Goal: Transaction & Acquisition: Purchase product/service

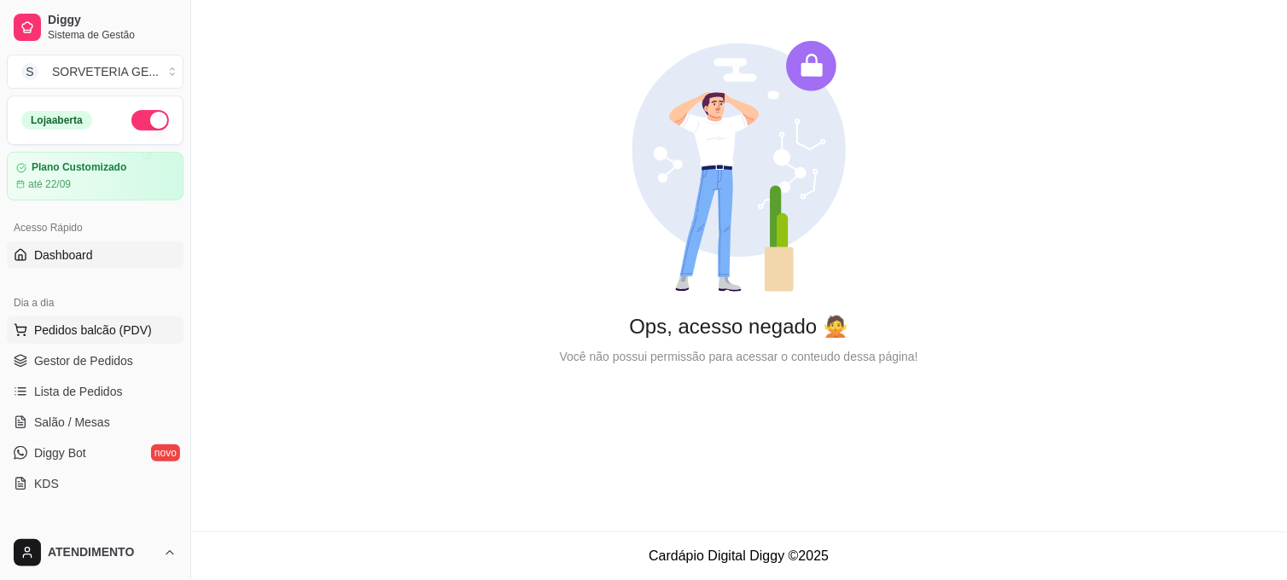
scroll to position [95, 0]
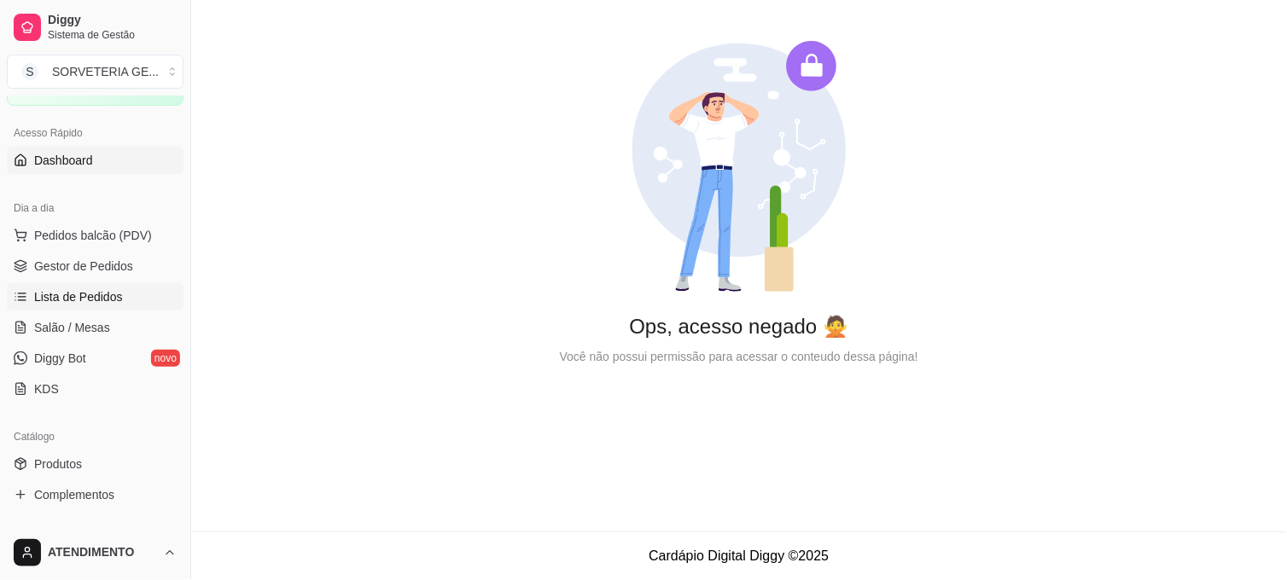
click at [100, 296] on span "Lista de Pedidos" at bounding box center [78, 296] width 89 height 17
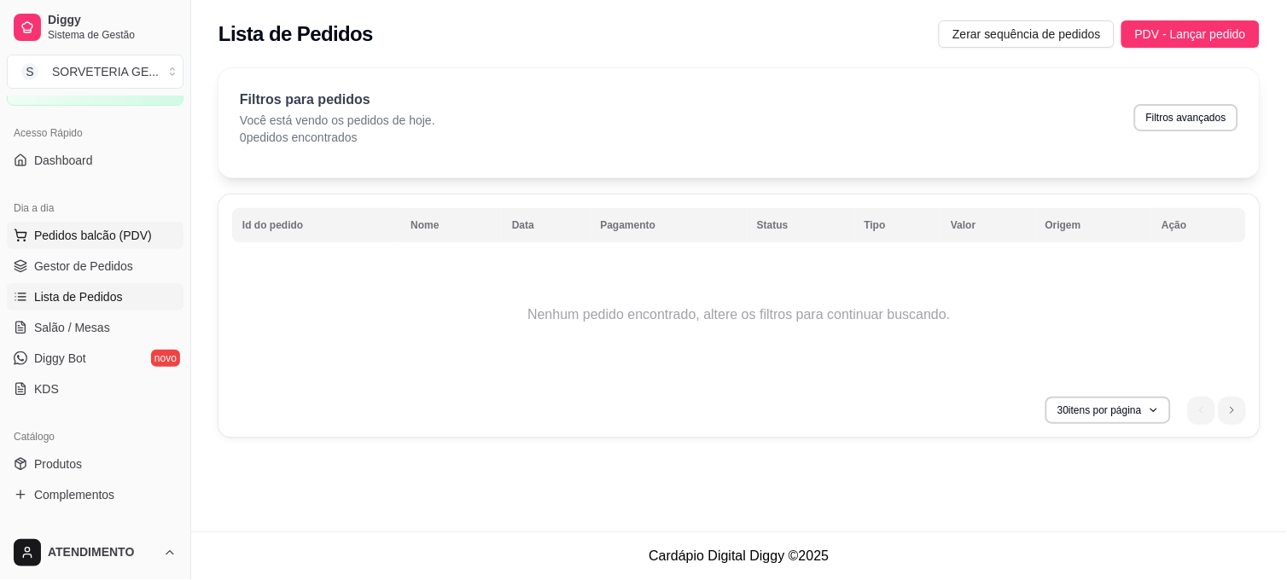
click at [113, 231] on span "Pedidos balcão (PDV)" at bounding box center [93, 235] width 118 height 17
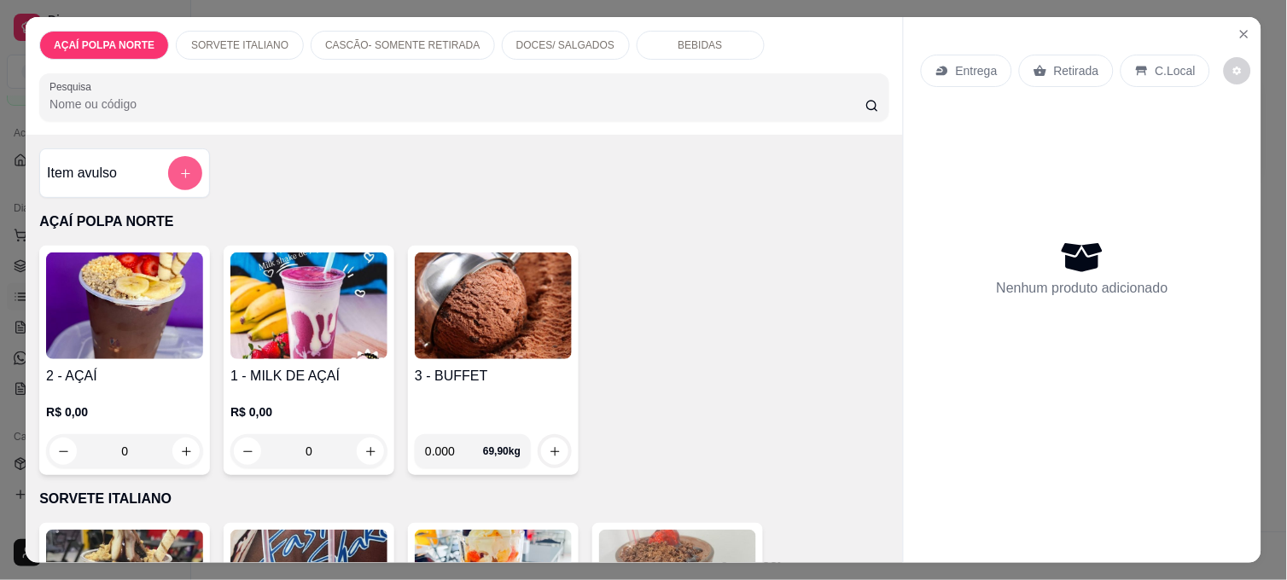
click at [181, 169] on icon "add-separate-item" at bounding box center [185, 173] width 9 height 9
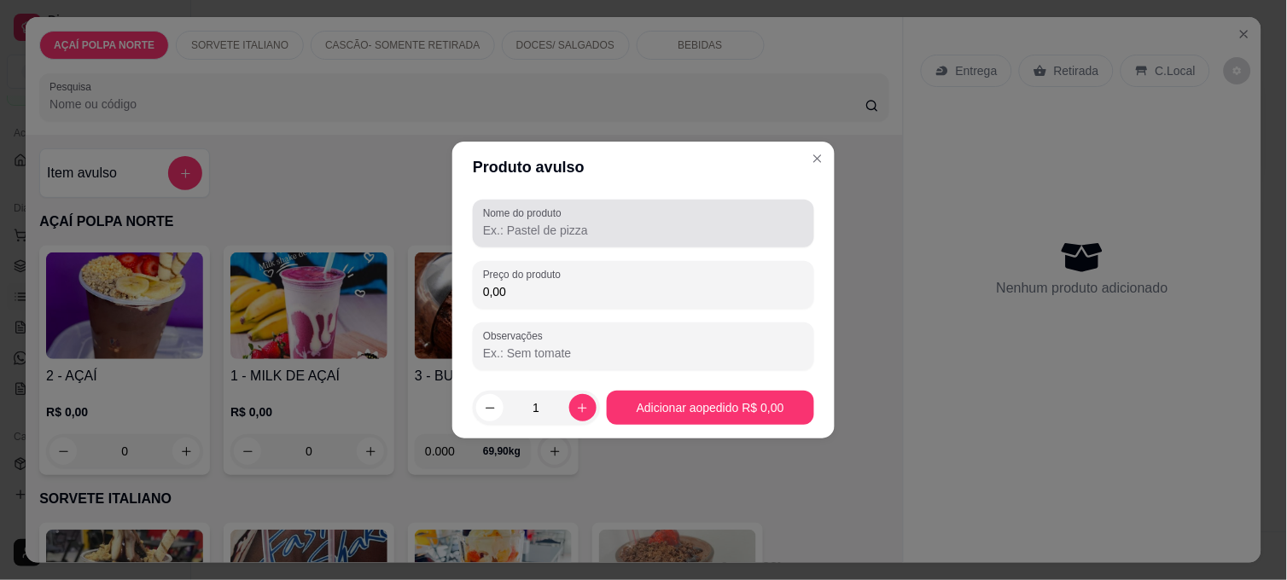
click at [577, 220] on div at bounding box center [643, 223] width 321 height 34
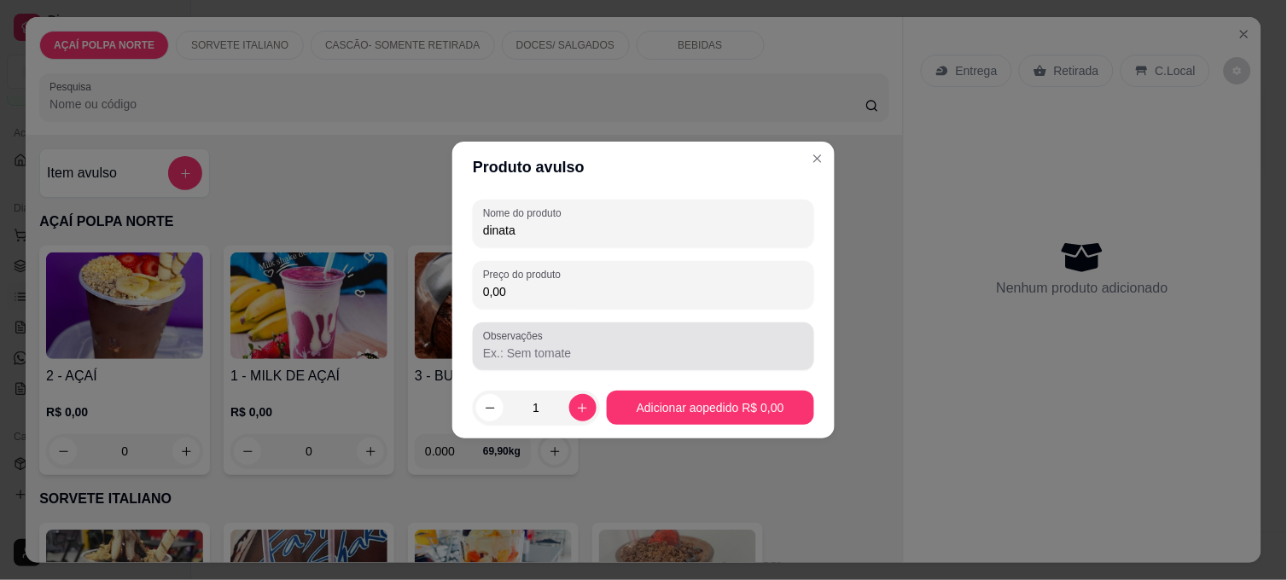
click at [624, 351] on input "Observações" at bounding box center [643, 353] width 321 height 17
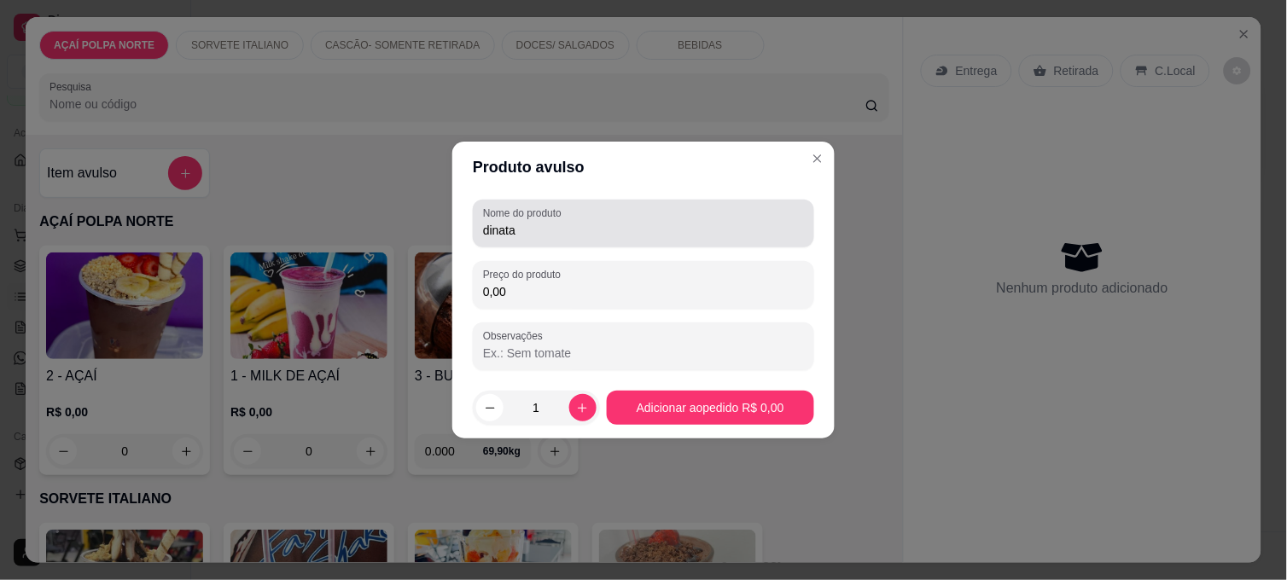
click at [570, 240] on div "dinata" at bounding box center [643, 223] width 321 height 34
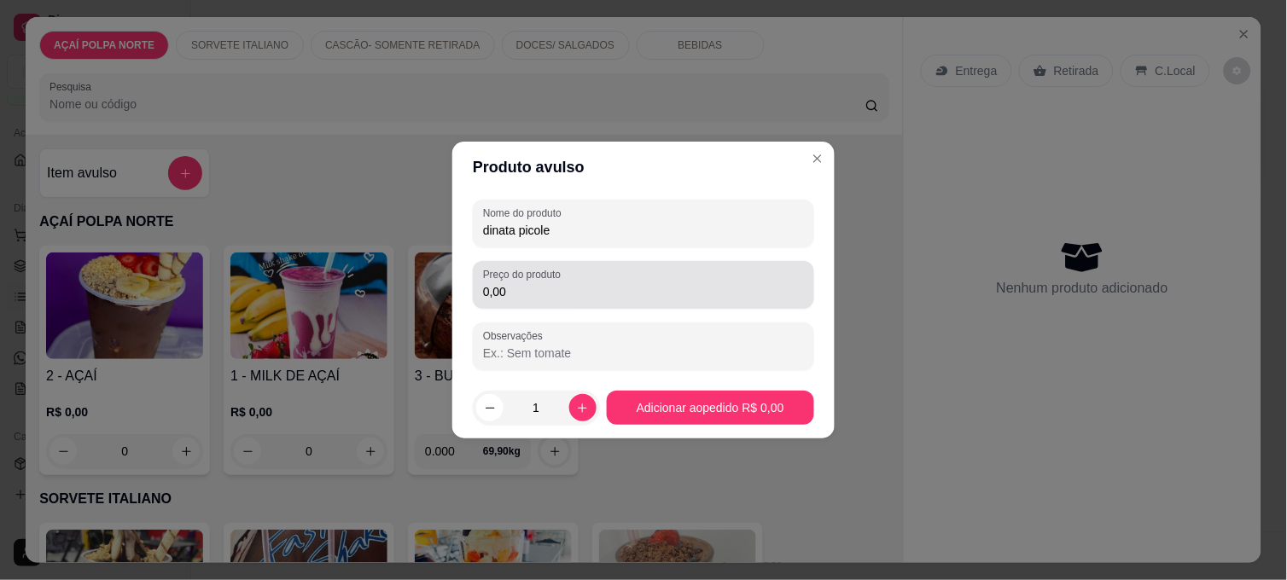
type input "dinata picole"
click at [568, 296] on input "0,00" at bounding box center [643, 291] width 321 height 17
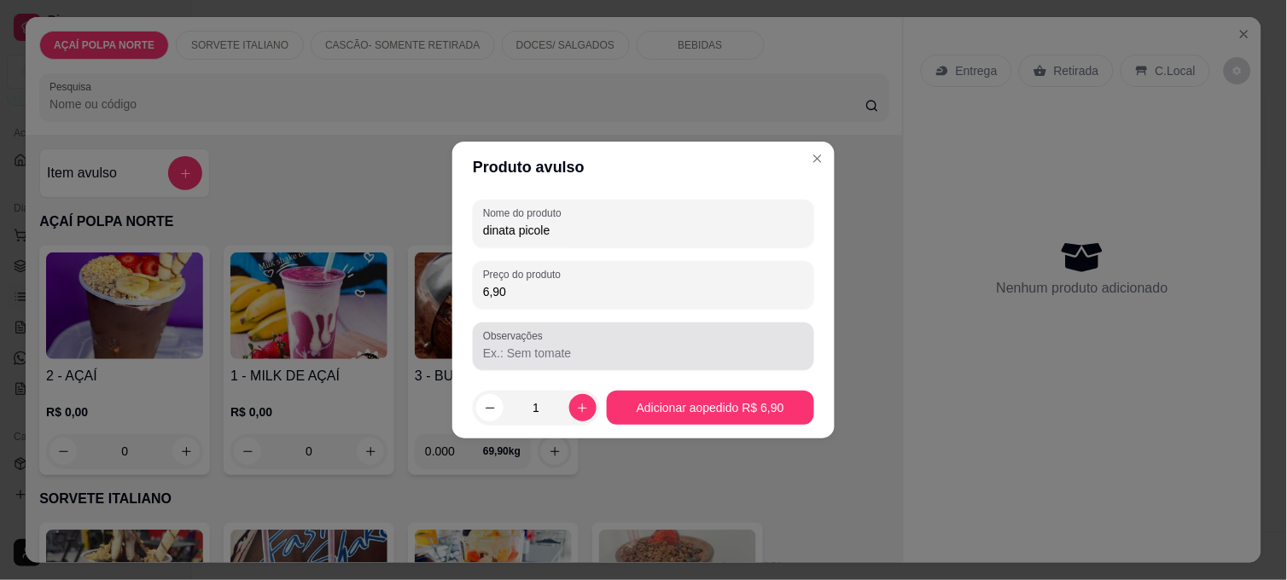
type input "6,90"
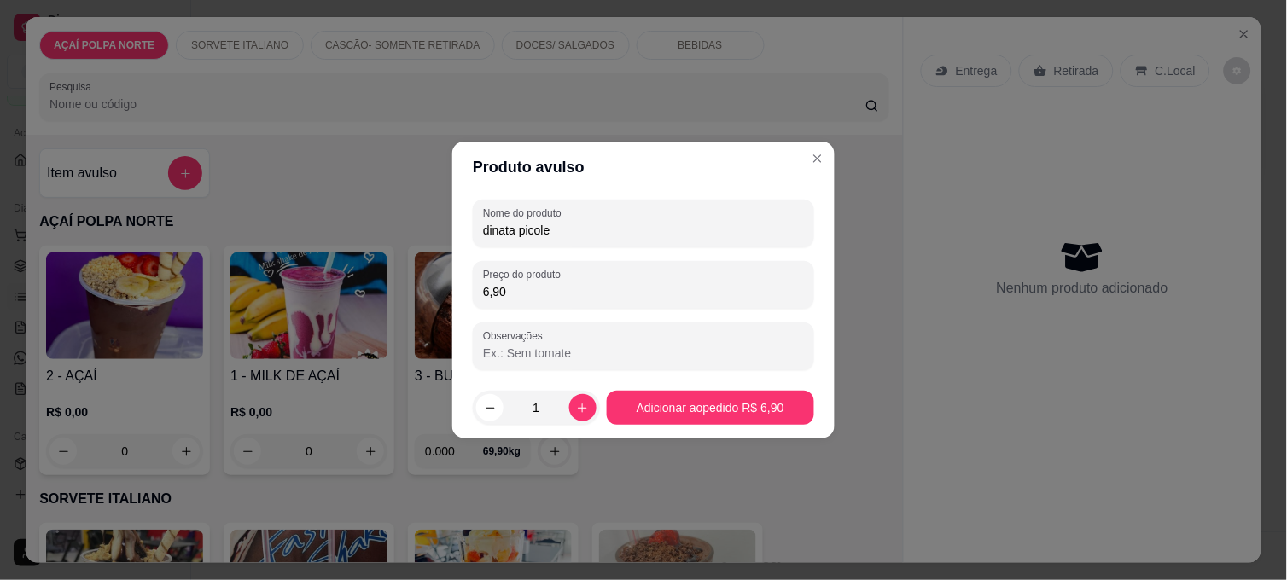
click at [606, 346] on input "Observações" at bounding box center [643, 353] width 321 height 17
type input "Funcionario calango"
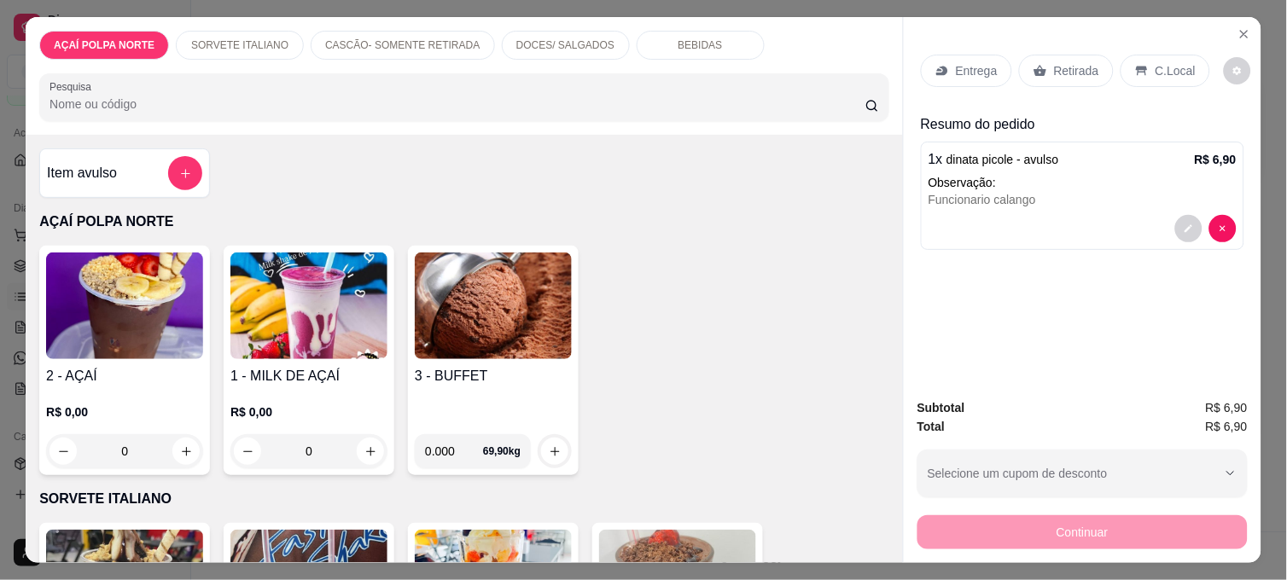
click at [1068, 69] on p "Retirada" at bounding box center [1076, 70] width 45 height 17
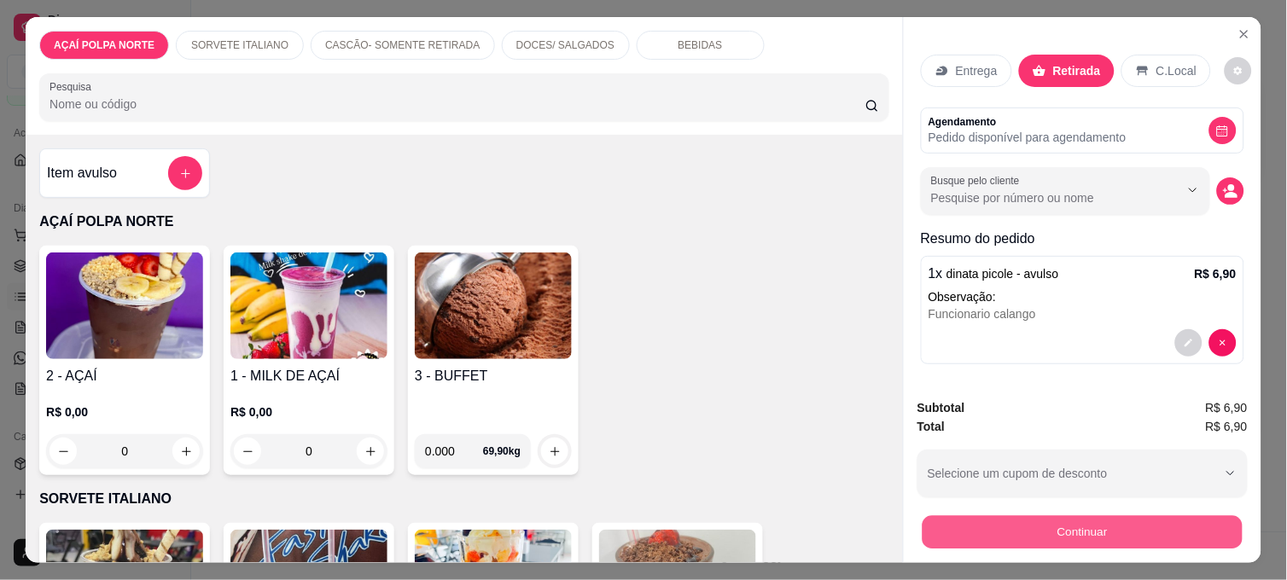
click at [1107, 523] on button "Continuar" at bounding box center [1082, 531] width 320 height 33
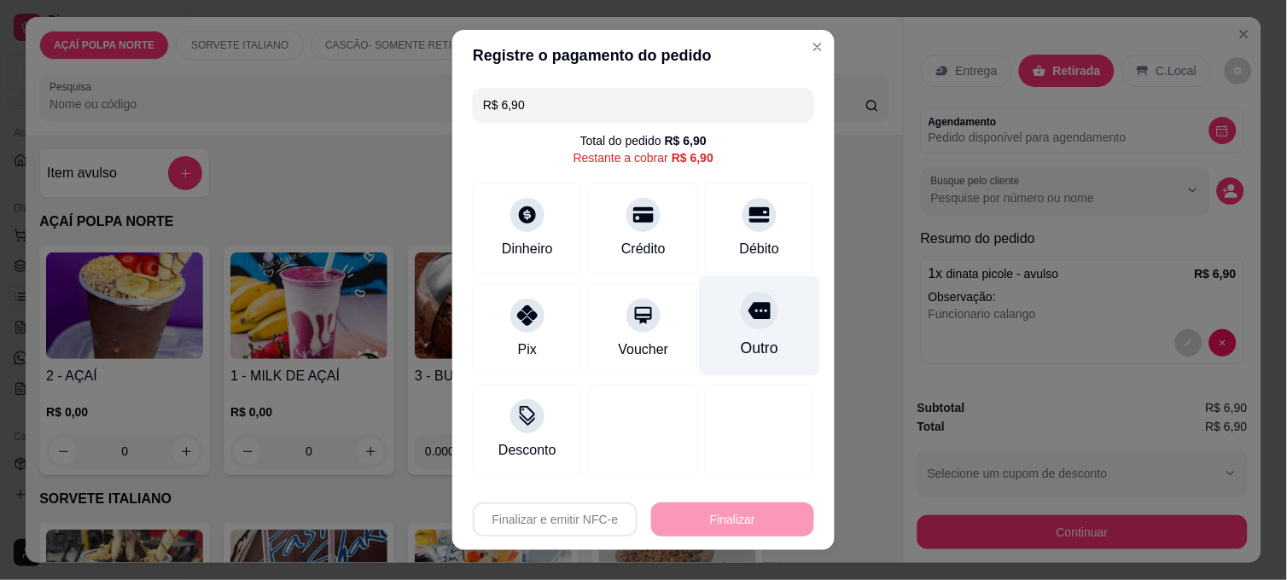
click at [744, 299] on div at bounding box center [760, 311] width 38 height 38
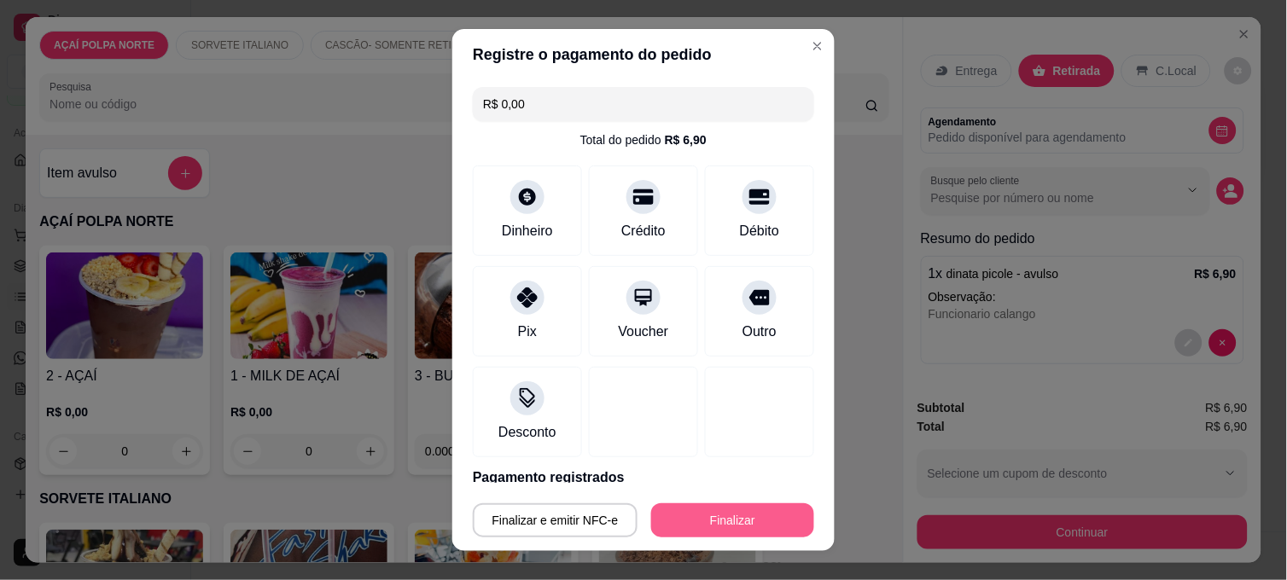
click at [755, 512] on button "Finalizar" at bounding box center [732, 520] width 163 height 34
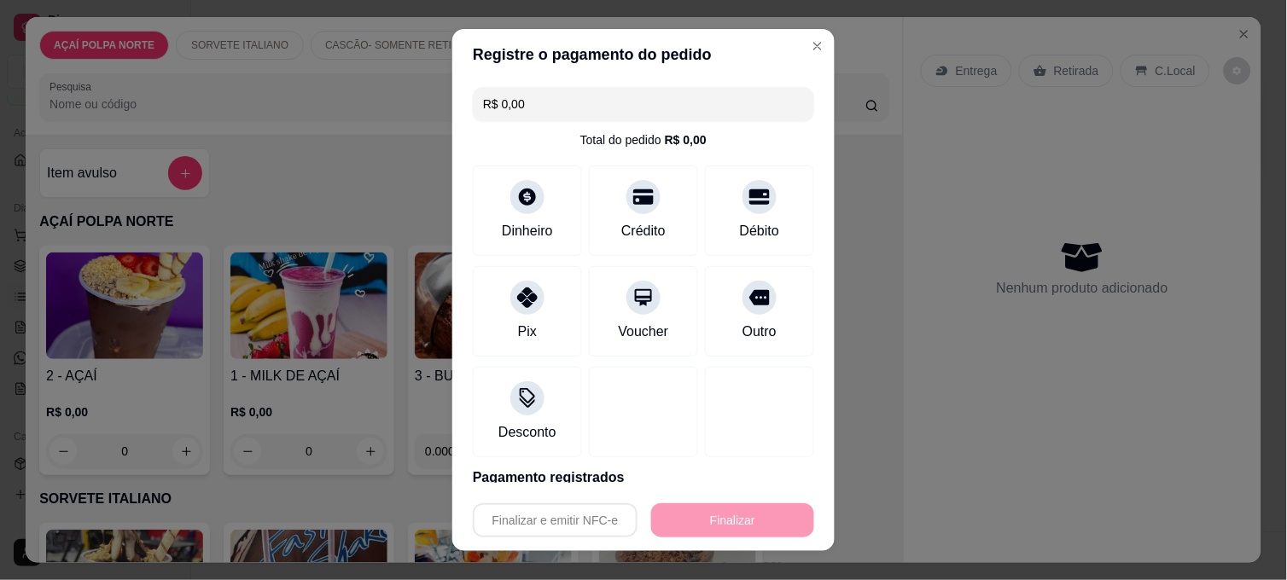
type input "-R$ 6,90"
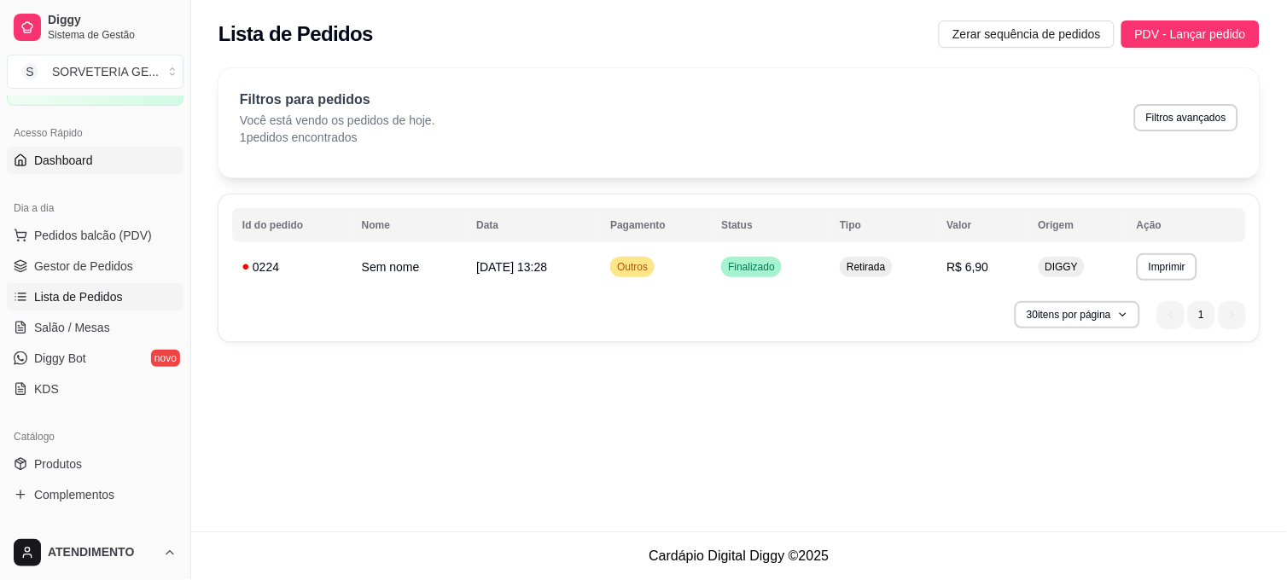
click at [122, 172] on link "Dashboard" at bounding box center [95, 160] width 177 height 27
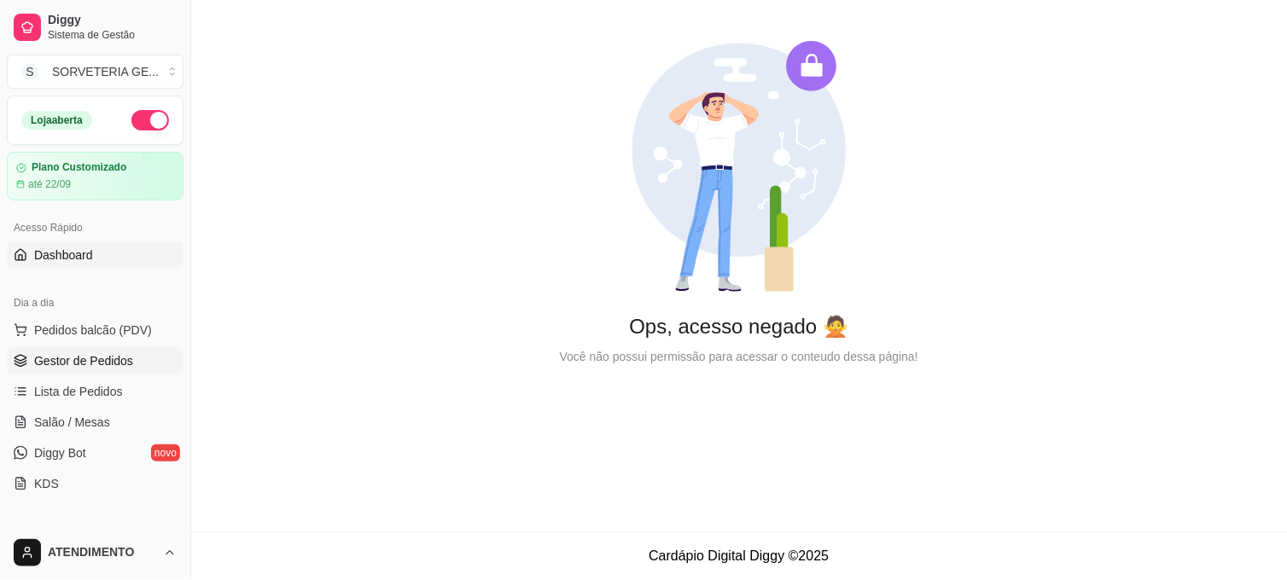
scroll to position [189, 0]
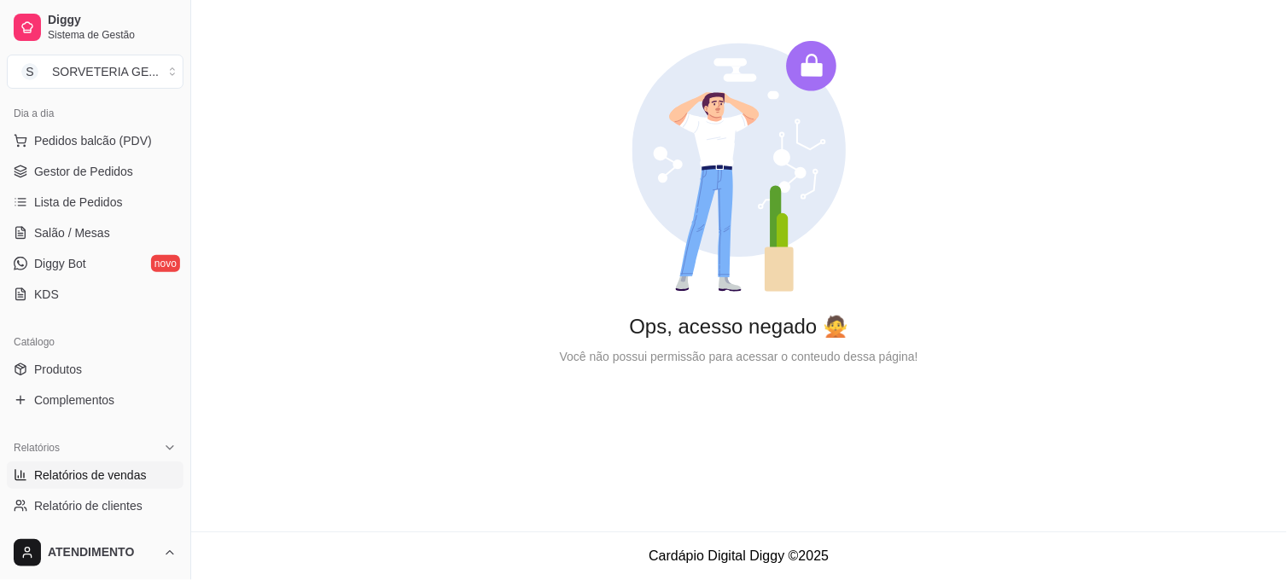
click at [137, 478] on span "Relatórios de vendas" at bounding box center [90, 475] width 113 height 17
click at [125, 465] on link "Relatórios de vendas" at bounding box center [95, 475] width 177 height 27
click at [104, 214] on link "Lista de Pedidos" at bounding box center [95, 202] width 177 height 27
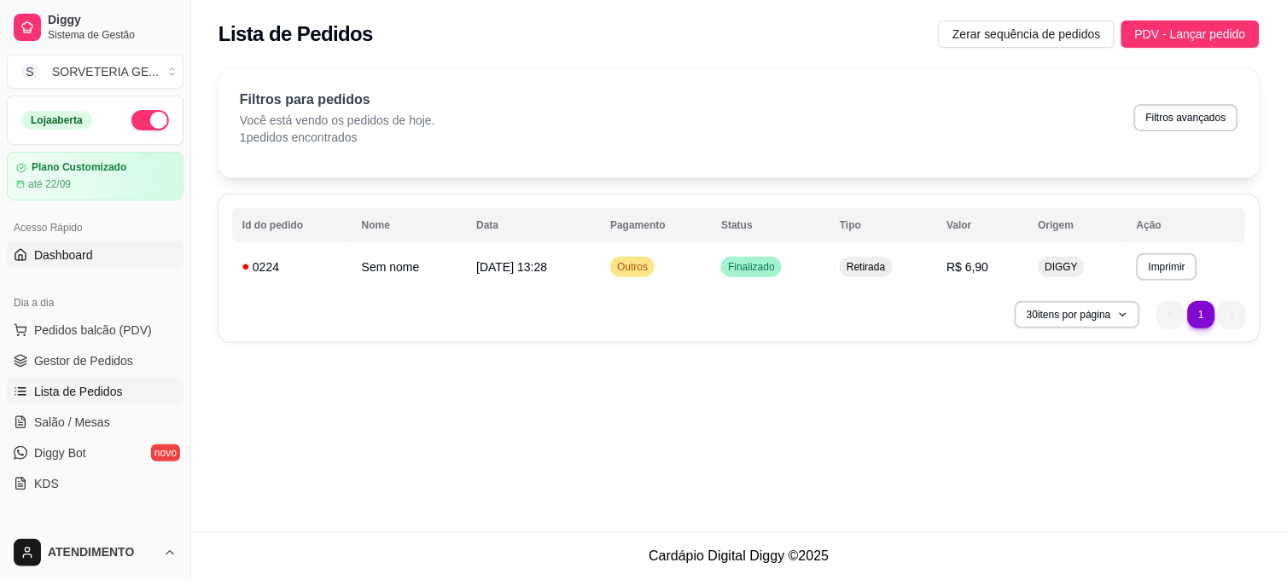
click at [94, 248] on link "Dashboard" at bounding box center [95, 254] width 177 height 27
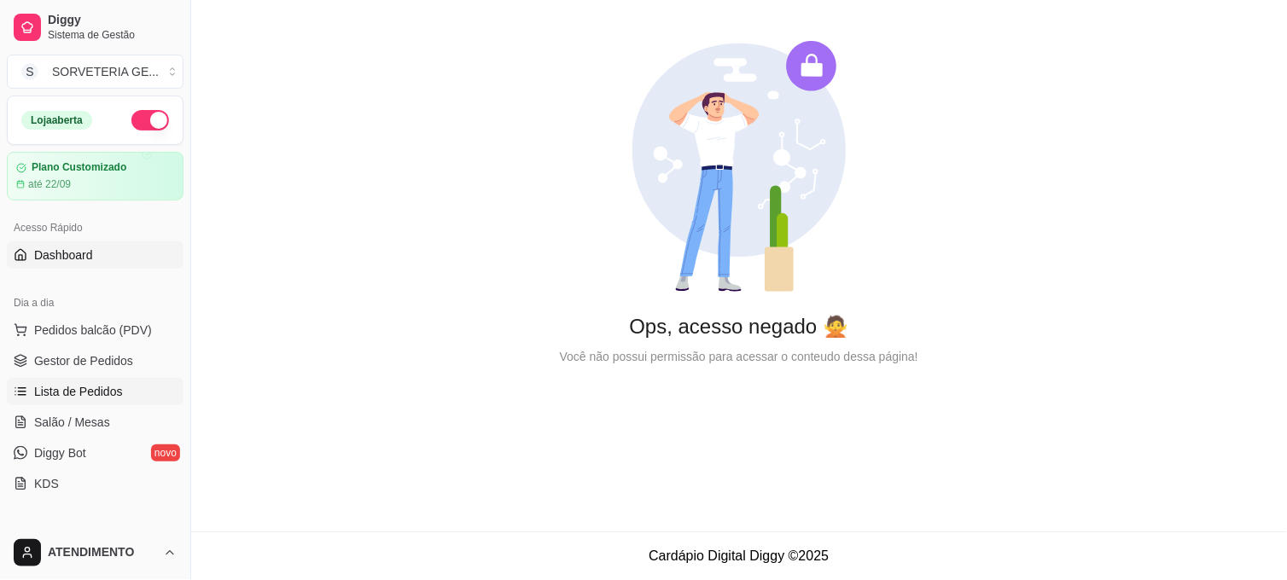
click at [119, 387] on link "Lista de Pedidos" at bounding box center [95, 391] width 177 height 27
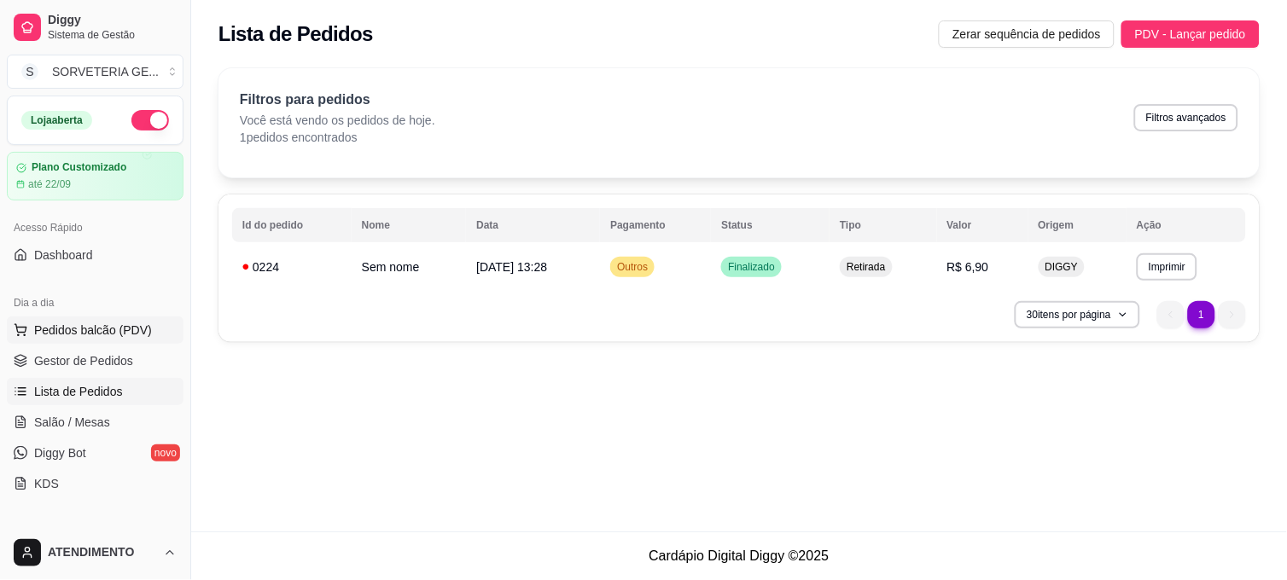
click at [98, 323] on span "Pedidos balcão (PDV)" at bounding box center [93, 330] width 118 height 17
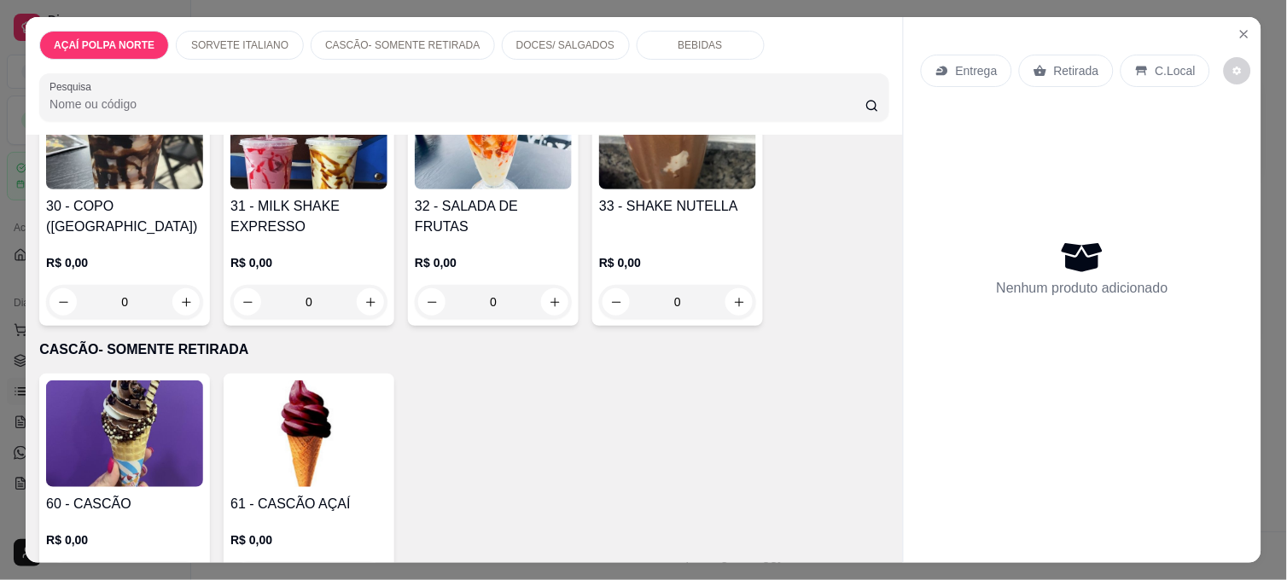
scroll to position [474, 0]
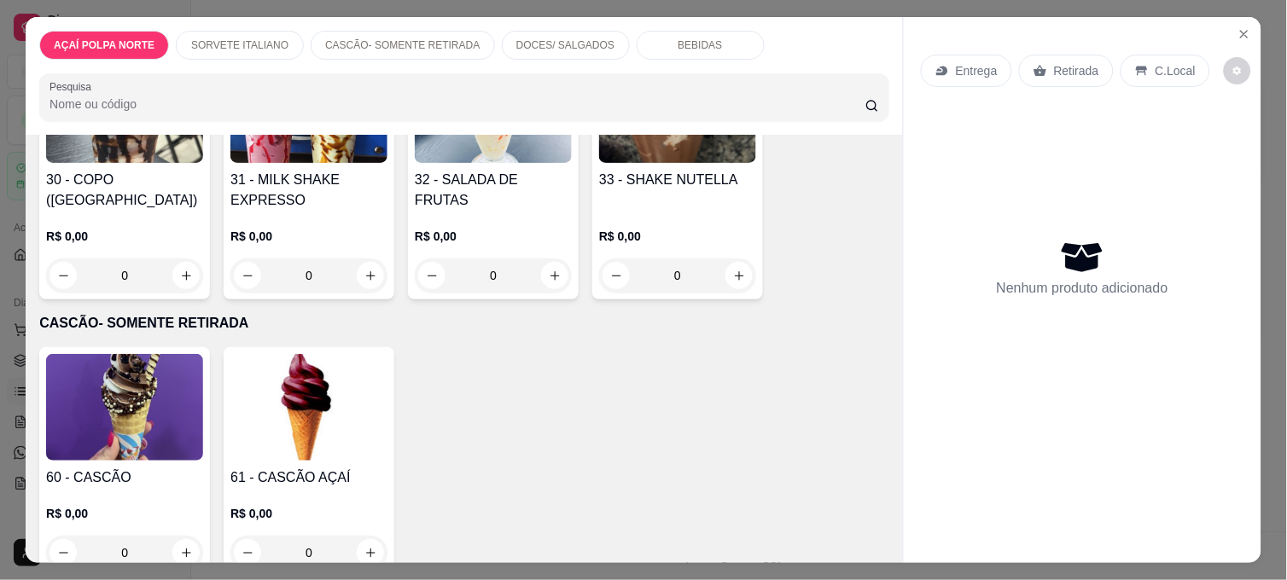
click at [191, 381] on img at bounding box center [124, 407] width 157 height 107
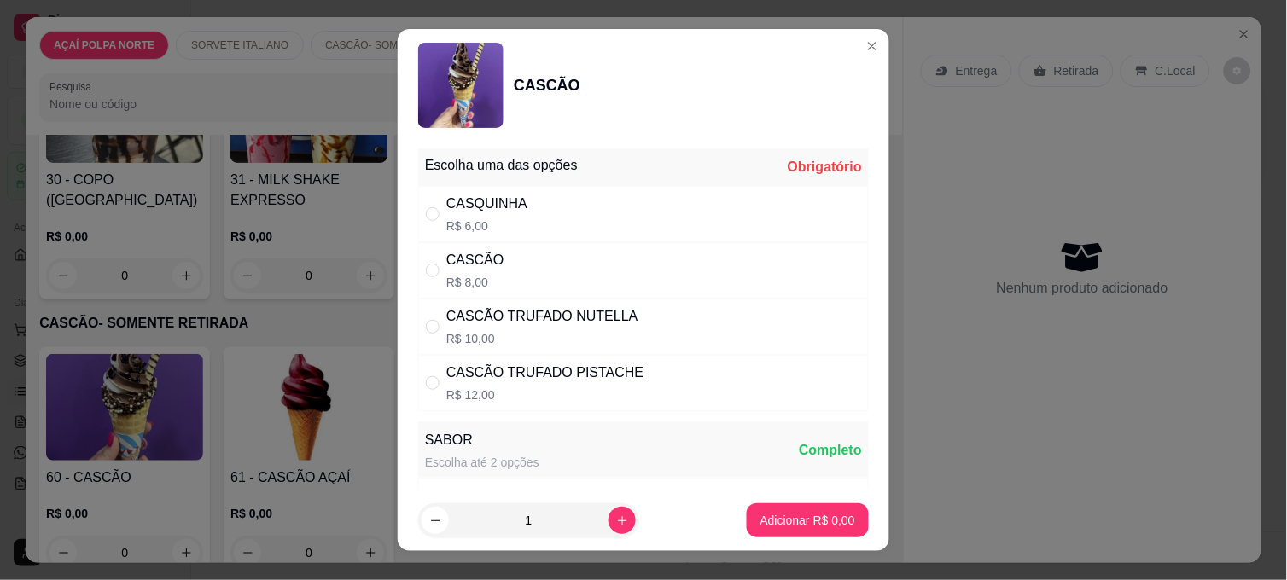
click at [478, 256] on div "CASCÃO" at bounding box center [475, 260] width 58 height 20
radio input "true"
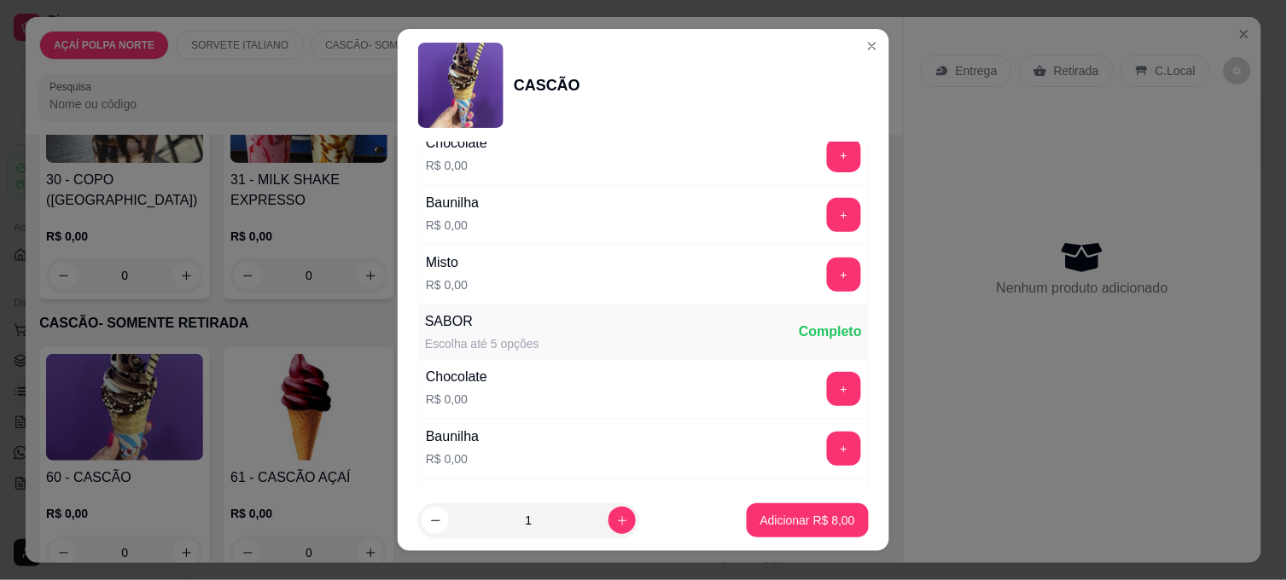
scroll to position [379, 0]
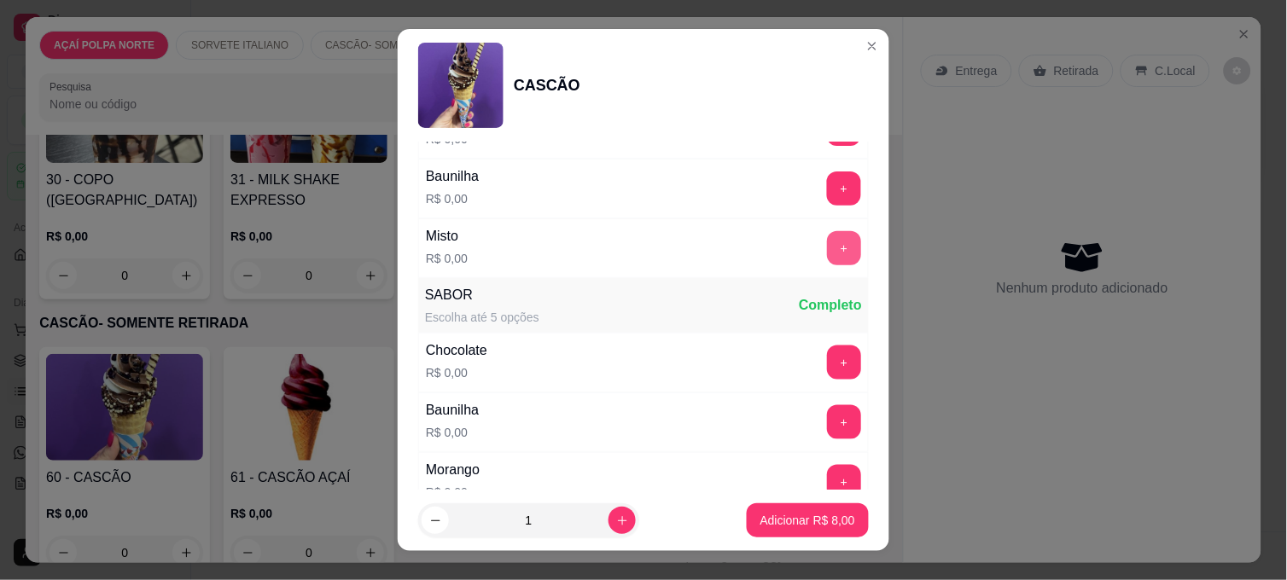
click at [827, 244] on button "+" at bounding box center [844, 248] width 34 height 34
click at [817, 514] on p "Adicionar R$ 8,00" at bounding box center [807, 520] width 95 height 17
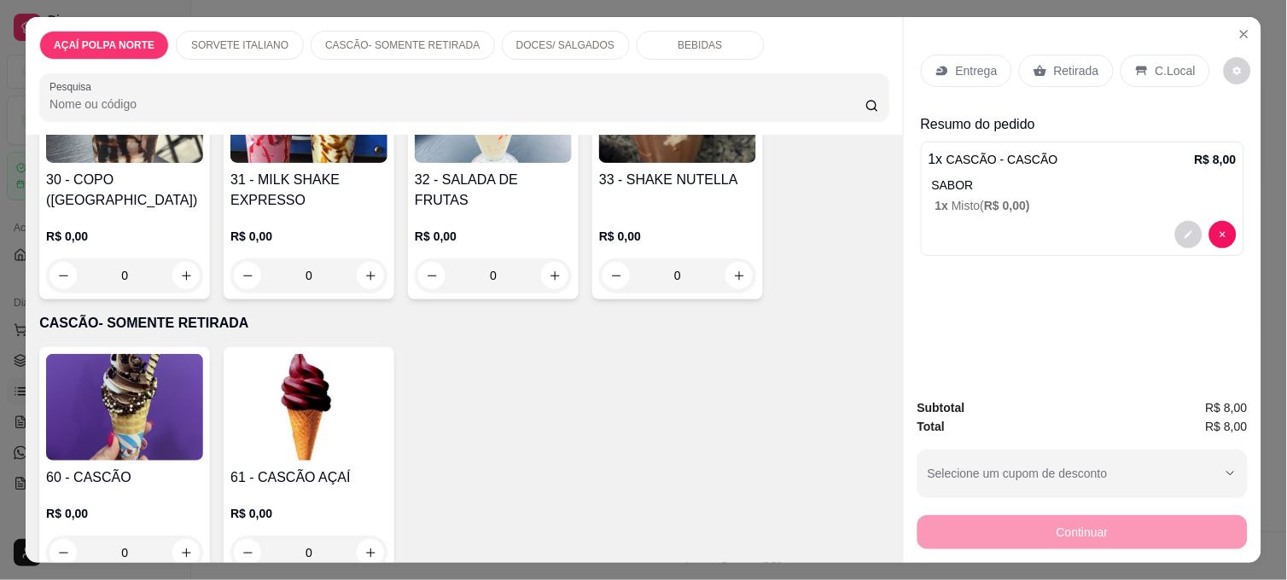
click at [1165, 62] on p "C.Local" at bounding box center [1175, 70] width 40 height 17
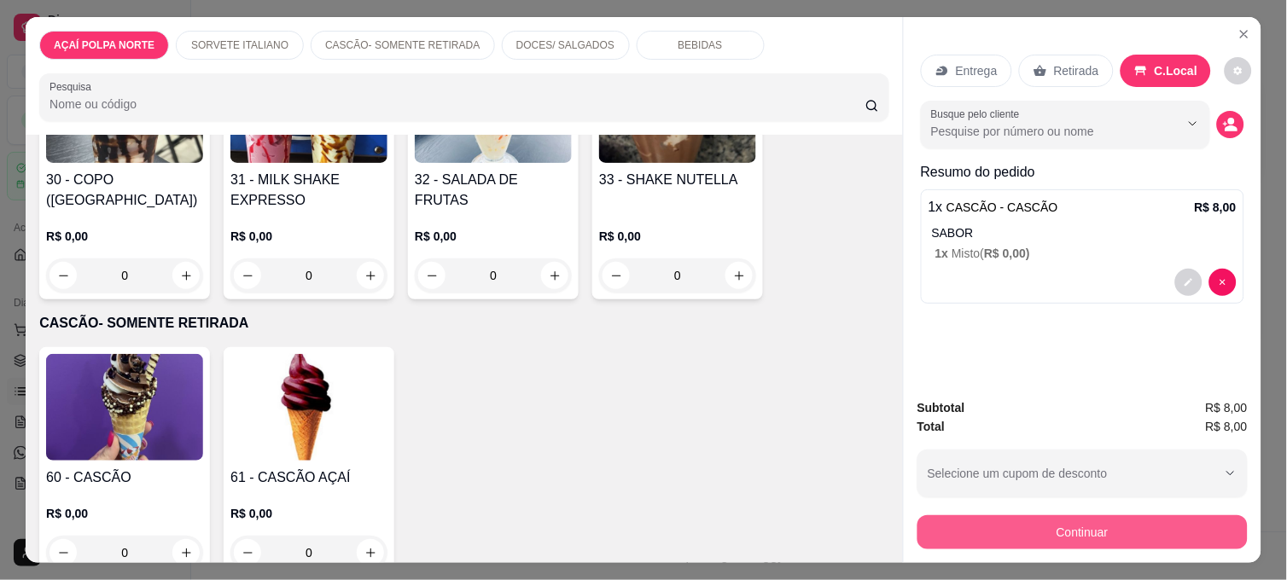
click at [1075, 515] on button "Continuar" at bounding box center [1082, 532] width 330 height 34
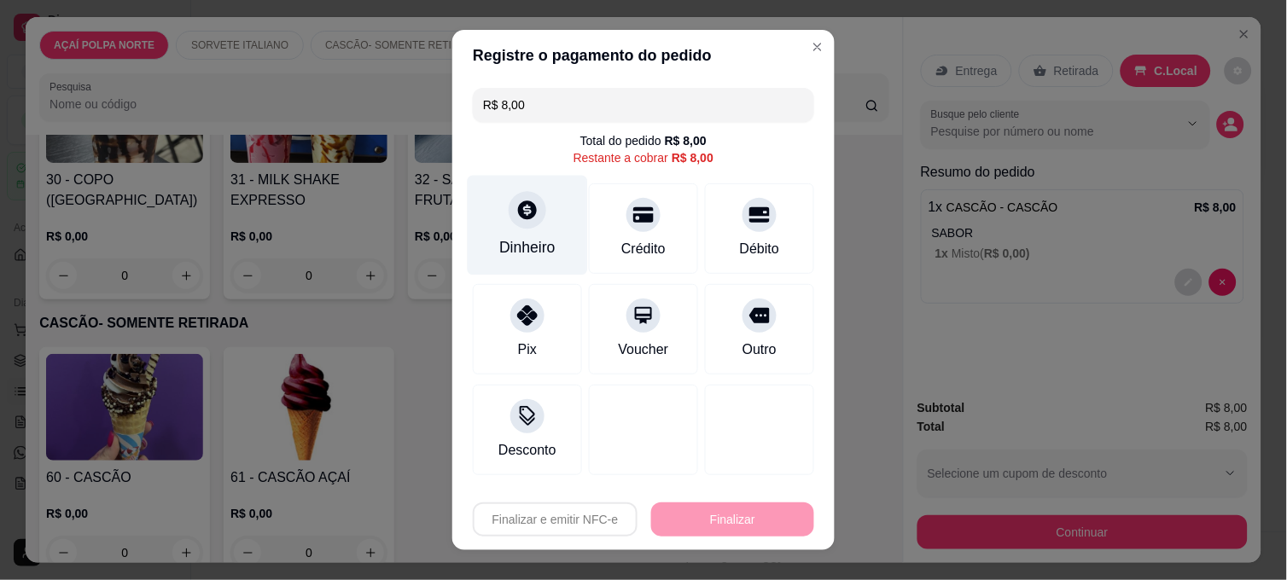
click at [535, 252] on div "Dinheiro" at bounding box center [527, 247] width 56 height 22
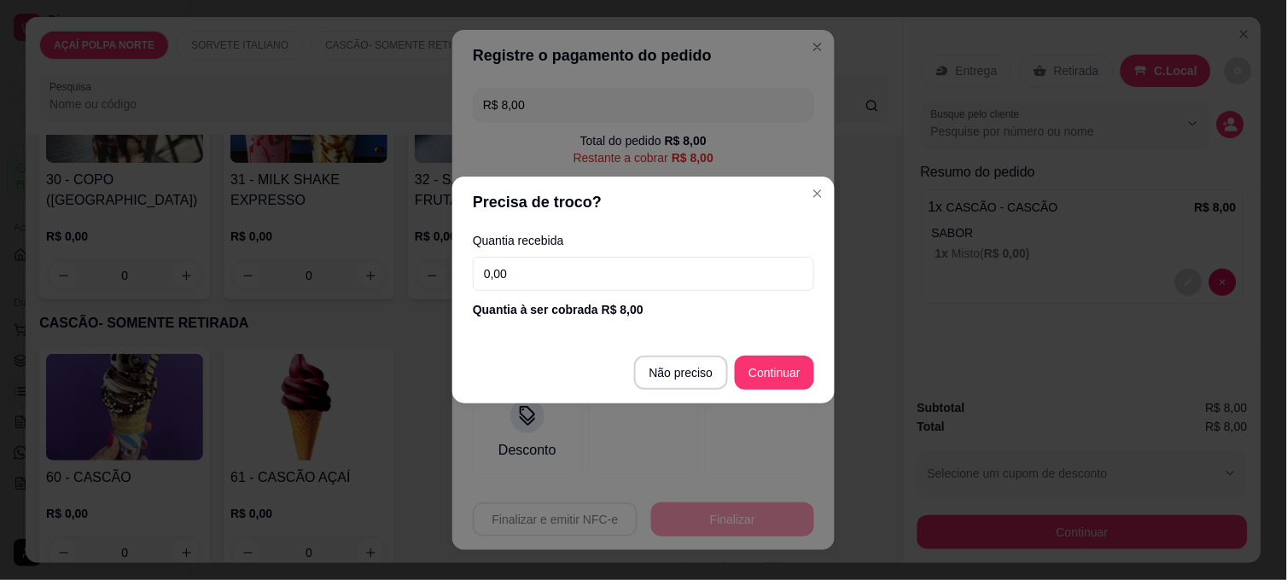
click at [596, 270] on input "0,00" at bounding box center [643, 274] width 341 height 34
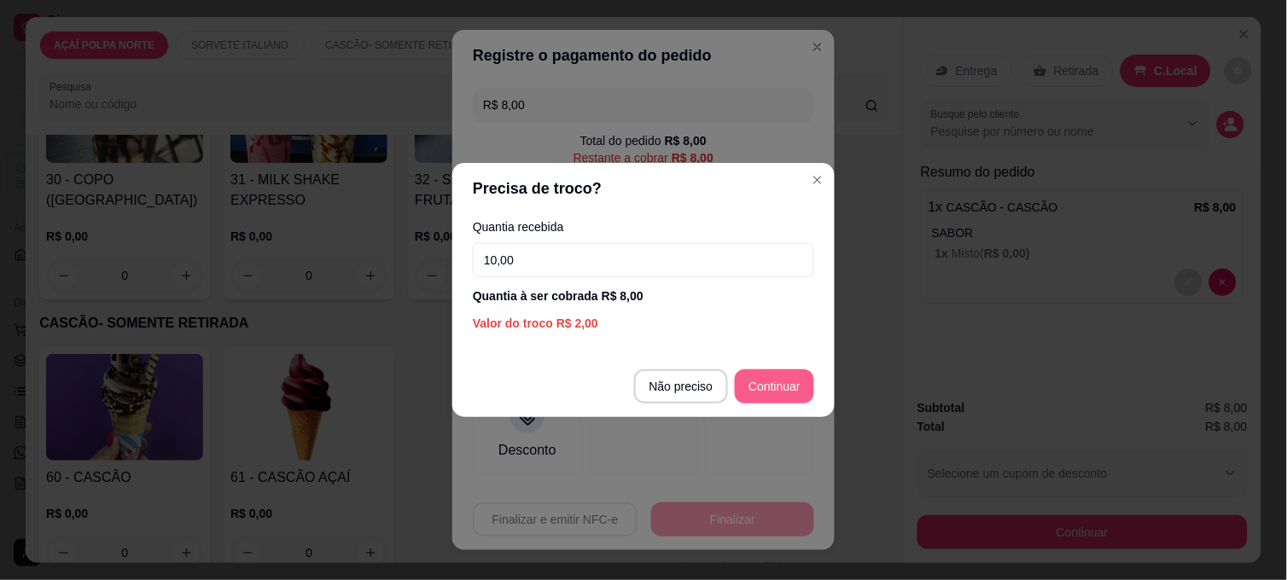
type input "10,00"
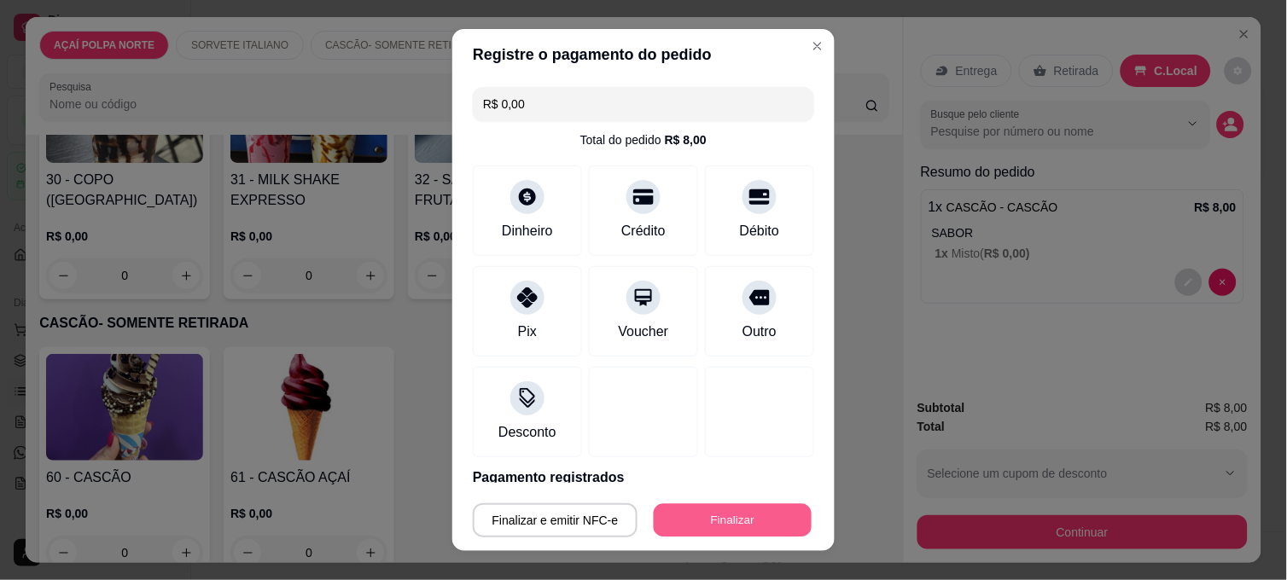
click at [775, 527] on button "Finalizar" at bounding box center [733, 520] width 158 height 33
type input "-R$ 8,00"
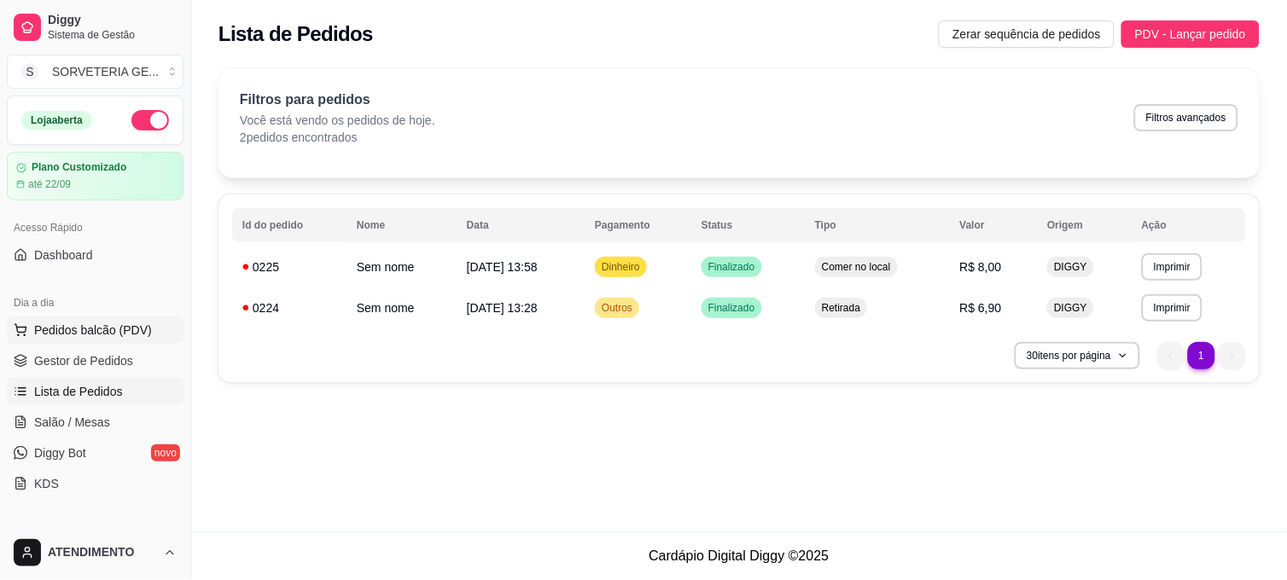
click at [125, 335] on span "Pedidos balcão (PDV)" at bounding box center [93, 330] width 118 height 17
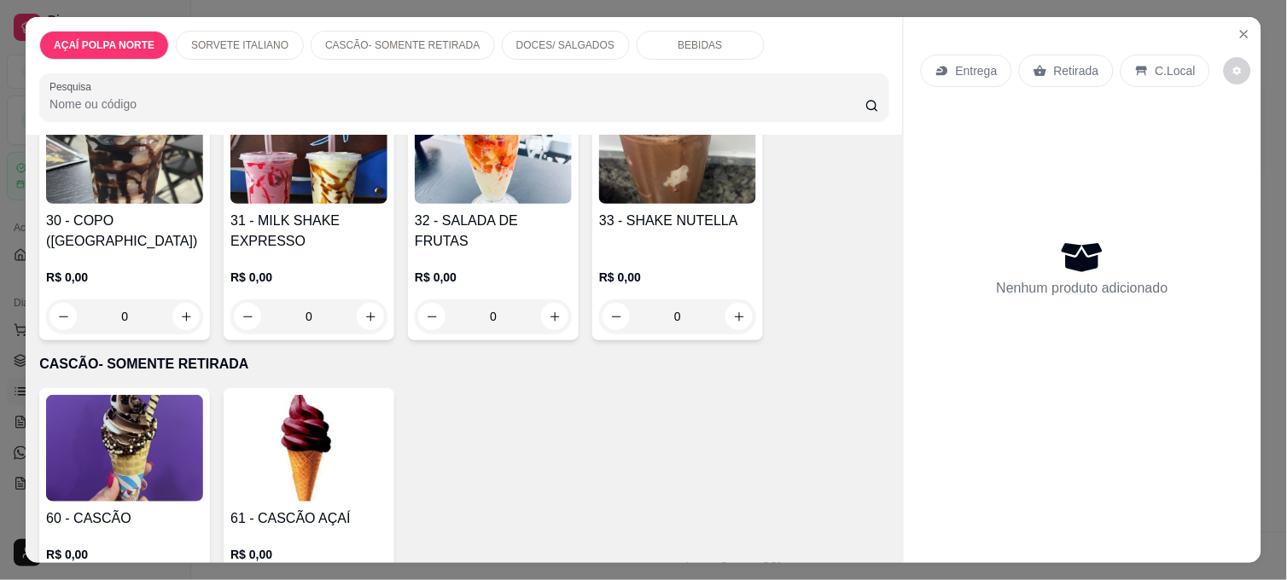
scroll to position [474, 0]
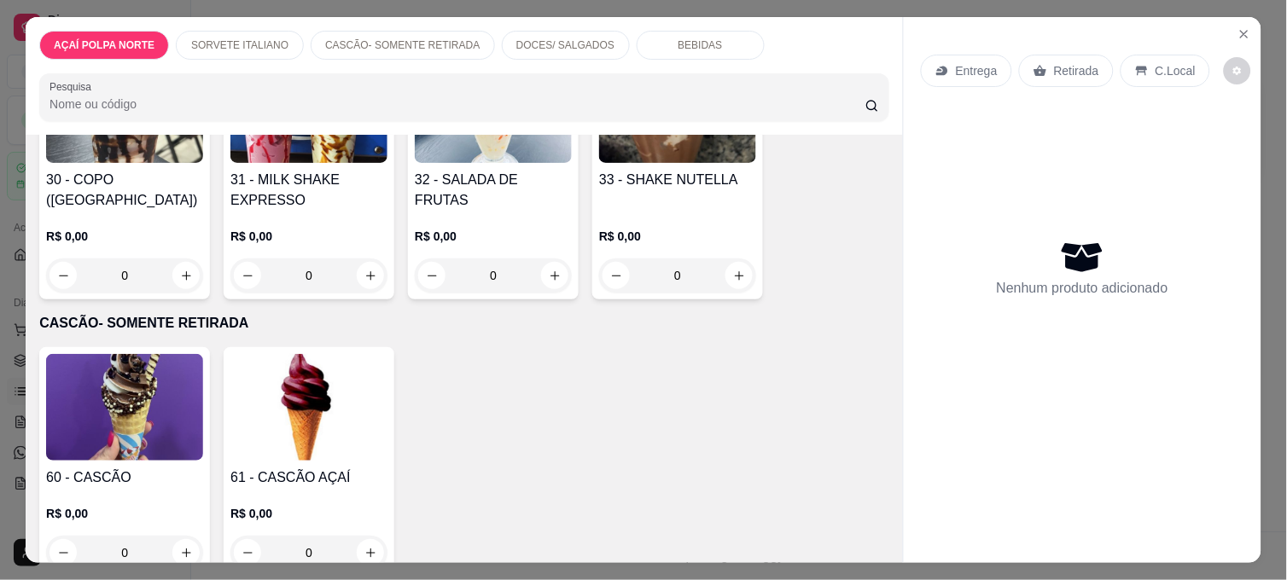
click at [141, 397] on img at bounding box center [124, 407] width 157 height 107
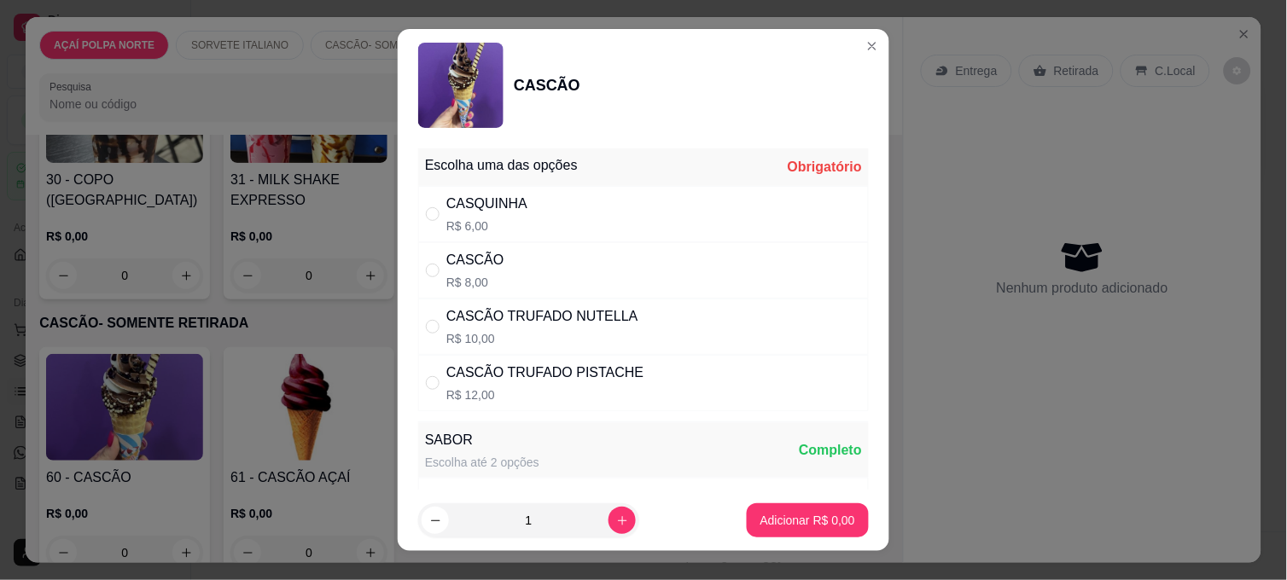
click at [501, 320] on div "CASCÃO TRUFADO NUTELLA" at bounding box center [542, 316] width 192 height 20
radio input "true"
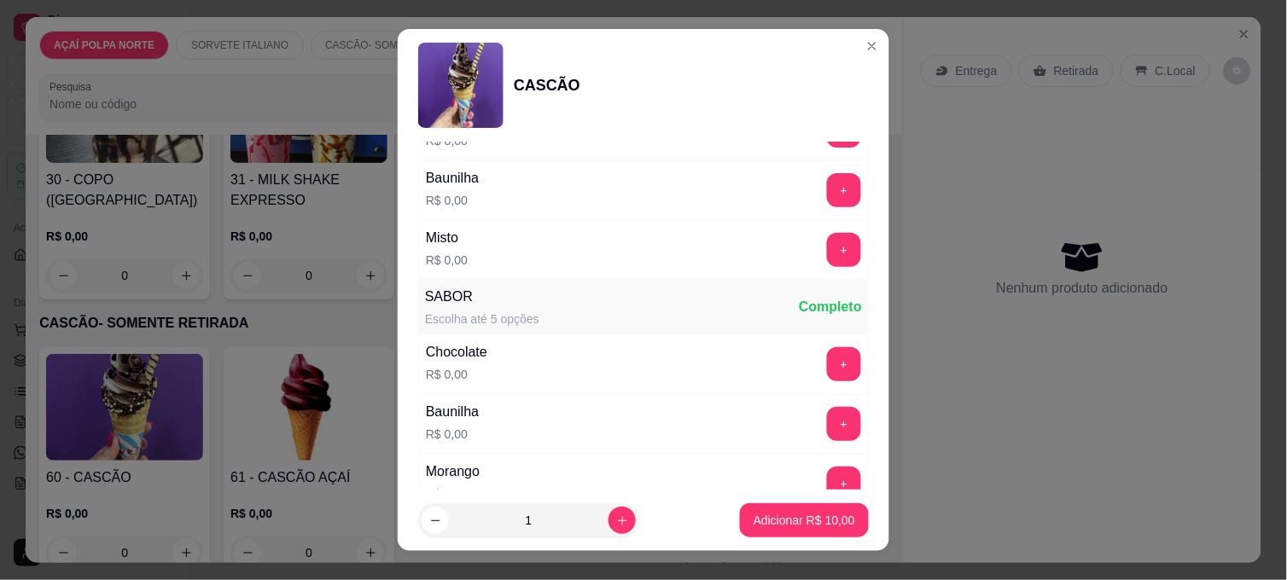
scroll to position [379, 0]
click at [828, 249] on button "+" at bounding box center [844, 248] width 33 height 33
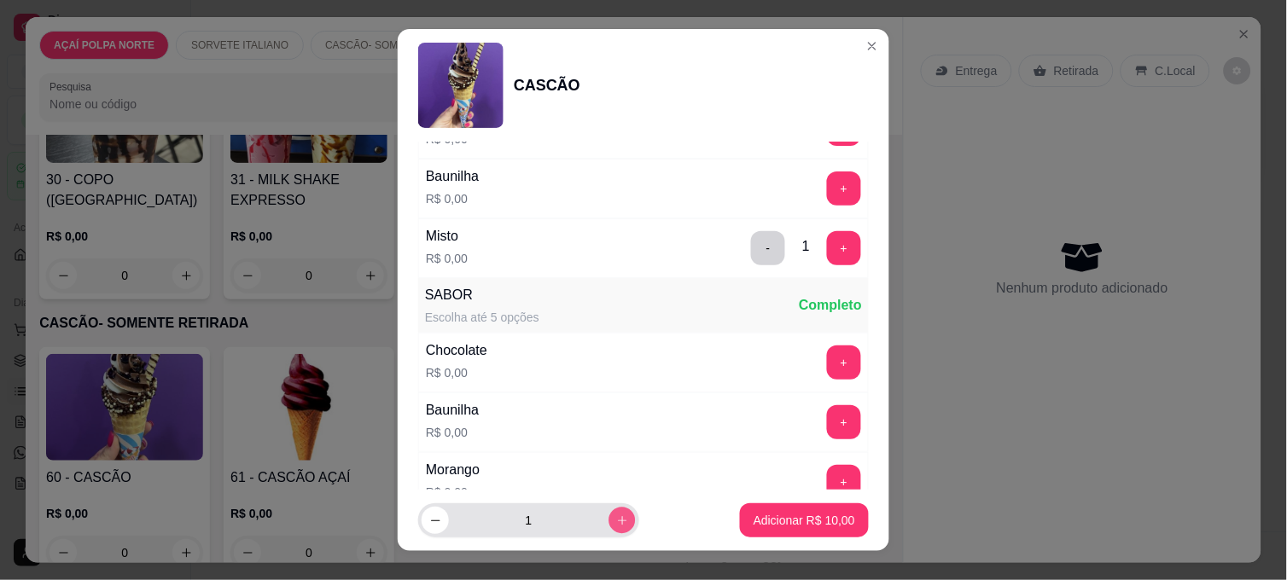
click at [608, 529] on button "increase-product-quantity" at bounding box center [621, 520] width 26 height 26
type input "2"
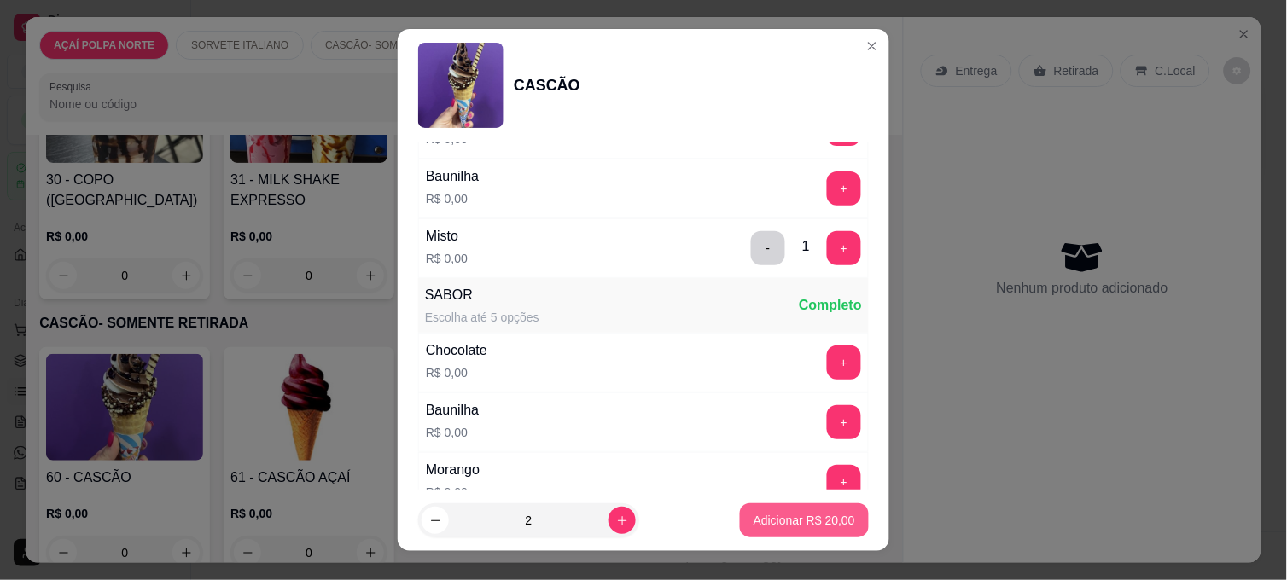
click at [764, 504] on button "Adicionar R$ 20,00" at bounding box center [804, 520] width 129 height 34
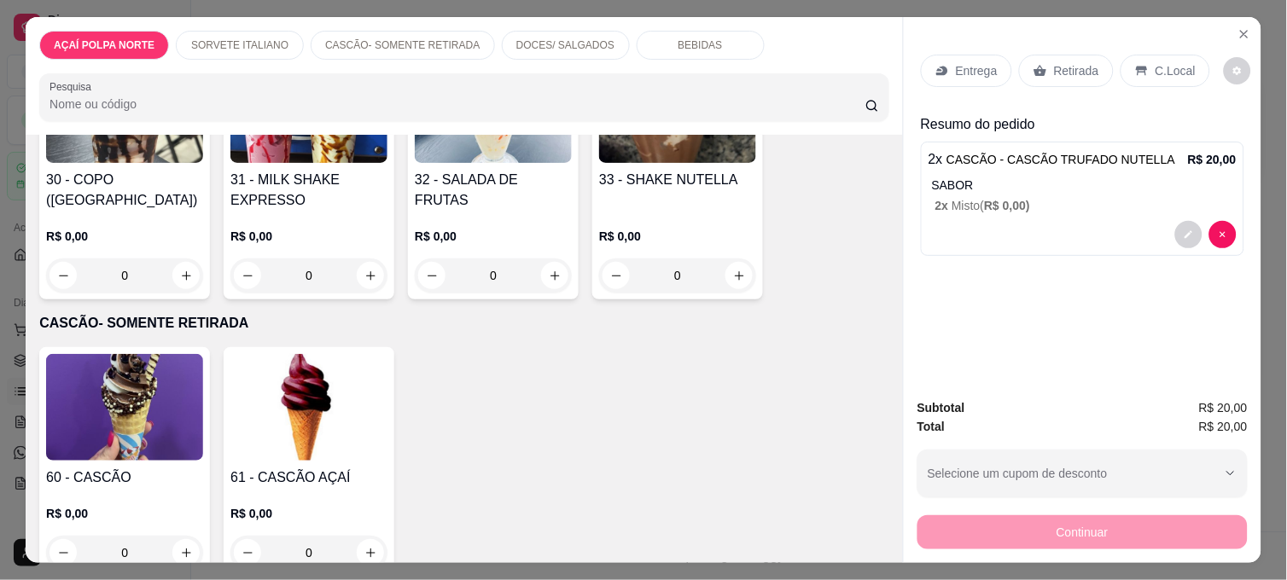
click at [1165, 66] on p "C.Local" at bounding box center [1175, 70] width 40 height 17
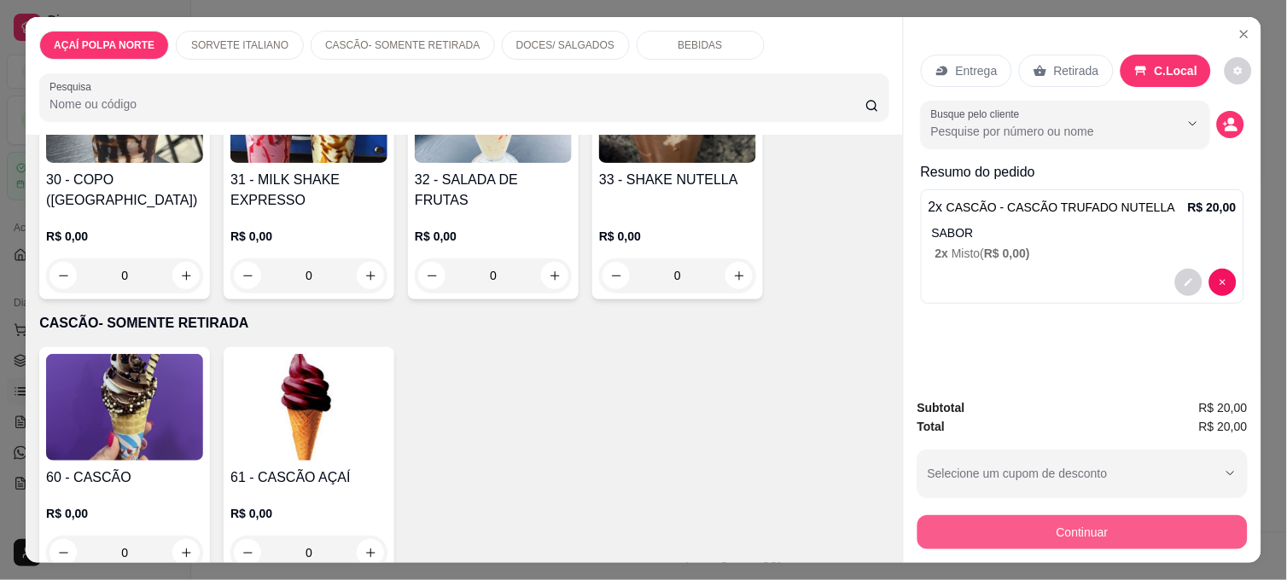
click at [1085, 515] on button "Continuar" at bounding box center [1082, 532] width 330 height 34
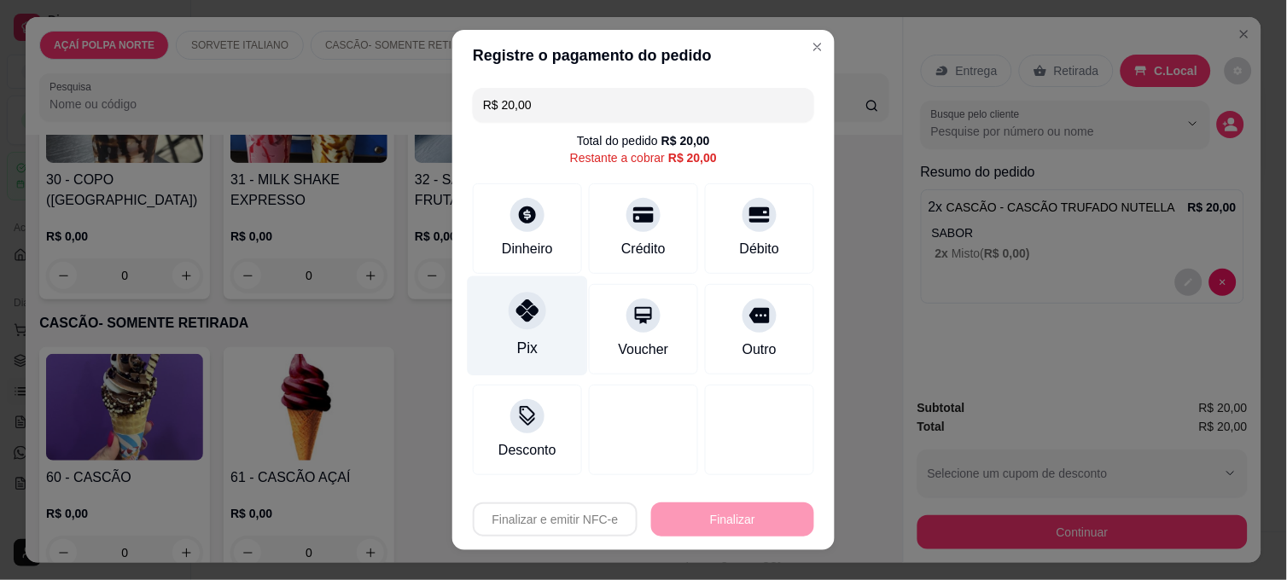
click at [524, 307] on icon at bounding box center [527, 310] width 22 height 22
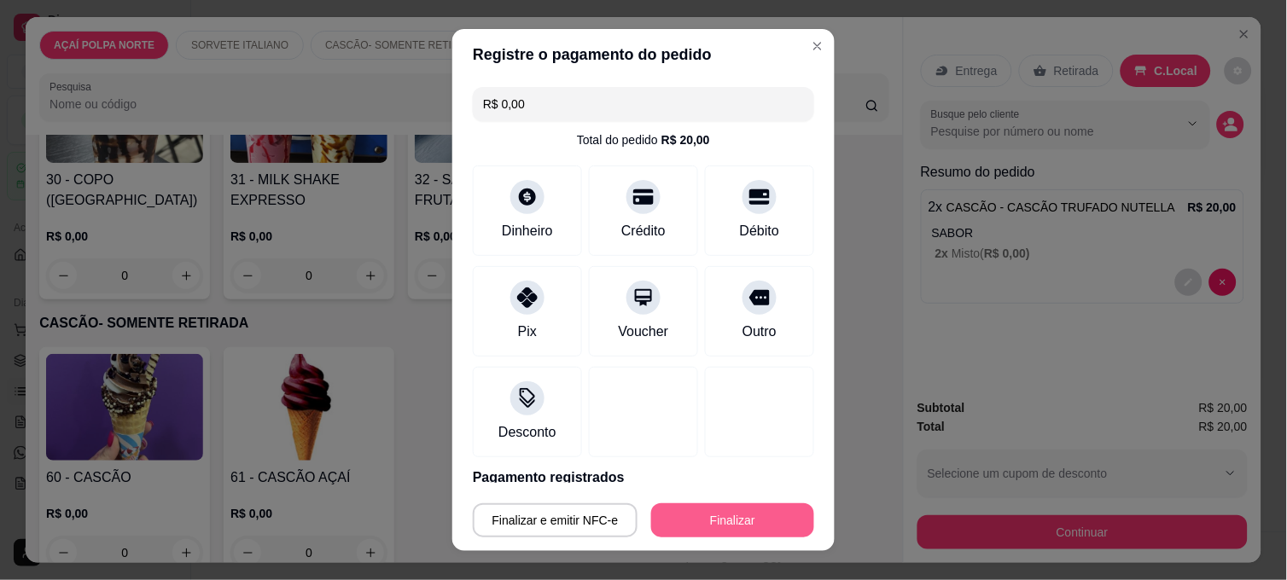
click at [773, 514] on button "Finalizar" at bounding box center [732, 520] width 163 height 34
type input "-R$ 20,00"
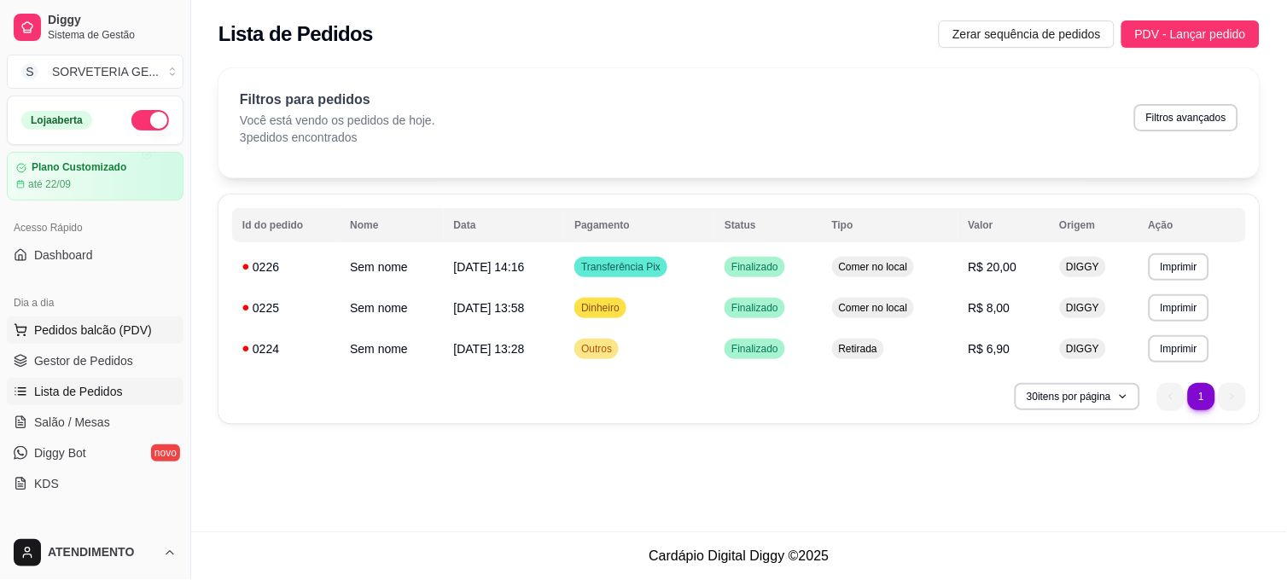
click at [132, 320] on button "Pedidos balcão (PDV)" at bounding box center [95, 330] width 177 height 27
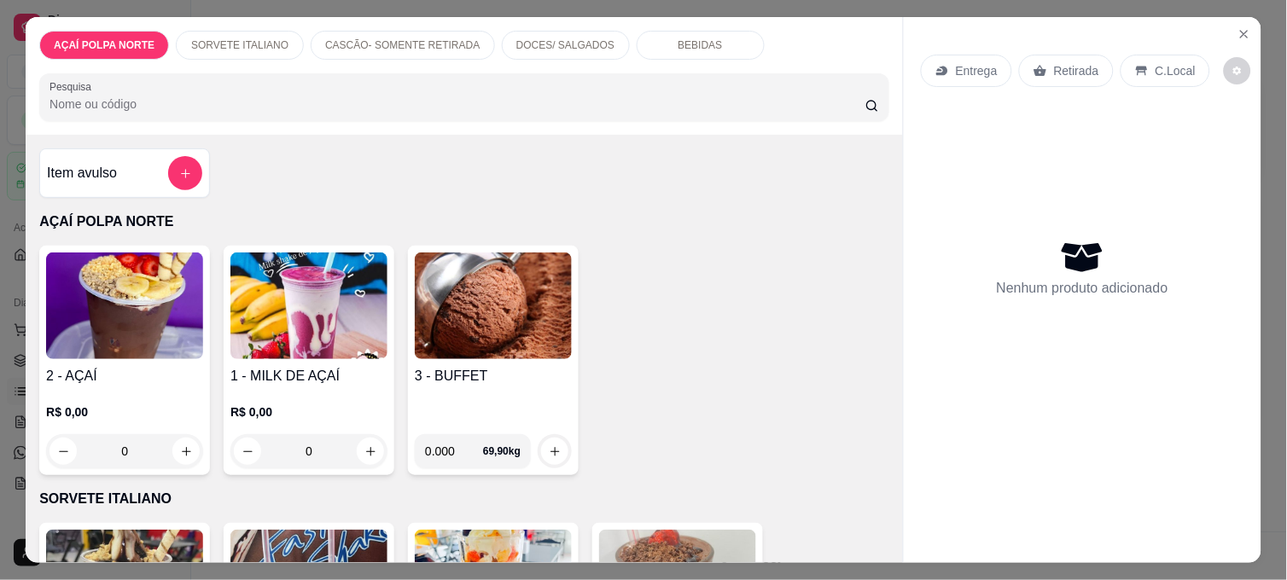
click at [526, 372] on h4 "3 - BUFFET" at bounding box center [493, 376] width 157 height 20
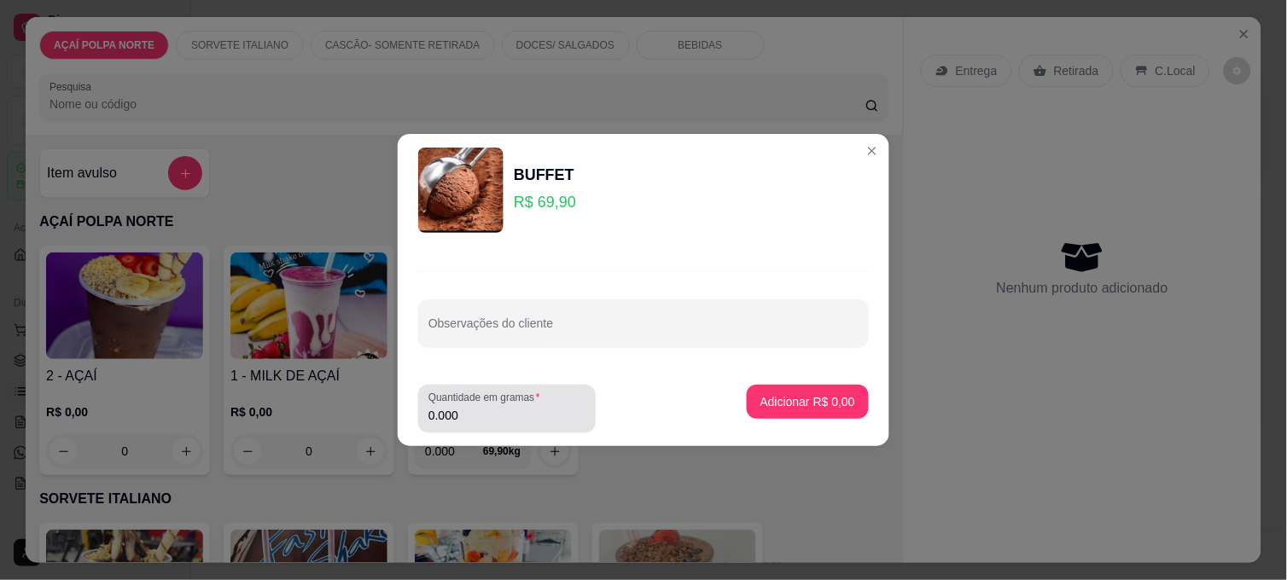
click at [485, 420] on input "0.000" at bounding box center [506, 415] width 157 height 17
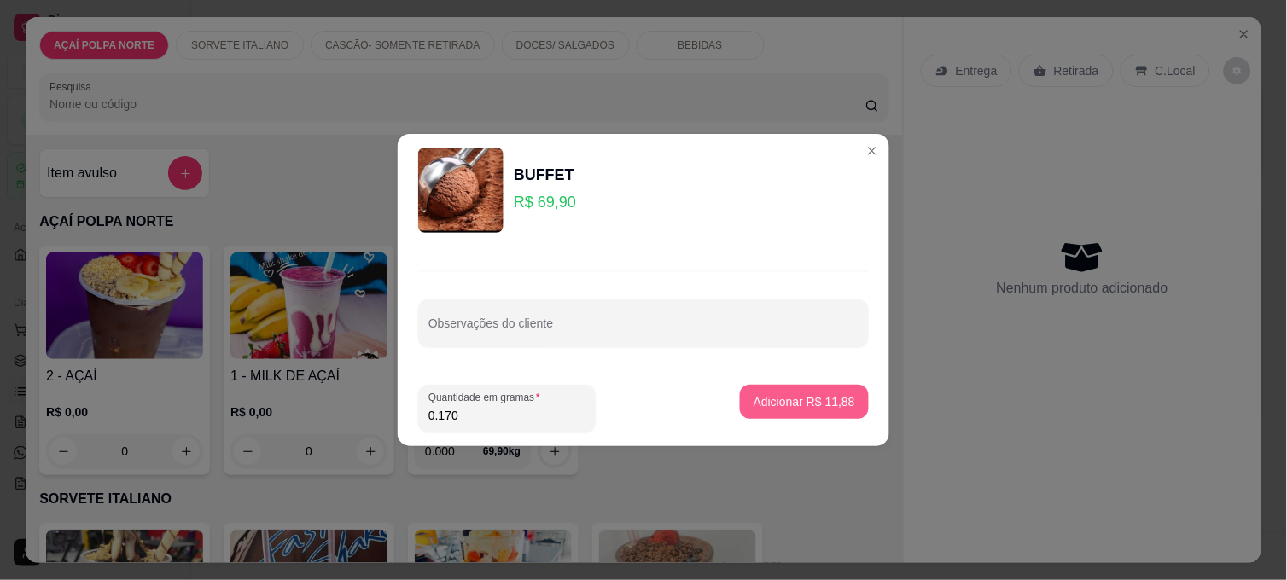
type input "0.170"
click at [753, 394] on p "Adicionar R$ 11,88" at bounding box center [804, 401] width 102 height 17
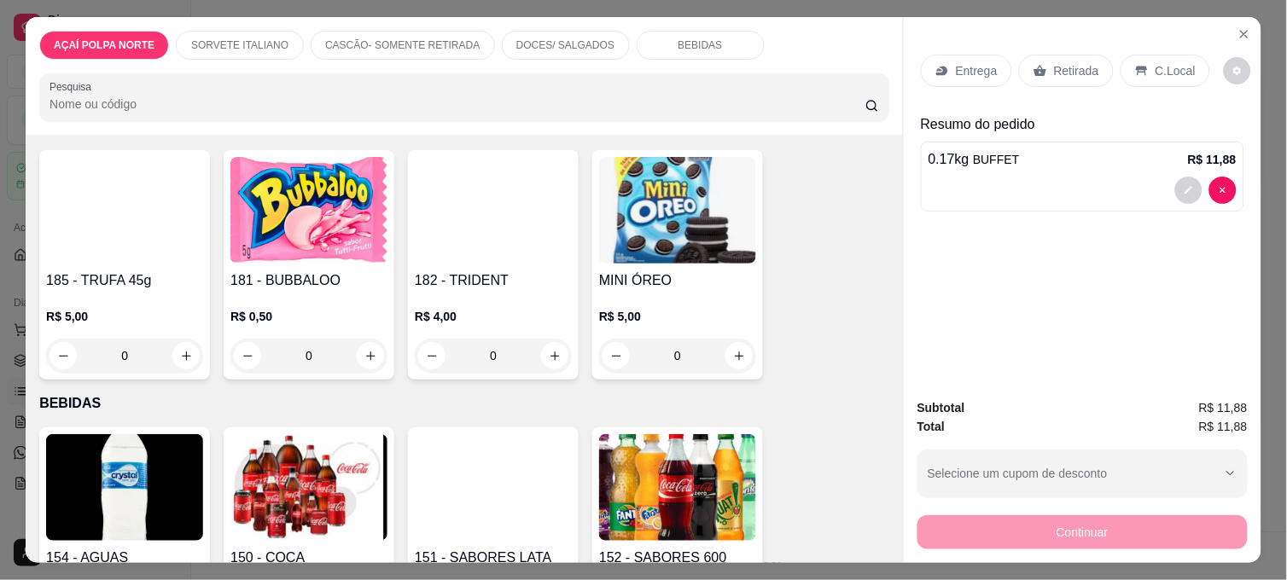
scroll to position [1137, 0]
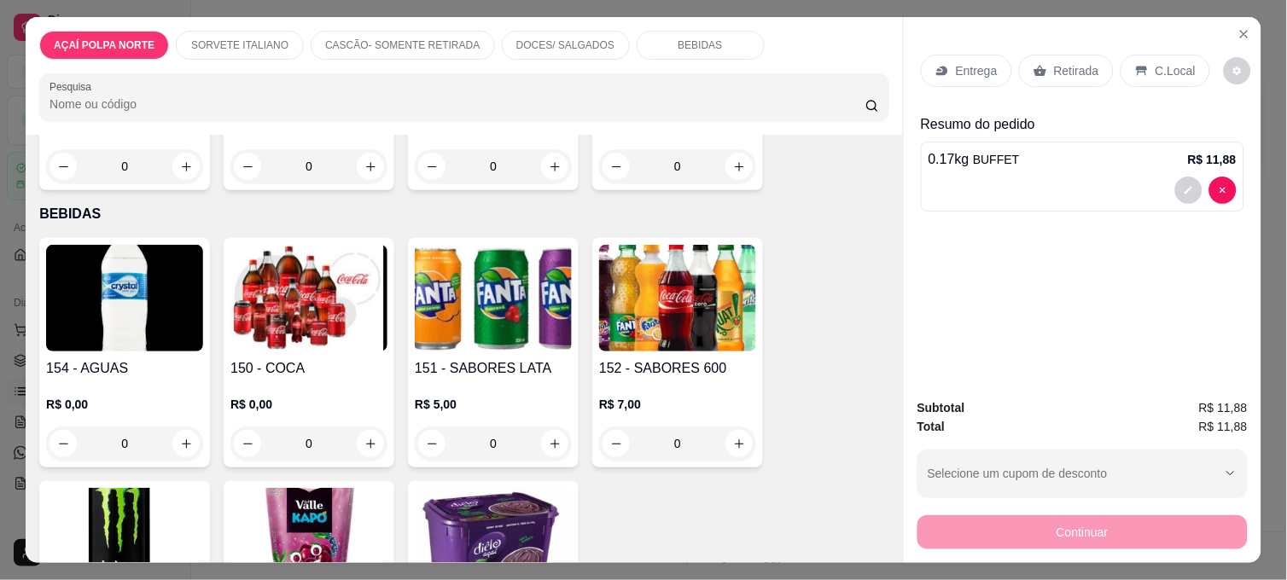
click at [283, 325] on img at bounding box center [308, 298] width 157 height 107
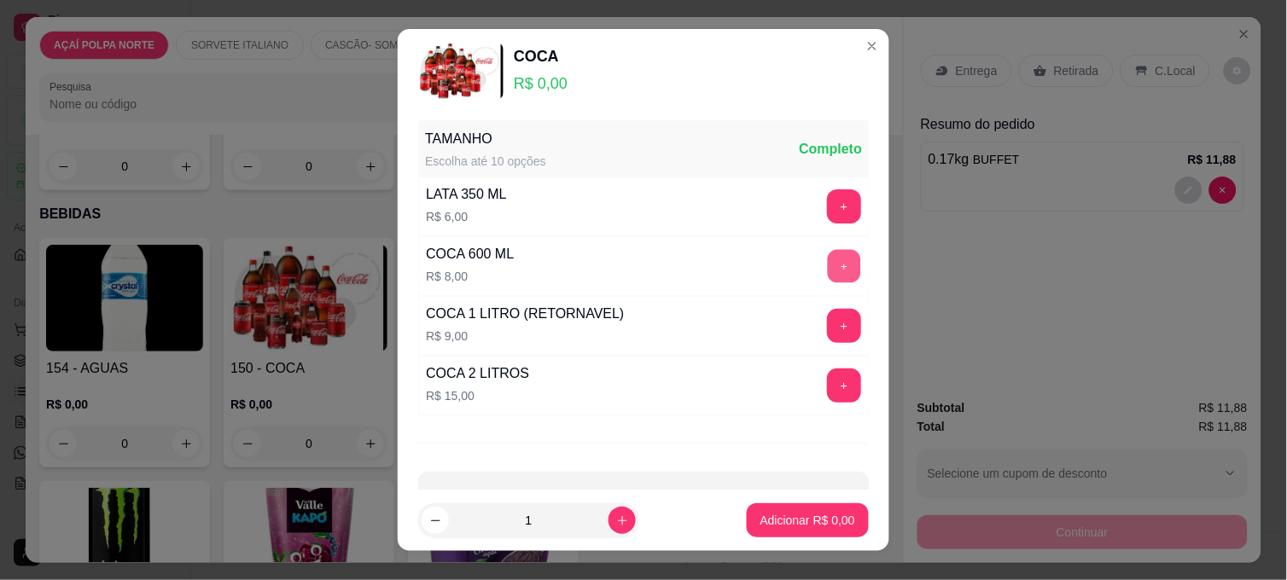
click at [828, 265] on button "+" at bounding box center [844, 266] width 33 height 33
click at [799, 514] on p "Adicionar R$ 8,00" at bounding box center [807, 520] width 95 height 17
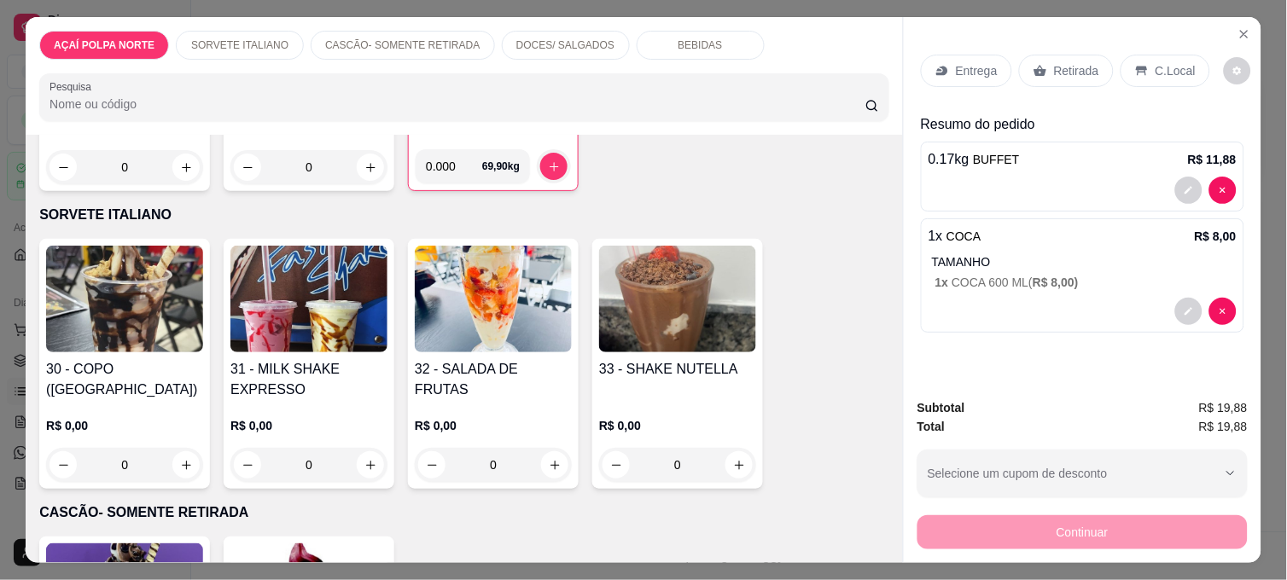
scroll to position [0, 0]
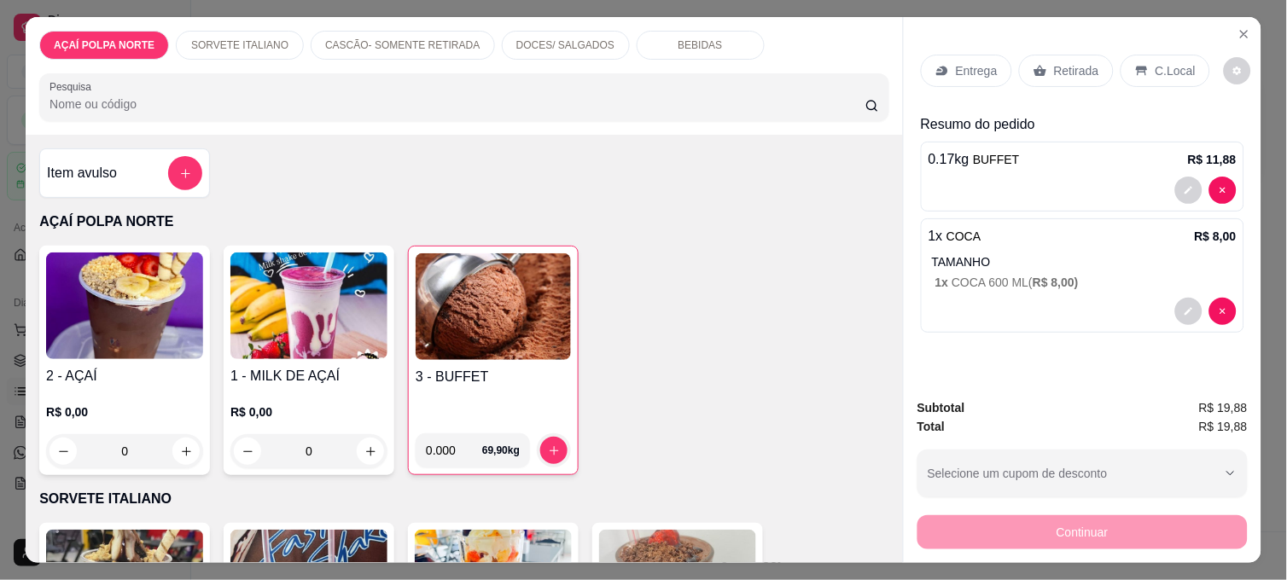
click at [497, 334] on img at bounding box center [493, 306] width 155 height 107
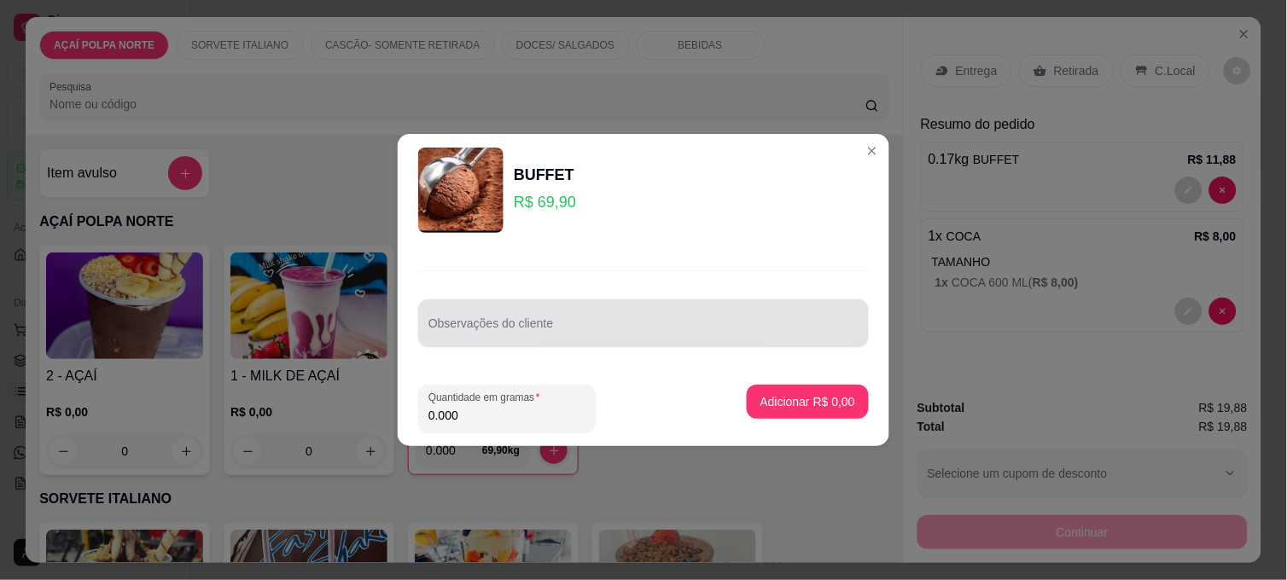
click at [479, 318] on div at bounding box center [643, 323] width 430 height 34
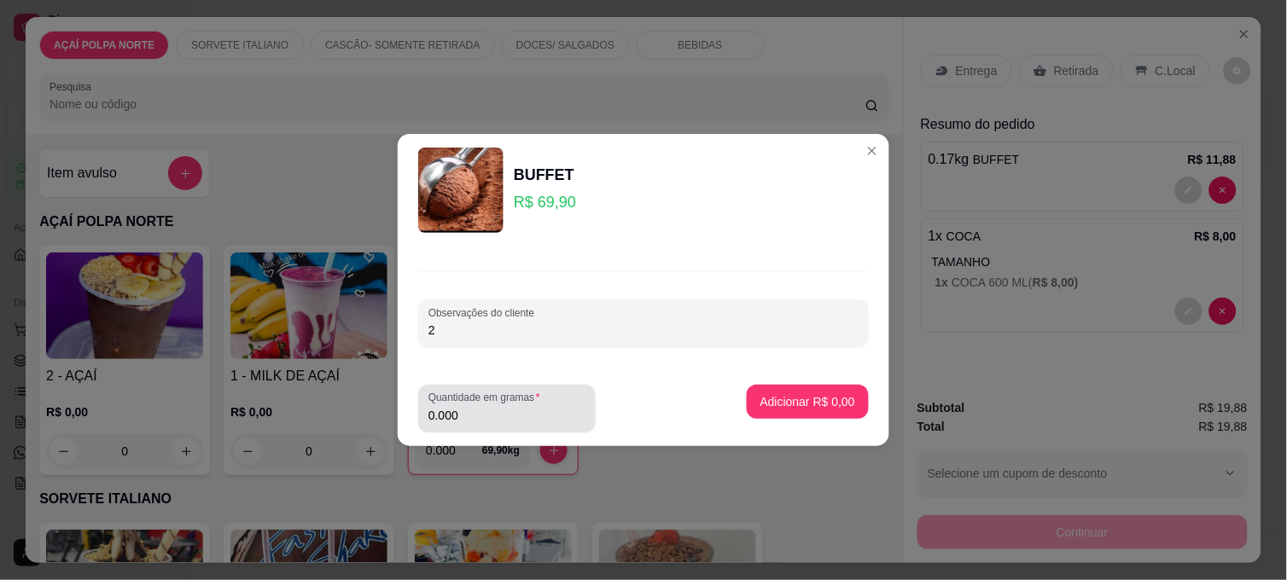
type input "2"
click at [486, 414] on input "0.000" at bounding box center [506, 415] width 157 height 17
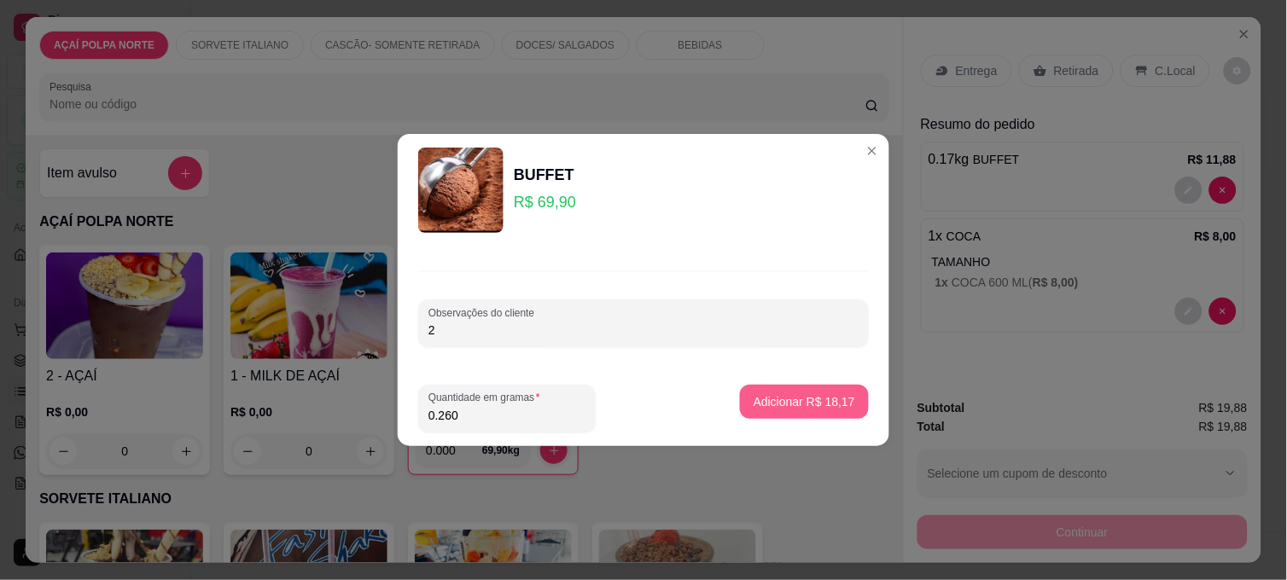
type input "0.260"
click at [822, 392] on button "Adicionar R$ 18,17" at bounding box center [804, 402] width 129 height 34
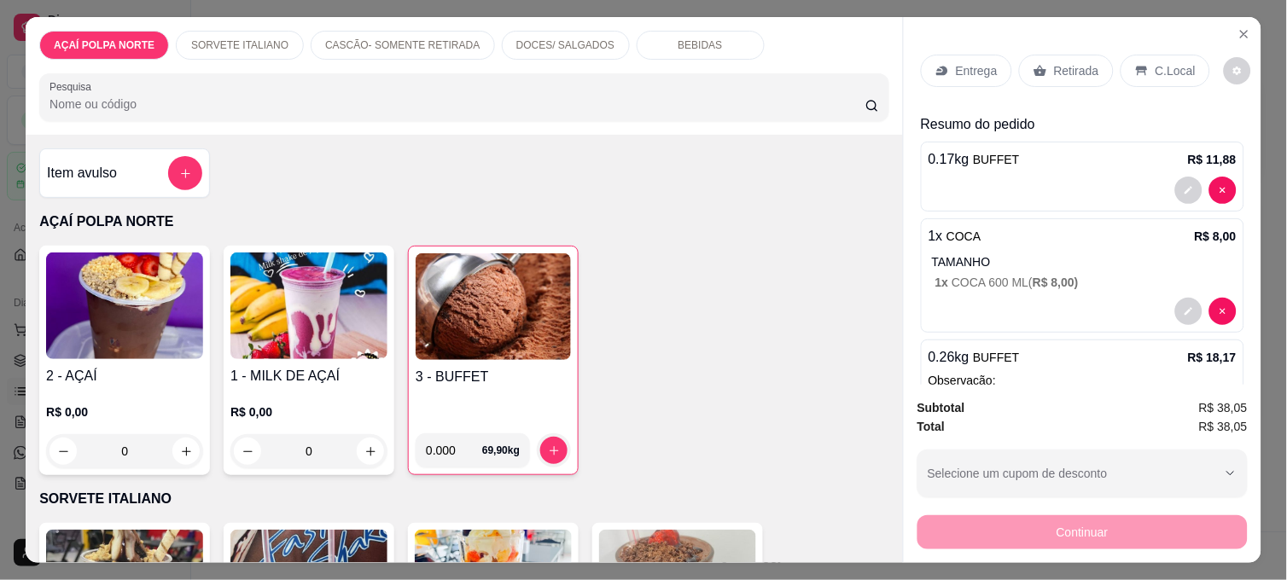
drag, startPoint x: 1210, startPoint y: 526, endPoint x: 1196, endPoint y: 533, distance: 15.7
click at [1209, 526] on div "Continuar" at bounding box center [1082, 530] width 330 height 38
click at [1171, 62] on p "C.Local" at bounding box center [1175, 70] width 40 height 17
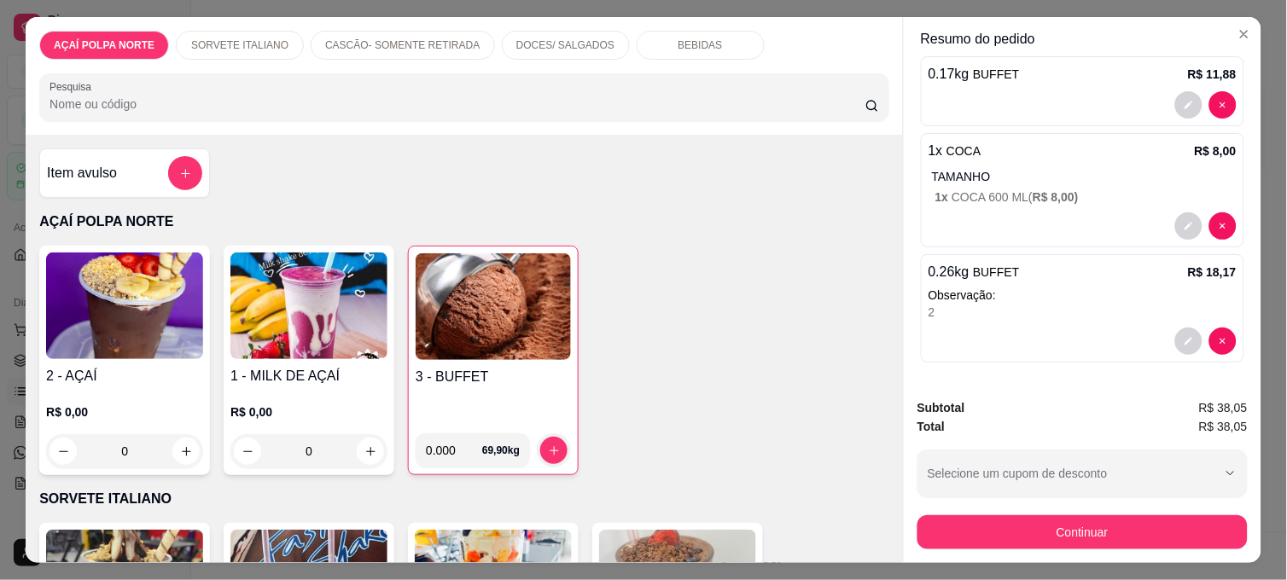
scroll to position [137, 0]
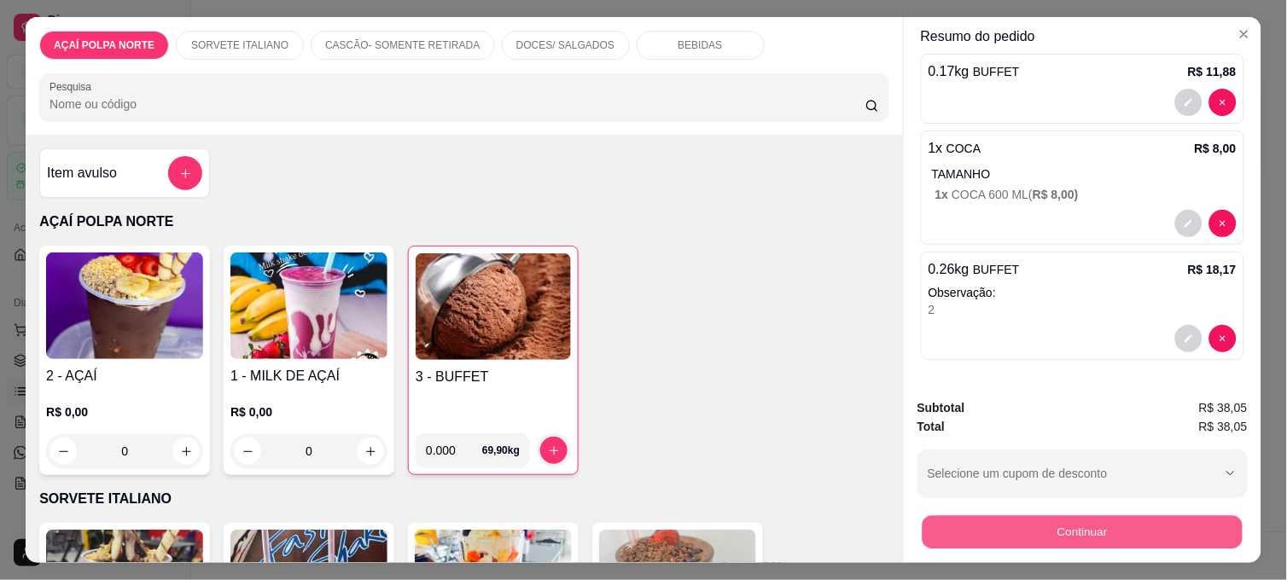
click at [1160, 523] on button "Continuar" at bounding box center [1082, 531] width 320 height 33
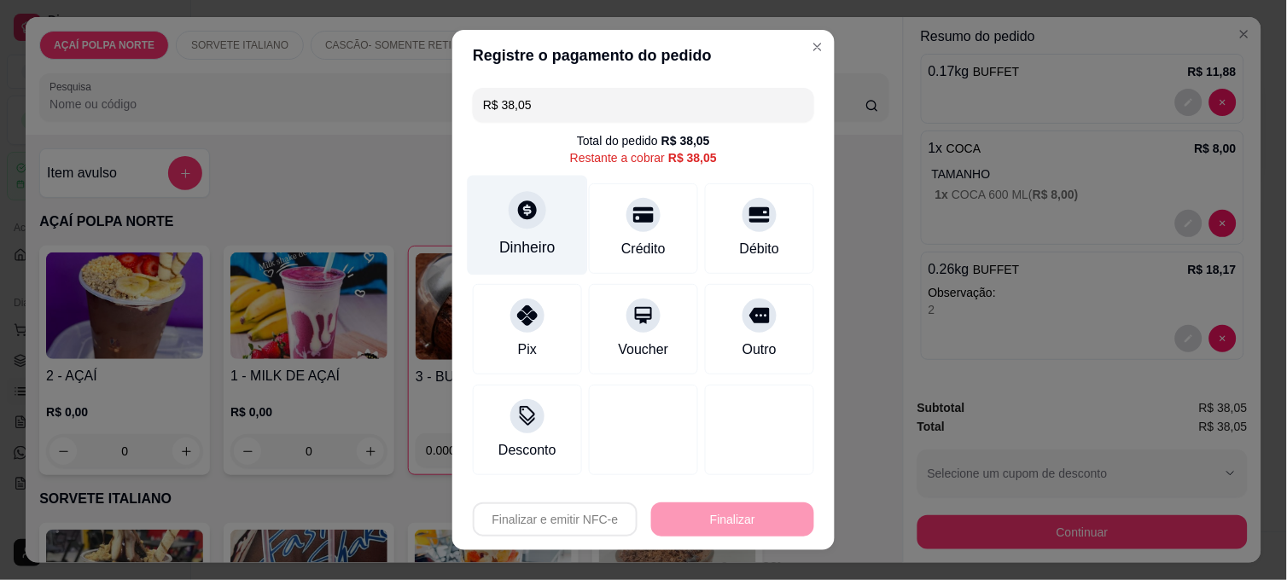
click at [547, 224] on div "Dinheiro" at bounding box center [528, 226] width 120 height 100
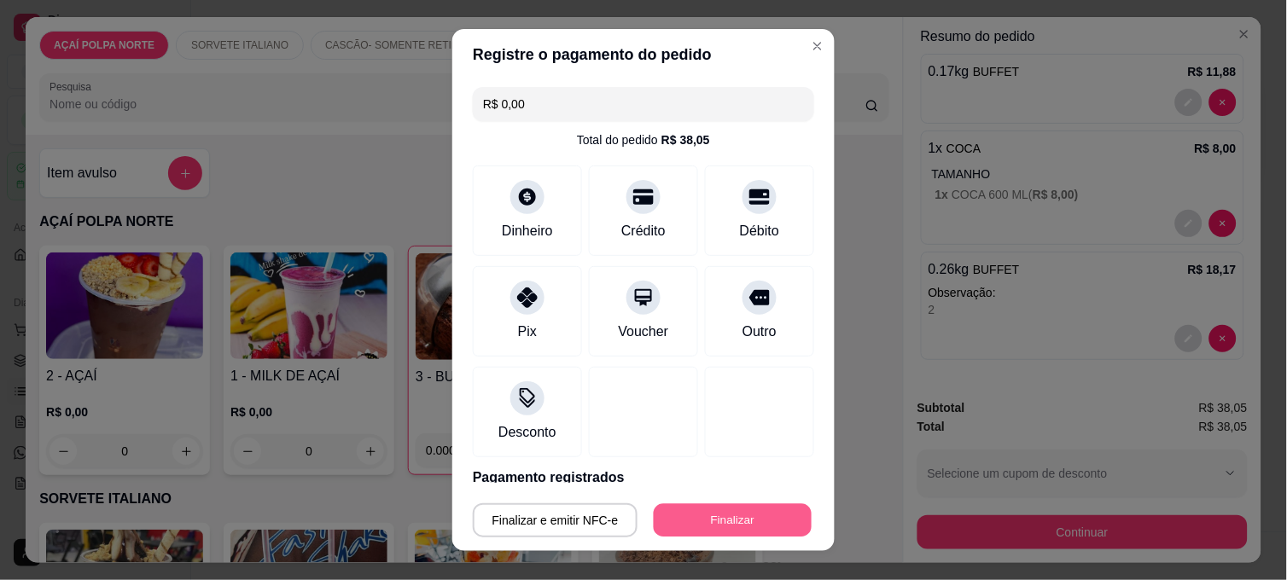
click at [758, 508] on button "Finalizar" at bounding box center [733, 520] width 158 height 33
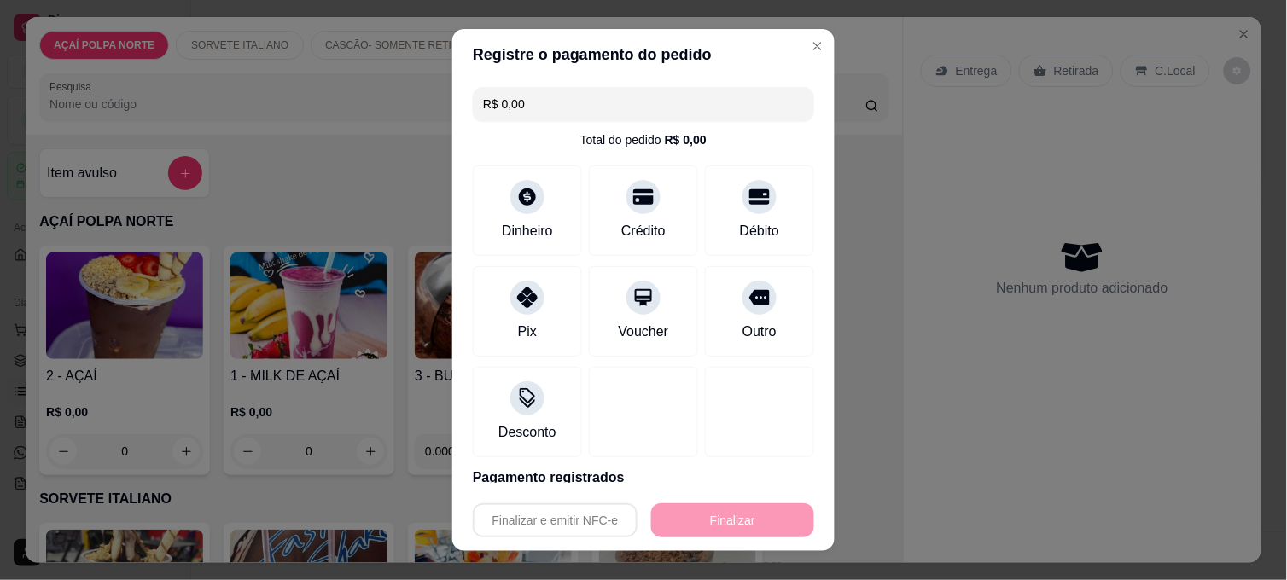
type input "-R$ 38,05"
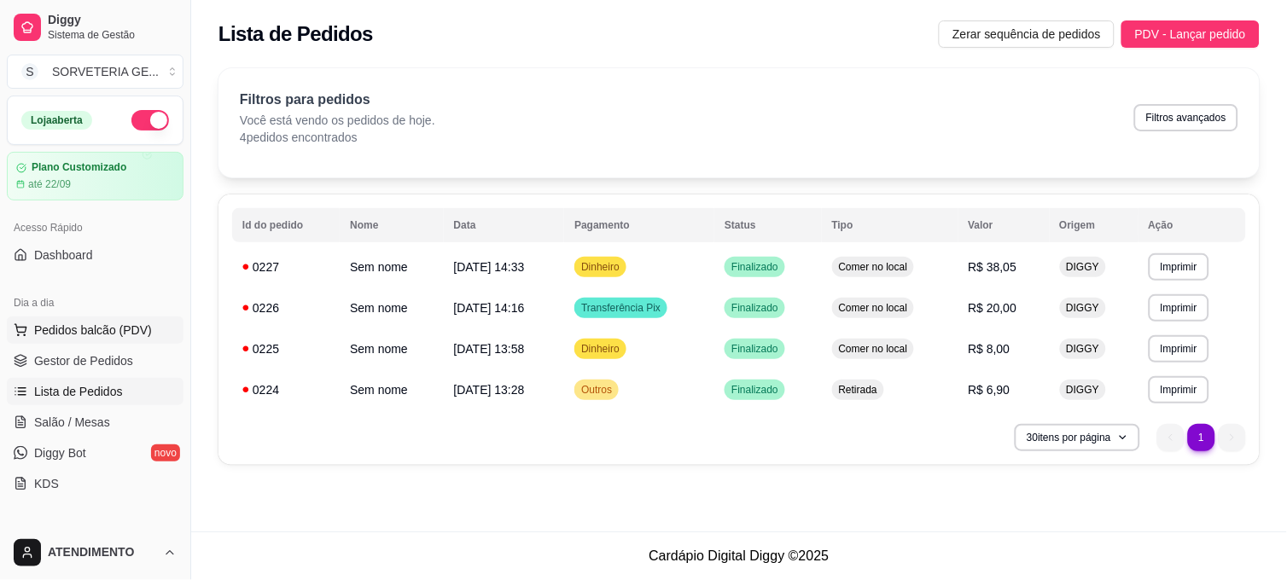
click at [131, 331] on span "Pedidos balcão (PDV)" at bounding box center [93, 330] width 118 height 17
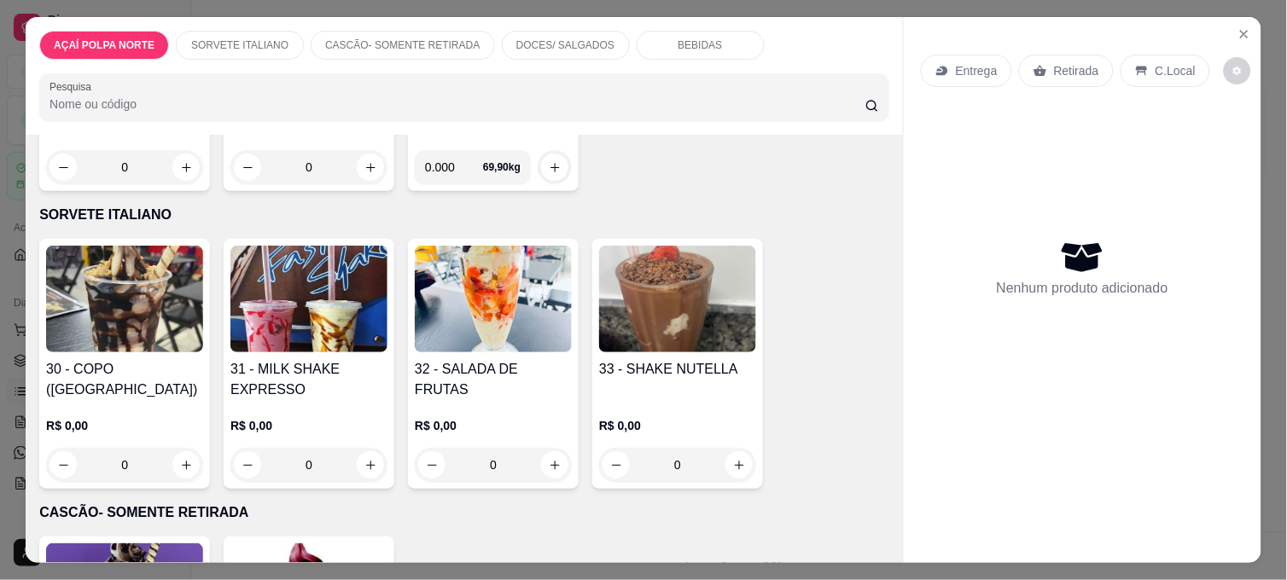
scroll to position [474, 0]
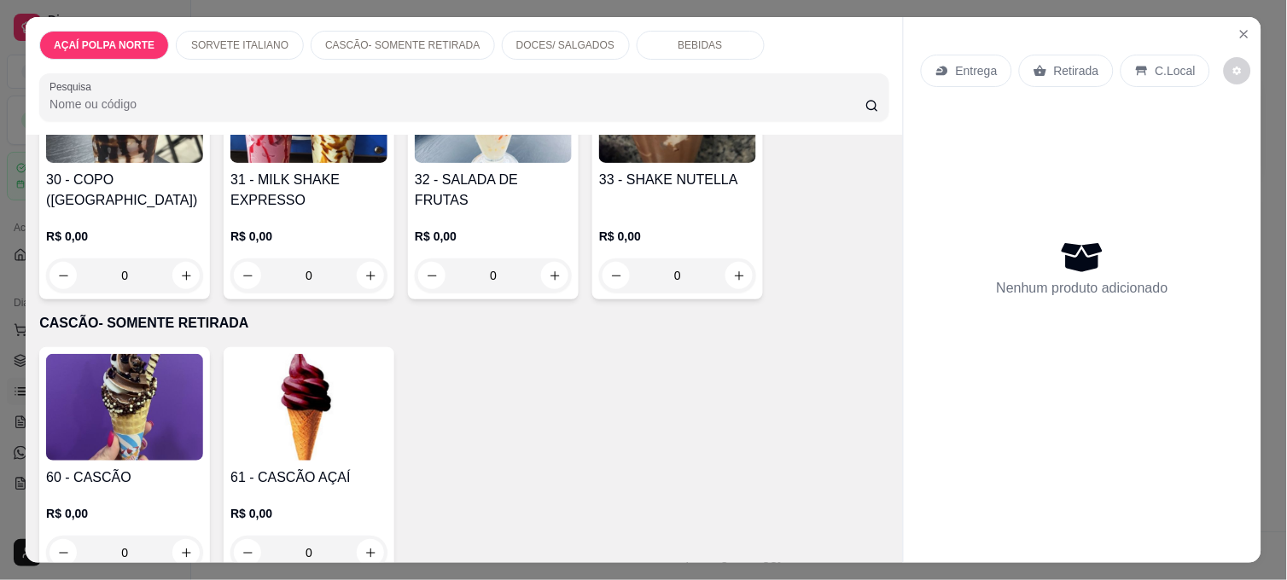
click at [663, 190] on div "33 - SHAKE NUTELLA" at bounding box center [677, 190] width 157 height 41
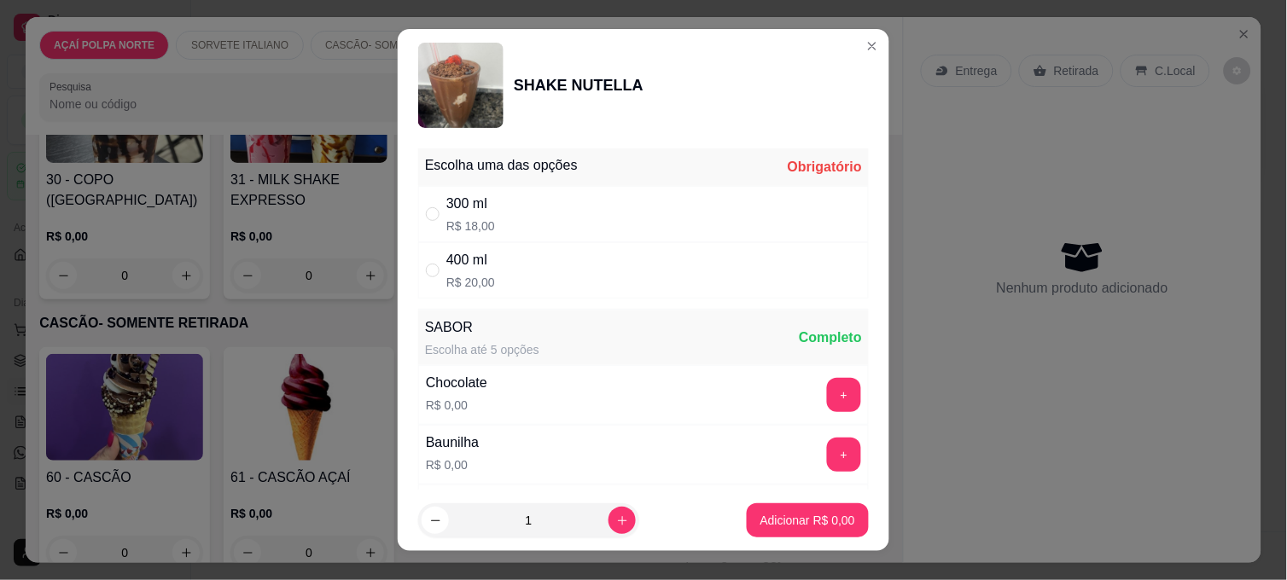
click at [615, 214] on div "300 ml R$ 18,00" at bounding box center [643, 214] width 450 height 56
radio input "true"
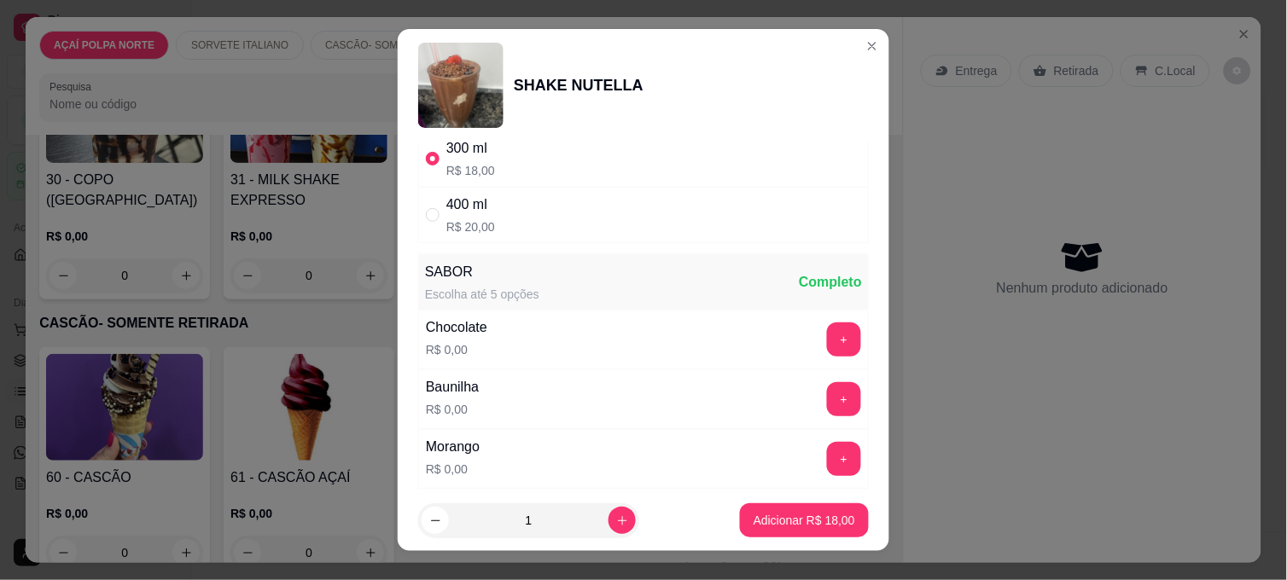
scroll to position [189, 0]
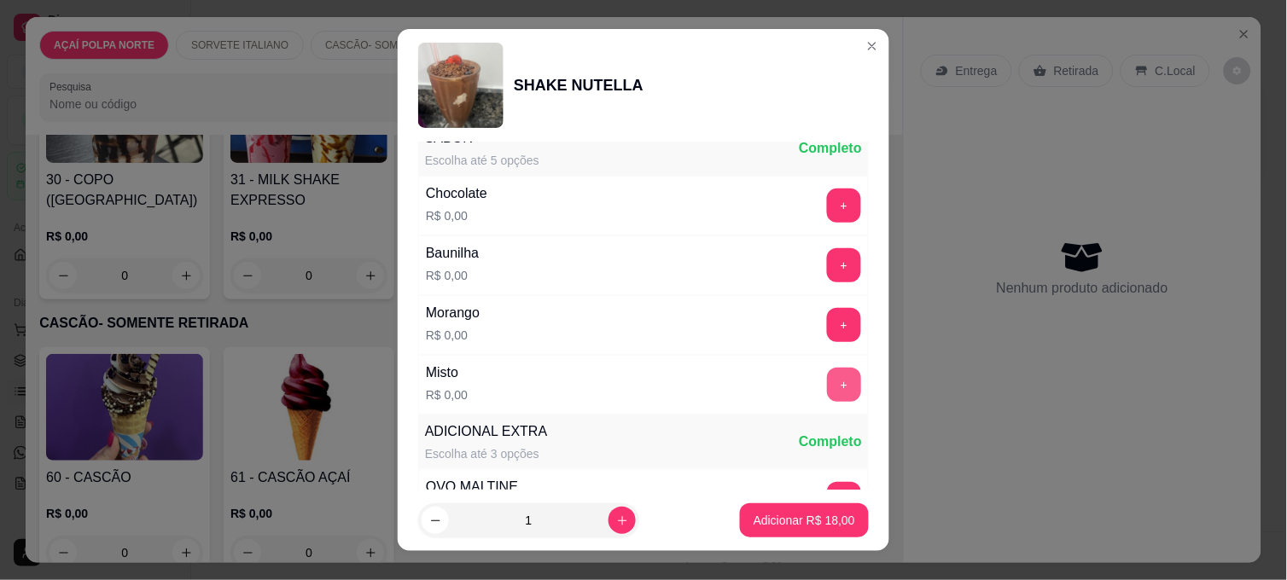
click at [827, 380] on button "+" at bounding box center [844, 385] width 34 height 34
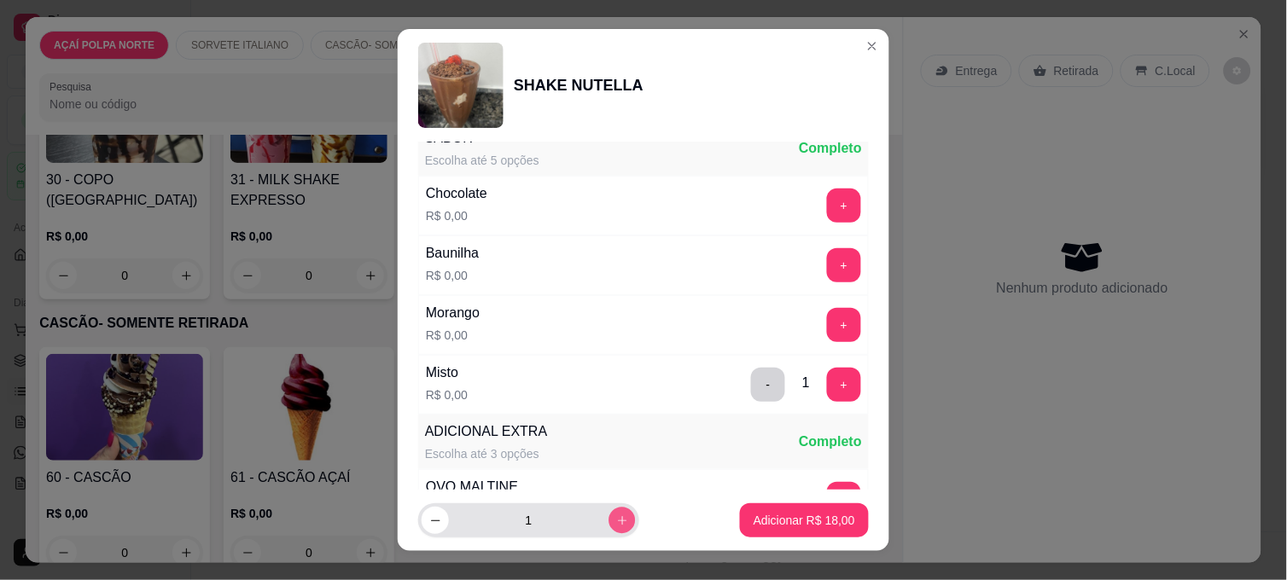
click at [616, 526] on icon "increase-product-quantity" at bounding box center [622, 520] width 13 height 13
type input "2"
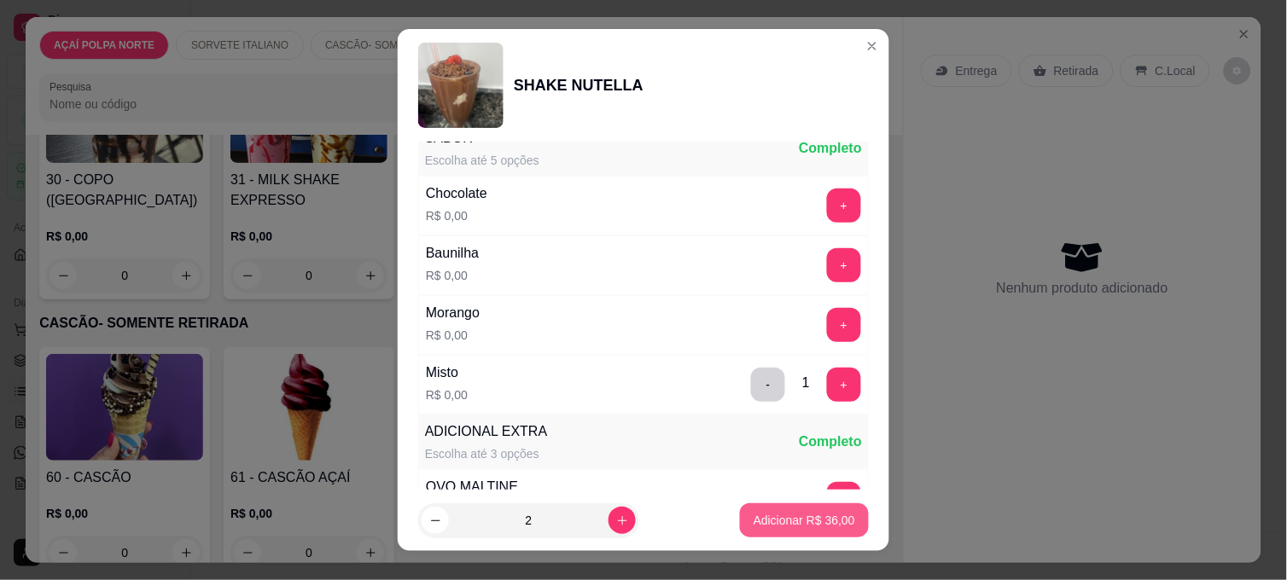
click at [797, 522] on p "Adicionar R$ 36,00" at bounding box center [804, 520] width 102 height 17
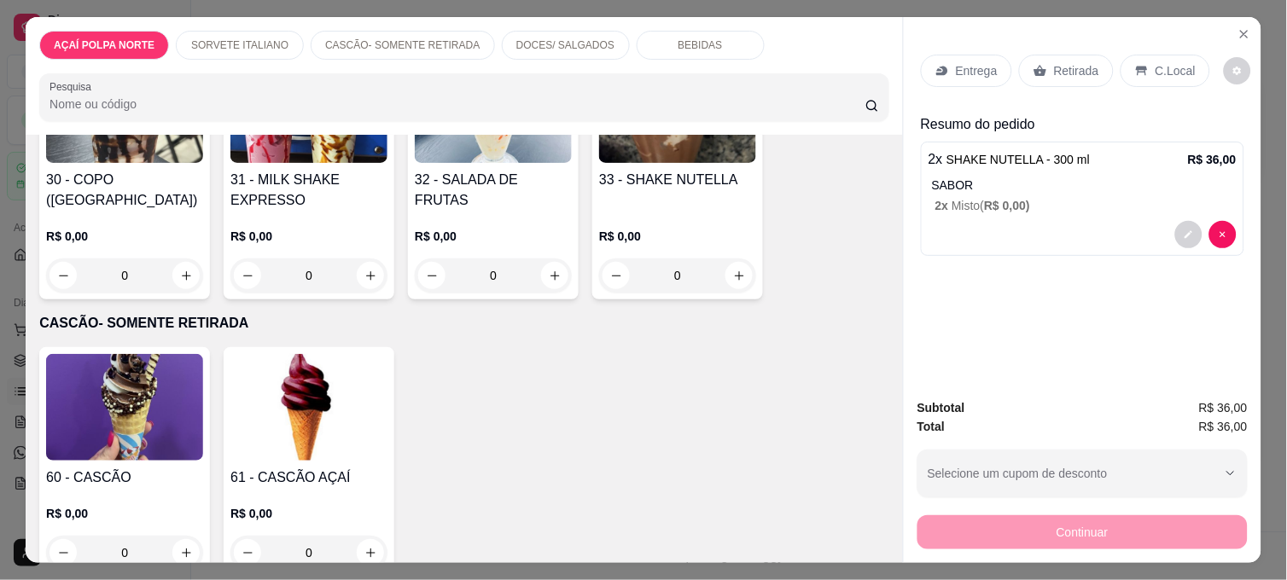
click at [966, 62] on p "Entrega" at bounding box center [977, 70] width 42 height 17
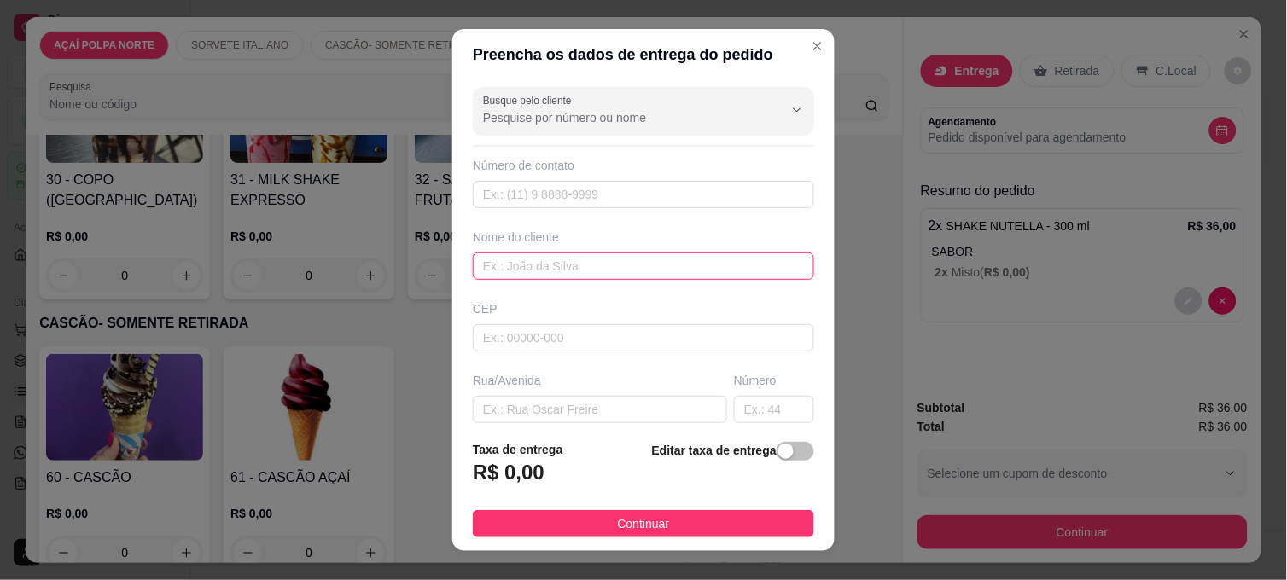
click at [527, 259] on input "text" at bounding box center [643, 266] width 341 height 27
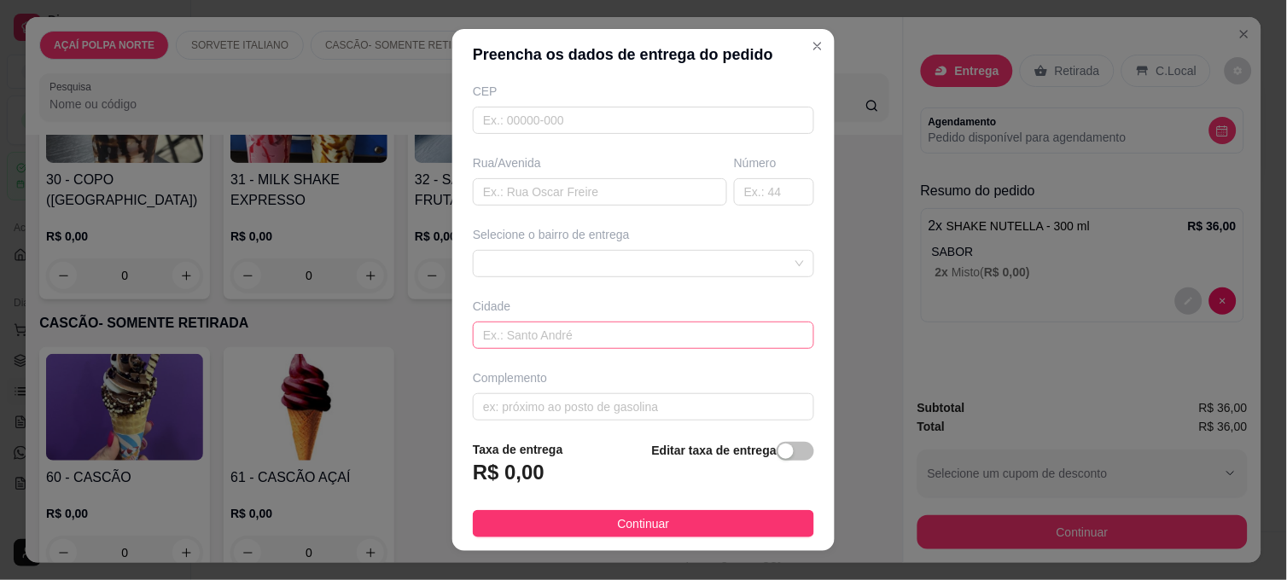
scroll to position [229, 0]
click at [765, 253] on div at bounding box center [643, 252] width 341 height 27
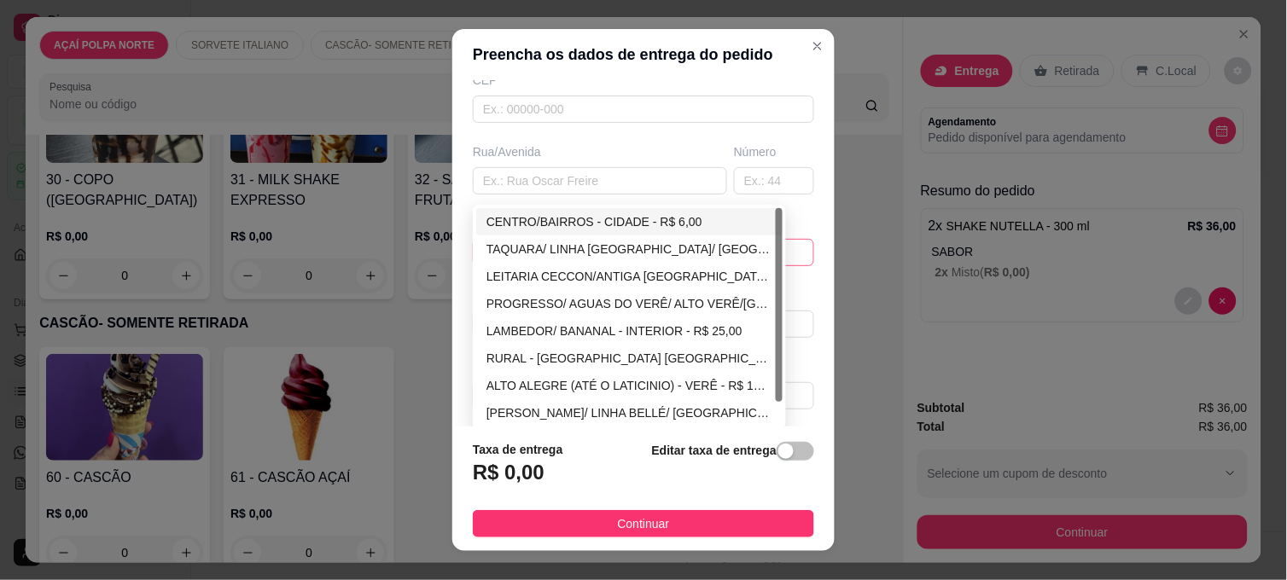
type input "luh"
click at [718, 224] on div "CENTRO/BAIRROS - CIDADE - R$ 6,00" at bounding box center [629, 221] width 286 height 19
type input "CIDADE"
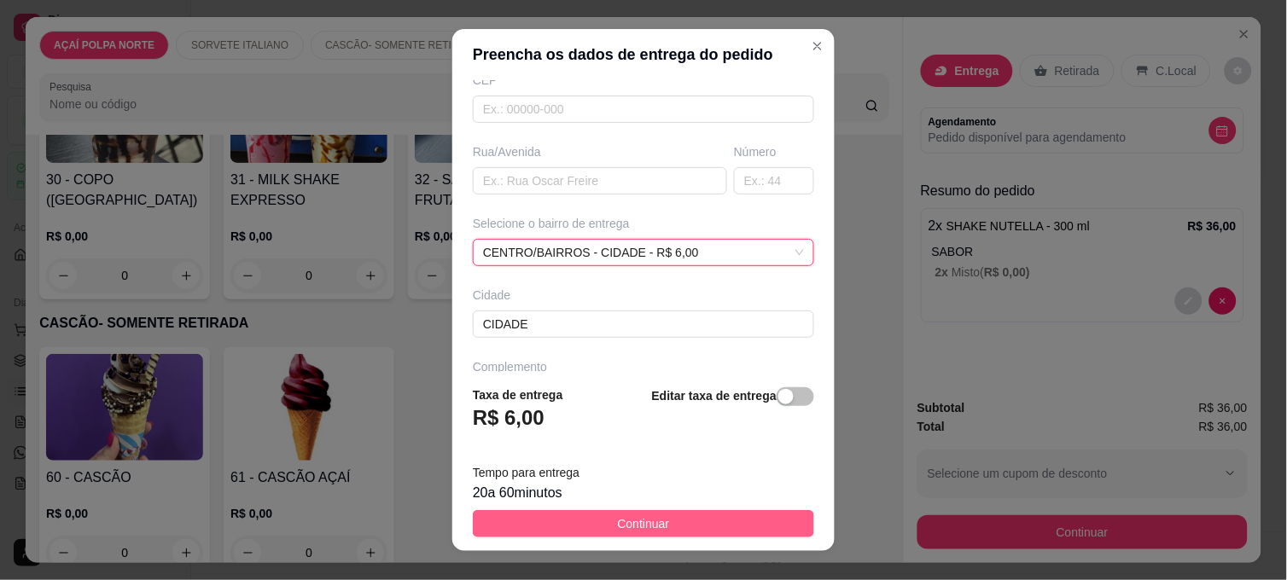
click at [688, 534] on button "Continuar" at bounding box center [643, 523] width 341 height 27
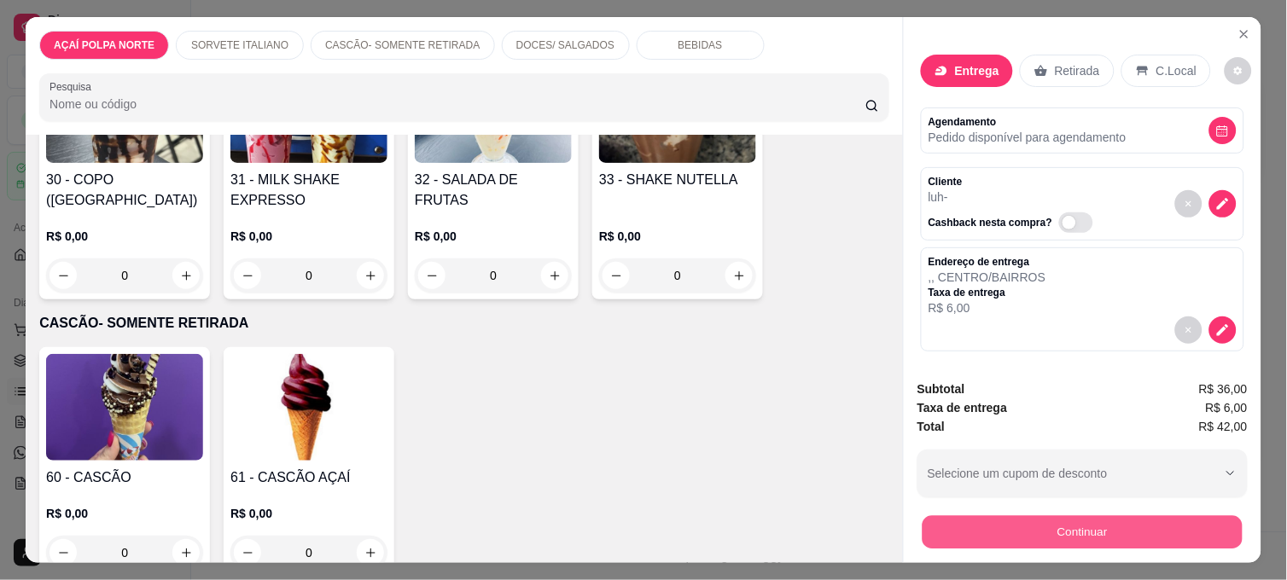
click at [1058, 536] on button "Continuar" at bounding box center [1082, 531] width 320 height 33
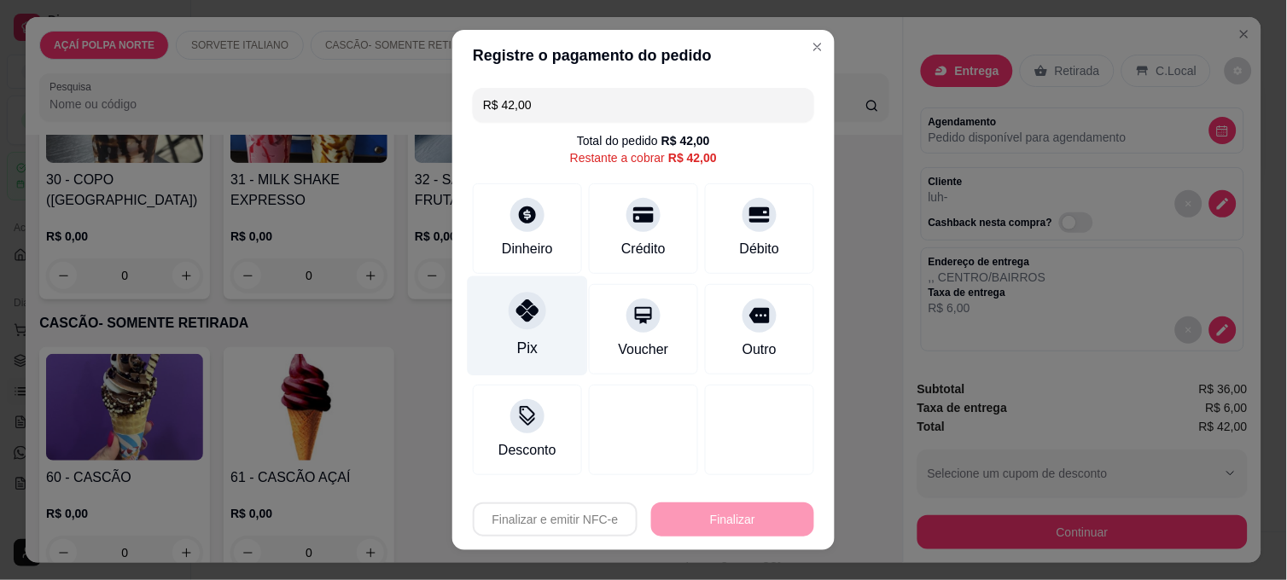
click at [499, 318] on div "Pix" at bounding box center [528, 326] width 120 height 100
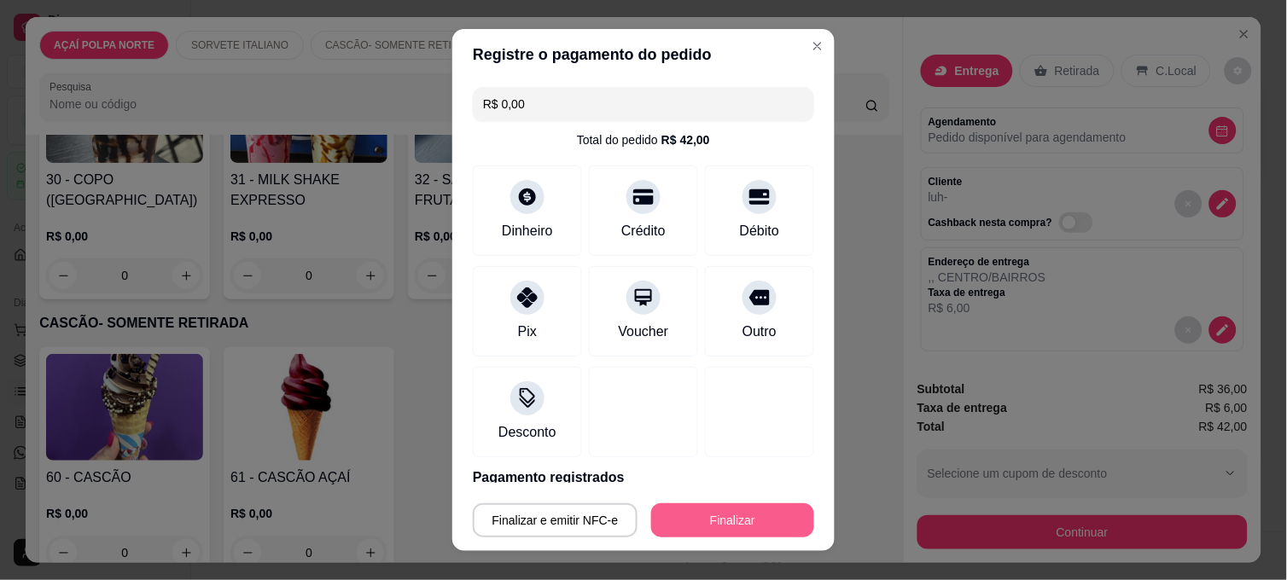
click at [687, 510] on button "Finalizar" at bounding box center [732, 520] width 163 height 34
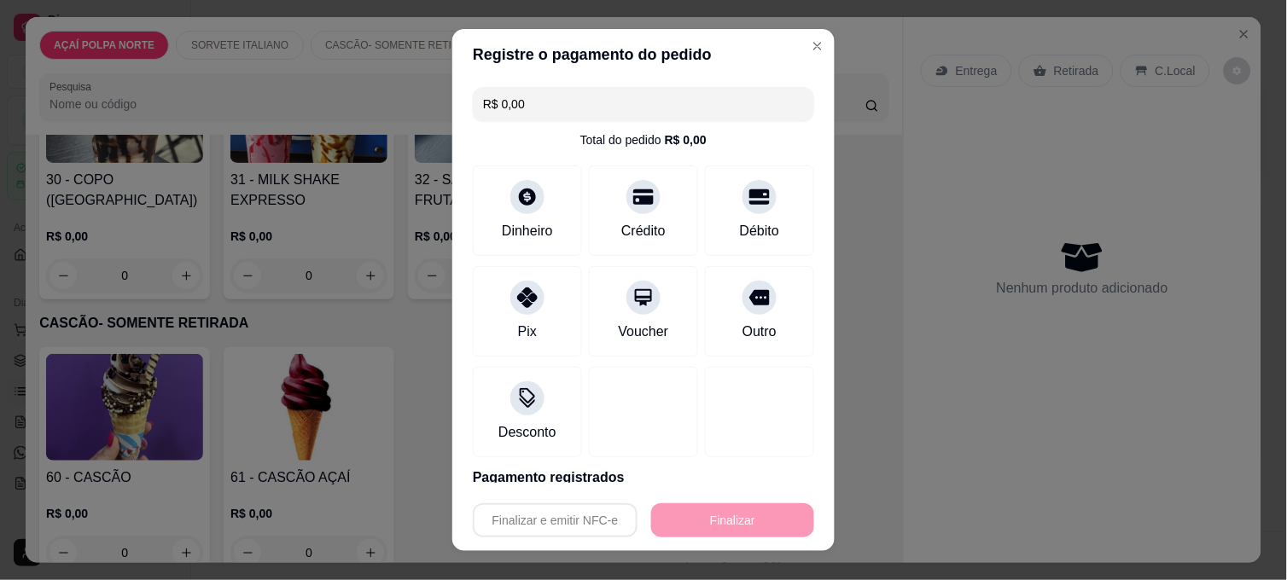
type input "-R$ 42,00"
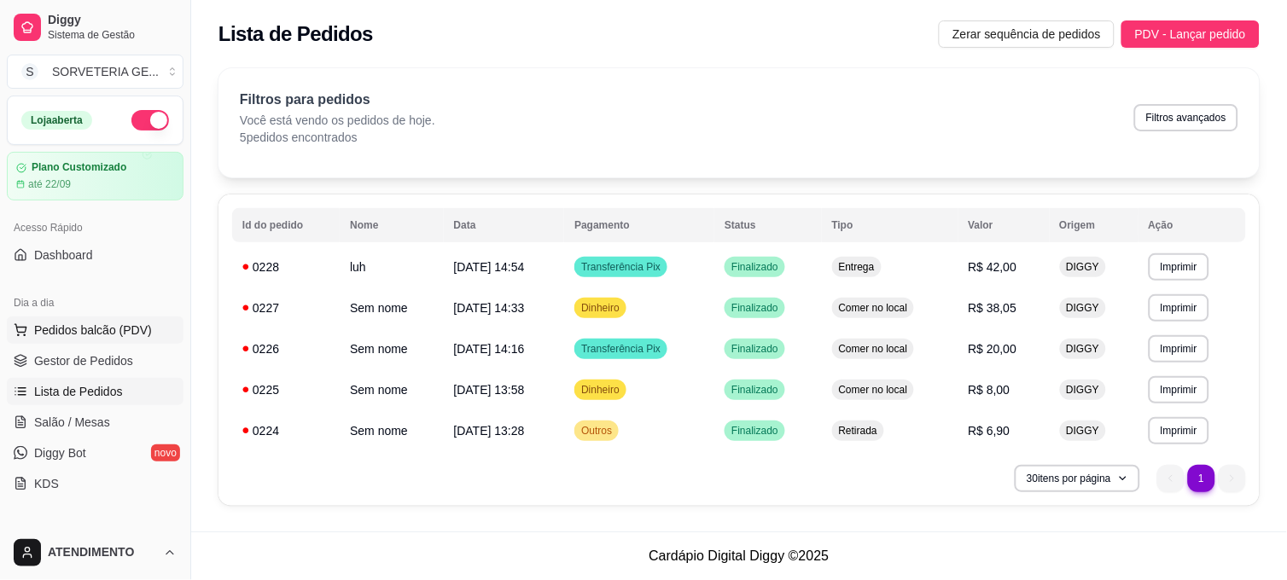
click at [78, 320] on button "Pedidos balcão (PDV)" at bounding box center [95, 330] width 177 height 27
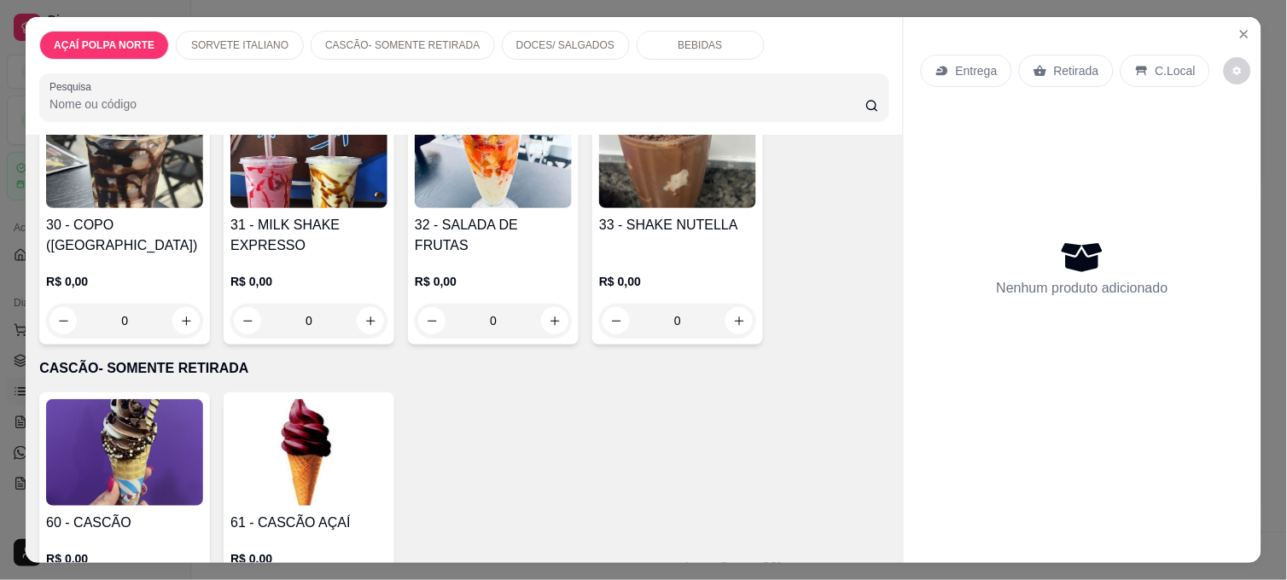
scroll to position [474, 0]
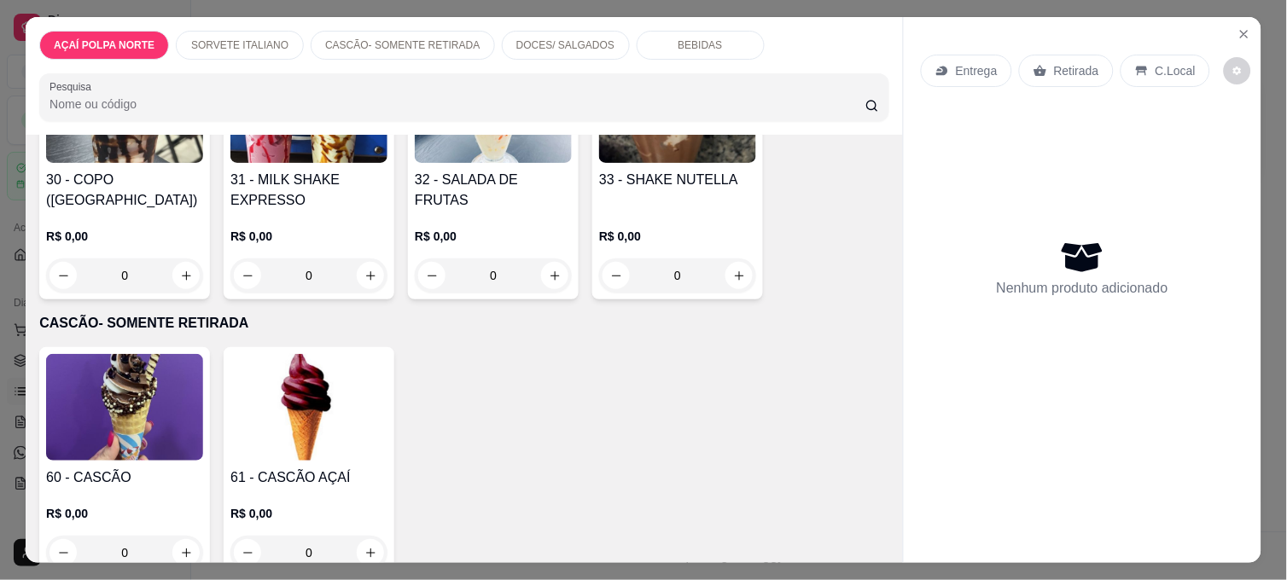
click at [147, 387] on img at bounding box center [124, 407] width 157 height 107
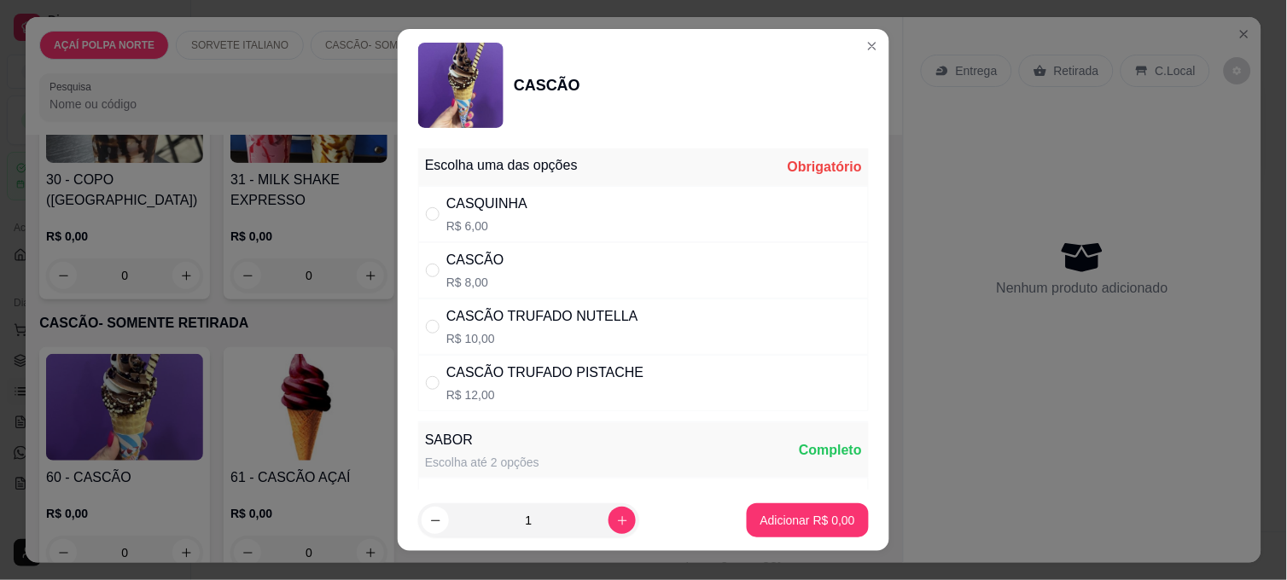
click at [449, 262] on div "CASCÃO" at bounding box center [475, 260] width 58 height 20
radio input "true"
click at [616, 520] on icon "increase-product-quantity" at bounding box center [622, 520] width 13 height 13
type input "2"
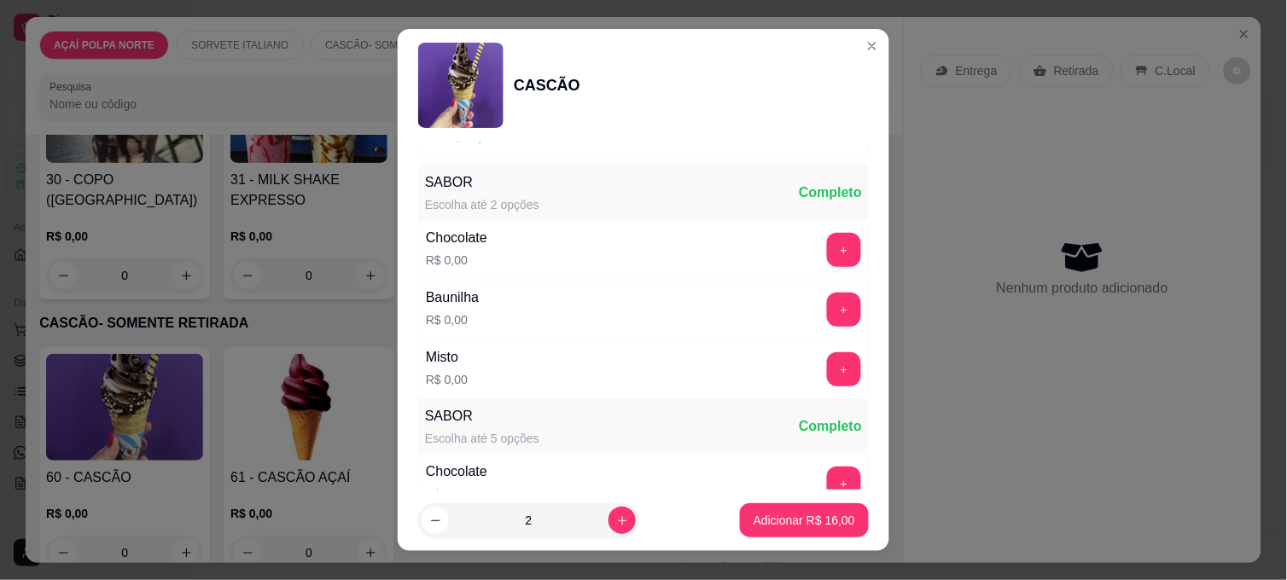
scroll to position [284, 0]
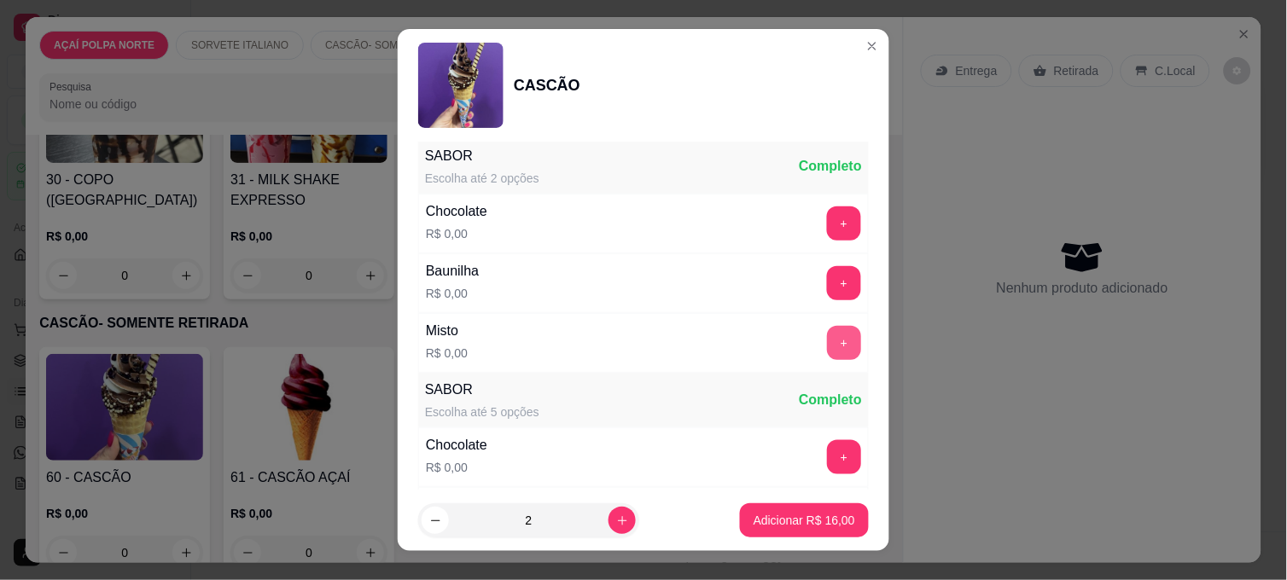
click at [827, 340] on button "+" at bounding box center [844, 343] width 34 height 34
click at [743, 508] on button "Adicionar R$ 16,00" at bounding box center [803, 520] width 125 height 33
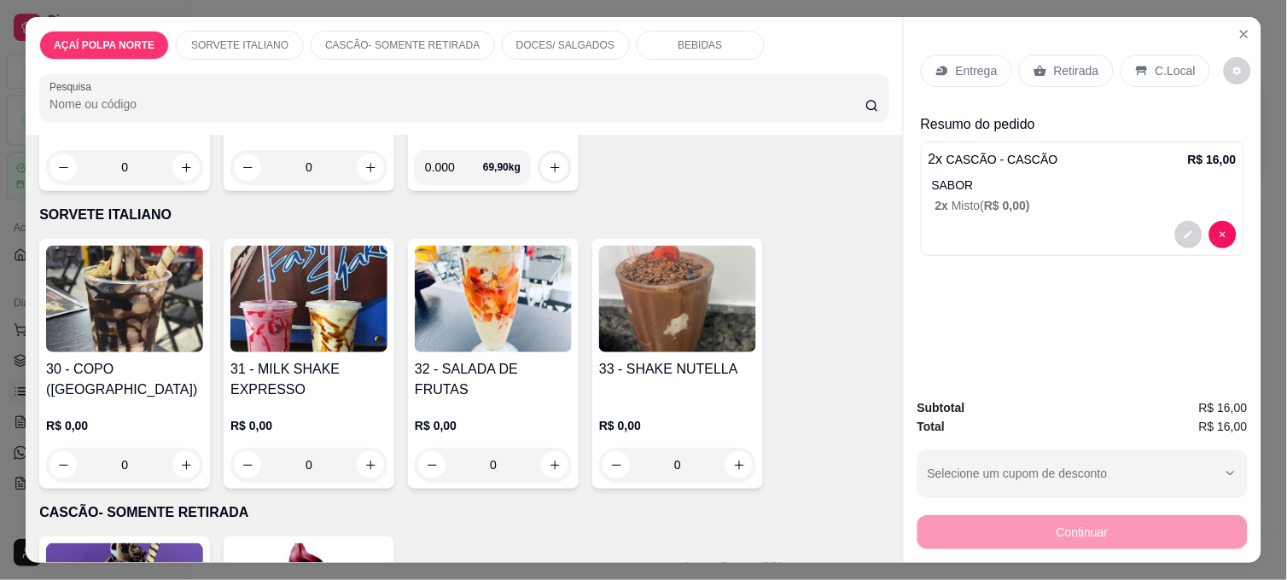
click at [162, 364] on h4 "30 - COPO ([GEOGRAPHIC_DATA])" at bounding box center [124, 379] width 157 height 41
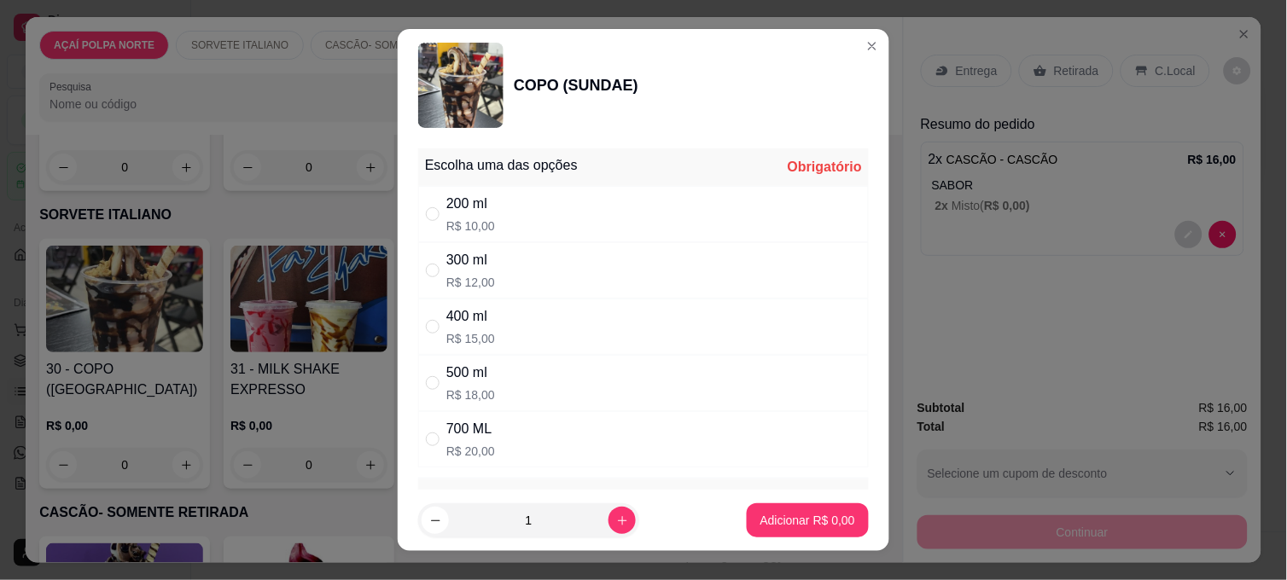
click at [549, 201] on div "200 ml R$ 10,00" at bounding box center [643, 214] width 450 height 56
radio input "true"
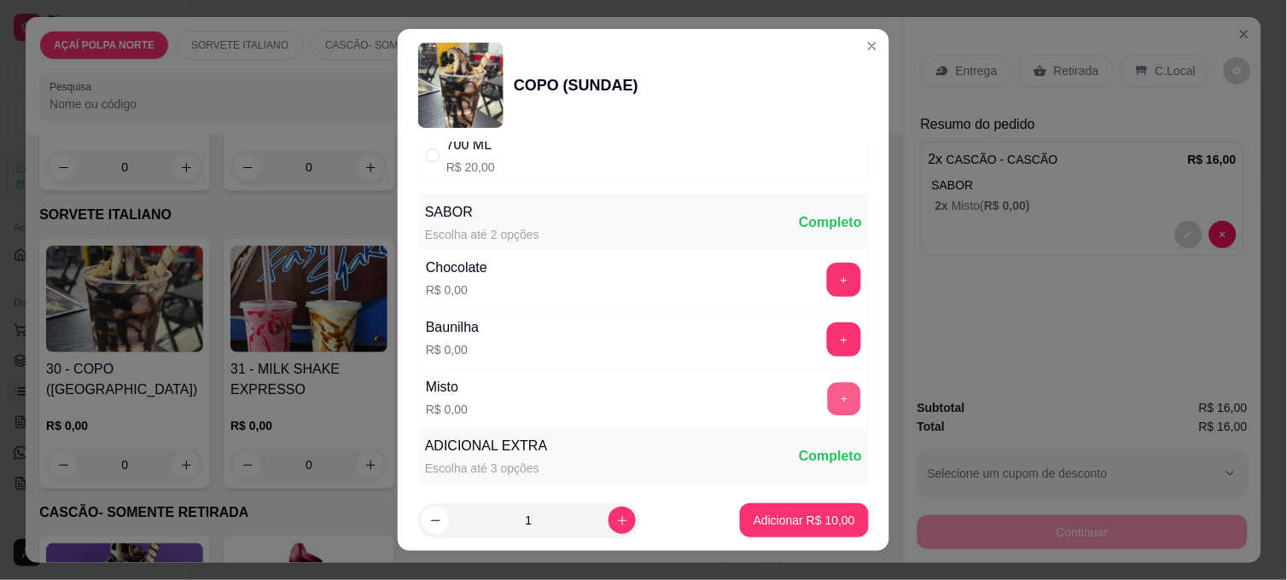
click at [828, 403] on button "+" at bounding box center [844, 399] width 33 height 33
click at [823, 518] on p "Adicionar R$ 10,00" at bounding box center [804, 520] width 102 height 17
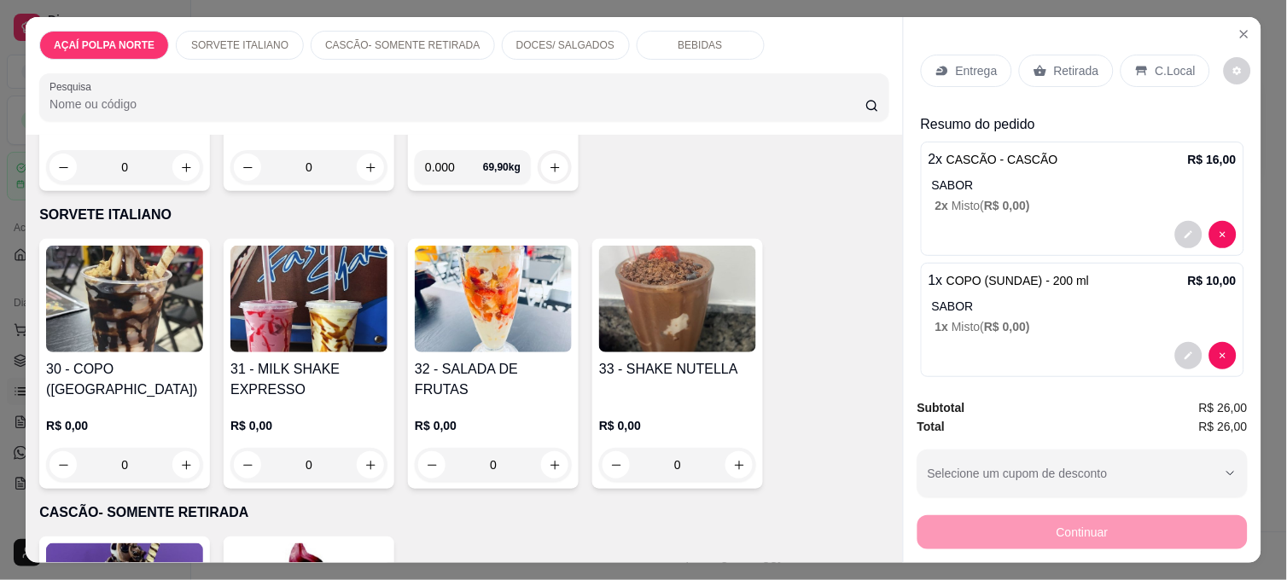
click at [1084, 66] on p "Retirada" at bounding box center [1076, 70] width 45 height 17
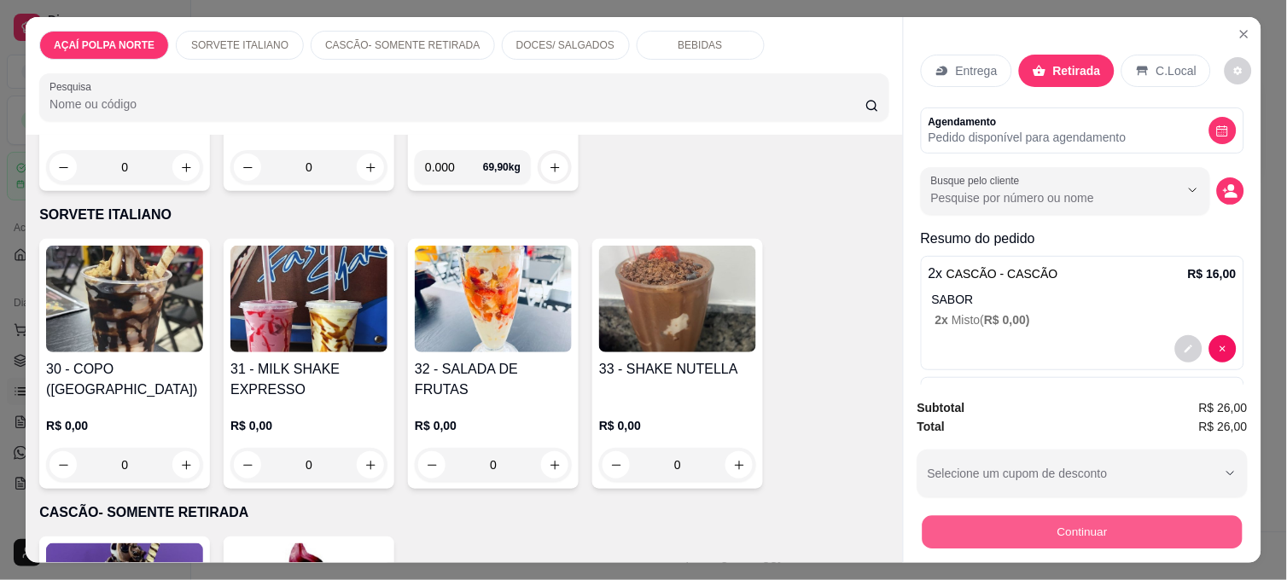
click at [1146, 521] on button "Continuar" at bounding box center [1082, 531] width 320 height 33
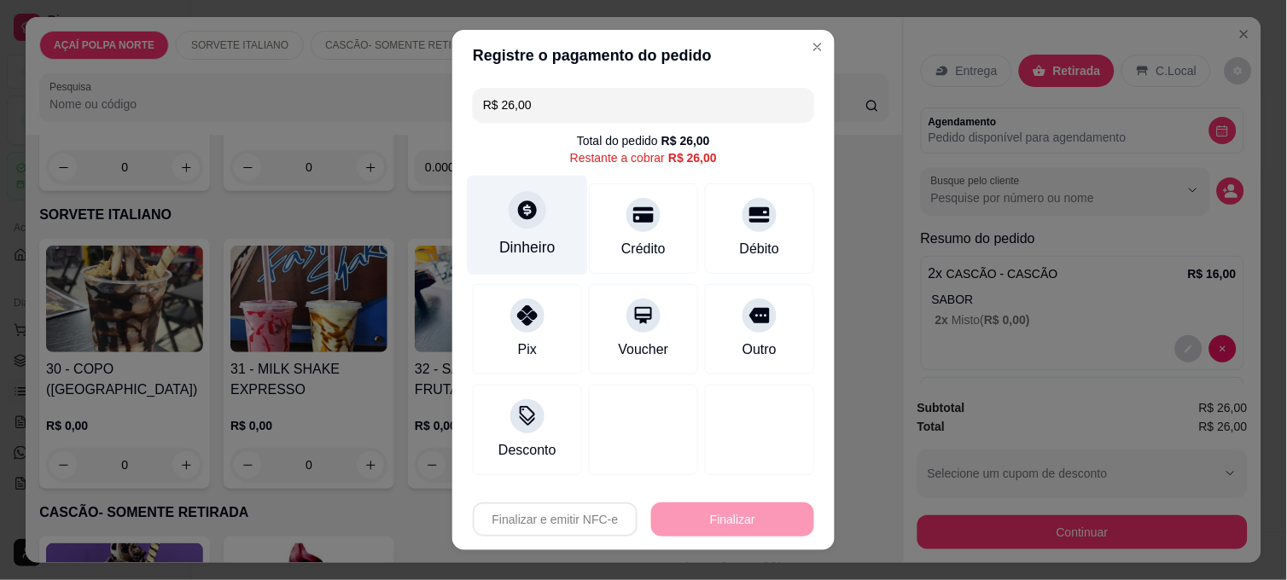
click at [546, 222] on div "Dinheiro" at bounding box center [528, 226] width 120 height 100
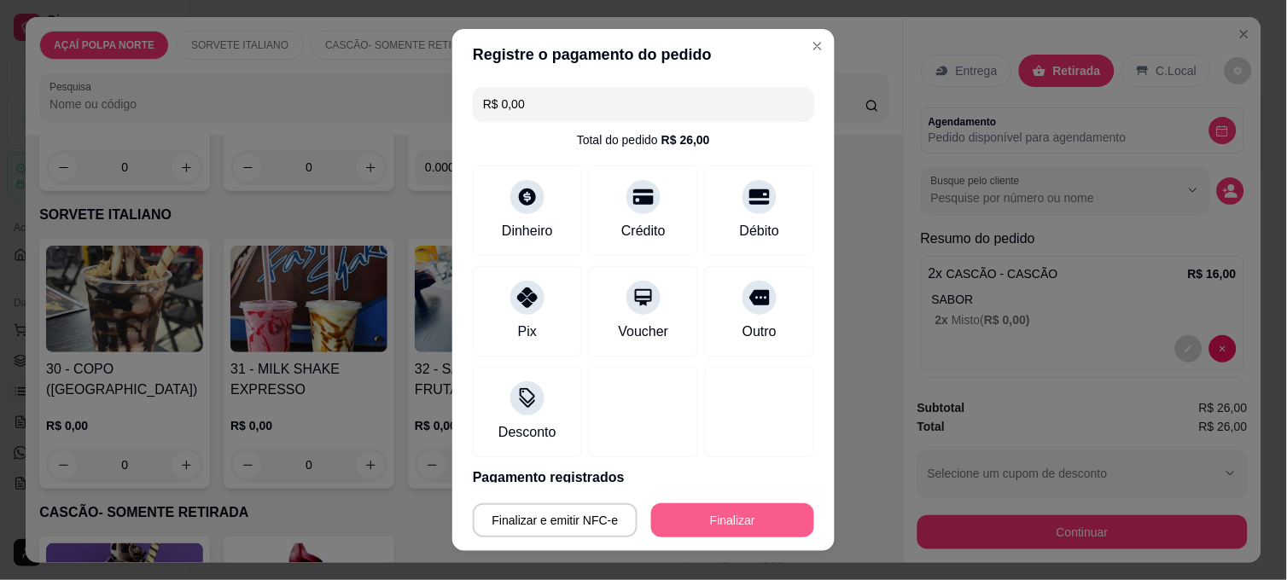
click at [780, 515] on button "Finalizar" at bounding box center [732, 520] width 163 height 34
type input "-R$ 26,00"
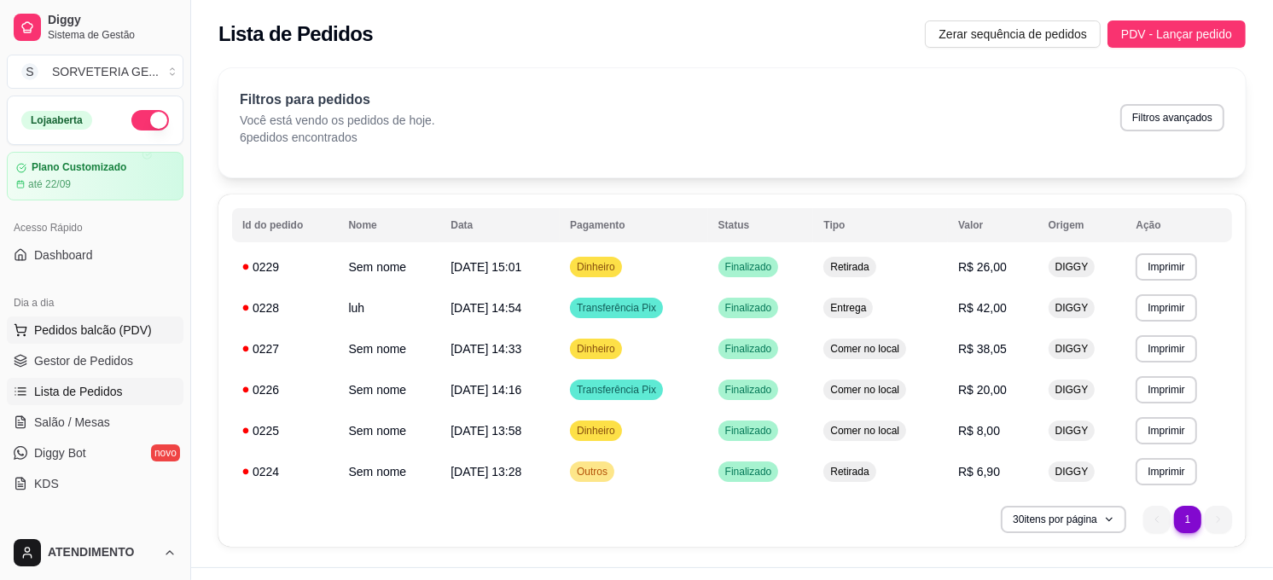
click at [99, 329] on span "Pedidos balcão (PDV)" at bounding box center [93, 330] width 118 height 17
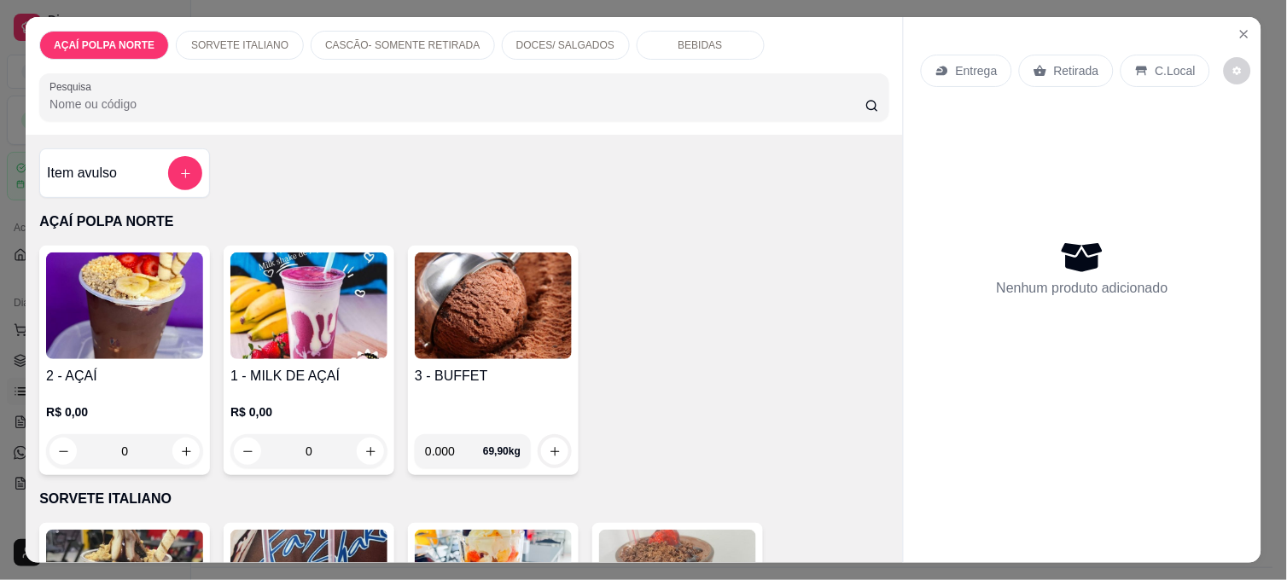
click at [147, 308] on img at bounding box center [124, 306] width 157 height 107
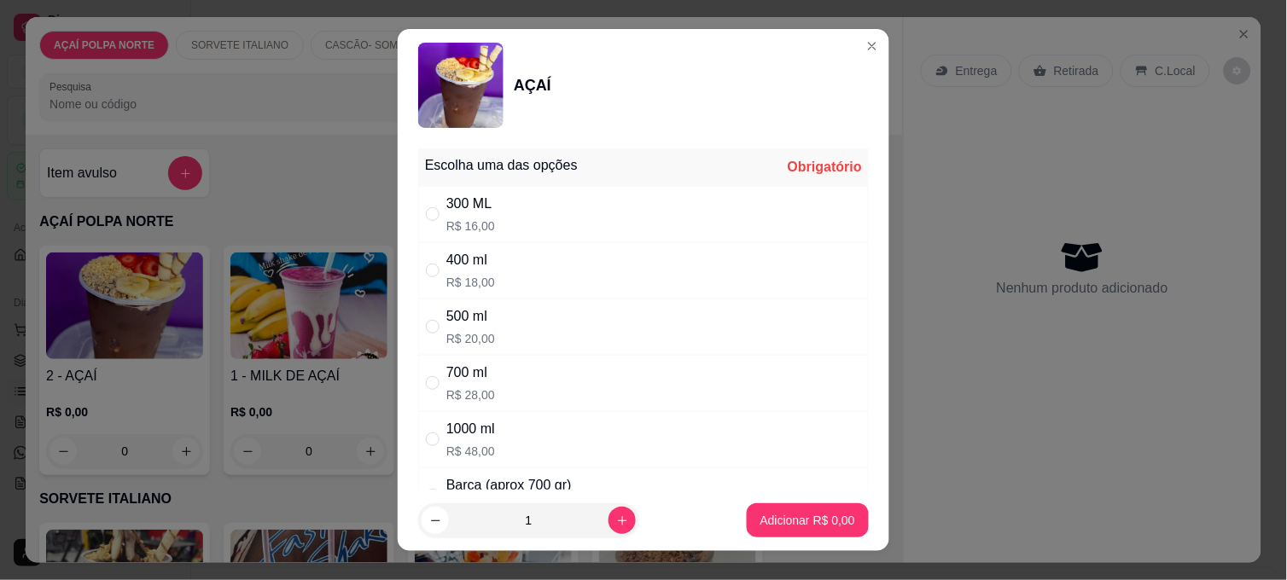
click at [461, 226] on p "R$ 16,00" at bounding box center [470, 226] width 49 height 17
radio input "true"
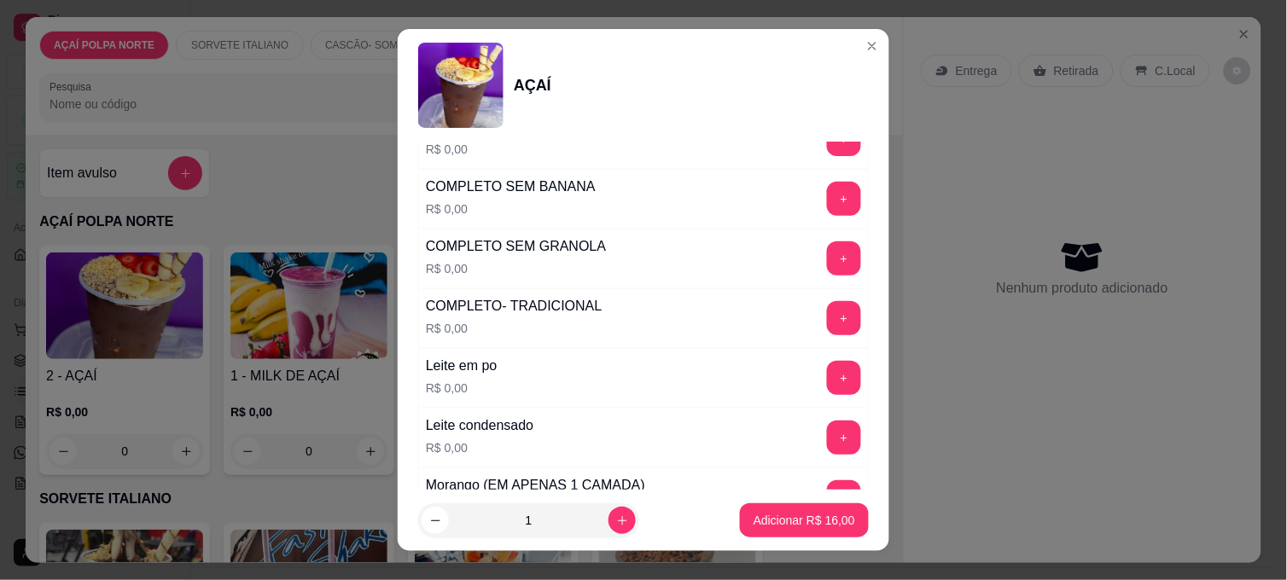
scroll to position [663, 0]
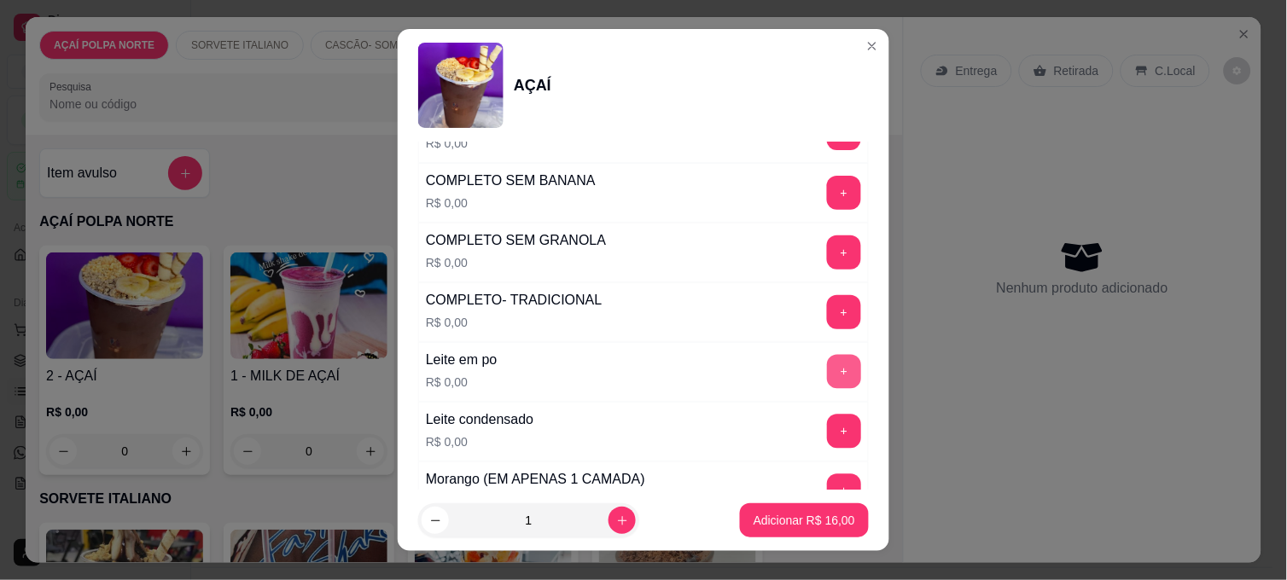
click at [827, 364] on button "+" at bounding box center [844, 372] width 34 height 34
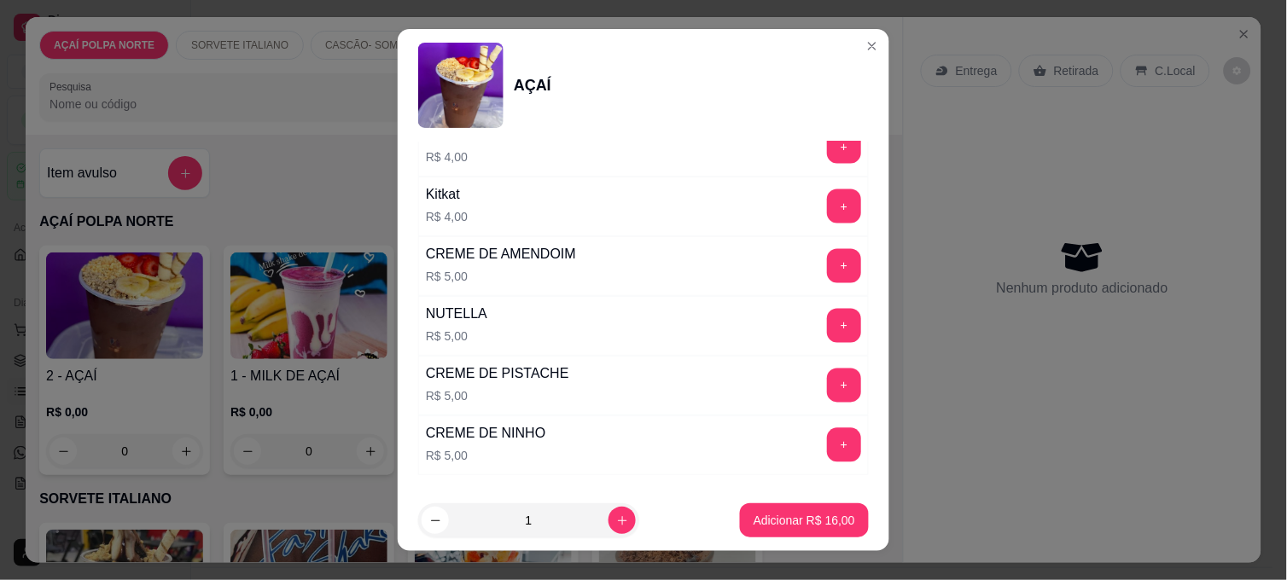
scroll to position [2180, 0]
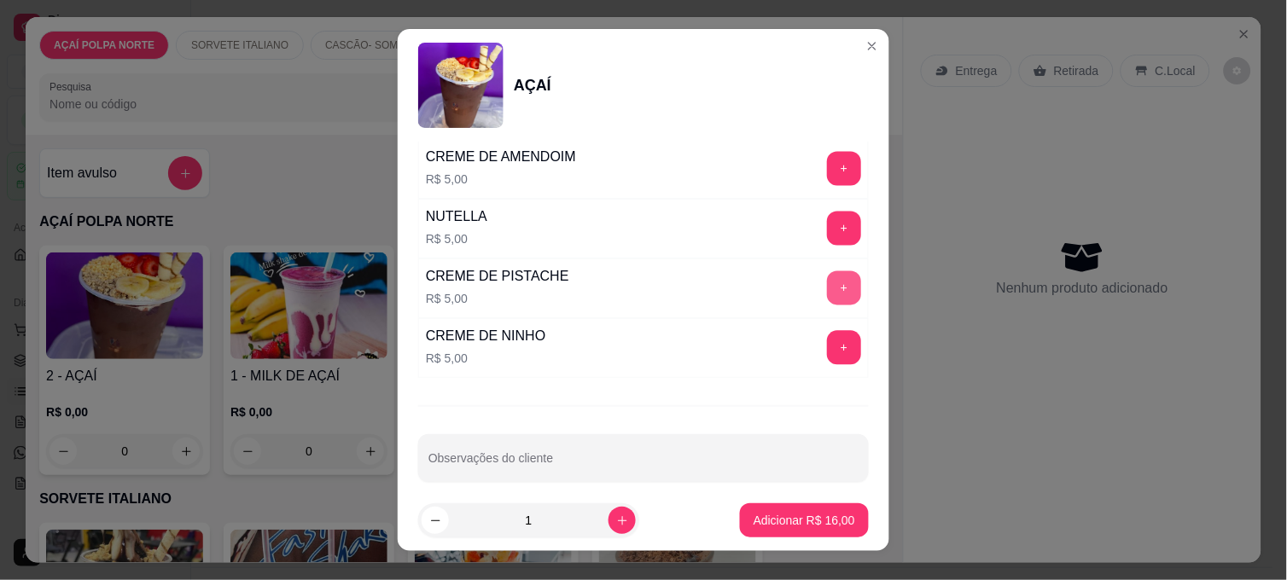
click at [827, 293] on button "+" at bounding box center [844, 288] width 34 height 34
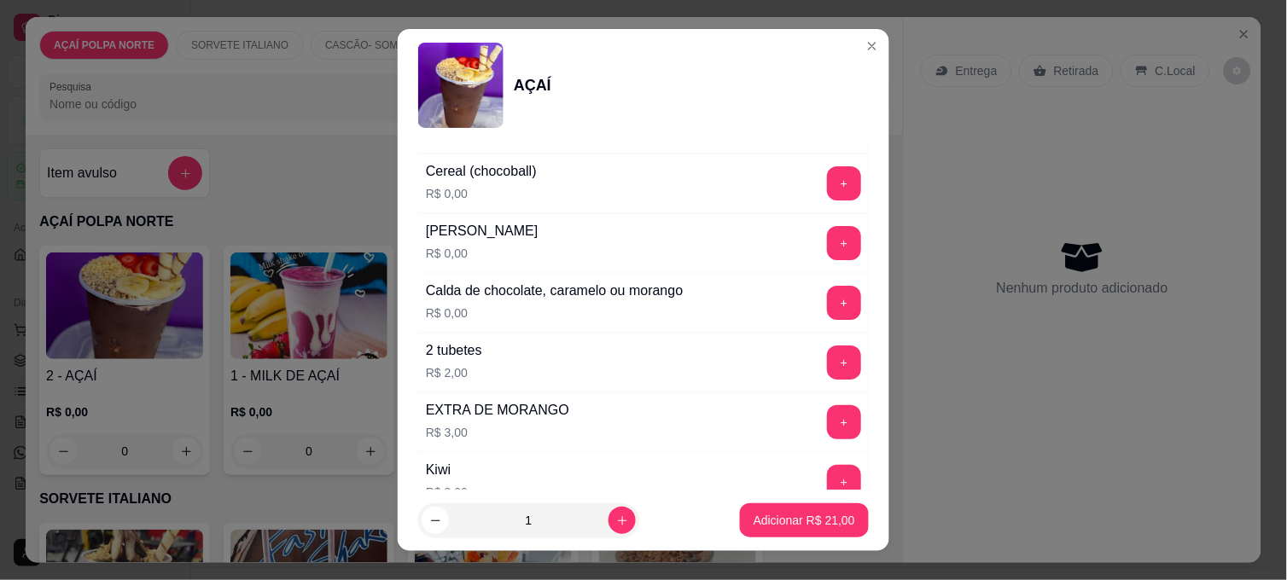
scroll to position [1421, 0]
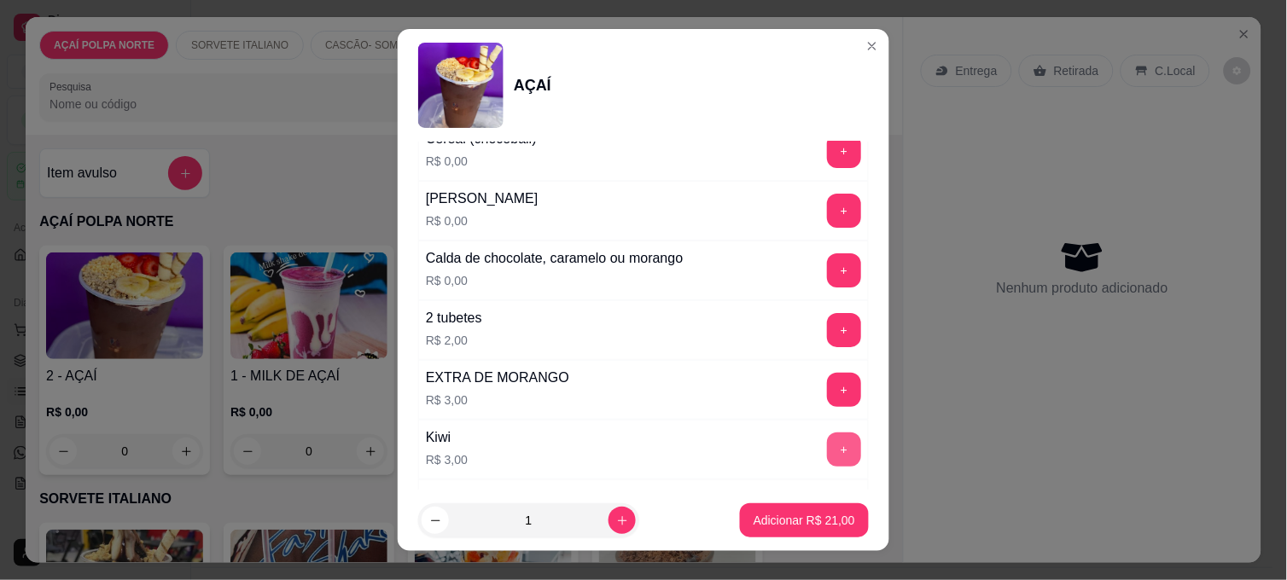
click at [827, 439] on button "+" at bounding box center [844, 450] width 34 height 34
click at [811, 520] on p "Adicionar R$ 24,00" at bounding box center [804, 520] width 102 height 17
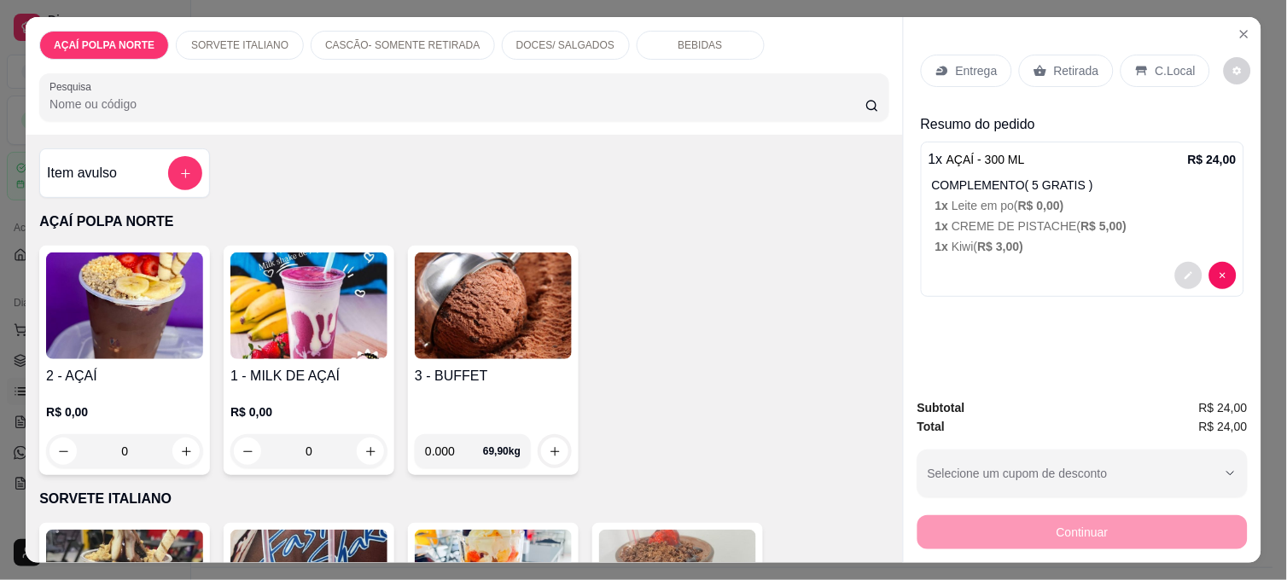
click at [1175, 273] on button "decrease-product-quantity" at bounding box center [1188, 275] width 27 height 27
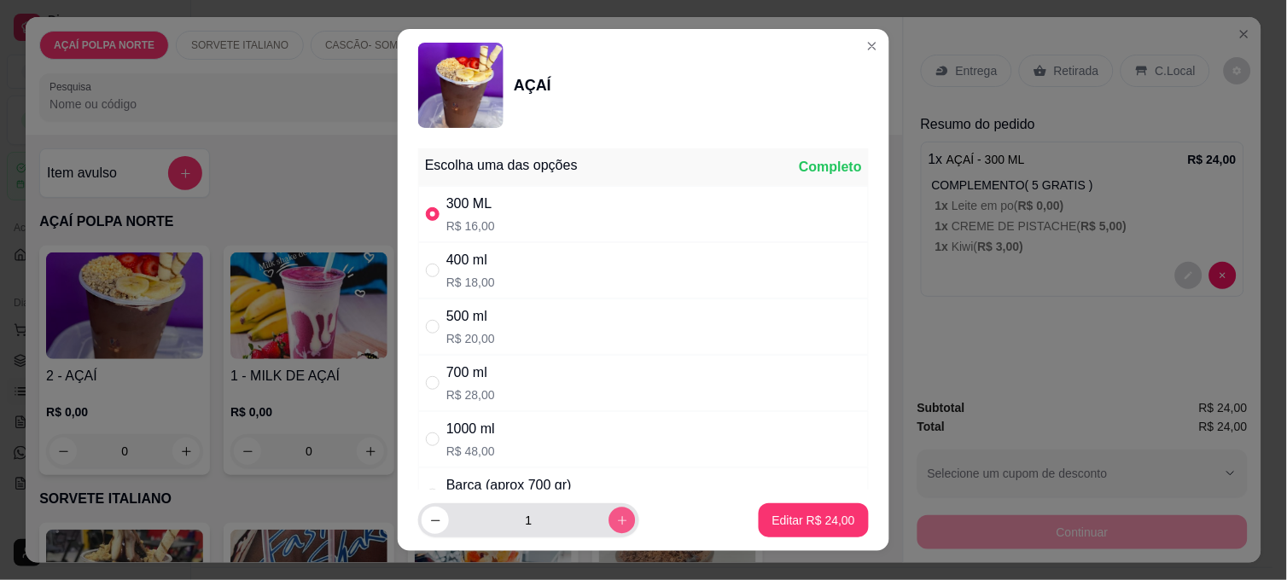
click at [616, 515] on icon "increase-product-quantity" at bounding box center [622, 520] width 13 height 13
type input "2"
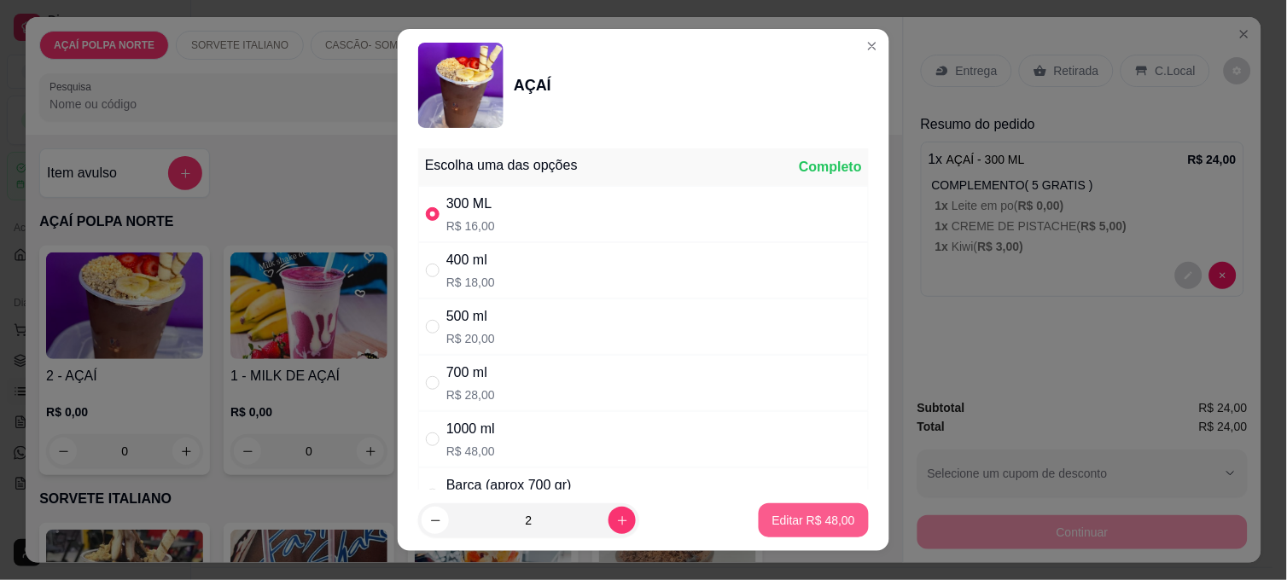
click at [799, 509] on button "Editar R$ 48,00" at bounding box center [814, 520] width 110 height 34
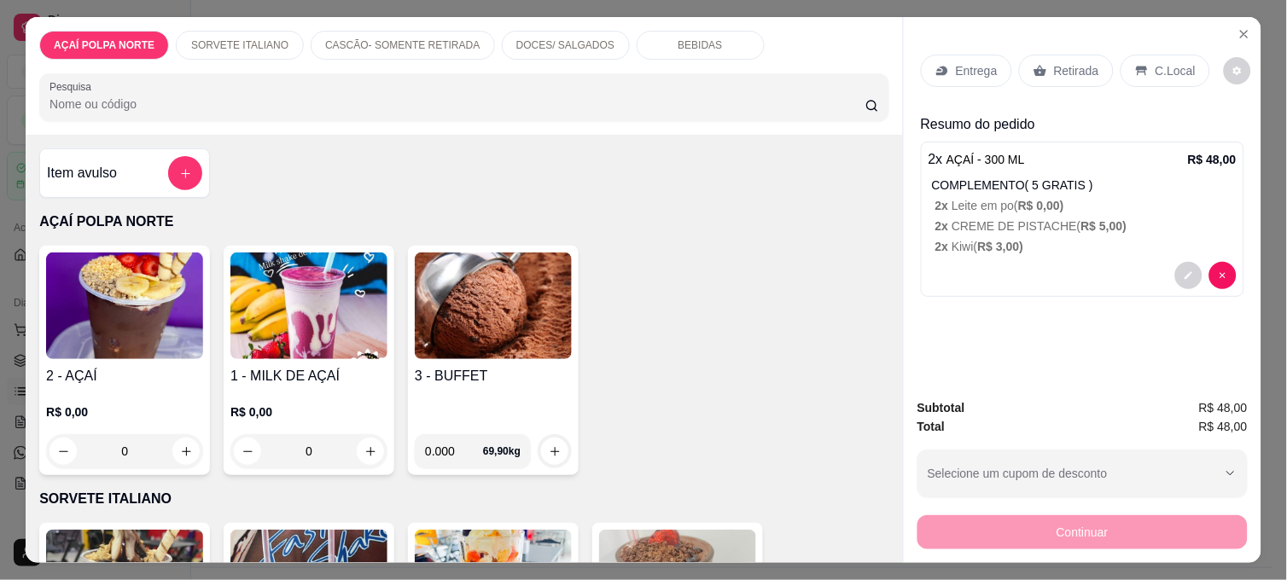
click at [1131, 55] on div "C.Local" at bounding box center [1165, 71] width 90 height 32
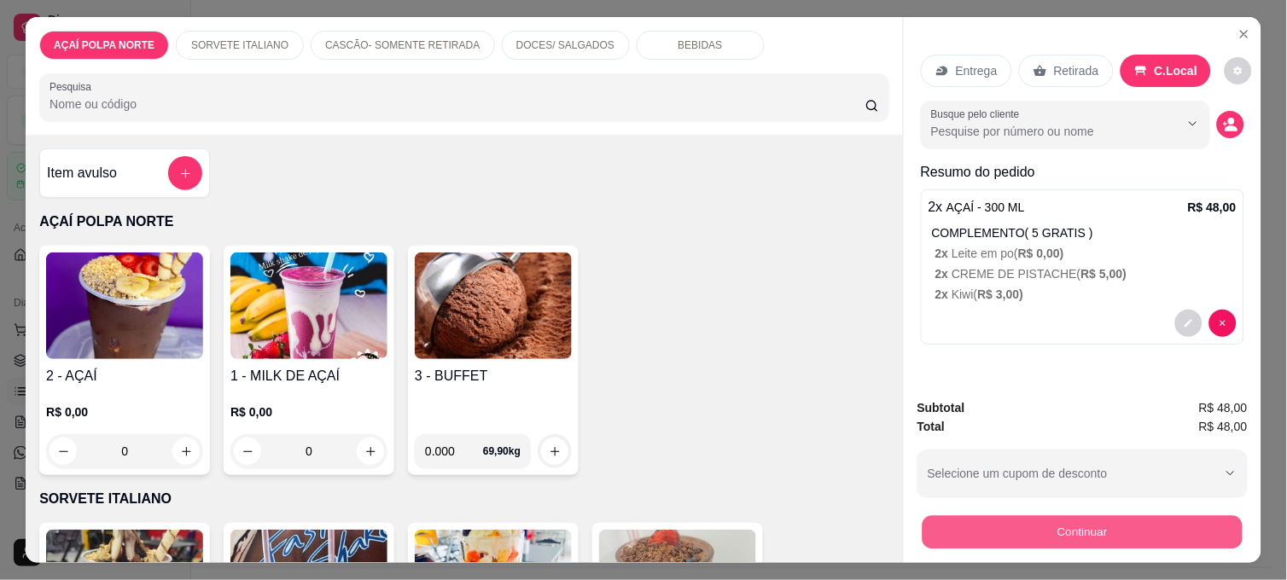
click at [1113, 525] on button "Continuar" at bounding box center [1082, 531] width 320 height 33
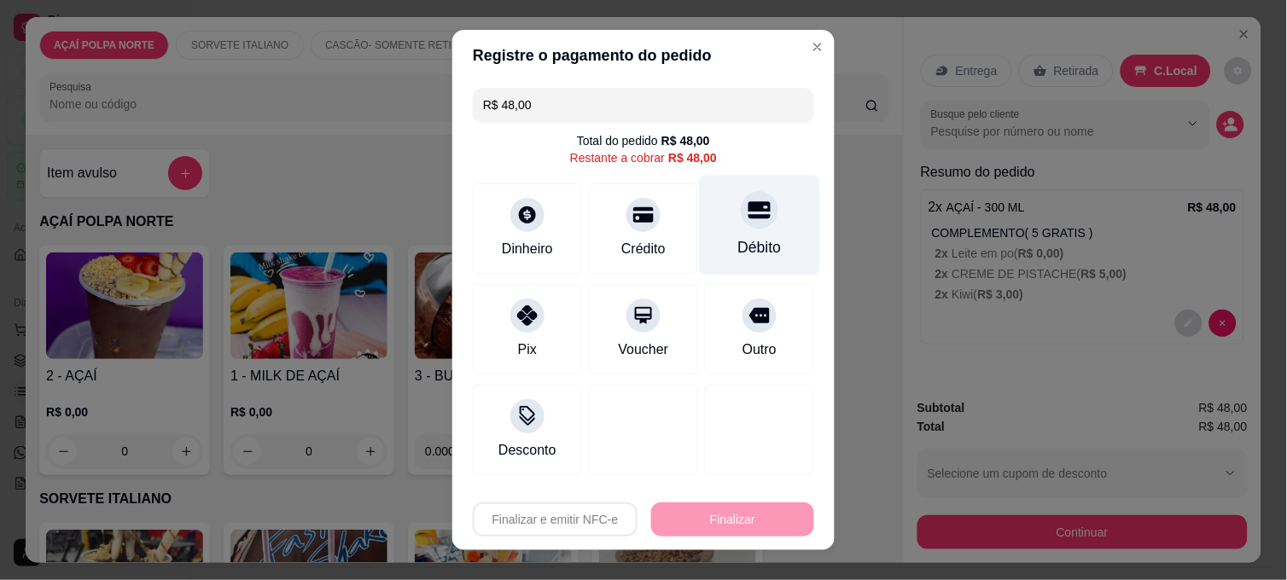
click at [743, 229] on div "Débito" at bounding box center [760, 226] width 120 height 100
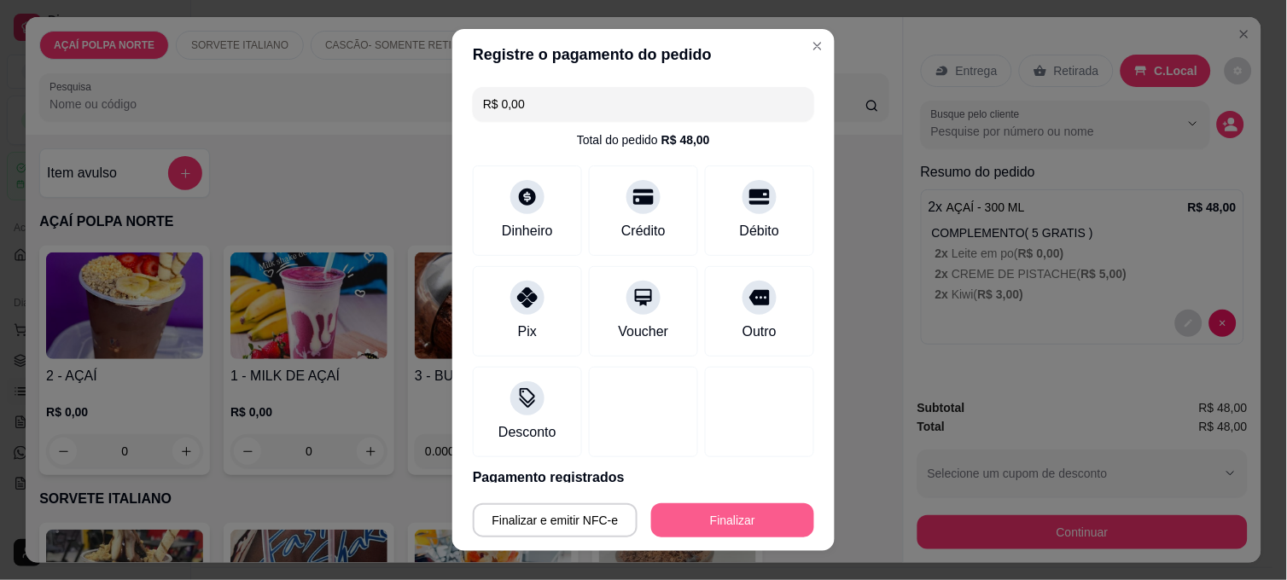
click at [728, 523] on button "Finalizar" at bounding box center [732, 520] width 163 height 34
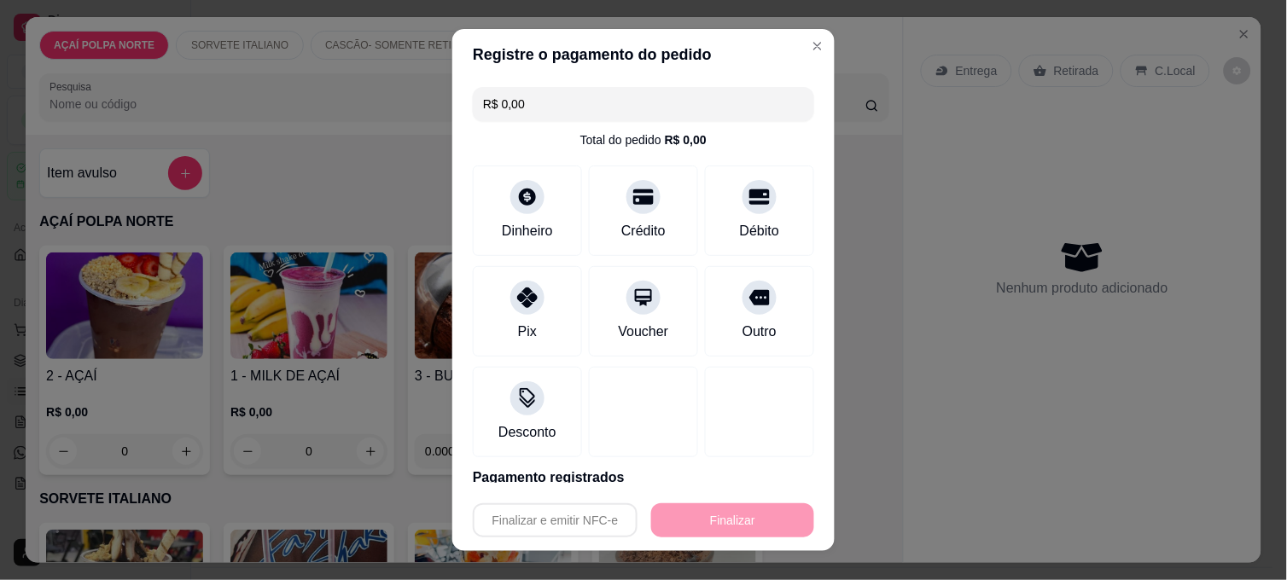
type input "-R$ 48,00"
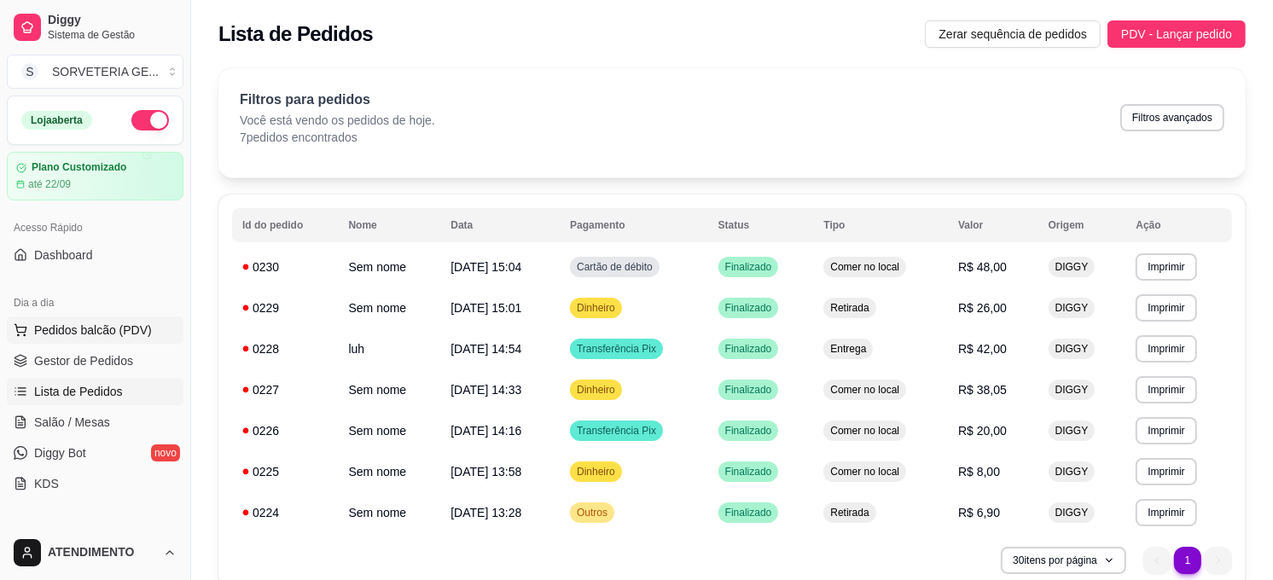
click at [57, 329] on span "Pedidos balcão (PDV)" at bounding box center [93, 330] width 118 height 17
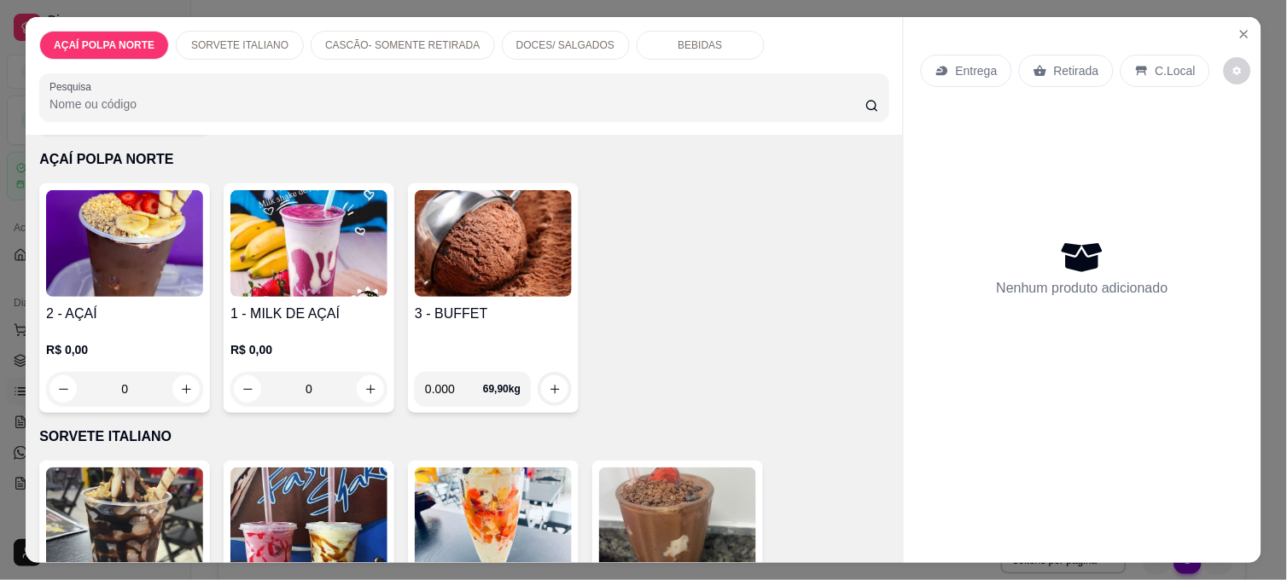
scroll to position [95, 0]
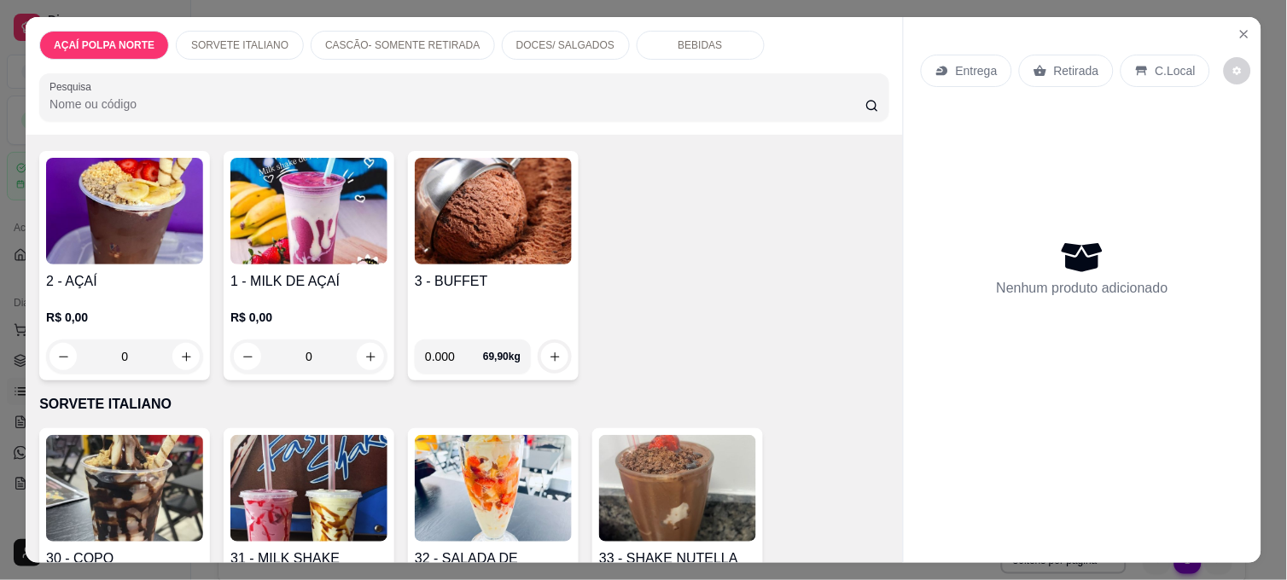
click at [154, 197] on img at bounding box center [124, 211] width 157 height 107
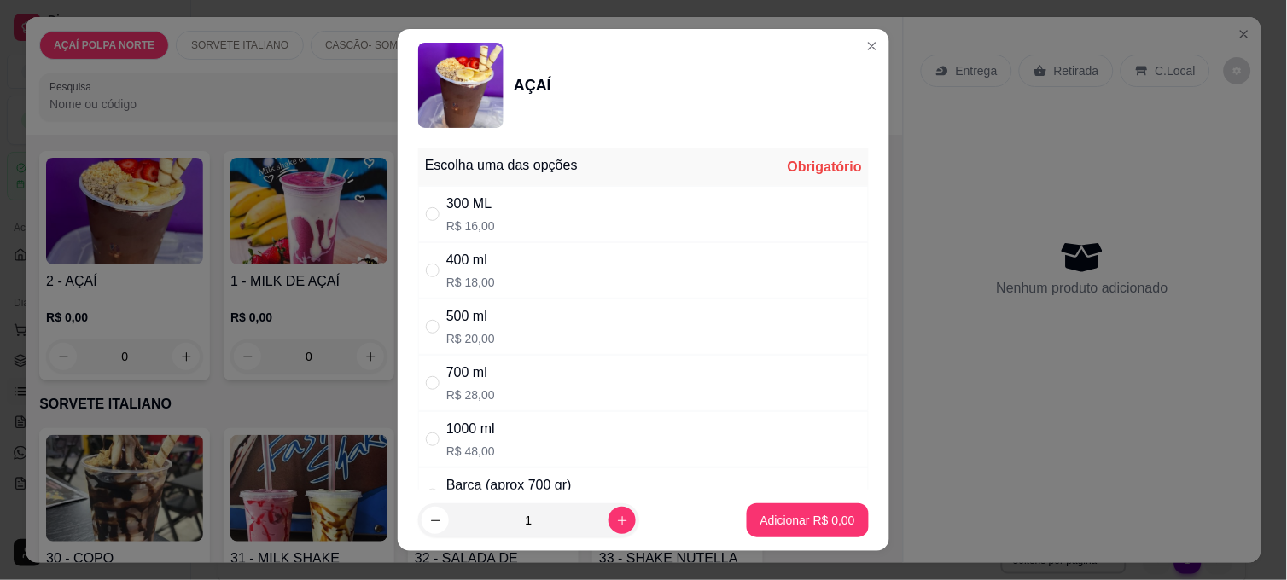
click at [495, 211] on div "300 ML R$ 16,00" at bounding box center [643, 214] width 450 height 56
radio input "true"
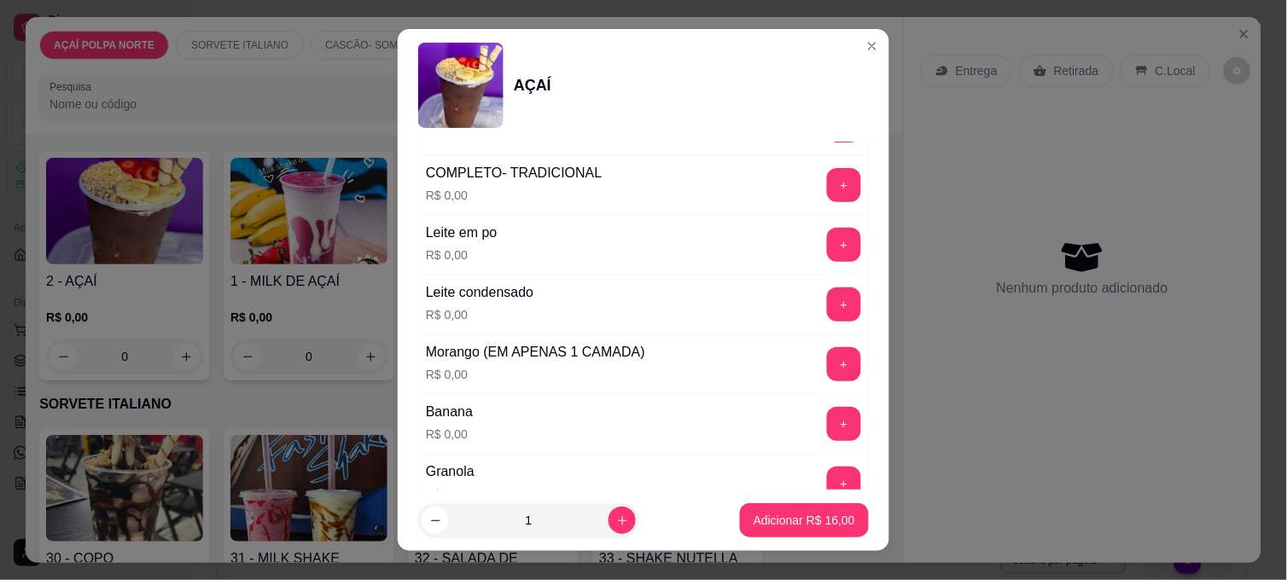
scroll to position [853, 0]
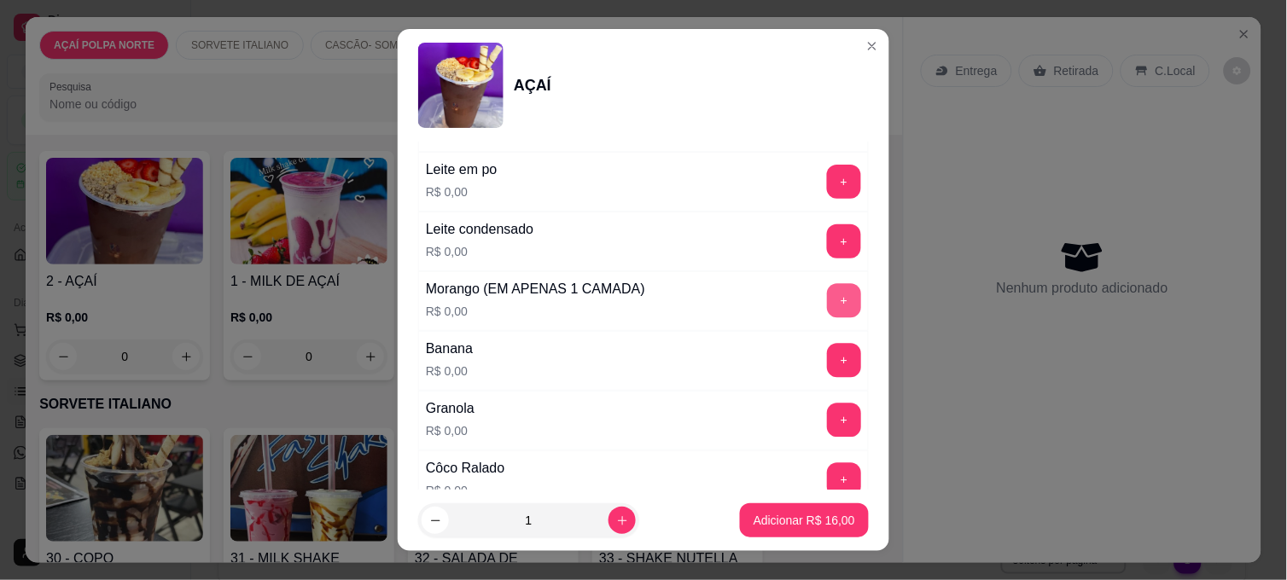
click at [827, 311] on button "+" at bounding box center [844, 301] width 34 height 34
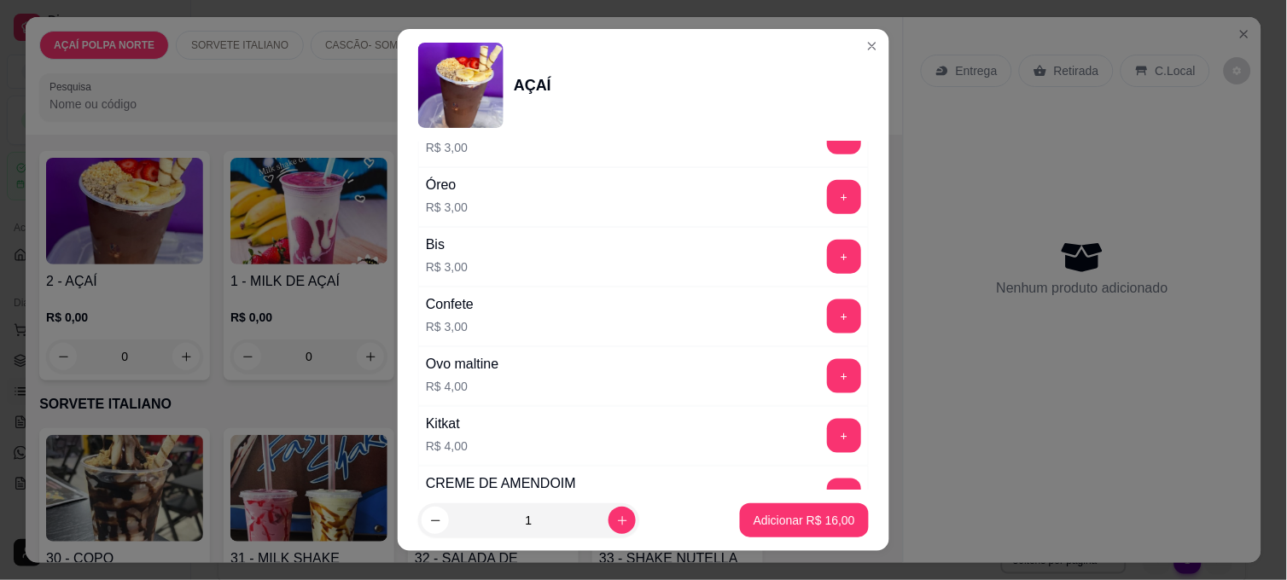
scroll to position [1896, 0]
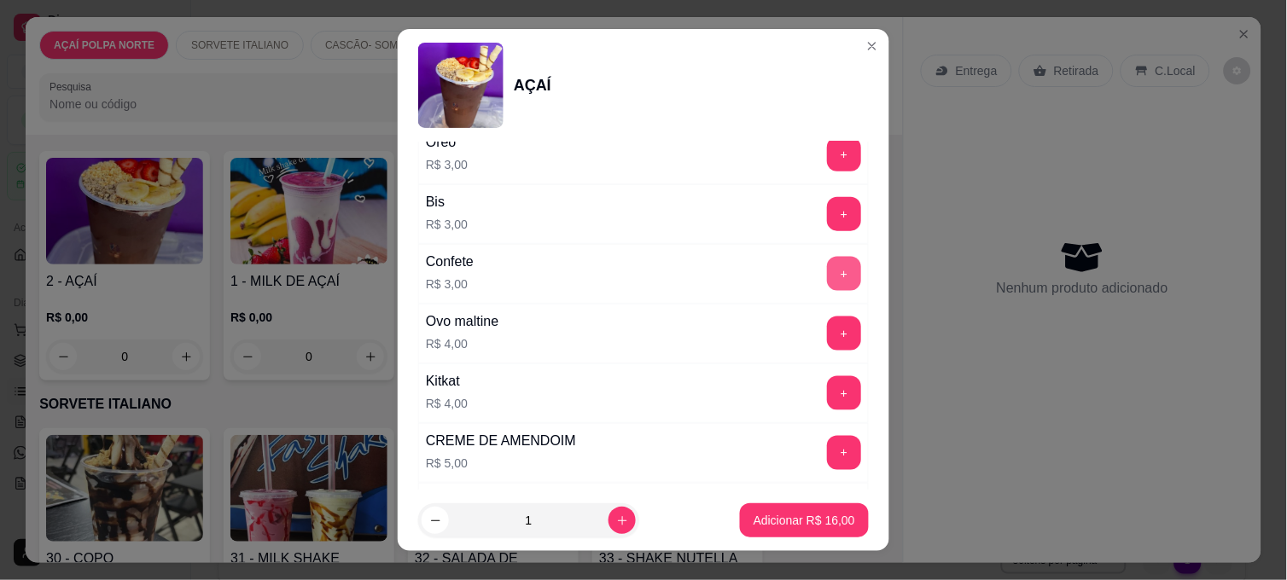
click at [827, 274] on button "+" at bounding box center [844, 274] width 34 height 34
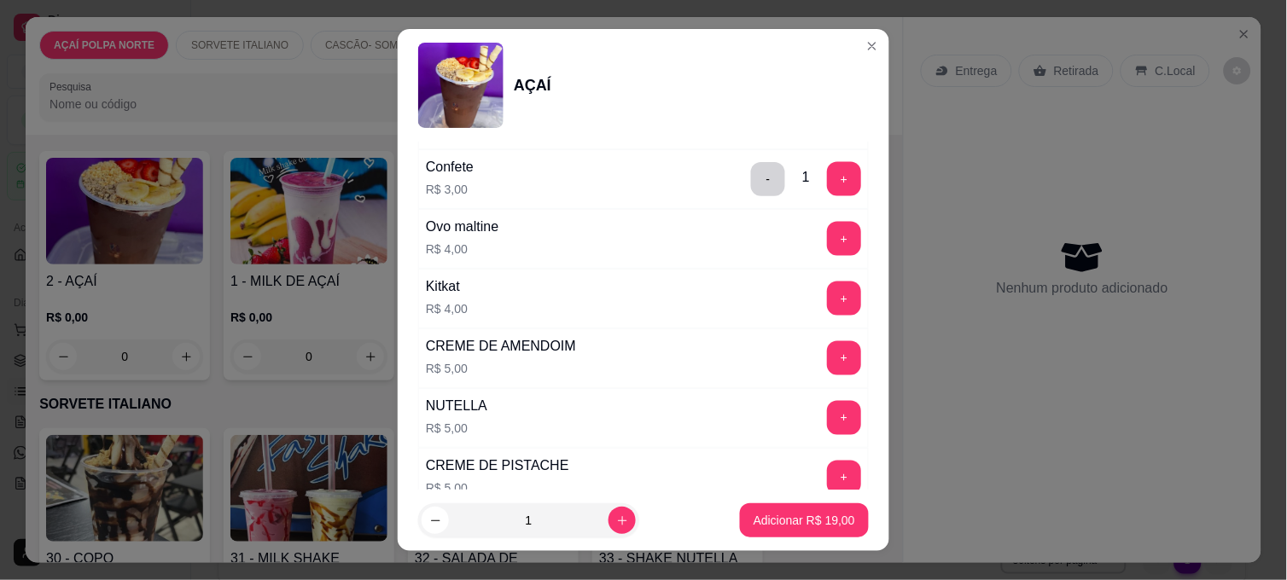
scroll to position [2085, 0]
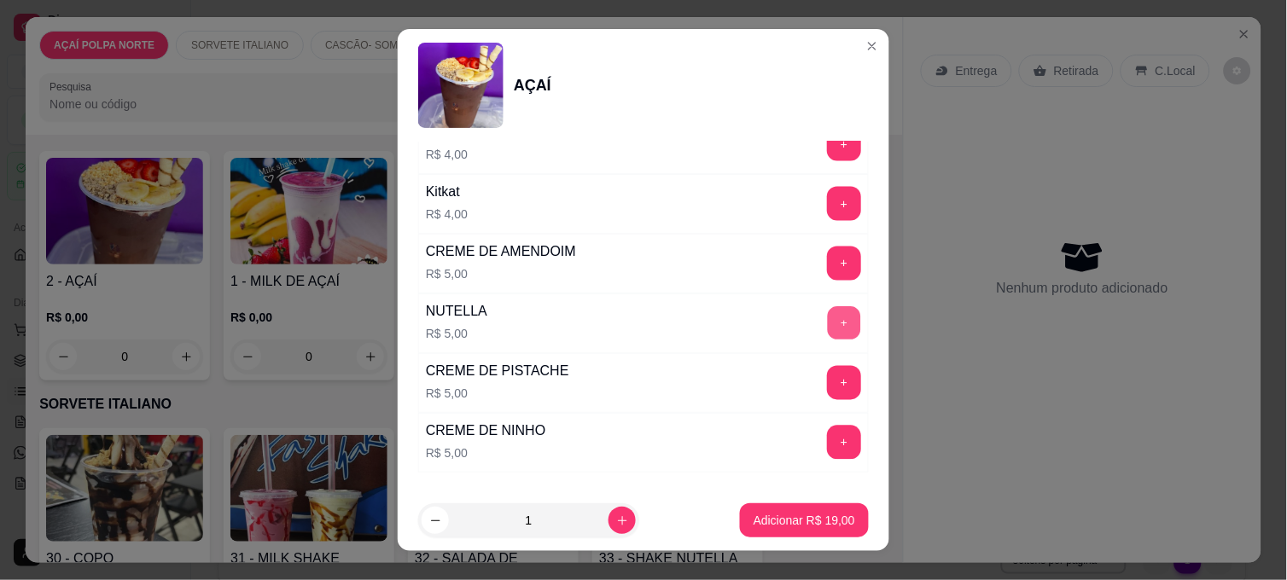
click at [828, 317] on button "+" at bounding box center [844, 323] width 33 height 33
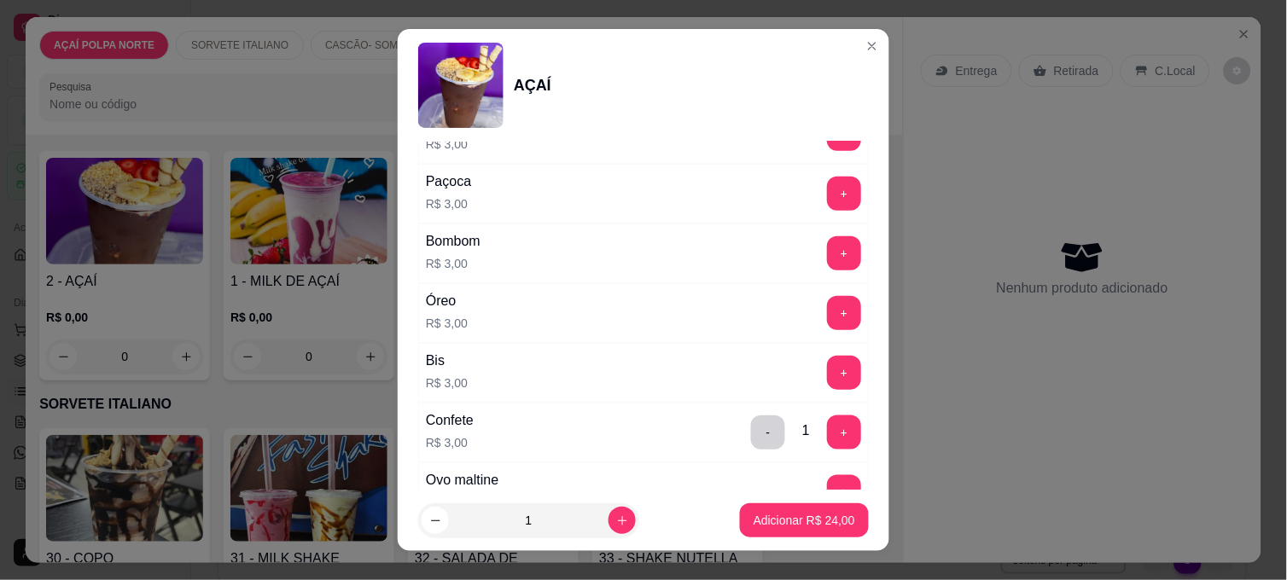
scroll to position [1706, 0]
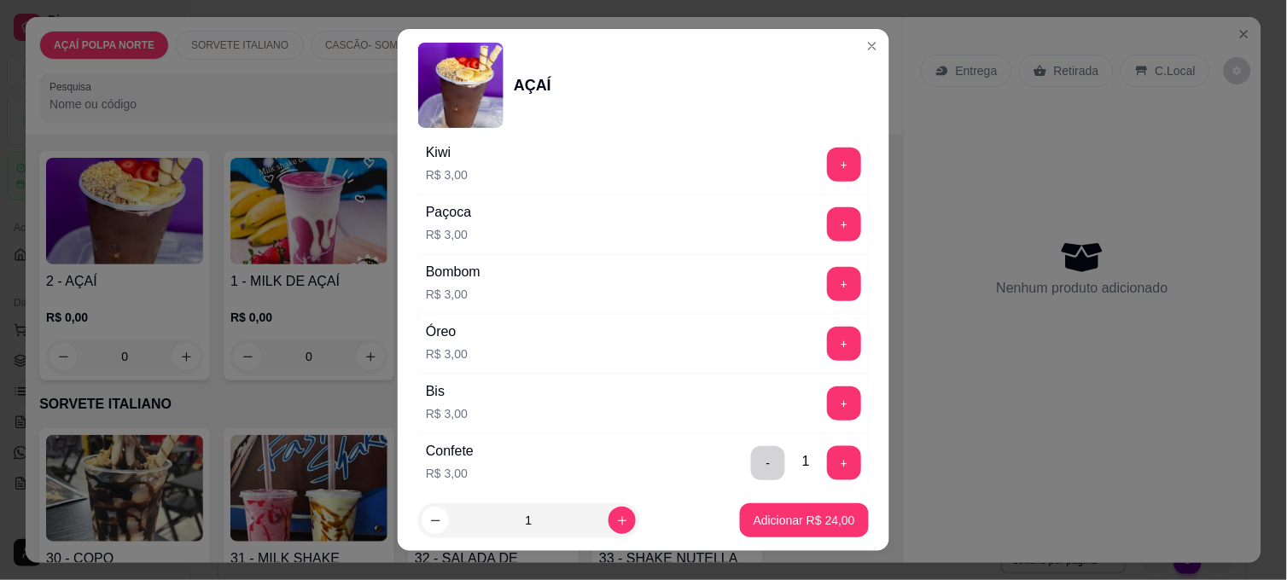
click at [825, 407] on div "+" at bounding box center [844, 404] width 48 height 34
click at [827, 401] on button "+" at bounding box center [844, 404] width 34 height 34
click at [820, 521] on p "Adicionar R$ 27,00" at bounding box center [804, 520] width 99 height 16
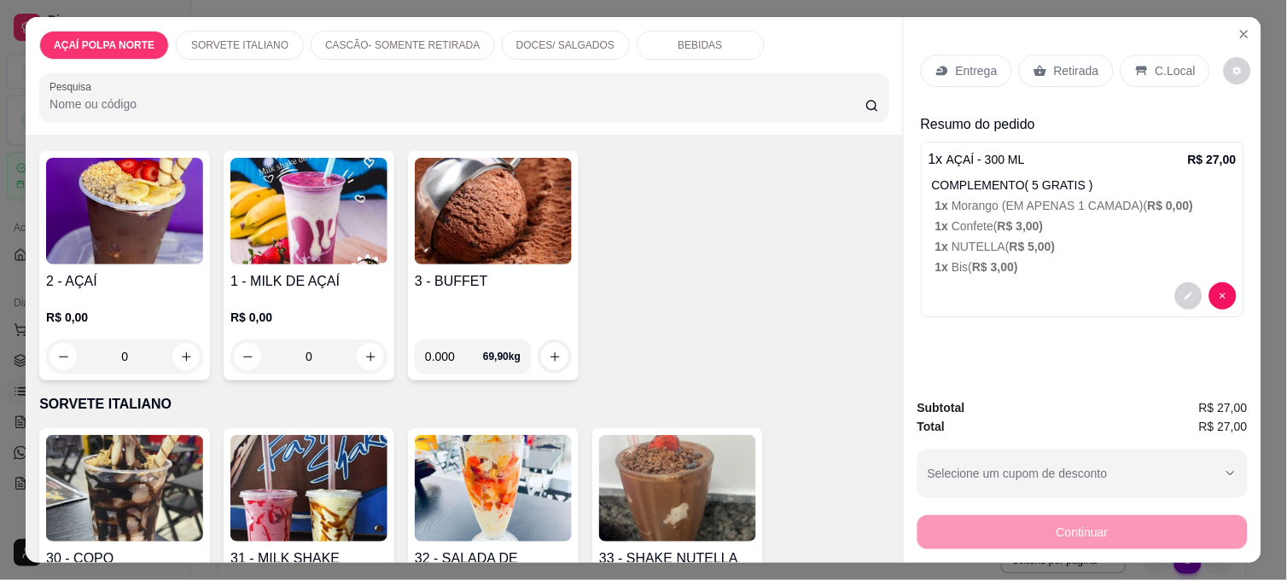
click at [155, 201] on img at bounding box center [124, 211] width 157 height 107
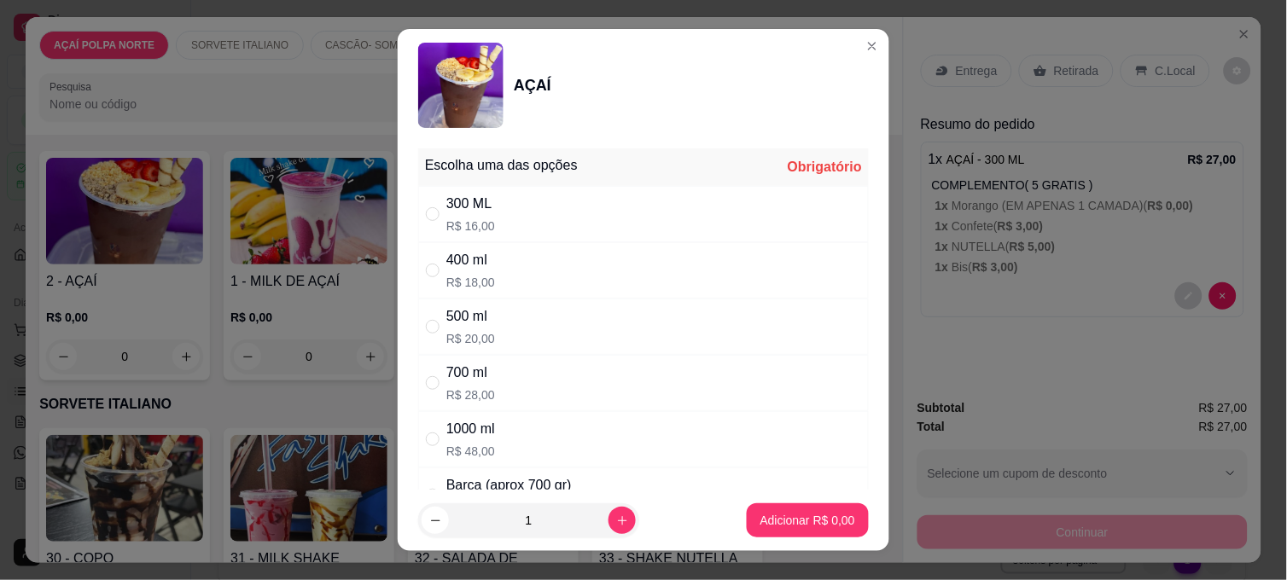
click at [474, 215] on div "300 ML R$ 16,00" at bounding box center [470, 214] width 49 height 41
radio input "true"
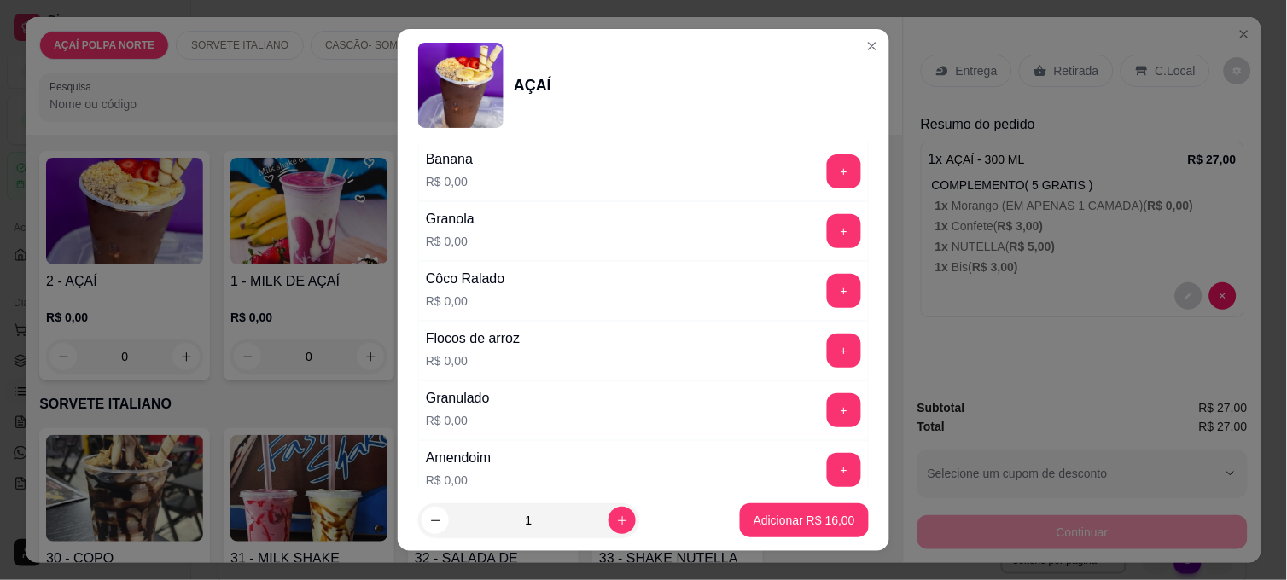
scroll to position [1137, 0]
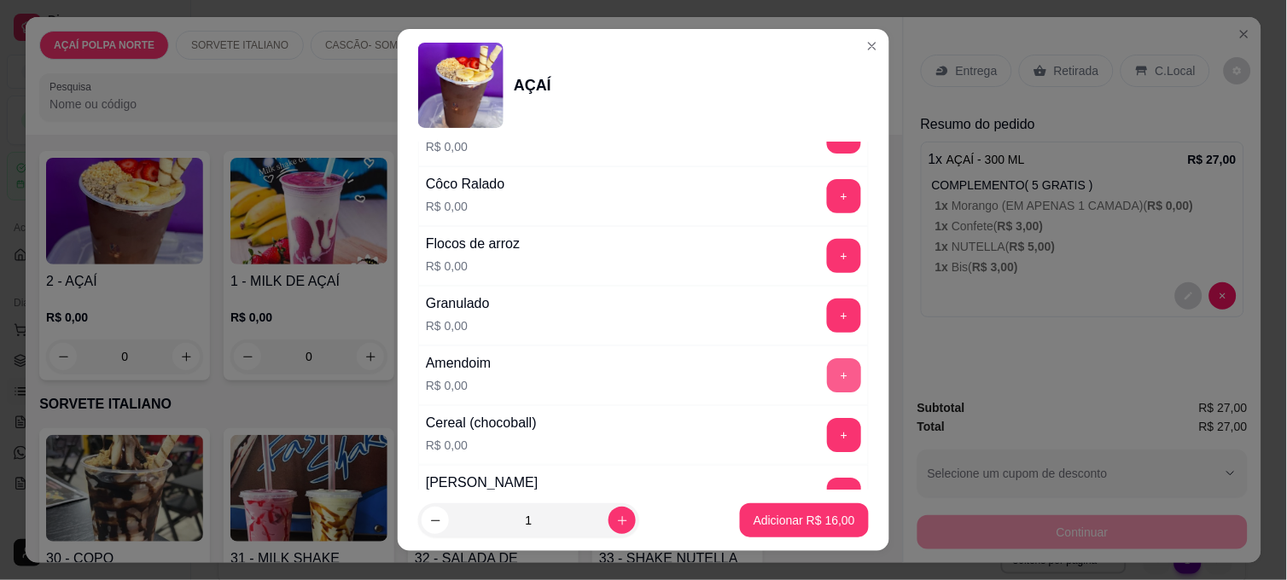
click at [827, 376] on button "+" at bounding box center [844, 375] width 34 height 34
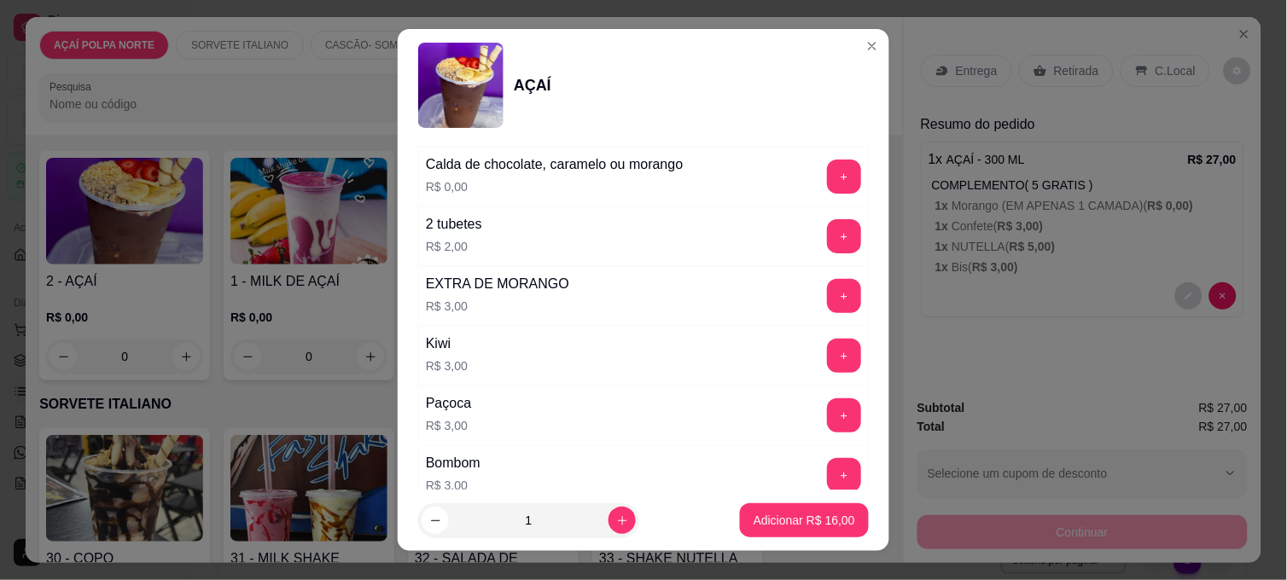
scroll to position [1516, 0]
click at [827, 368] on button "+" at bounding box center [844, 355] width 34 height 34
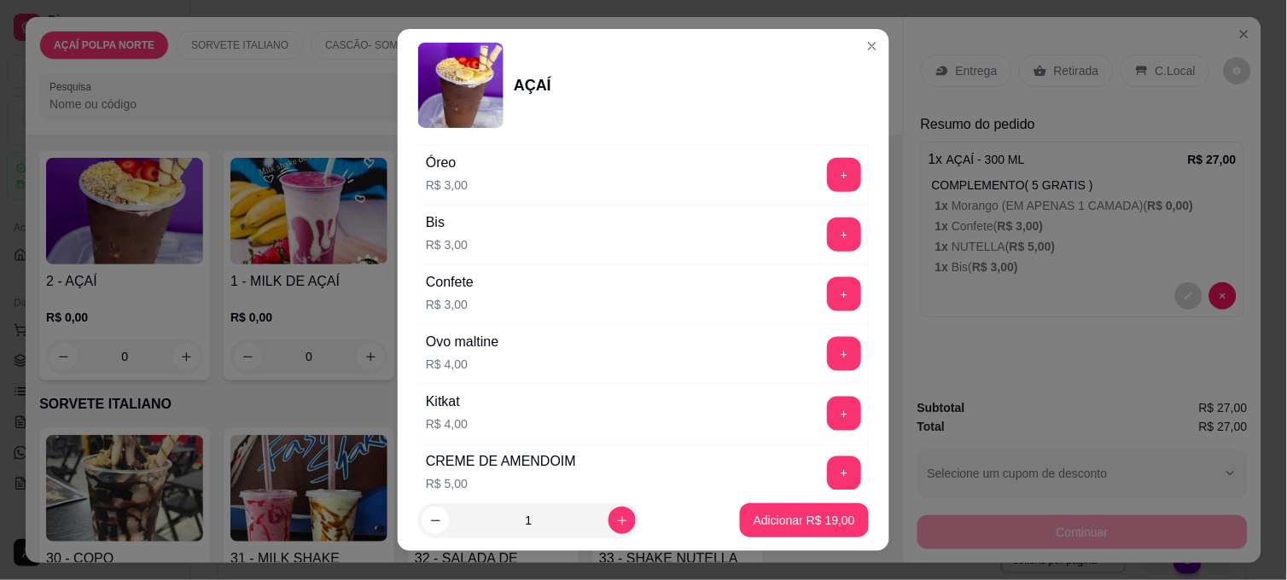
scroll to position [2180, 0]
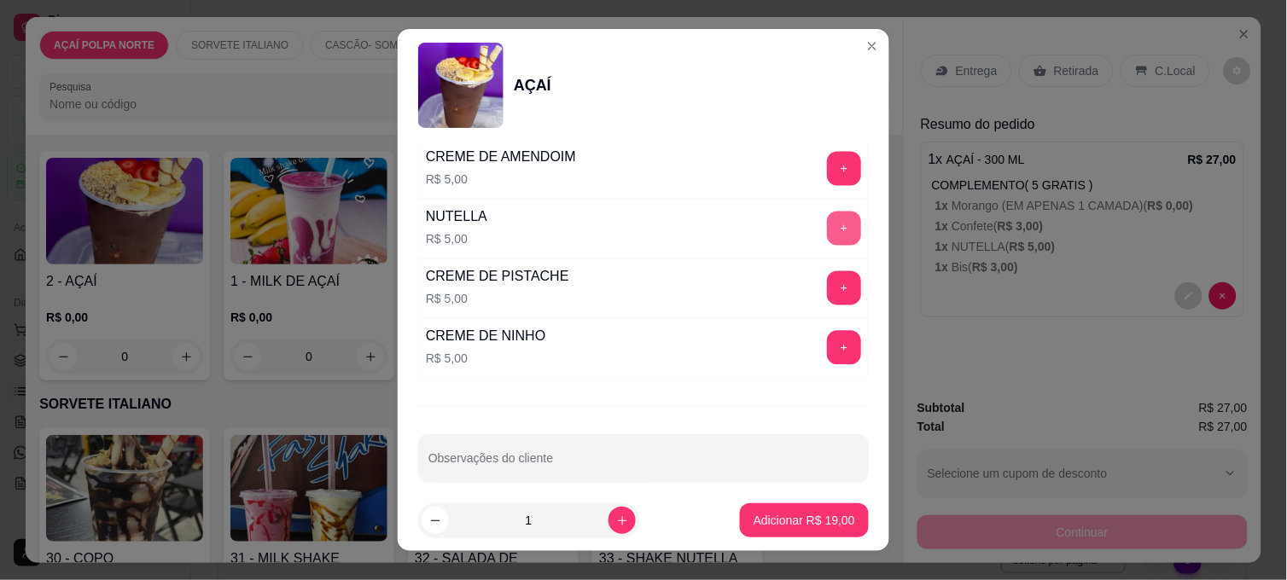
click at [827, 236] on button "+" at bounding box center [844, 229] width 34 height 34
click at [824, 512] on p "Adicionar R$ 24,00" at bounding box center [804, 520] width 99 height 16
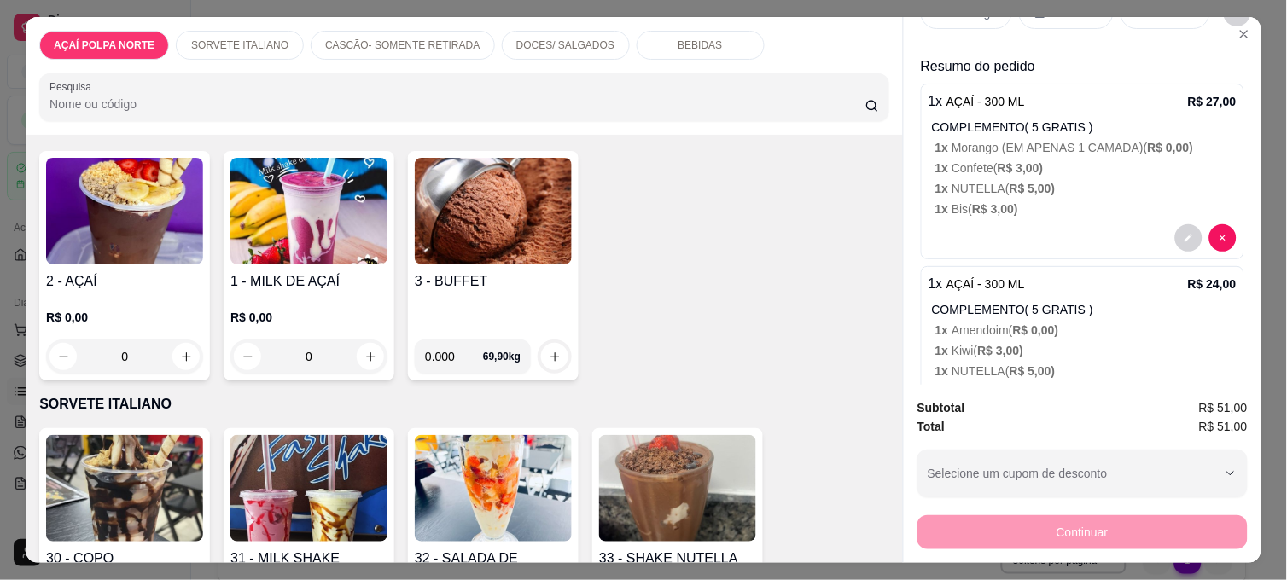
scroll to position [0, 0]
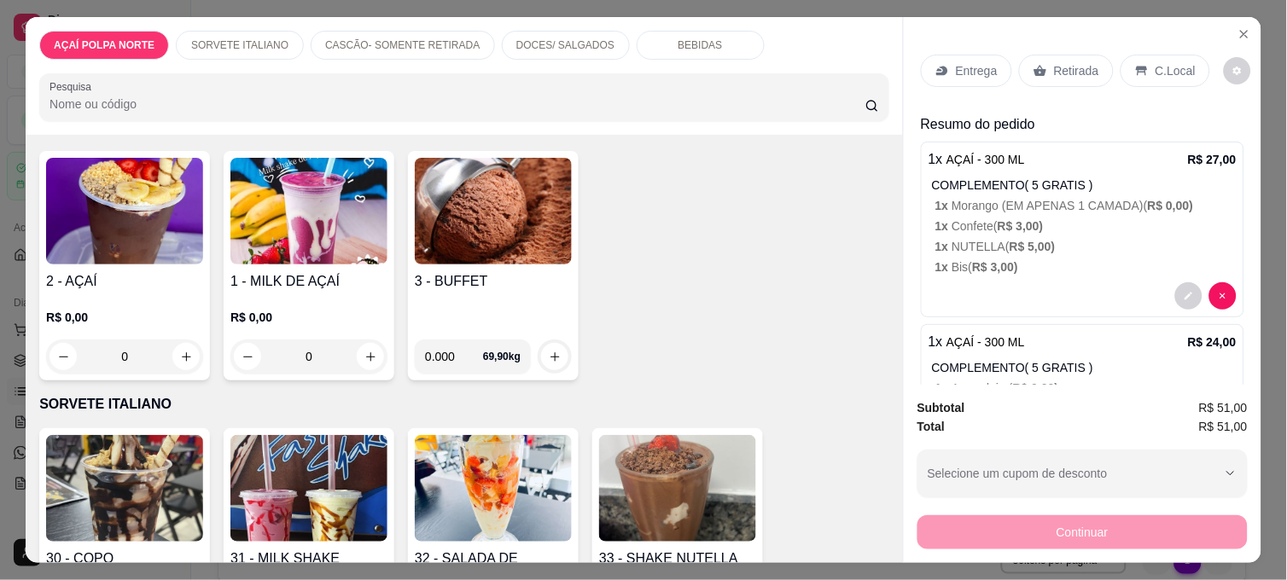
click at [1163, 65] on p "C.Local" at bounding box center [1175, 70] width 40 height 17
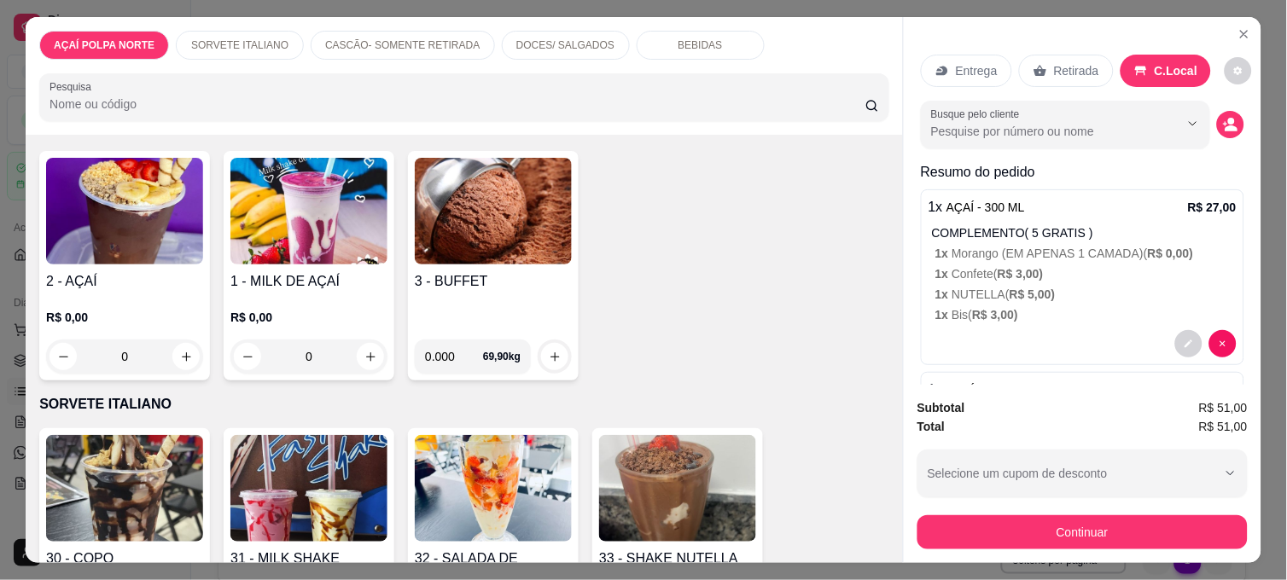
click at [1159, 515] on button "Continuar" at bounding box center [1082, 532] width 330 height 34
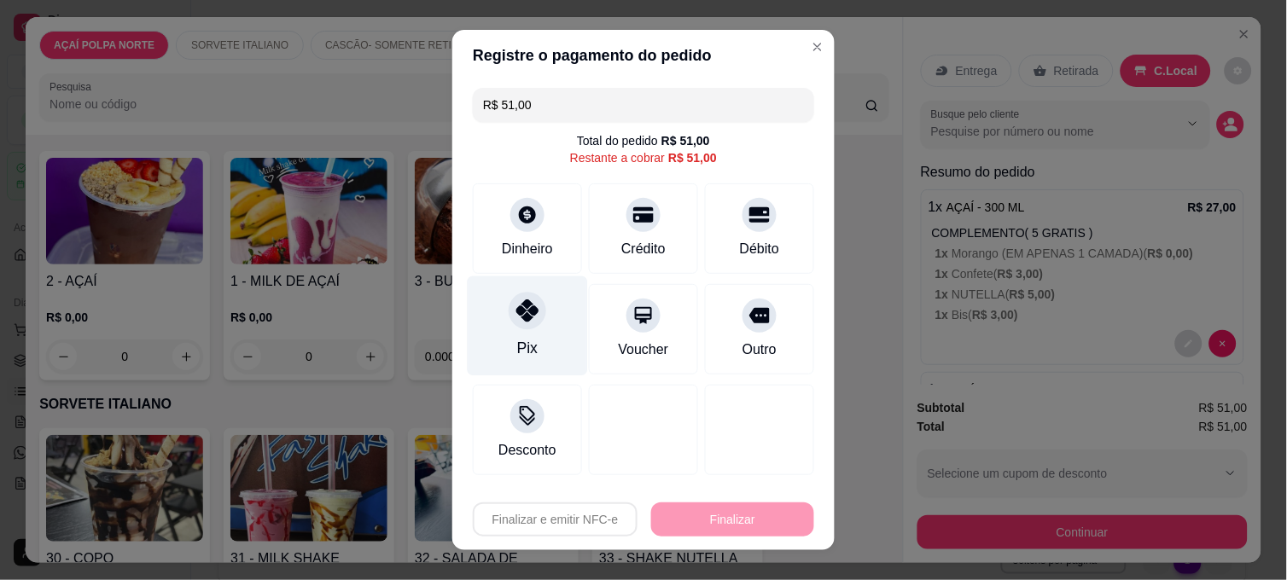
click at [523, 328] on div at bounding box center [528, 311] width 38 height 38
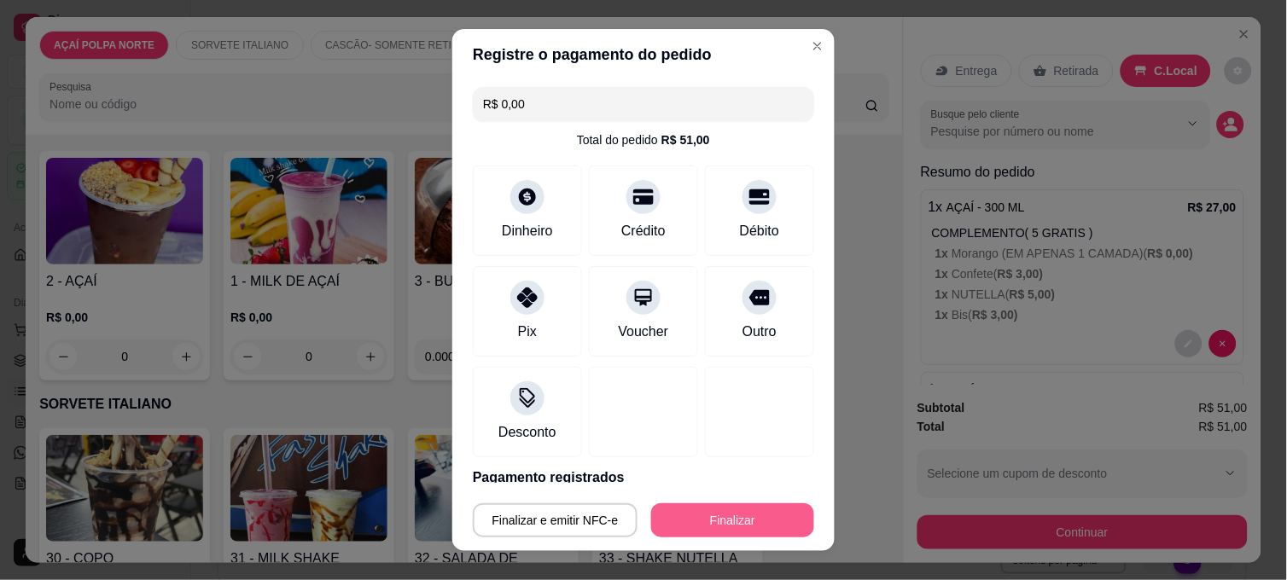
click at [706, 517] on button "Finalizar" at bounding box center [732, 520] width 163 height 34
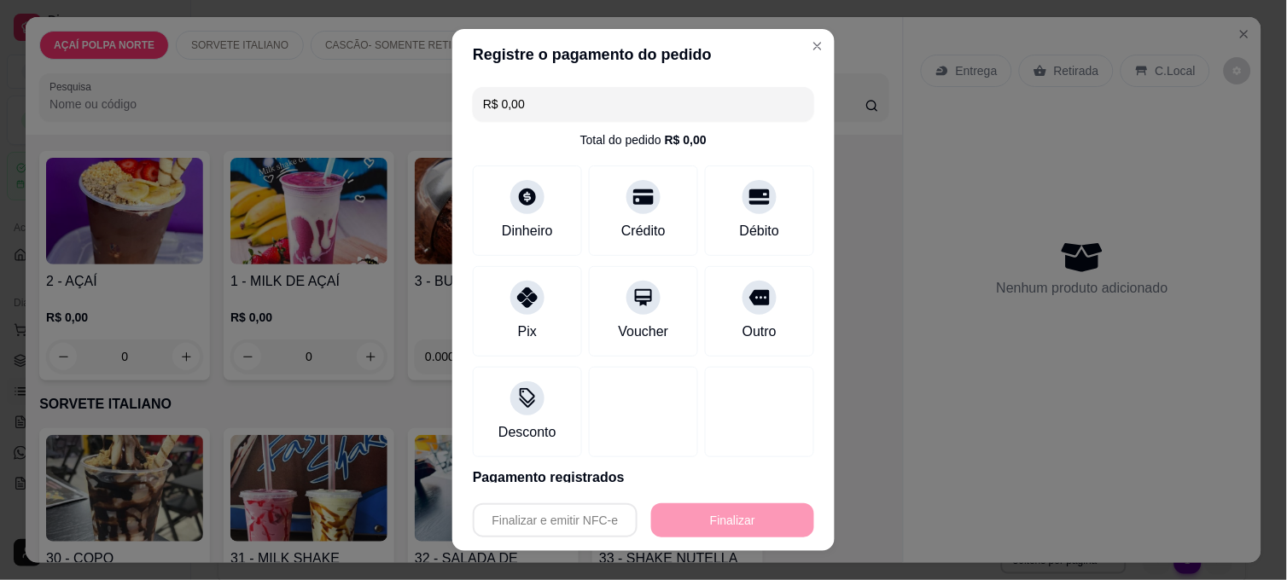
type input "-R$ 51,00"
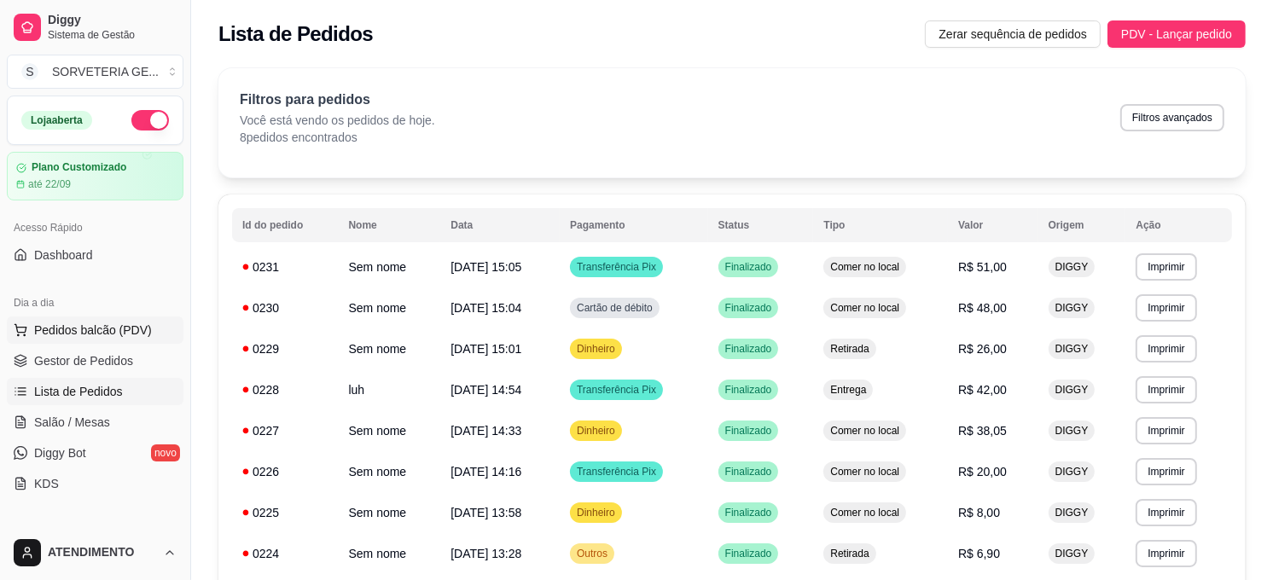
click at [75, 330] on span "Pedidos balcão (PDV)" at bounding box center [93, 330] width 118 height 17
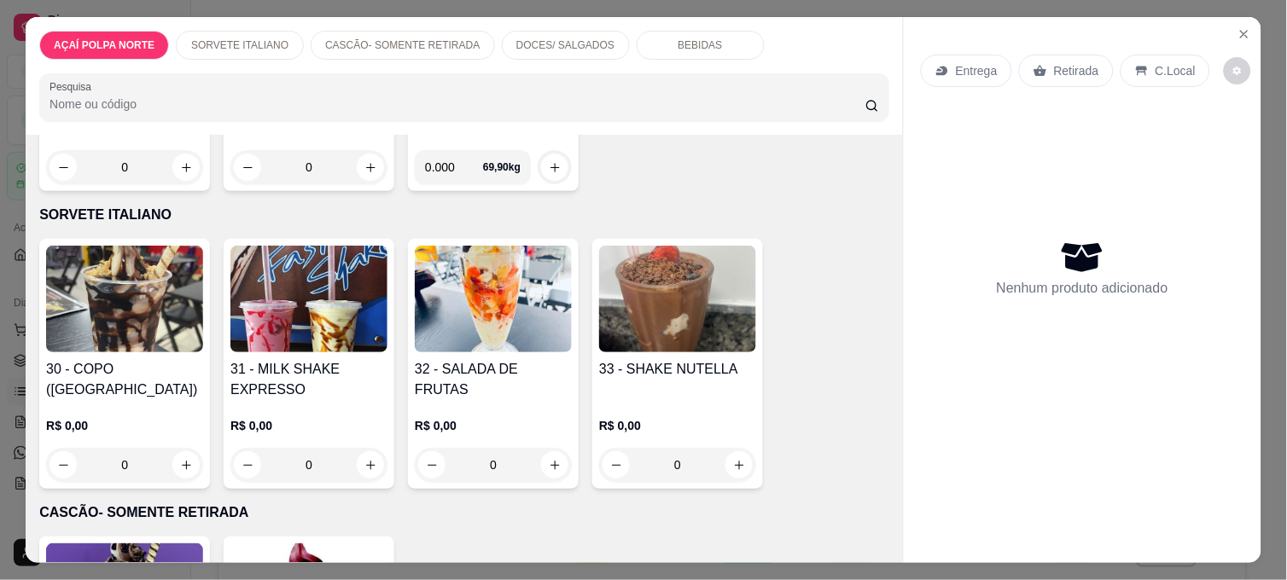
scroll to position [474, 0]
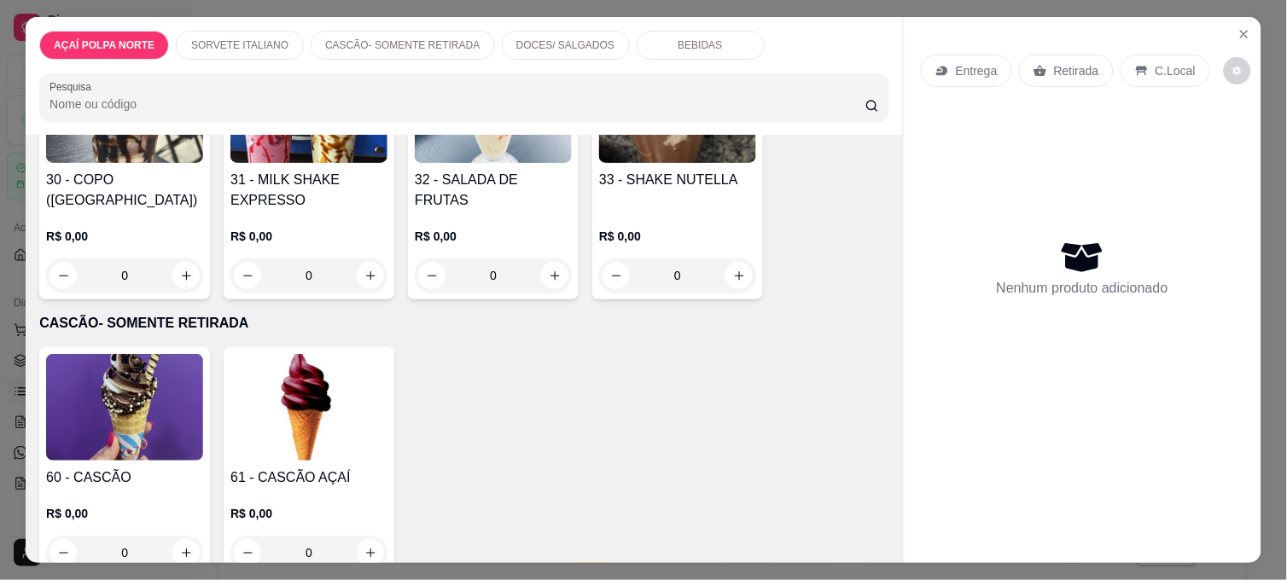
click at [108, 416] on img at bounding box center [124, 407] width 157 height 107
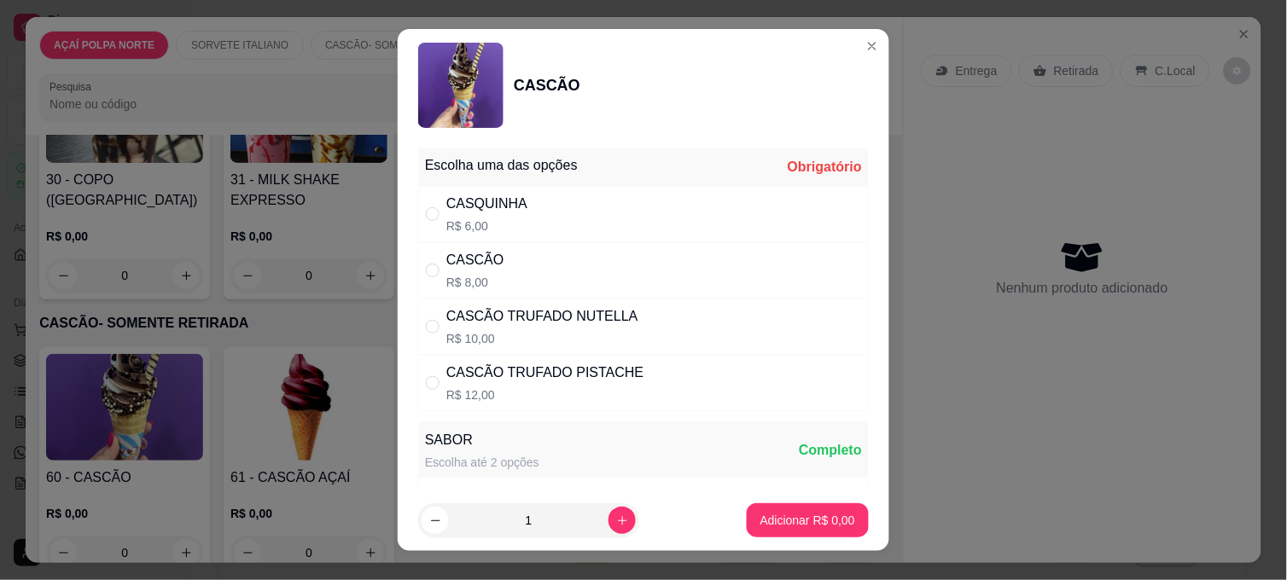
click at [466, 265] on div "CASCÃO" at bounding box center [475, 260] width 58 height 20
radio input "true"
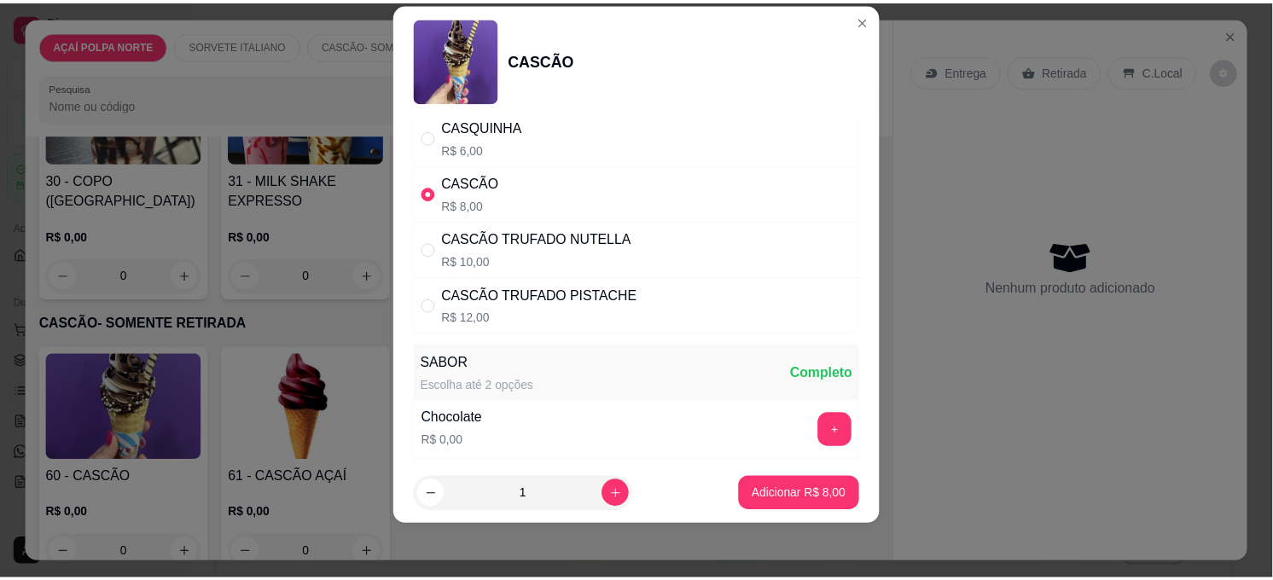
scroll to position [189, 0]
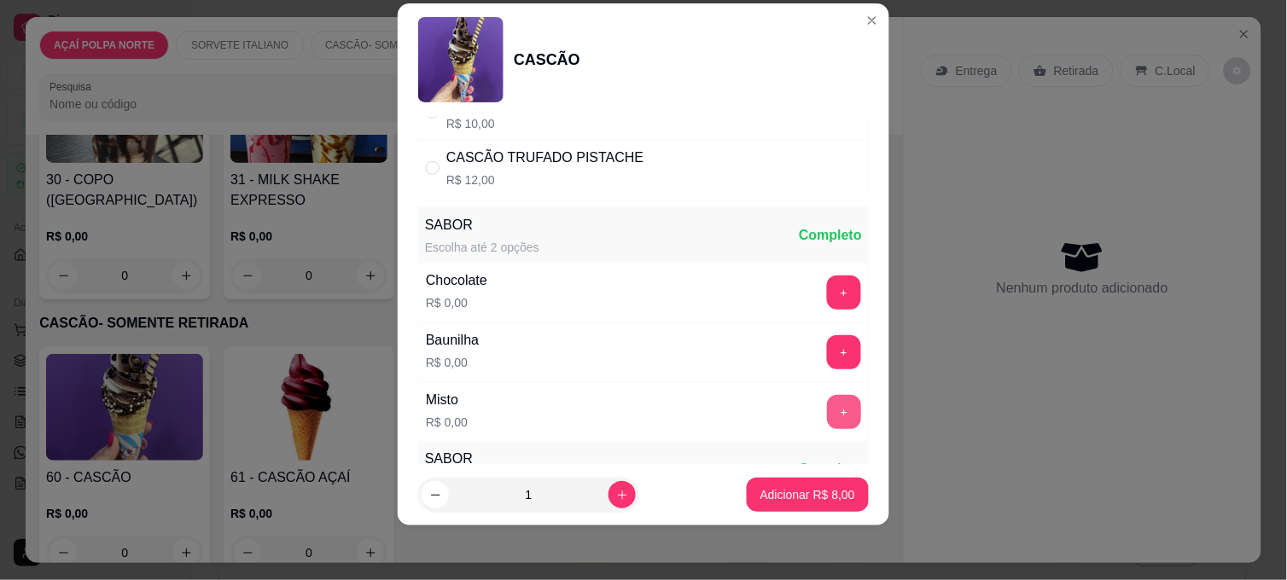
click at [827, 411] on button "+" at bounding box center [844, 412] width 34 height 34
click at [616, 489] on icon "increase-product-quantity" at bounding box center [622, 495] width 13 height 13
type input "2"
click at [740, 490] on button "Adicionar R$ 16,00" at bounding box center [804, 495] width 129 height 34
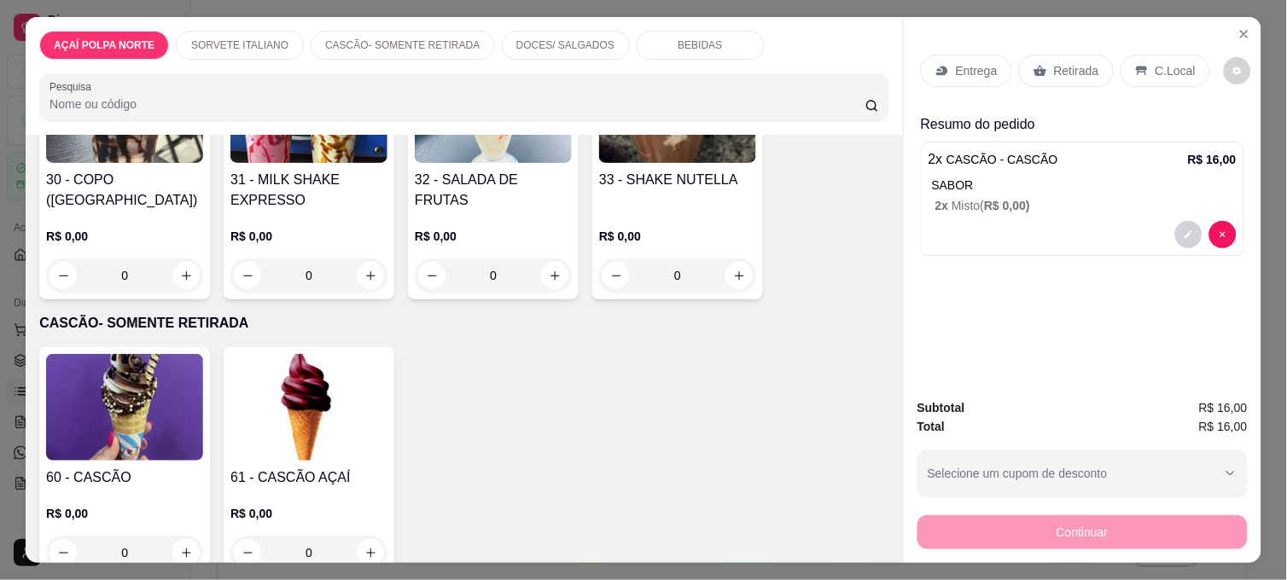
click at [1143, 55] on div "C.Local" at bounding box center [1165, 71] width 90 height 32
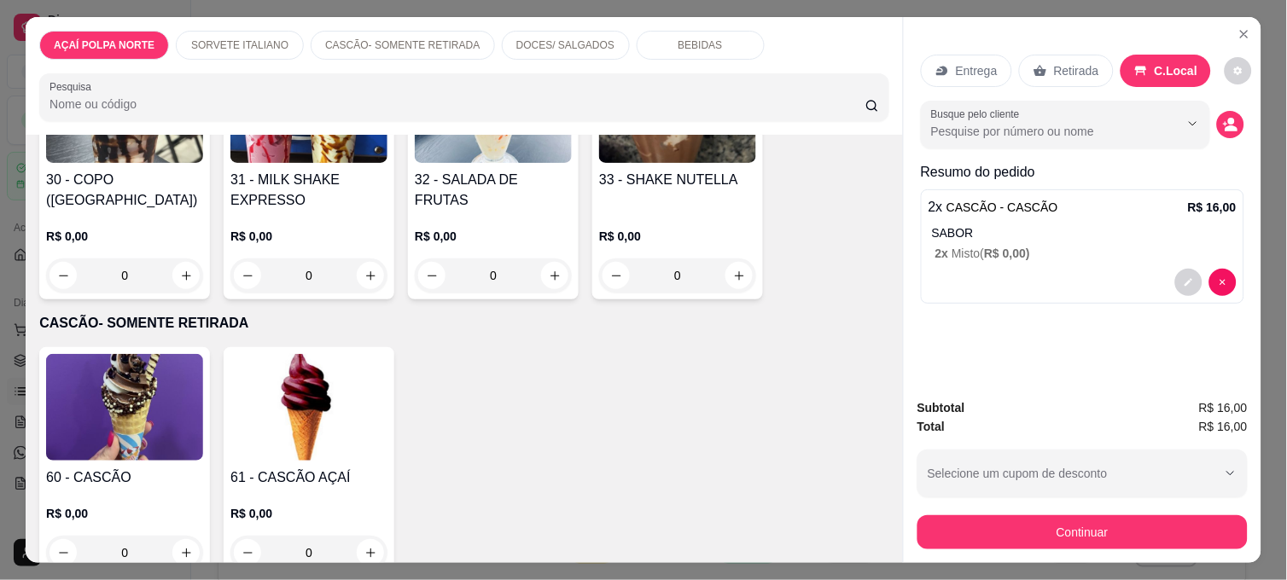
click at [1044, 536] on button "Continuar" at bounding box center [1082, 532] width 330 height 34
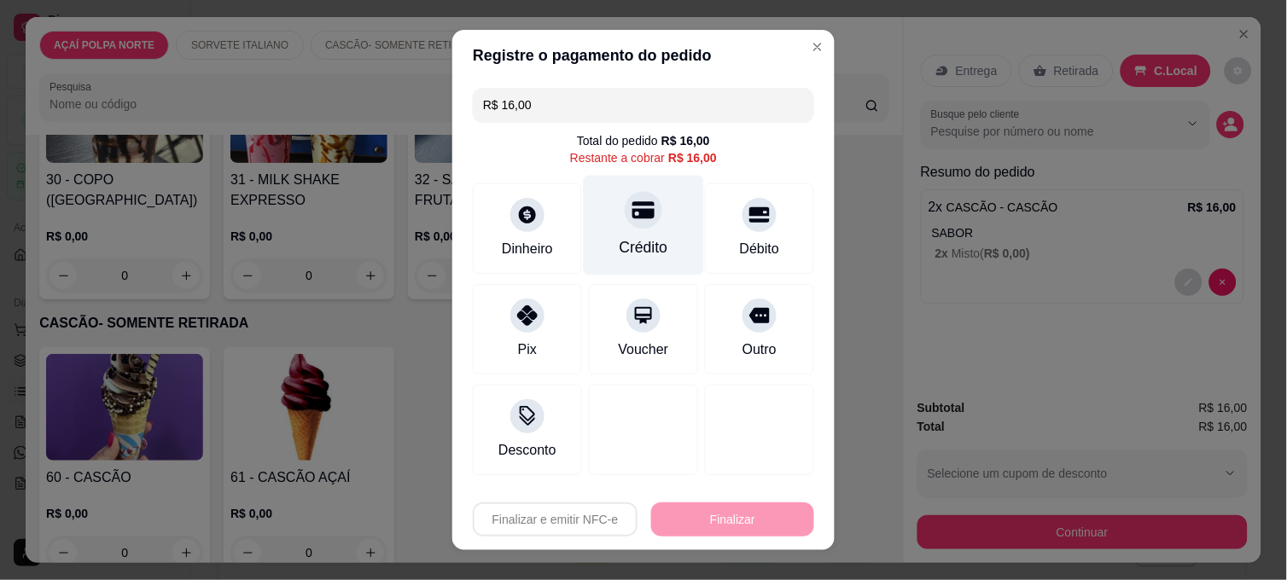
click at [627, 232] on div "Crédito" at bounding box center [644, 226] width 120 height 100
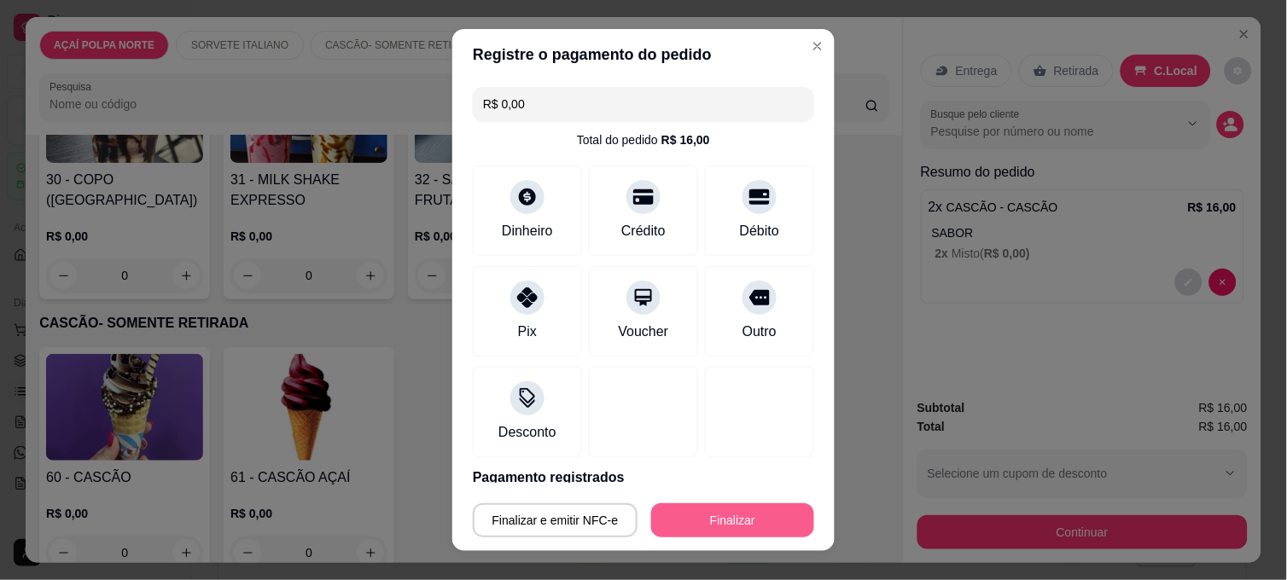
click at [719, 518] on button "Finalizar" at bounding box center [732, 520] width 163 height 34
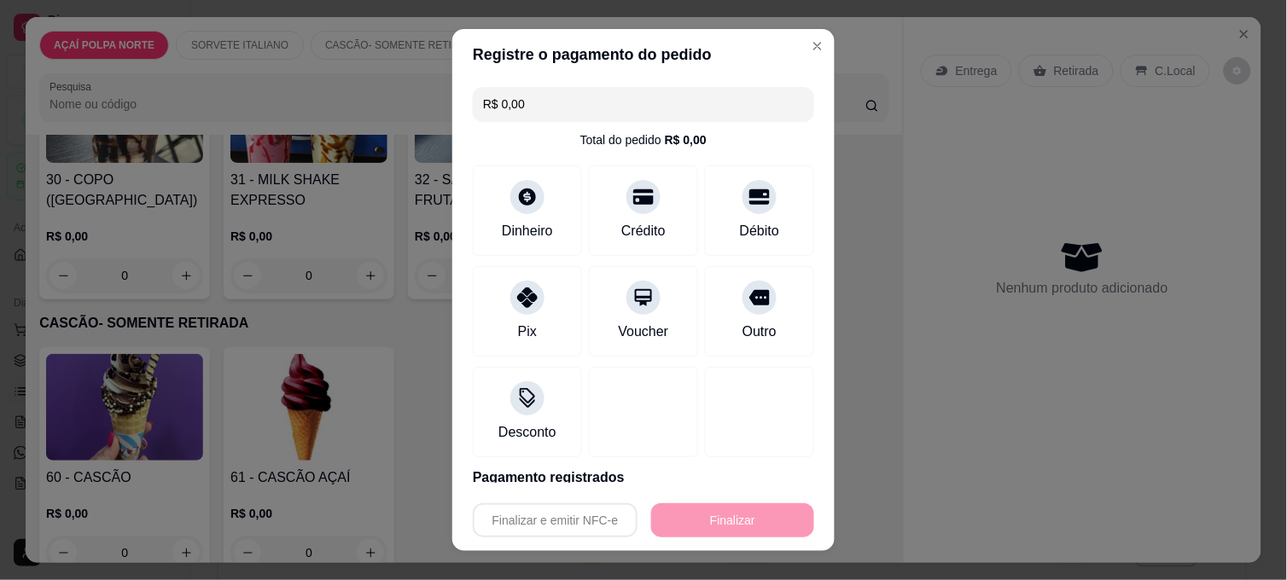
type input "-R$ 16,00"
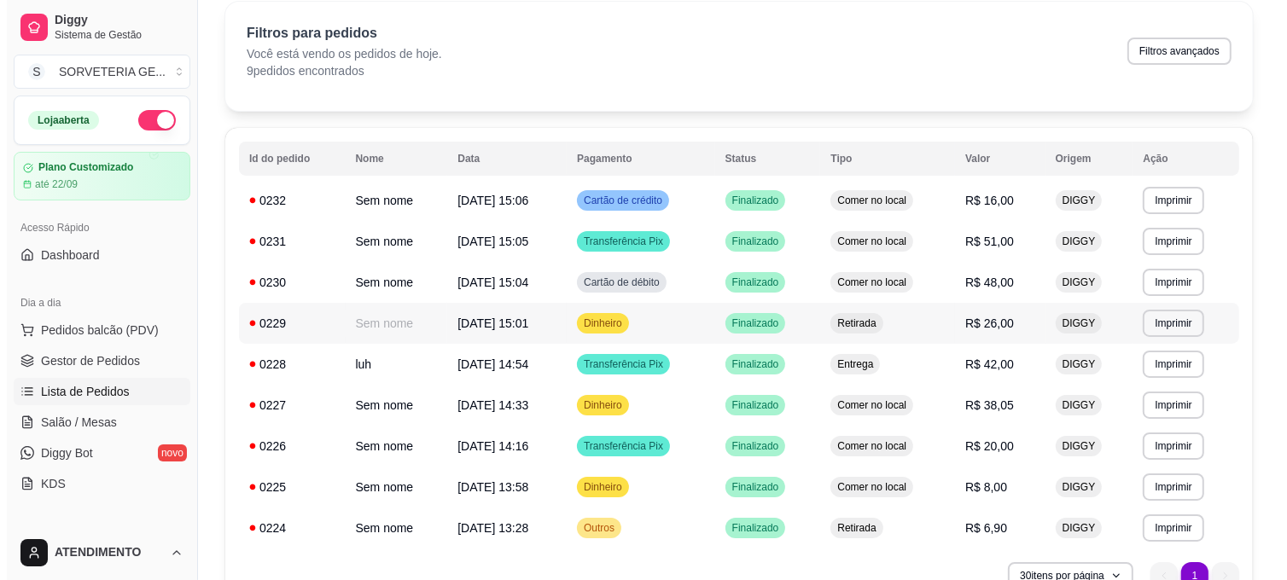
scroll to position [95, 0]
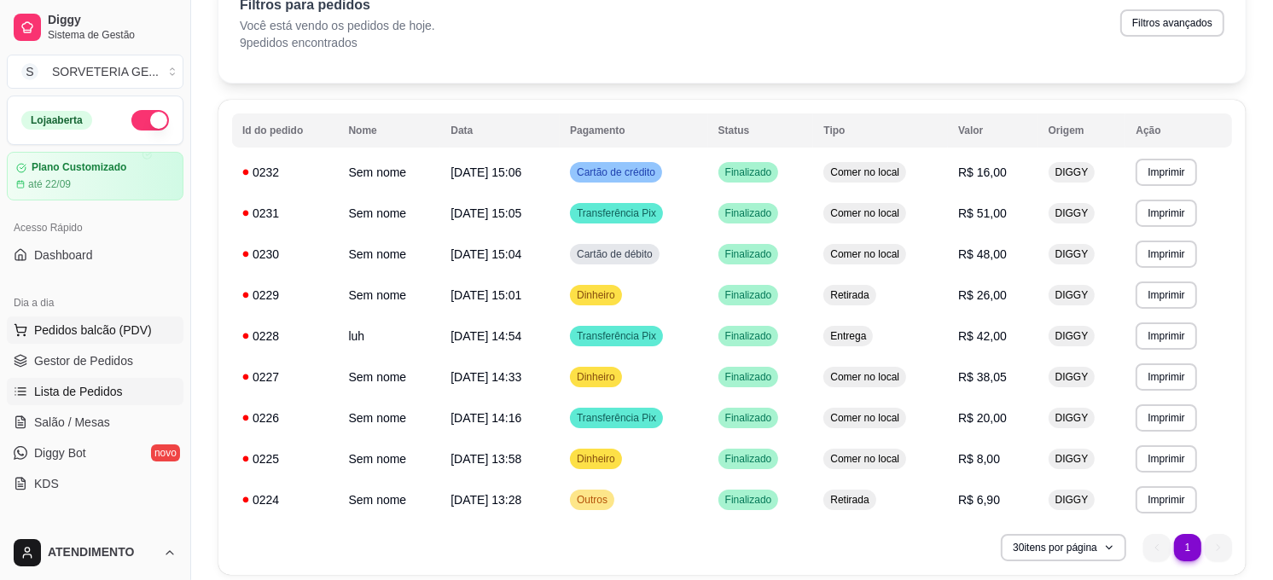
click at [80, 335] on span "Pedidos balcão (PDV)" at bounding box center [93, 330] width 118 height 17
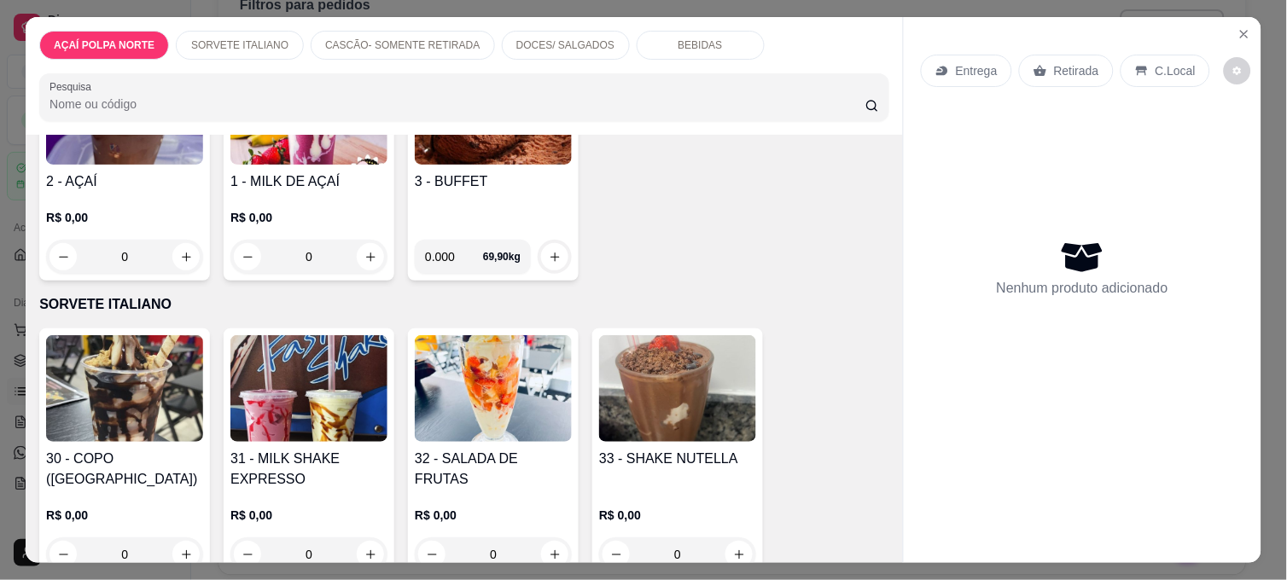
scroll to position [284, 0]
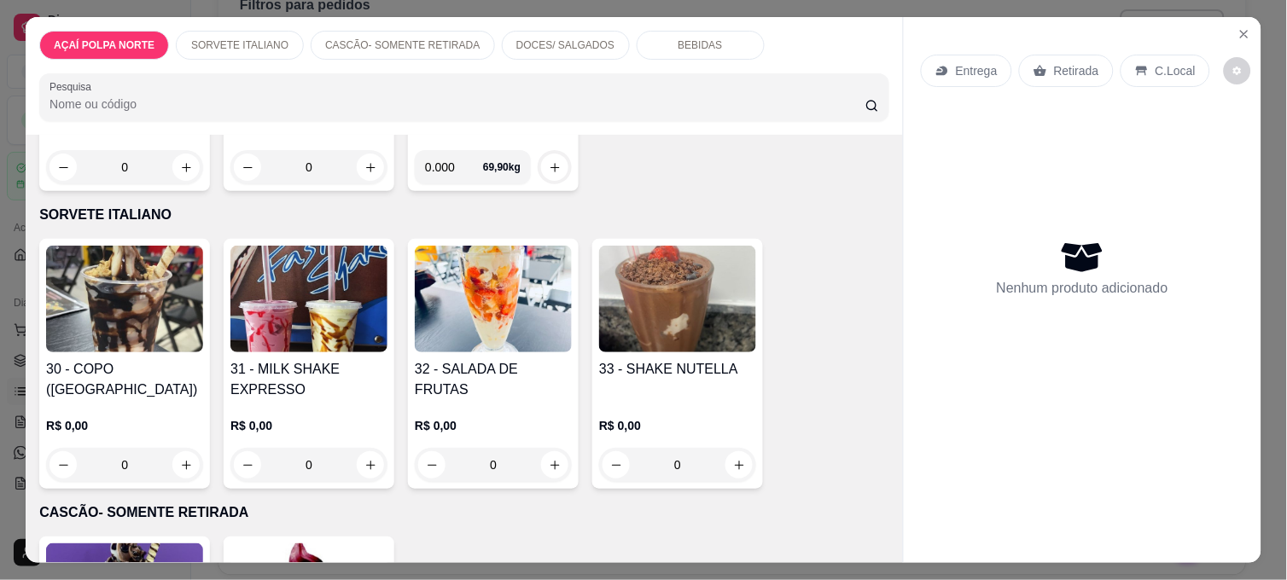
click at [689, 313] on img at bounding box center [677, 299] width 157 height 107
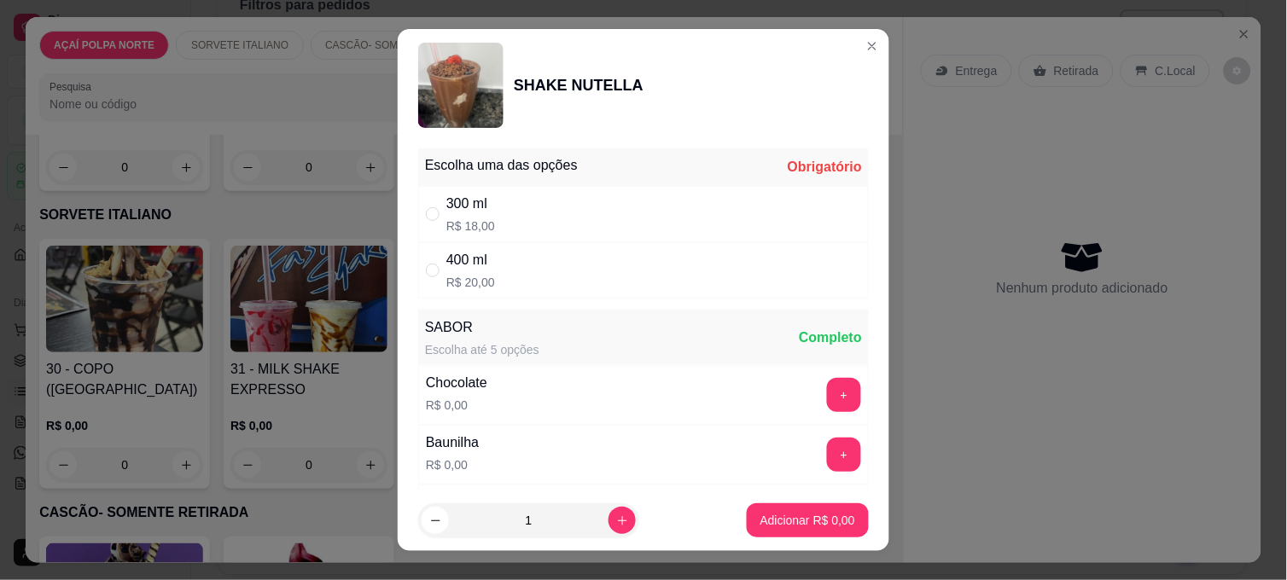
click at [454, 201] on div "300 ml" at bounding box center [470, 204] width 49 height 20
radio input "true"
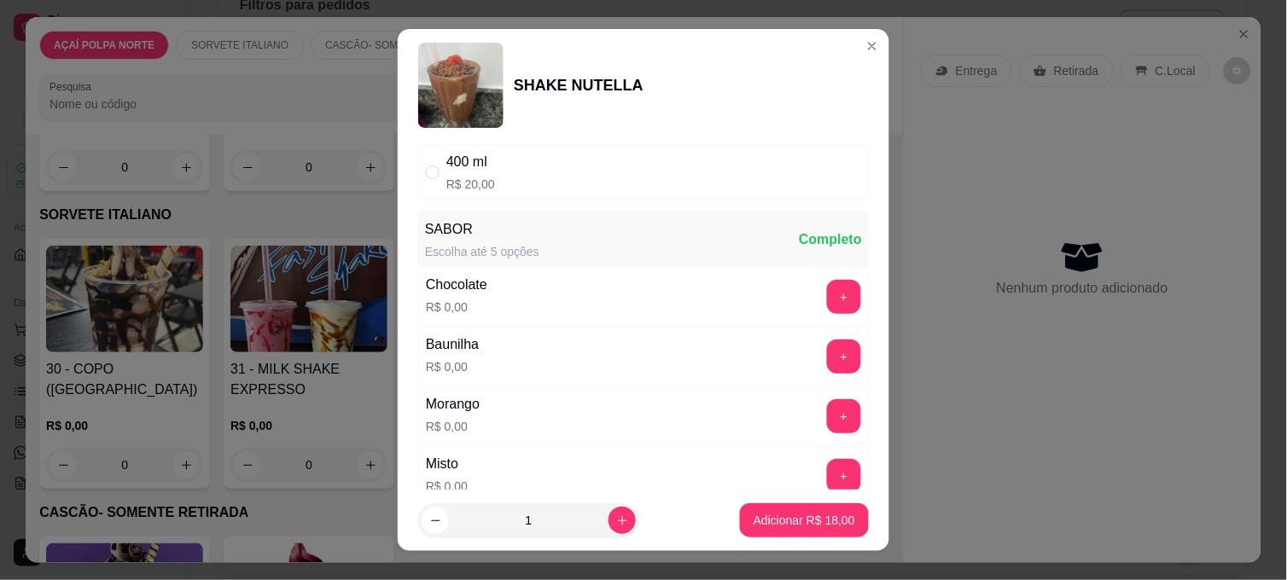
scroll to position [189, 0]
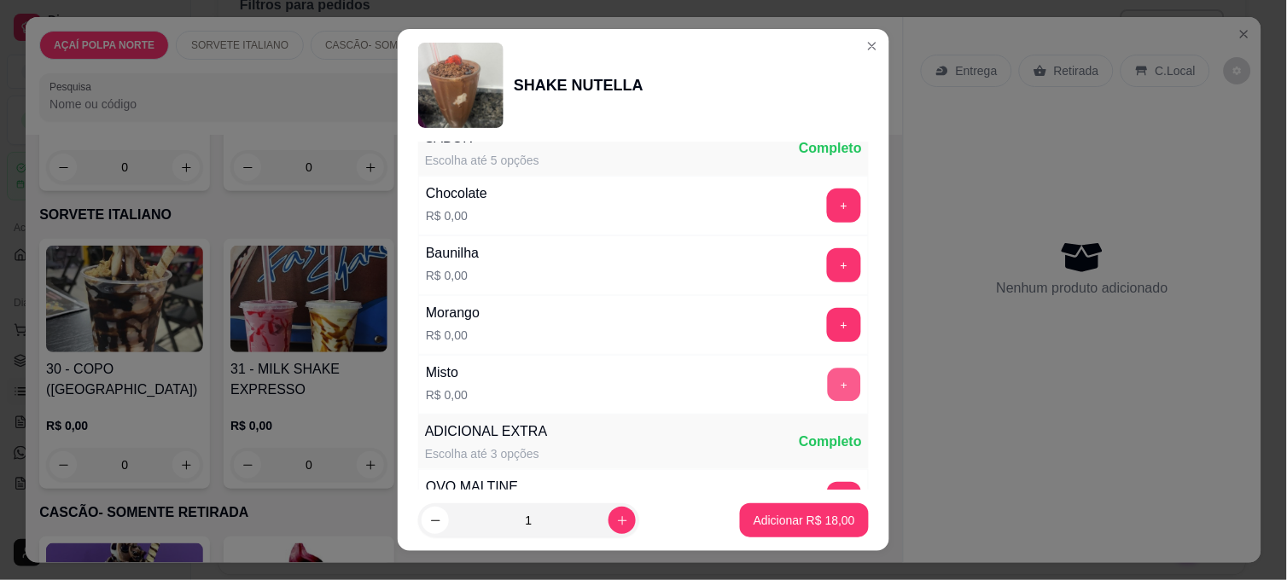
click at [828, 378] on button "+" at bounding box center [844, 385] width 33 height 33
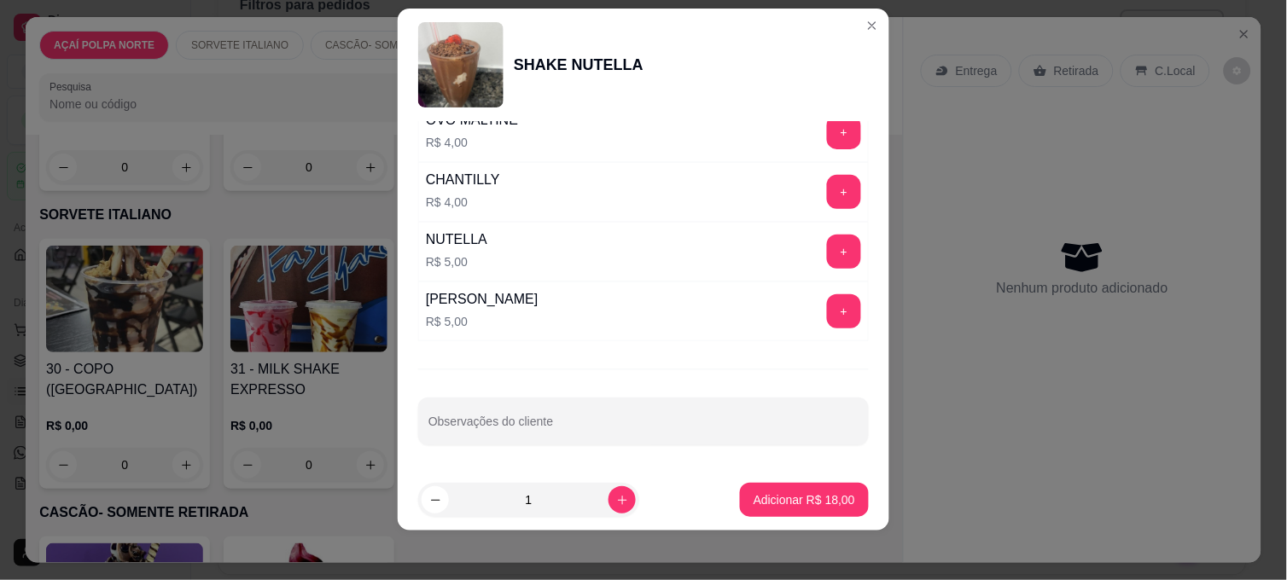
scroll to position [26, 0]
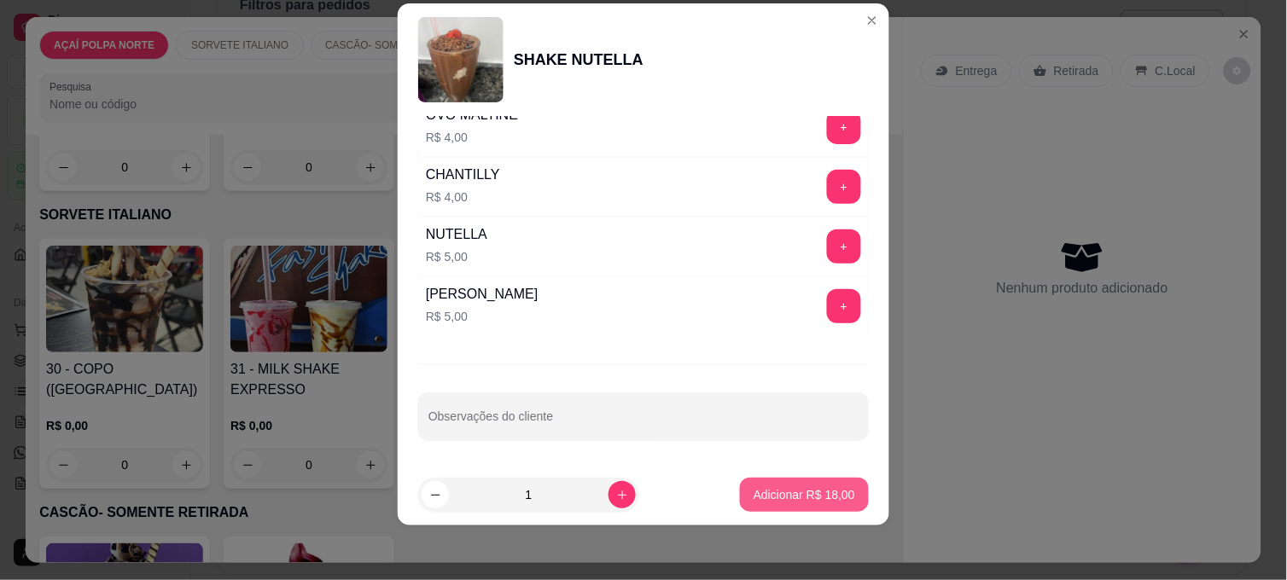
click at [802, 492] on p "Adicionar R$ 18,00" at bounding box center [804, 494] width 102 height 17
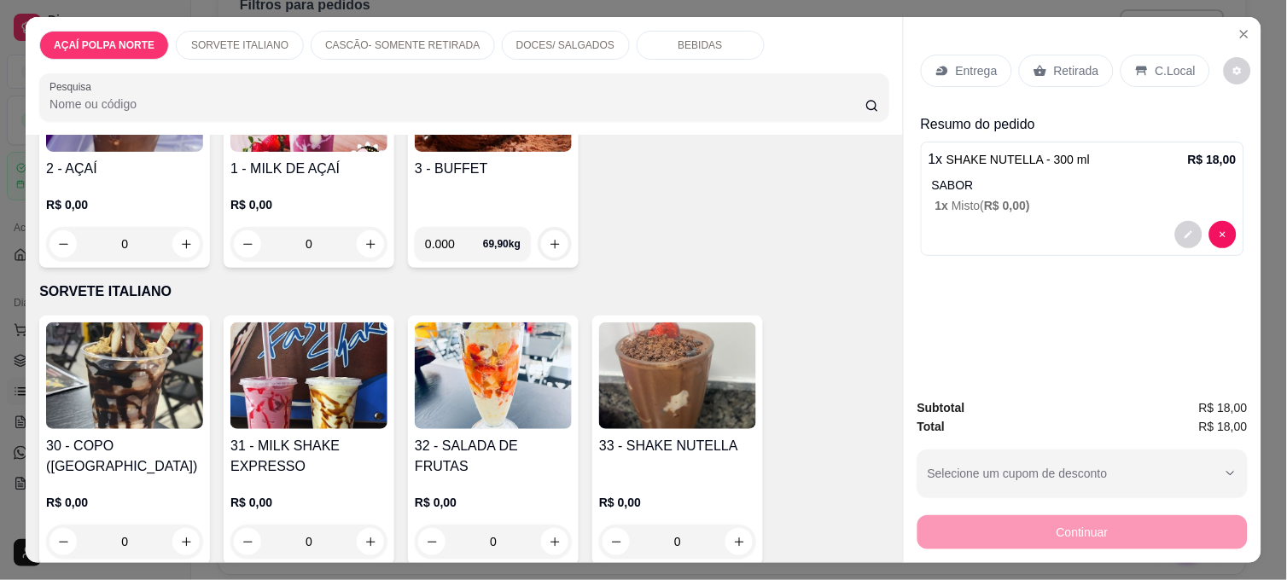
scroll to position [0, 0]
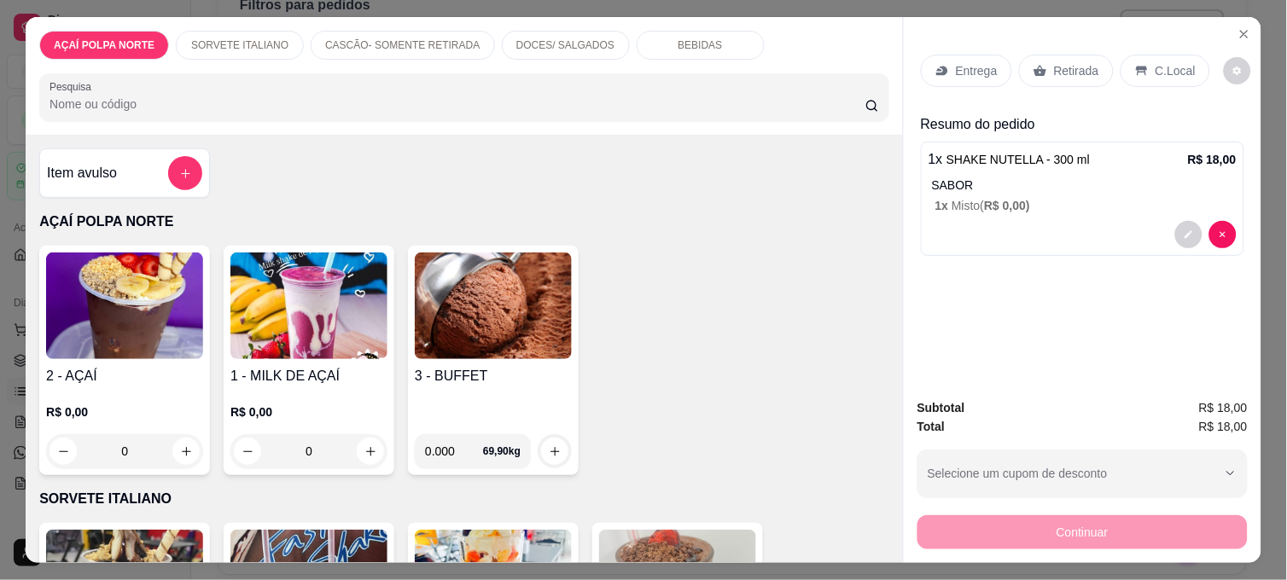
click at [142, 302] on img at bounding box center [124, 306] width 157 height 107
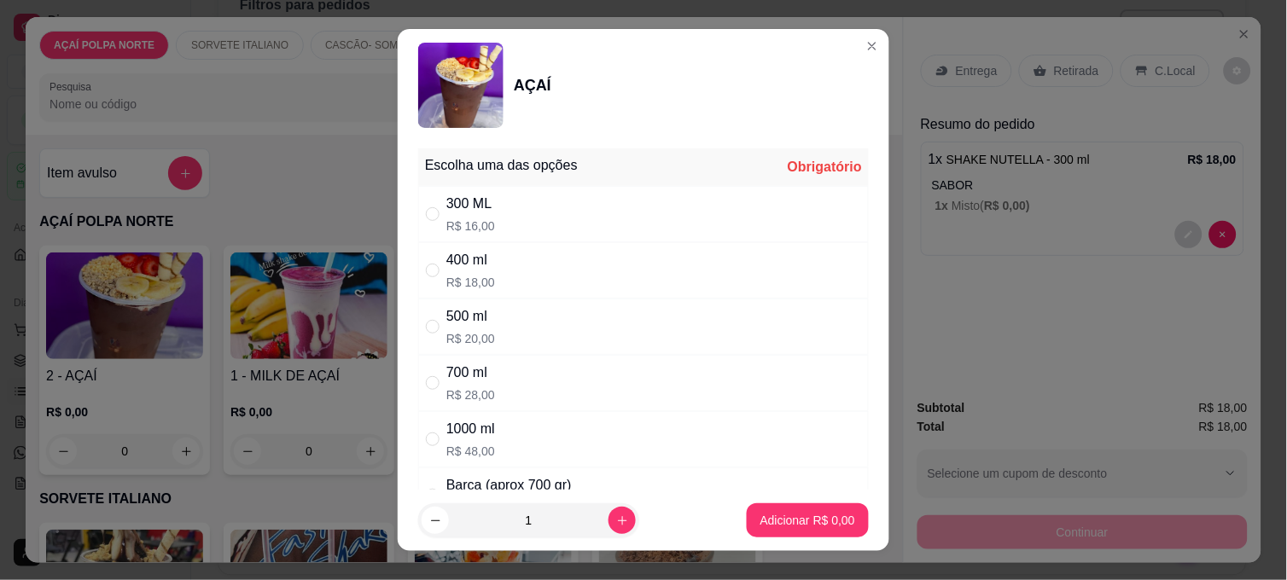
click at [446, 318] on div "500 ml" at bounding box center [470, 316] width 49 height 20
radio input "true"
click at [464, 267] on div "400 ml" at bounding box center [470, 260] width 49 height 20
radio input "true"
radio input "false"
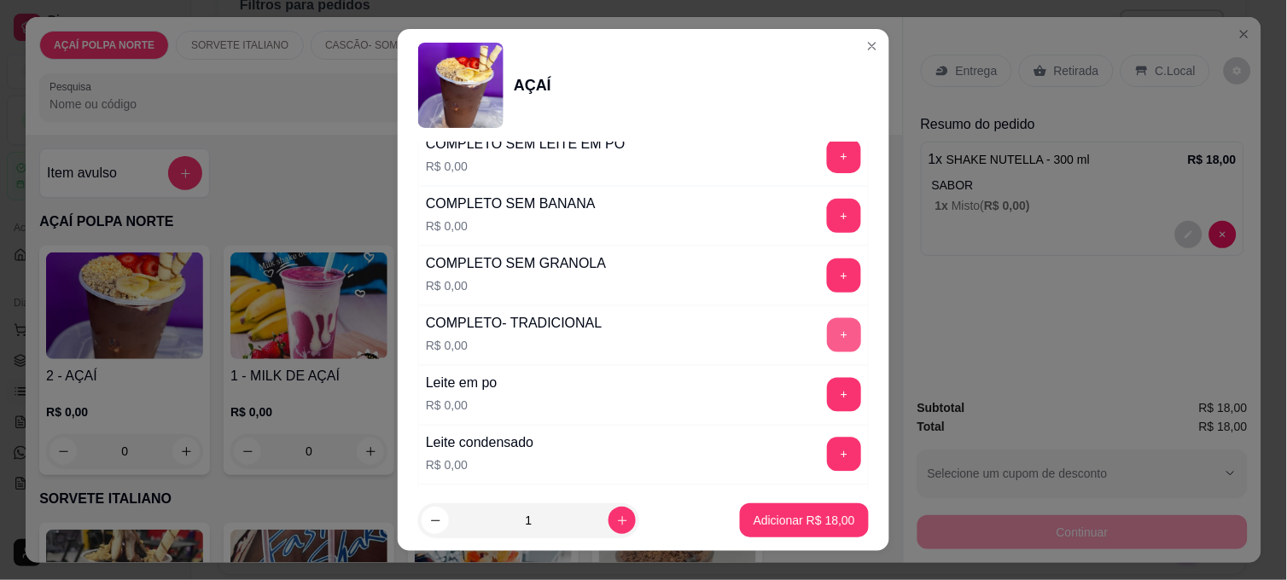
scroll to position [758, 0]
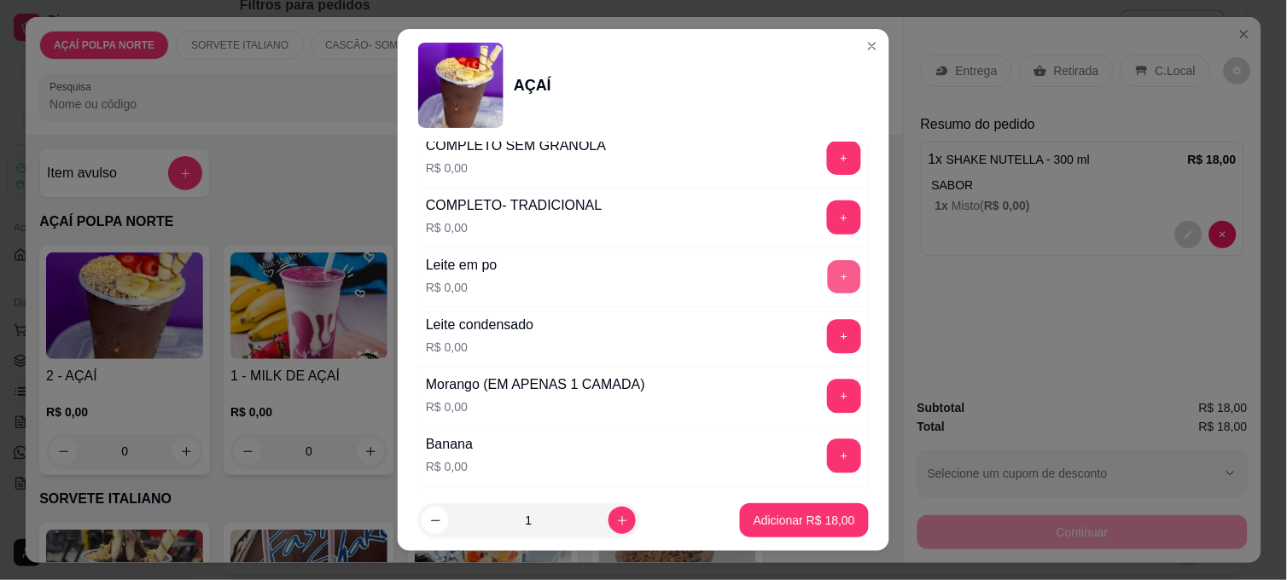
click at [828, 286] on button "+" at bounding box center [844, 277] width 33 height 33
click at [827, 343] on button "+" at bounding box center [844, 337] width 34 height 34
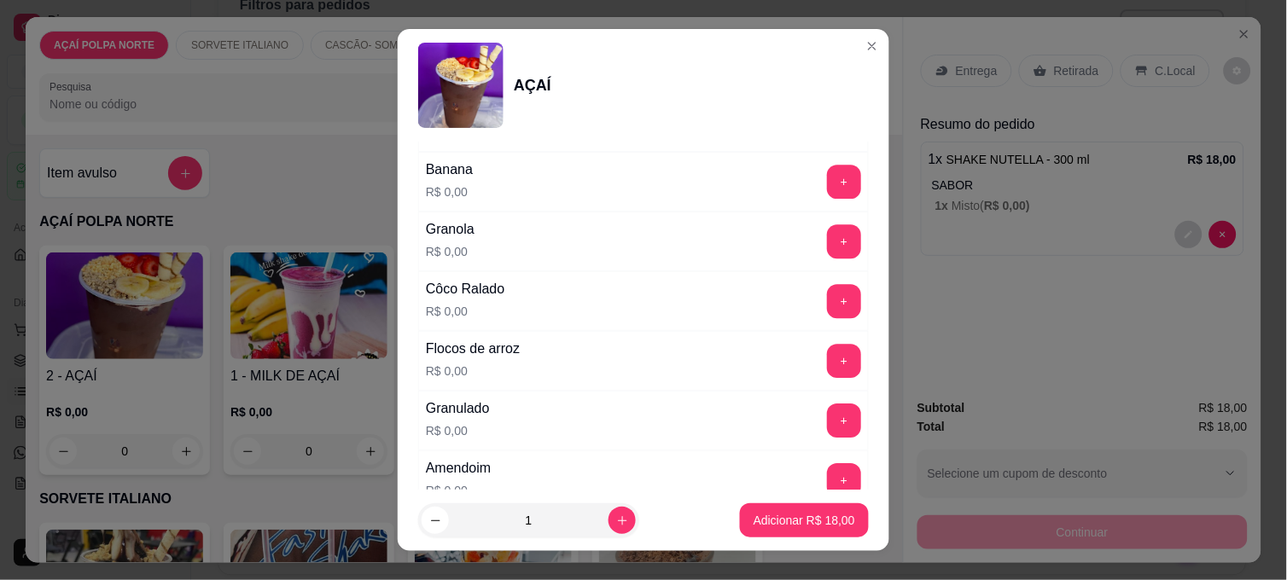
scroll to position [1137, 0]
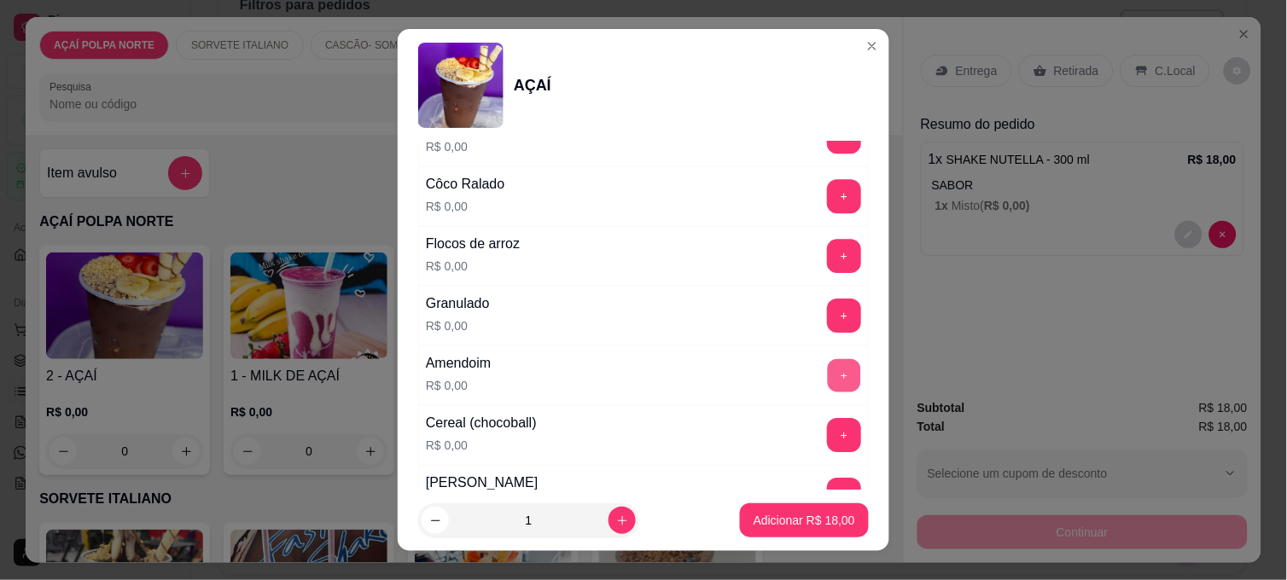
click at [828, 374] on button "+" at bounding box center [844, 375] width 33 height 33
click at [820, 510] on button "Adicionar R$ 18,00" at bounding box center [804, 520] width 129 height 34
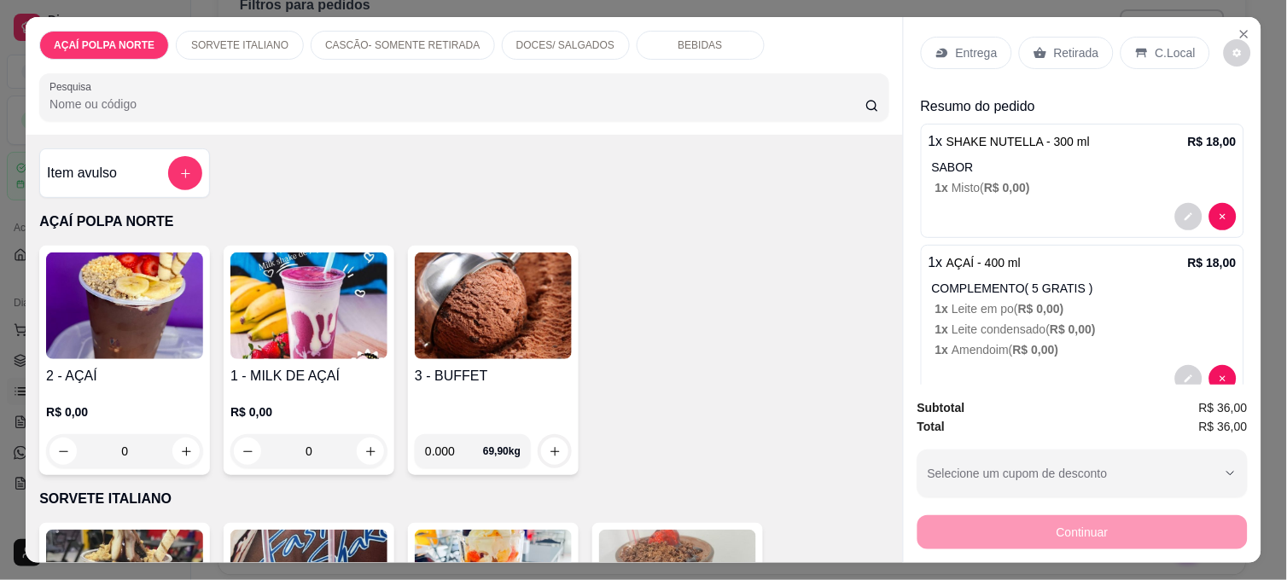
scroll to position [0, 0]
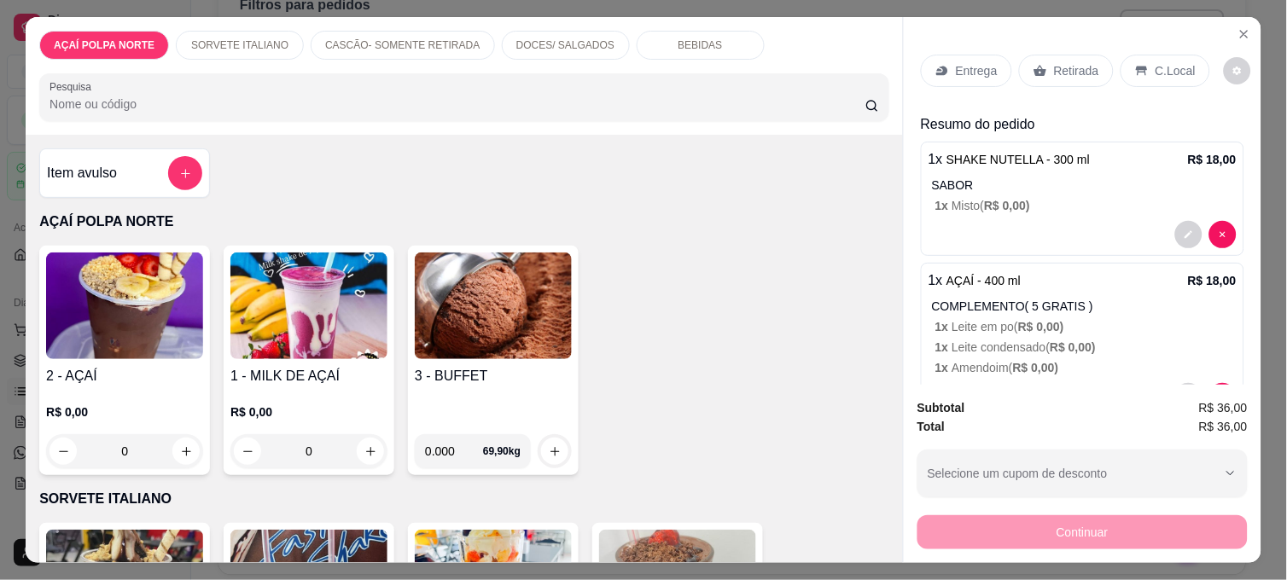
click at [1160, 68] on p "C.Local" at bounding box center [1175, 70] width 40 height 17
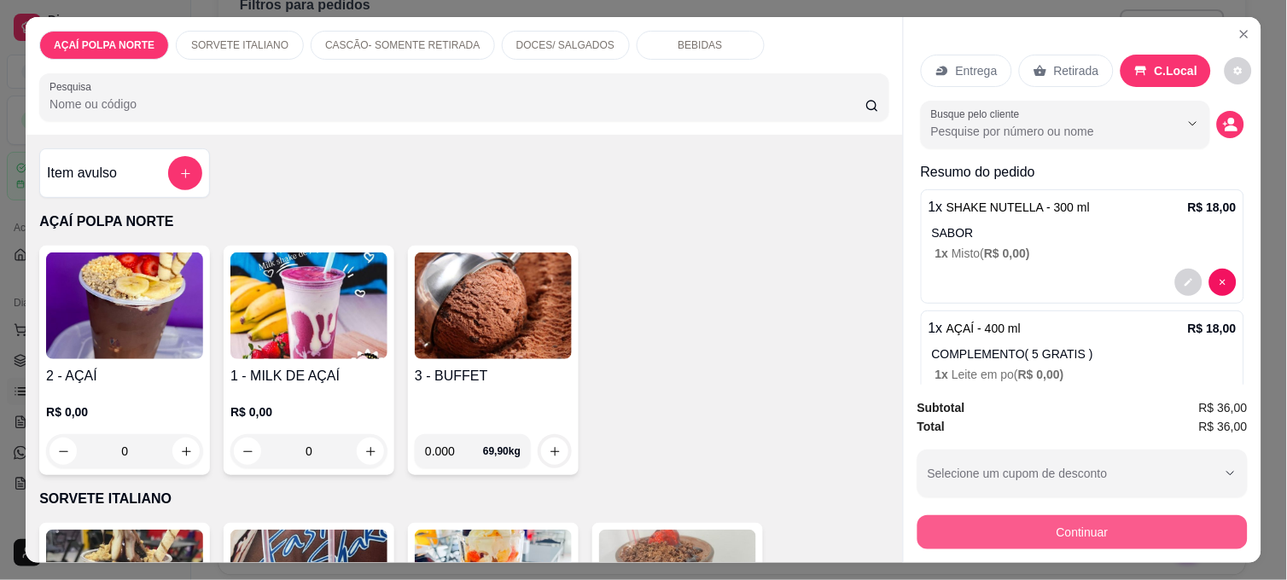
click at [1128, 518] on button "Continuar" at bounding box center [1082, 532] width 330 height 34
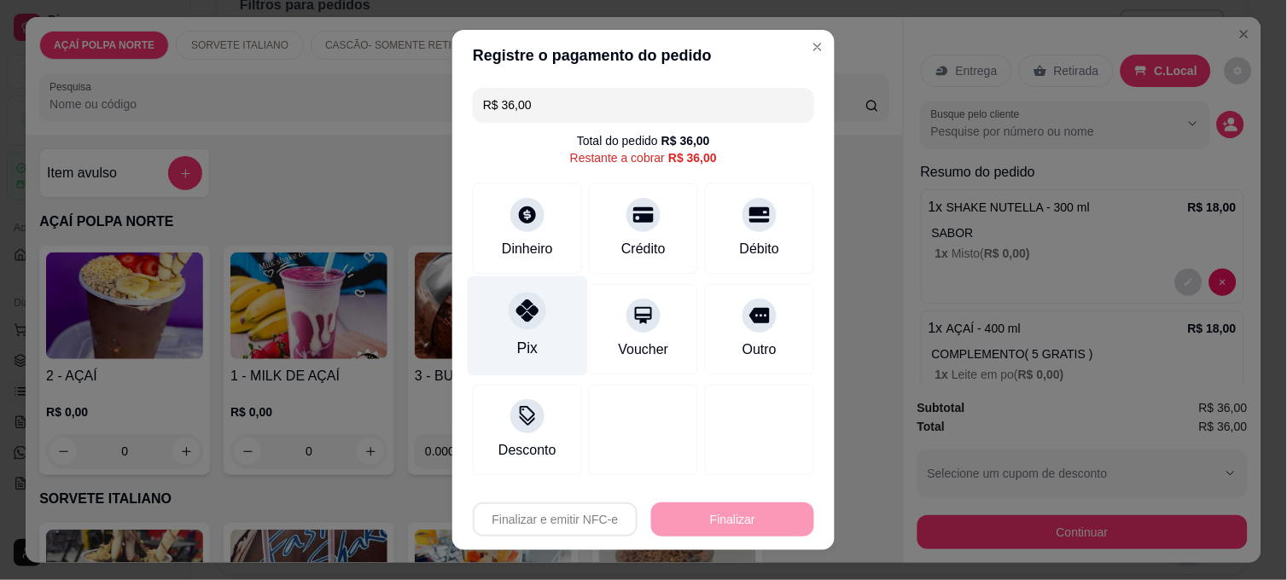
click at [542, 318] on div "Pix" at bounding box center [528, 326] width 120 height 100
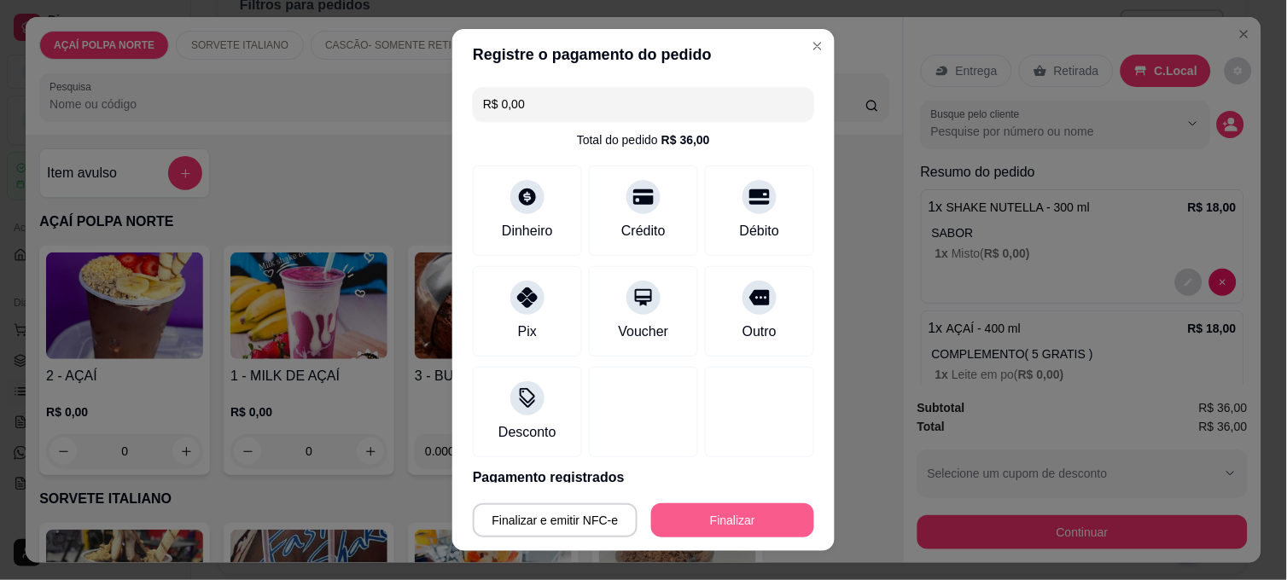
click at [718, 514] on button "Finalizar" at bounding box center [732, 520] width 163 height 34
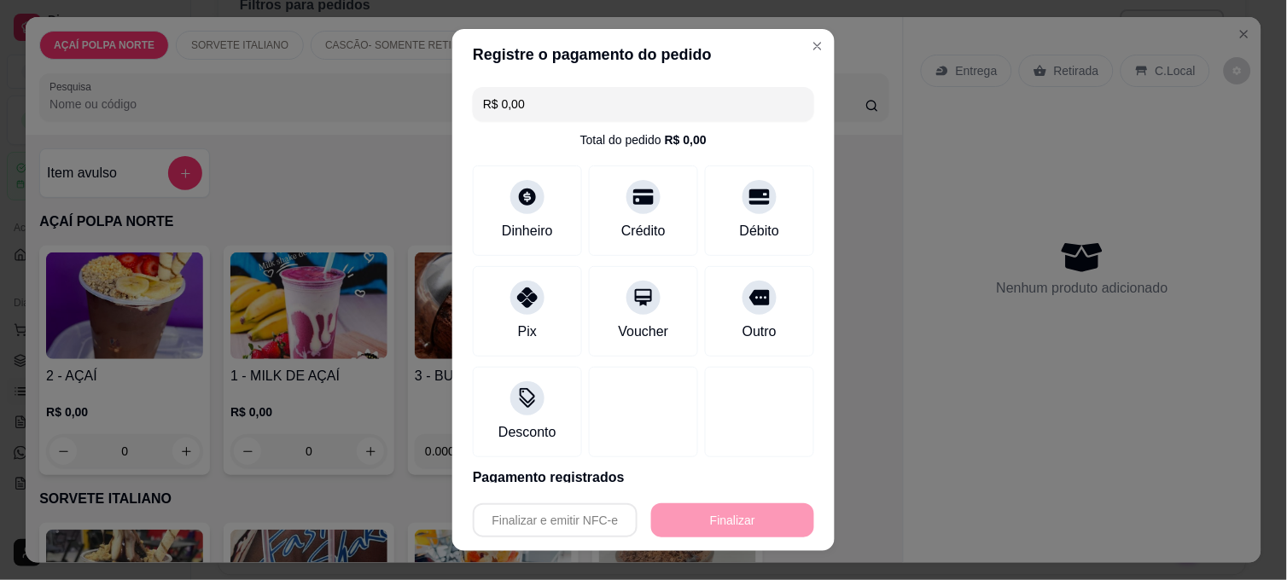
type input "-R$ 36,00"
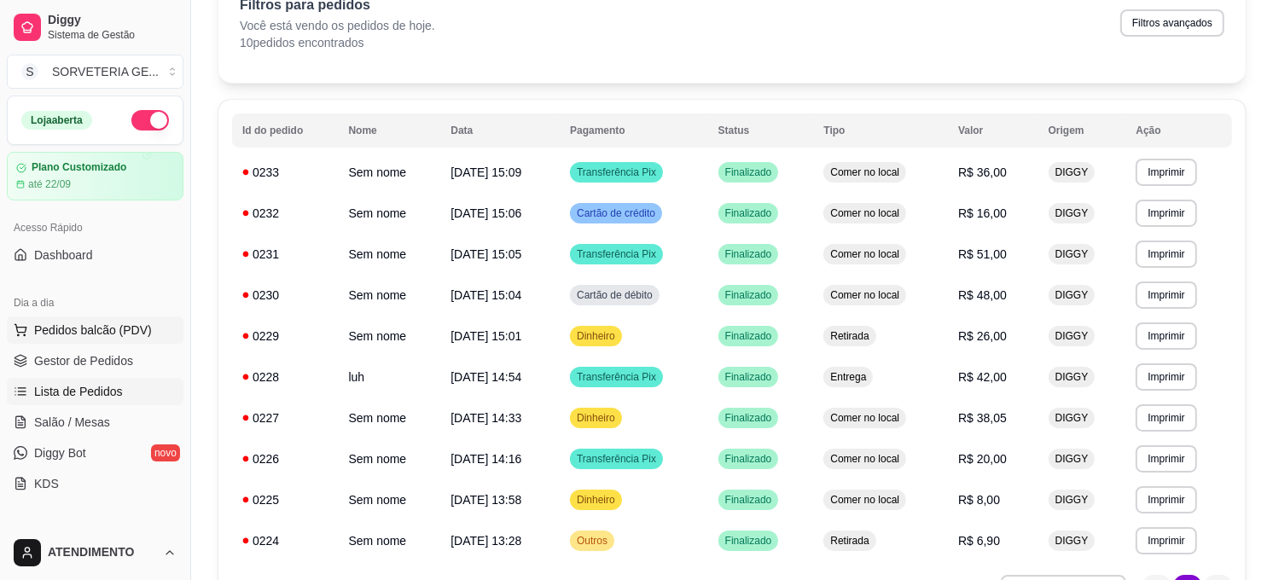
click at [123, 323] on span "Pedidos balcão (PDV)" at bounding box center [93, 330] width 118 height 17
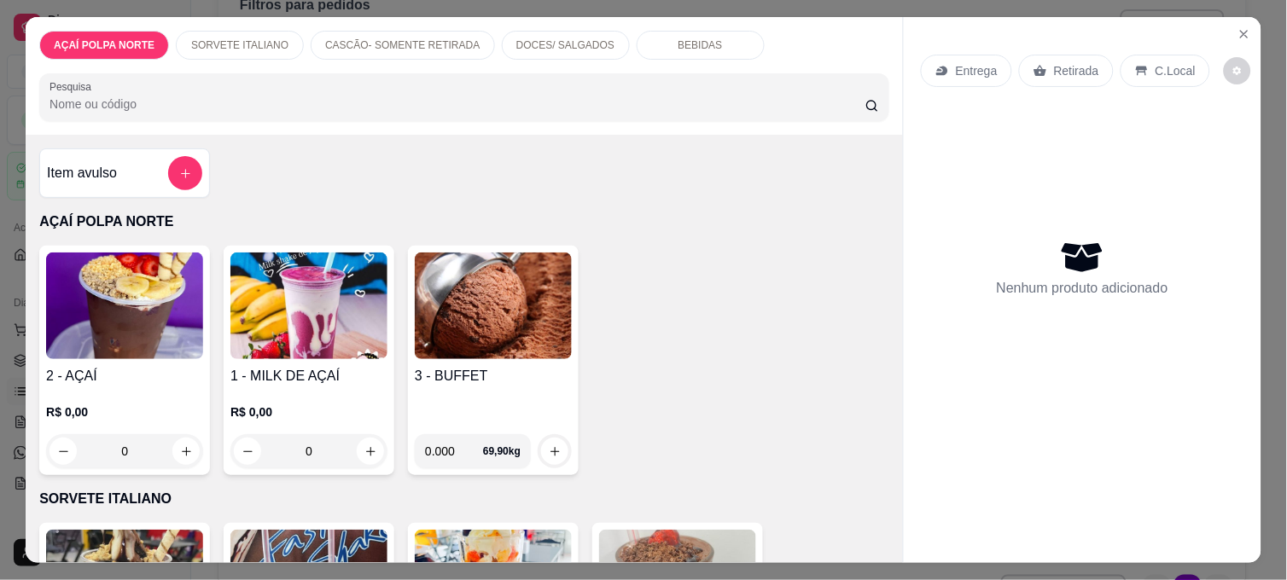
scroll to position [284, 0]
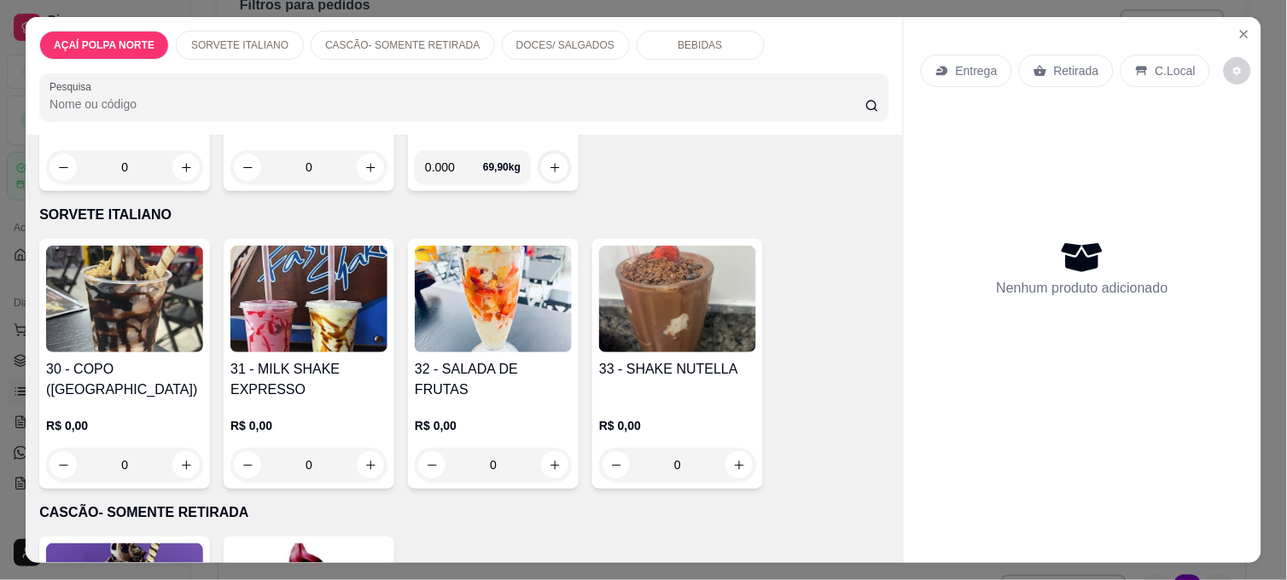
click at [137, 299] on img at bounding box center [124, 299] width 157 height 107
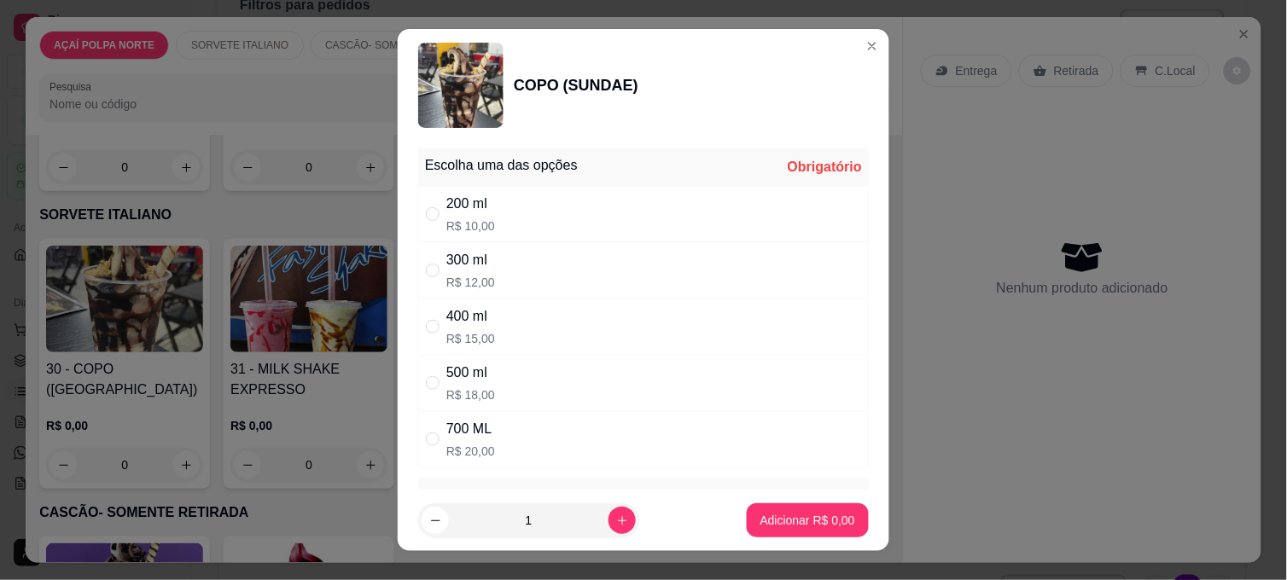
click at [480, 209] on div "200 ml" at bounding box center [470, 204] width 49 height 20
radio input "true"
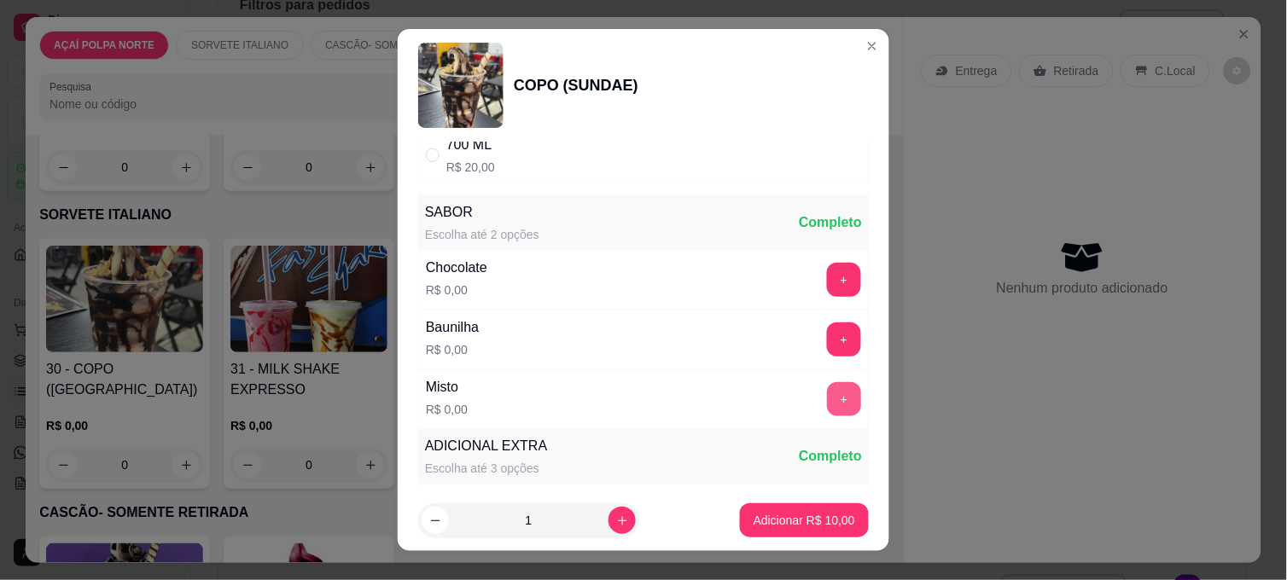
click at [827, 388] on button "+" at bounding box center [844, 399] width 34 height 34
click at [616, 520] on icon "increase-product-quantity" at bounding box center [622, 520] width 13 height 13
type input "2"
click at [796, 524] on p "Adicionar R$ 20,00" at bounding box center [804, 520] width 102 height 17
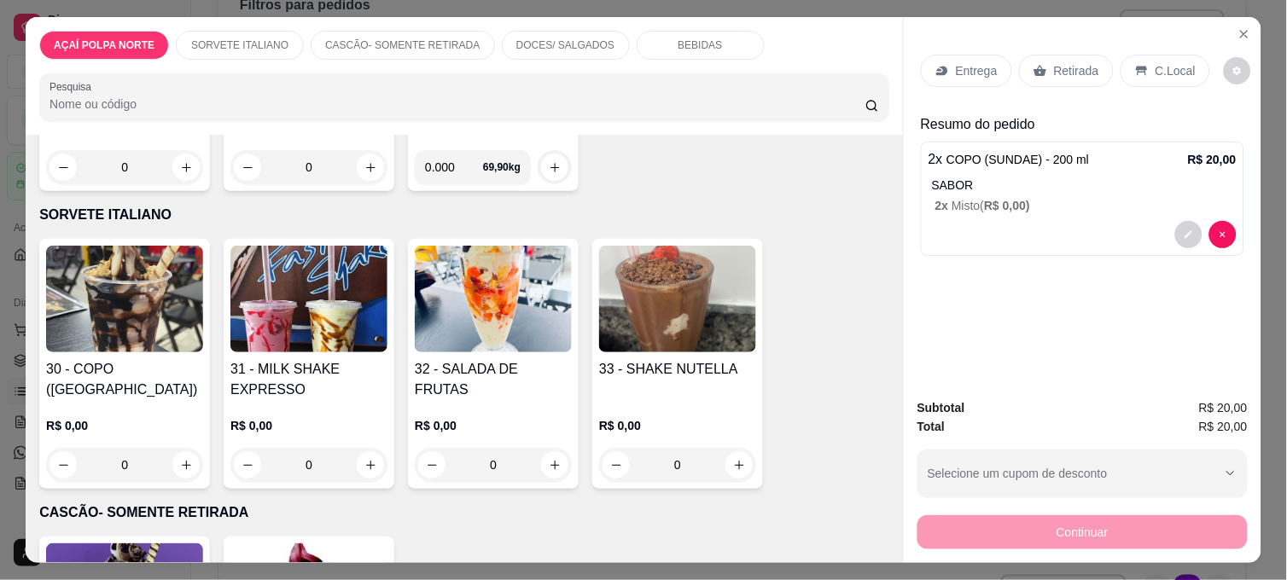
click at [666, 279] on img at bounding box center [677, 299] width 157 height 107
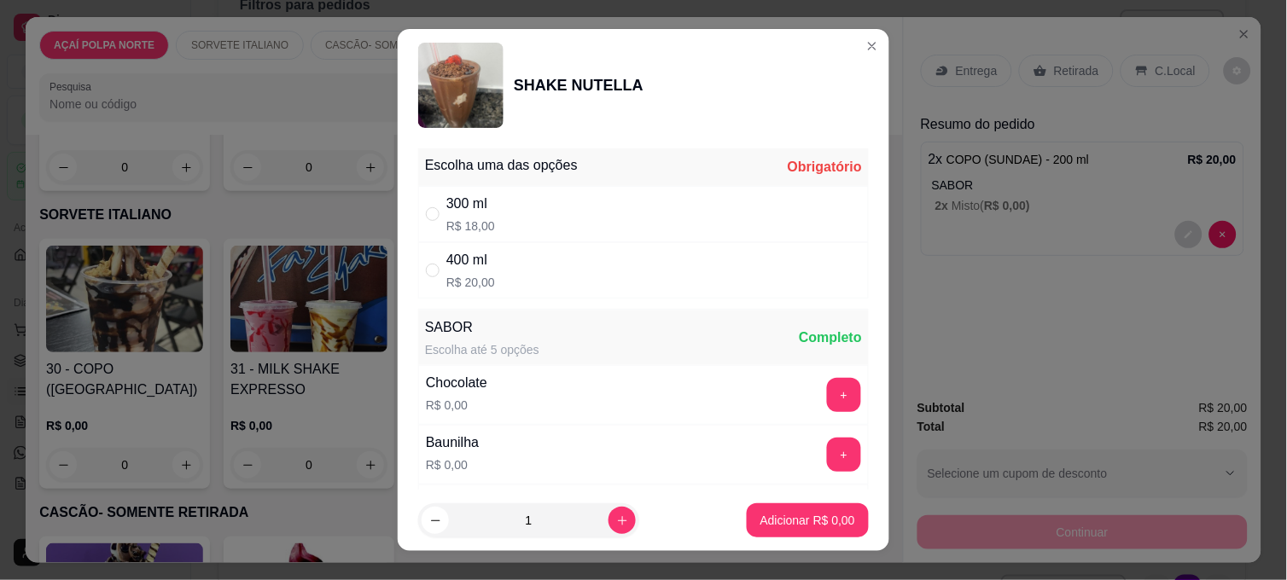
click at [458, 218] on p "R$ 18,00" at bounding box center [470, 226] width 49 height 17
radio input "true"
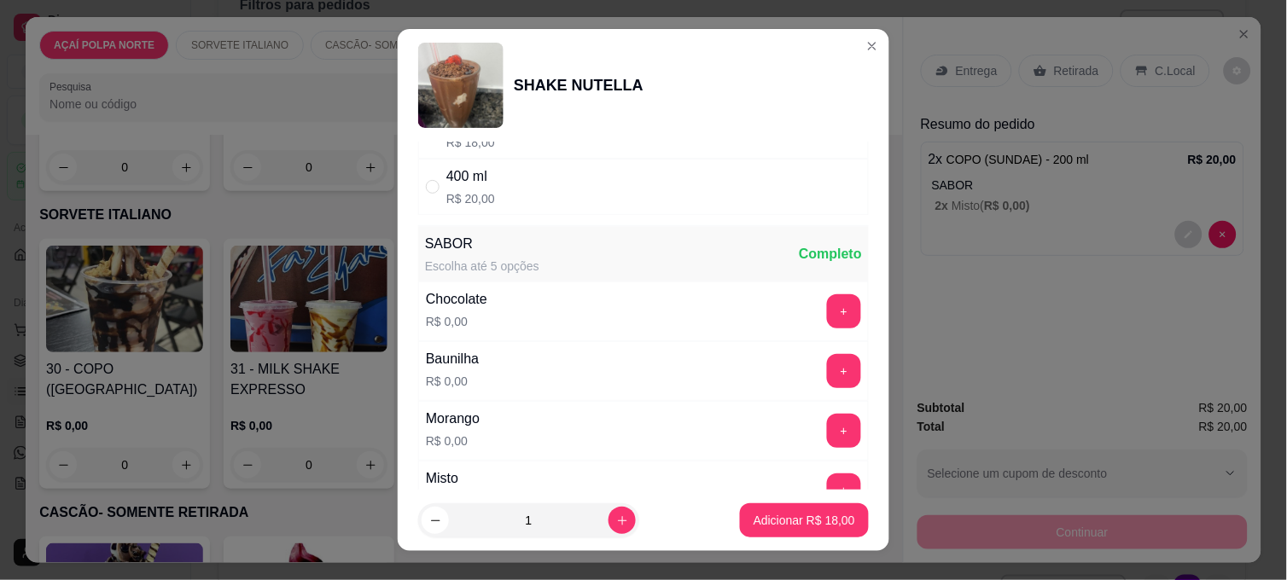
scroll to position [189, 0]
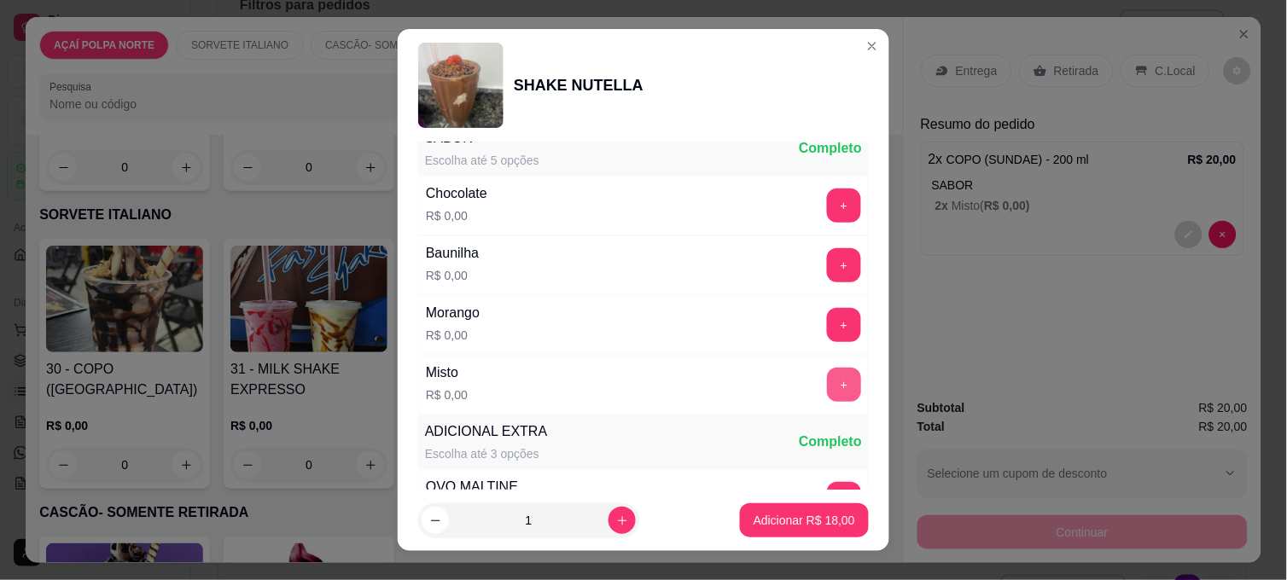
click at [827, 376] on button "+" at bounding box center [844, 385] width 34 height 34
click at [830, 517] on p "Adicionar R$ 18,00" at bounding box center [804, 520] width 102 height 17
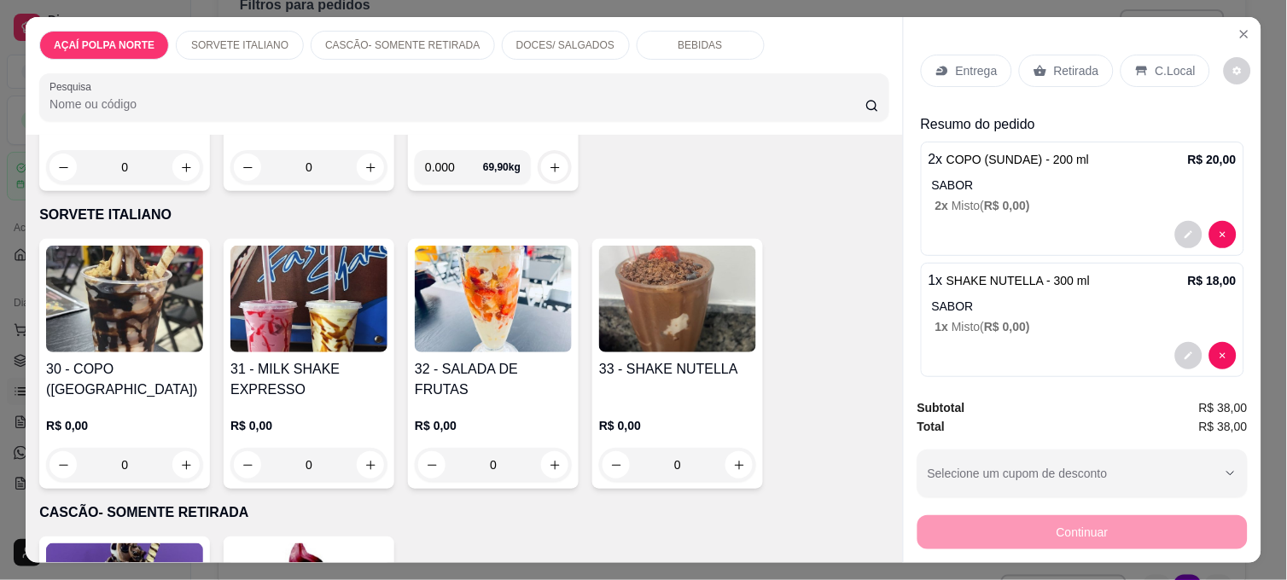
click at [1155, 62] on p "C.Local" at bounding box center [1175, 70] width 40 height 17
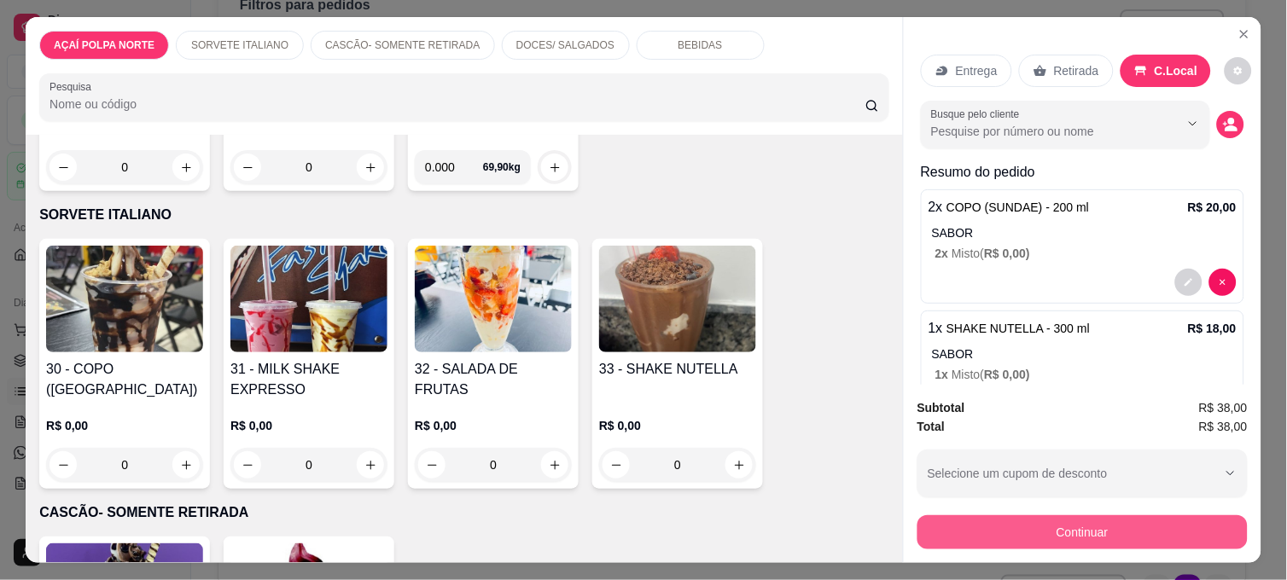
click at [1102, 533] on button "Continuar" at bounding box center [1082, 532] width 330 height 34
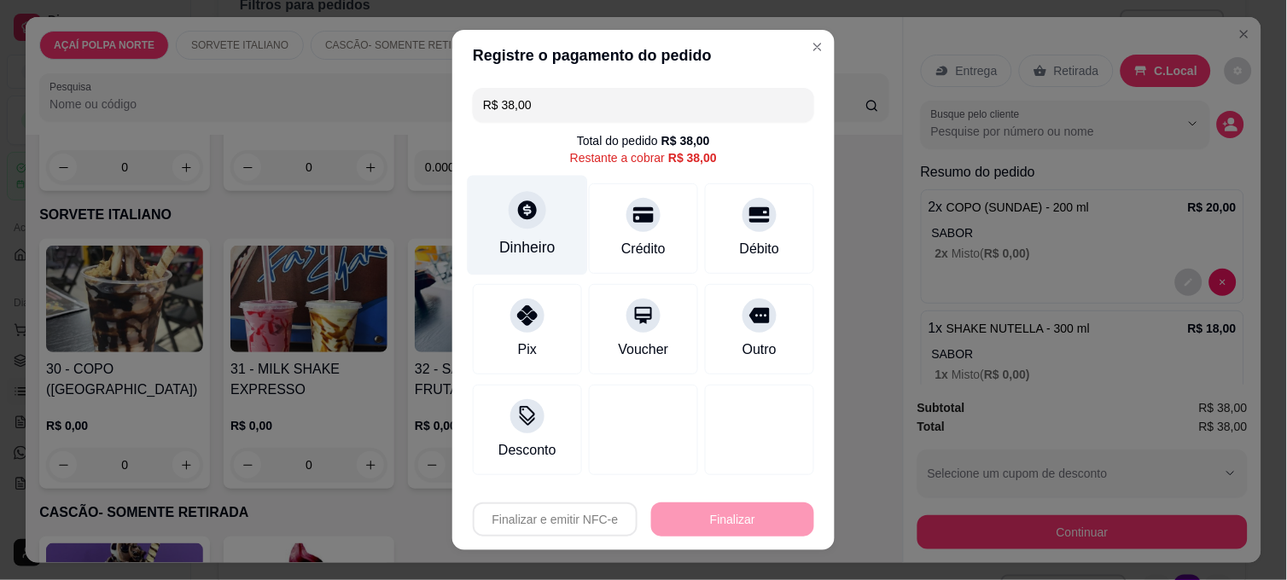
click at [530, 232] on div "Dinheiro" at bounding box center [528, 226] width 120 height 100
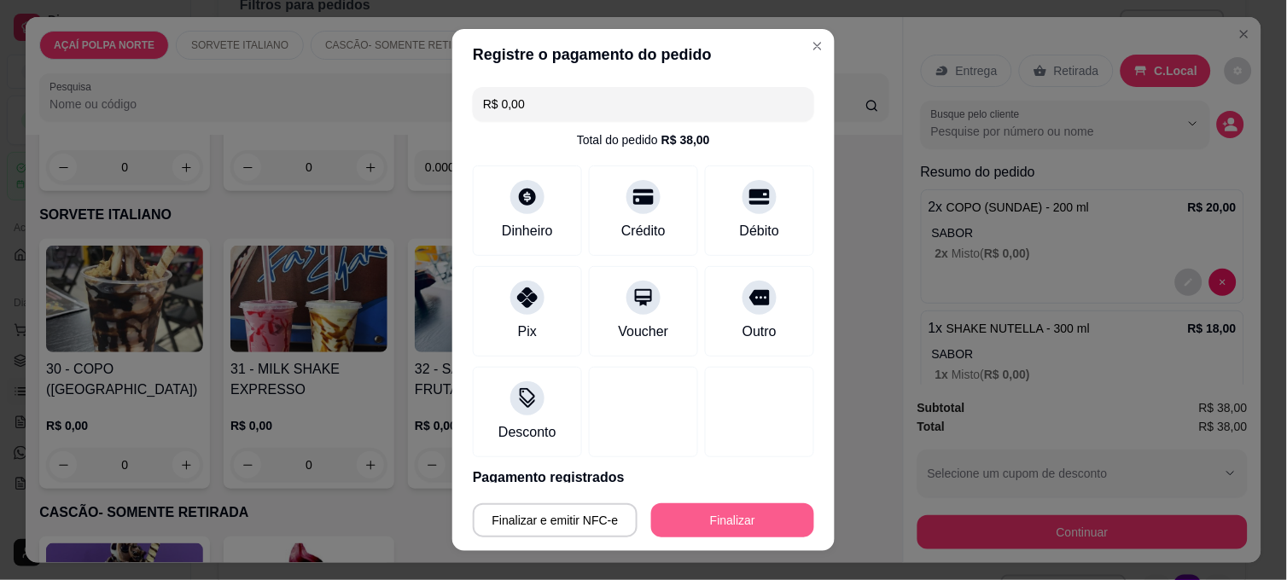
click at [763, 533] on button "Finalizar" at bounding box center [732, 520] width 163 height 34
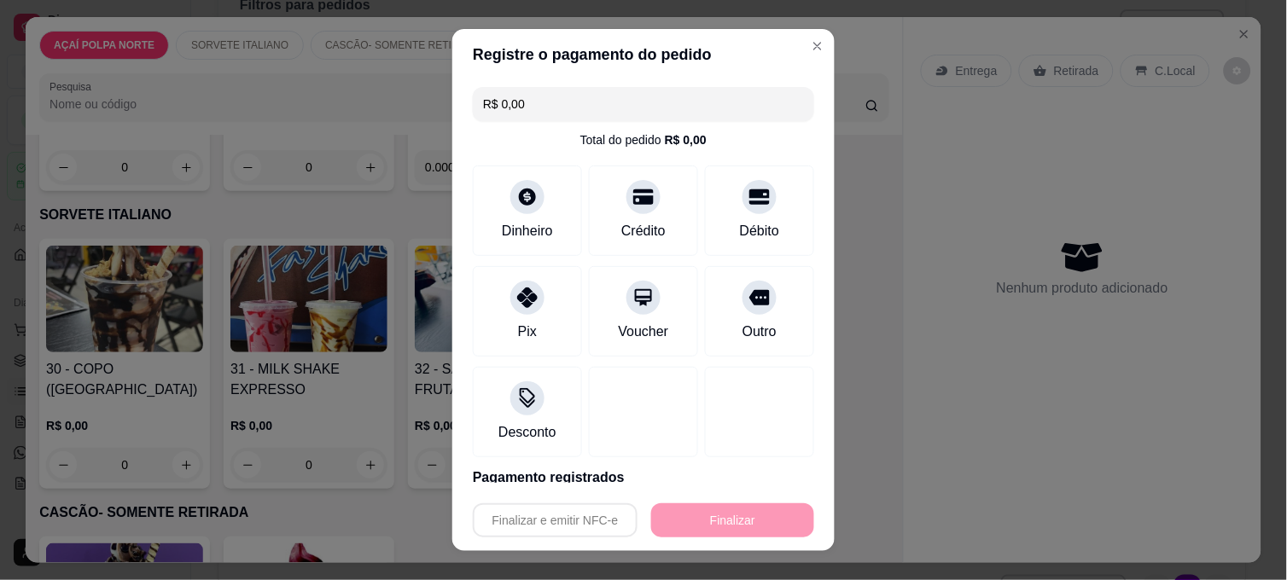
type input "-R$ 38,00"
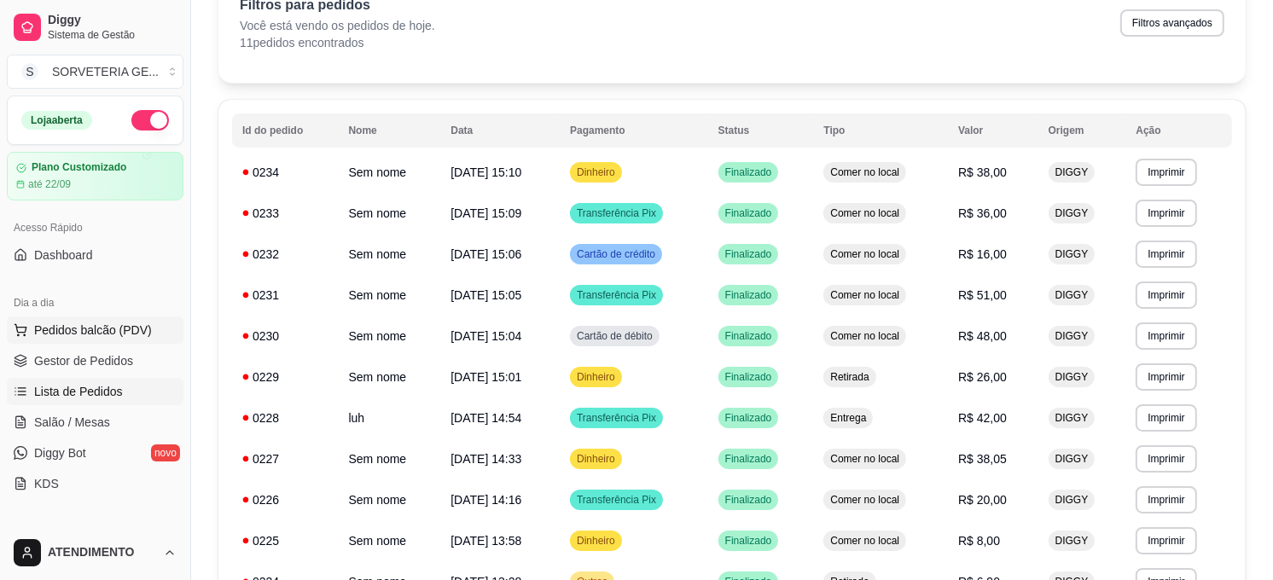
click at [106, 328] on span "Pedidos balcão (PDV)" at bounding box center [93, 330] width 118 height 17
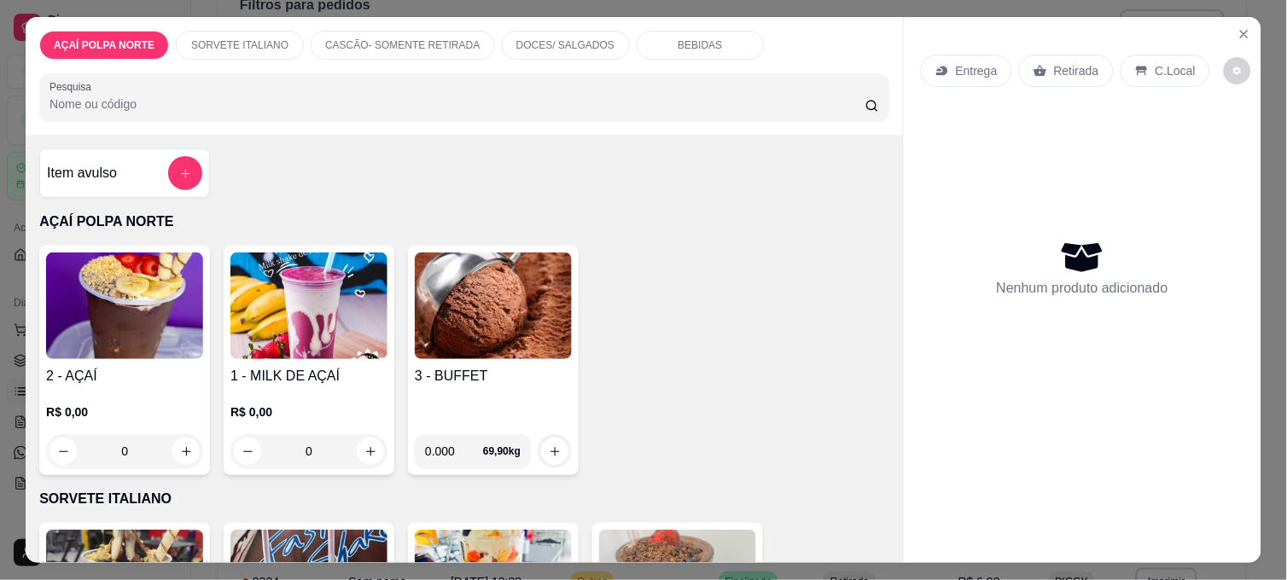
click at [487, 292] on img at bounding box center [493, 306] width 157 height 107
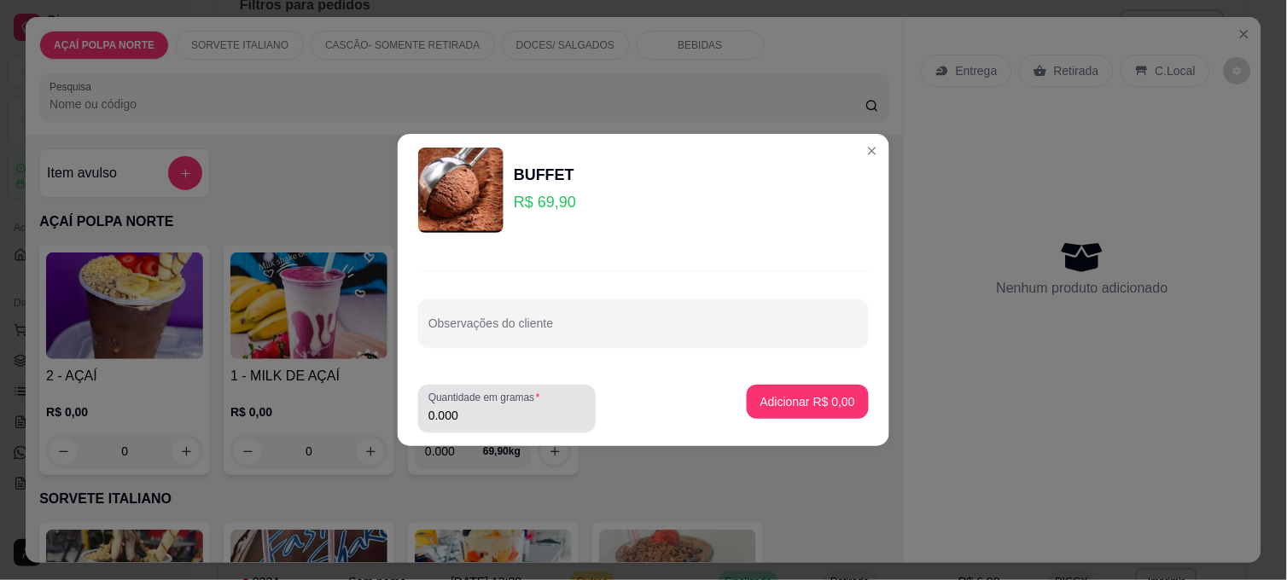
click at [550, 397] on div "0.000" at bounding box center [506, 409] width 157 height 34
click at [556, 419] on input "0.000" at bounding box center [506, 415] width 157 height 17
drag, startPoint x: 543, startPoint y: 405, endPoint x: 399, endPoint y: 415, distance: 144.5
click at [399, 415] on footer "Quantidade em gramas 0.110 Adicionar R$ 7,69" at bounding box center [643, 408] width 491 height 75
drag, startPoint x: 399, startPoint y: 415, endPoint x: 504, endPoint y: 420, distance: 105.1
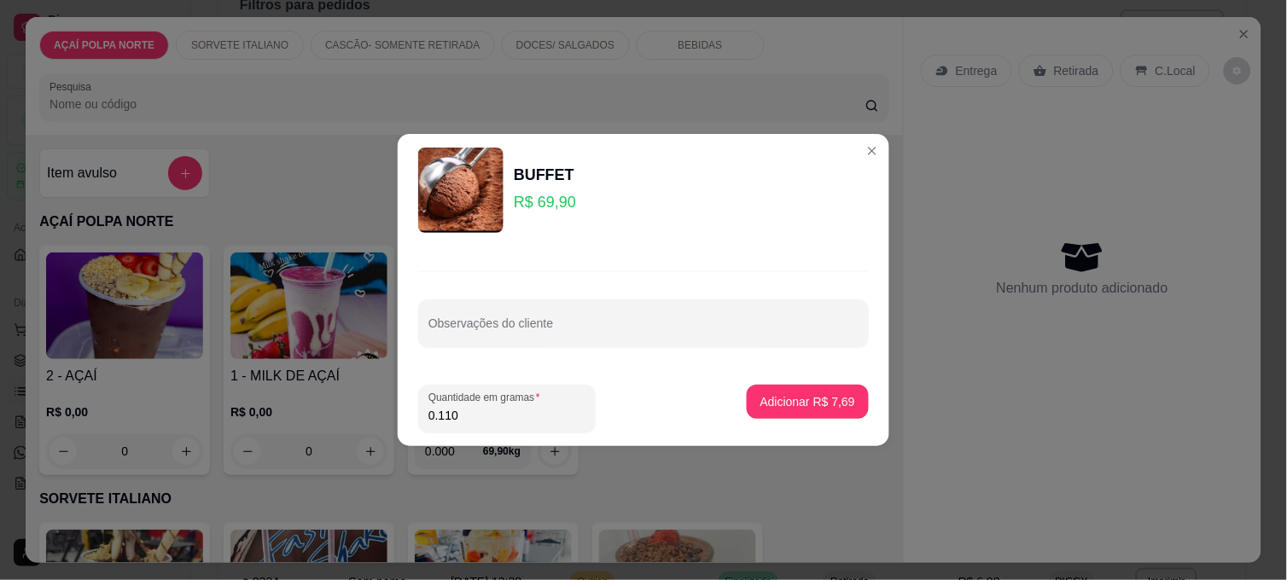
click at [504, 421] on input "0.110" at bounding box center [506, 415] width 157 height 17
type input "0.120"
click at [802, 399] on p "Adicionar R$ 8,39" at bounding box center [807, 401] width 95 height 17
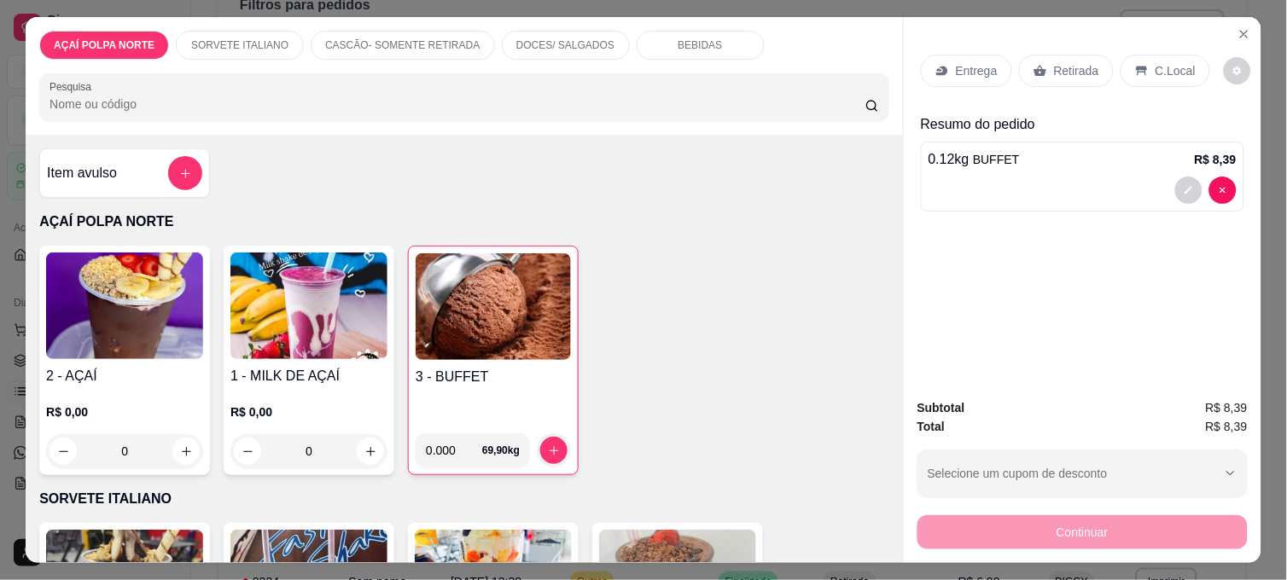
click at [1174, 65] on p "C.Local" at bounding box center [1175, 70] width 40 height 17
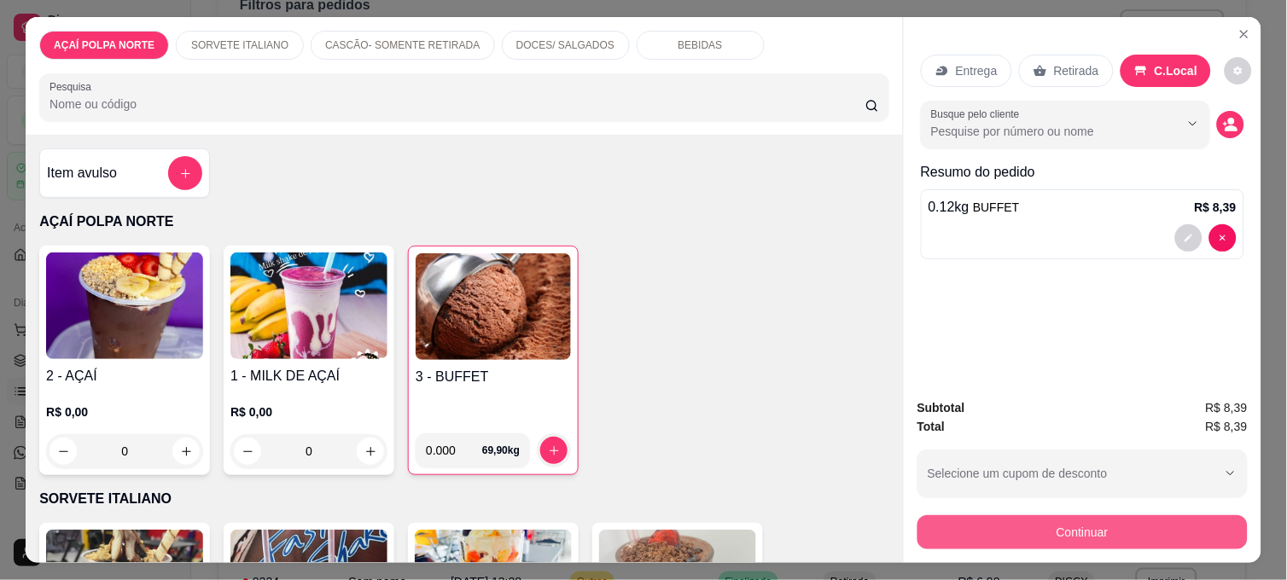
click at [1122, 517] on button "Continuar" at bounding box center [1082, 532] width 330 height 34
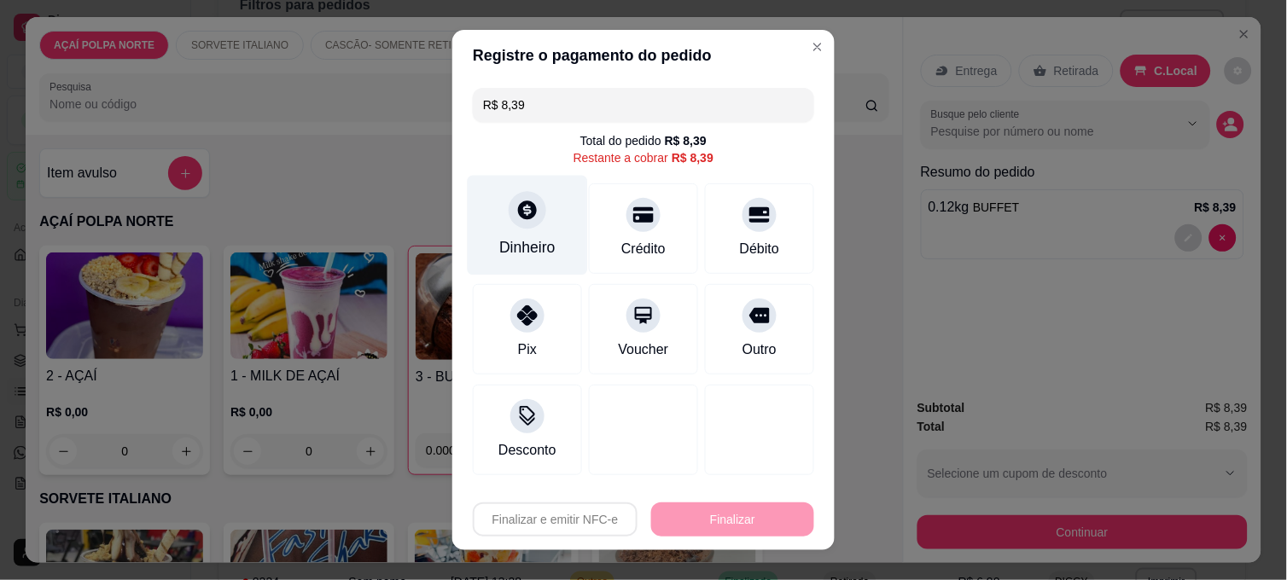
click at [526, 239] on div "Dinheiro" at bounding box center [527, 247] width 56 height 22
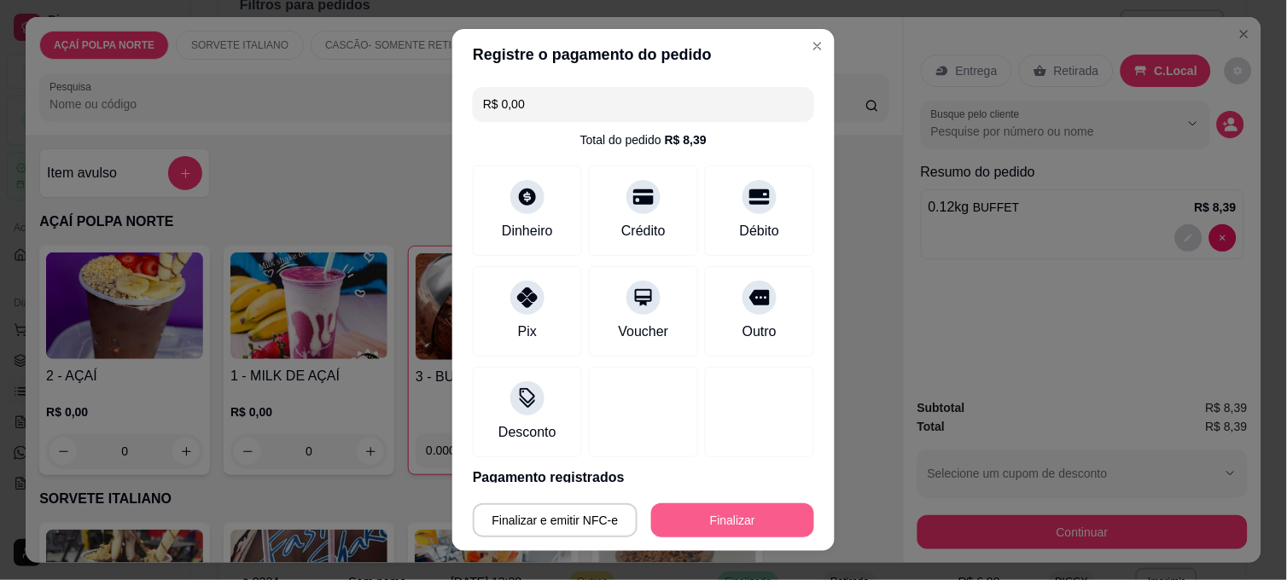
click at [710, 526] on button "Finalizar" at bounding box center [732, 520] width 163 height 34
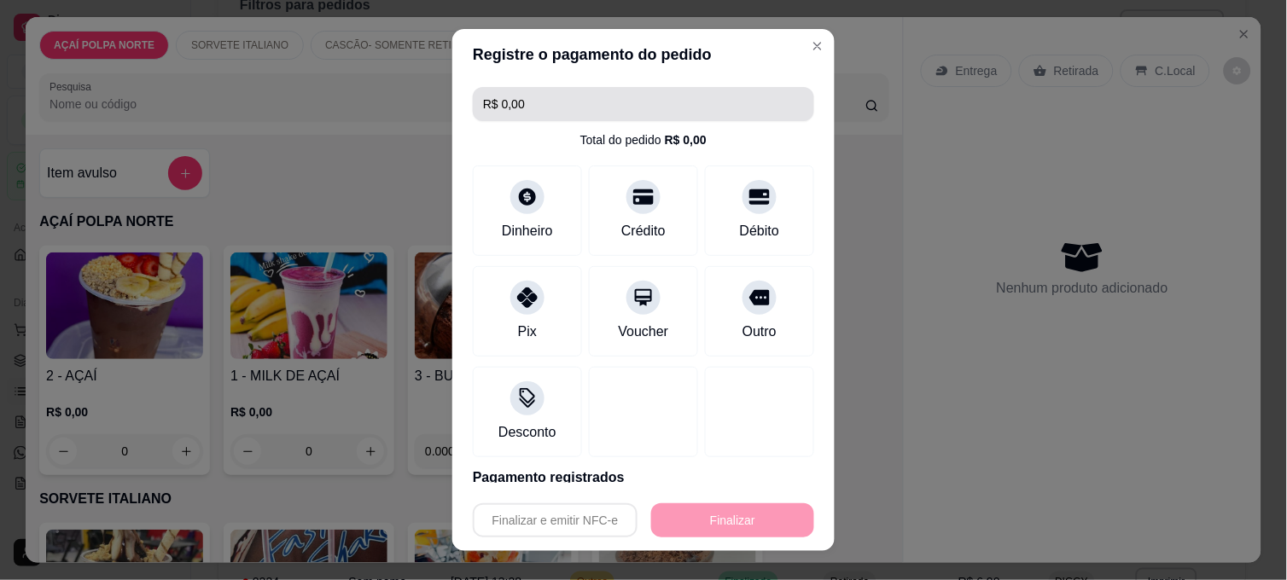
type input "-R$ 8,39"
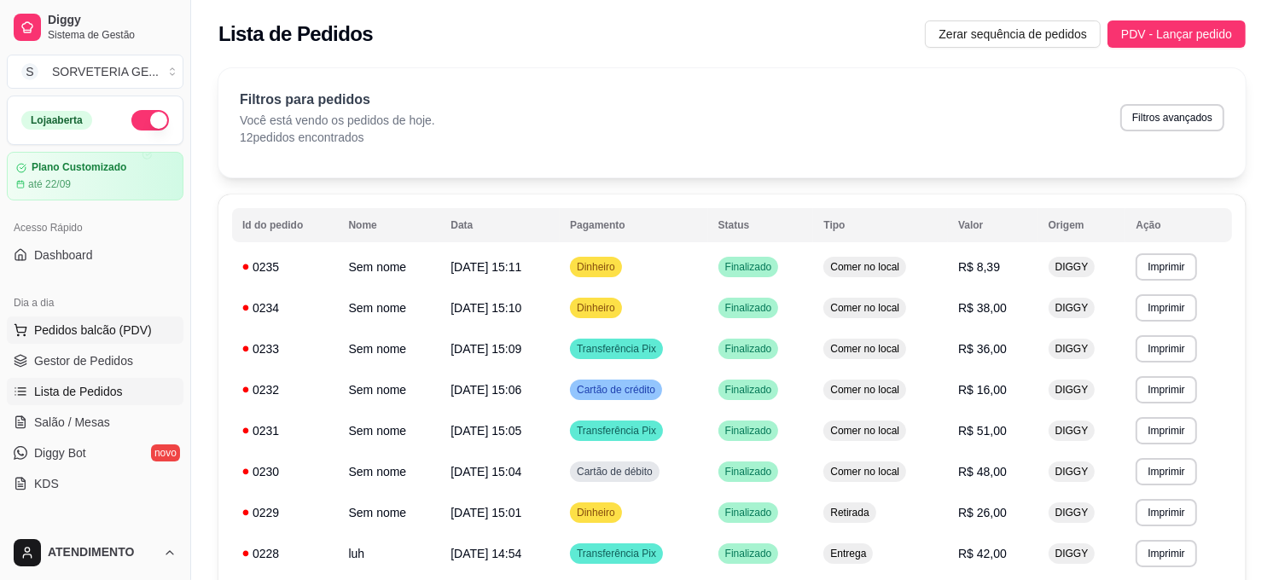
click at [107, 320] on button "Pedidos balcão (PDV)" at bounding box center [95, 330] width 177 height 27
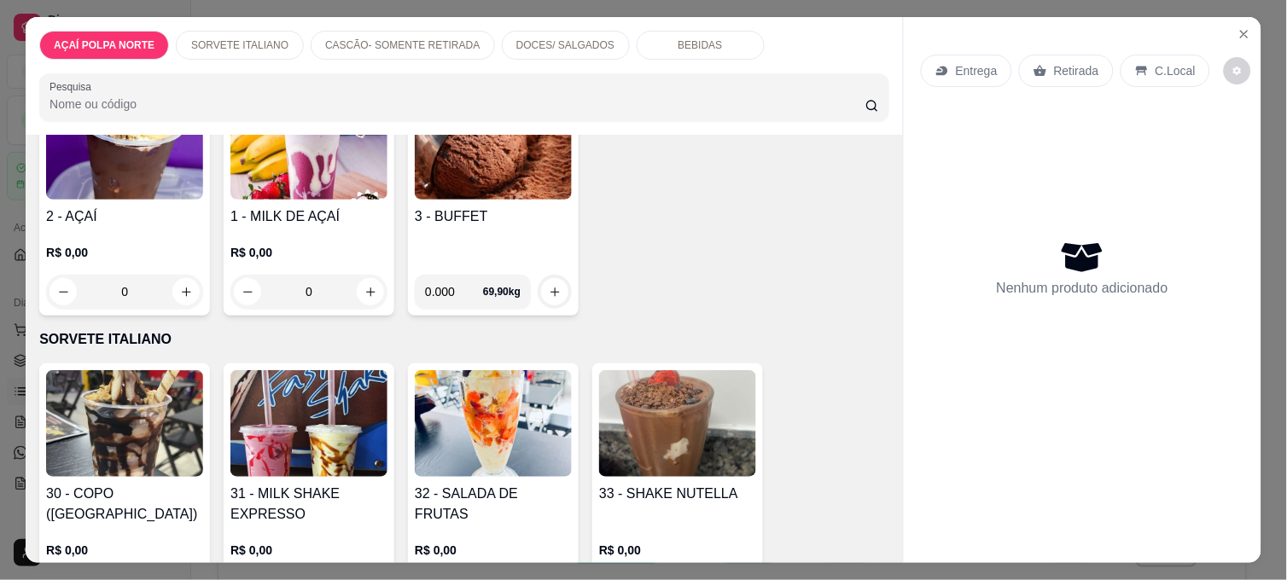
scroll to position [379, 0]
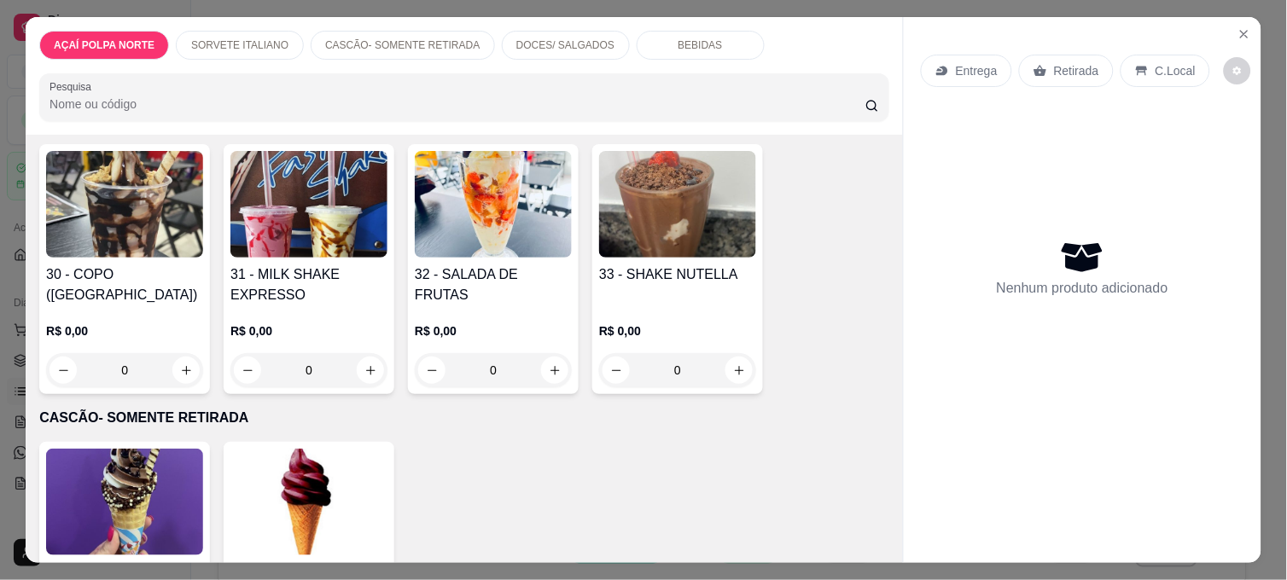
click at [265, 224] on img at bounding box center [308, 204] width 157 height 107
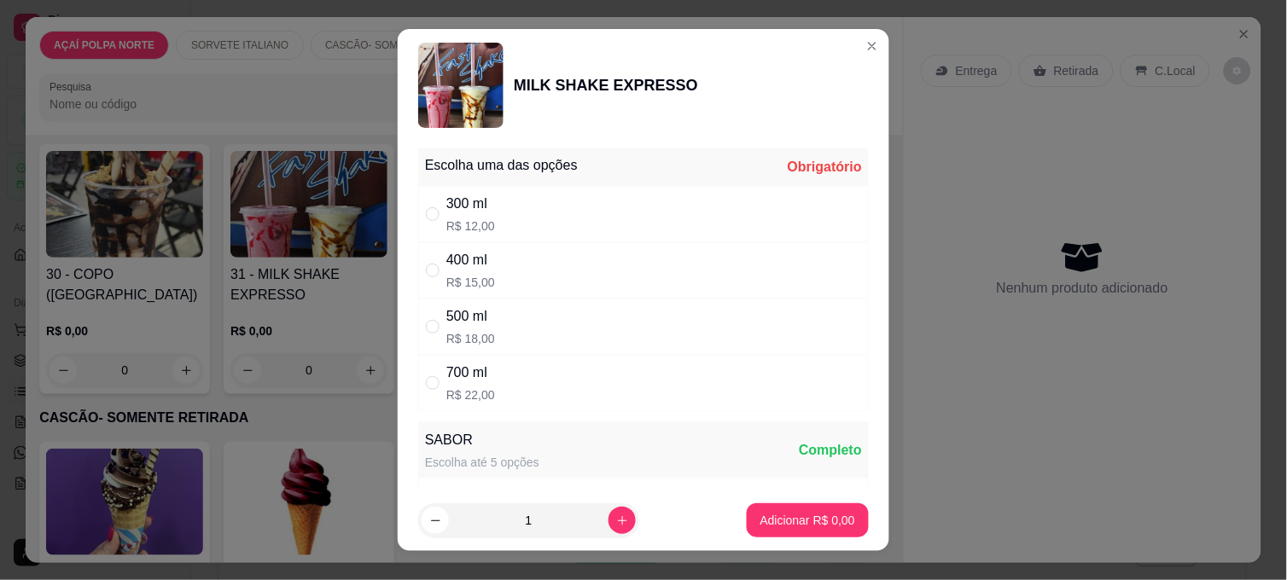
click at [457, 267] on div "400 ml" at bounding box center [470, 260] width 49 height 20
radio input "true"
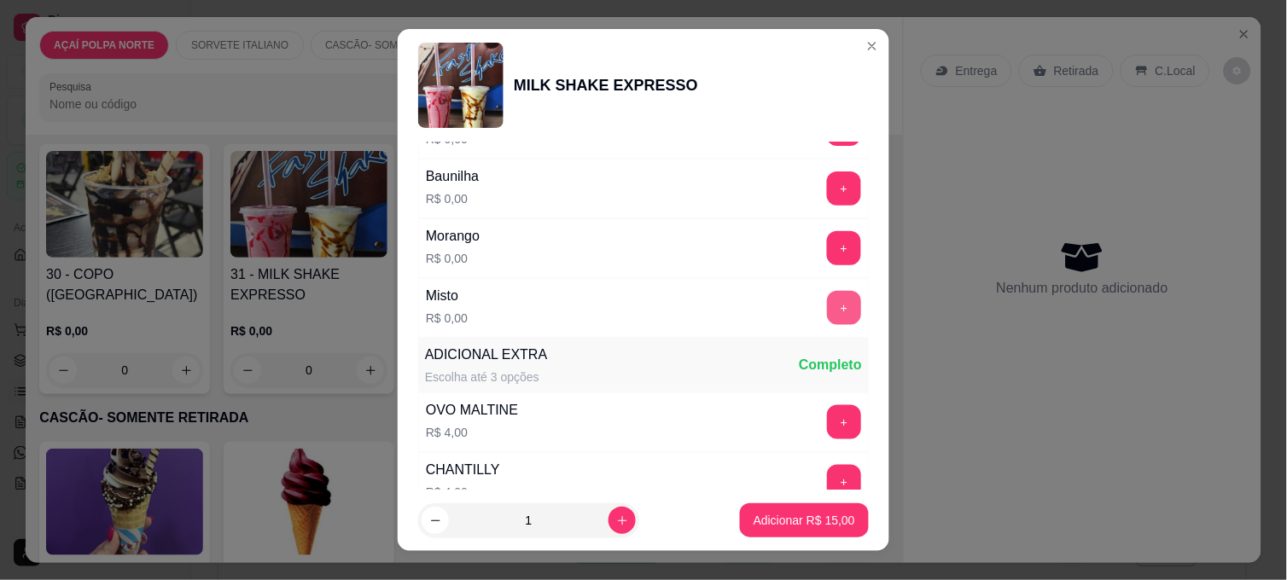
click at [827, 313] on button "+" at bounding box center [844, 308] width 34 height 34
click at [798, 523] on p "Adicionar R$ 15,00" at bounding box center [804, 520] width 102 height 17
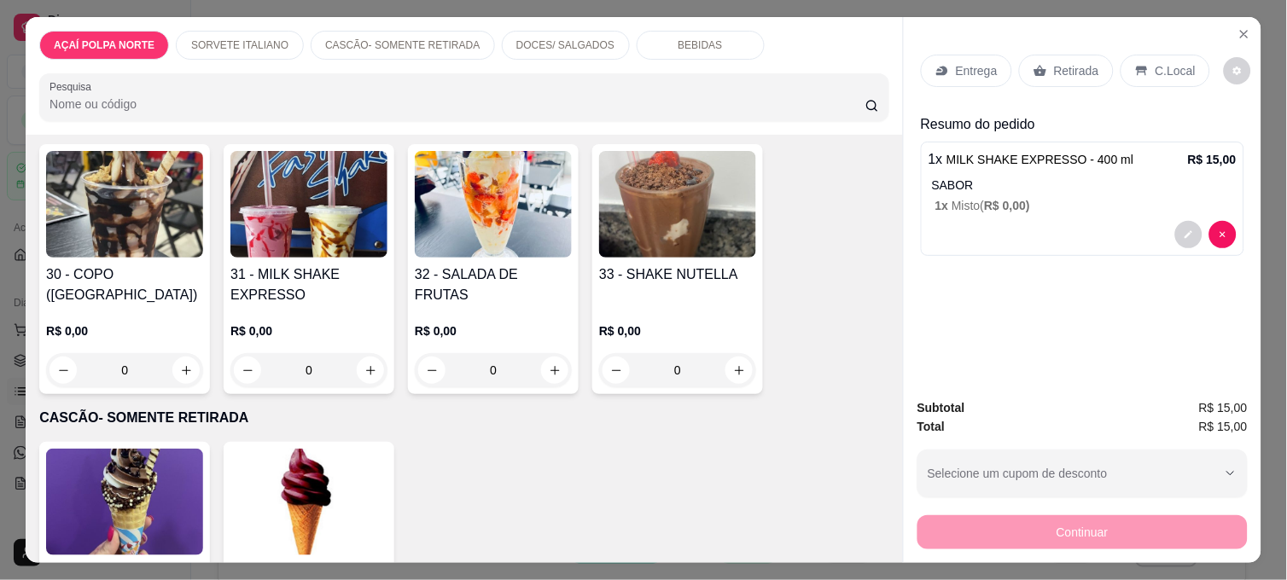
click at [261, 217] on img at bounding box center [308, 204] width 157 height 107
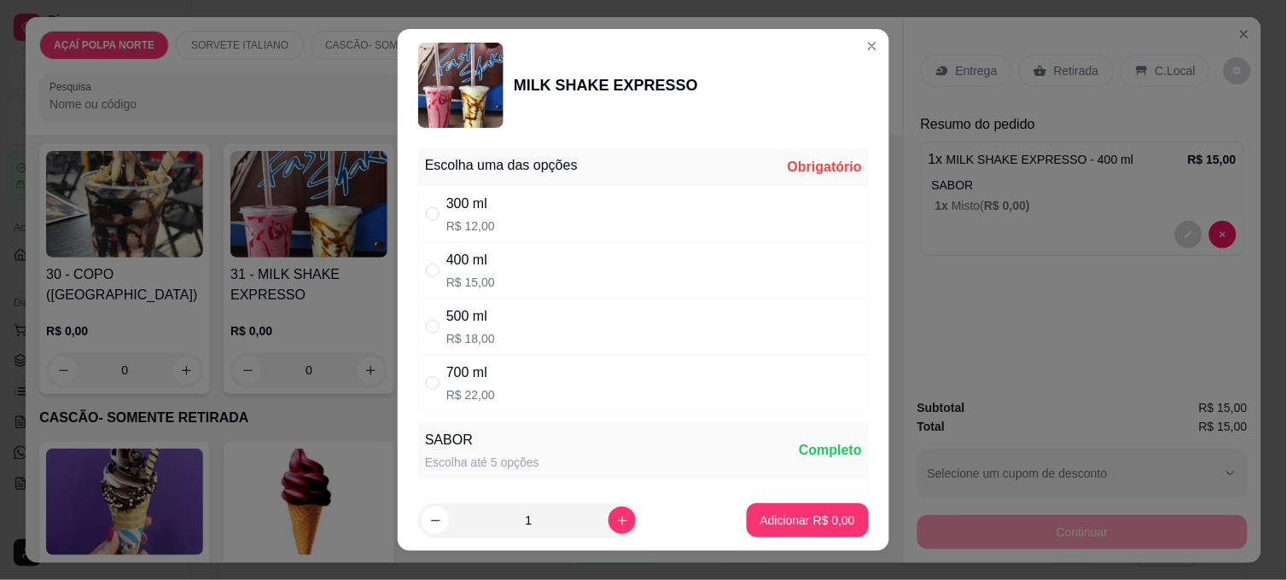
click at [453, 260] on div "400 ml" at bounding box center [470, 260] width 49 height 20
radio input "true"
click at [456, 201] on div "300 ml" at bounding box center [470, 204] width 49 height 20
radio input "true"
radio input "false"
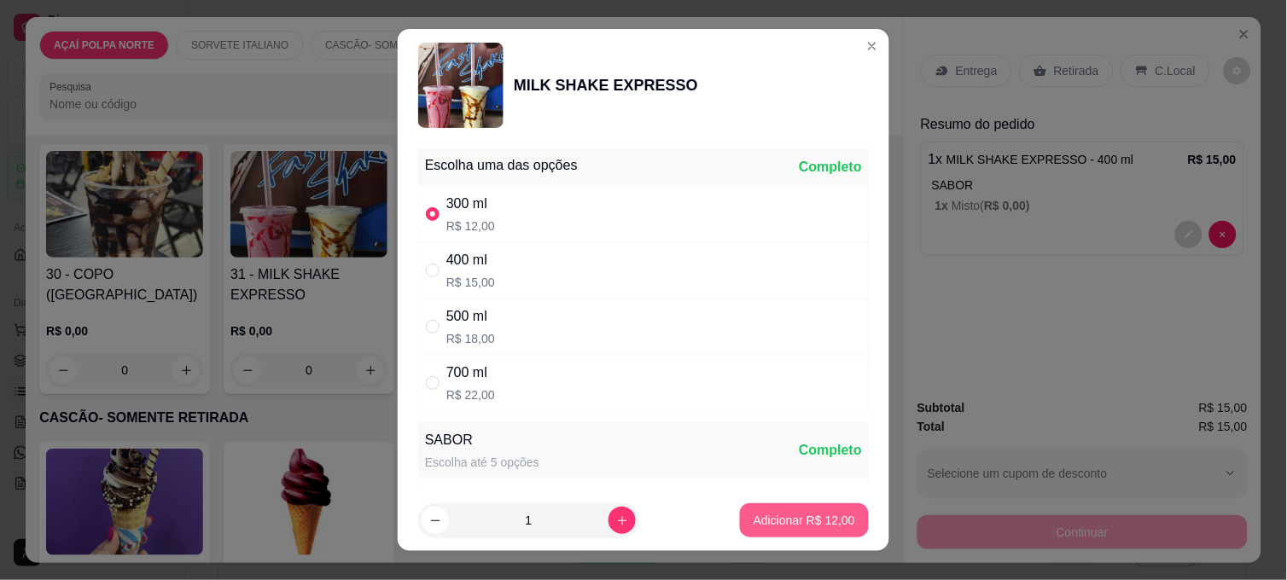
click at [799, 523] on p "Adicionar R$ 12,00" at bounding box center [804, 520] width 102 height 17
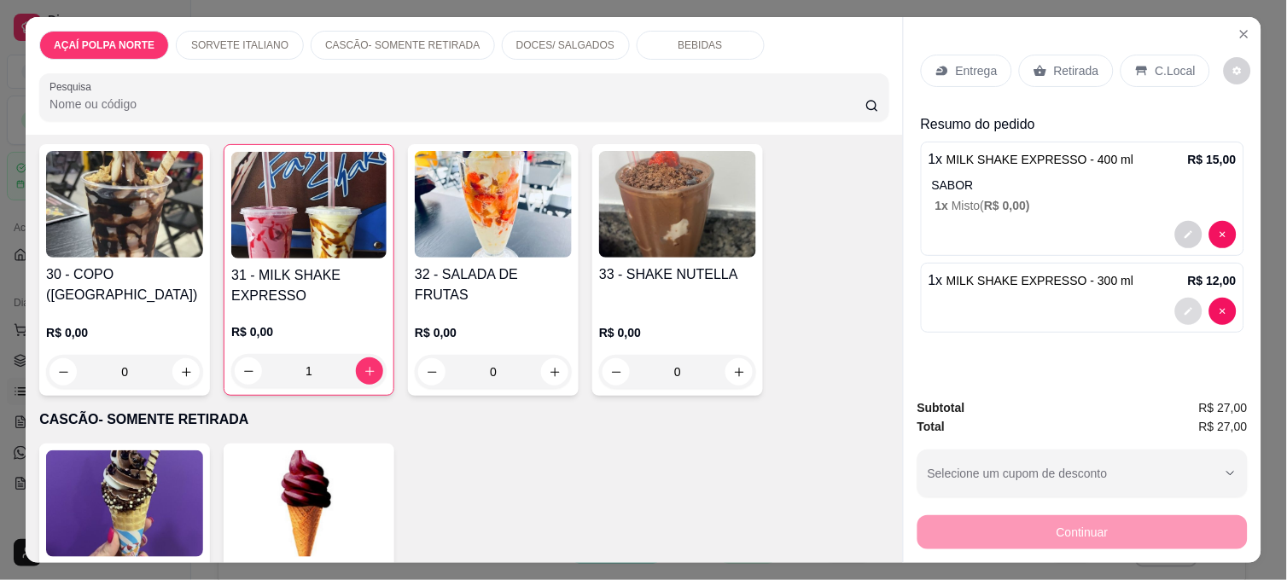
click at [1175, 299] on button "decrease-product-quantity" at bounding box center [1188, 311] width 27 height 27
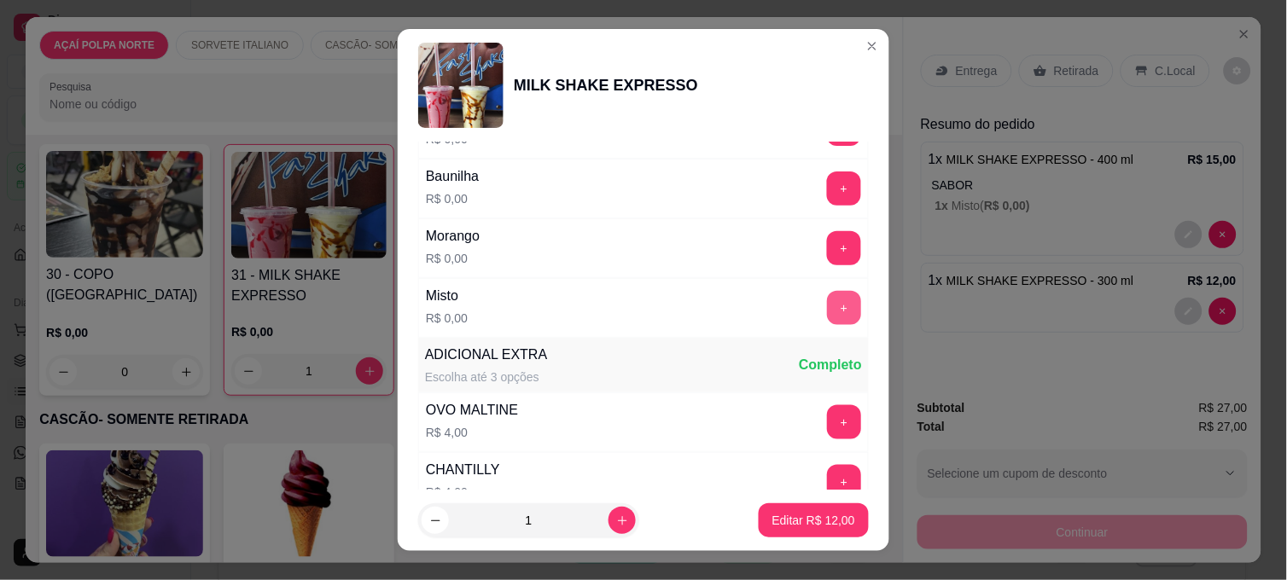
click at [827, 299] on button "+" at bounding box center [844, 308] width 34 height 34
click at [800, 493] on footer "1 Editar R$ 12,00" at bounding box center [643, 520] width 491 height 61
click at [807, 517] on p "Editar R$ 12,00" at bounding box center [813, 520] width 83 height 17
type input "0"
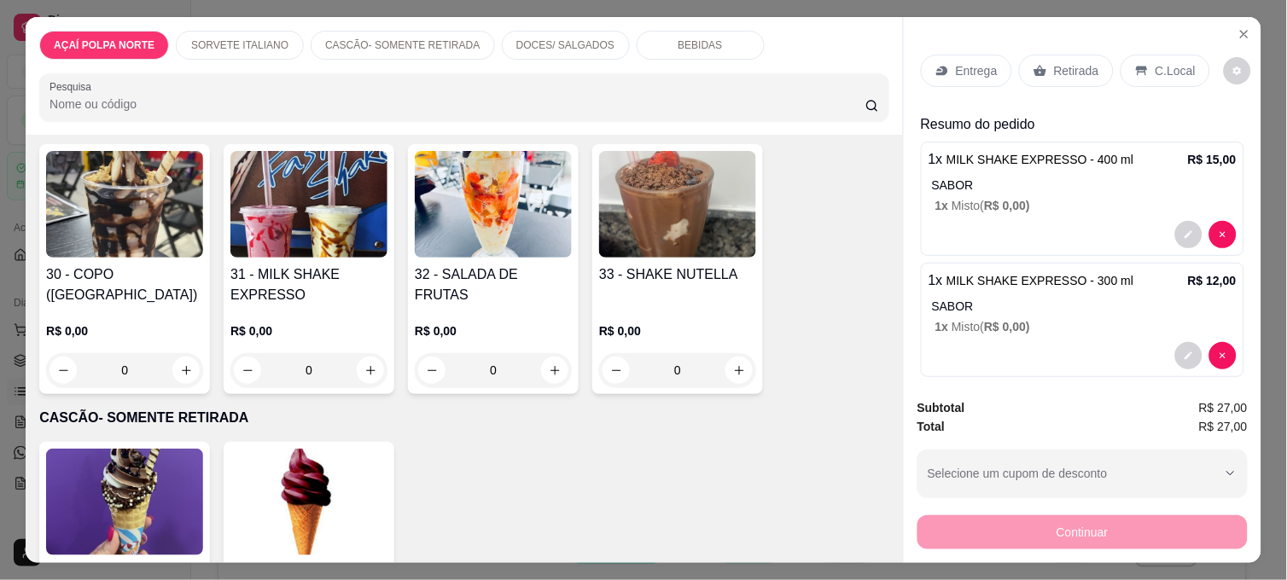
click at [1155, 62] on p "C.Local" at bounding box center [1175, 70] width 40 height 17
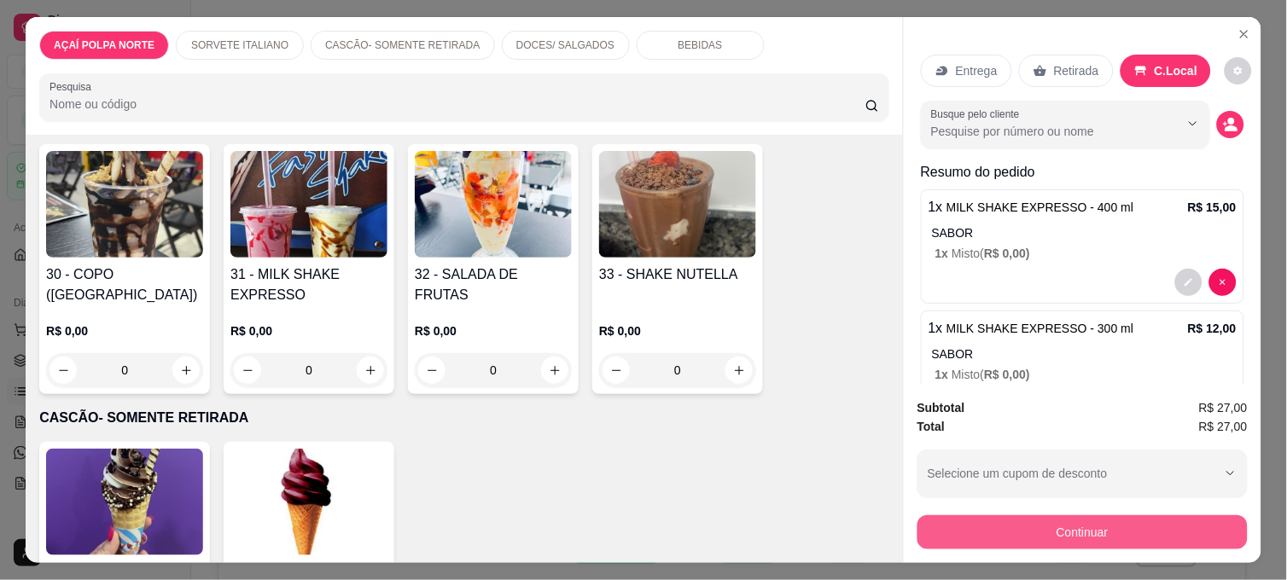
click at [1049, 526] on button "Continuar" at bounding box center [1082, 532] width 330 height 34
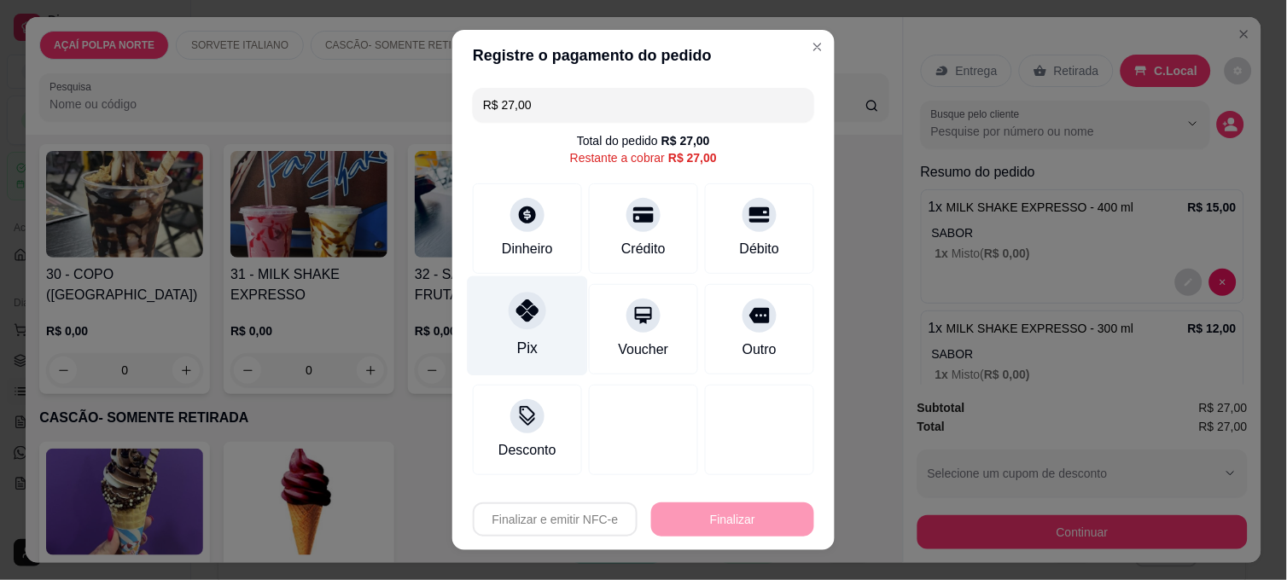
click at [507, 352] on div "Pix" at bounding box center [528, 326] width 120 height 100
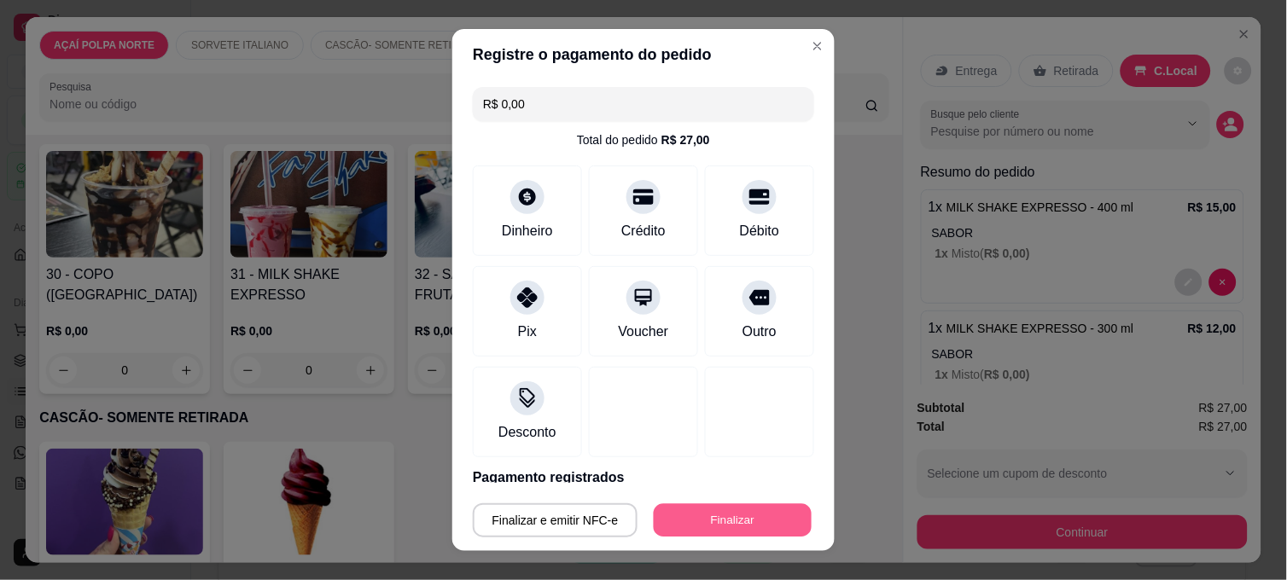
click at [713, 521] on button "Finalizar" at bounding box center [733, 520] width 158 height 33
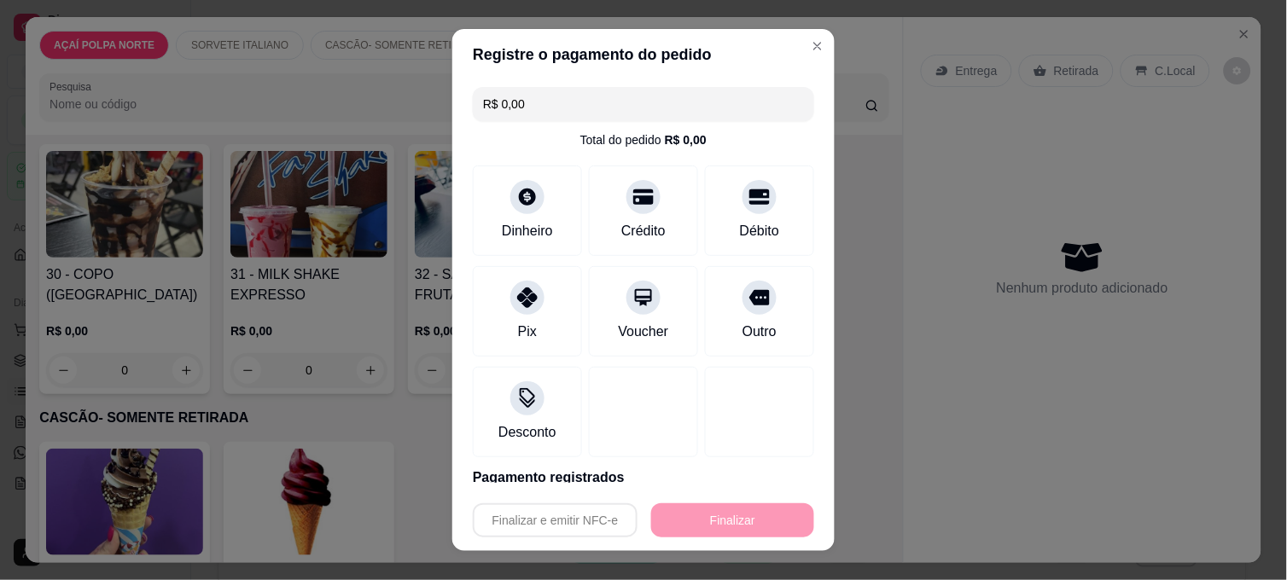
type input "-R$ 27,00"
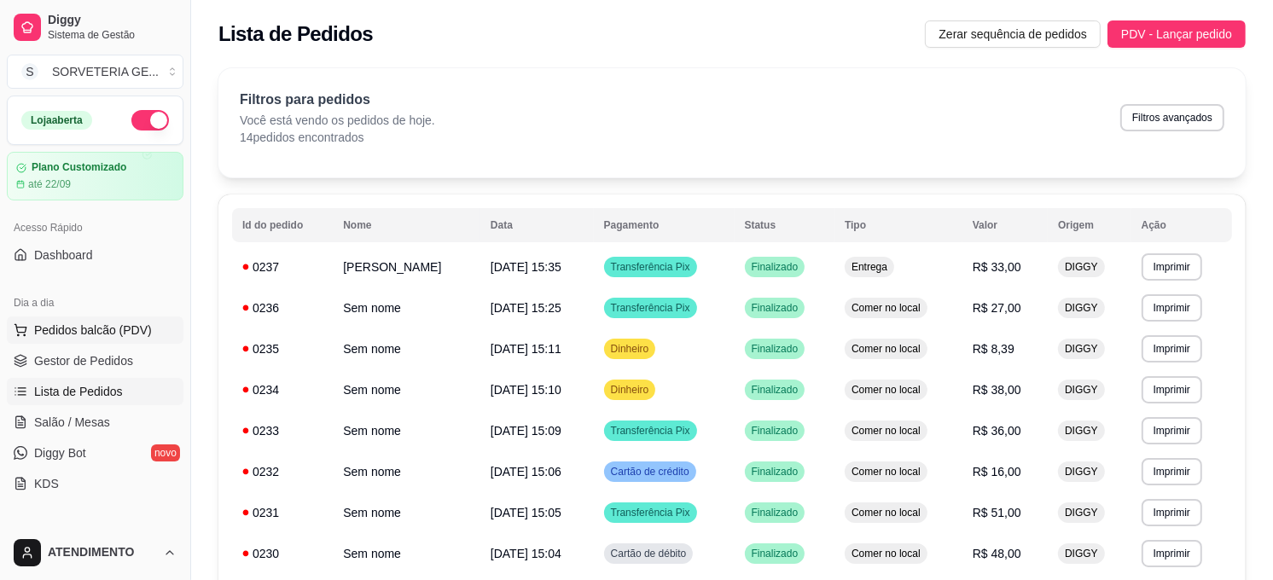
click at [143, 322] on span "Pedidos balcão (PDV)" at bounding box center [93, 330] width 118 height 17
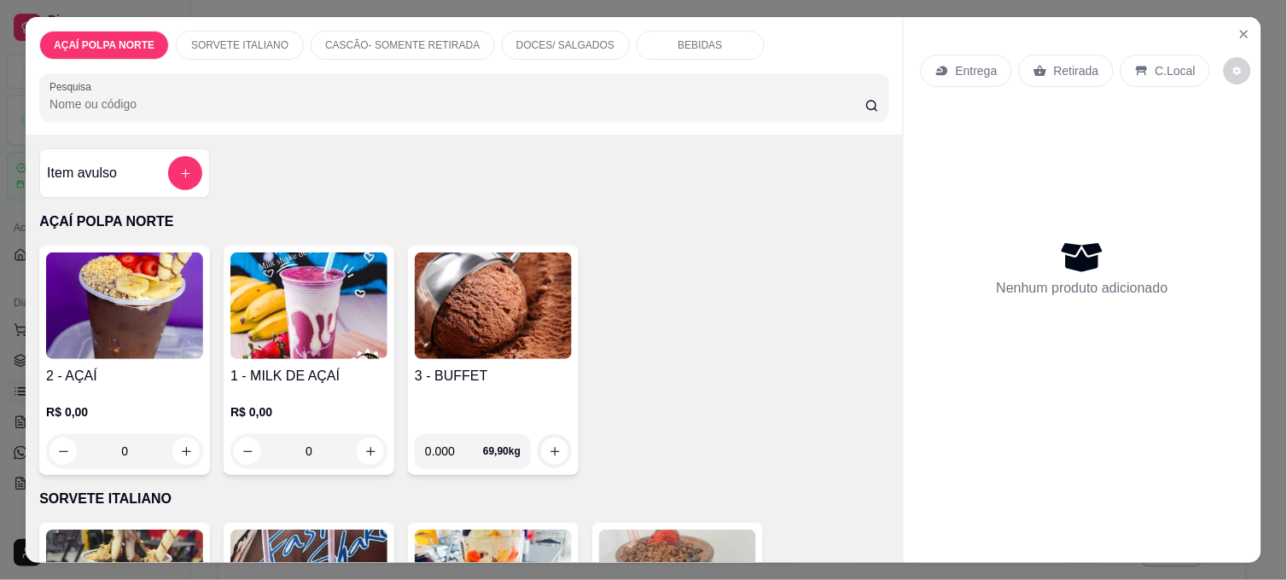
click at [183, 322] on img at bounding box center [124, 306] width 157 height 107
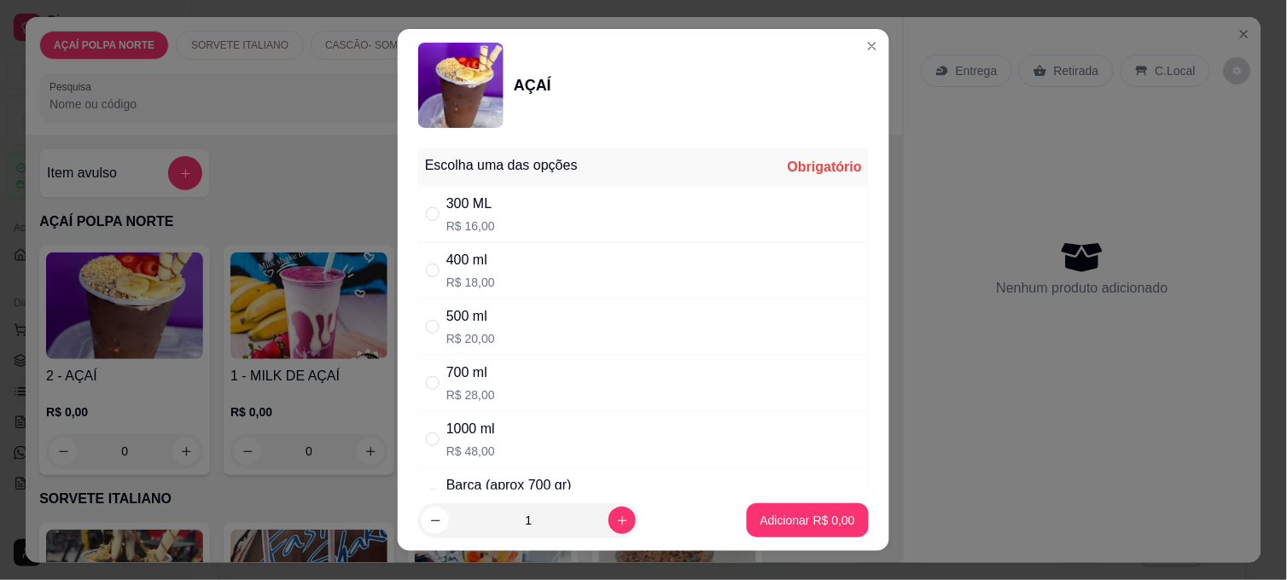
click at [497, 253] on div "400 ml R$ 18,00" at bounding box center [643, 270] width 450 height 56
radio input "true"
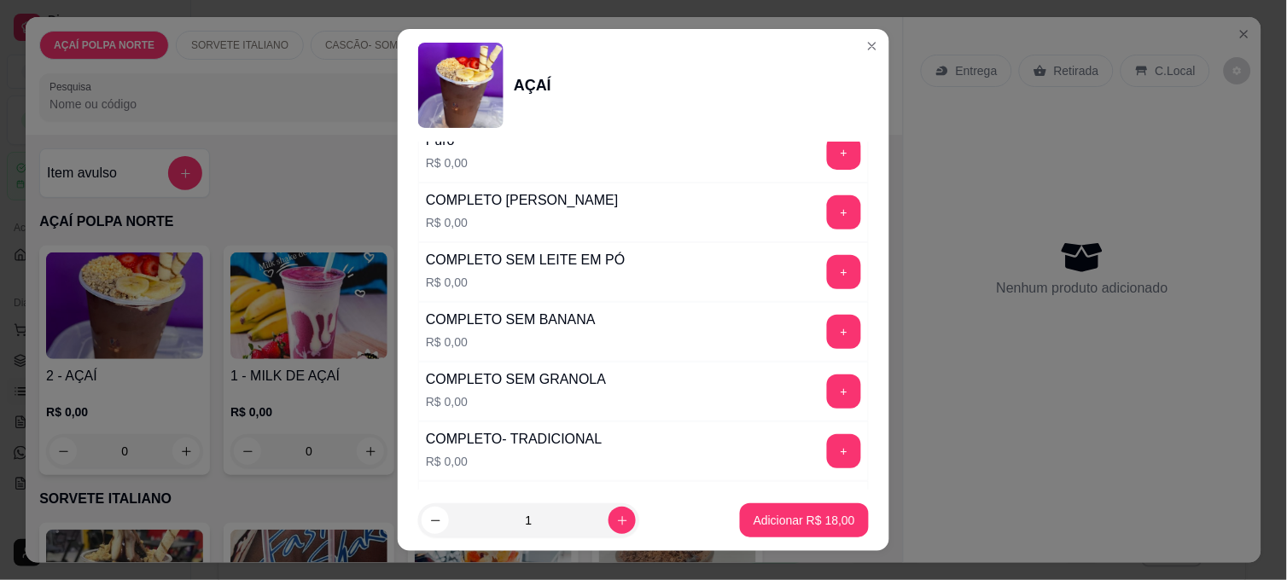
scroll to position [568, 0]
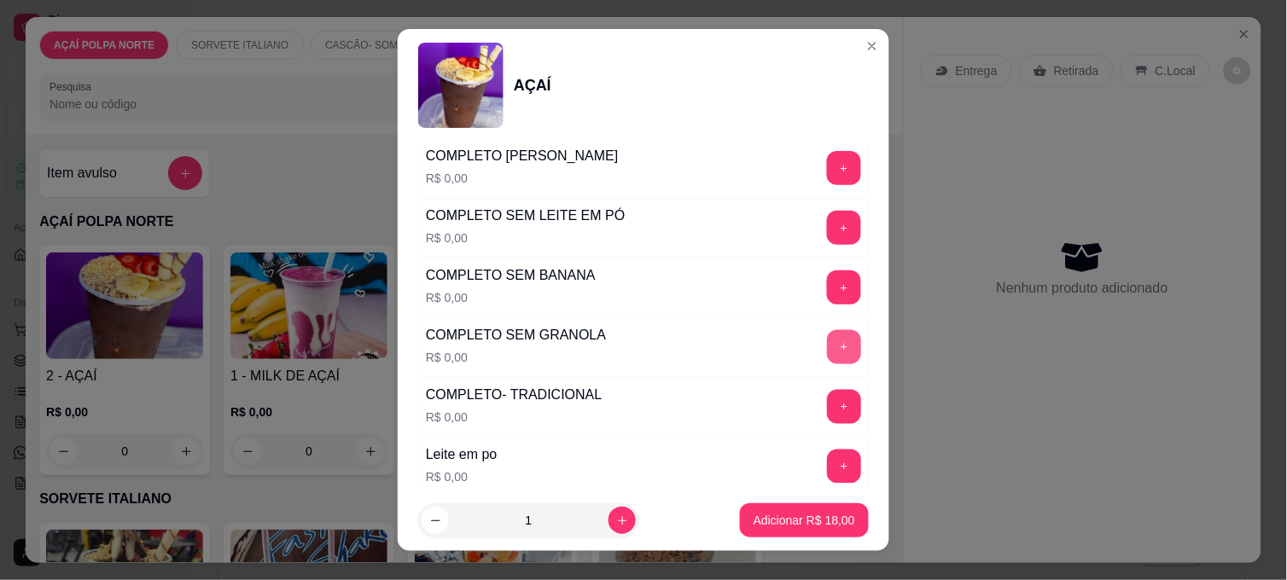
click at [827, 352] on button "+" at bounding box center [844, 347] width 34 height 34
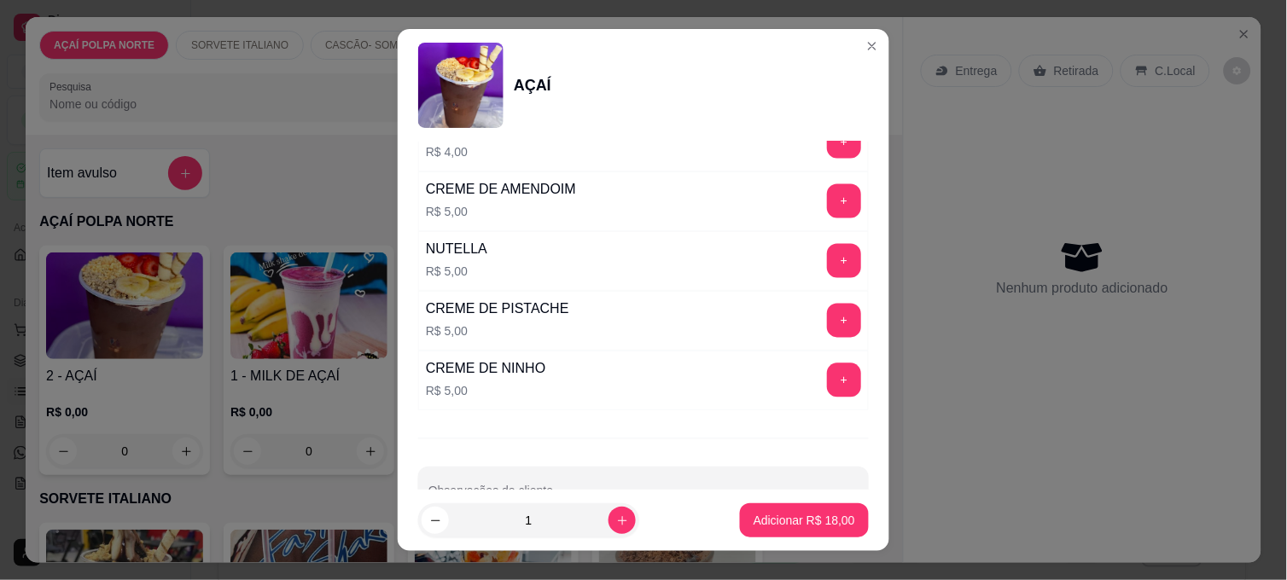
scroll to position [2180, 0]
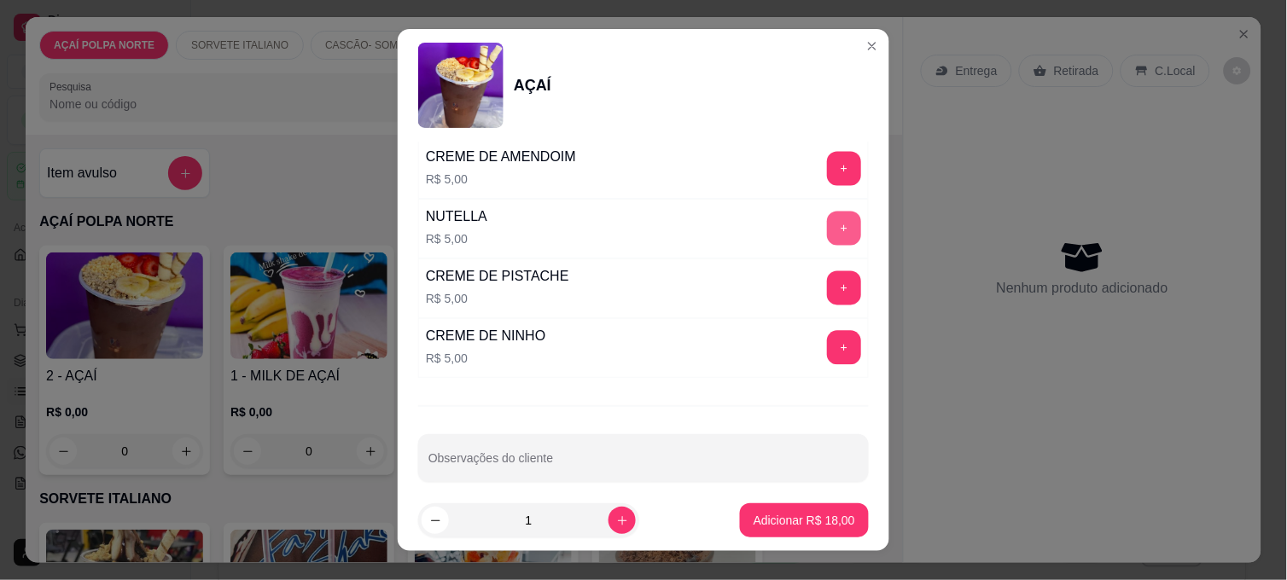
click at [827, 237] on button "+" at bounding box center [844, 229] width 34 height 34
click at [772, 517] on p "Adicionar R$ 23,00" at bounding box center [804, 520] width 102 height 17
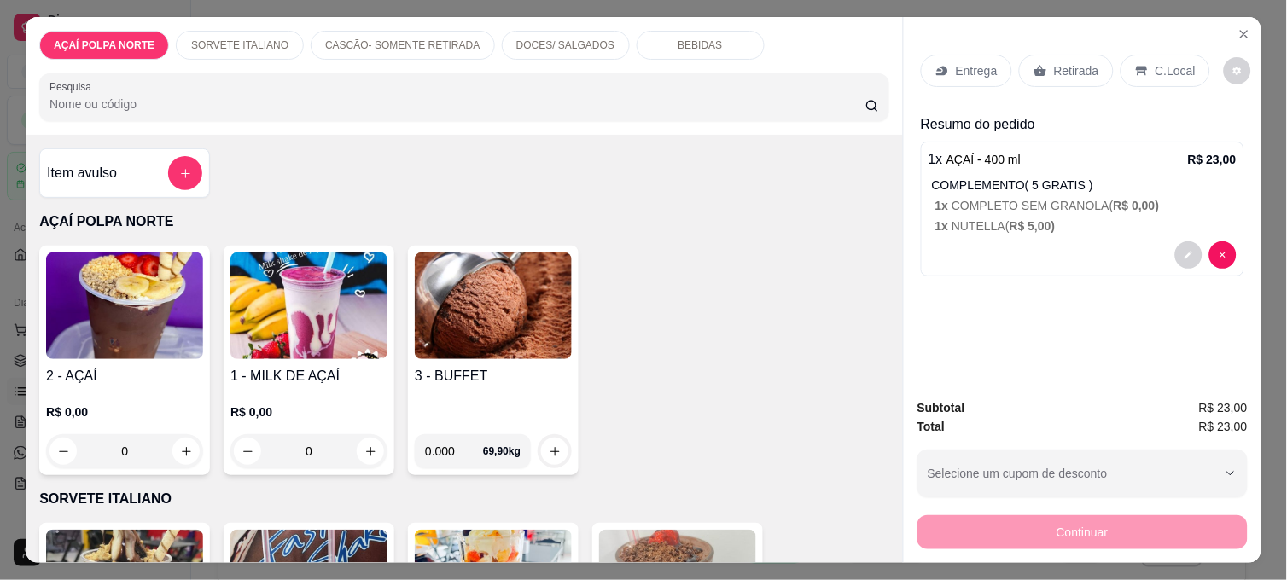
click at [73, 348] on img at bounding box center [124, 306] width 157 height 107
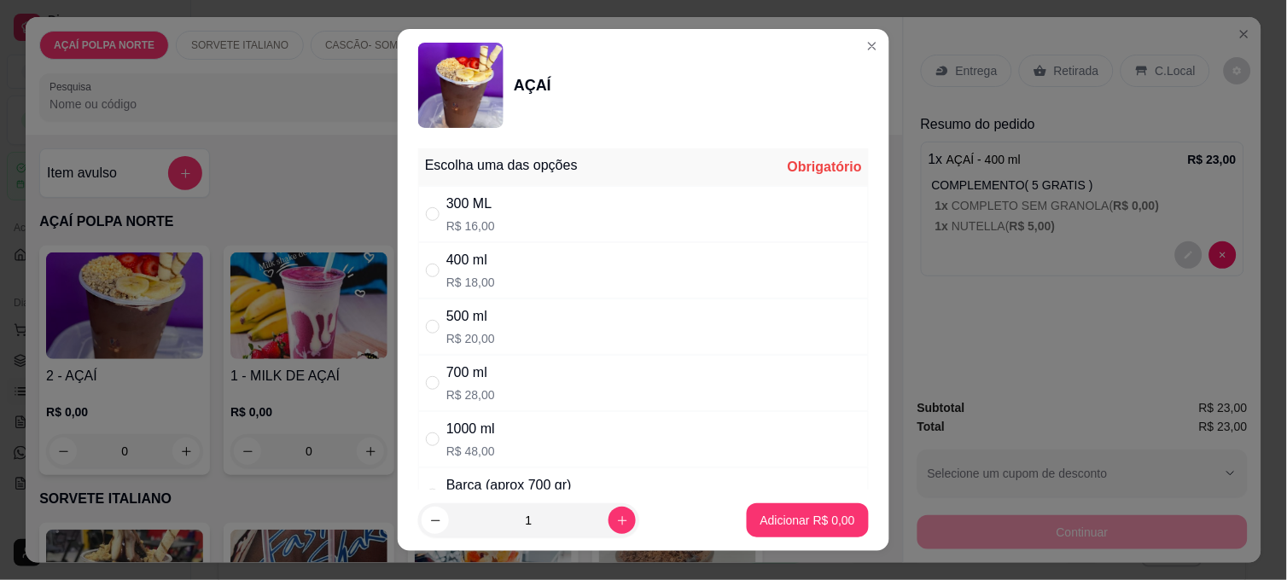
click at [465, 265] on div "400 ml" at bounding box center [470, 260] width 49 height 20
radio input "true"
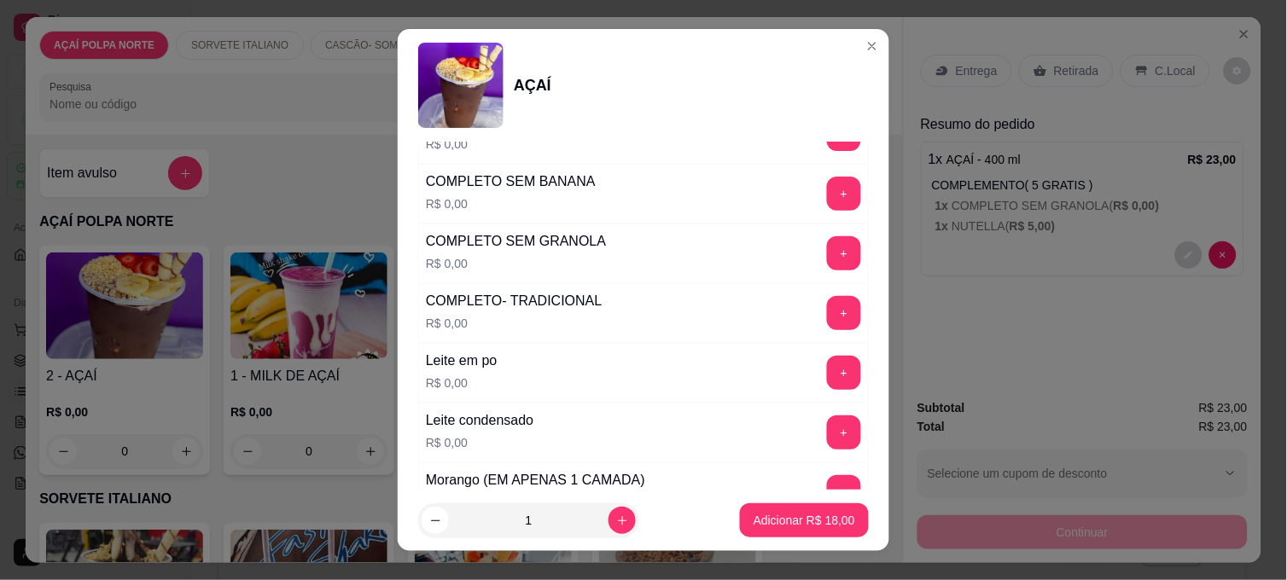
scroll to position [663, 0]
click at [827, 308] on button "+" at bounding box center [844, 312] width 34 height 34
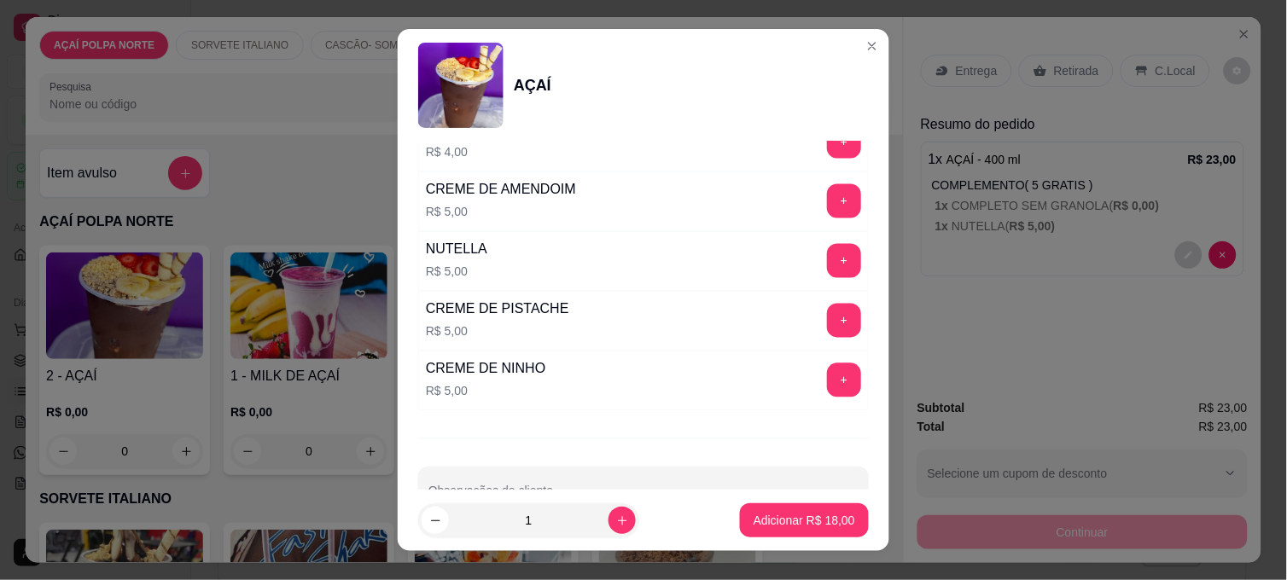
scroll to position [2180, 0]
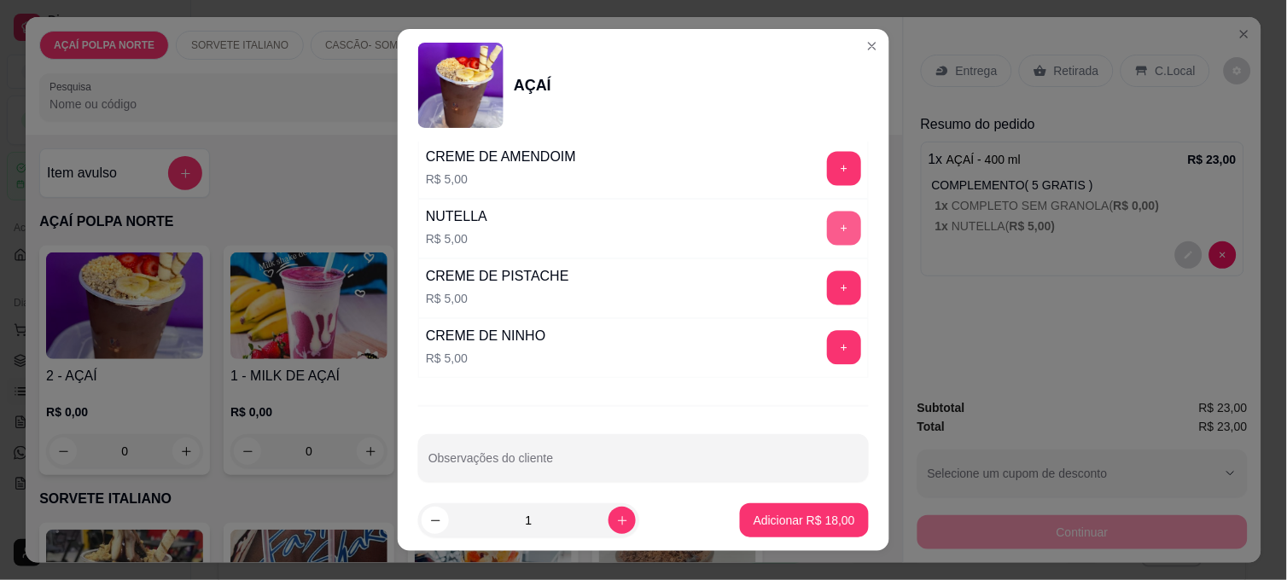
click at [827, 235] on button "+" at bounding box center [844, 229] width 34 height 34
click at [788, 517] on p "Adicionar R$ 23,00" at bounding box center [804, 520] width 102 height 17
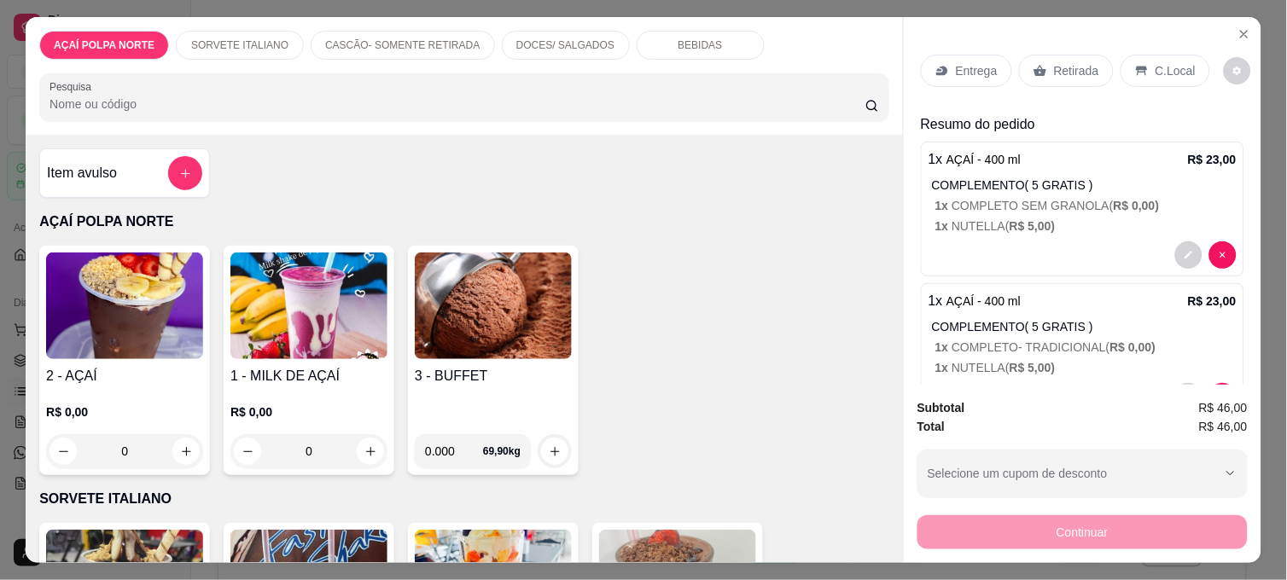
click at [1171, 62] on p "C.Local" at bounding box center [1175, 70] width 40 height 17
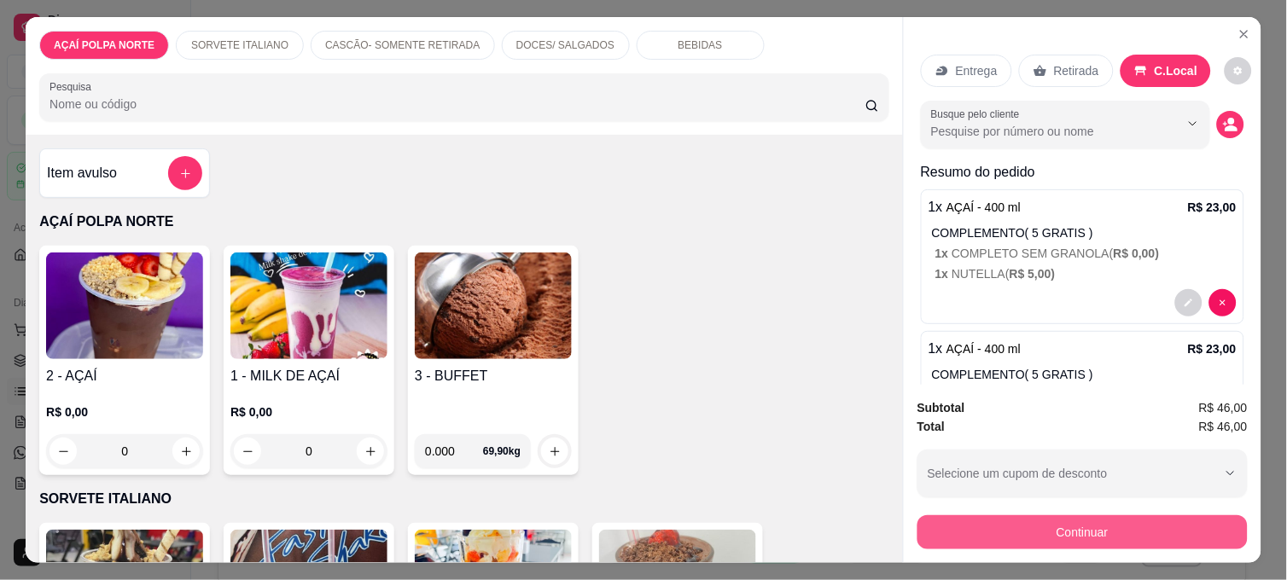
click at [1180, 522] on button "Continuar" at bounding box center [1082, 532] width 330 height 34
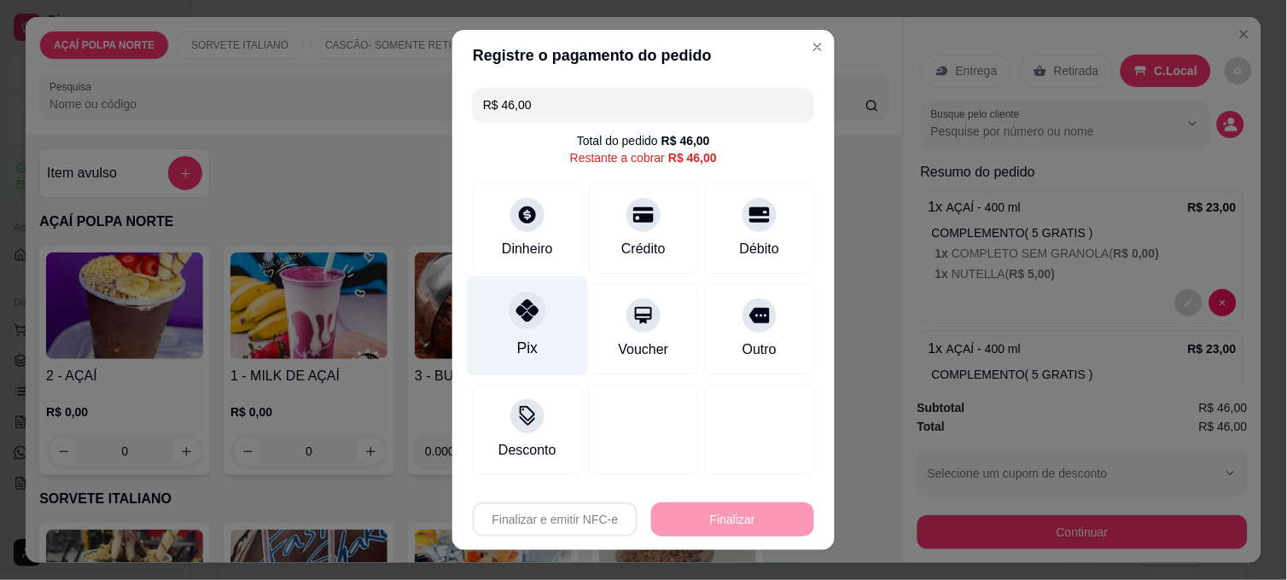
click at [517, 327] on div at bounding box center [528, 311] width 38 height 38
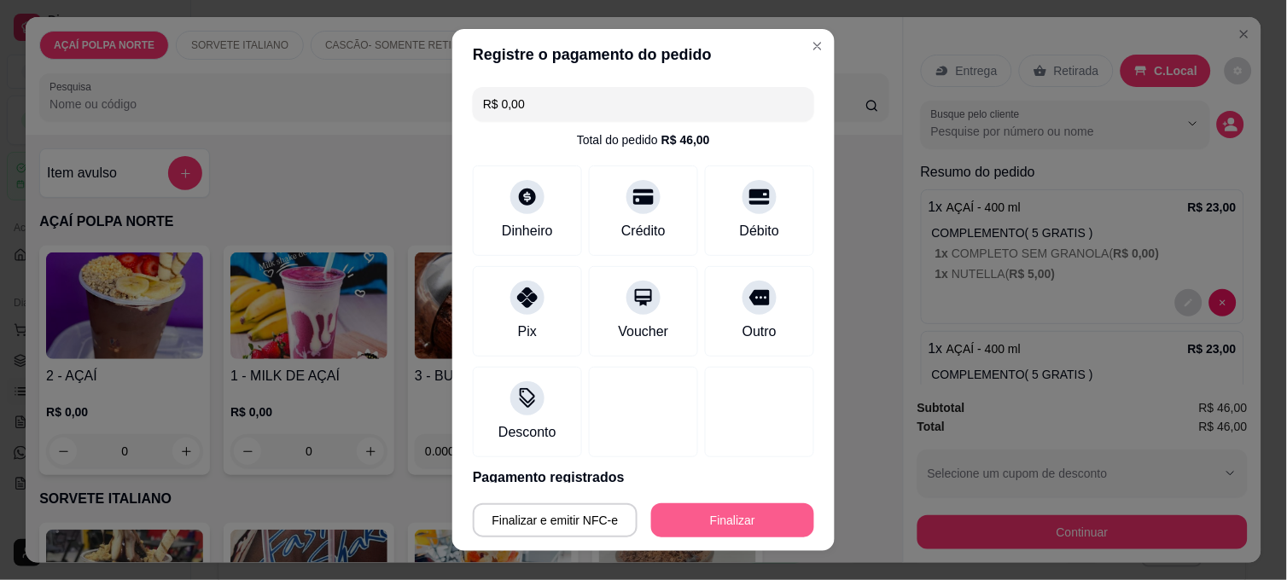
click at [689, 510] on button "Finalizar" at bounding box center [732, 520] width 163 height 34
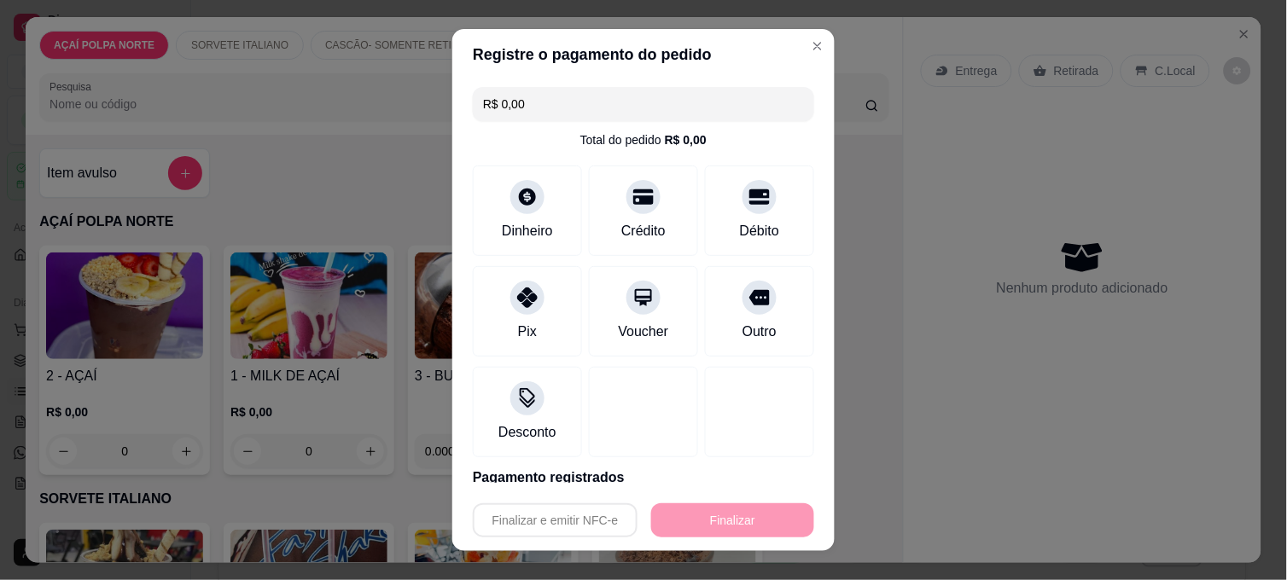
type input "-R$ 46,00"
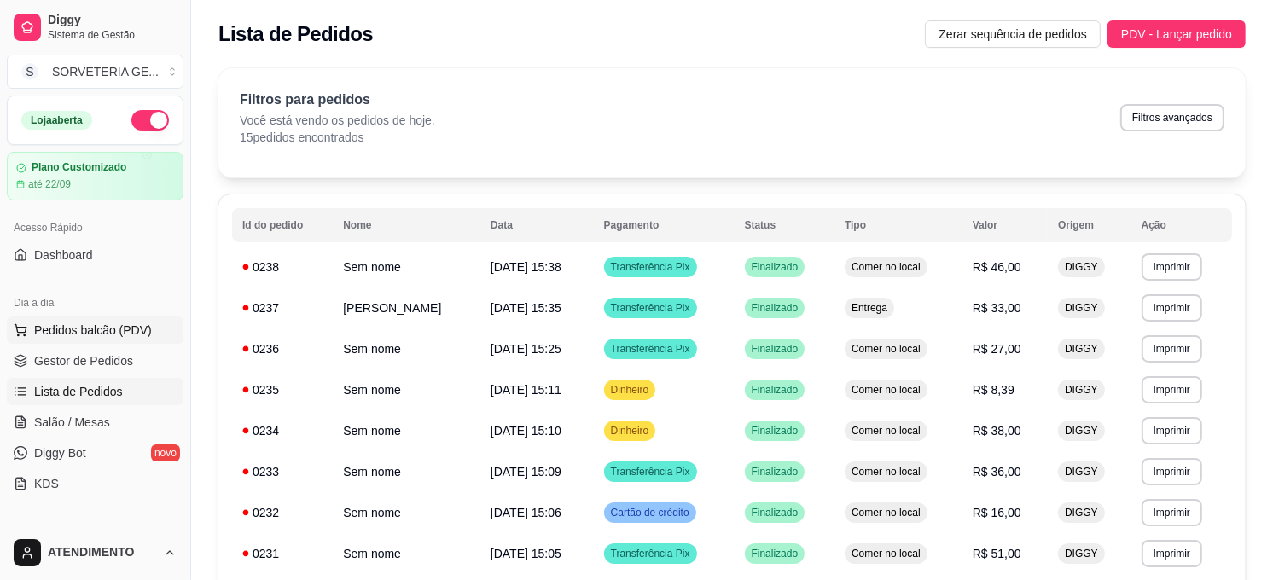
click at [131, 326] on span "Pedidos balcão (PDV)" at bounding box center [93, 330] width 118 height 17
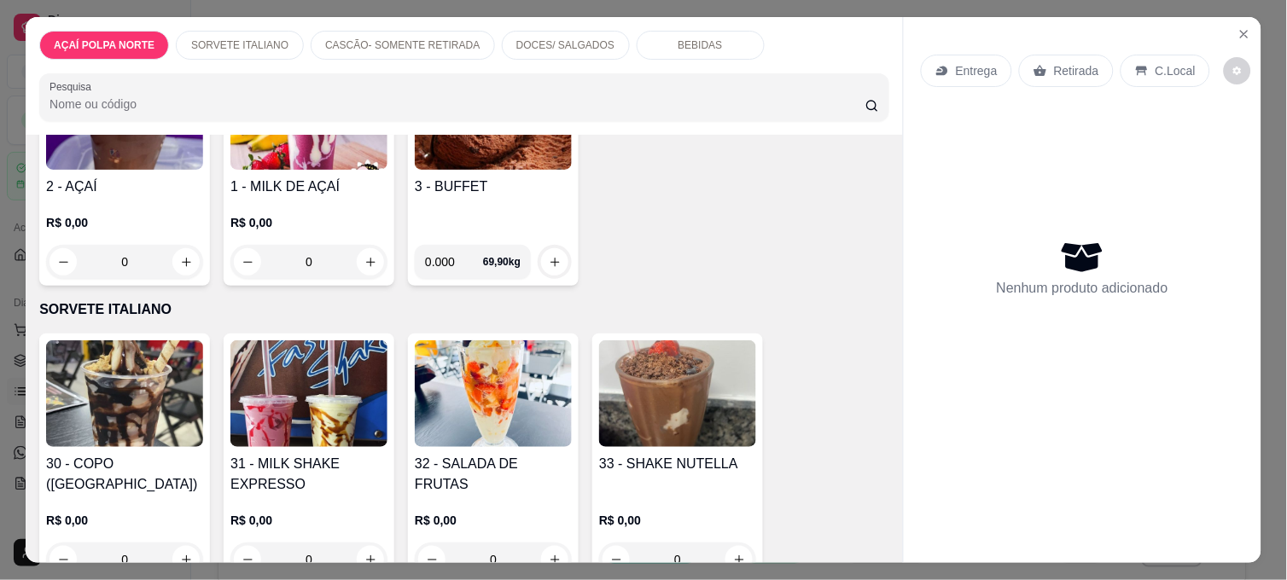
scroll to position [474, 0]
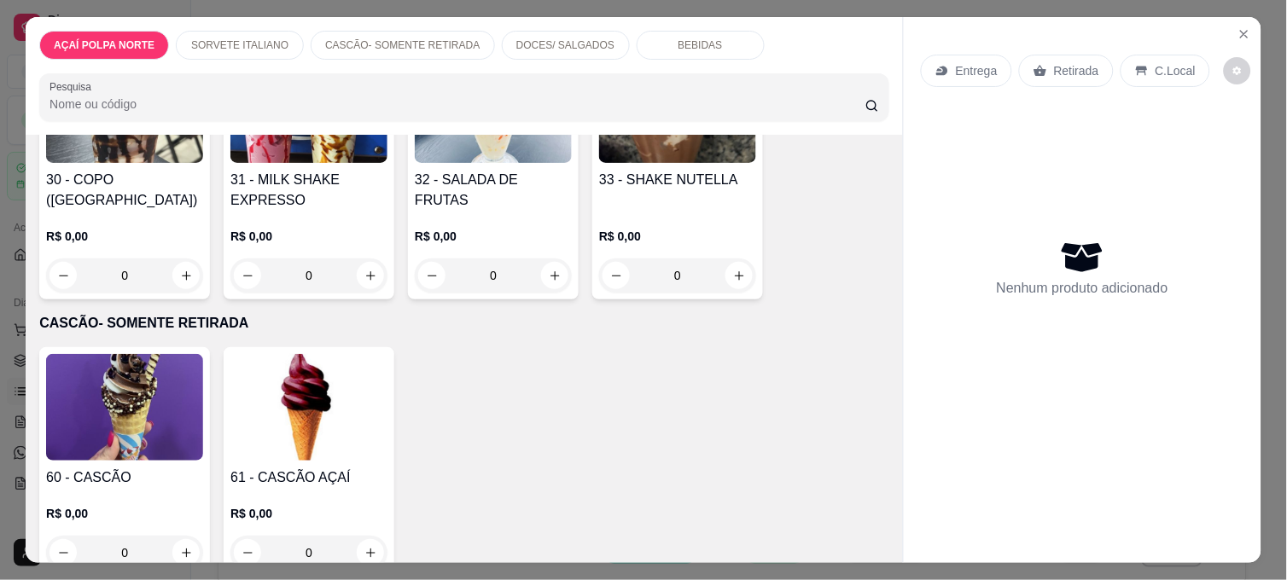
click at [155, 413] on img at bounding box center [124, 407] width 157 height 107
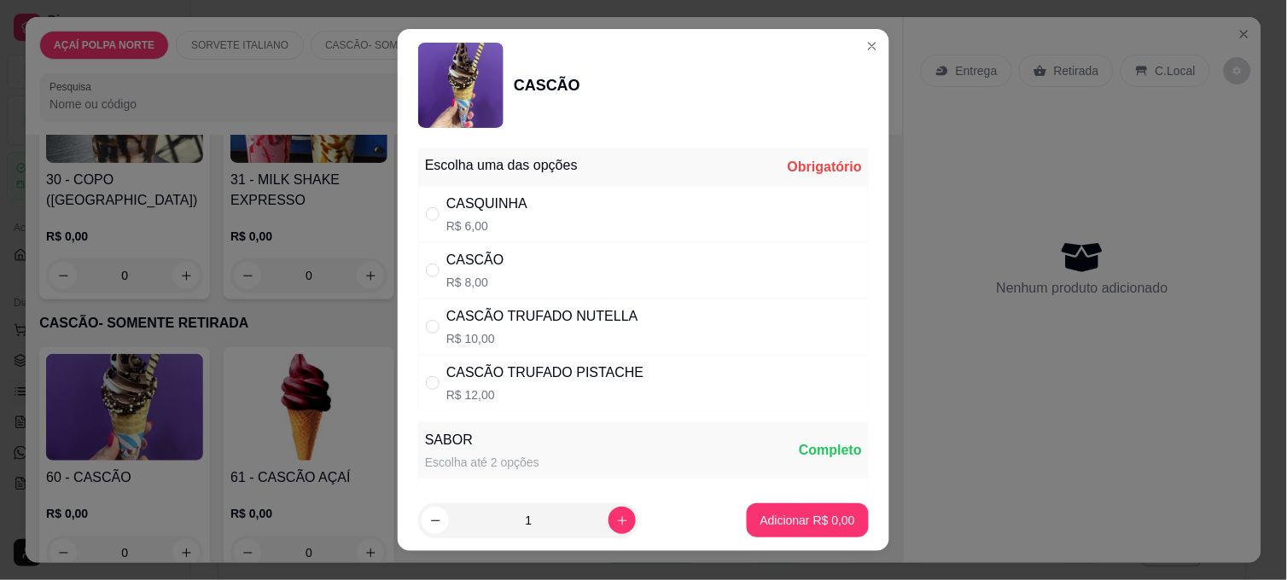
click at [518, 209] on div "CASQUINHA R$ 6,00" at bounding box center [643, 214] width 450 height 56
radio input "true"
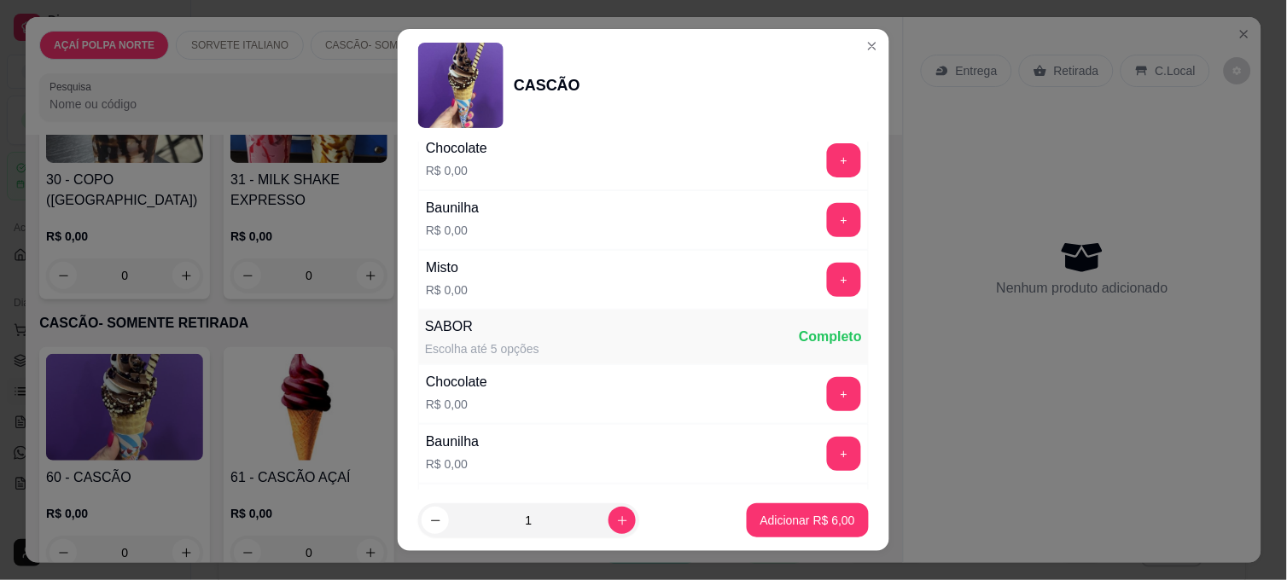
scroll to position [379, 0]
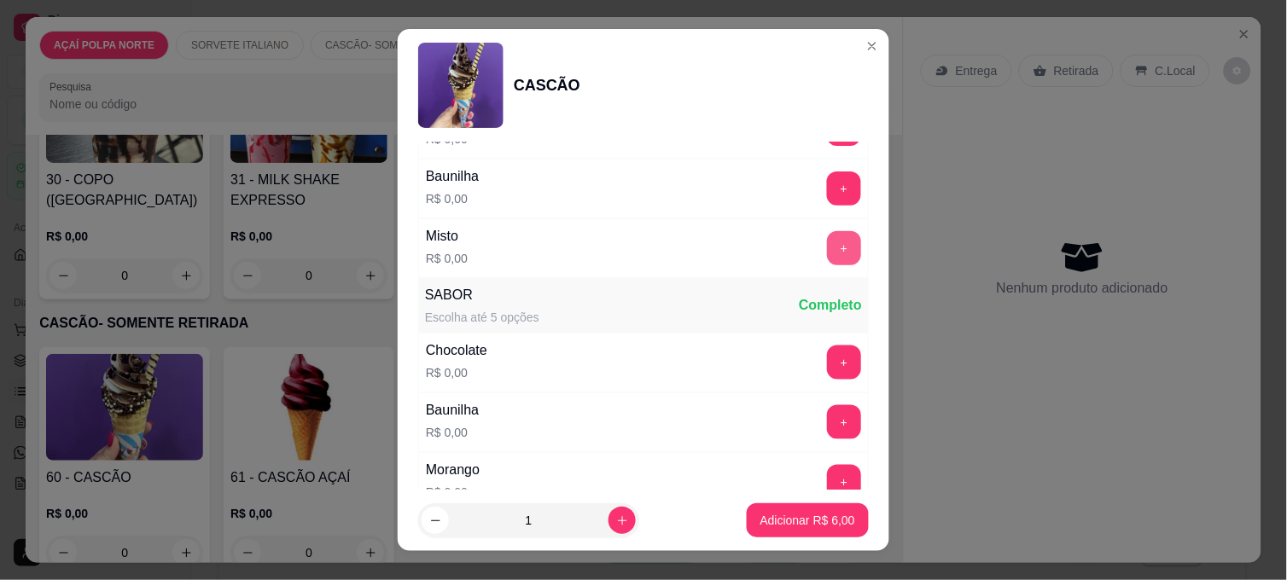
click at [827, 241] on button "+" at bounding box center [844, 248] width 34 height 34
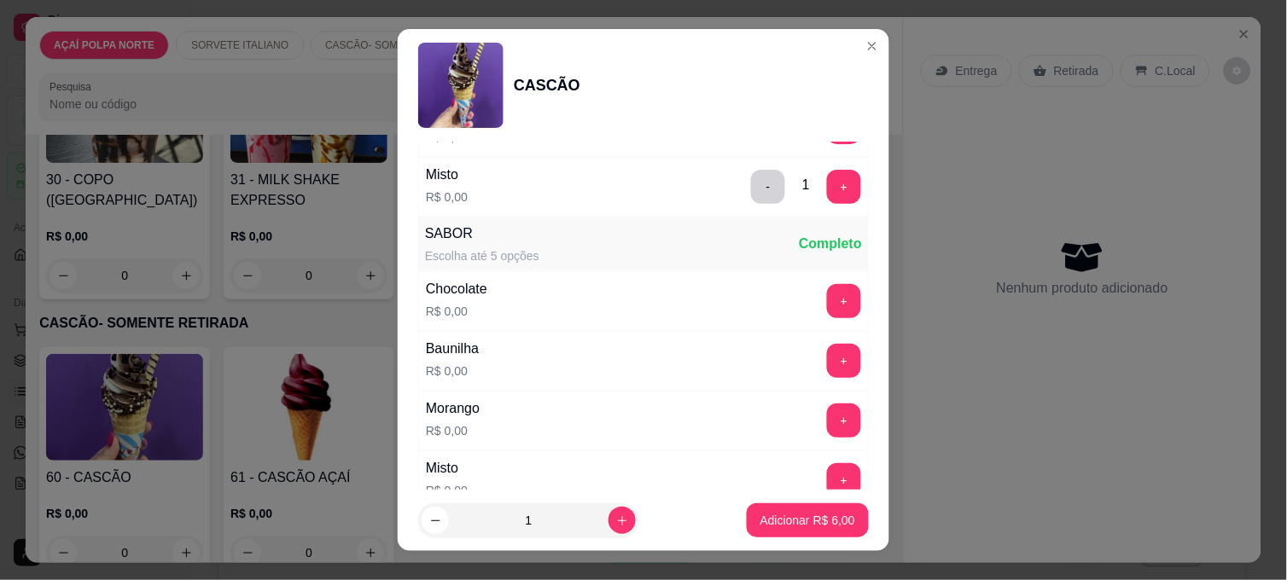
scroll to position [474, 0]
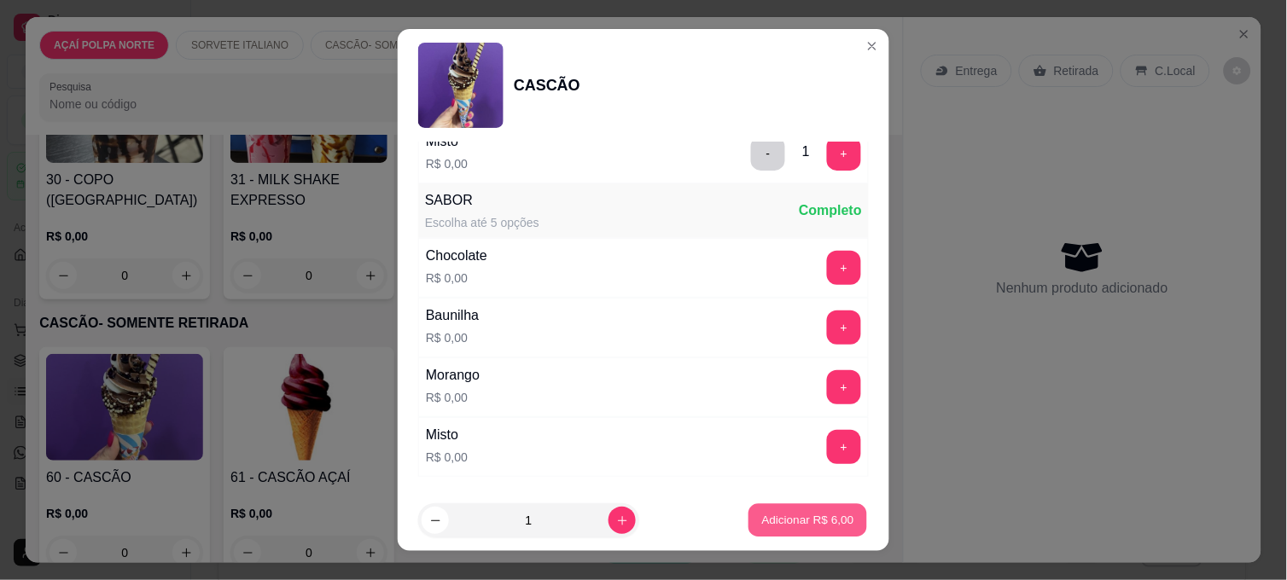
click at [811, 522] on p "Adicionar R$ 6,00" at bounding box center [807, 520] width 92 height 16
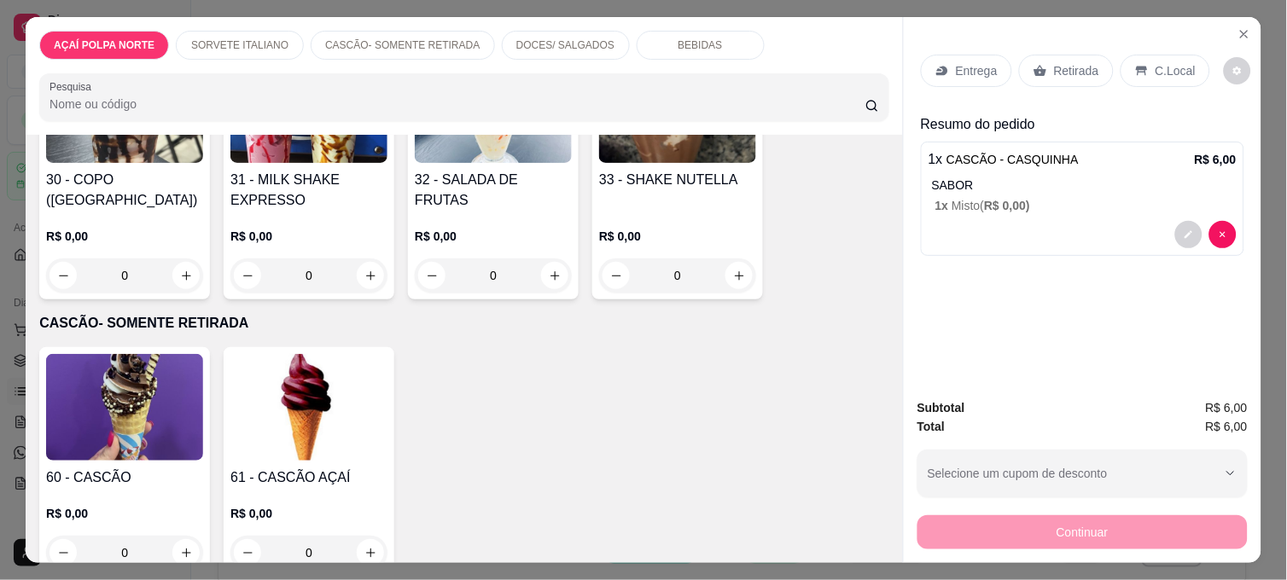
click at [253, 177] on h4 "31 - MILK SHAKE EXPRESSO" at bounding box center [308, 190] width 157 height 41
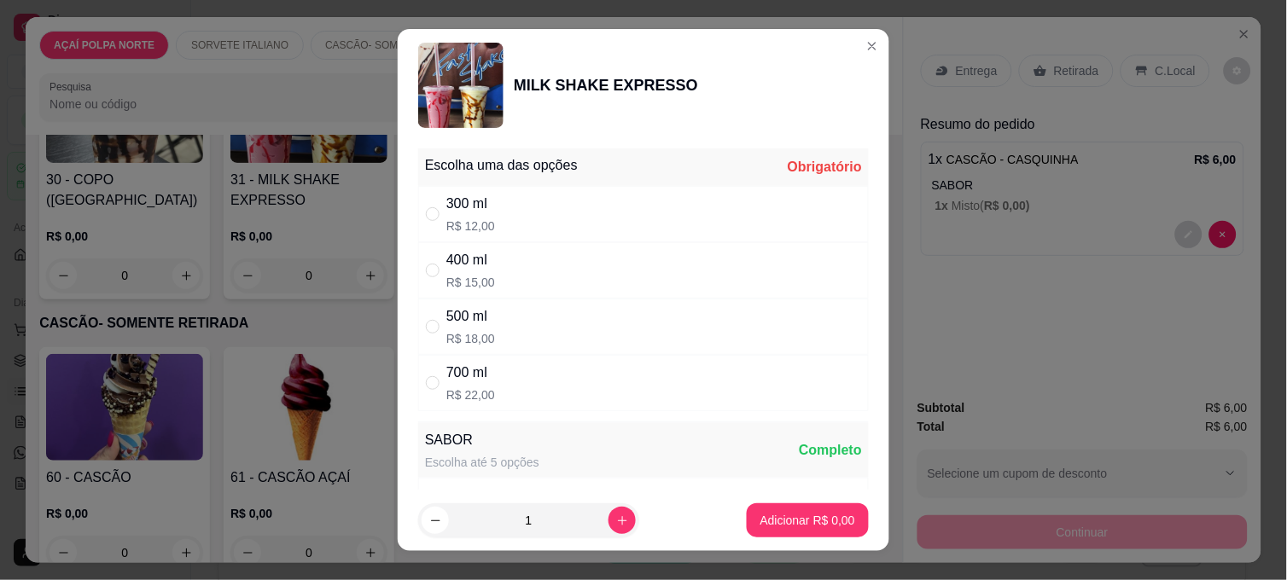
click at [538, 323] on div "500 ml R$ 18,00" at bounding box center [643, 327] width 450 height 56
radio input "true"
click at [751, 532] on button "Adicionar R$ 18,00" at bounding box center [804, 520] width 129 height 34
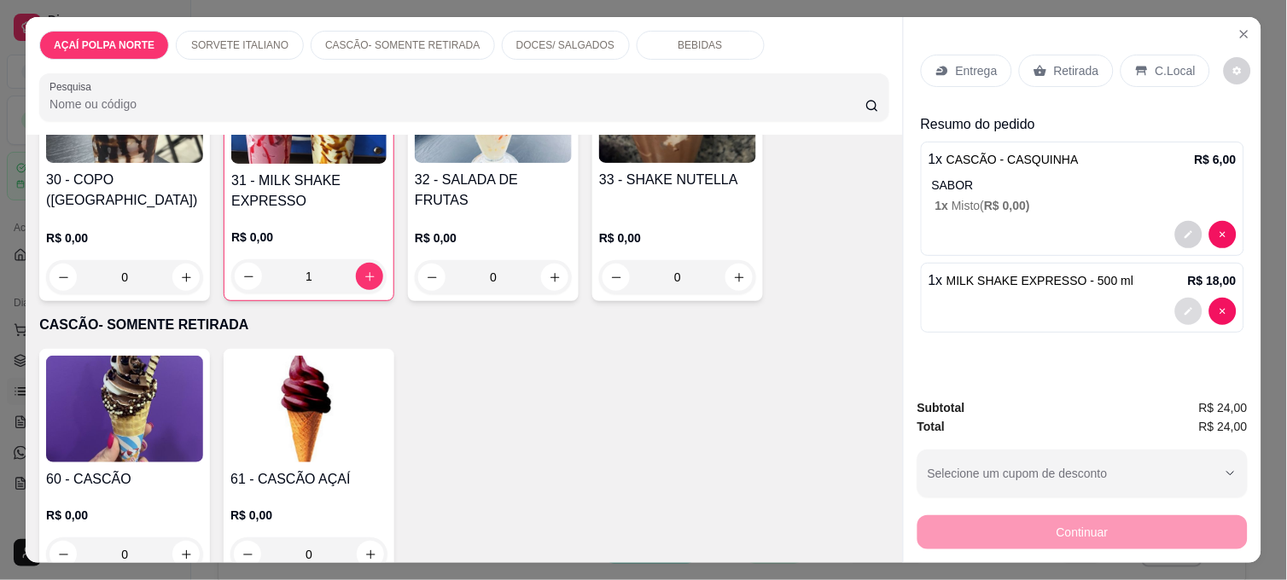
click at [1183, 306] on icon "decrease-product-quantity" at bounding box center [1188, 311] width 10 height 10
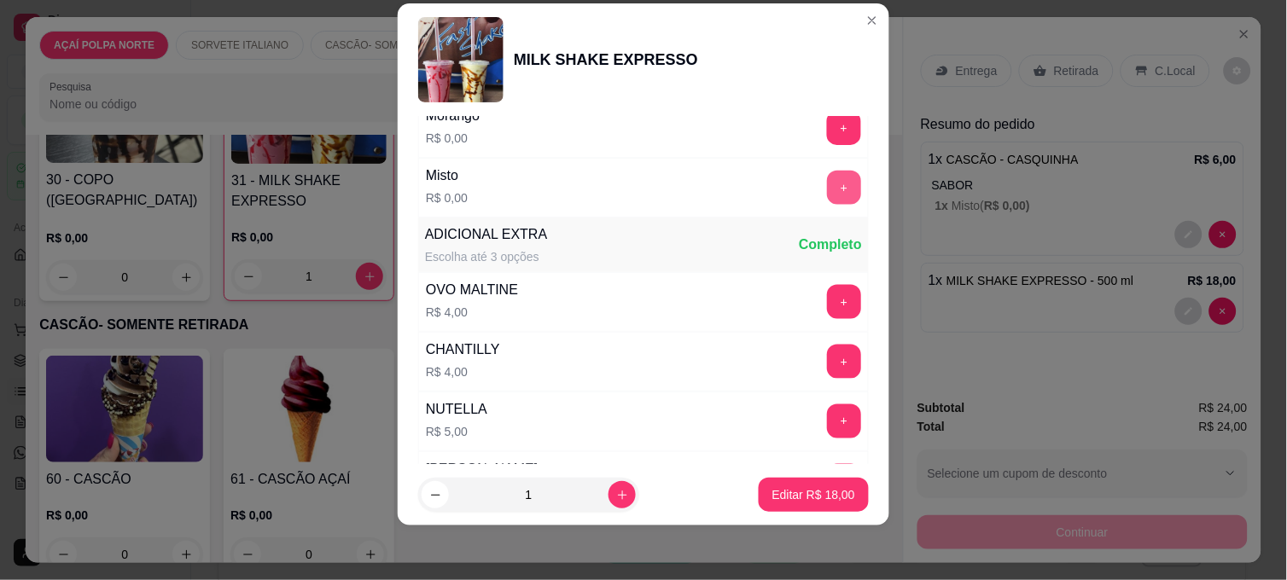
click at [827, 184] on button "+" at bounding box center [844, 188] width 34 height 34
click at [803, 507] on button "Editar R$ 18,00" at bounding box center [813, 495] width 107 height 33
type input "0"
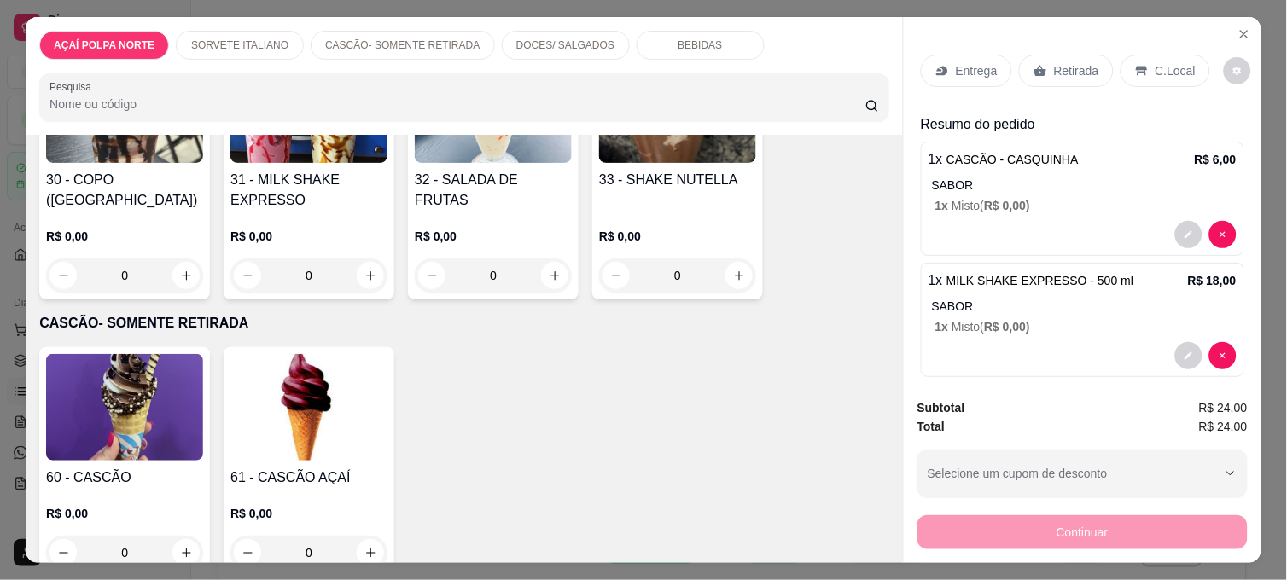
click at [1155, 66] on p "C.Local" at bounding box center [1175, 70] width 40 height 17
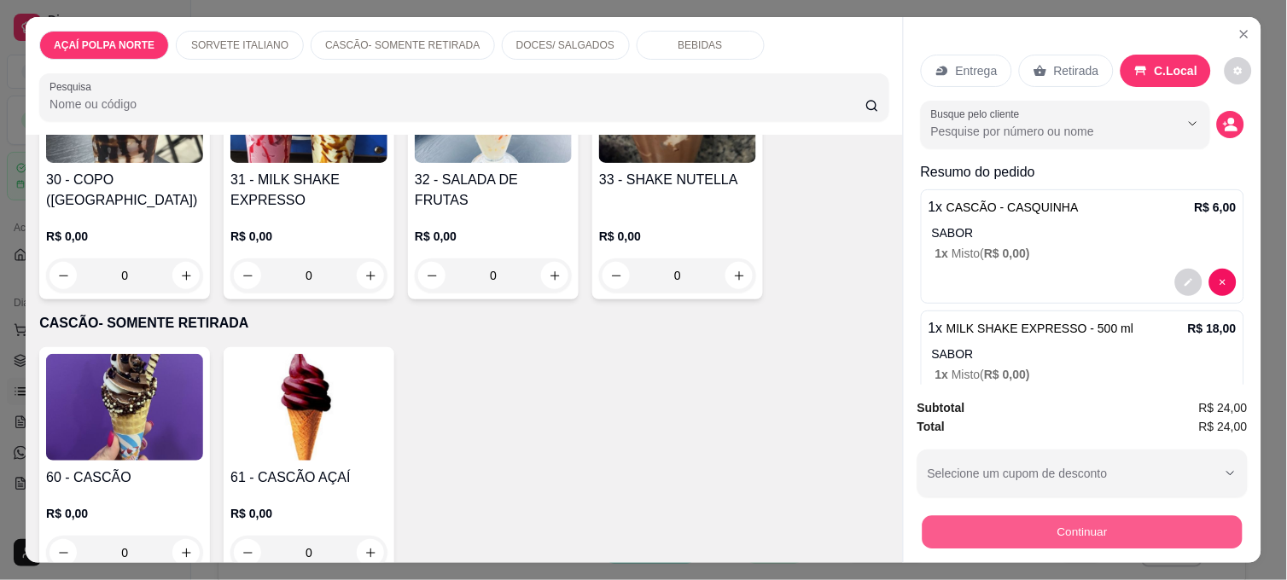
click at [1073, 518] on button "Continuar" at bounding box center [1082, 531] width 320 height 33
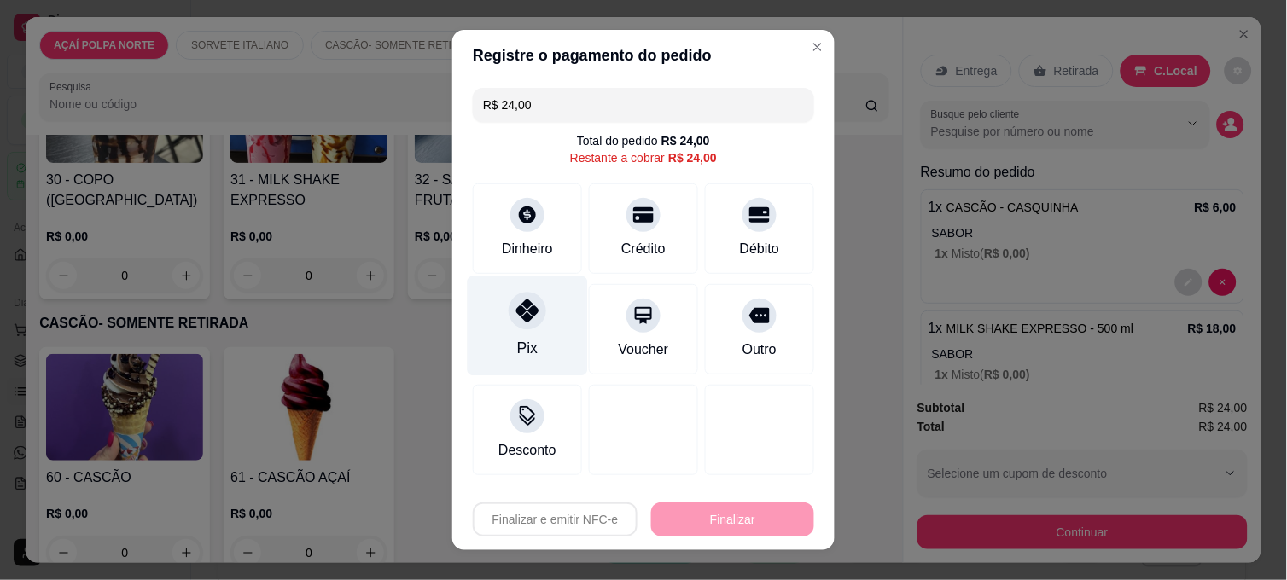
drag, startPoint x: 515, startPoint y: 317, endPoint x: 539, endPoint y: 324, distance: 24.8
click at [516, 317] on icon at bounding box center [527, 310] width 22 height 22
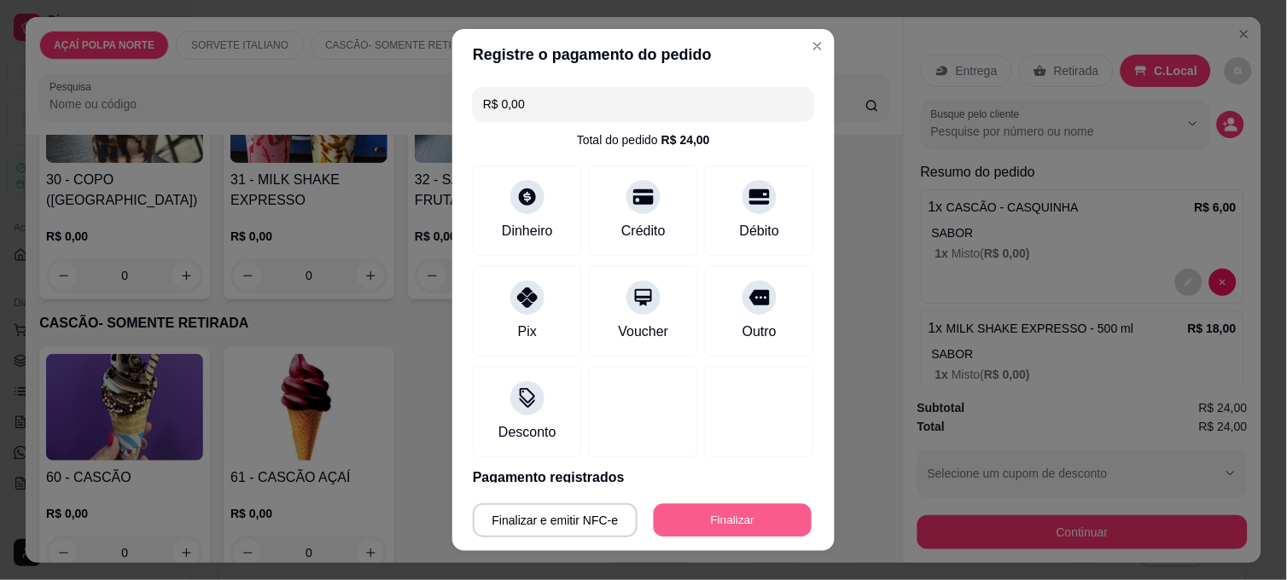
click at [728, 519] on button "Finalizar" at bounding box center [733, 520] width 158 height 33
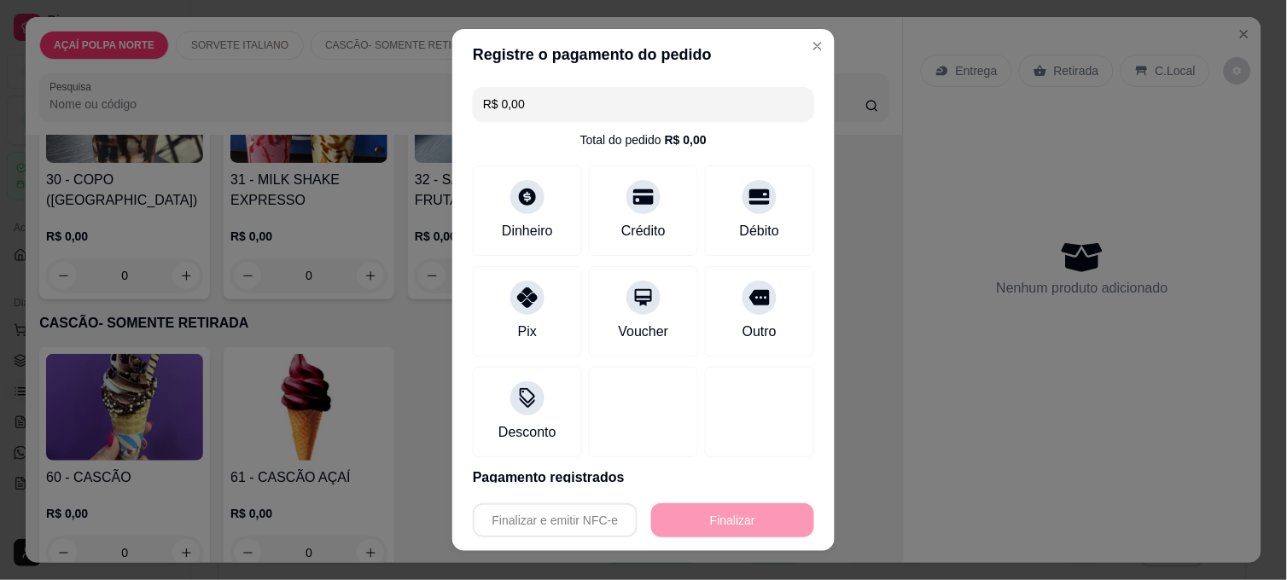
type input "-R$ 24,00"
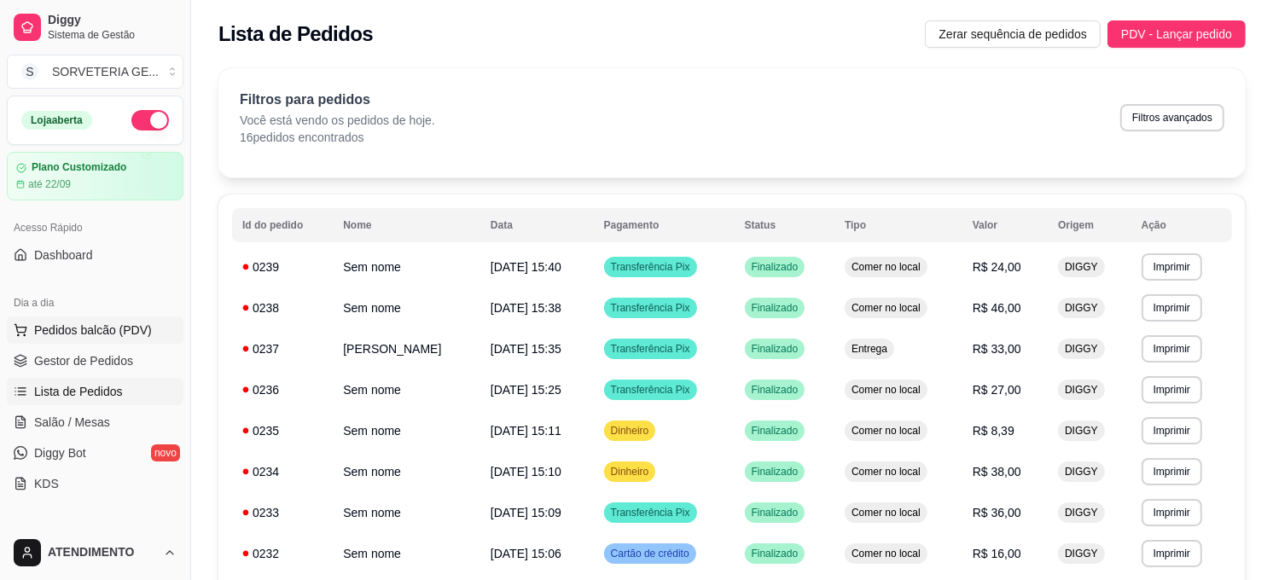
click at [113, 326] on span "Pedidos balcão (PDV)" at bounding box center [93, 330] width 118 height 17
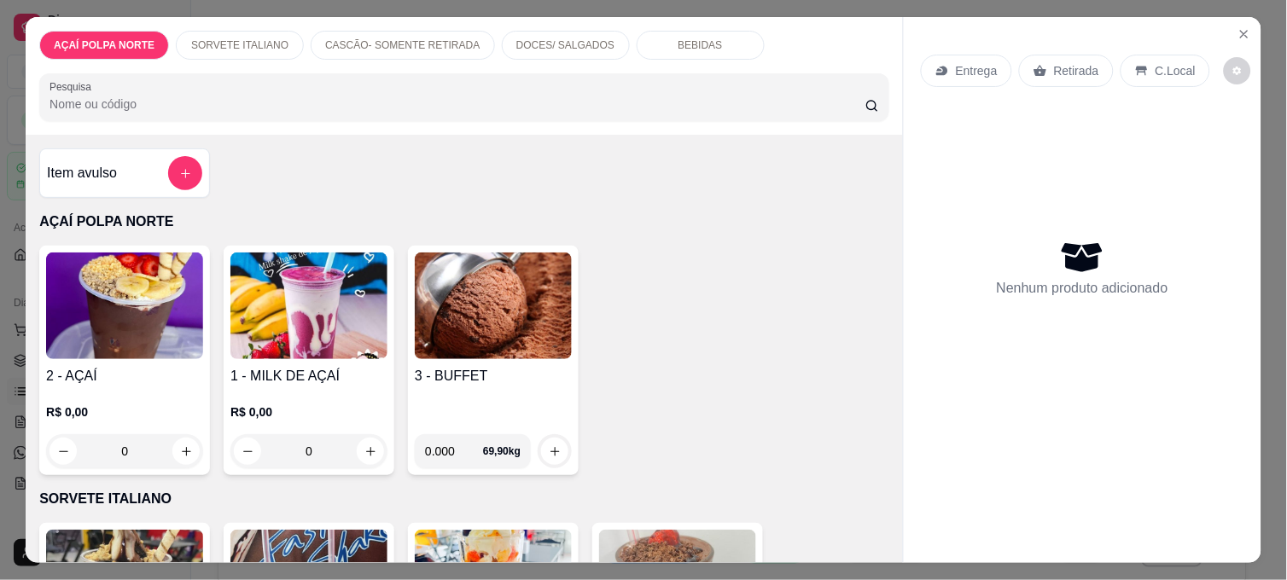
click at [1084, 68] on p "Retirada" at bounding box center [1076, 70] width 45 height 17
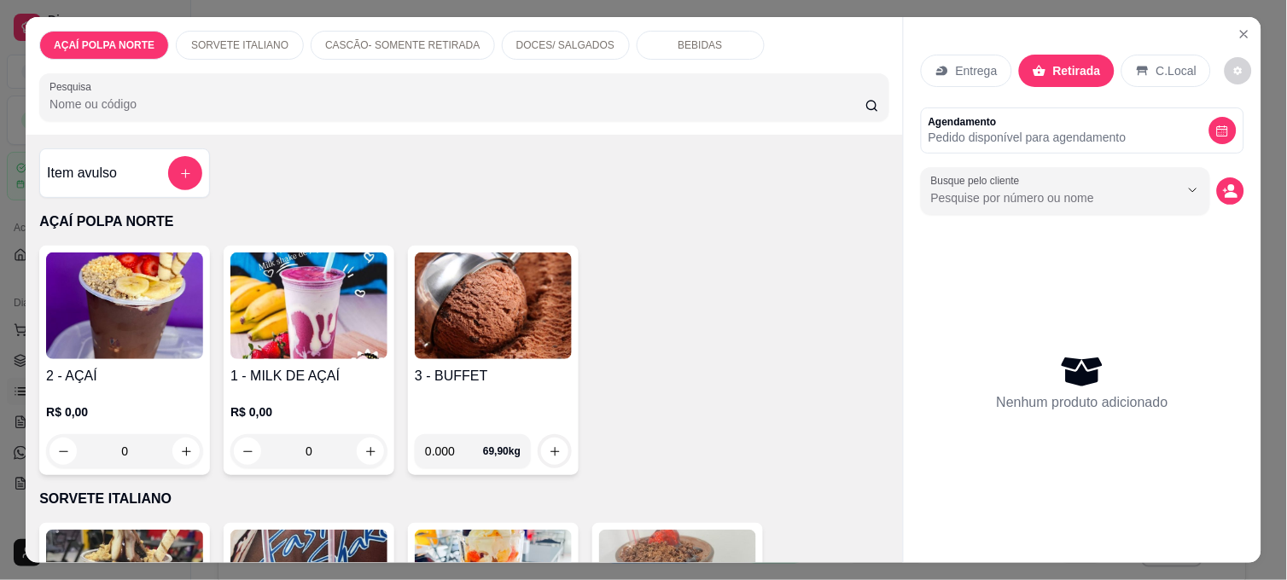
click at [154, 329] on img at bounding box center [124, 306] width 157 height 107
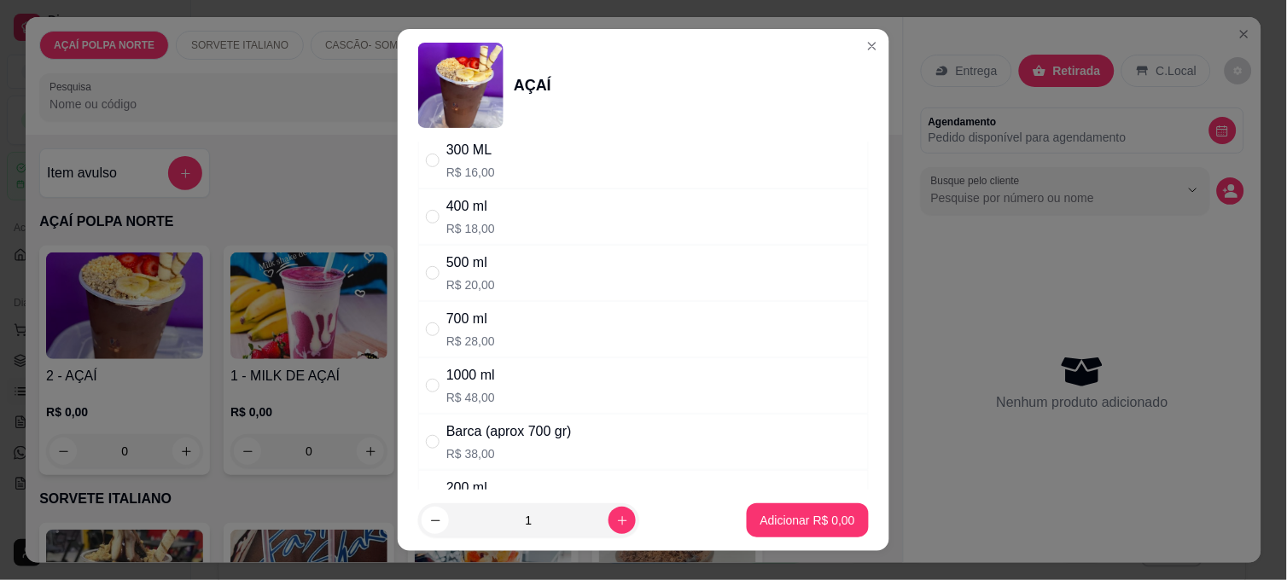
scroll to position [95, 0]
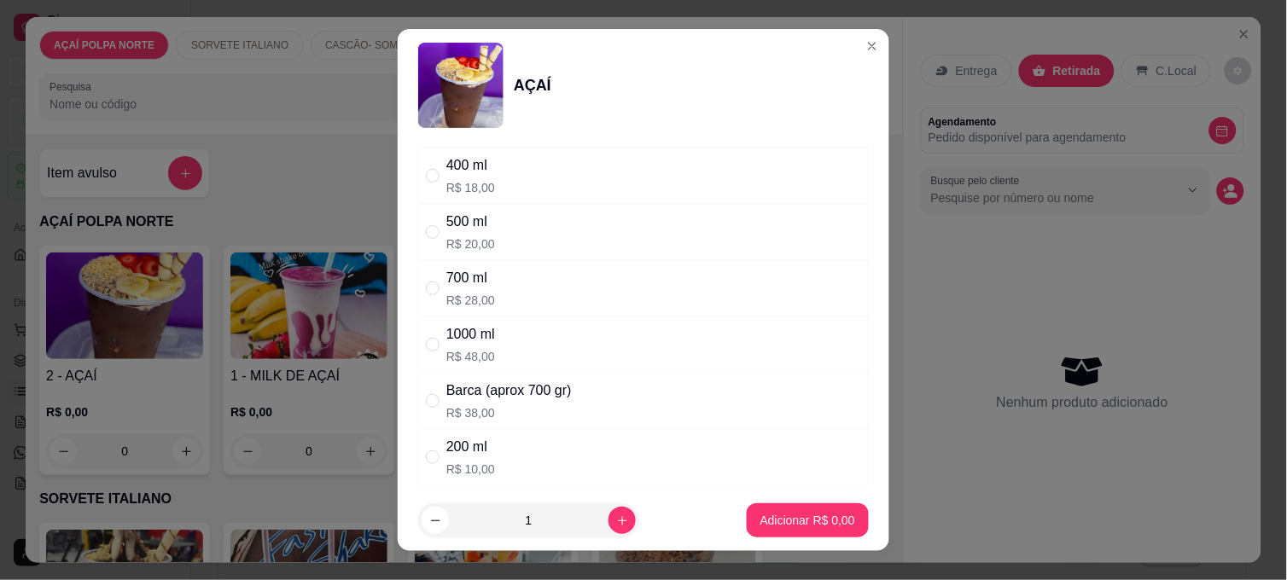
click at [520, 439] on div "200 ml R$ 10,00" at bounding box center [643, 457] width 450 height 56
radio input "true"
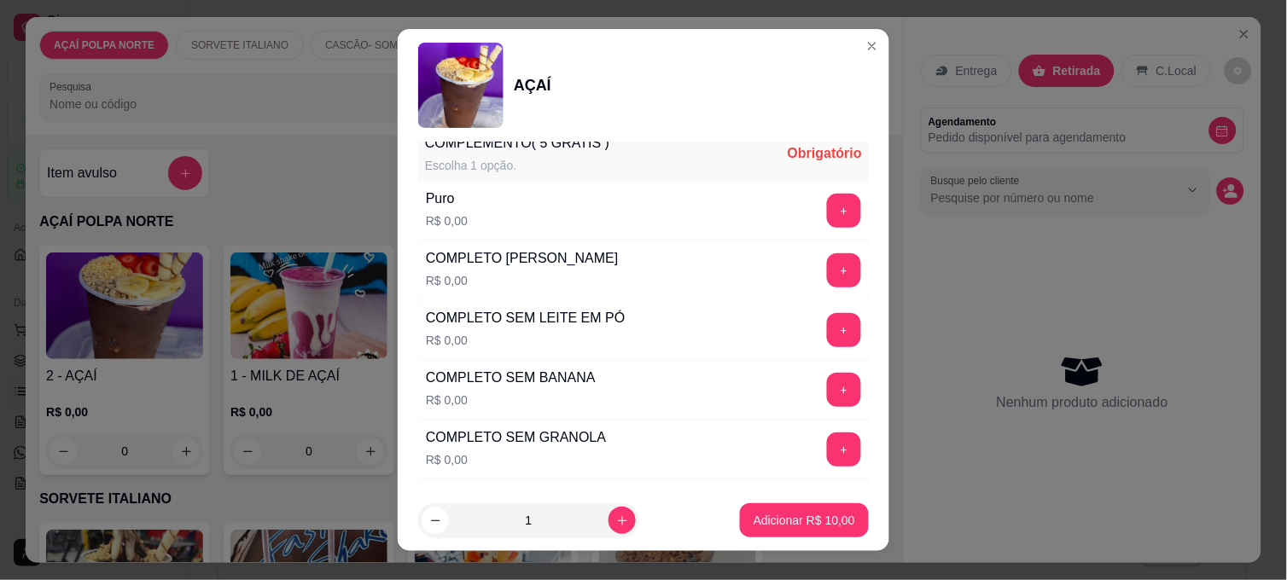
scroll to position [474, 0]
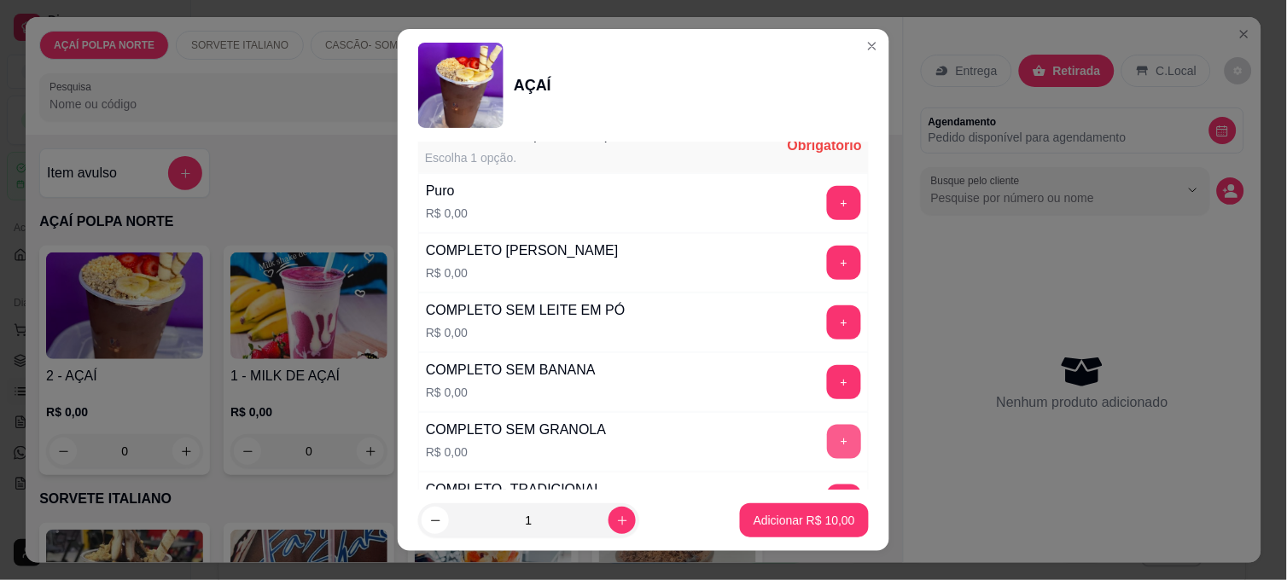
click at [827, 439] on button "+" at bounding box center [844, 442] width 34 height 34
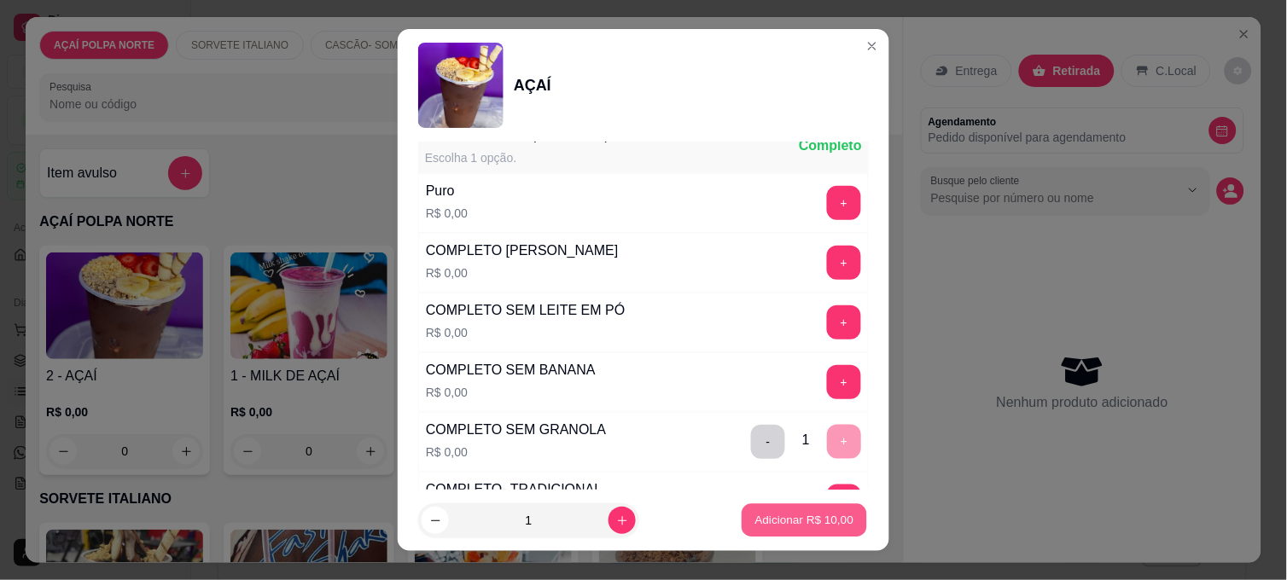
click at [817, 525] on p "Adicionar R$ 10,00" at bounding box center [804, 520] width 99 height 16
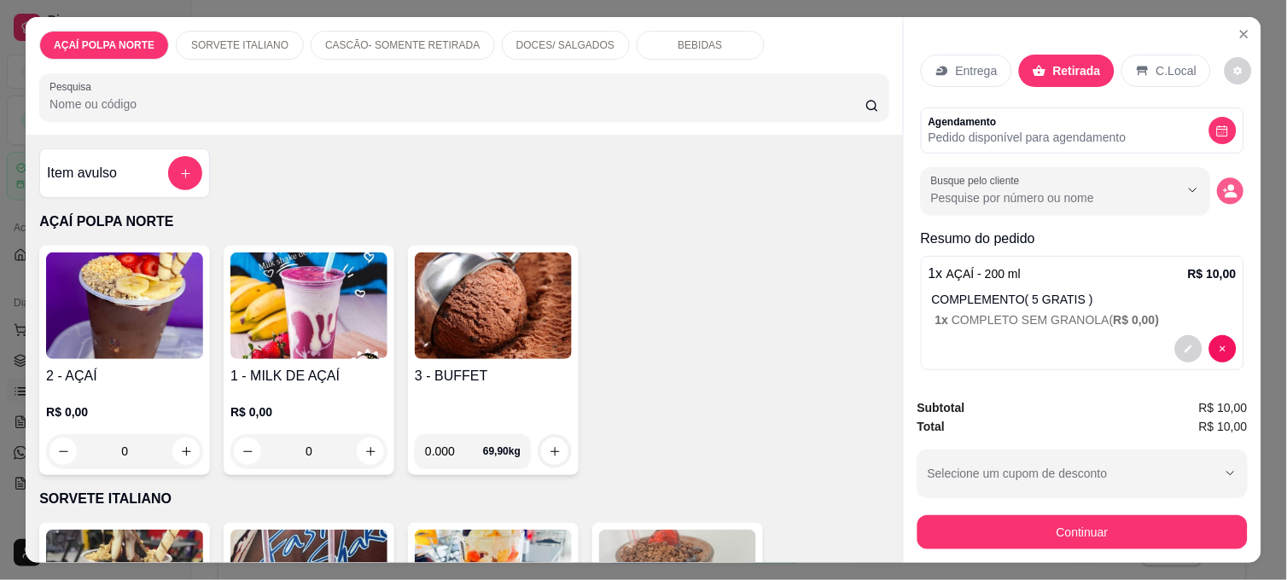
click at [1225, 192] on icon "decrease-product-quantity" at bounding box center [1231, 195] width 12 height 6
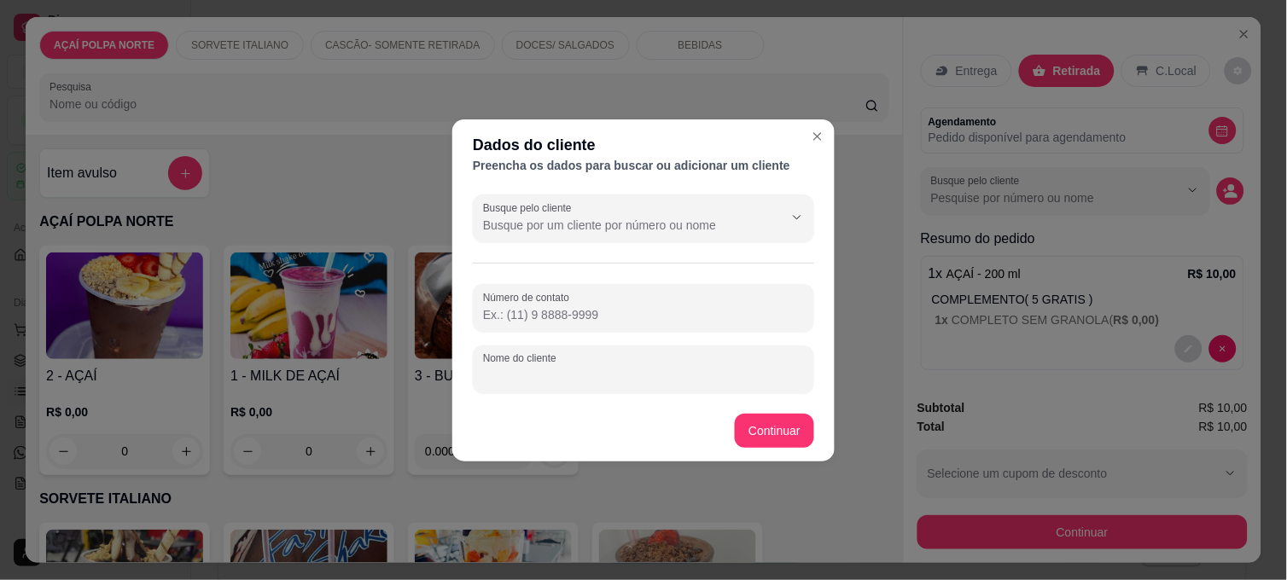
click at [522, 380] on input "Nome do cliente" at bounding box center [643, 376] width 321 height 17
type input "petra"
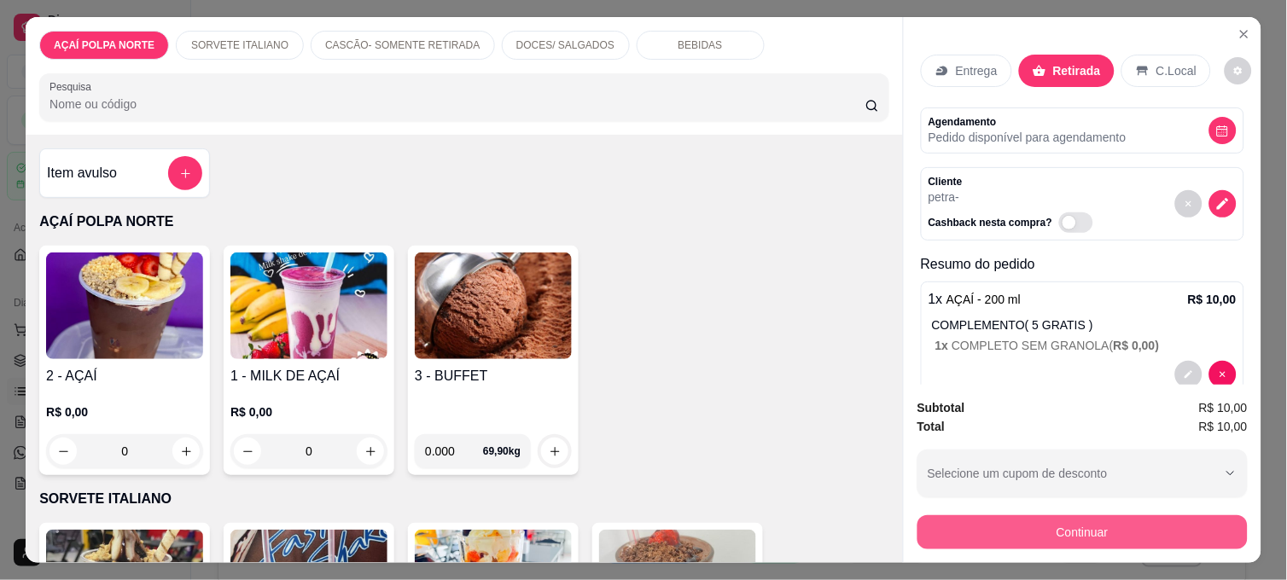
click at [1033, 529] on button "Continuar" at bounding box center [1082, 532] width 330 height 34
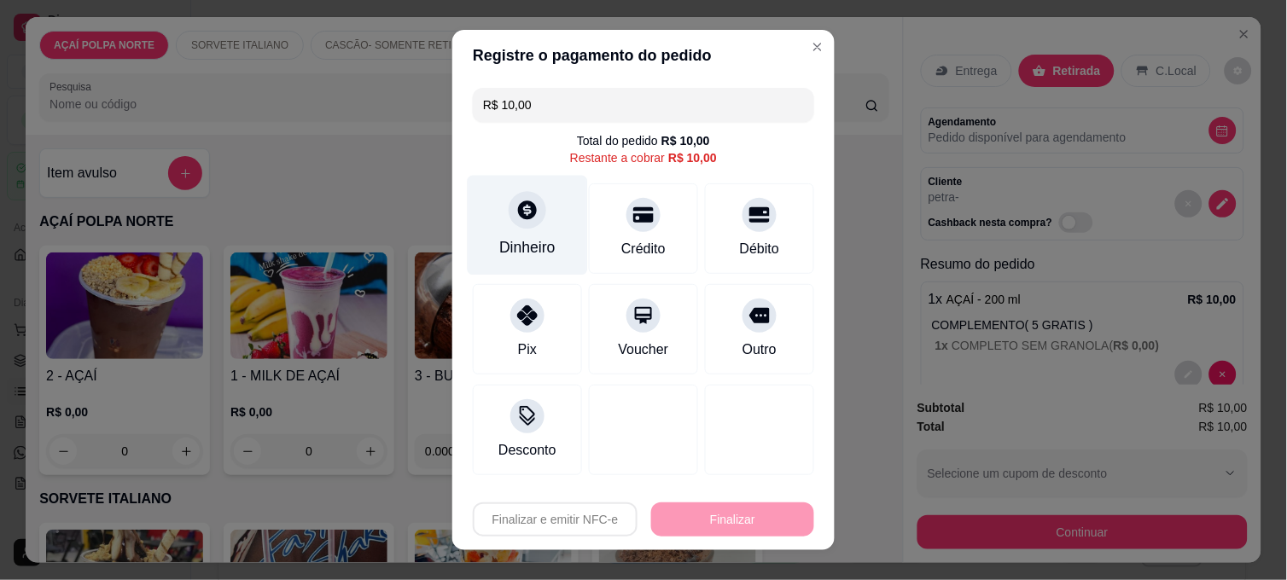
click at [538, 224] on div "Dinheiro" at bounding box center [528, 226] width 120 height 100
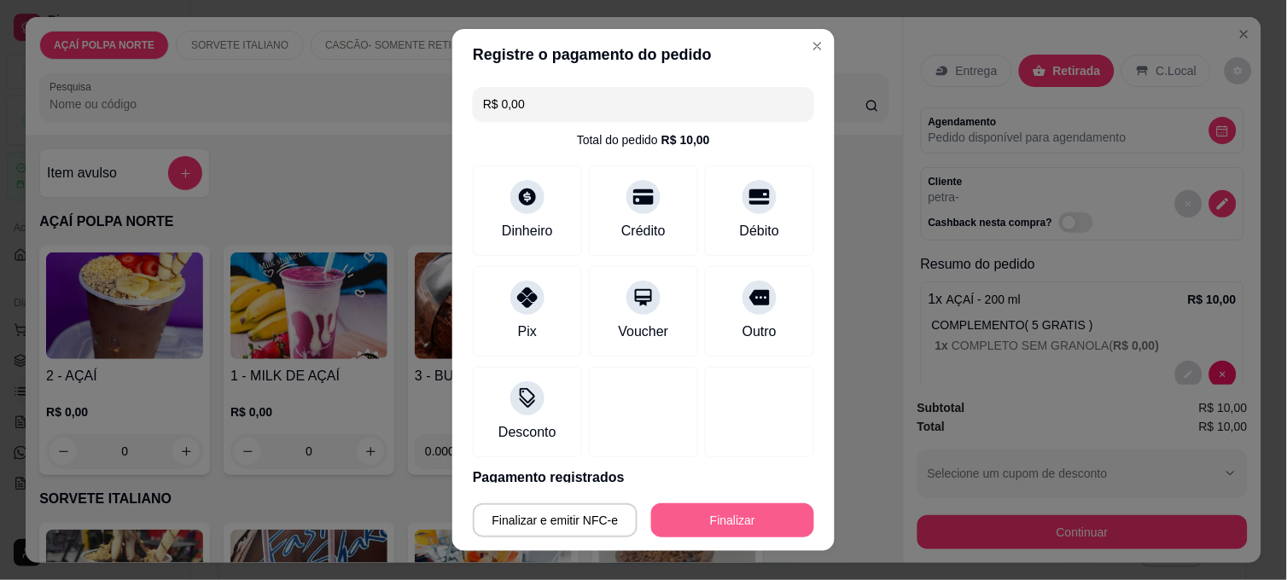
click at [761, 519] on button "Finalizar" at bounding box center [732, 520] width 163 height 34
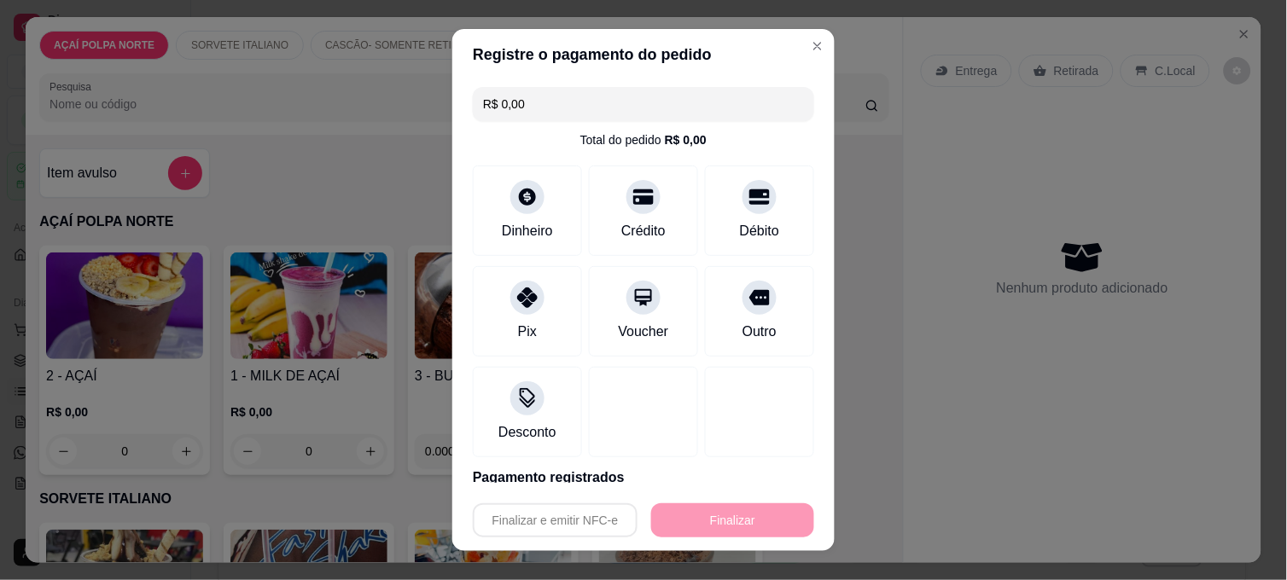
type input "-R$ 10,00"
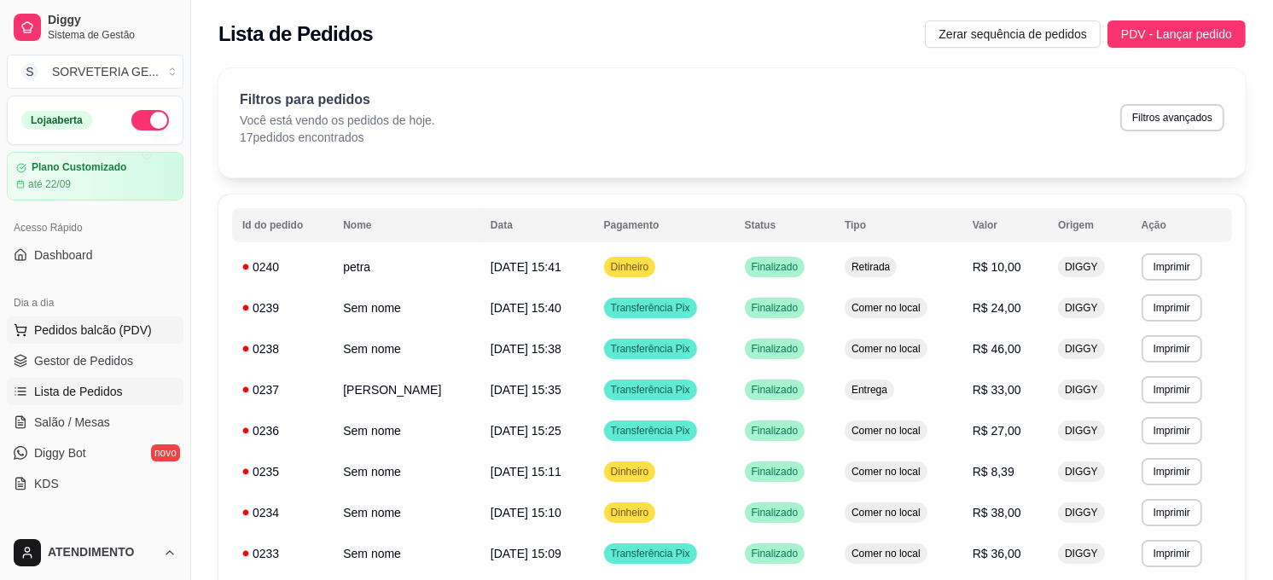
click at [87, 324] on span "Pedidos balcão (PDV)" at bounding box center [93, 330] width 118 height 17
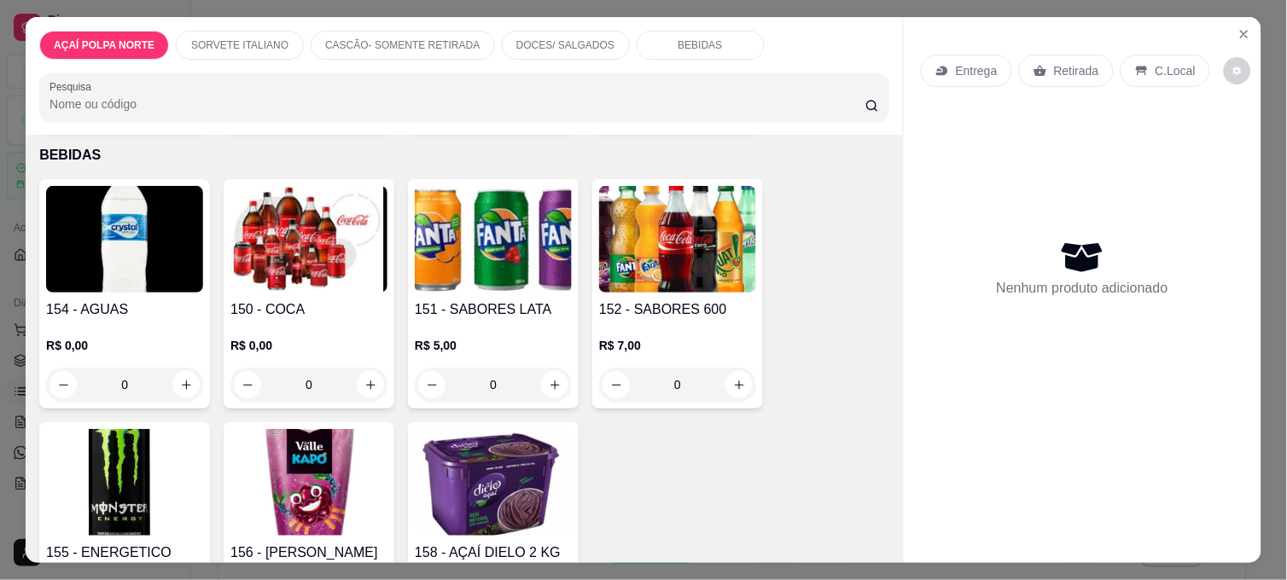
scroll to position [1232, 0]
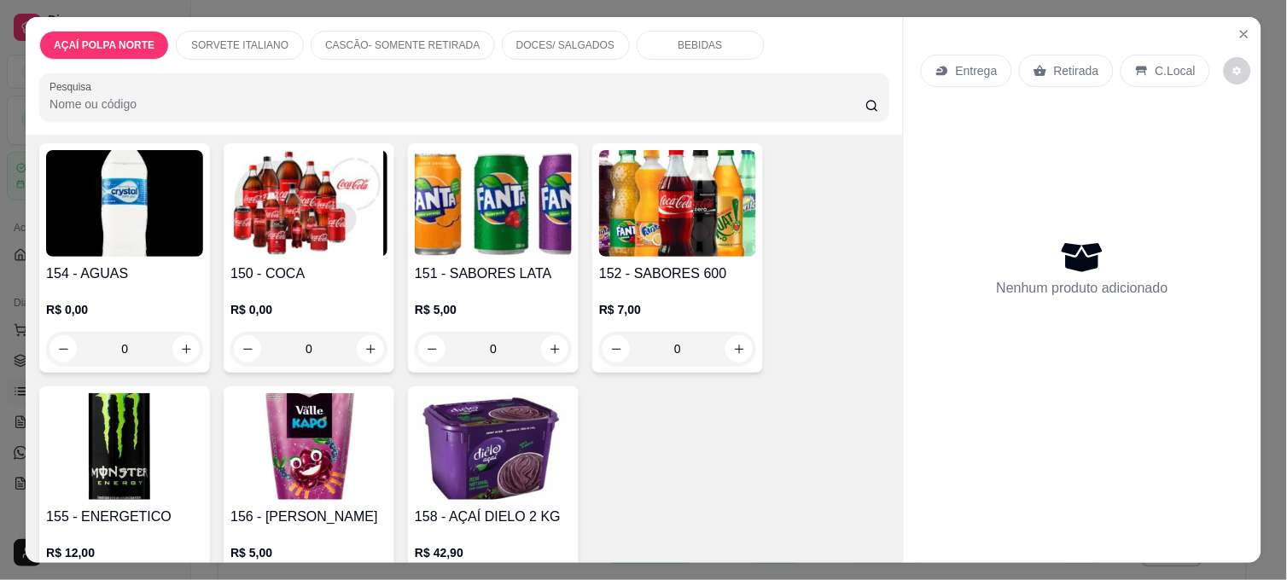
click at [290, 270] on h4 "150 - COCA" at bounding box center [308, 274] width 157 height 20
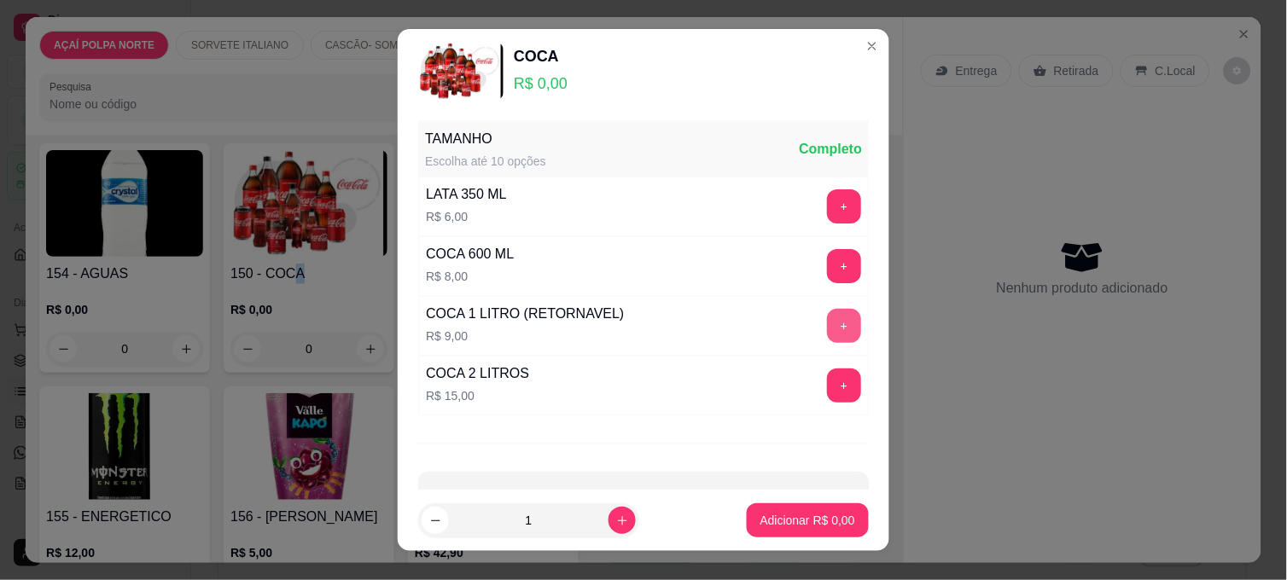
click at [827, 329] on button "+" at bounding box center [844, 326] width 34 height 34
click at [825, 526] on p "Adicionar R$ 9,00" at bounding box center [807, 520] width 92 height 16
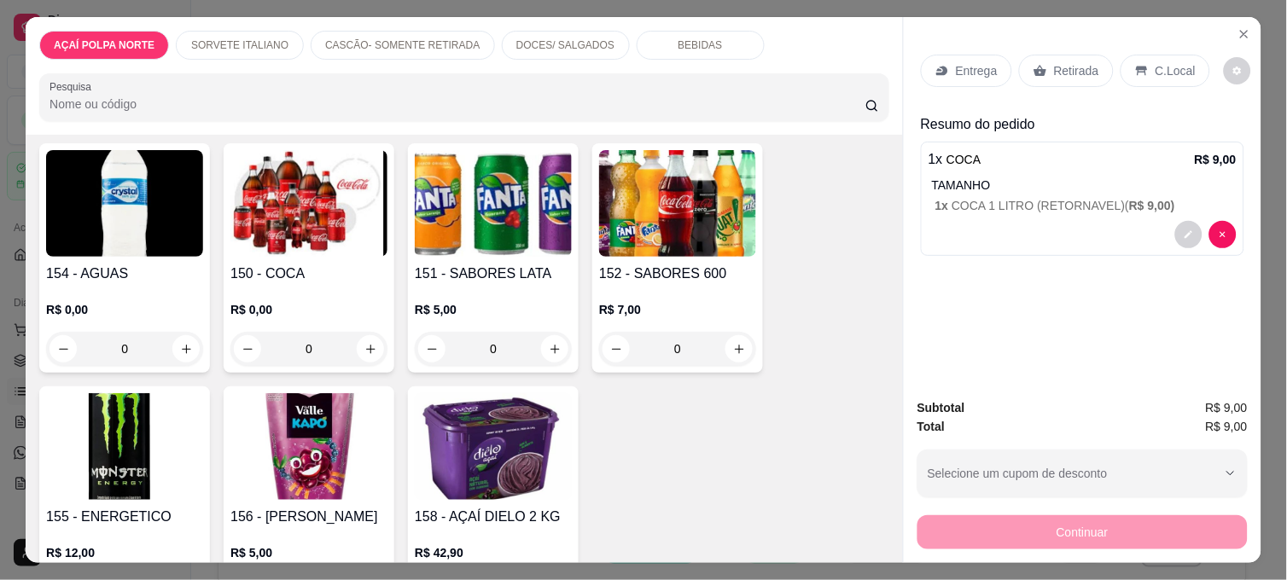
click at [1136, 67] on icon at bounding box center [1141, 71] width 11 height 9
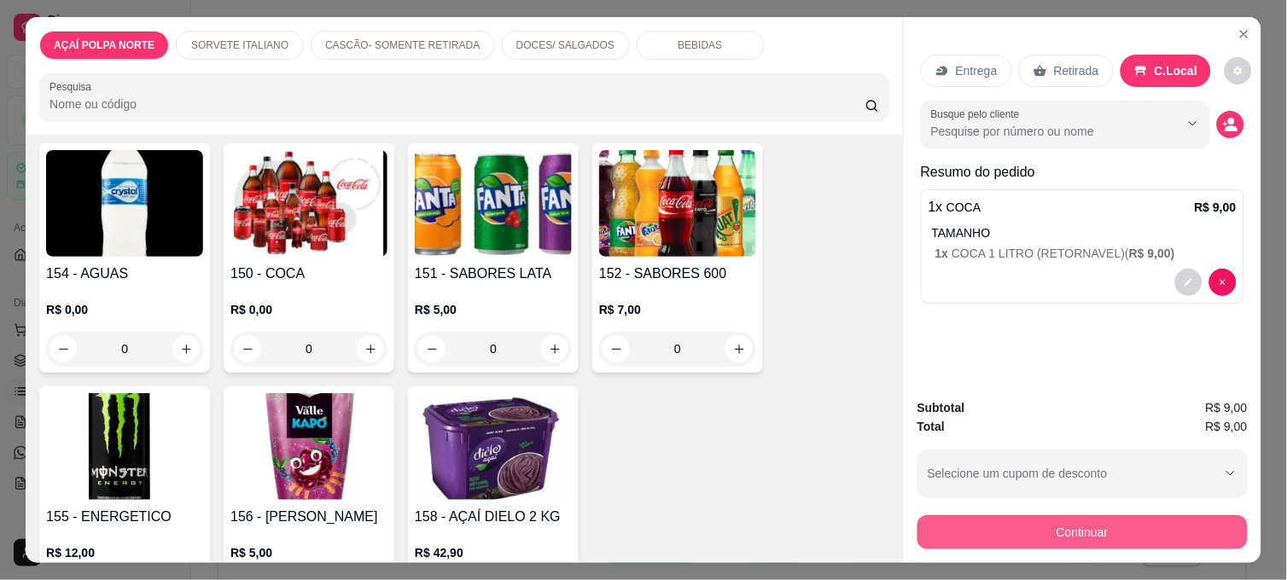
click at [1037, 525] on button "Continuar" at bounding box center [1082, 532] width 330 height 34
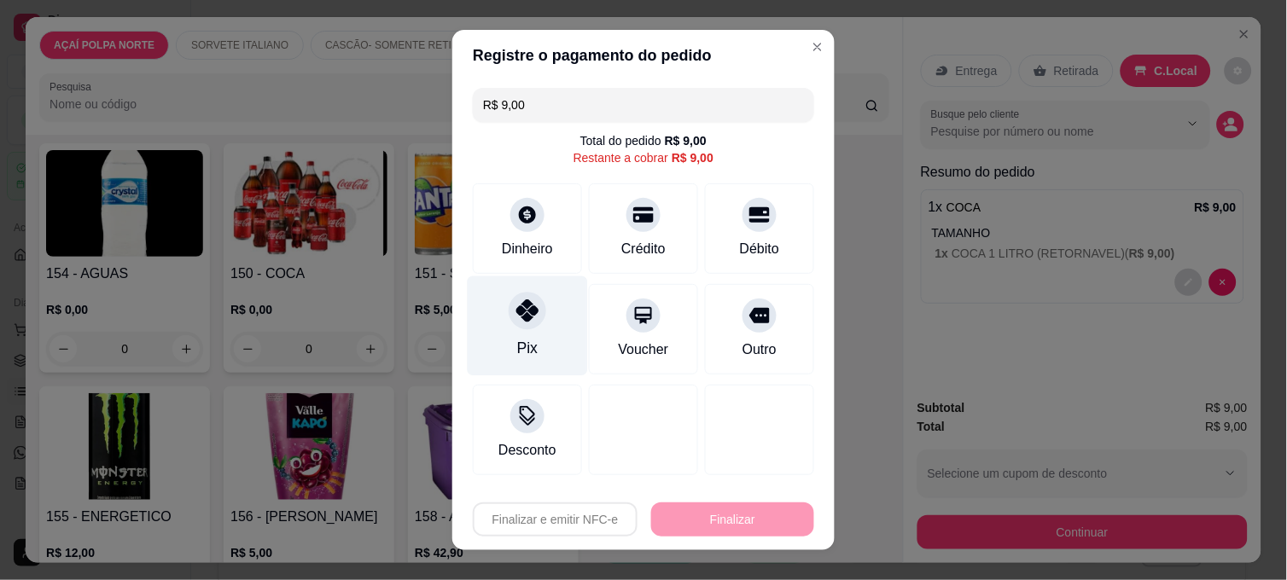
click at [510, 331] on div "Pix" at bounding box center [528, 326] width 120 height 100
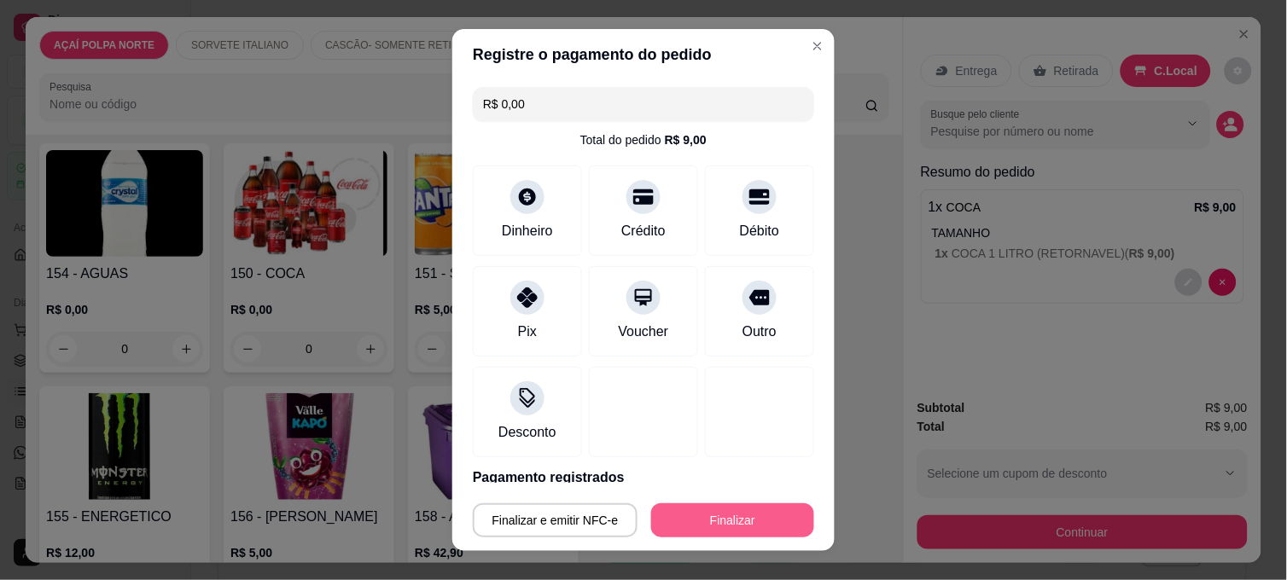
click at [734, 519] on button "Finalizar" at bounding box center [732, 520] width 163 height 34
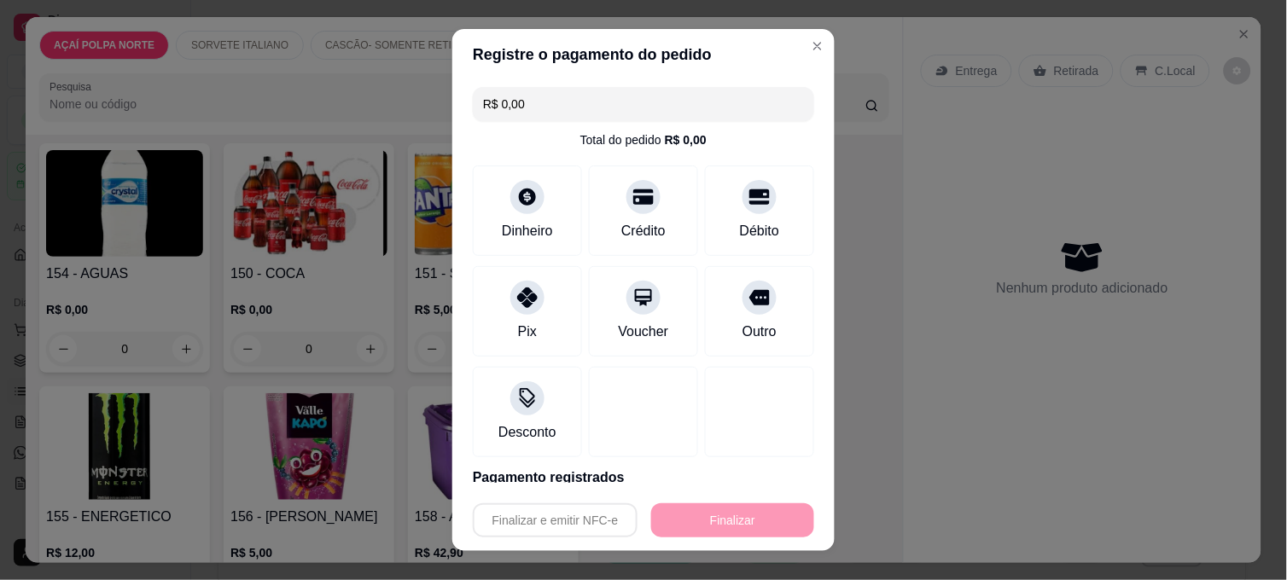
type input "-R$ 9,00"
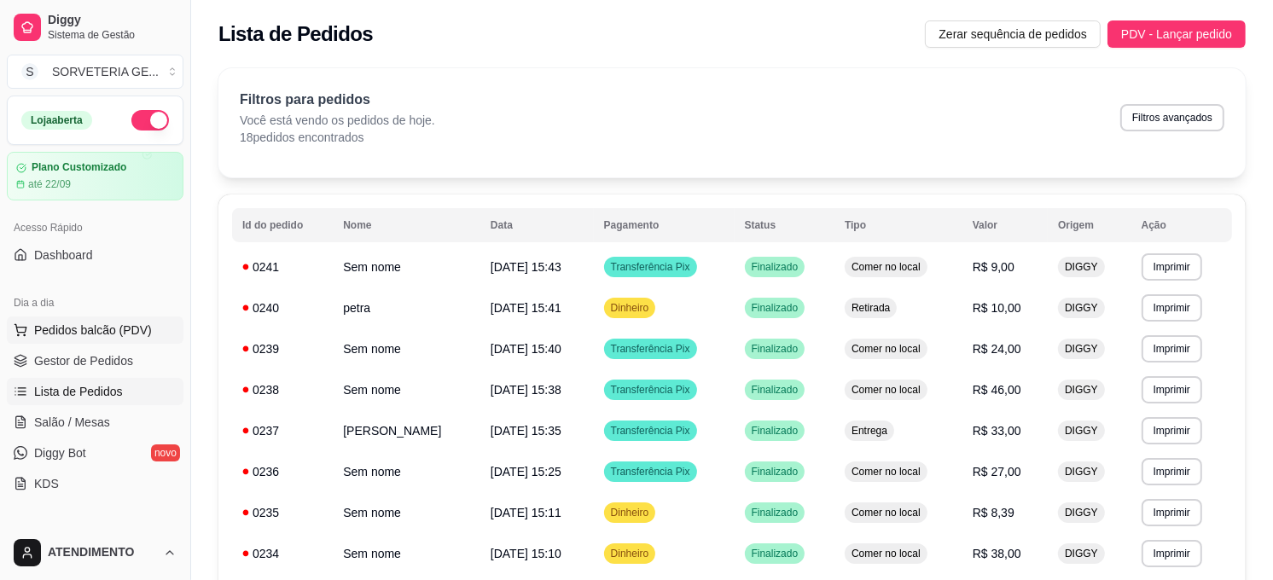
click at [96, 324] on span "Pedidos balcão (PDV)" at bounding box center [93, 330] width 118 height 17
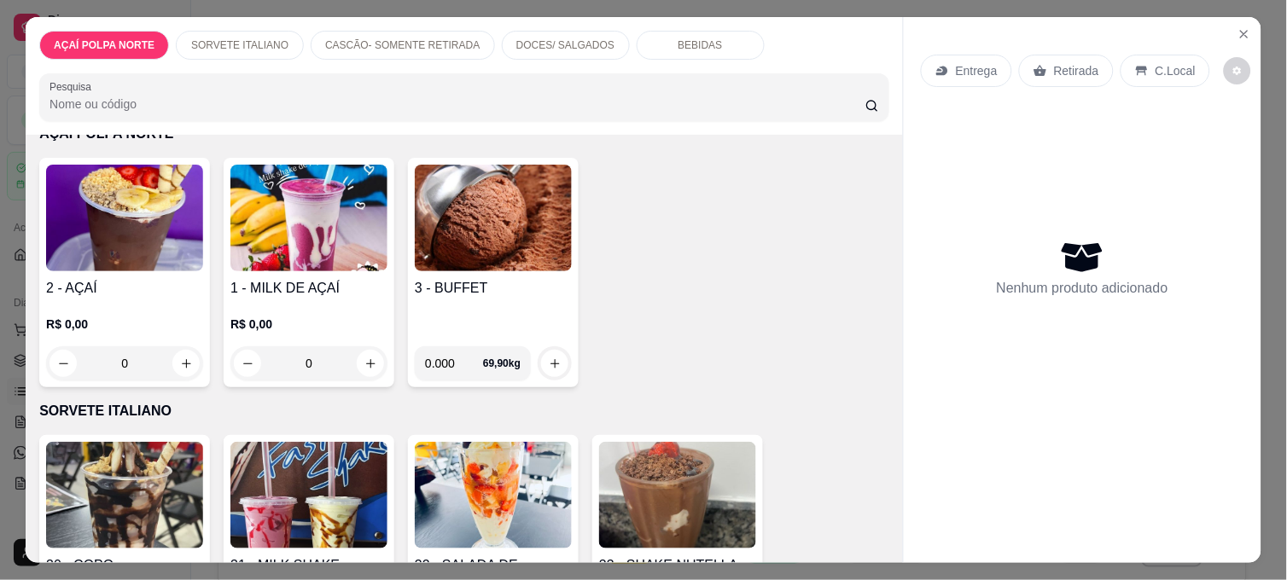
scroll to position [189, 0]
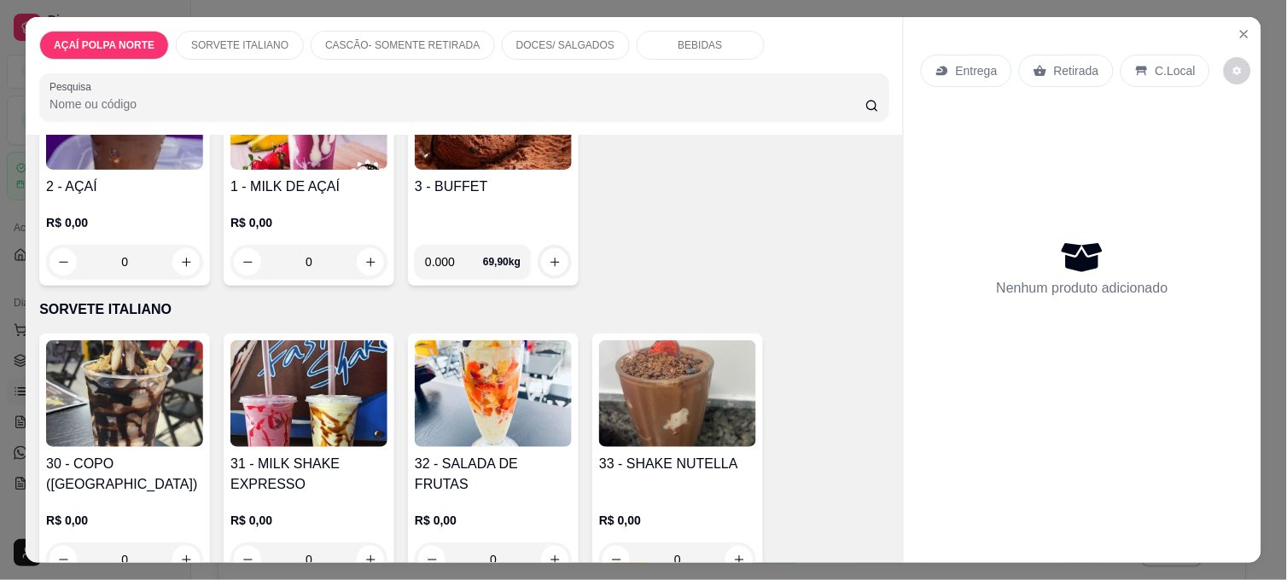
click at [458, 393] on img at bounding box center [493, 393] width 157 height 107
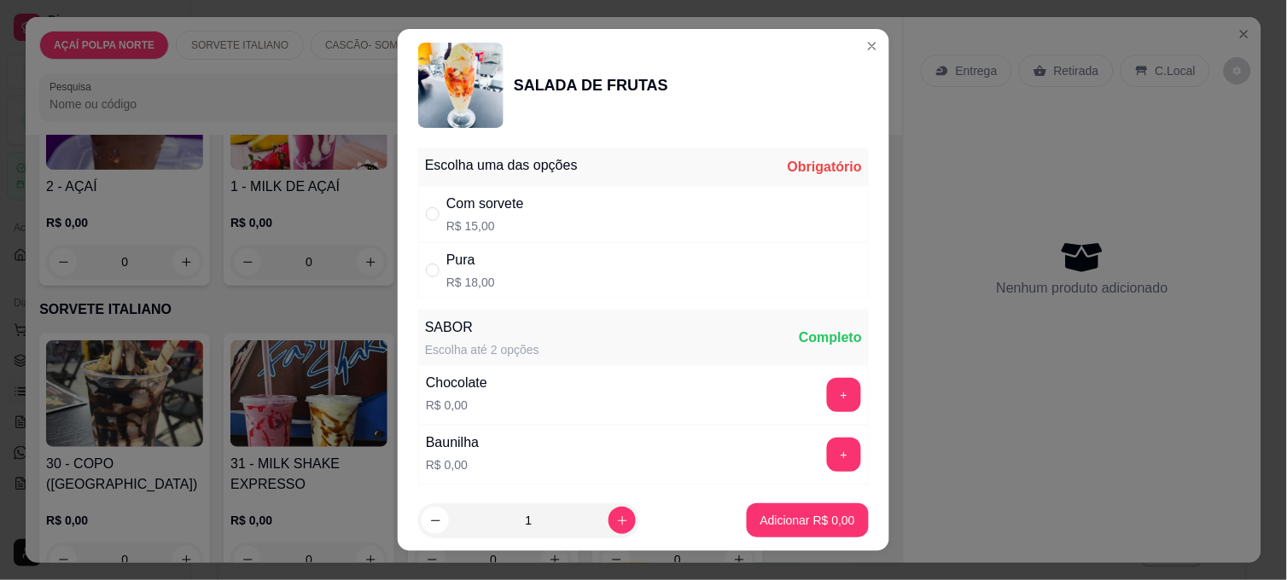
click at [550, 217] on div "Com sorvete R$ 15,00" at bounding box center [643, 214] width 450 height 56
radio input "true"
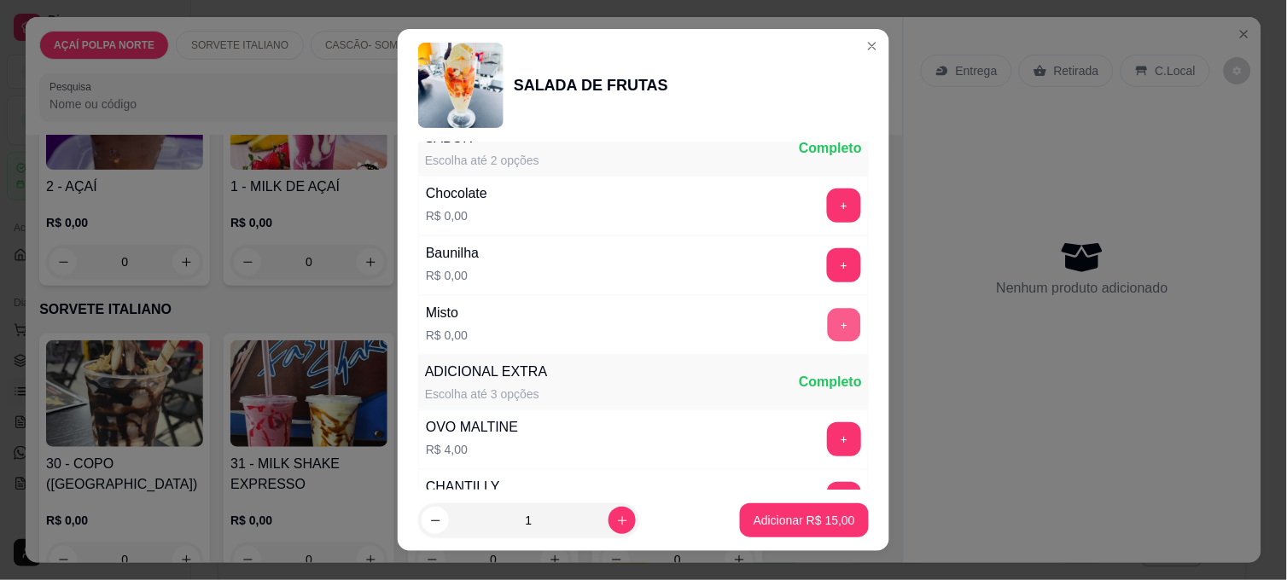
click at [828, 316] on button "+" at bounding box center [844, 325] width 33 height 33
click at [805, 513] on p "Adicionar R$ 15,00" at bounding box center [804, 520] width 102 height 17
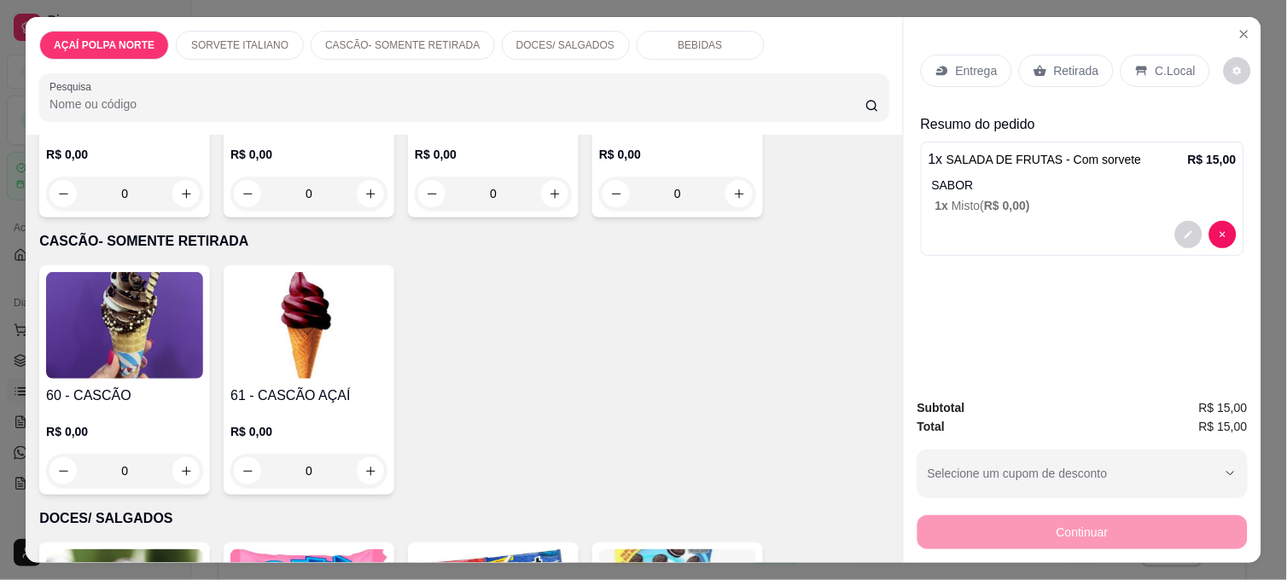
scroll to position [568, 0]
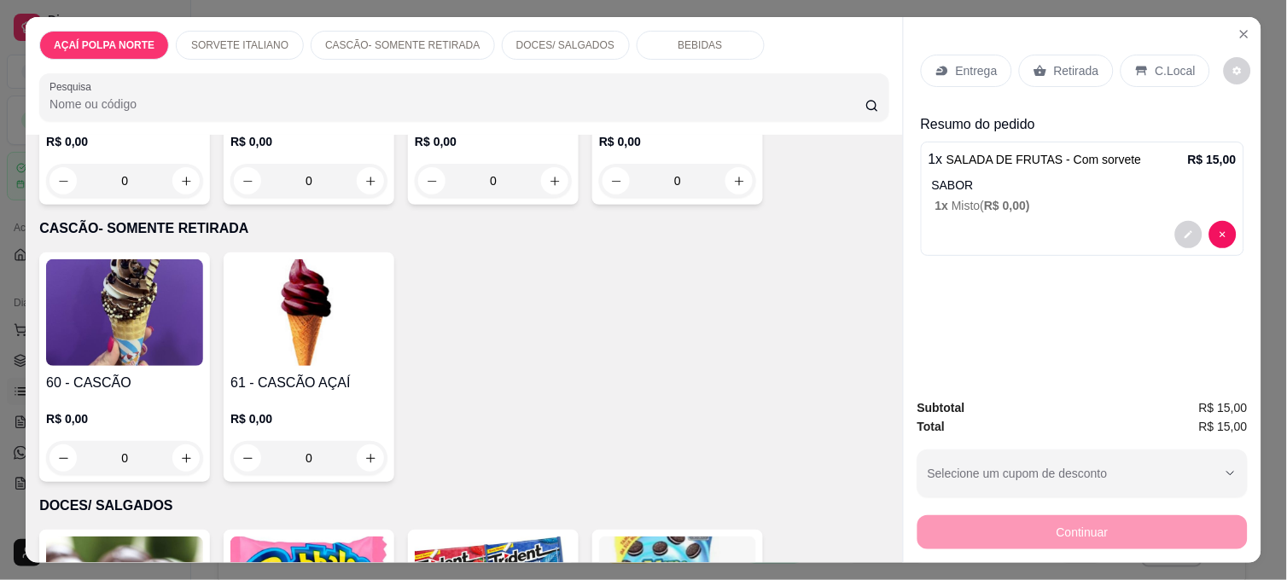
click at [131, 339] on img at bounding box center [124, 312] width 157 height 107
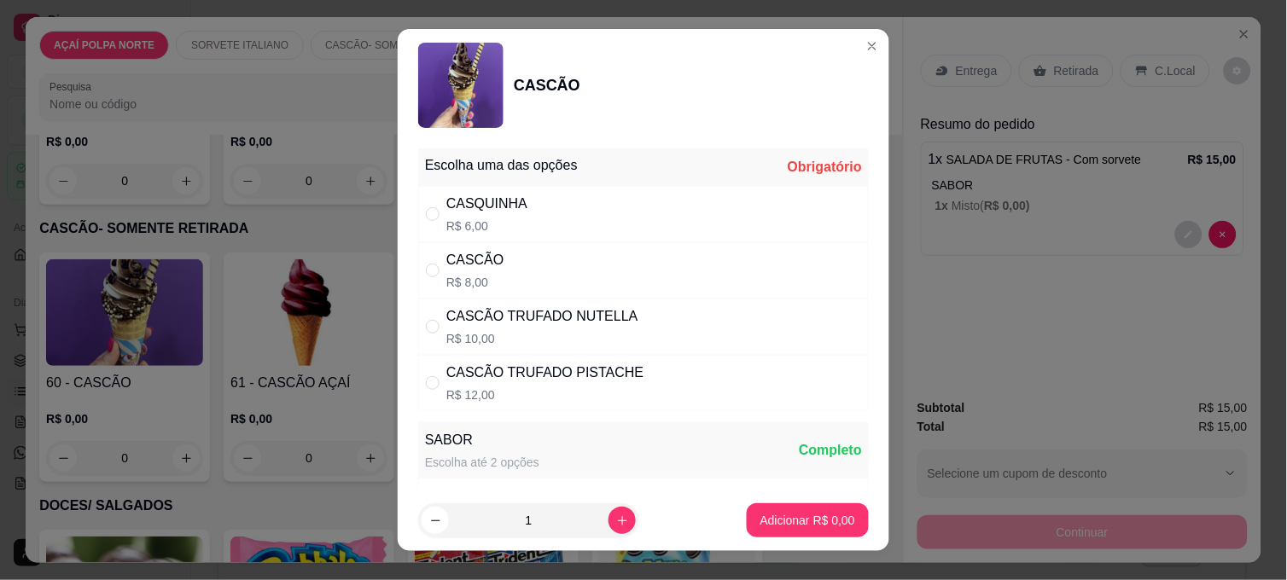
click at [577, 266] on div "CASCÃO R$ 8,00" at bounding box center [643, 270] width 450 height 56
radio input "true"
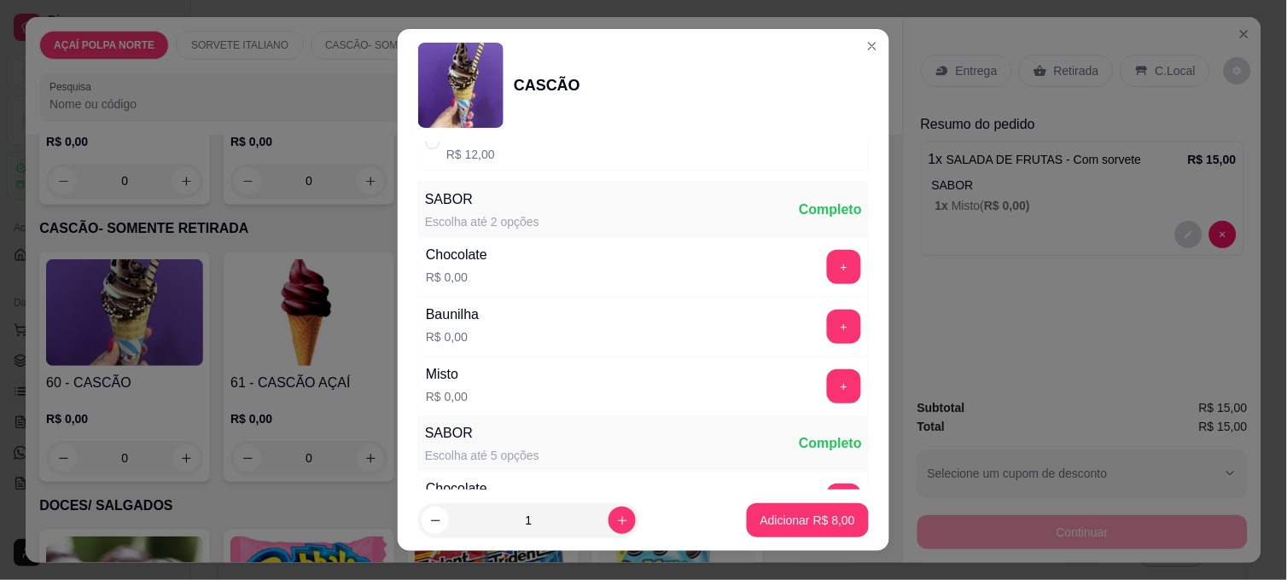
scroll to position [284, 0]
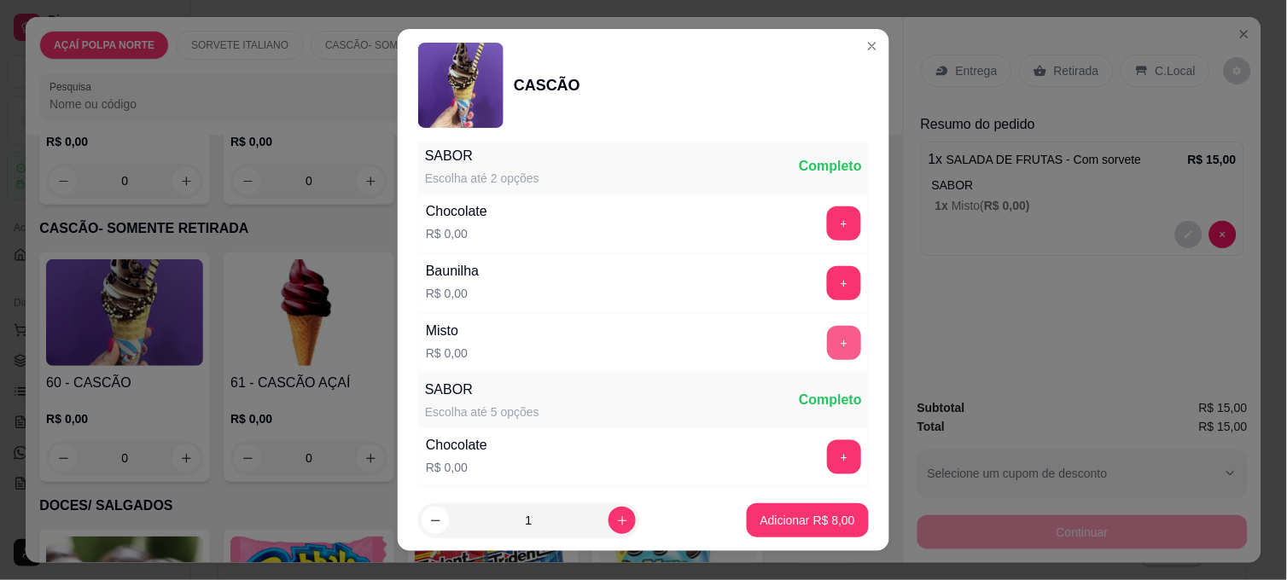
click at [827, 346] on button "+" at bounding box center [844, 343] width 34 height 34
click at [821, 514] on p "Adicionar R$ 8,00" at bounding box center [807, 520] width 95 height 17
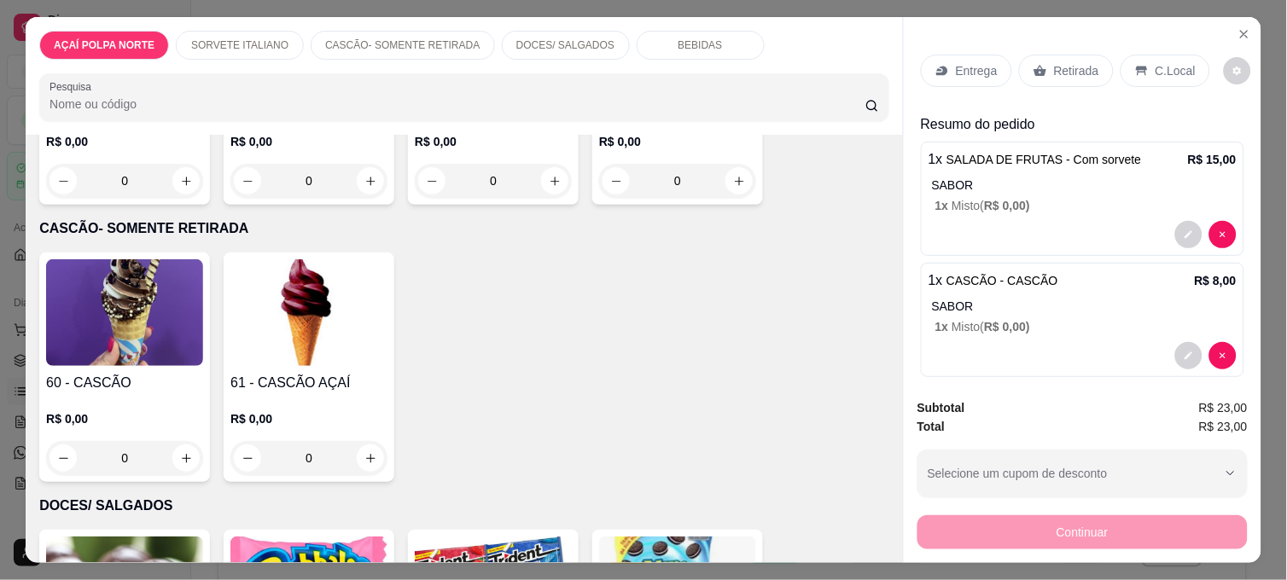
click at [1135, 64] on icon at bounding box center [1142, 71] width 14 height 14
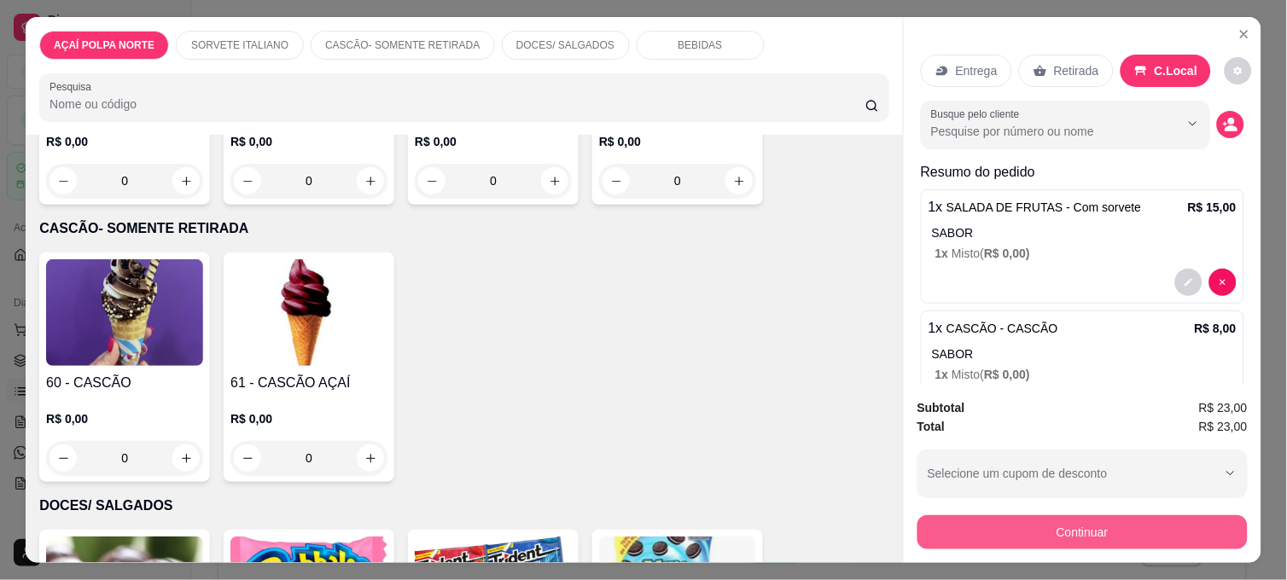
click at [1188, 522] on button "Continuar" at bounding box center [1082, 532] width 330 height 34
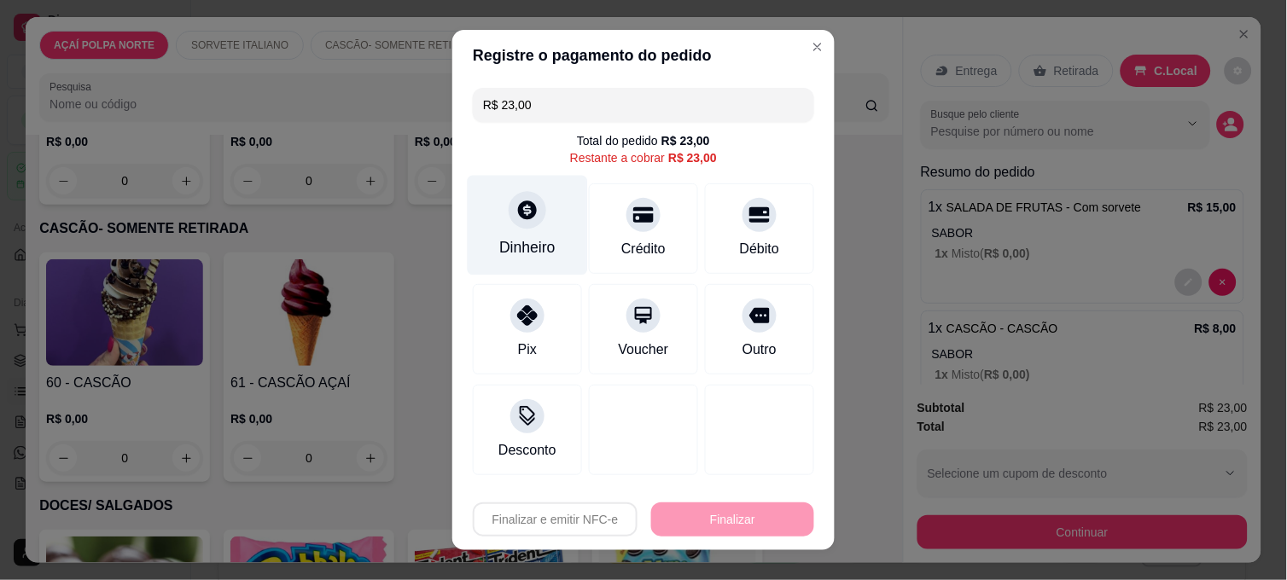
click at [543, 248] on div "Dinheiro" at bounding box center [527, 247] width 56 height 22
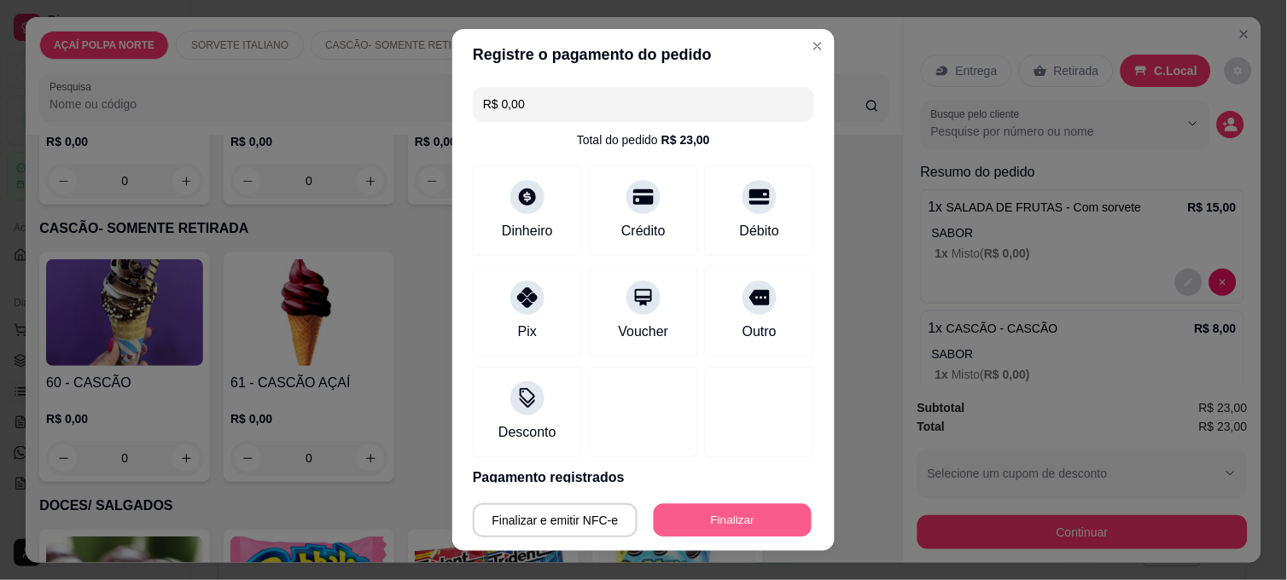
click at [702, 538] on div "Finalizar e emitir NFC-e Finalizar" at bounding box center [643, 520] width 341 height 34
type input "-R$ 23,00"
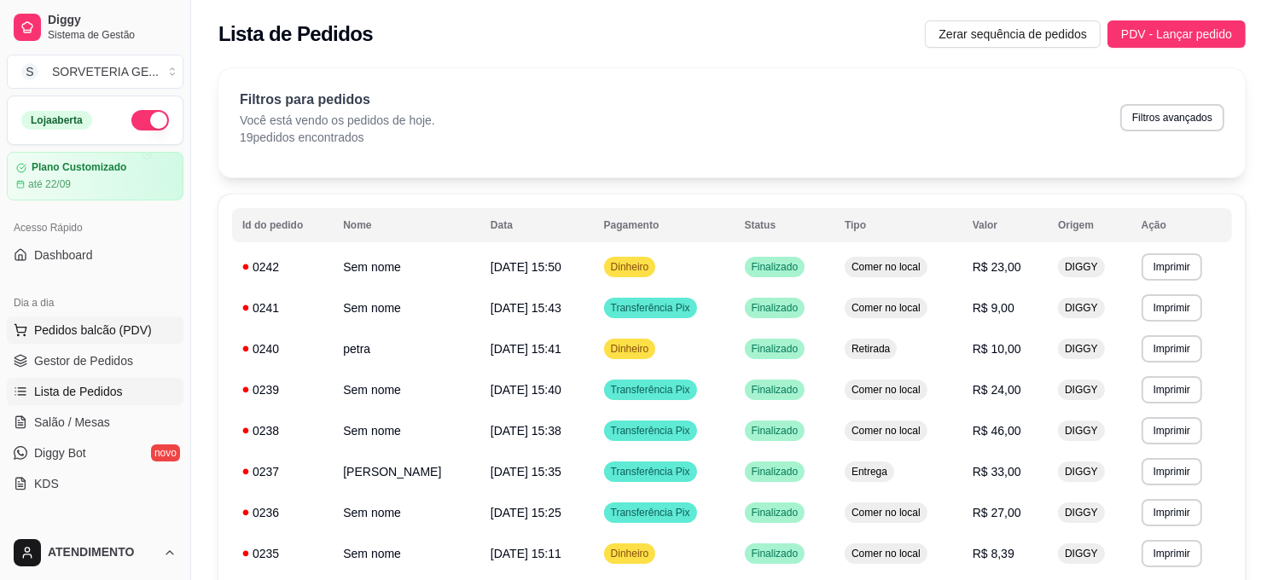
click at [122, 334] on span "Pedidos balcão (PDV)" at bounding box center [93, 330] width 118 height 17
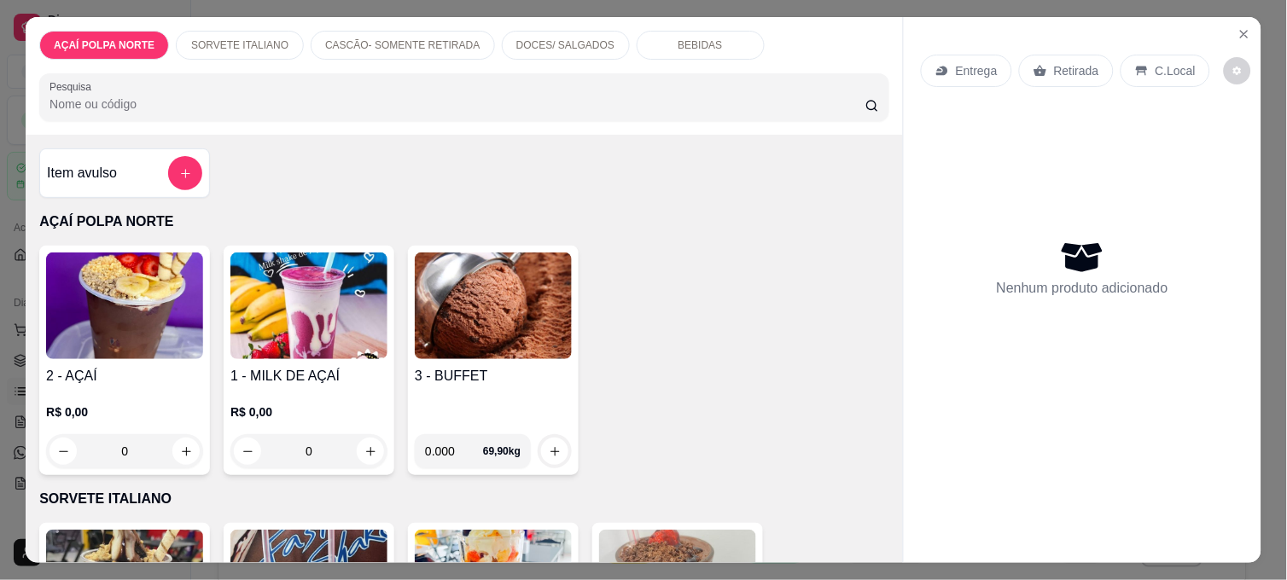
click at [137, 318] on img at bounding box center [124, 306] width 157 height 107
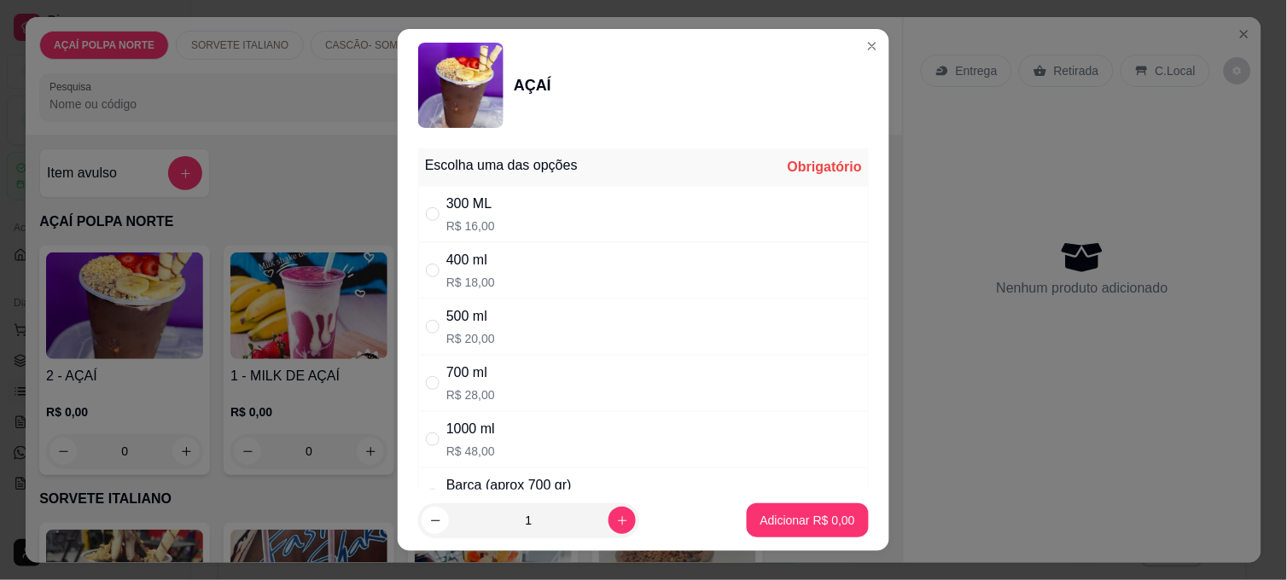
click at [532, 276] on div "400 ml R$ 18,00" at bounding box center [643, 270] width 450 height 56
radio input "true"
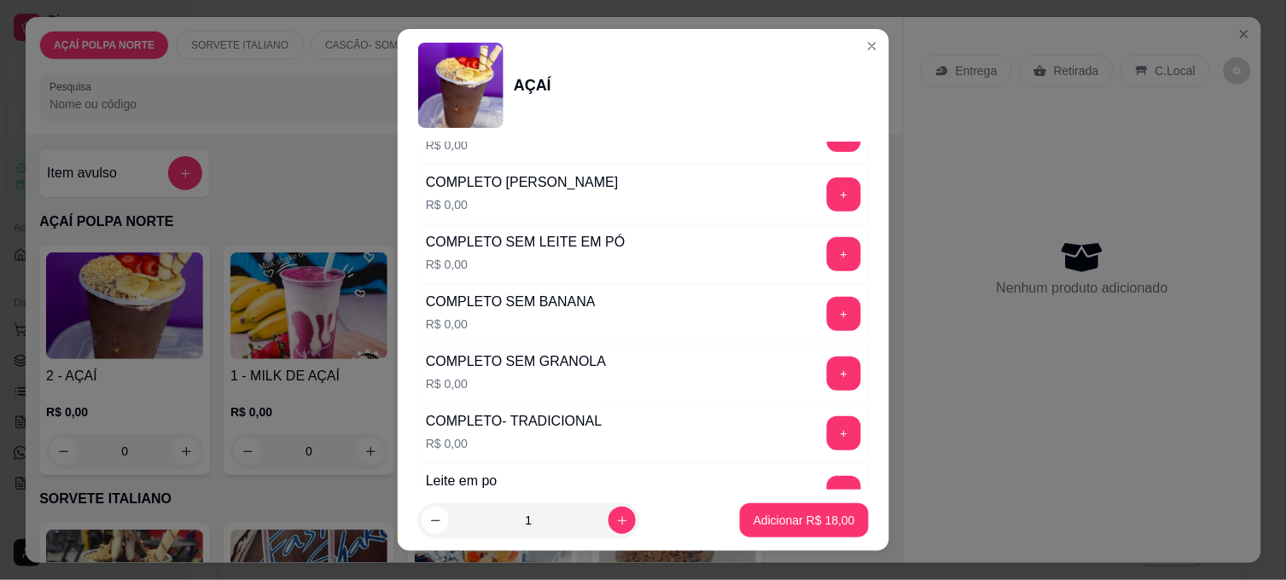
scroll to position [568, 0]
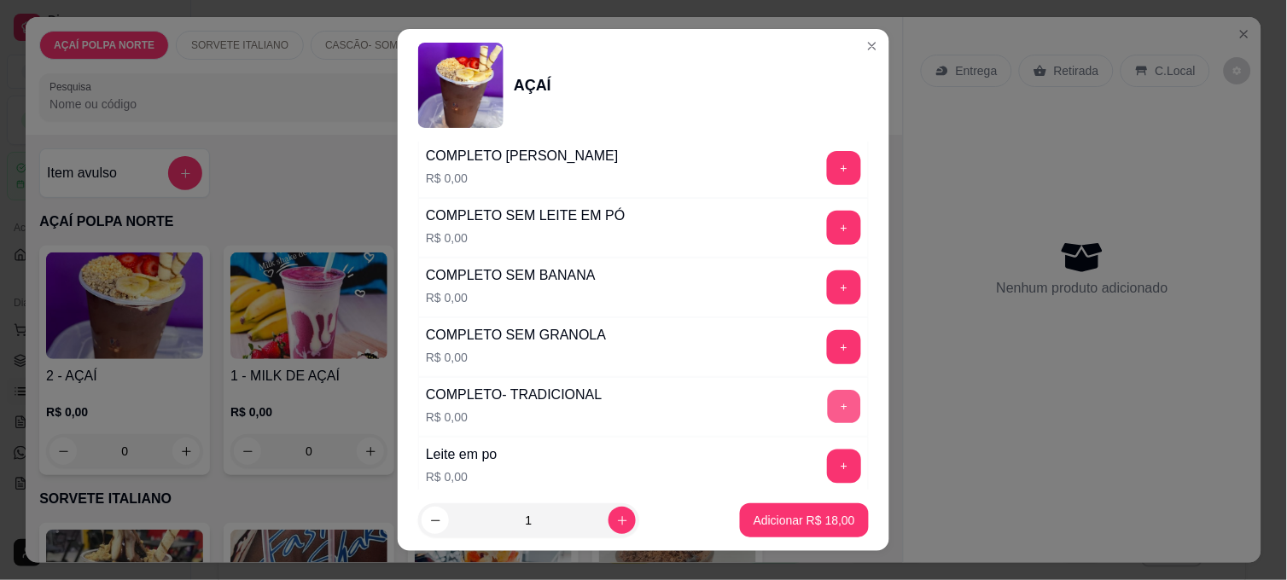
click at [828, 407] on button "+" at bounding box center [844, 407] width 33 height 33
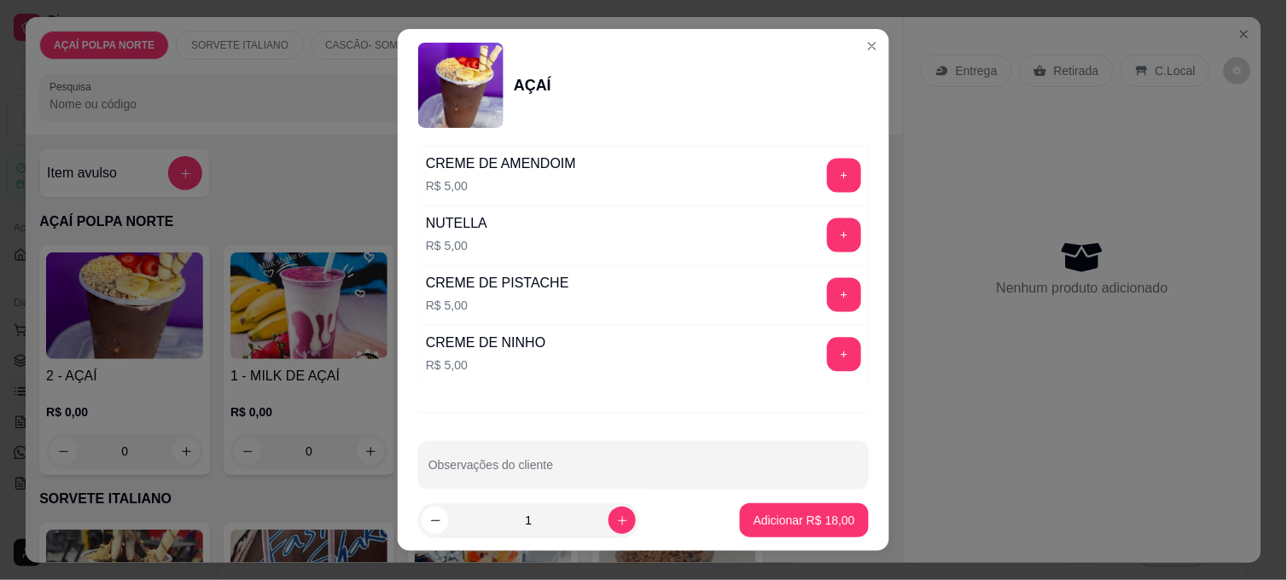
scroll to position [2180, 0]
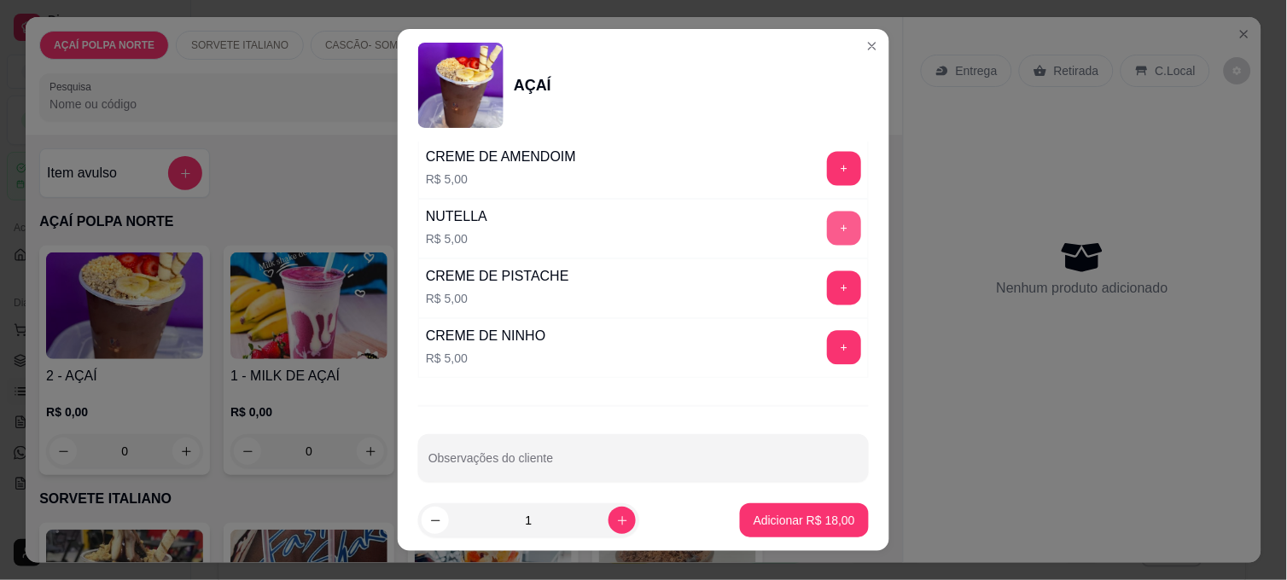
click at [827, 229] on button "+" at bounding box center [844, 229] width 34 height 34
click at [793, 526] on p "Adicionar R$ 23,00" at bounding box center [804, 520] width 102 height 17
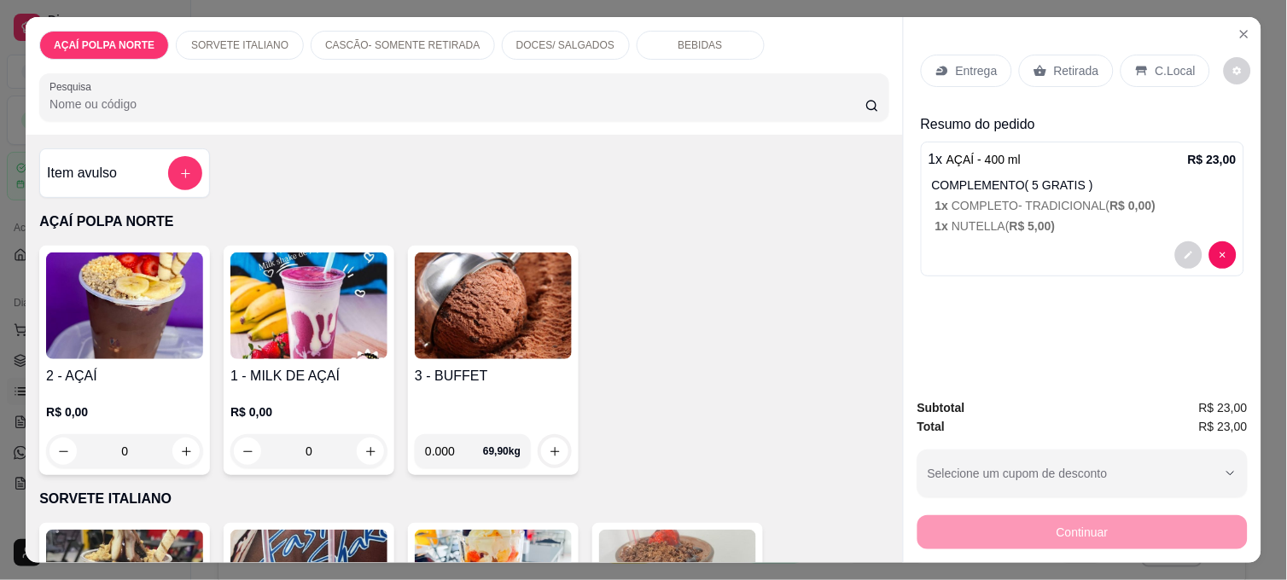
click at [98, 303] on img at bounding box center [124, 306] width 157 height 107
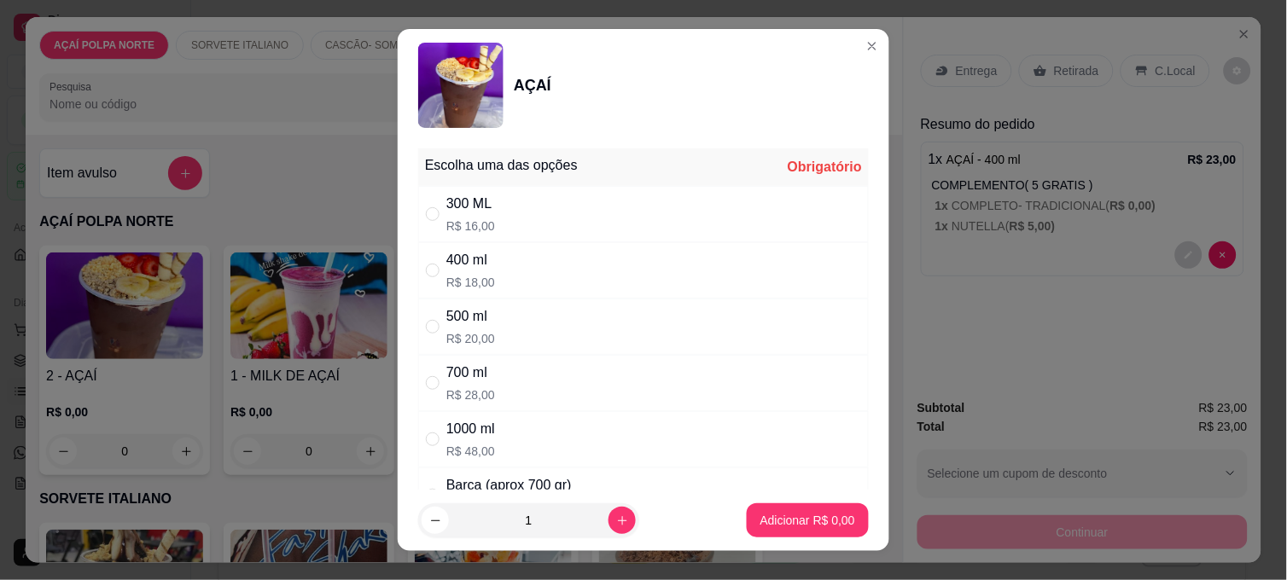
click at [533, 270] on div "400 ml R$ 18,00" at bounding box center [643, 270] width 450 height 56
radio input "true"
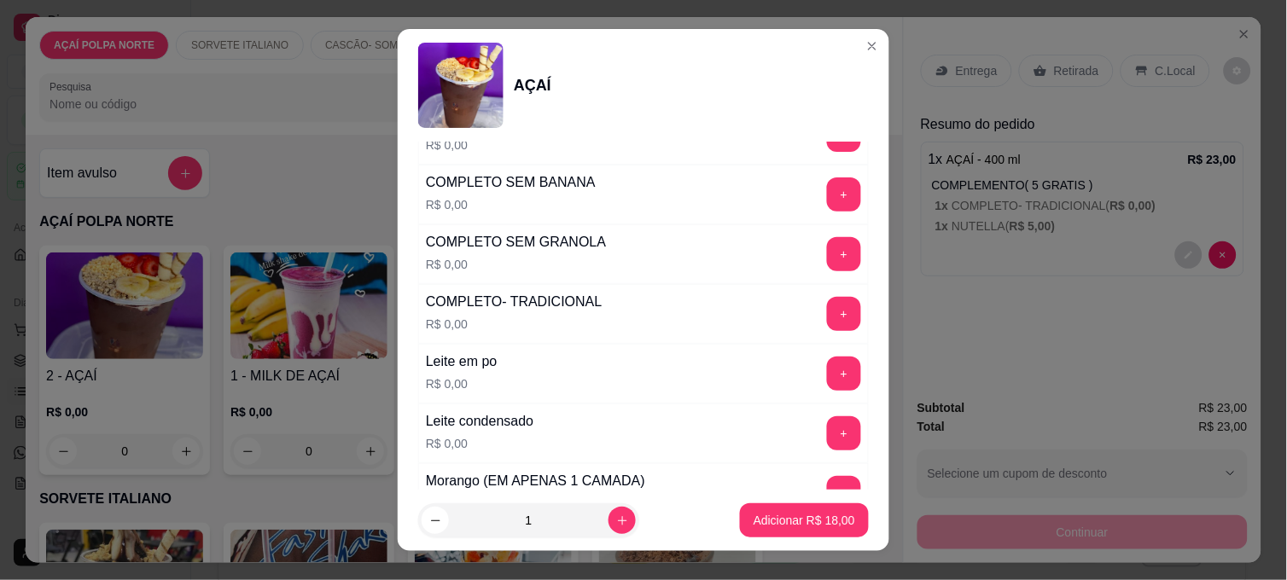
scroll to position [663, 0]
click at [827, 314] on button "+" at bounding box center [844, 312] width 34 height 34
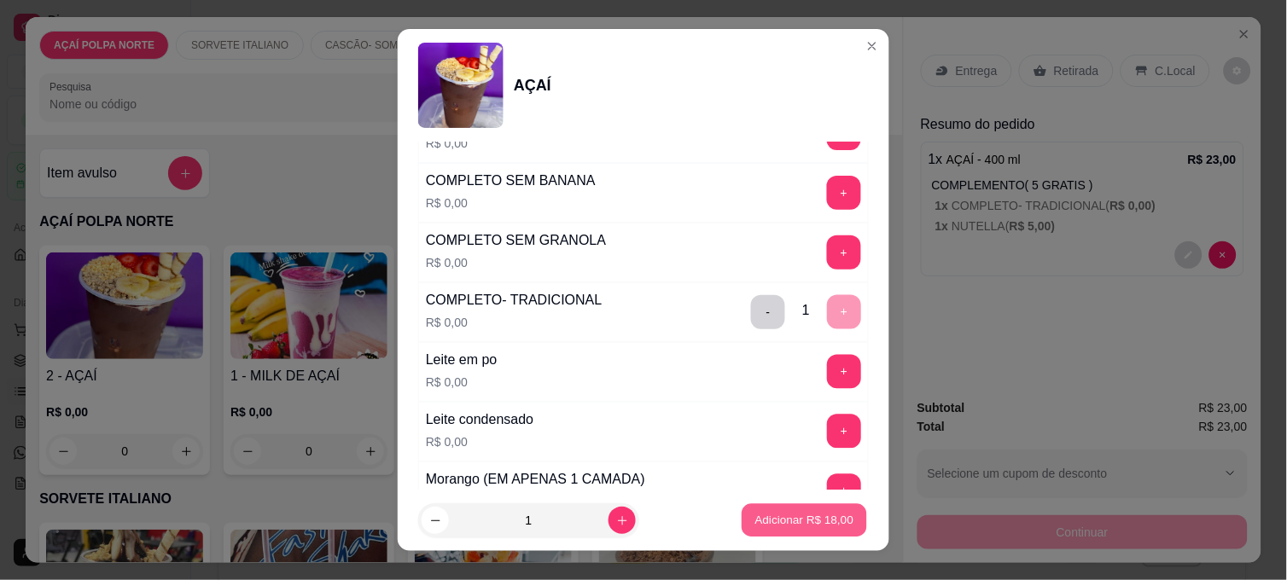
click at [816, 518] on p "Adicionar R$ 18,00" at bounding box center [804, 520] width 99 height 16
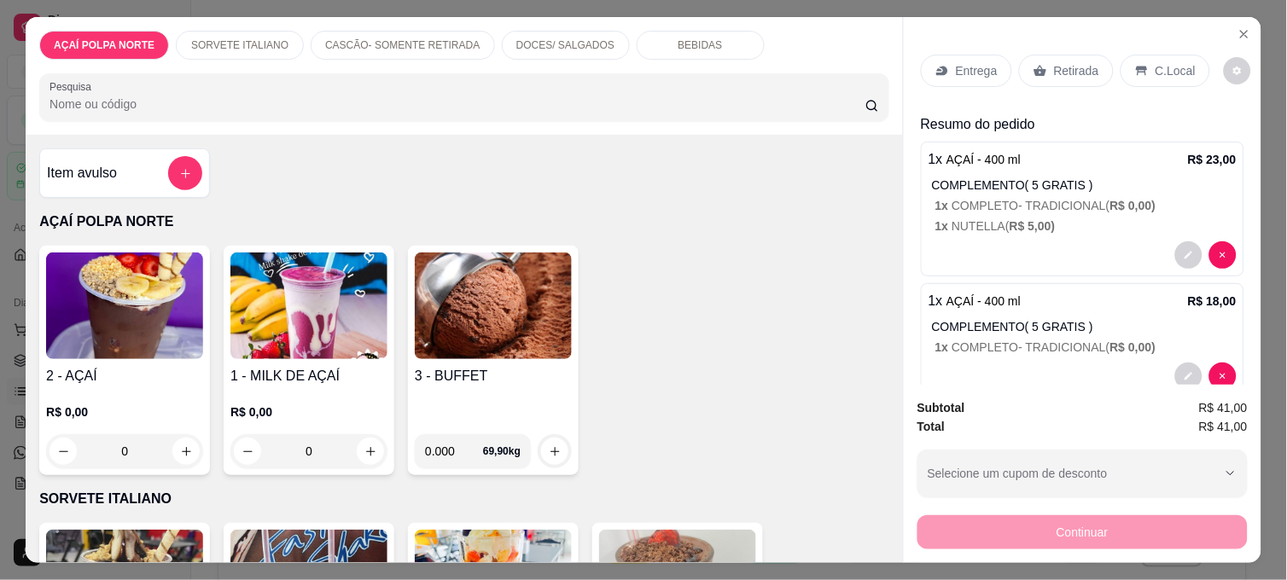
click at [1157, 65] on p "C.Local" at bounding box center [1175, 70] width 40 height 17
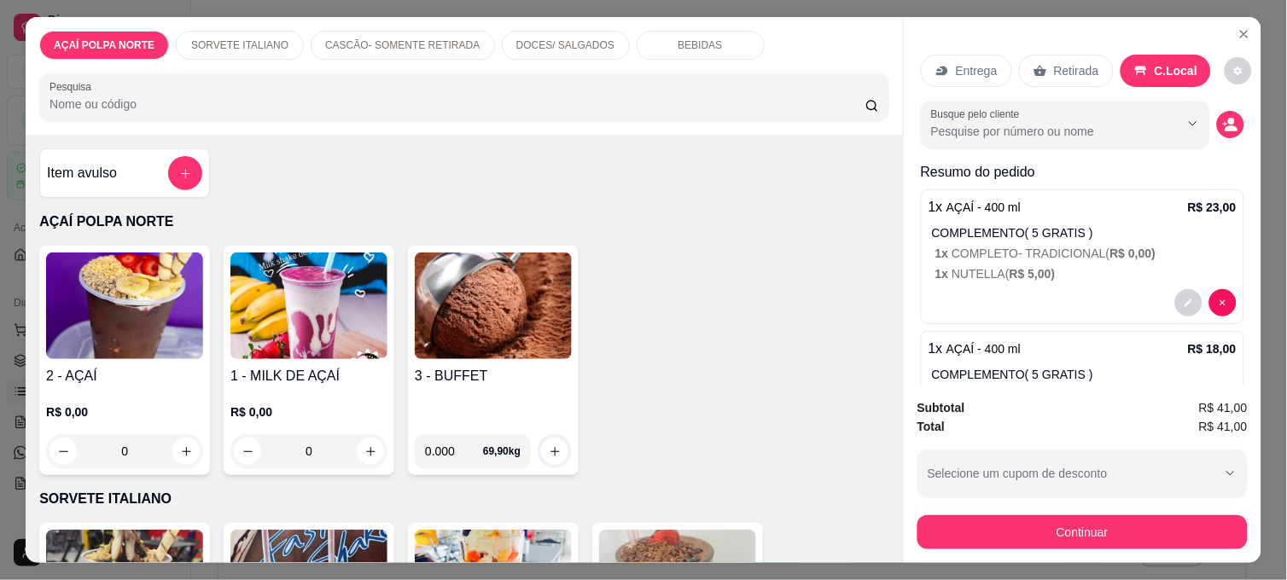
click at [1036, 66] on icon at bounding box center [1040, 71] width 13 height 11
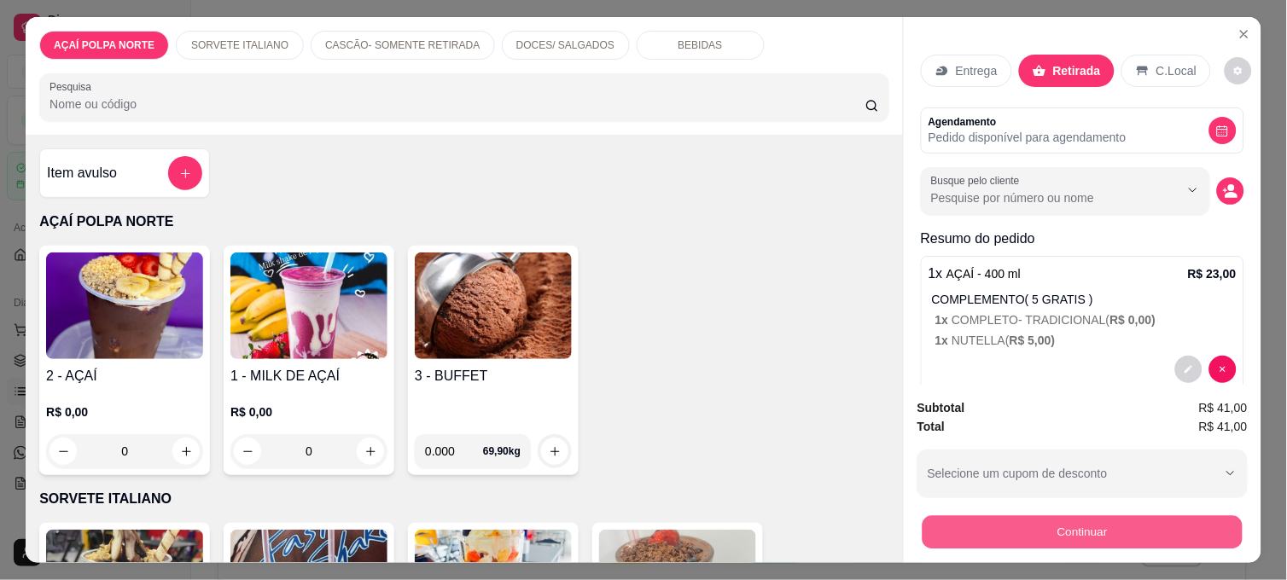
click at [1217, 515] on button "Continuar" at bounding box center [1082, 531] width 320 height 33
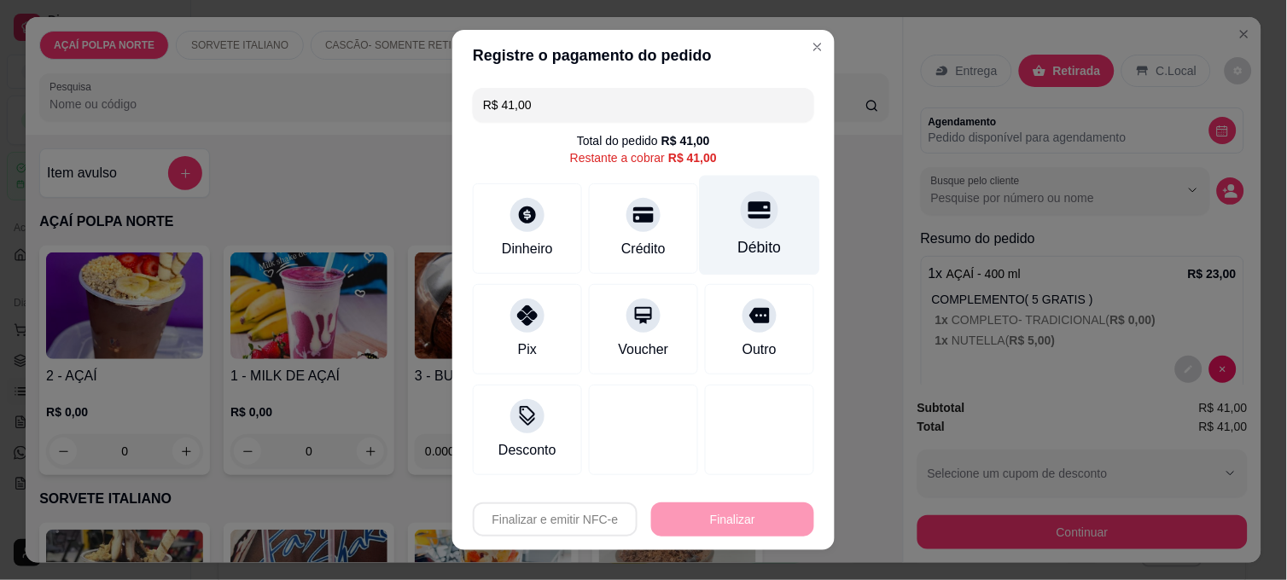
click at [738, 239] on div "Débito" at bounding box center [760, 247] width 44 height 22
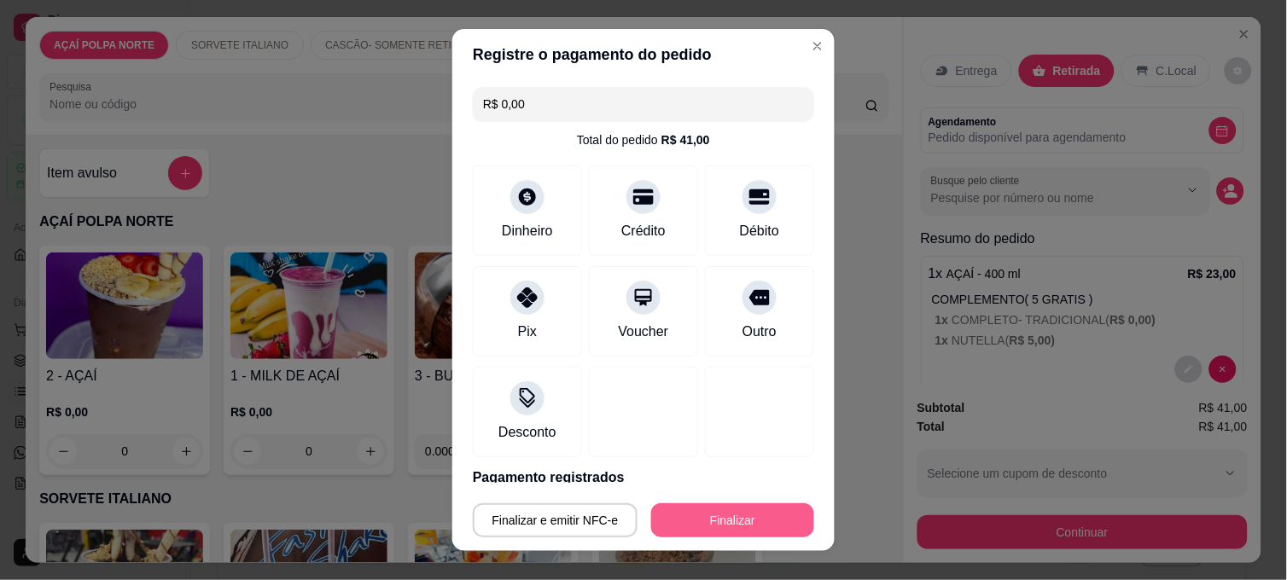
click at [748, 516] on button "Finalizar" at bounding box center [732, 520] width 163 height 34
type input "-R$ 41,00"
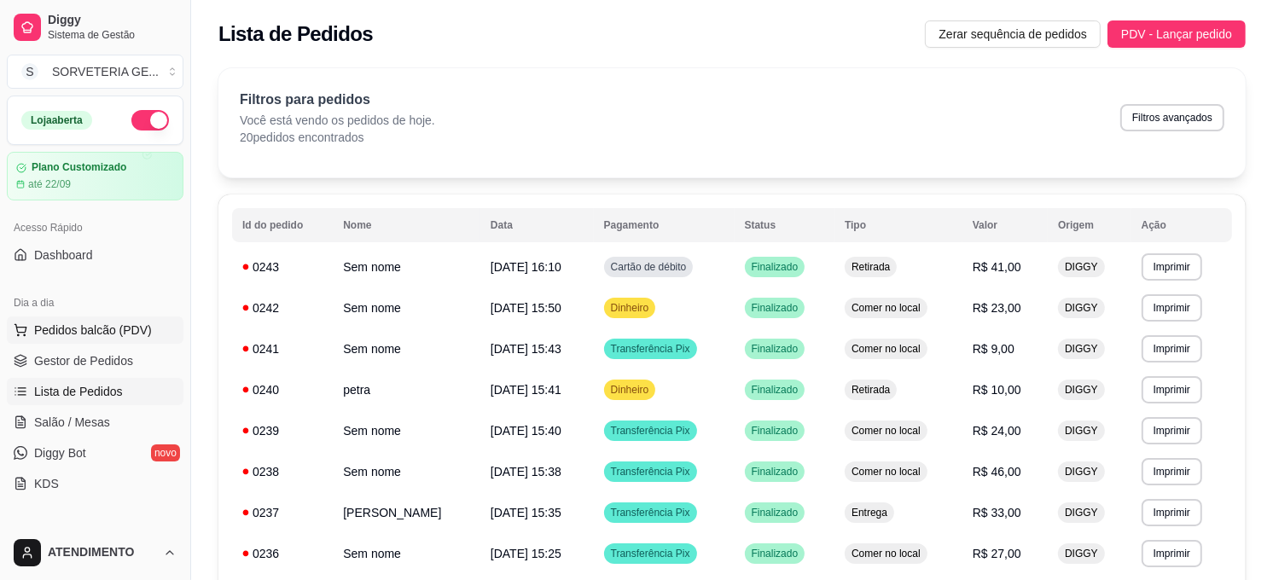
click at [94, 322] on span "Pedidos balcão (PDV)" at bounding box center [93, 330] width 118 height 17
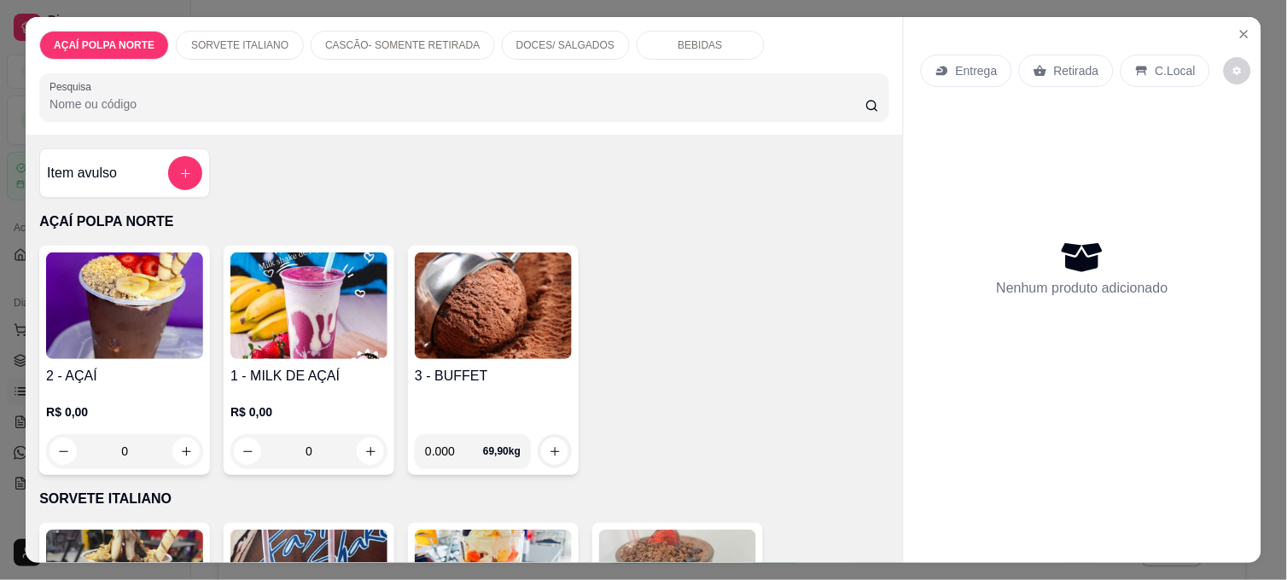
click at [91, 334] on img at bounding box center [124, 306] width 157 height 107
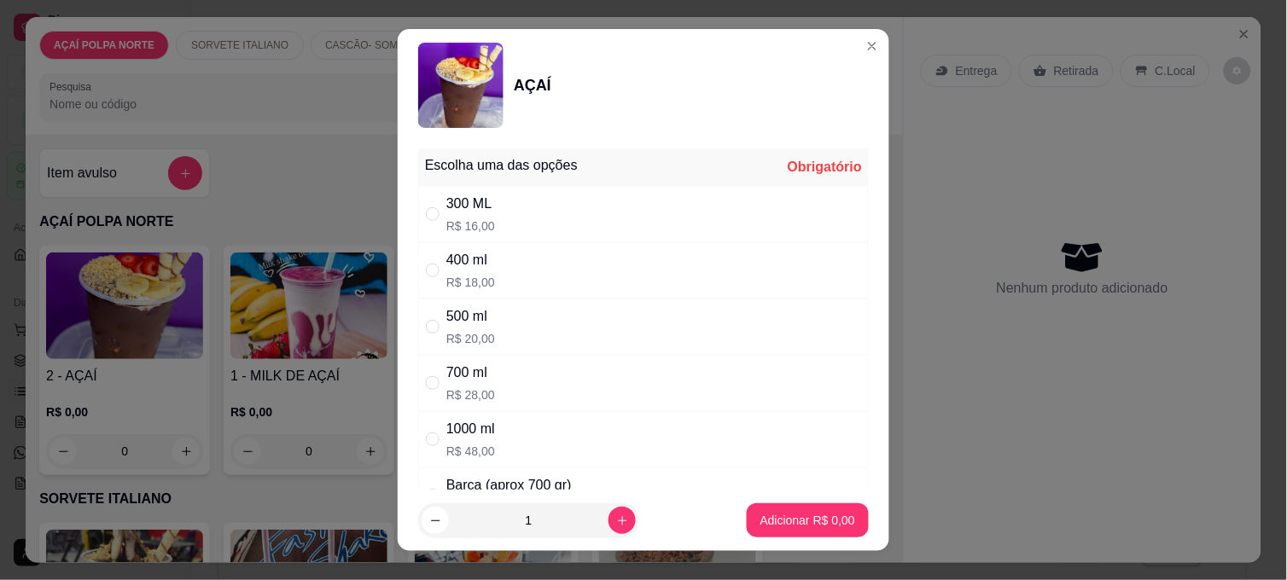
click at [503, 271] on div "400 ml R$ 18,00" at bounding box center [643, 270] width 450 height 56
radio input "true"
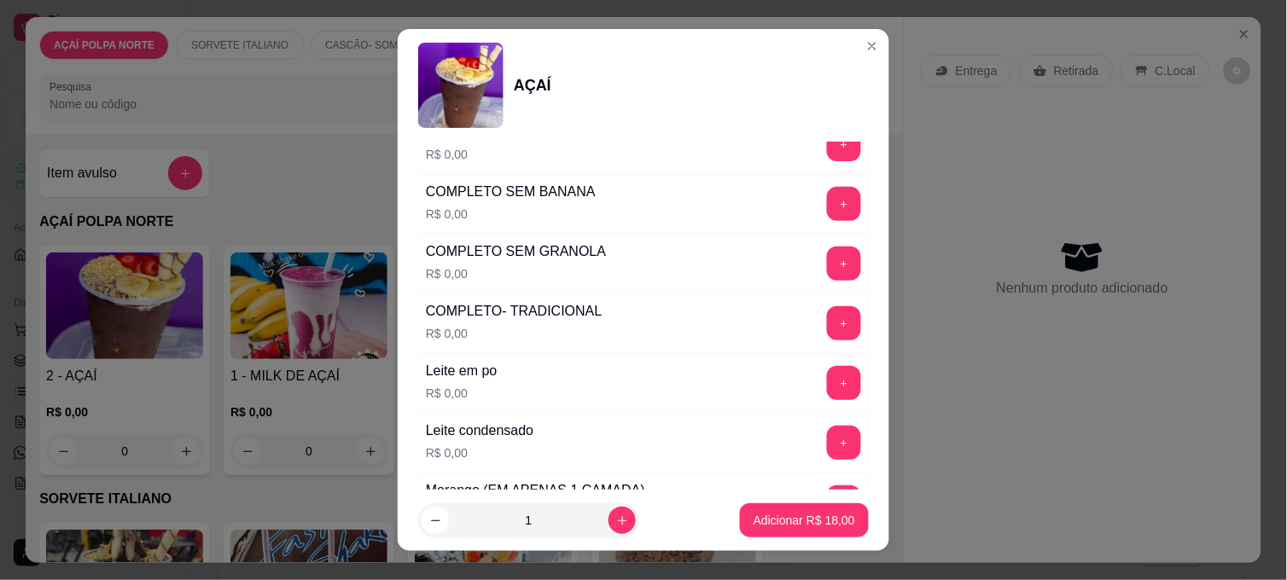
scroll to position [663, 0]
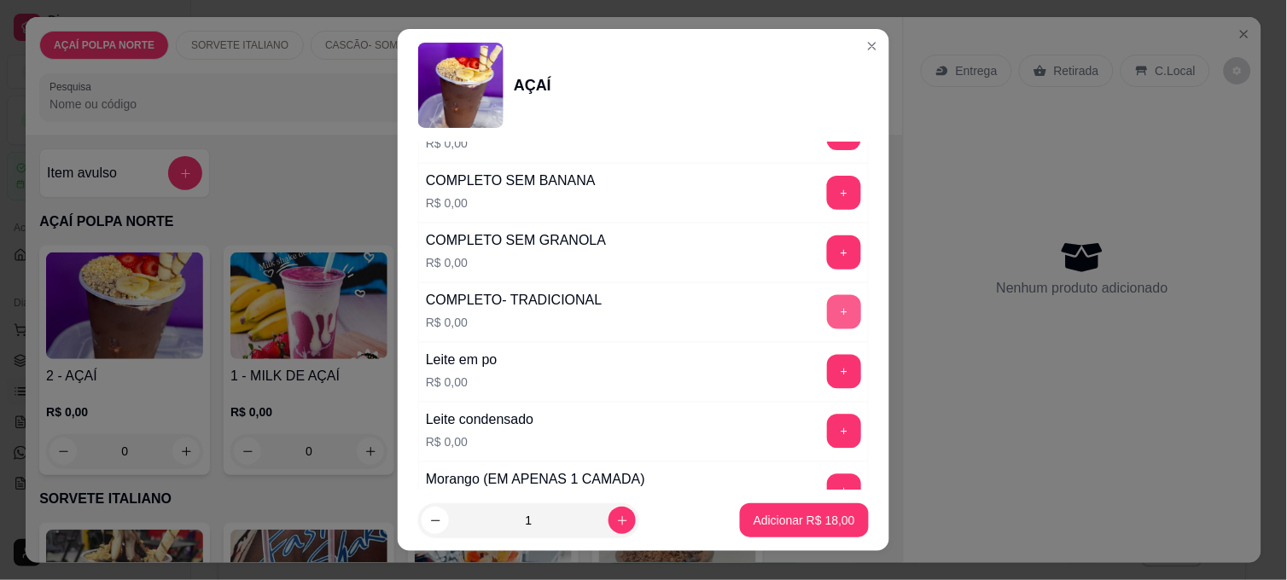
click at [827, 313] on button "+" at bounding box center [844, 312] width 34 height 34
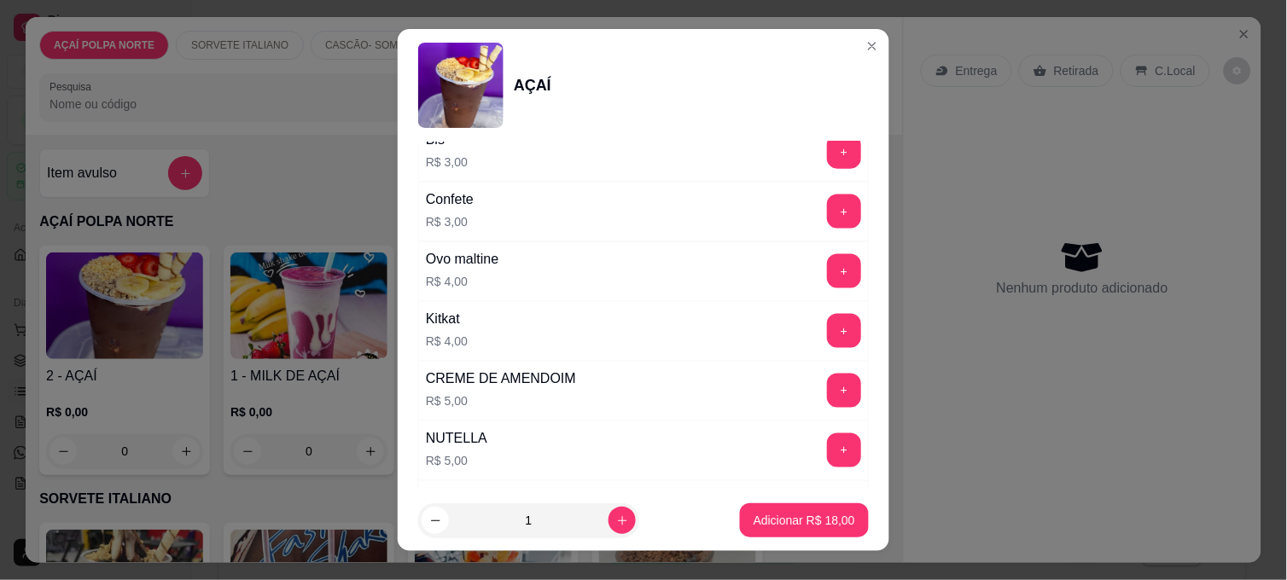
scroll to position [1991, 0]
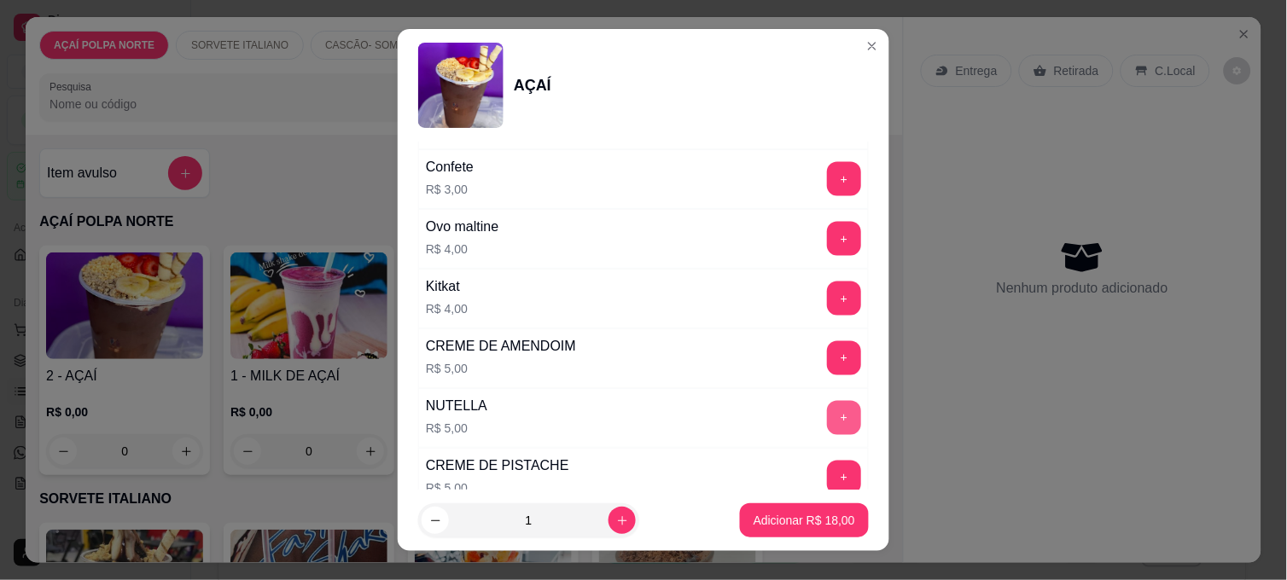
click at [827, 416] on button "+" at bounding box center [844, 418] width 34 height 34
click at [811, 517] on p "Adicionar R$ 23,00" at bounding box center [804, 520] width 102 height 17
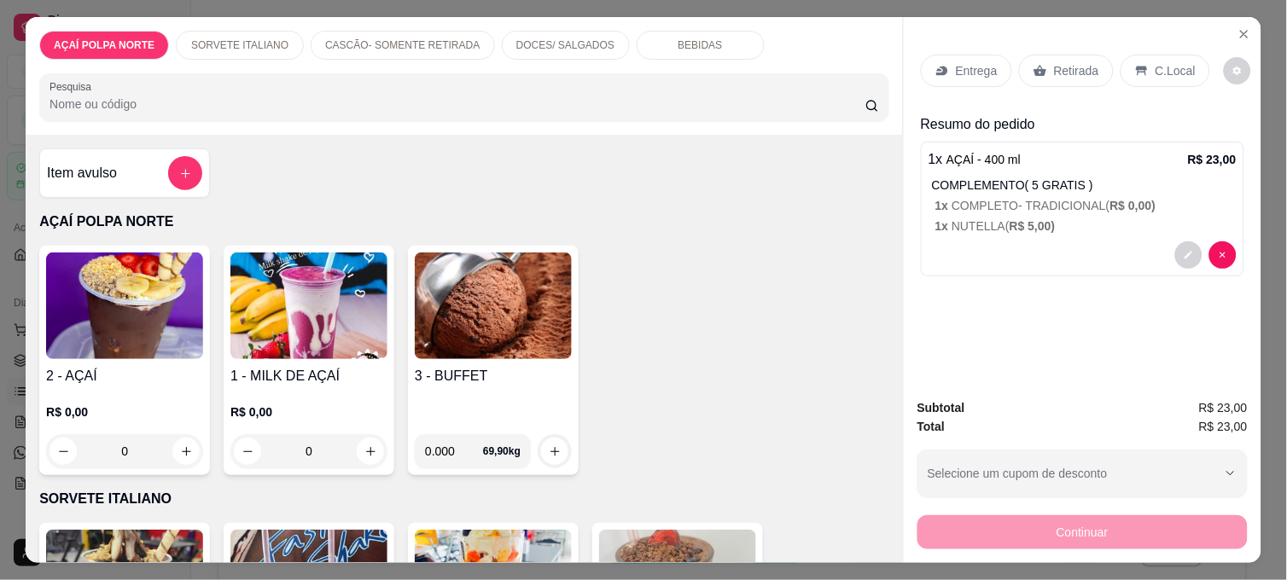
click at [118, 317] on img at bounding box center [124, 306] width 157 height 107
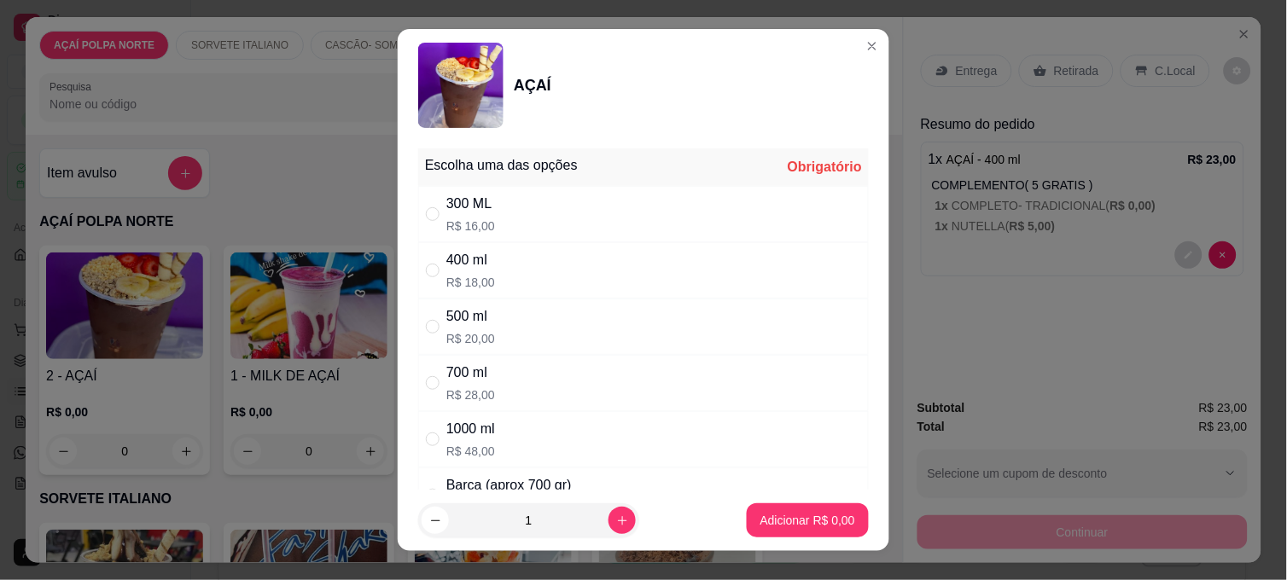
click at [543, 286] on div "400 ml R$ 18,00" at bounding box center [643, 270] width 450 height 56
radio input "true"
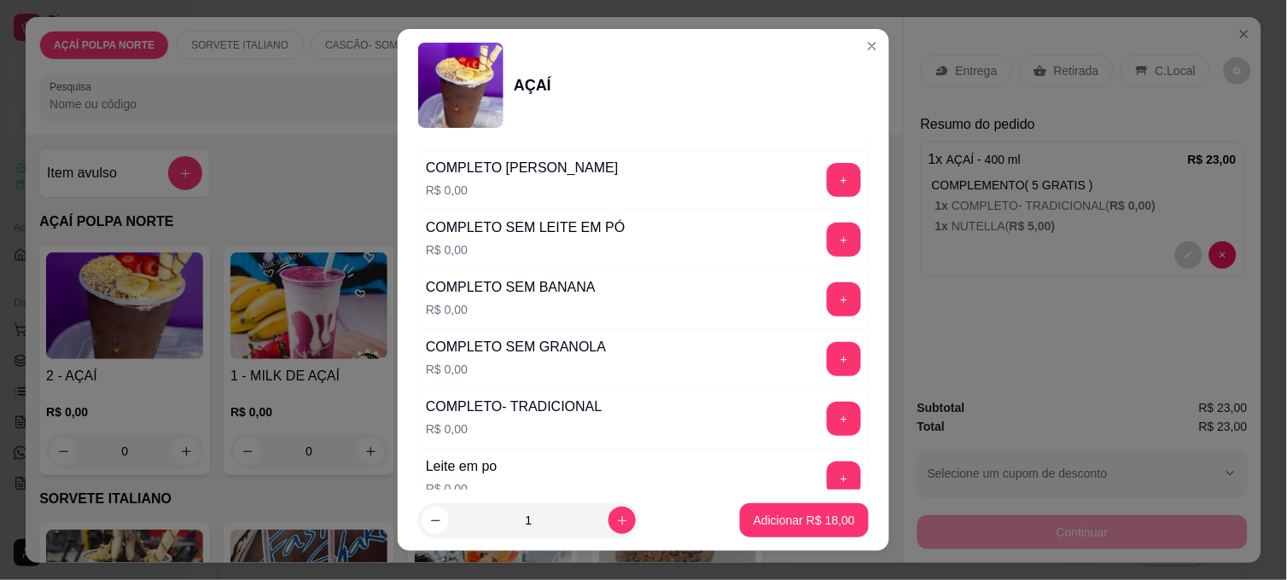
scroll to position [568, 0]
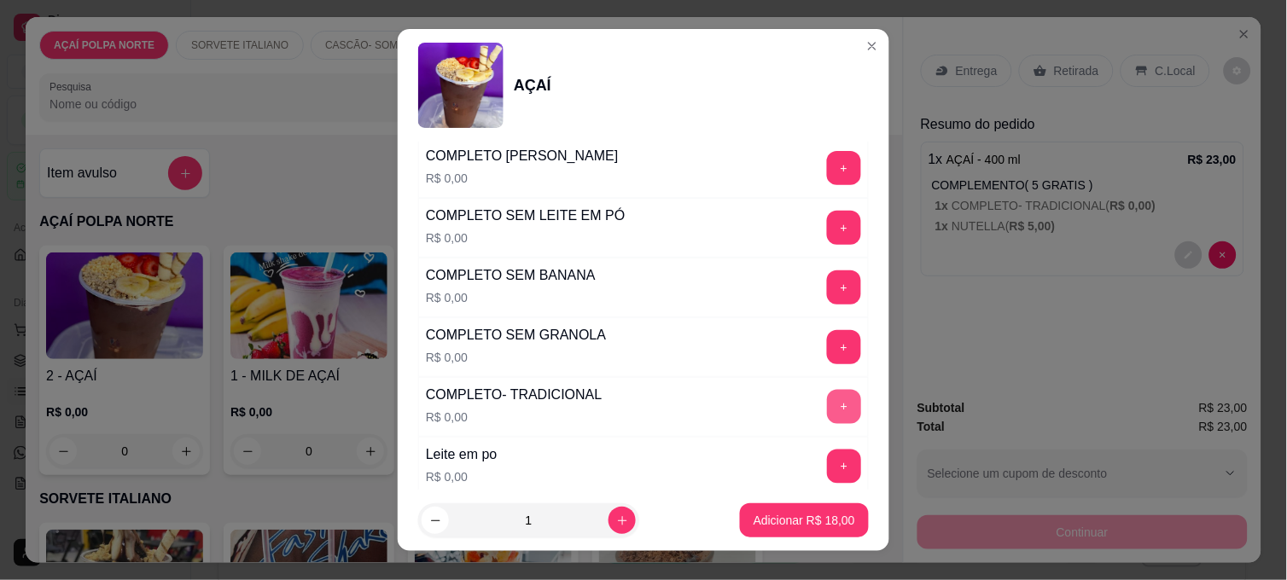
click at [827, 414] on button "+" at bounding box center [844, 407] width 34 height 34
click at [802, 527] on p "Adicionar R$ 18,00" at bounding box center [804, 520] width 102 height 17
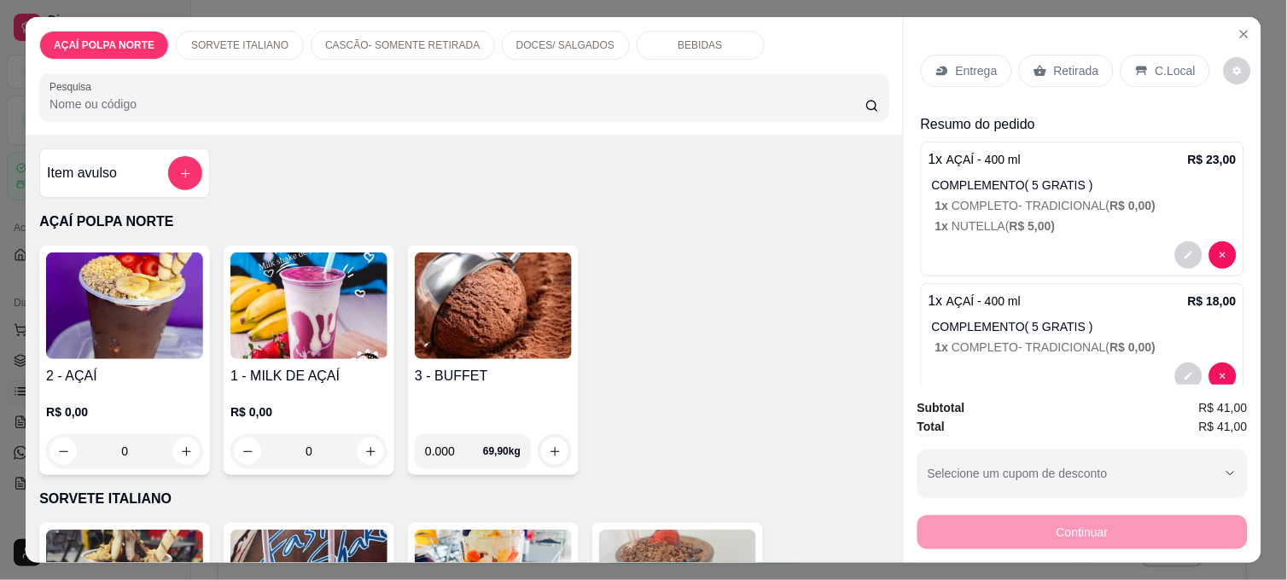
click at [1163, 66] on p "C.Local" at bounding box center [1175, 70] width 40 height 17
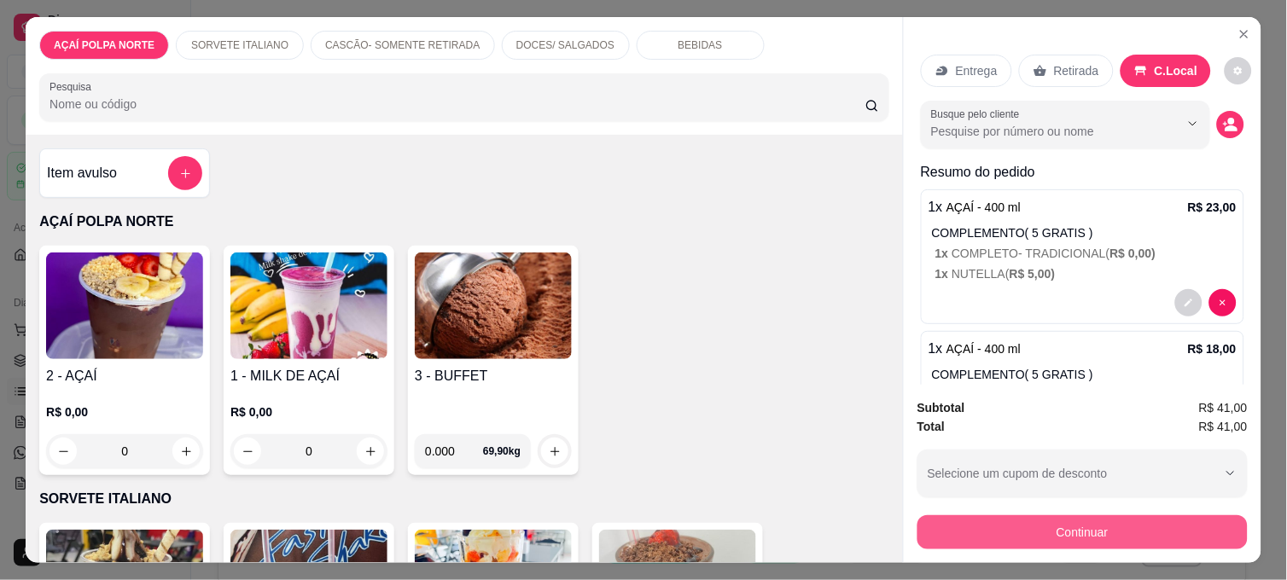
click at [1181, 518] on button "Continuar" at bounding box center [1082, 532] width 330 height 34
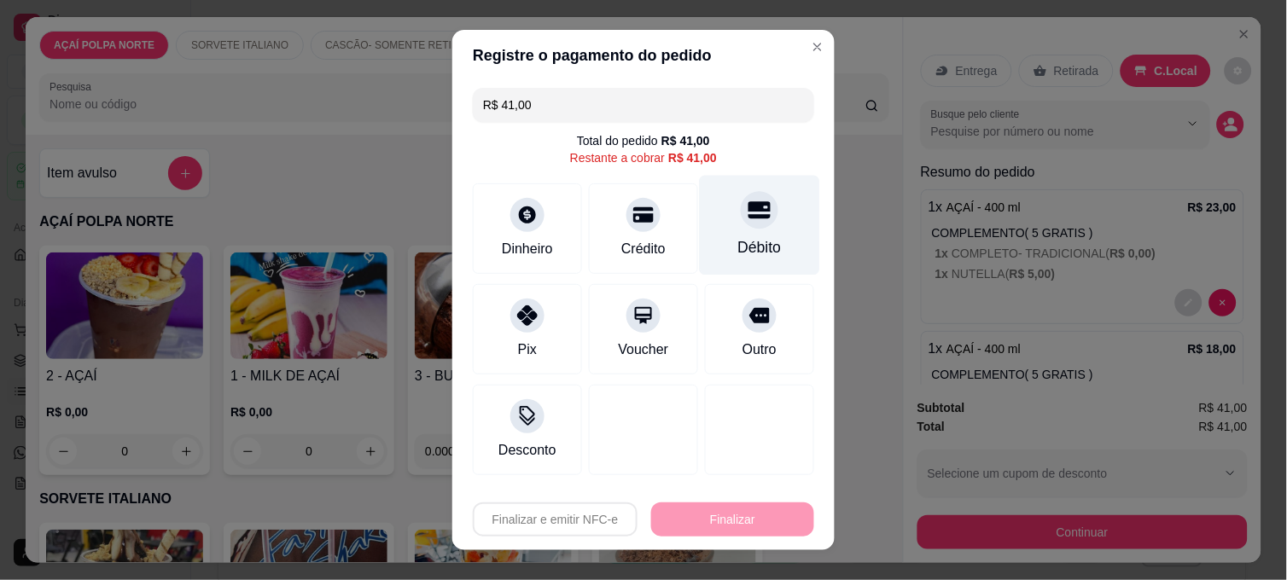
click at [766, 214] on div "Débito" at bounding box center [760, 226] width 120 height 100
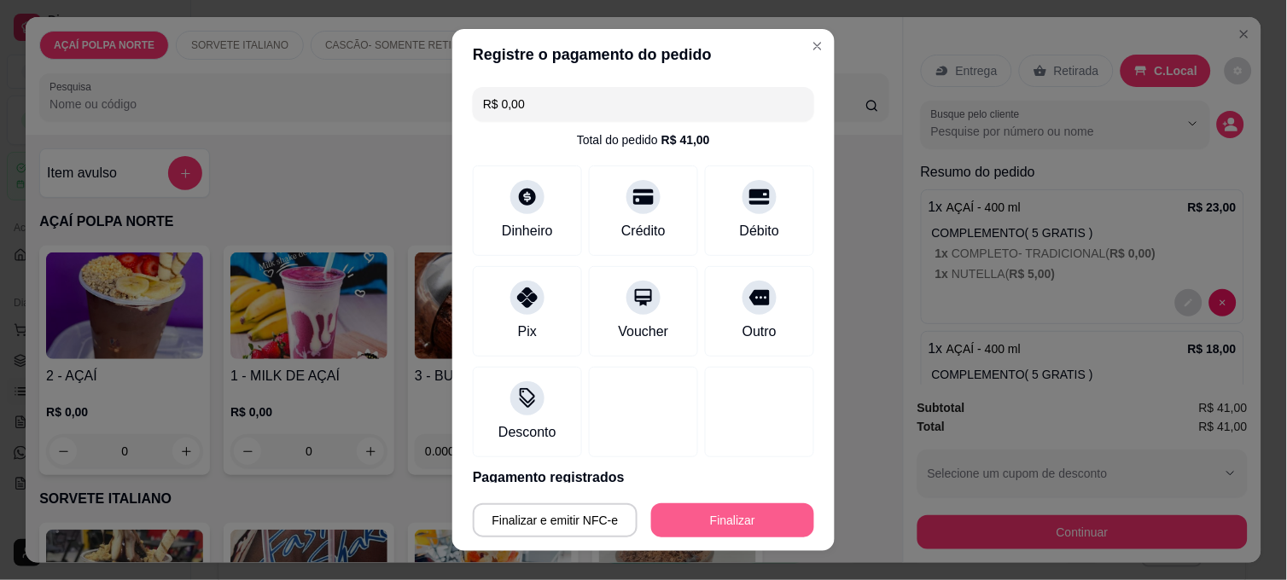
click at [772, 523] on button "Finalizar" at bounding box center [732, 520] width 163 height 34
type input "-R$ 41,00"
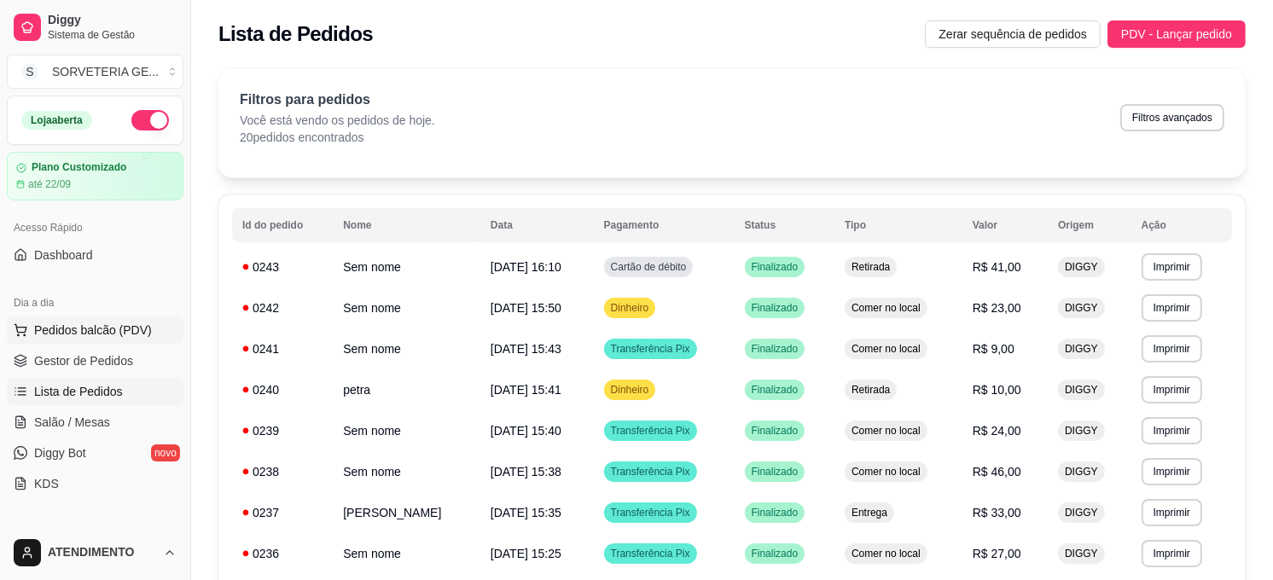
click at [131, 333] on span "Pedidos balcão (PDV)" at bounding box center [93, 330] width 118 height 17
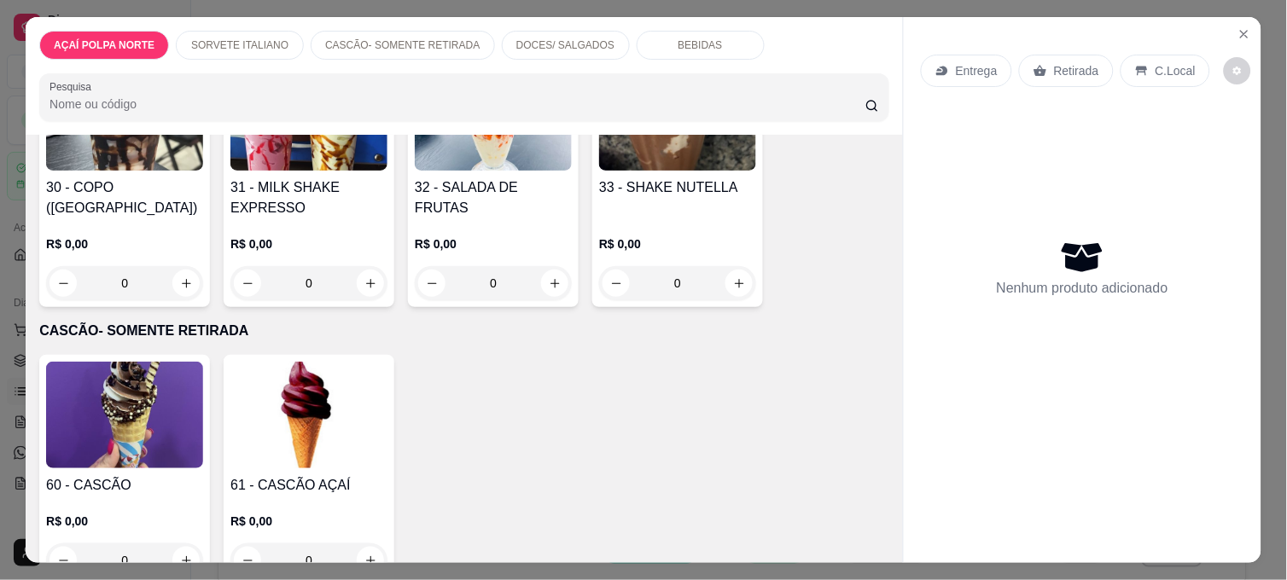
scroll to position [474, 0]
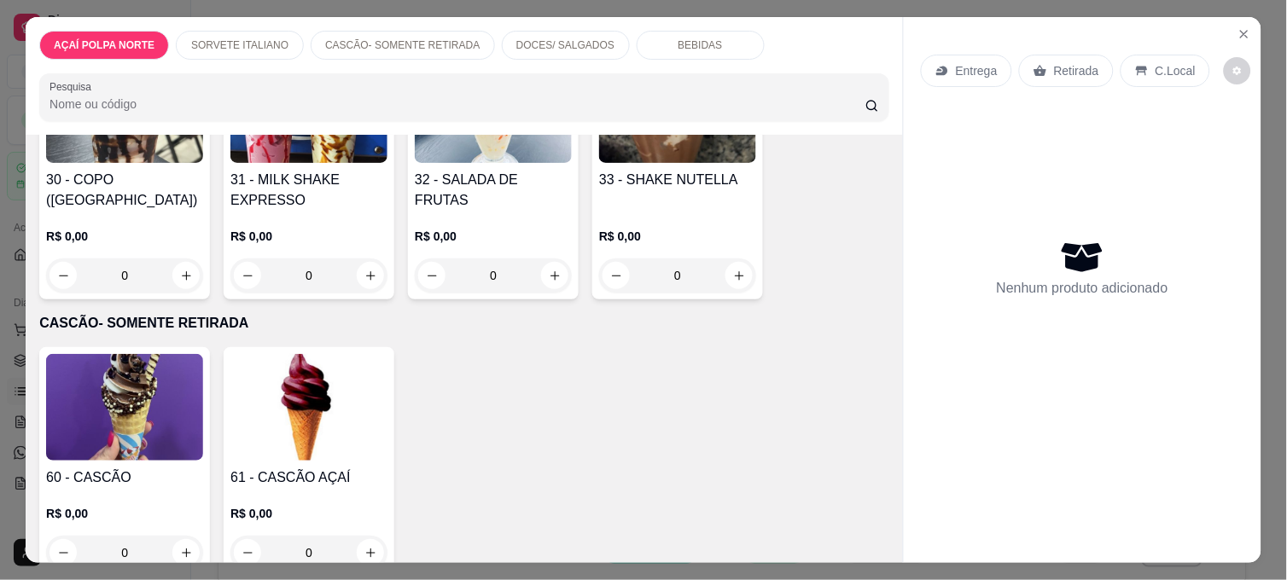
click at [137, 401] on img at bounding box center [124, 407] width 157 height 107
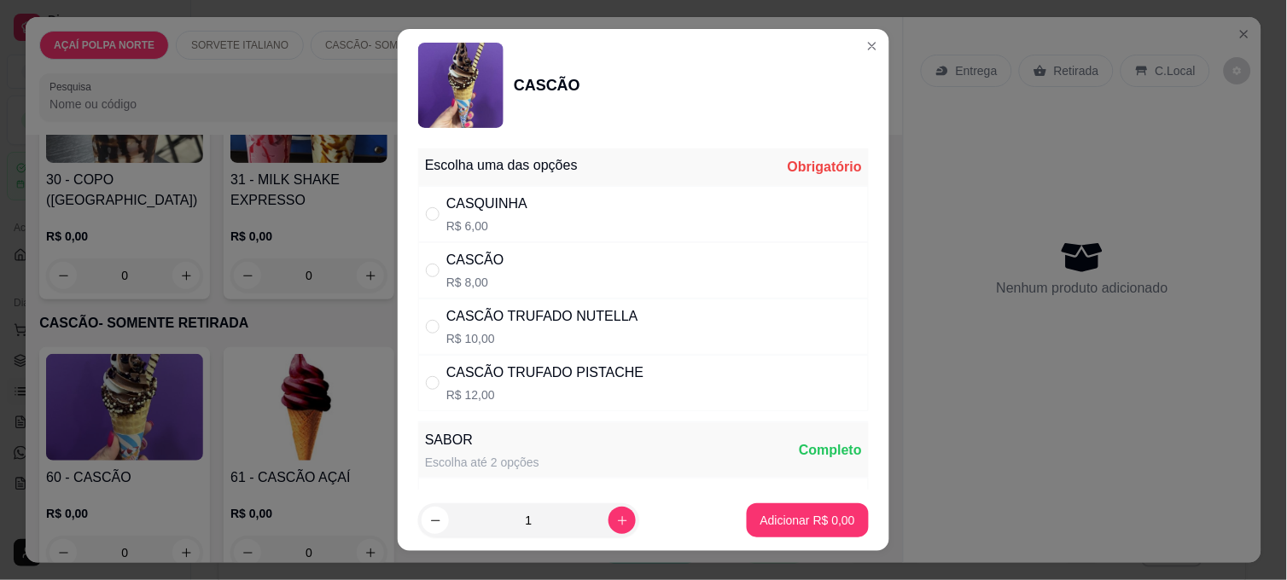
click at [576, 258] on div "CASCÃO R$ 8,00" at bounding box center [643, 270] width 450 height 56
radio input "true"
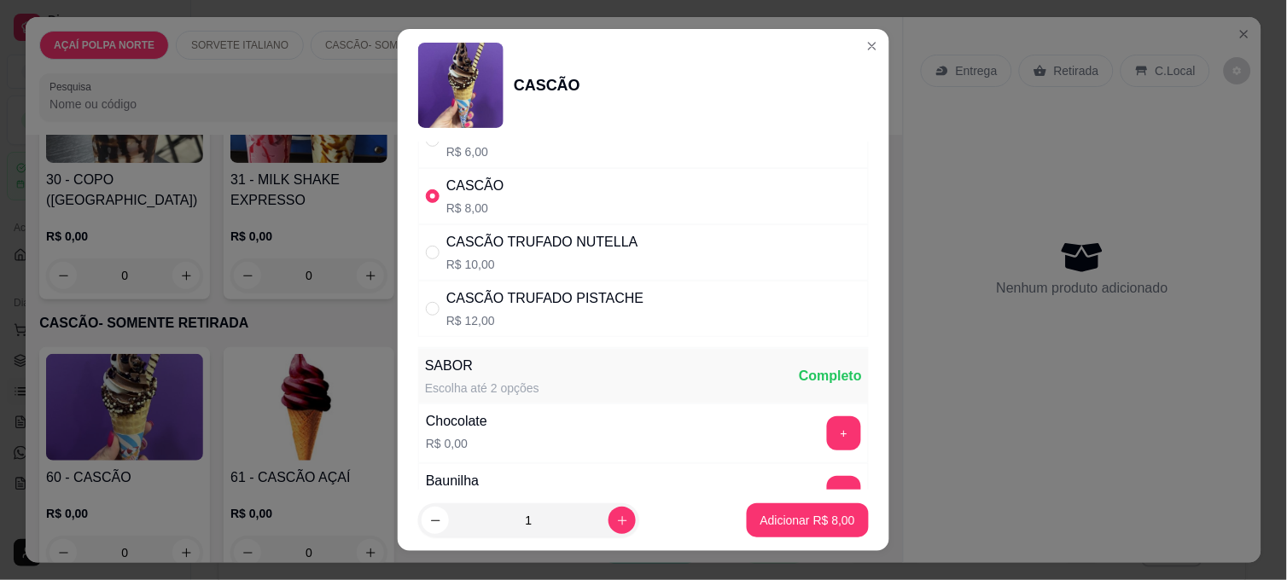
scroll to position [189, 0]
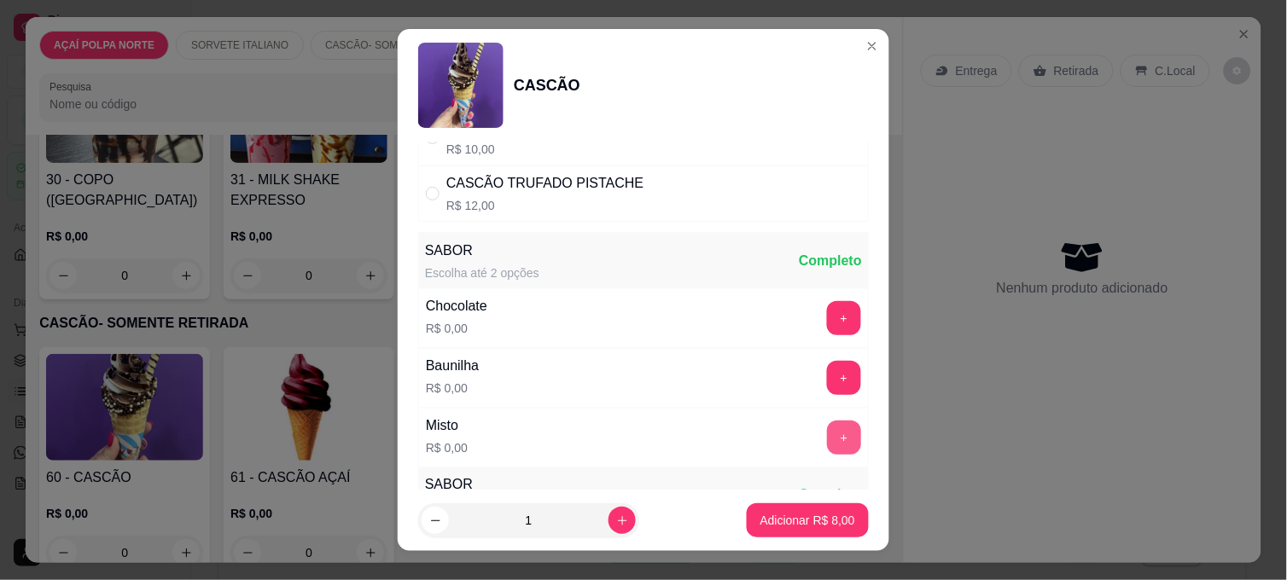
click at [827, 436] on button "+" at bounding box center [844, 438] width 34 height 34
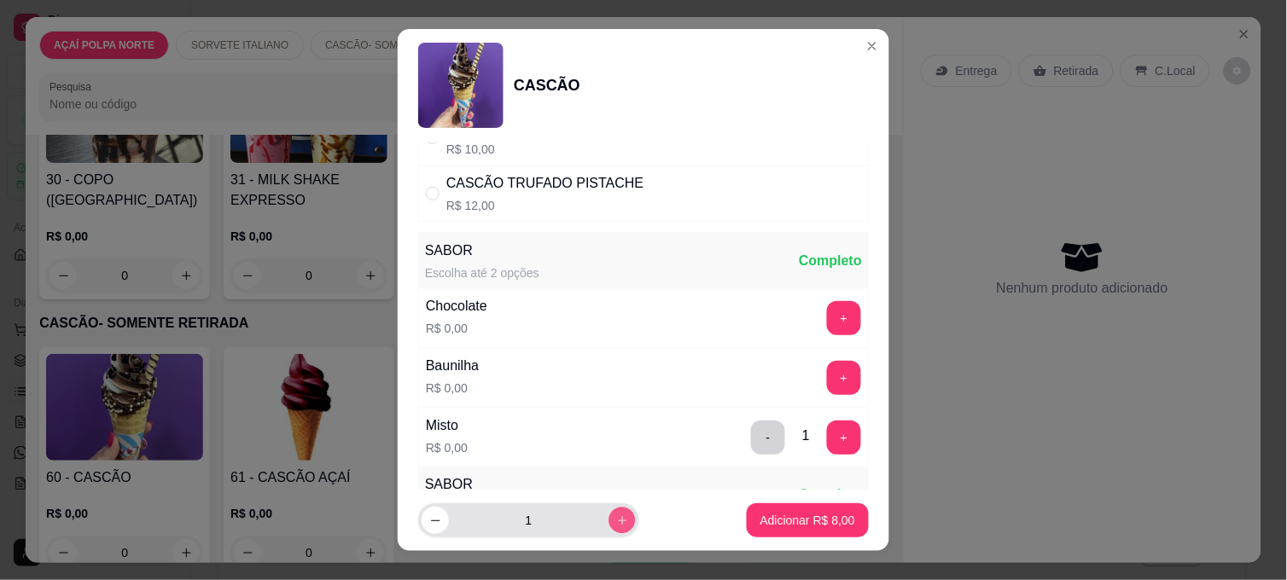
click at [608, 515] on button "increase-product-quantity" at bounding box center [621, 520] width 26 height 26
type input "2"
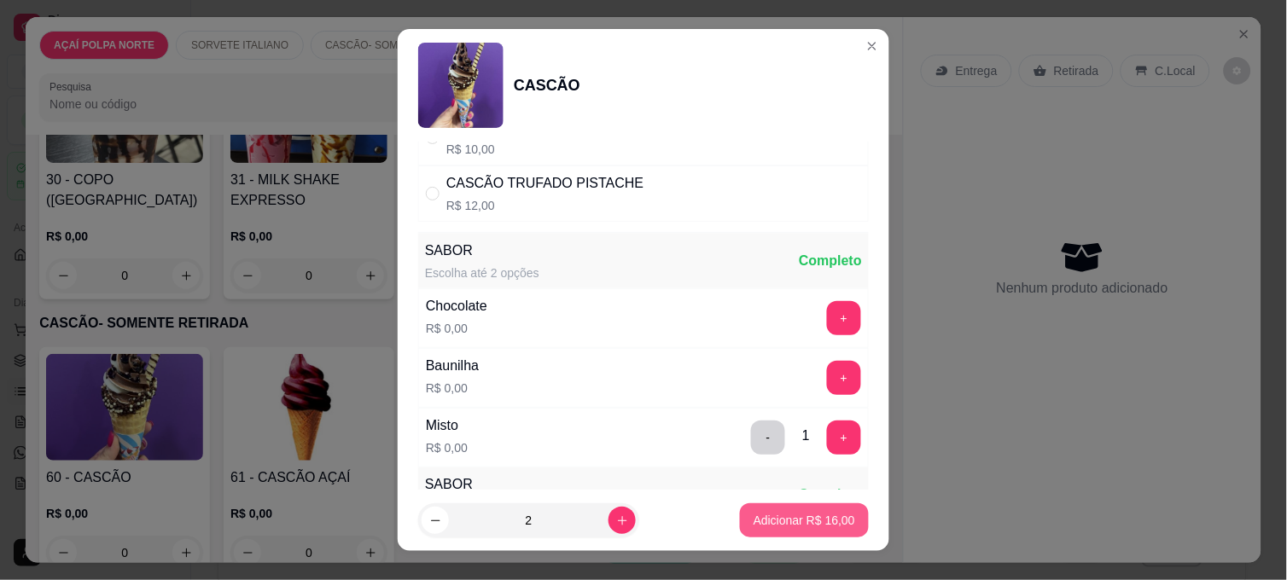
click at [786, 515] on p "Adicionar R$ 16,00" at bounding box center [804, 520] width 102 height 17
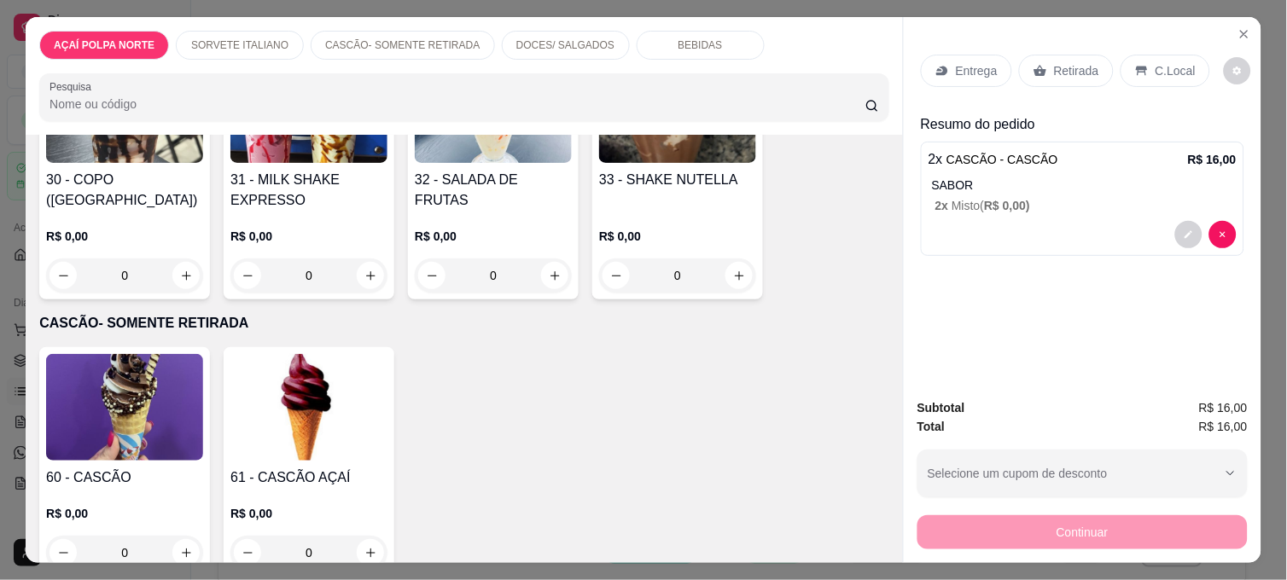
click at [1161, 67] on p "C.Local" at bounding box center [1175, 70] width 40 height 17
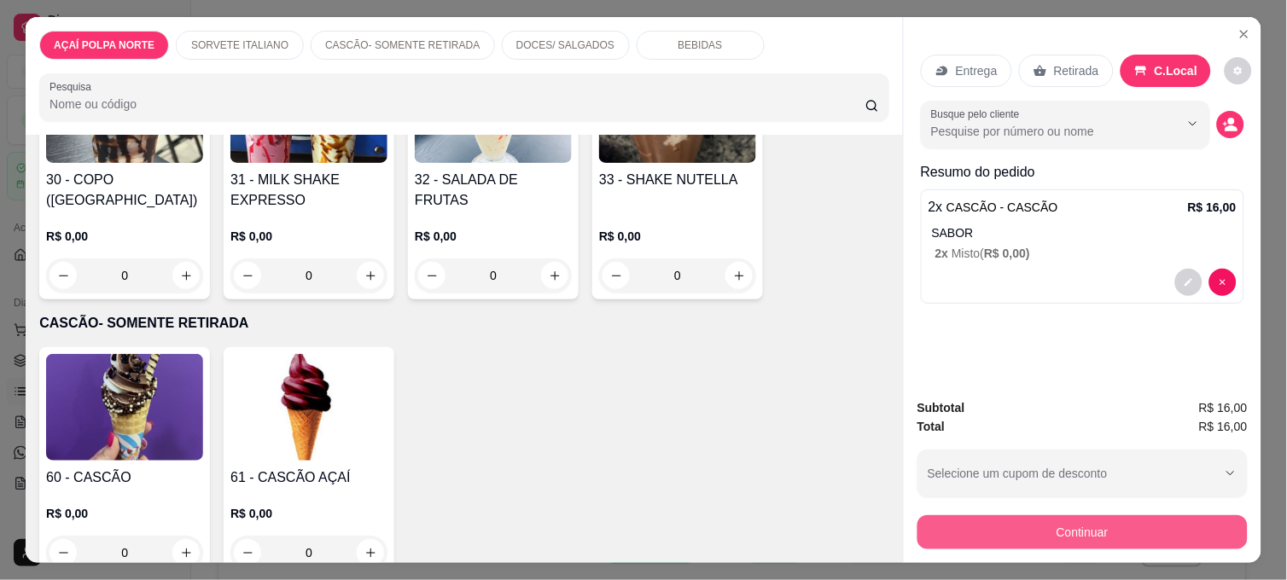
click at [1165, 529] on button "Continuar" at bounding box center [1082, 532] width 330 height 34
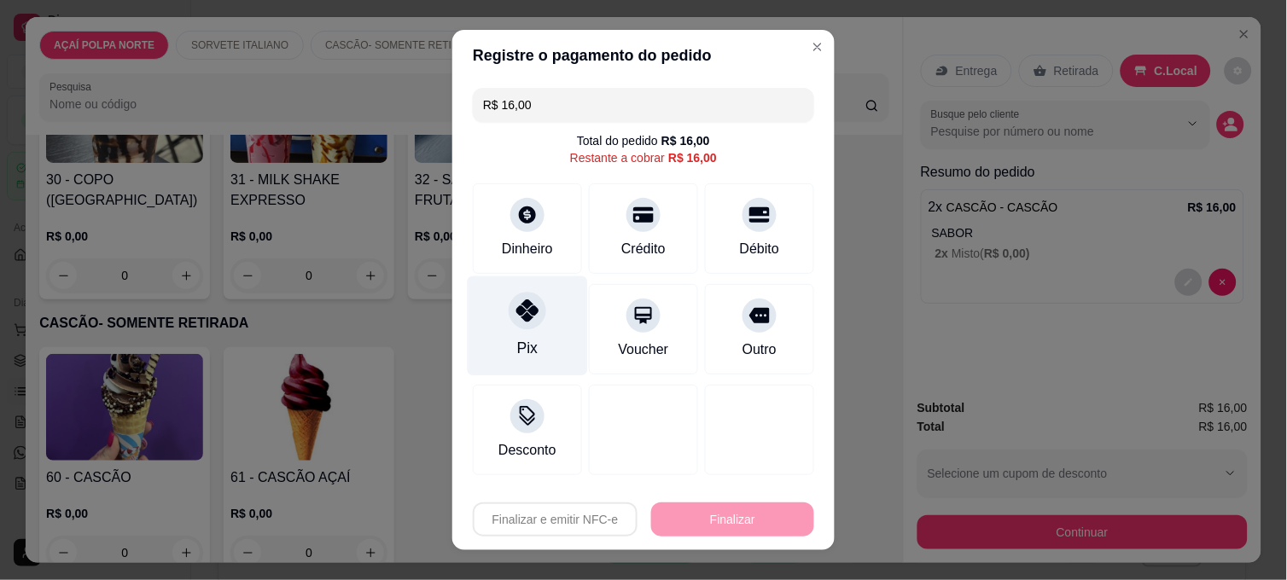
click at [496, 326] on div "Pix" at bounding box center [528, 326] width 120 height 100
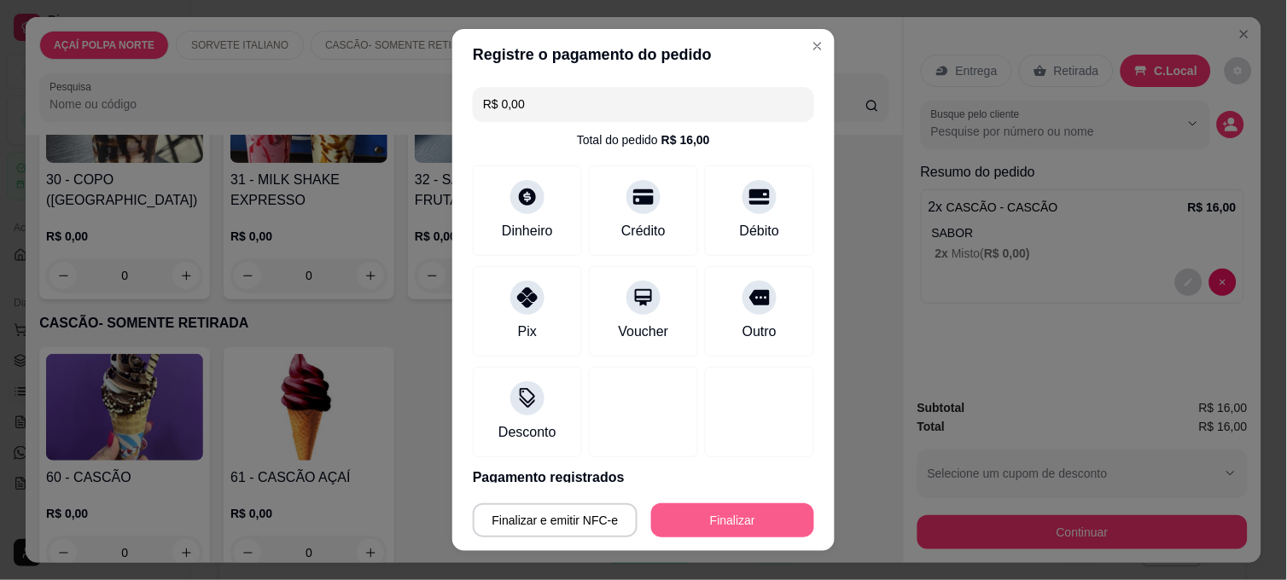
click at [732, 521] on button "Finalizar" at bounding box center [732, 520] width 163 height 34
type input "-R$ 16,00"
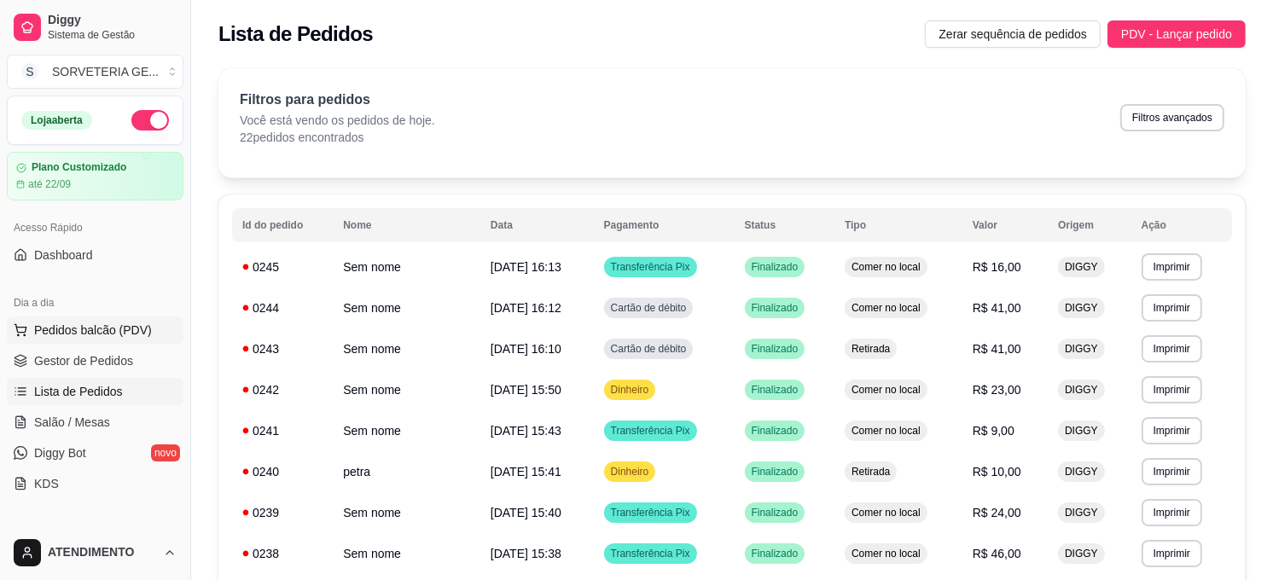
click at [120, 322] on span "Pedidos balcão (PDV)" at bounding box center [93, 330] width 118 height 17
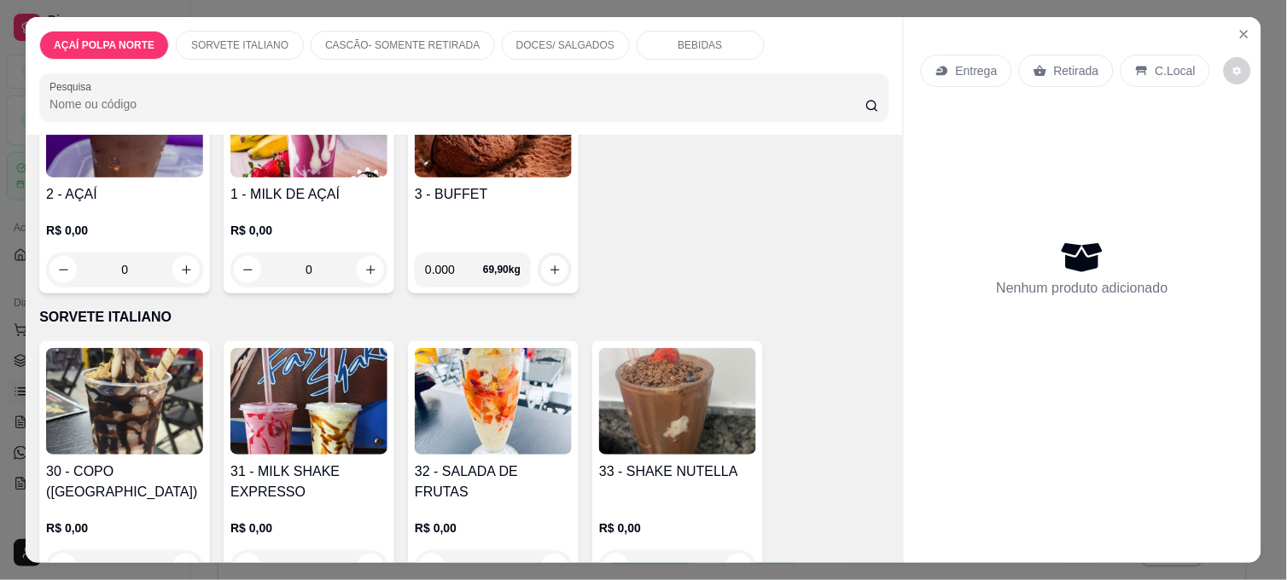
scroll to position [189, 0]
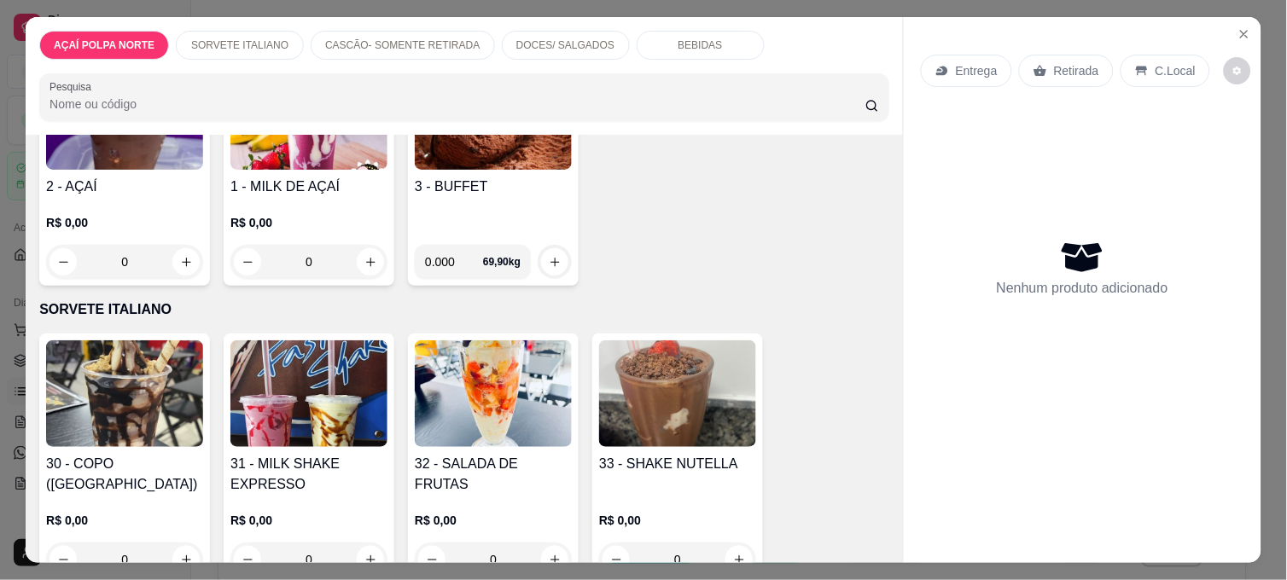
click at [307, 394] on img at bounding box center [308, 393] width 157 height 107
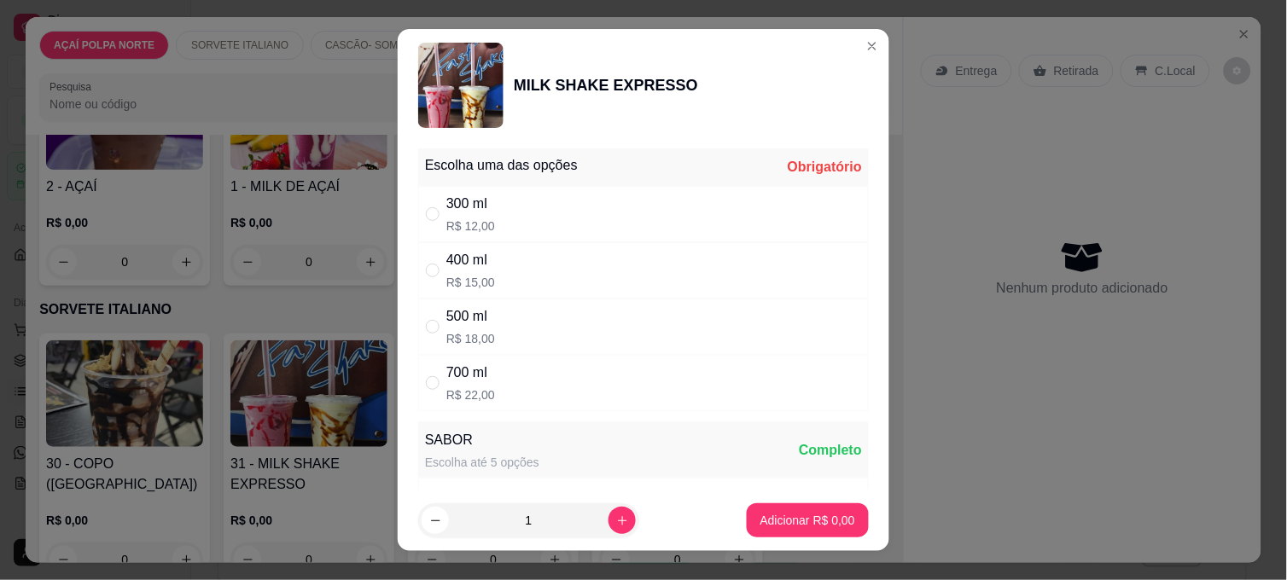
click at [501, 207] on div "300 ml R$ 12,00" at bounding box center [643, 214] width 450 height 56
radio input "true"
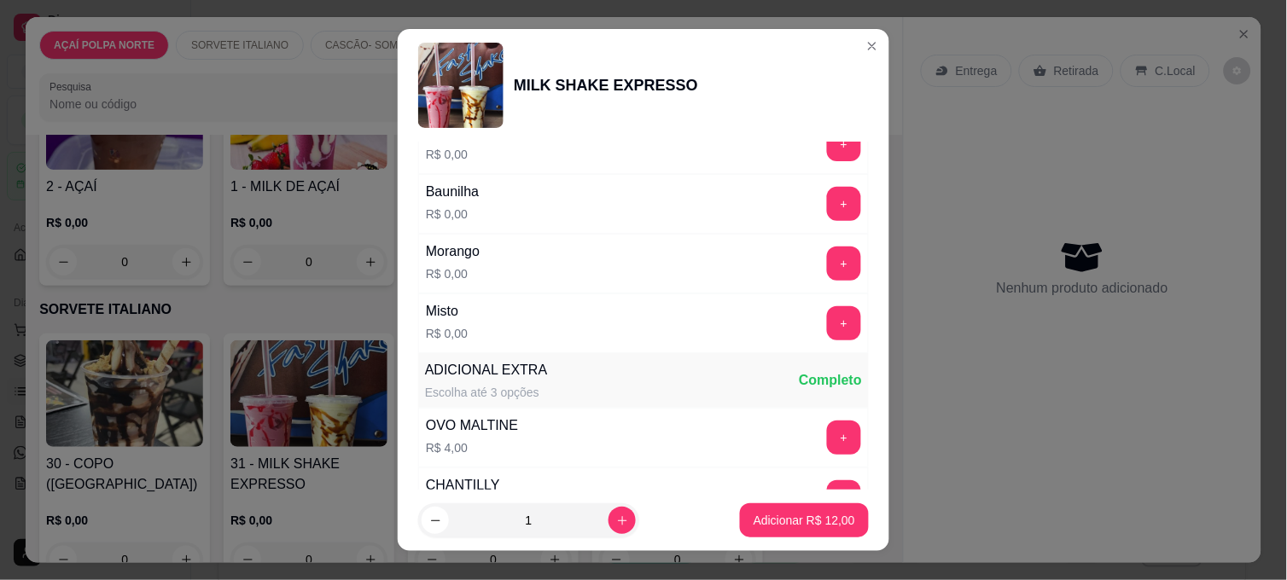
scroll to position [379, 0]
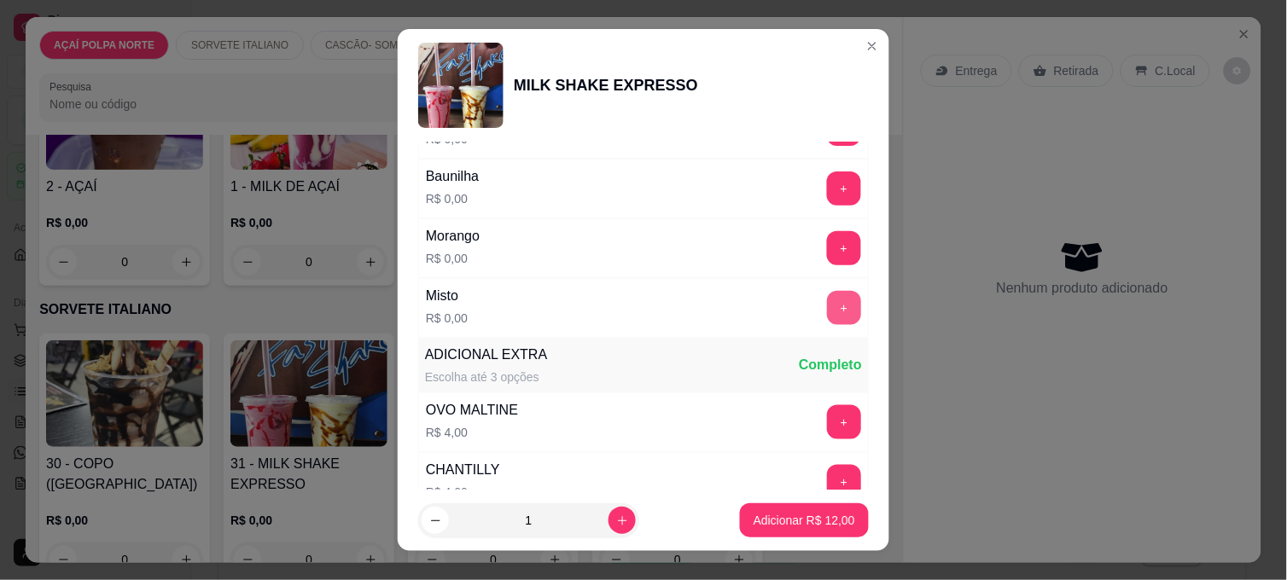
click at [827, 311] on button "+" at bounding box center [844, 308] width 34 height 34
click at [788, 522] on p "Adicionar R$ 12,00" at bounding box center [804, 520] width 99 height 16
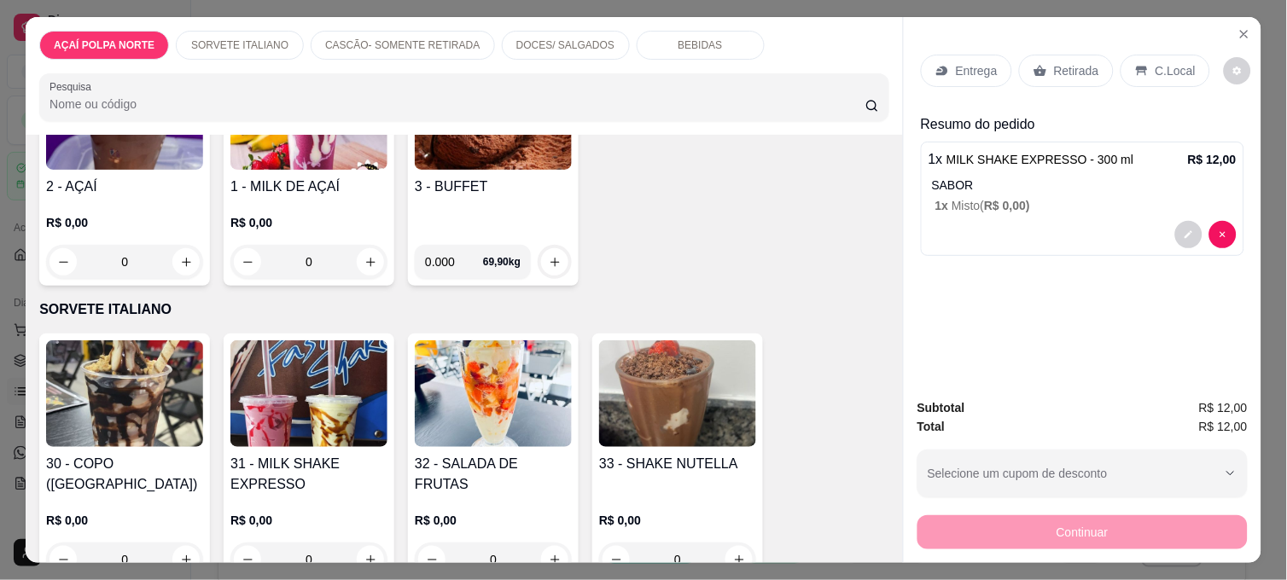
click at [1155, 70] on p "C.Local" at bounding box center [1175, 70] width 40 height 17
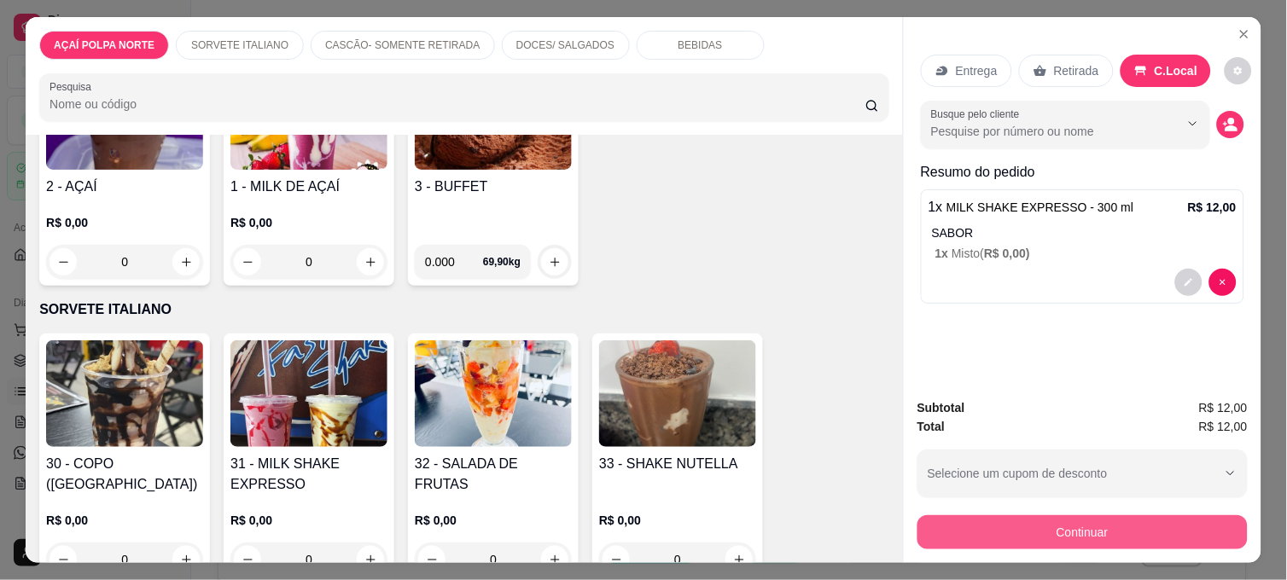
click at [1062, 523] on button "Continuar" at bounding box center [1082, 532] width 330 height 34
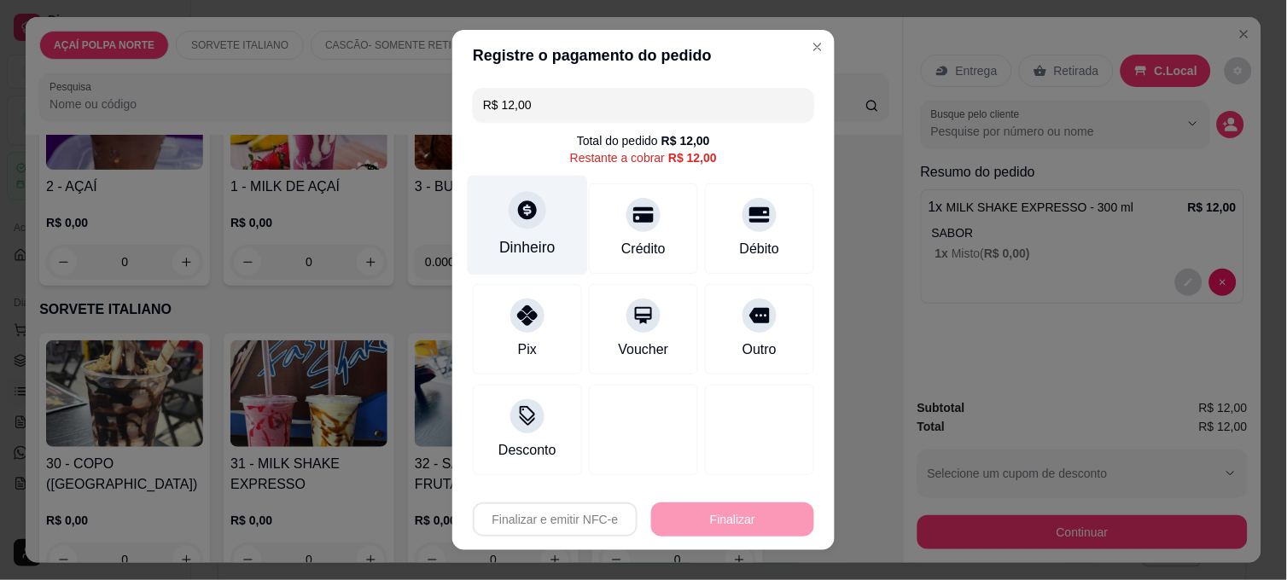
click at [531, 217] on div at bounding box center [528, 210] width 38 height 38
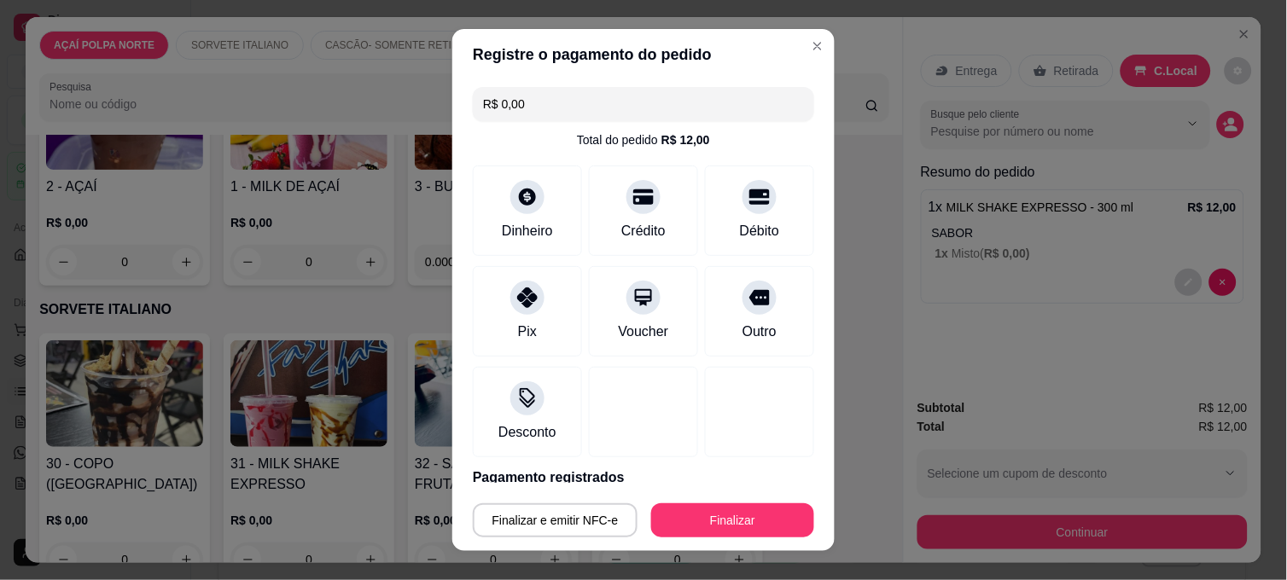
click at [764, 499] on div "Finalizar e emitir NFC-e Finalizar" at bounding box center [643, 517] width 341 height 41
click at [771, 512] on button "Finalizar" at bounding box center [732, 520] width 163 height 34
type input "-R$ 12,00"
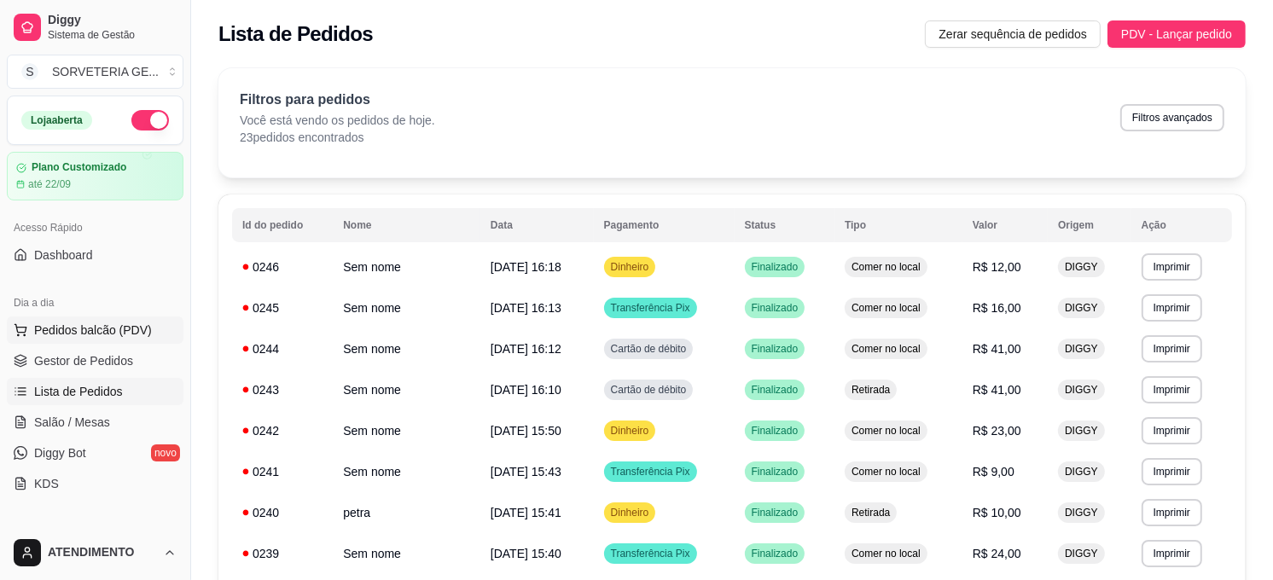
click at [116, 326] on span "Pedidos balcão (PDV)" at bounding box center [93, 330] width 118 height 17
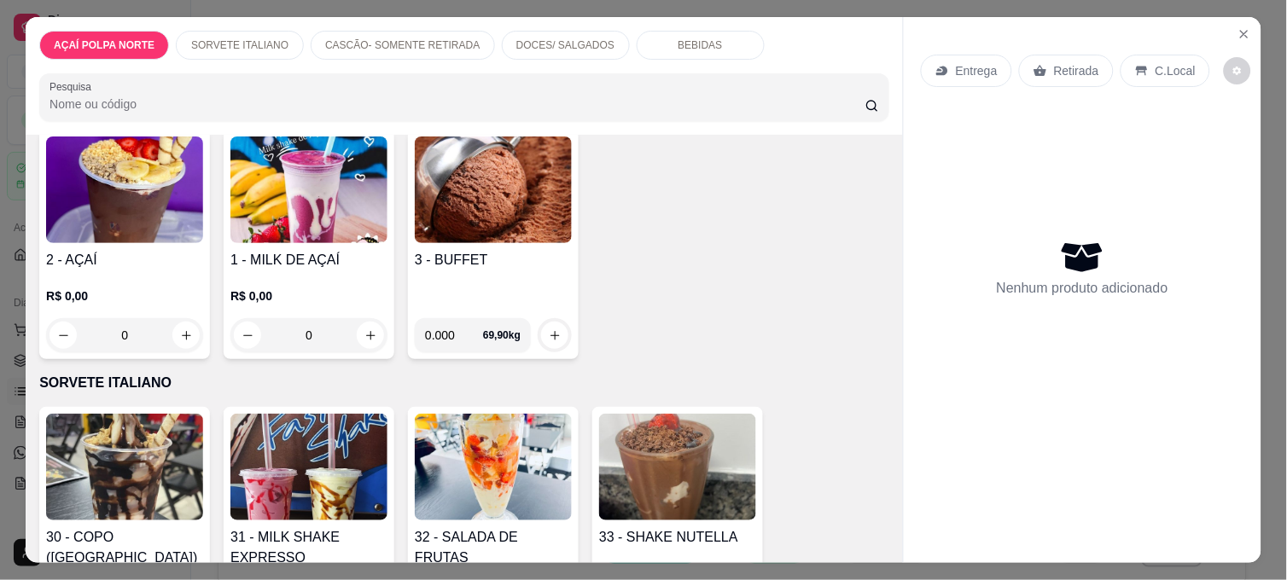
scroll to position [189, 0]
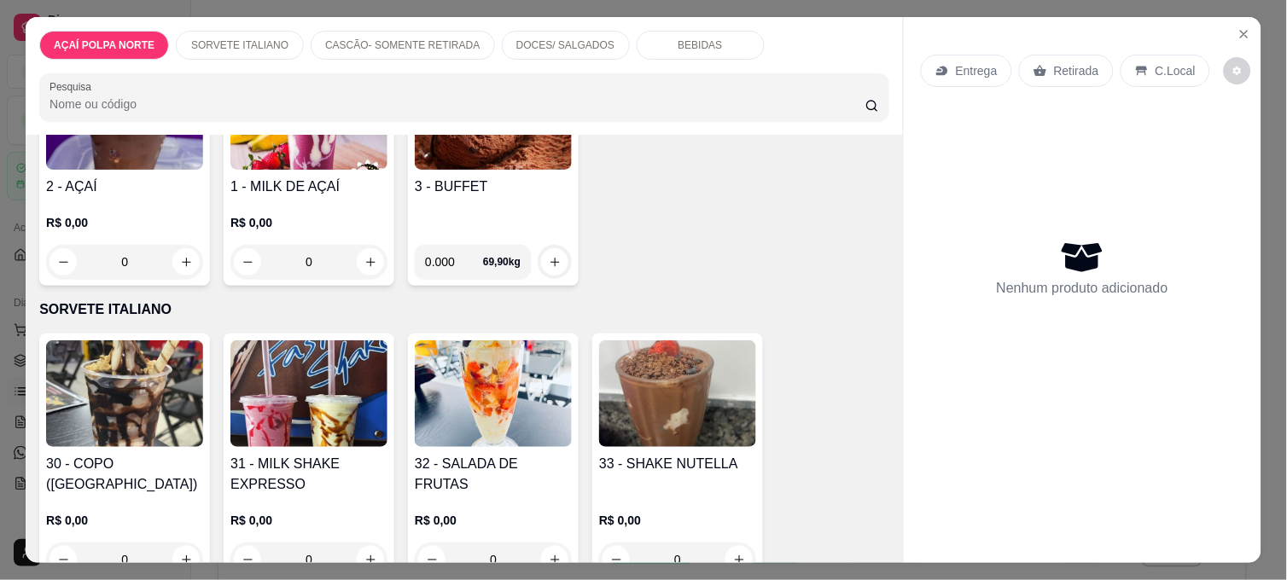
click at [273, 406] on img at bounding box center [308, 393] width 157 height 107
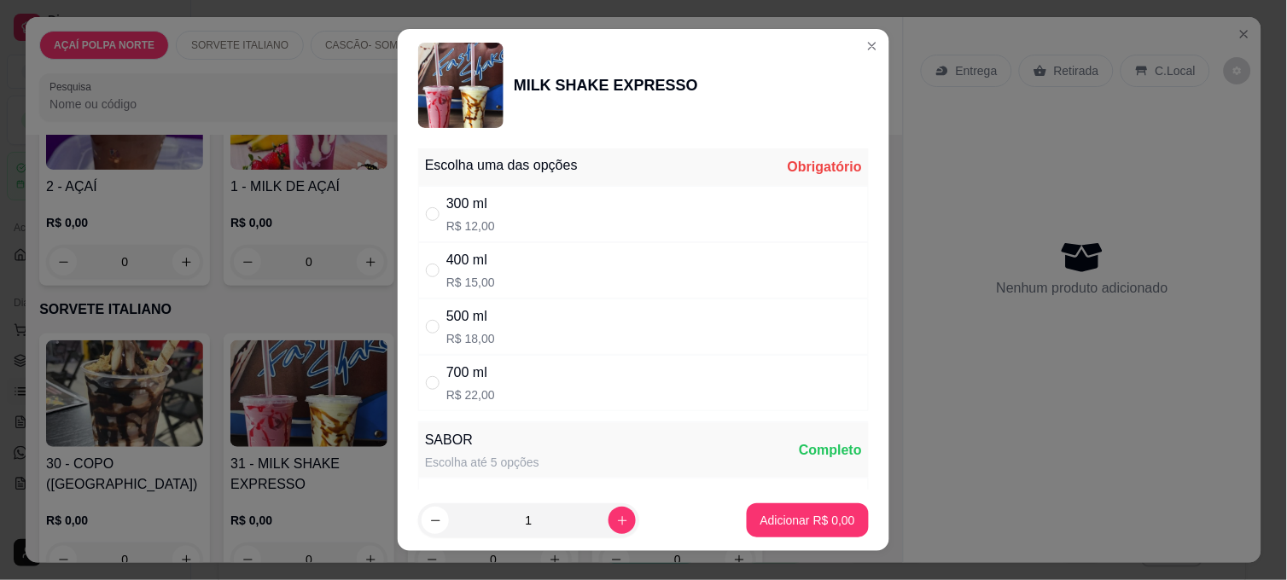
click at [514, 218] on div "300 ml R$ 12,00" at bounding box center [643, 214] width 450 height 56
radio input "true"
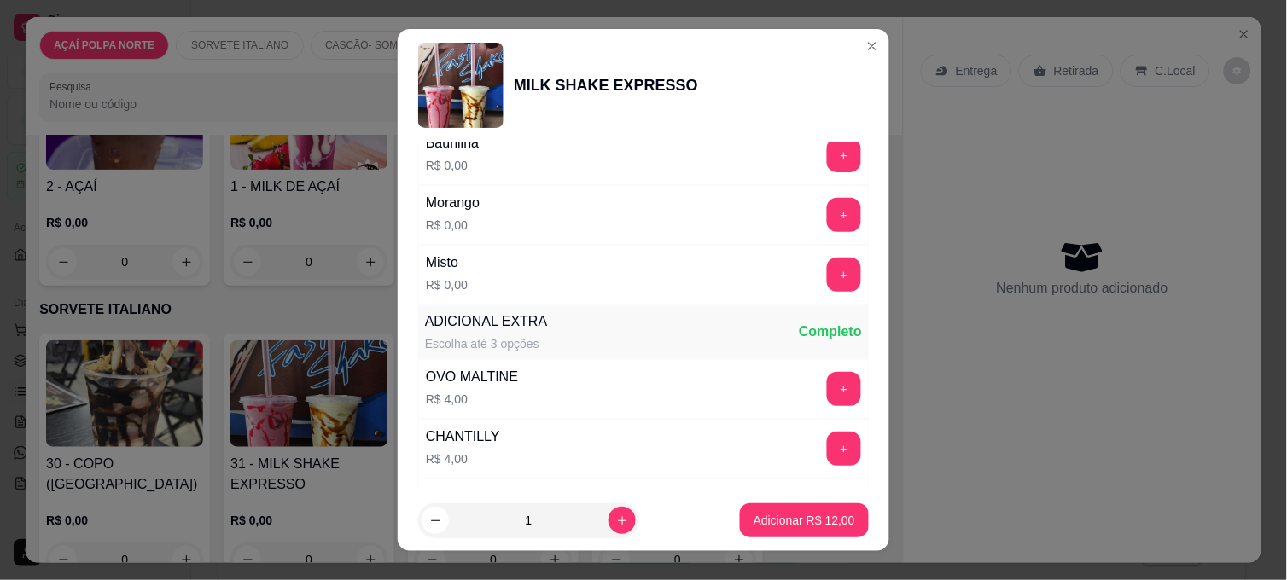
scroll to position [379, 0]
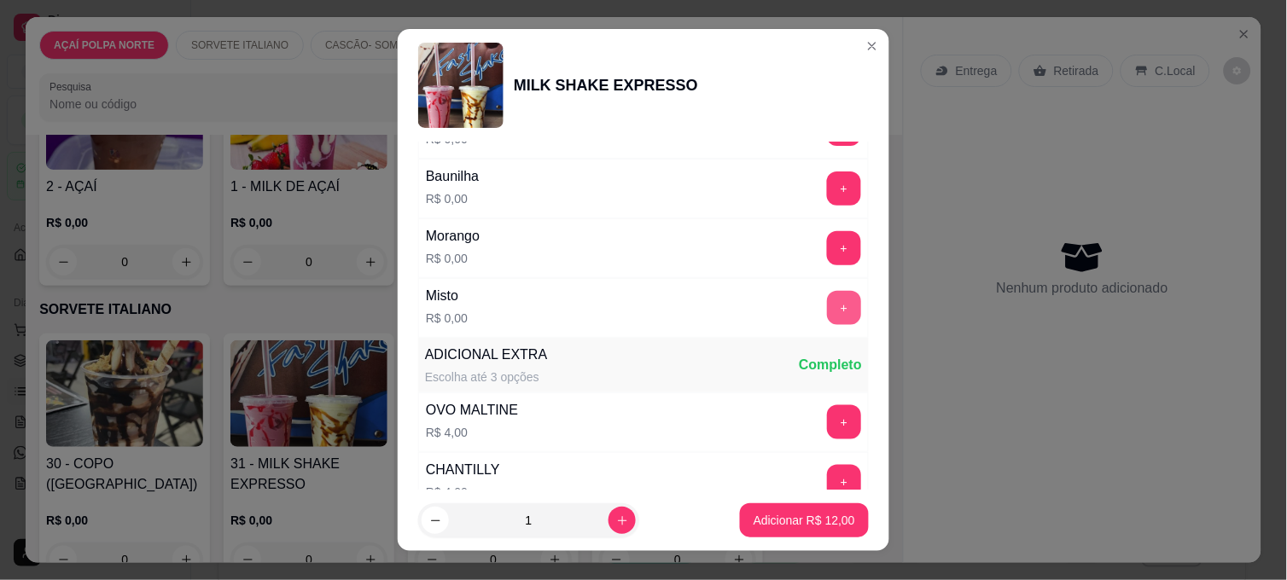
click at [827, 308] on button "+" at bounding box center [844, 308] width 34 height 34
click at [813, 514] on p "Adicionar R$ 12,00" at bounding box center [804, 520] width 102 height 17
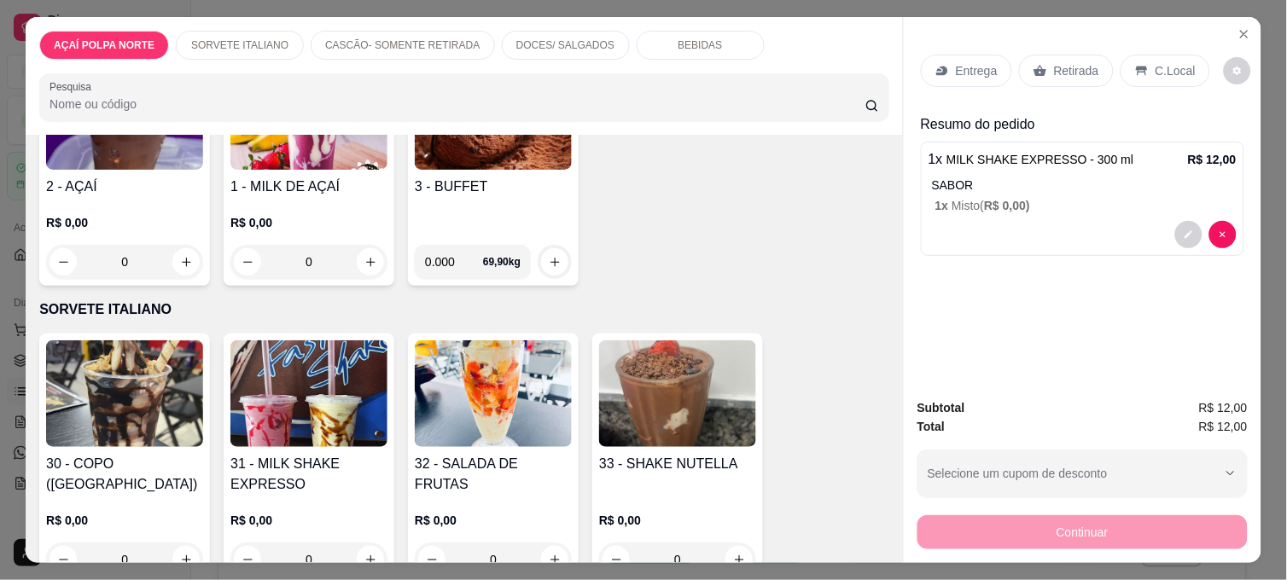
click at [1169, 55] on div "C.Local" at bounding box center [1165, 71] width 90 height 32
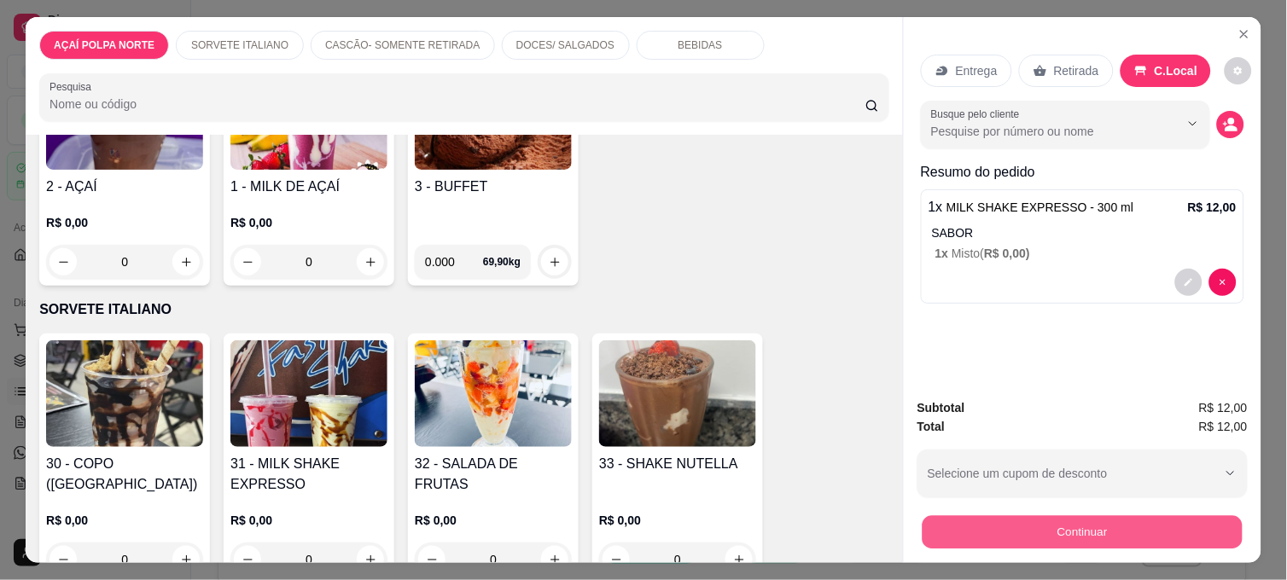
click at [1016, 526] on button "Continuar" at bounding box center [1082, 531] width 320 height 33
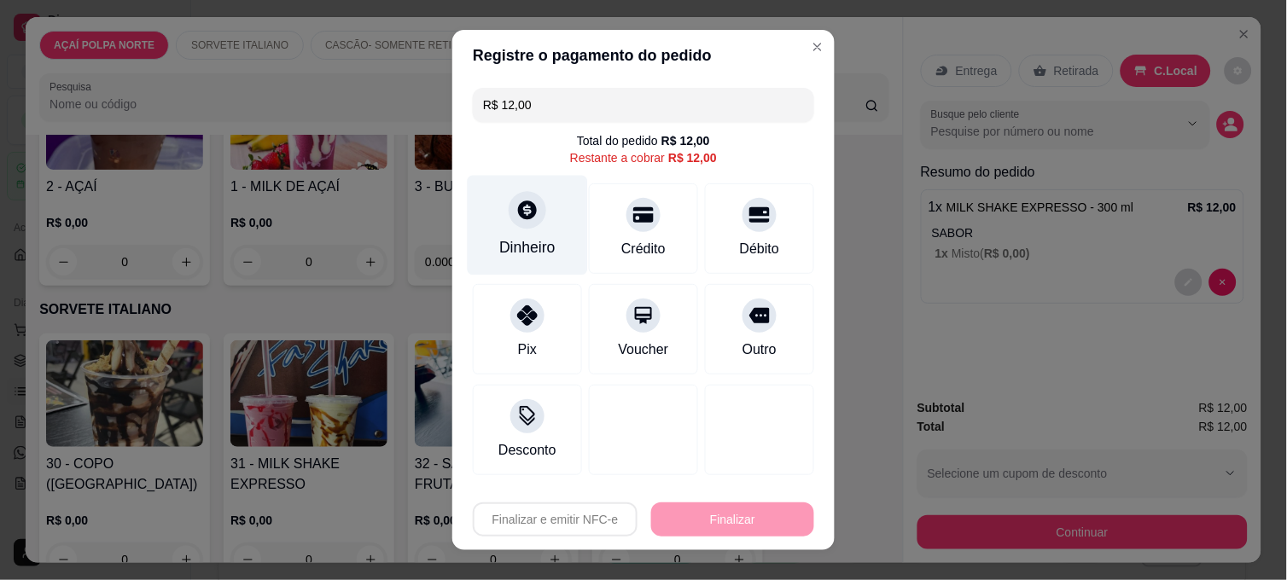
click at [548, 229] on div "Dinheiro" at bounding box center [528, 226] width 120 height 100
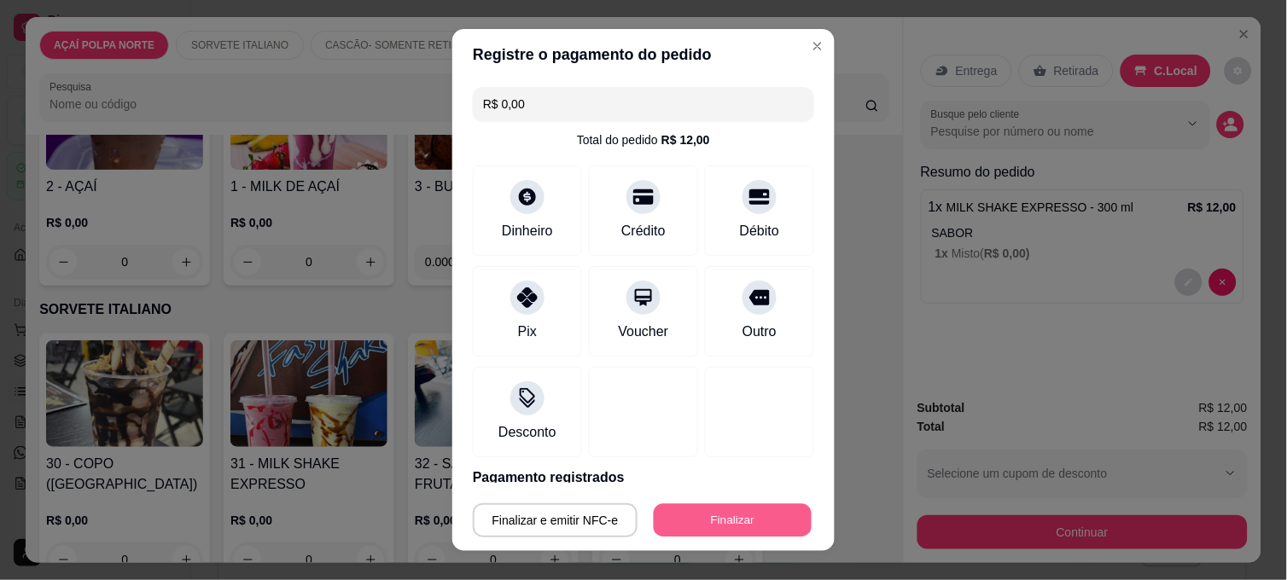
click at [730, 513] on button "Finalizar" at bounding box center [733, 520] width 158 height 33
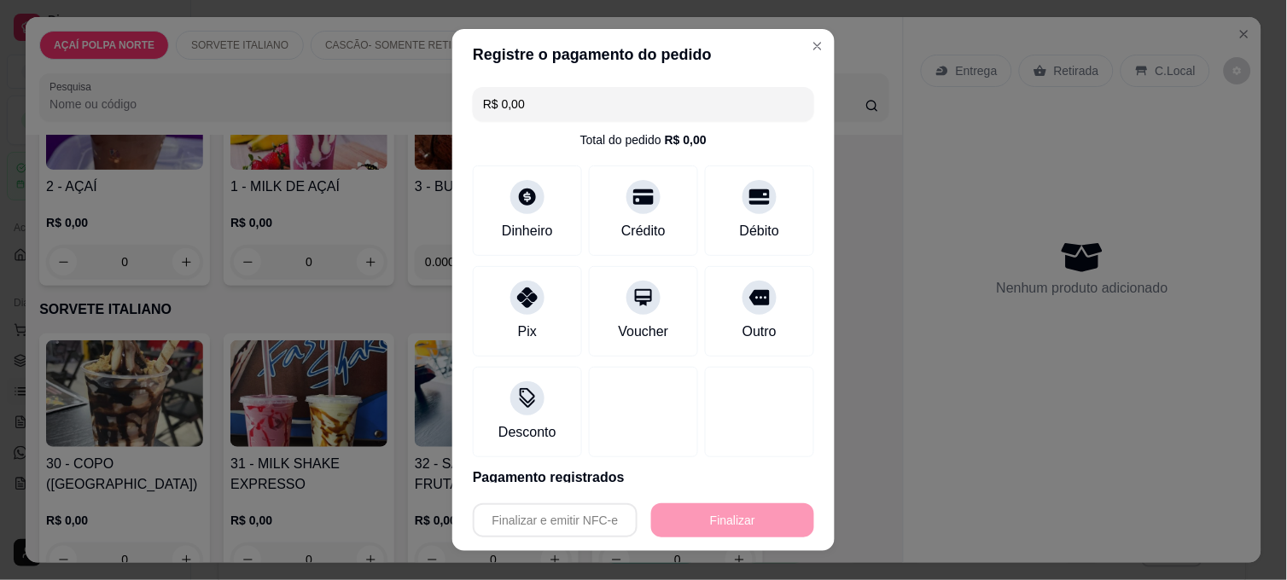
type input "-R$ 12,00"
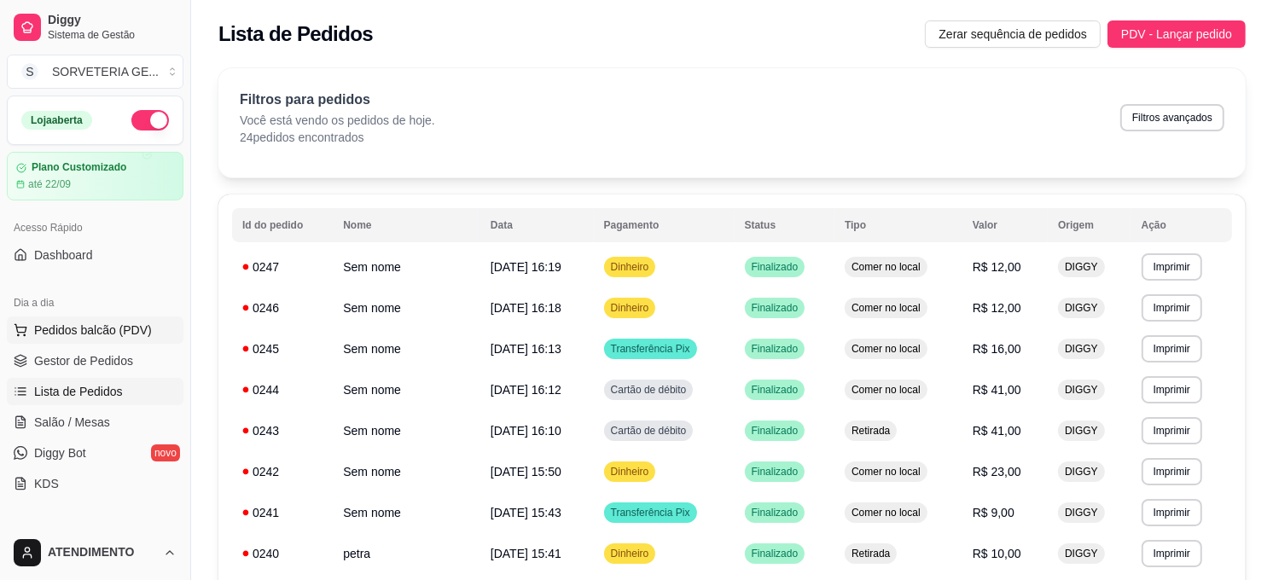
click at [112, 328] on span "Pedidos balcão (PDV)" at bounding box center [93, 330] width 118 height 17
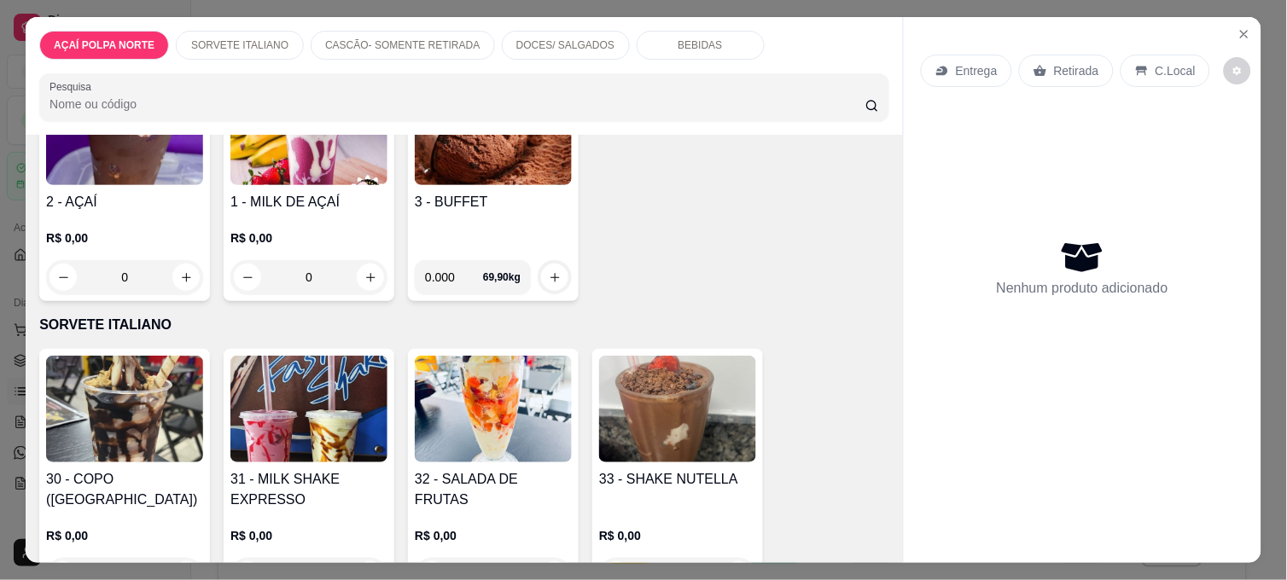
scroll to position [189, 0]
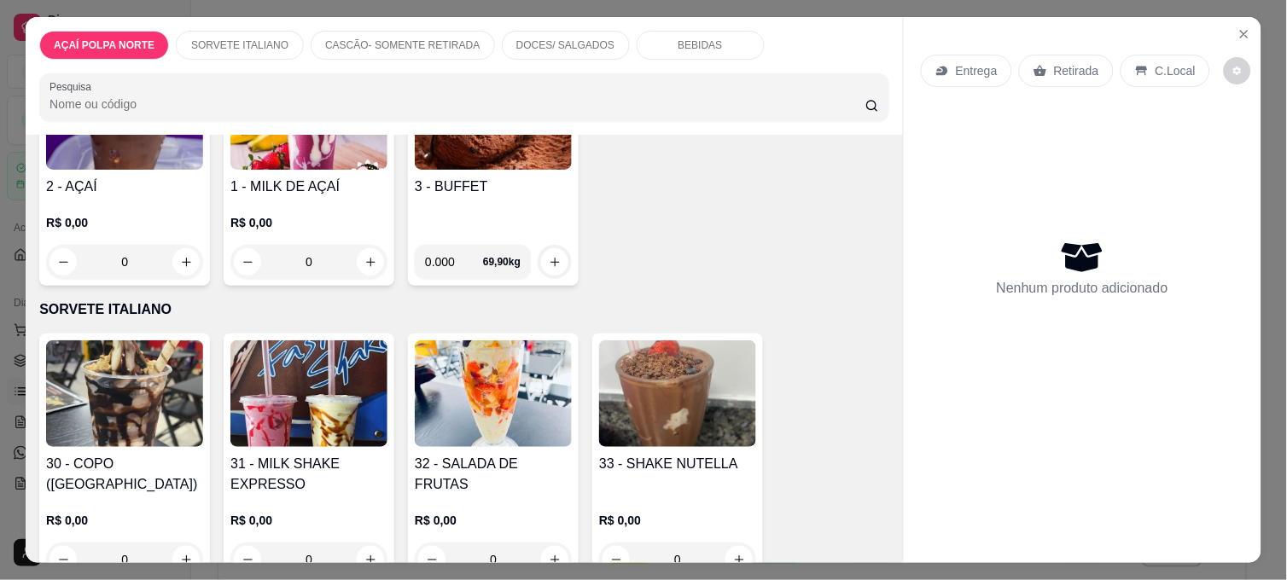
click at [259, 384] on img at bounding box center [308, 393] width 157 height 107
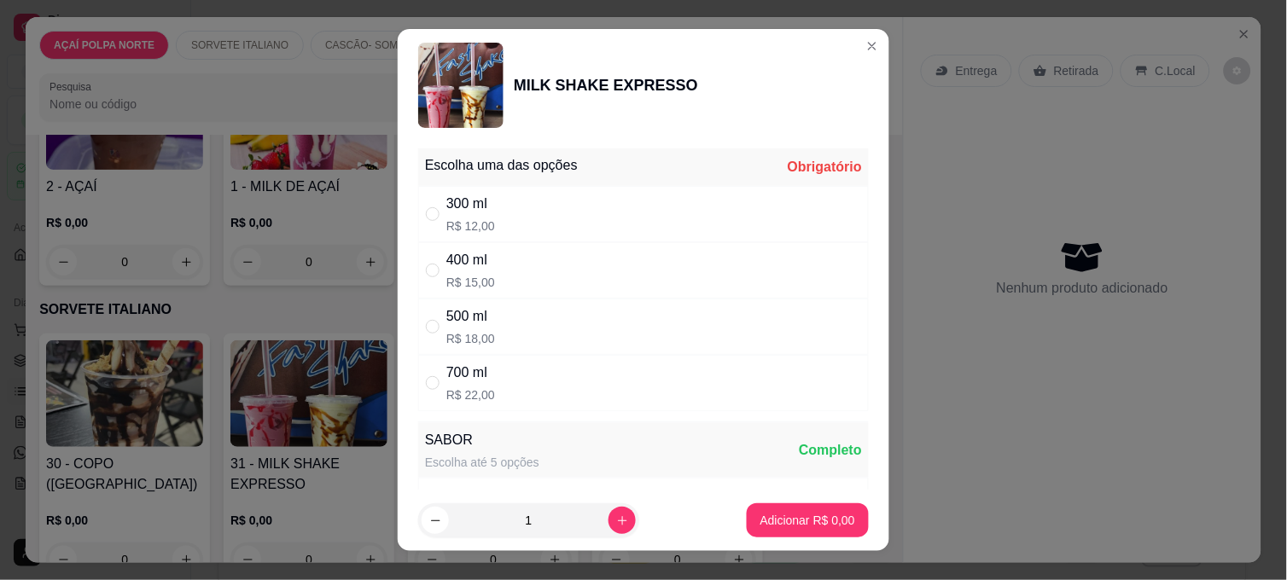
click at [479, 323] on div "500 ml" at bounding box center [470, 316] width 49 height 20
radio input "true"
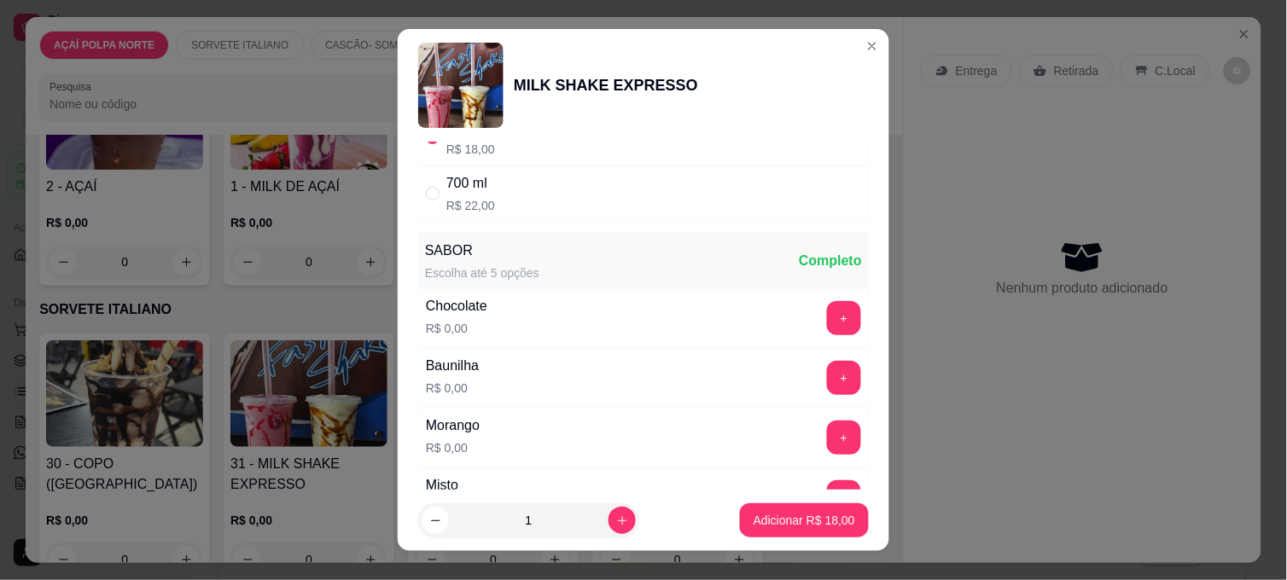
scroll to position [284, 0]
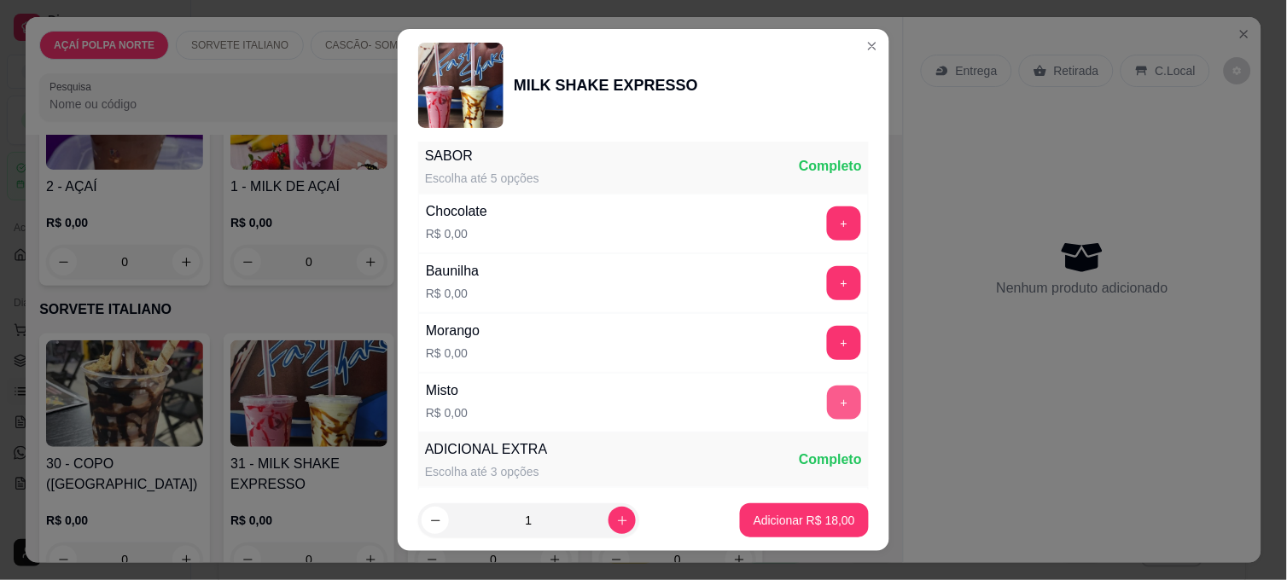
click at [828, 408] on div "+" at bounding box center [844, 403] width 48 height 34
click at [827, 403] on button "+" at bounding box center [844, 403] width 34 height 34
click at [797, 512] on p "Adicionar R$ 18,00" at bounding box center [804, 520] width 102 height 17
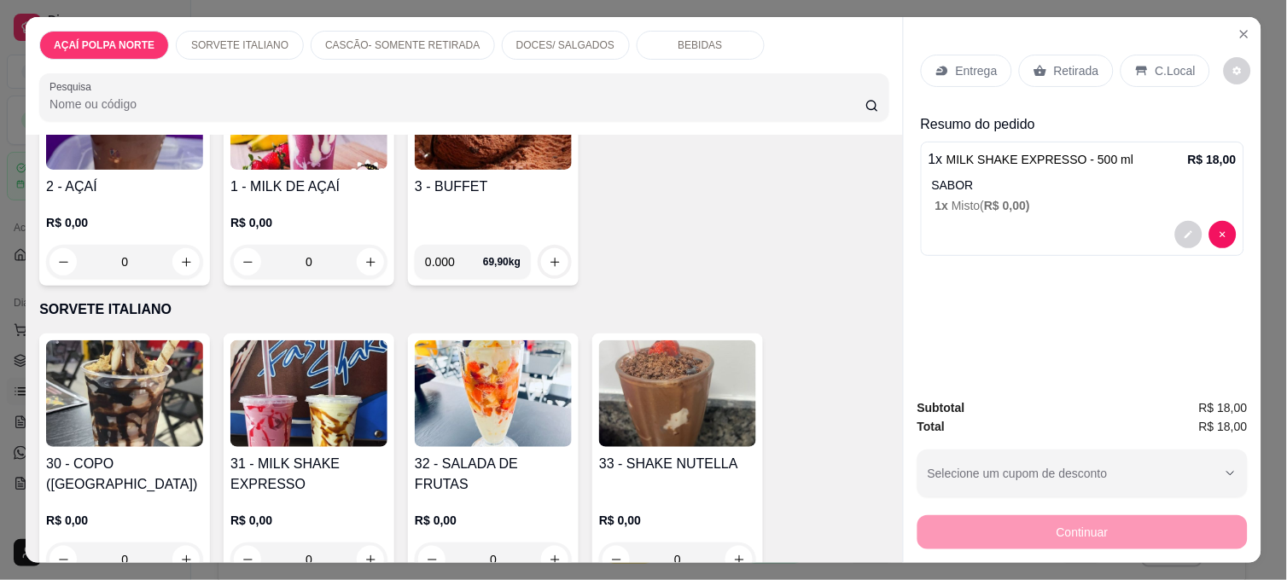
scroll to position [0, 0]
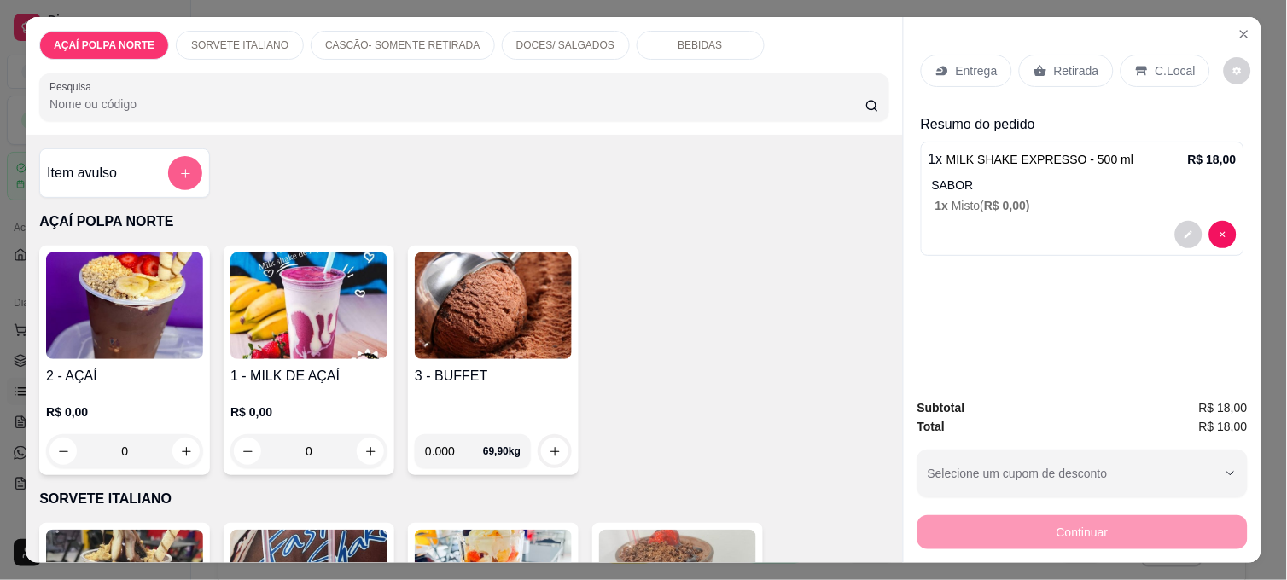
click at [174, 156] on button "add-separate-item" at bounding box center [185, 173] width 34 height 34
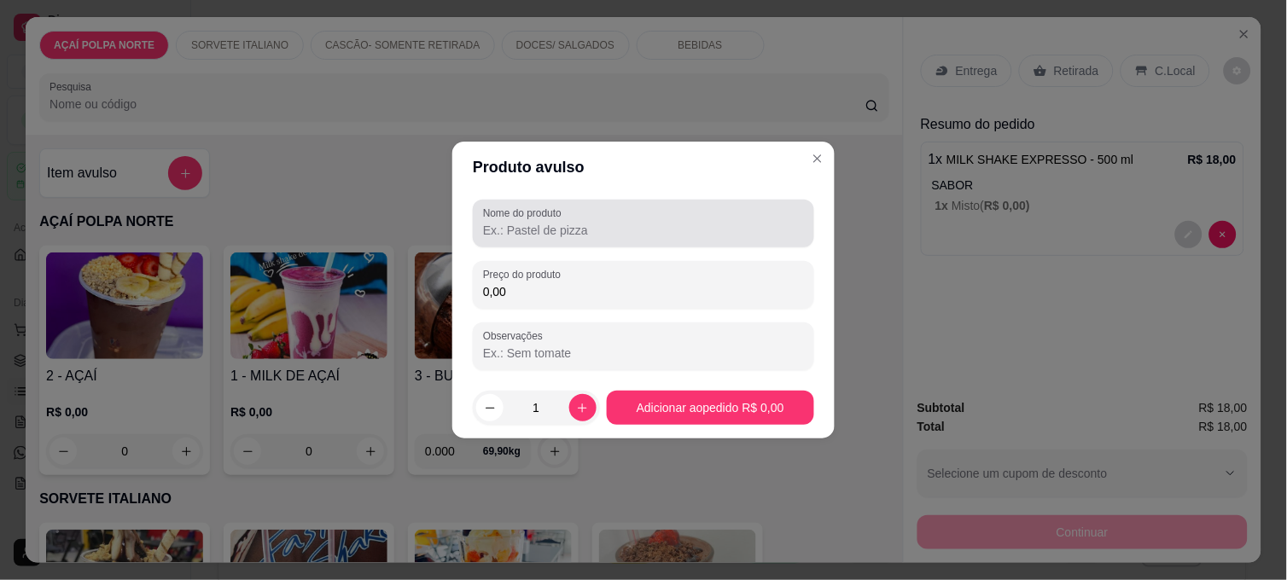
click at [548, 230] on input "Nome do produto" at bounding box center [643, 230] width 321 height 17
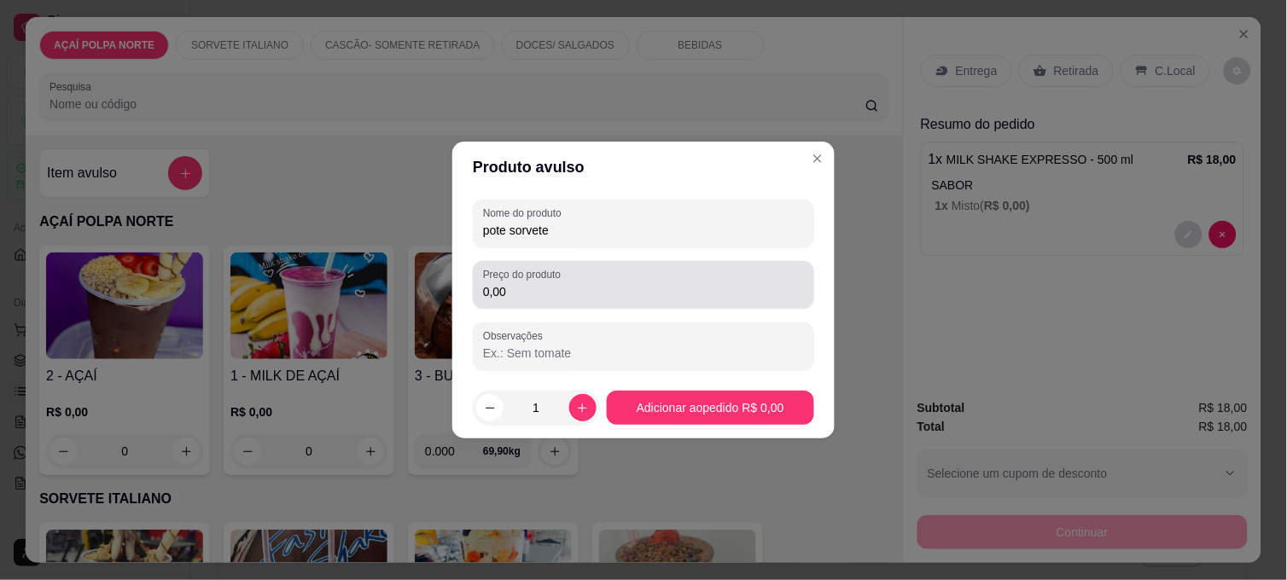
type input "pote sorvete"
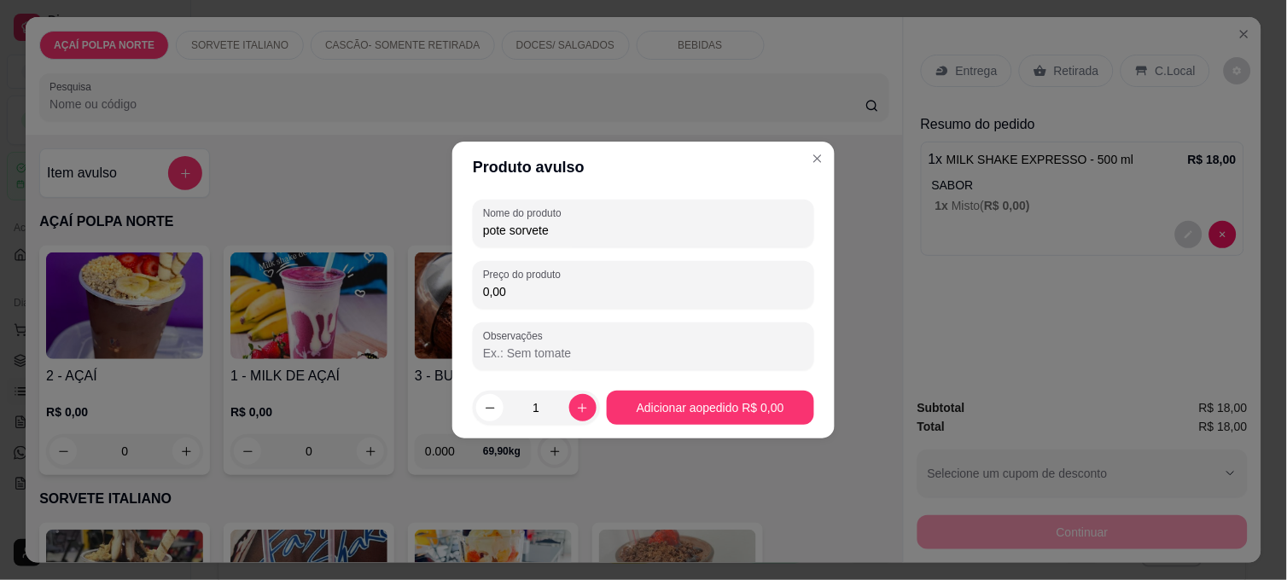
click at [553, 294] on input "0,00" at bounding box center [643, 291] width 321 height 17
type input "35,90"
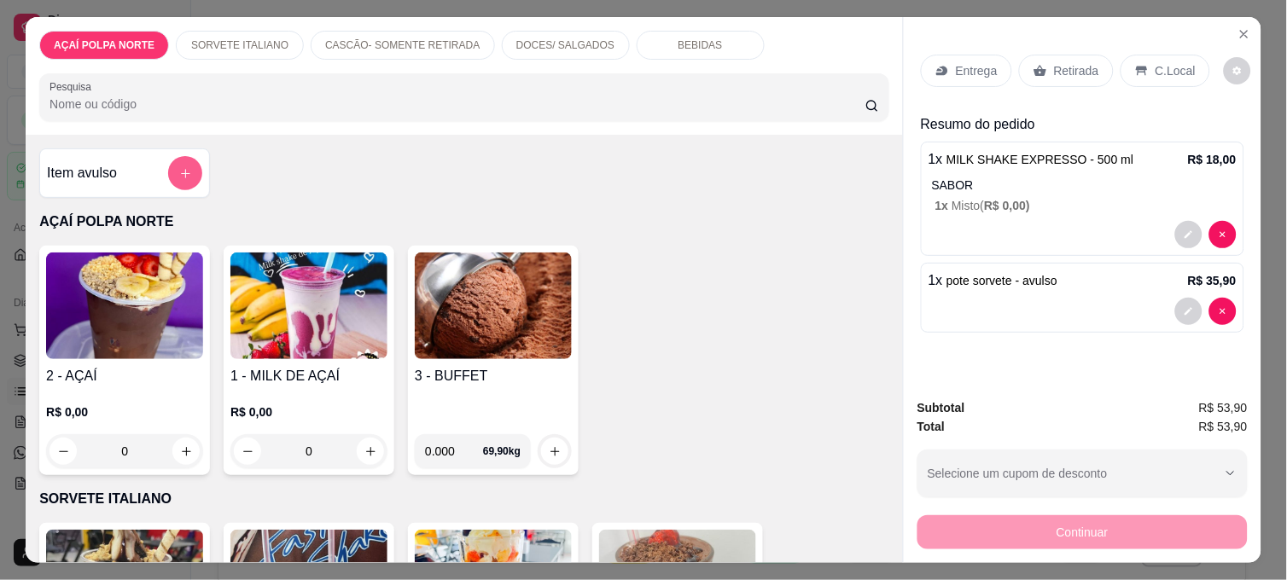
click at [189, 166] on button "add-separate-item" at bounding box center [185, 173] width 34 height 34
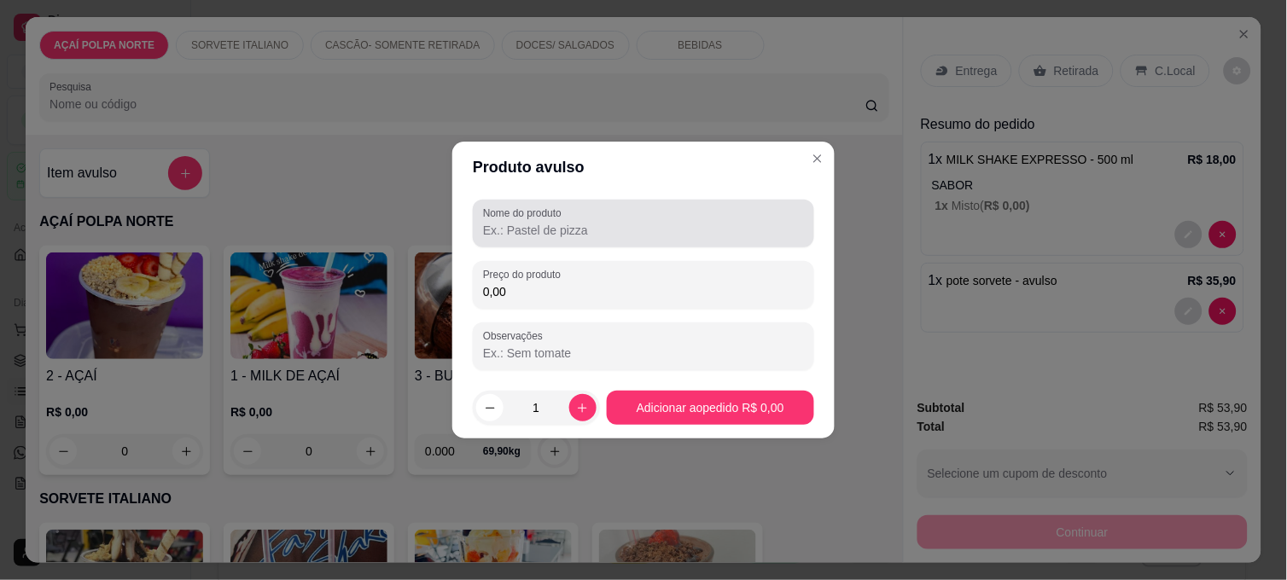
click at [523, 212] on label "Nome do produto" at bounding box center [525, 213] width 84 height 15
click at [523, 222] on input "Nome do produto" at bounding box center [643, 230] width 321 height 17
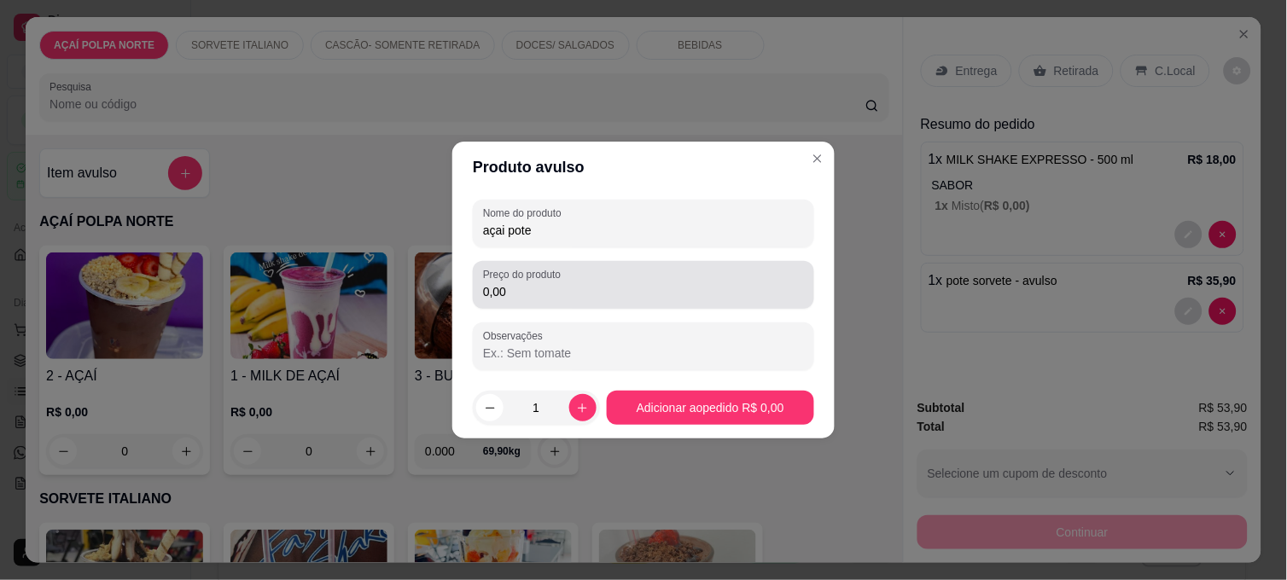
type input "açai pote"
click at [590, 295] on input "0,00" at bounding box center [643, 291] width 321 height 17
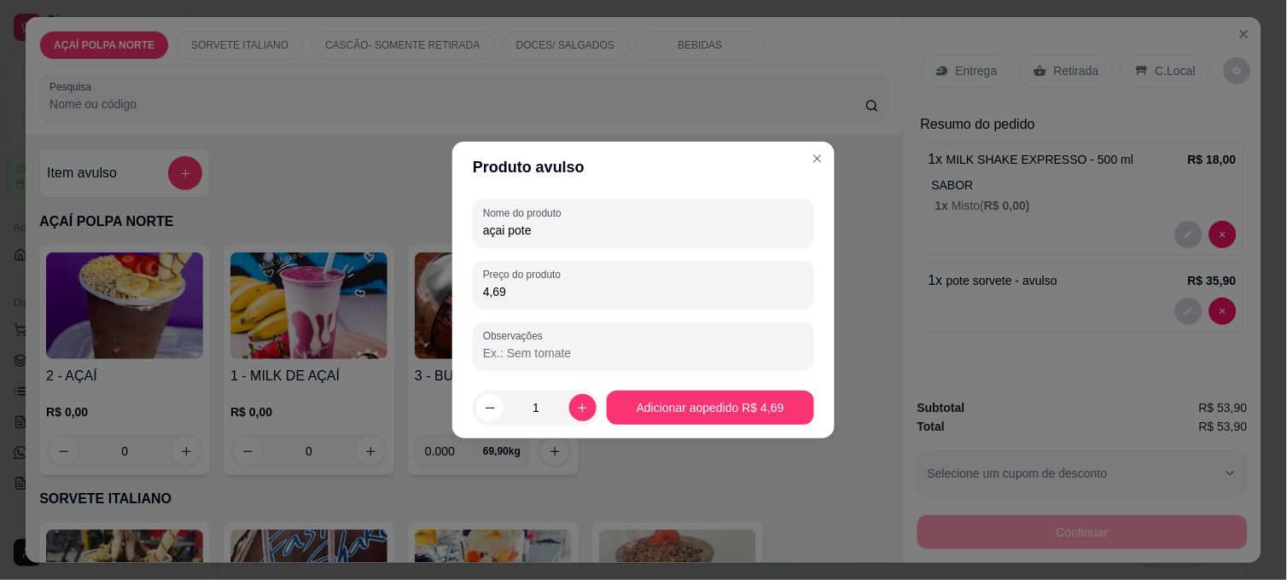
type input "46,90"
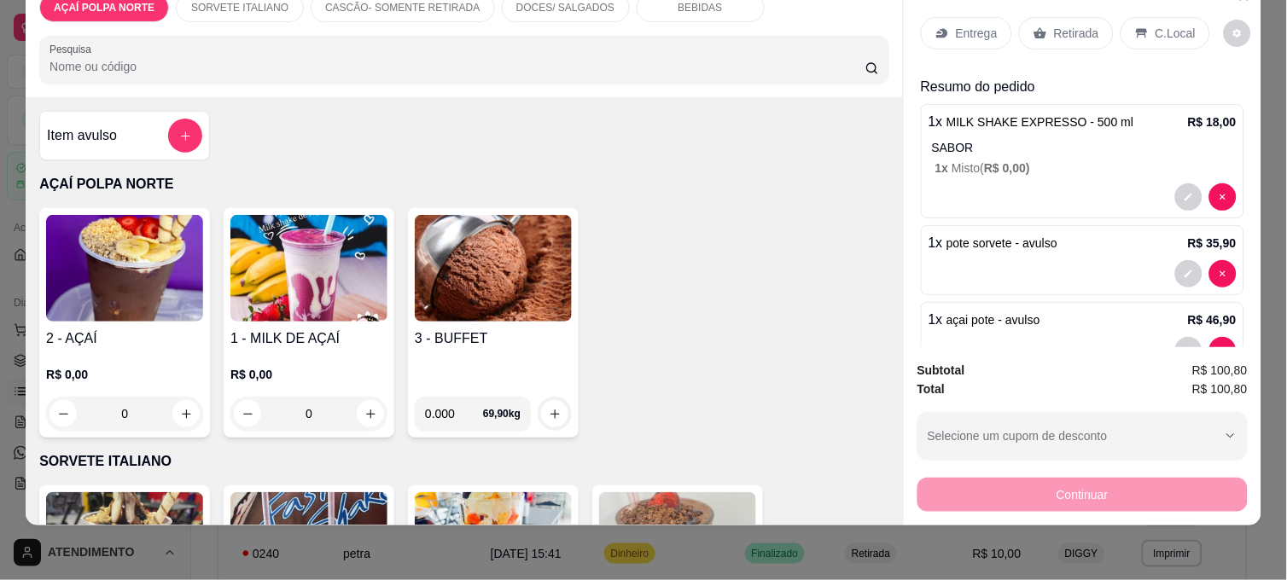
click at [1075, 25] on p "Retirada" at bounding box center [1076, 33] width 45 height 17
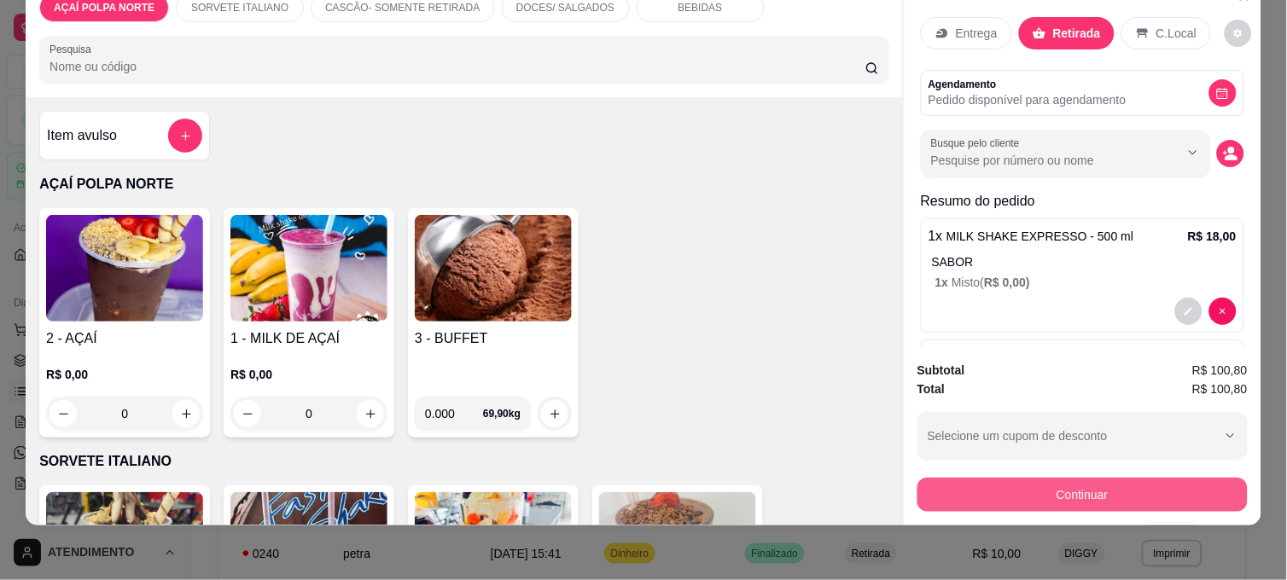
click at [1119, 478] on button "Continuar" at bounding box center [1082, 495] width 330 height 34
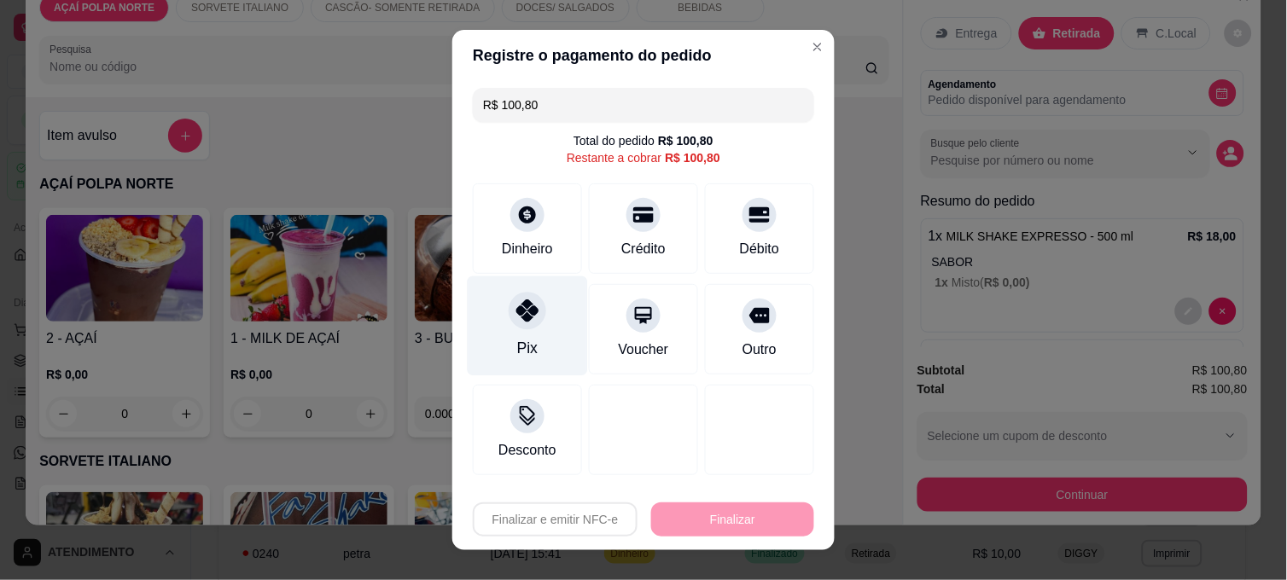
click at [516, 322] on icon at bounding box center [527, 310] width 22 height 22
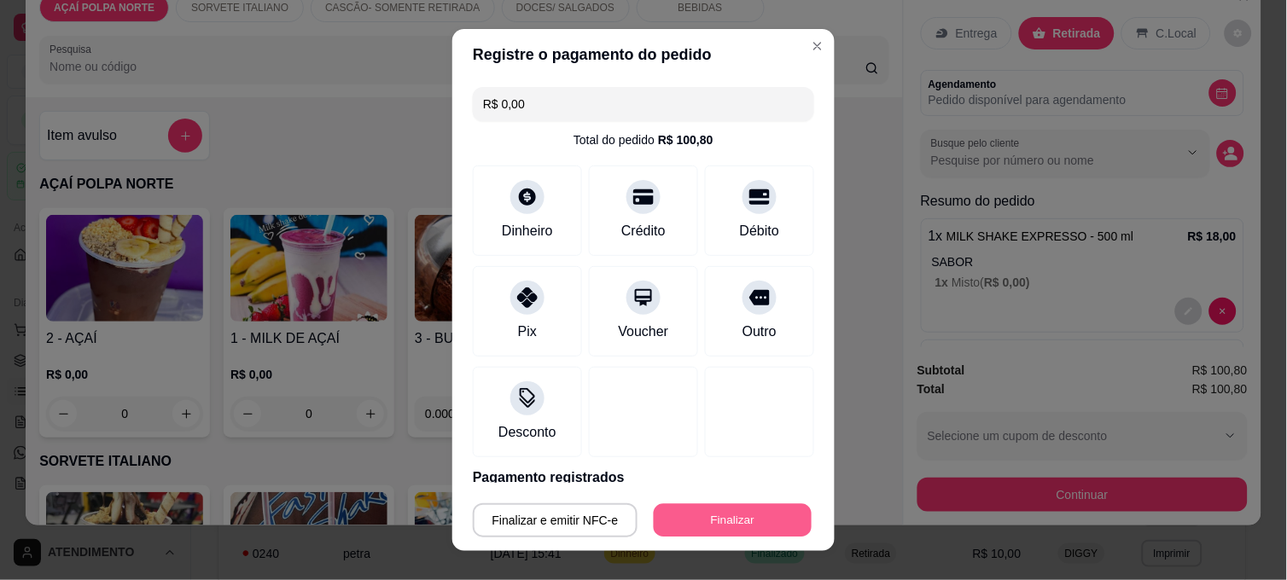
click at [715, 514] on button "Finalizar" at bounding box center [733, 520] width 158 height 33
type input "-R$ 100,80"
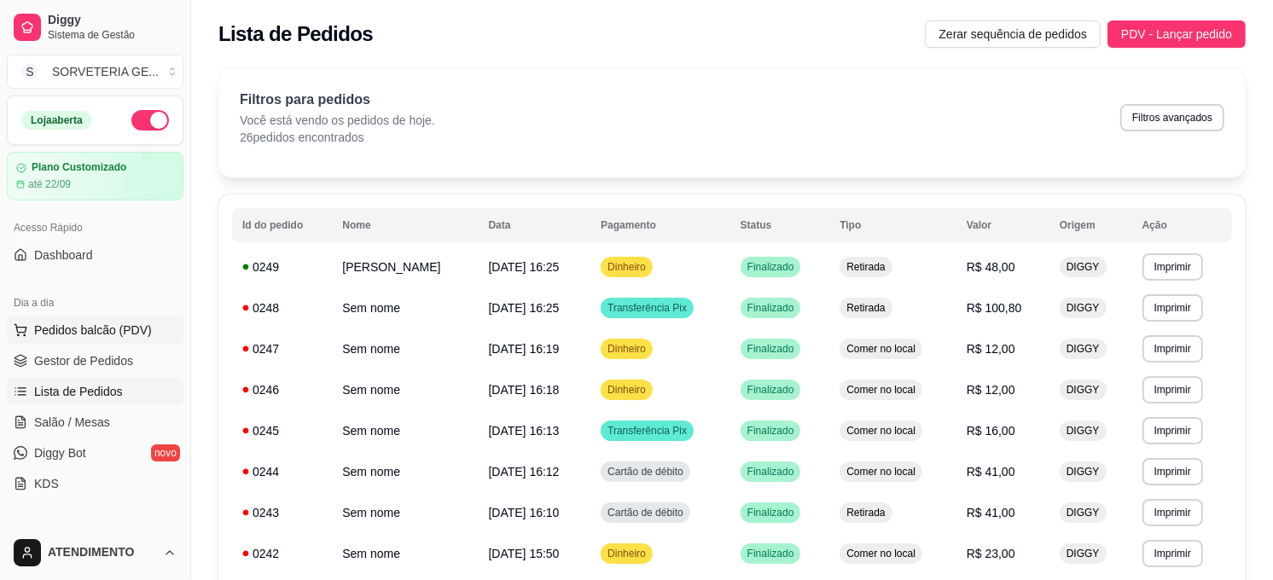
click at [134, 325] on span "Pedidos balcão (PDV)" at bounding box center [93, 330] width 118 height 17
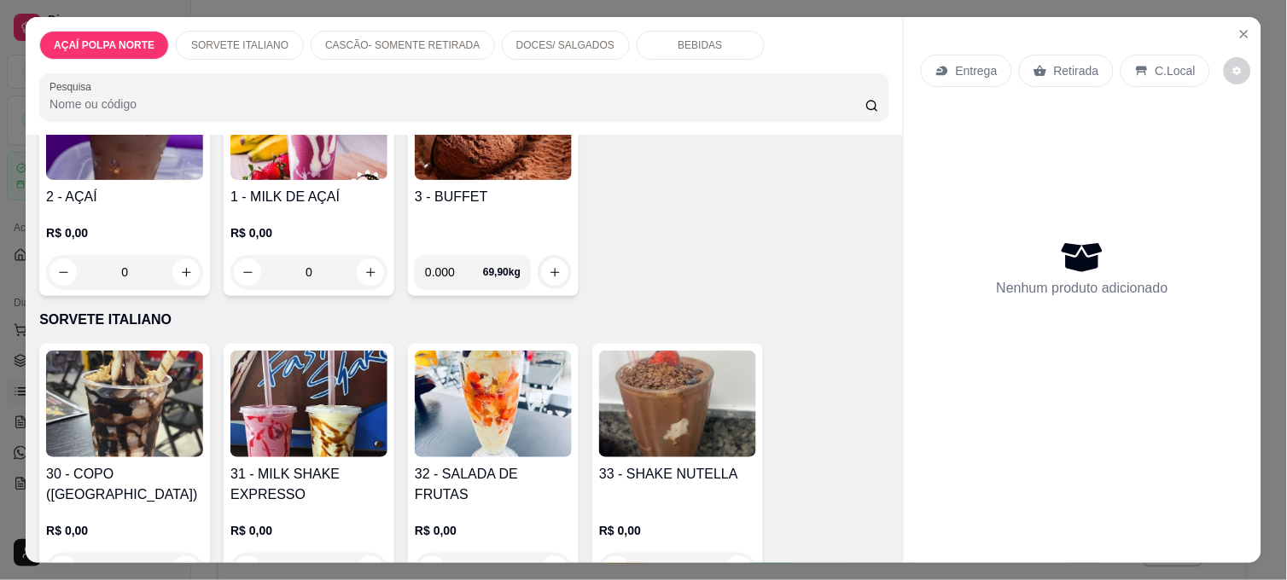
scroll to position [189, 0]
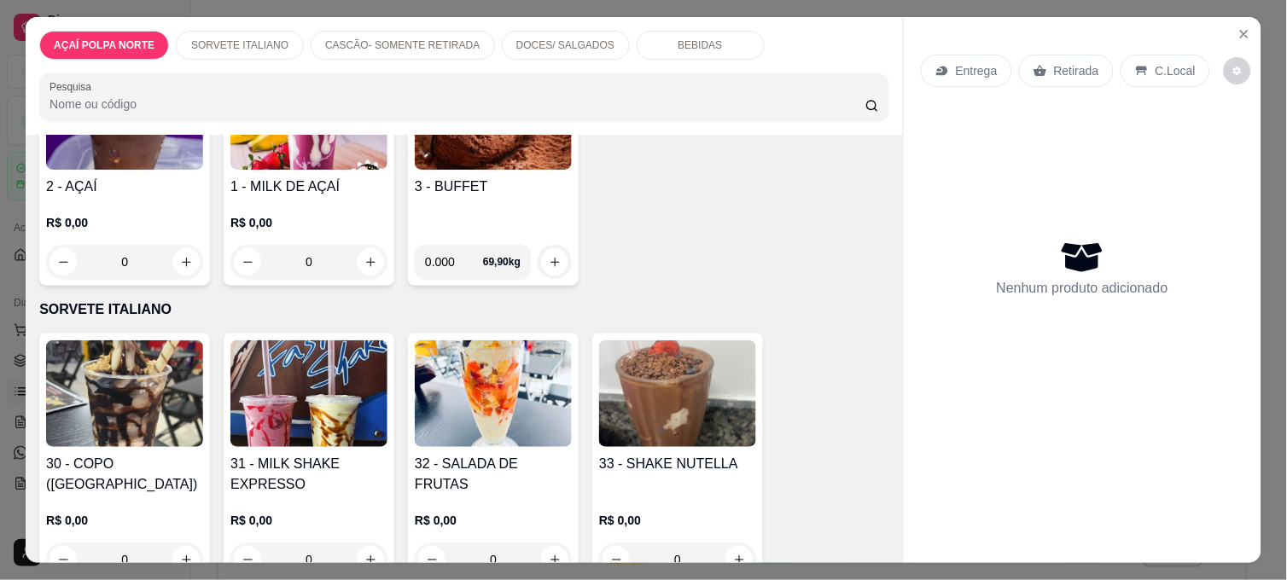
click at [343, 390] on img at bounding box center [308, 393] width 157 height 107
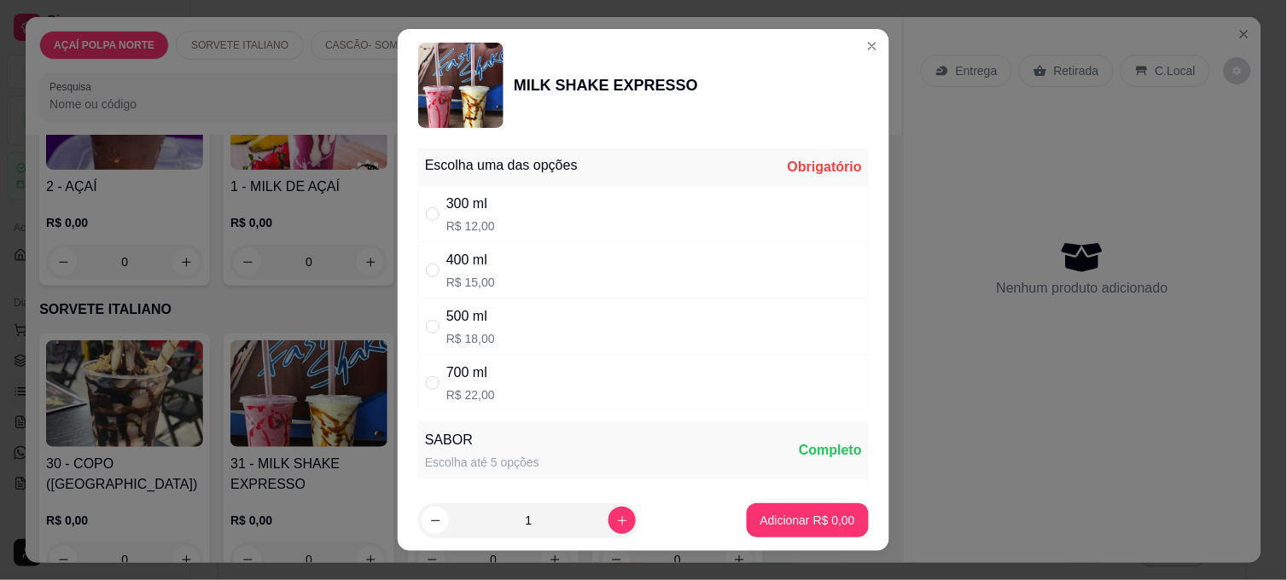
click at [480, 276] on p "R$ 15,00" at bounding box center [470, 282] width 49 height 17
radio input "true"
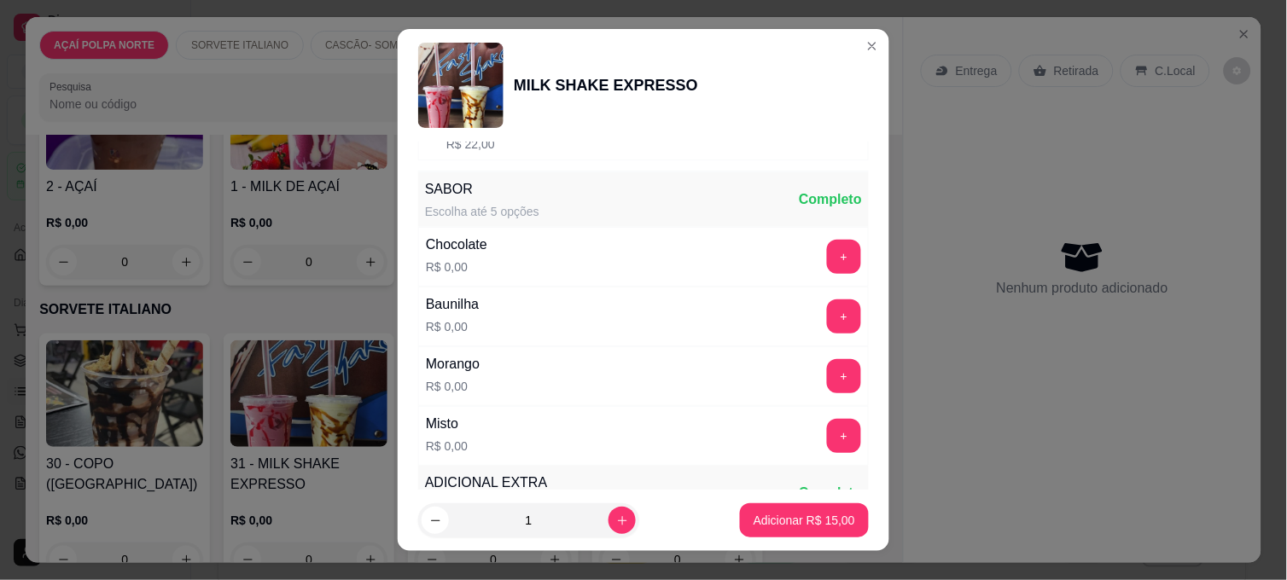
scroll to position [284, 0]
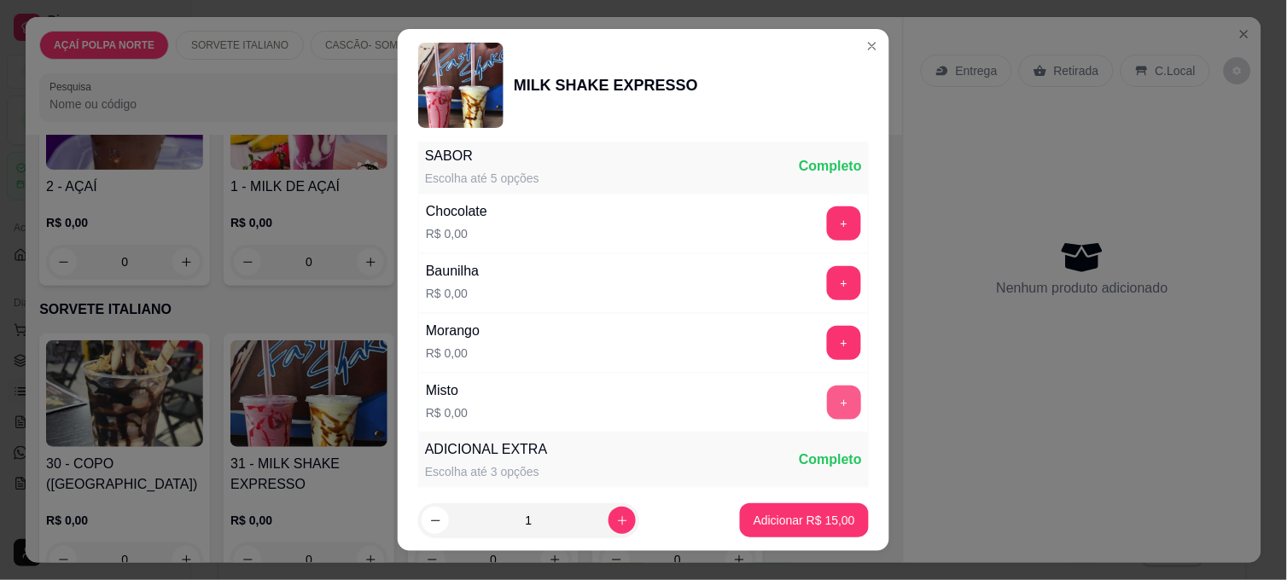
click at [827, 405] on button "+" at bounding box center [844, 403] width 34 height 34
click at [815, 517] on p "Adicionar R$ 15,00" at bounding box center [804, 520] width 102 height 17
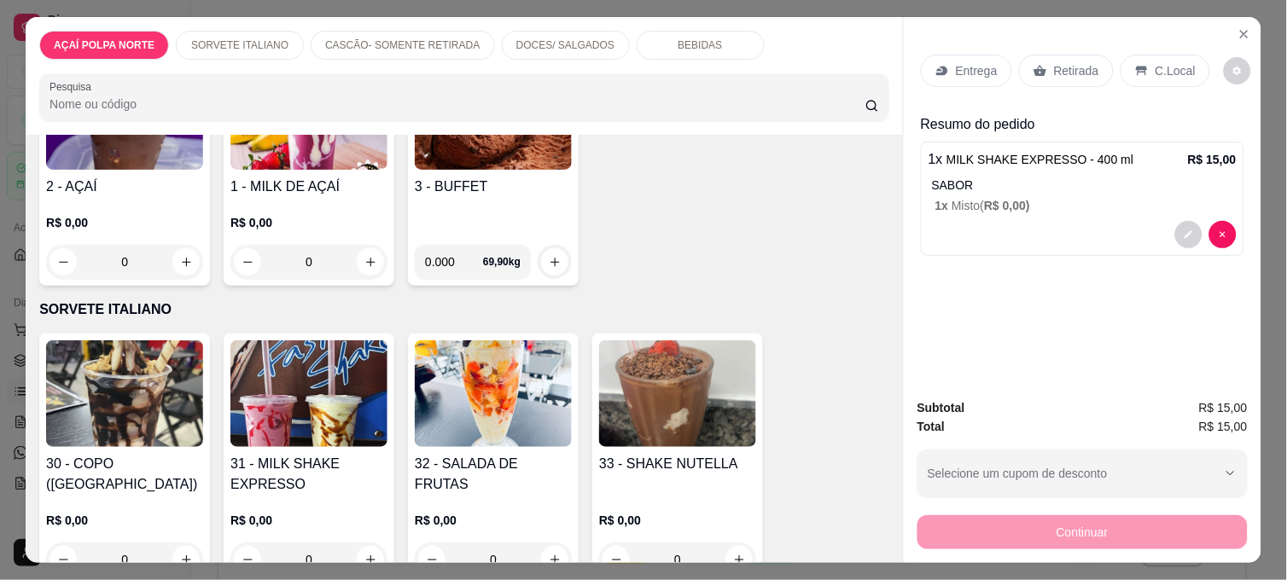
click at [277, 410] on img at bounding box center [308, 393] width 157 height 107
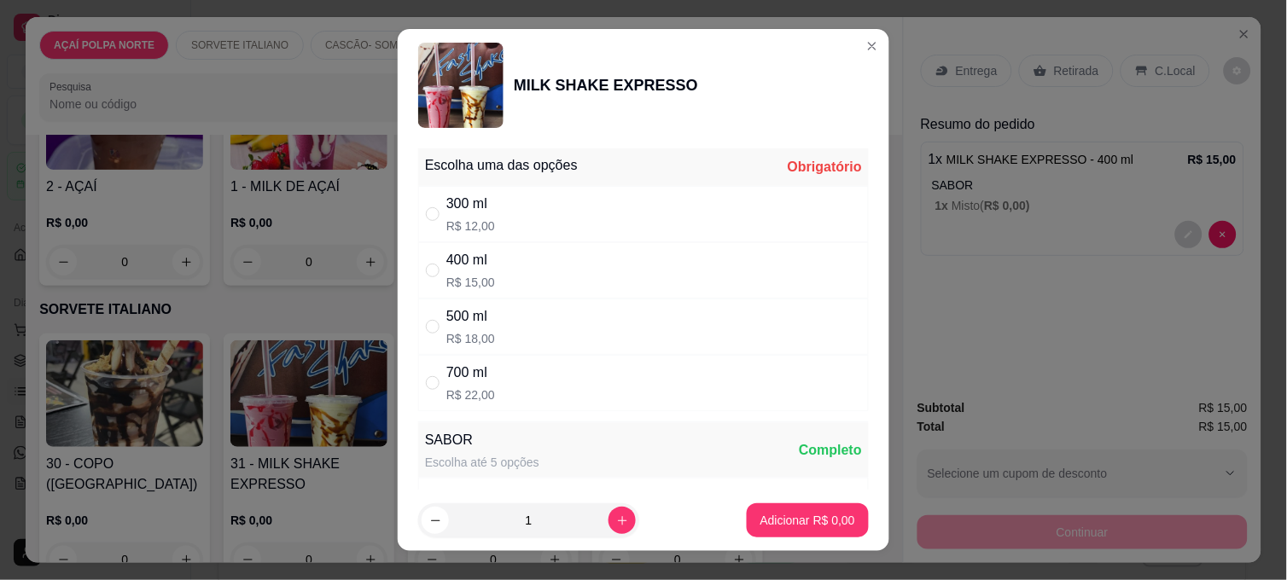
click at [542, 314] on div "500 ml R$ 18,00" at bounding box center [643, 327] width 450 height 56
radio input "true"
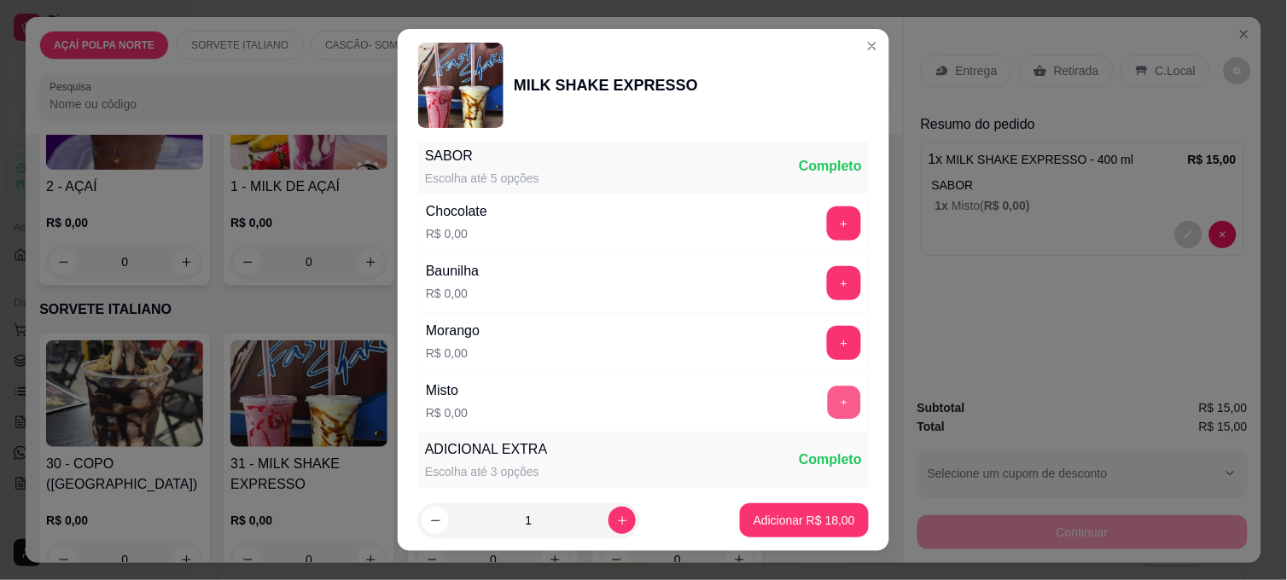
click at [828, 388] on button "+" at bounding box center [844, 403] width 33 height 33
click at [804, 529] on button "Adicionar R$ 18,00" at bounding box center [804, 520] width 129 height 34
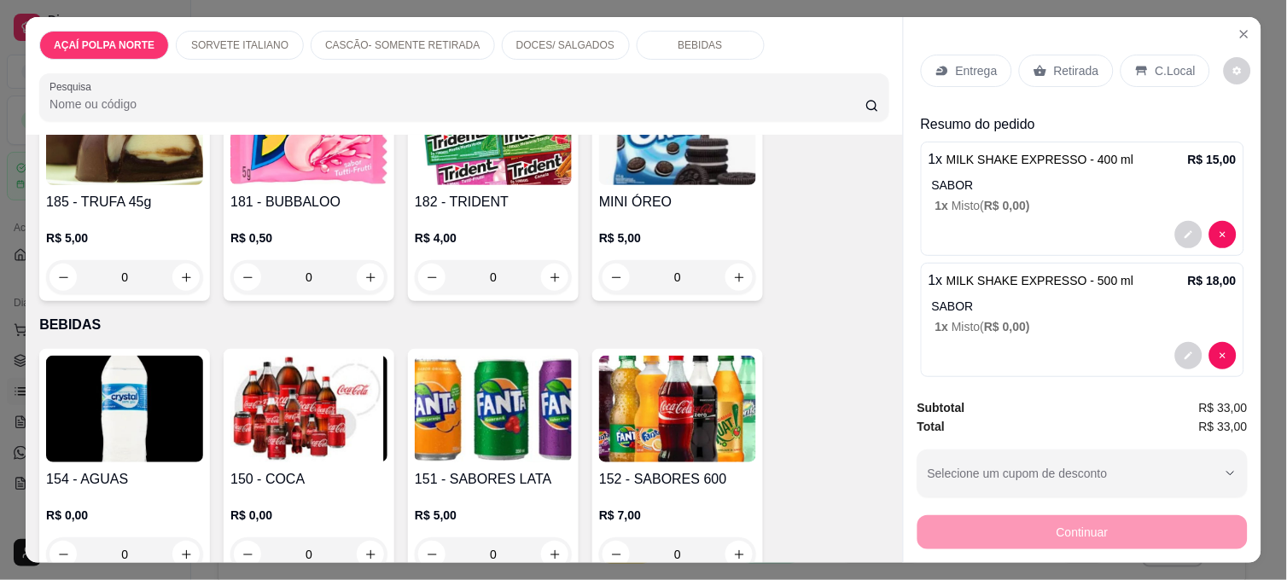
scroll to position [1137, 0]
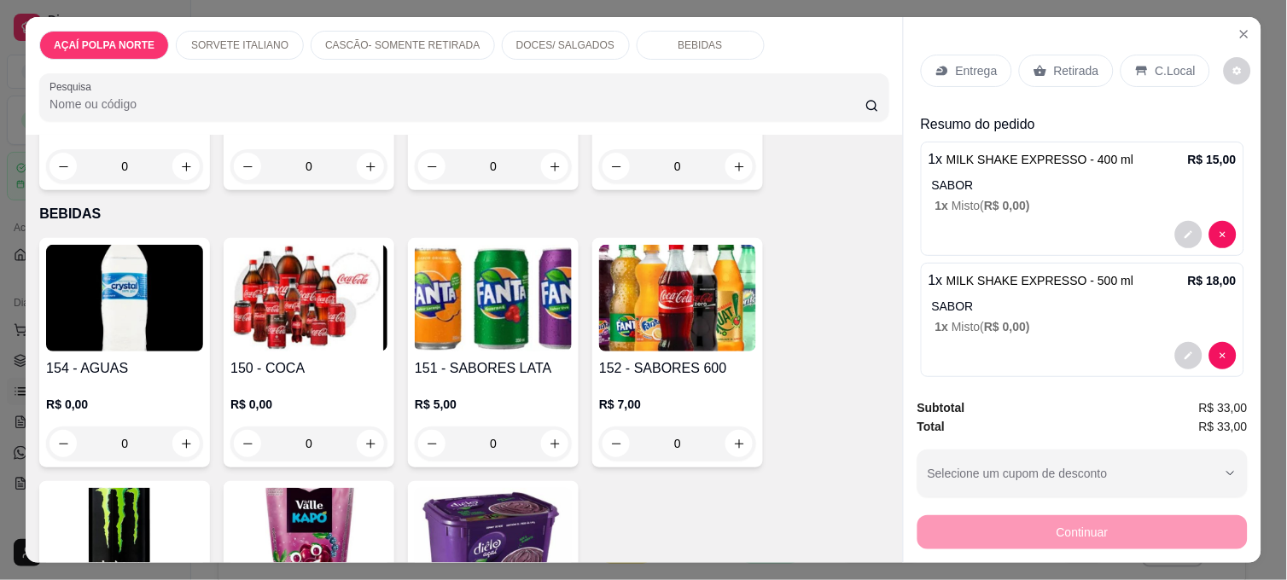
click at [329, 305] on img at bounding box center [308, 298] width 157 height 107
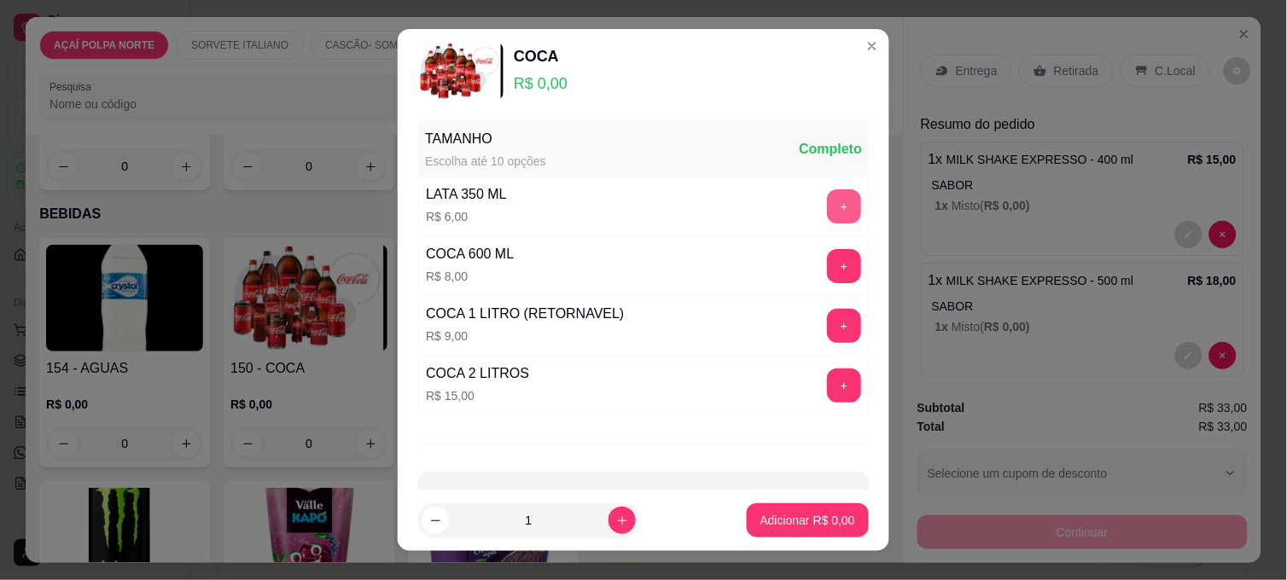
click at [827, 205] on button "+" at bounding box center [844, 206] width 34 height 34
click at [805, 510] on button "Adicionar R$ 6,00" at bounding box center [807, 520] width 119 height 33
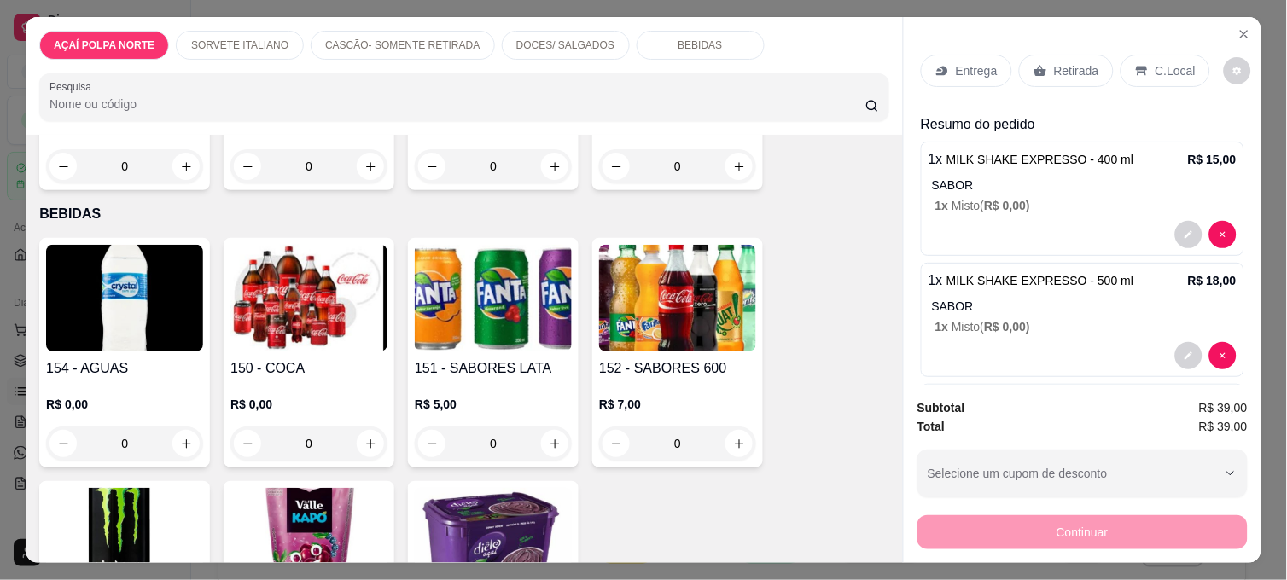
click at [1160, 62] on p "C.Local" at bounding box center [1175, 70] width 40 height 17
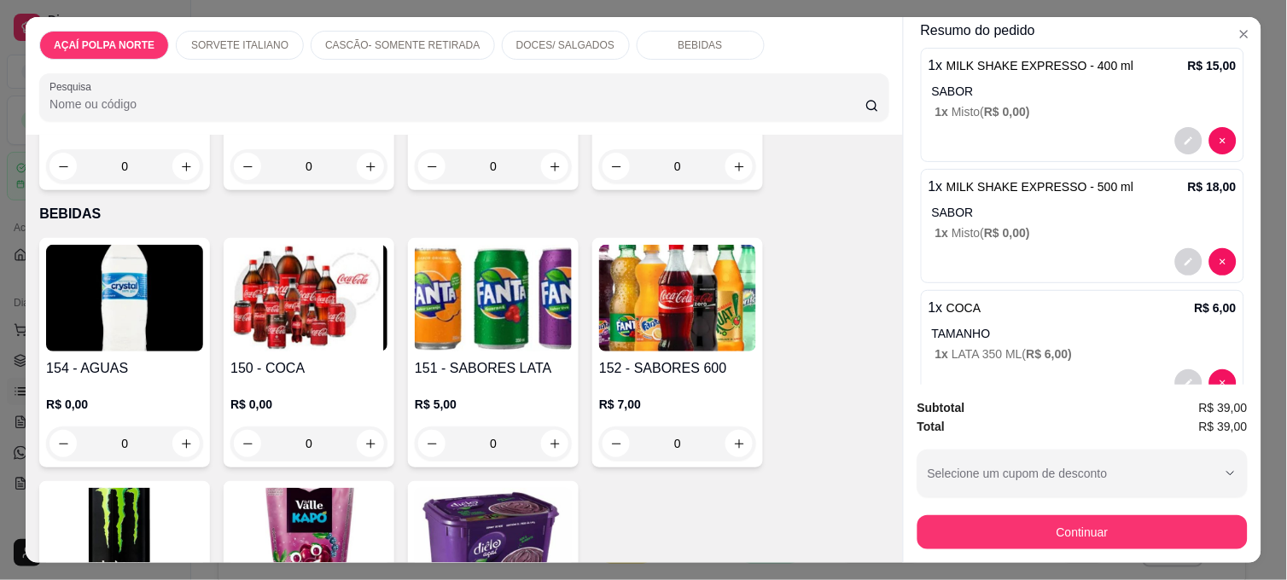
scroll to position [186, 0]
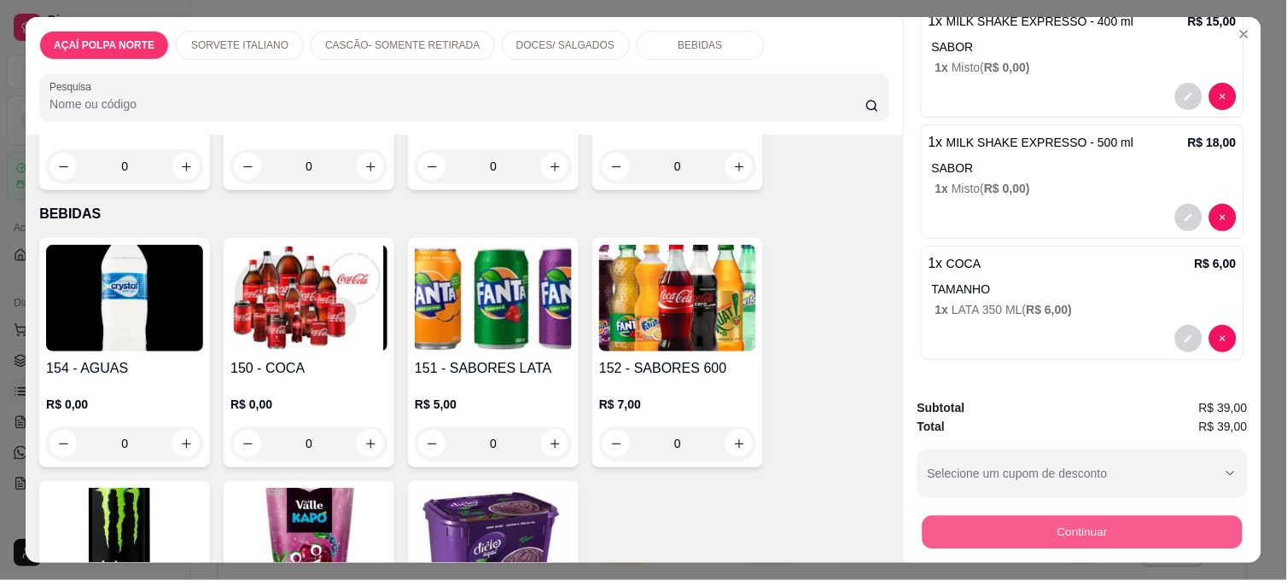
click at [1188, 520] on button "Continuar" at bounding box center [1082, 531] width 320 height 33
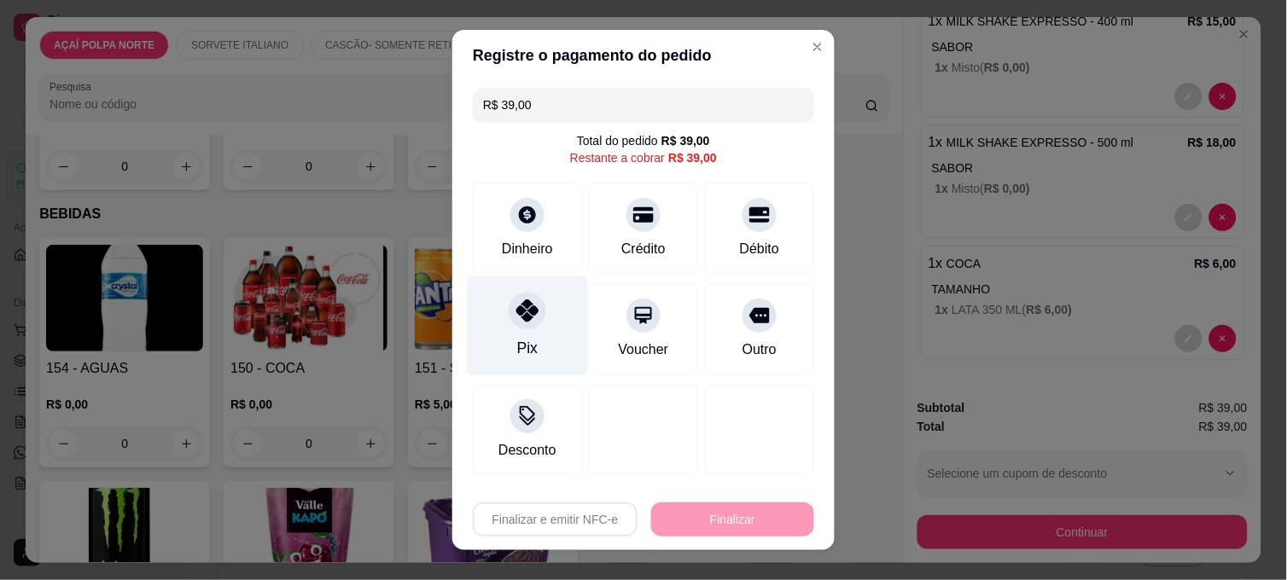
click at [505, 333] on div "Pix" at bounding box center [528, 326] width 120 height 100
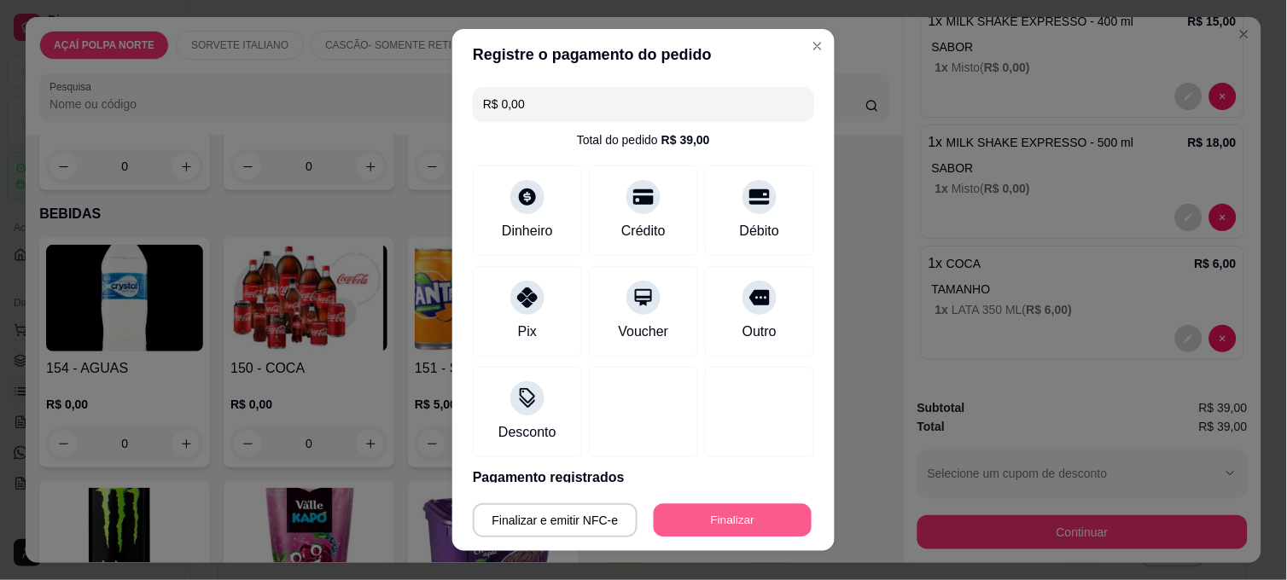
click at [738, 524] on button "Finalizar" at bounding box center [733, 520] width 158 height 33
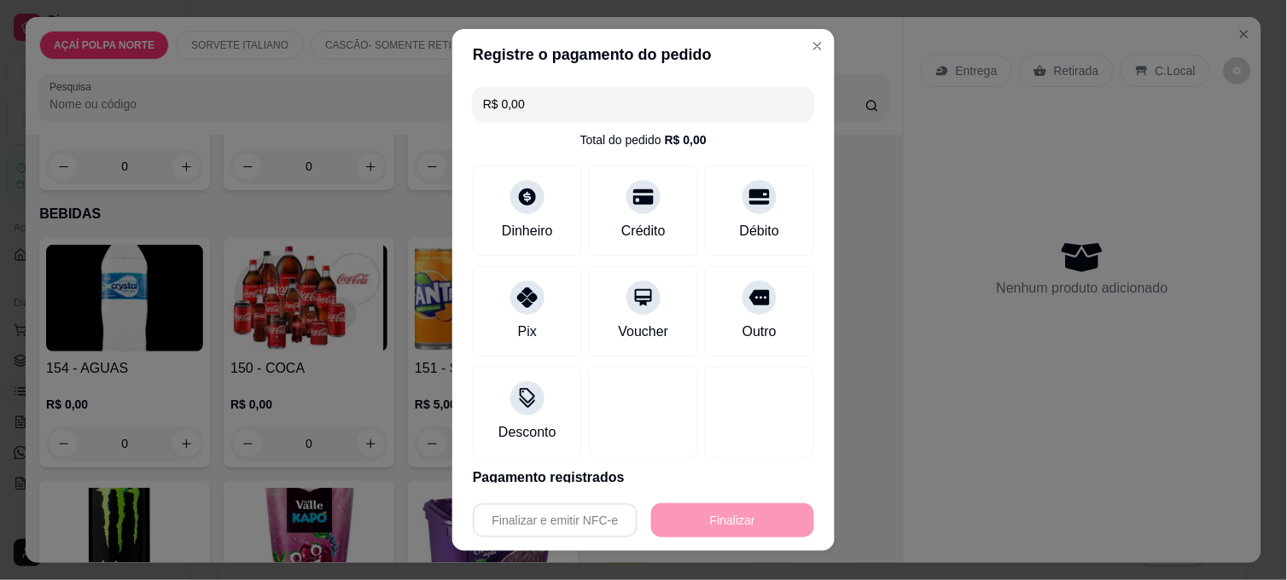
type input "-R$ 39,00"
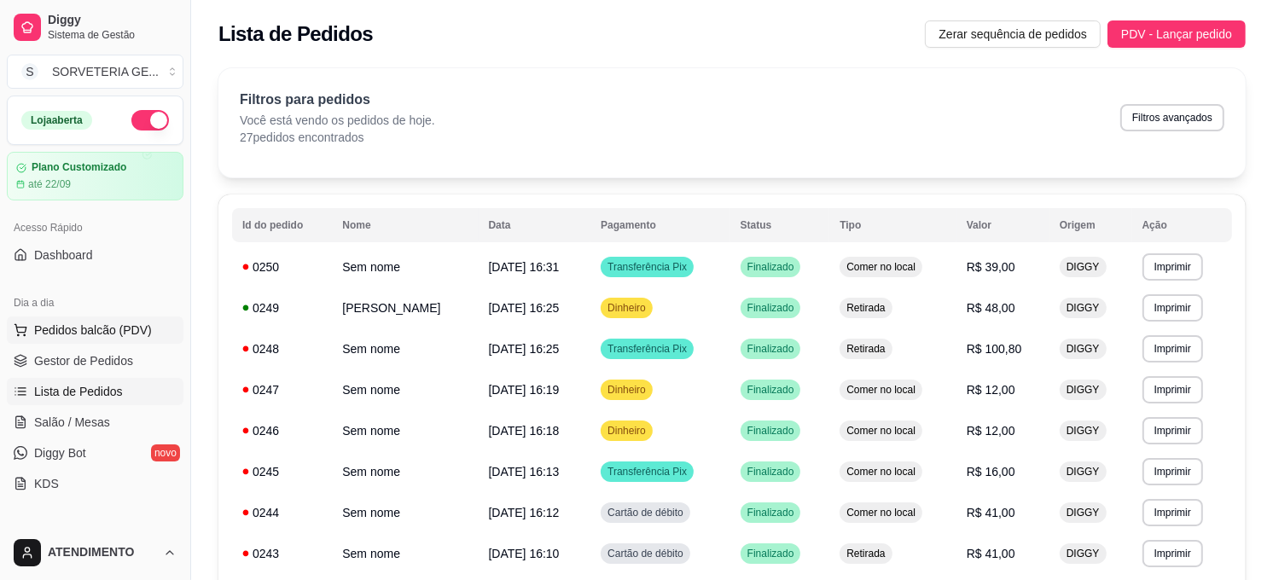
click at [135, 327] on span "Pedidos balcão (PDV)" at bounding box center [93, 330] width 118 height 17
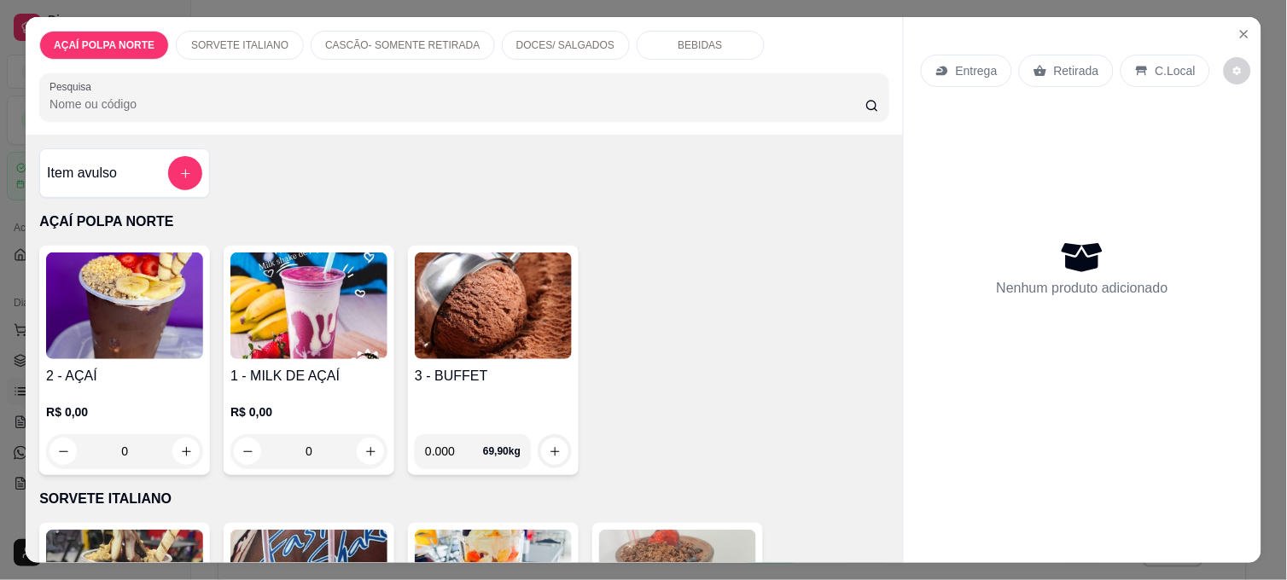
click at [497, 328] on img at bounding box center [493, 306] width 157 height 107
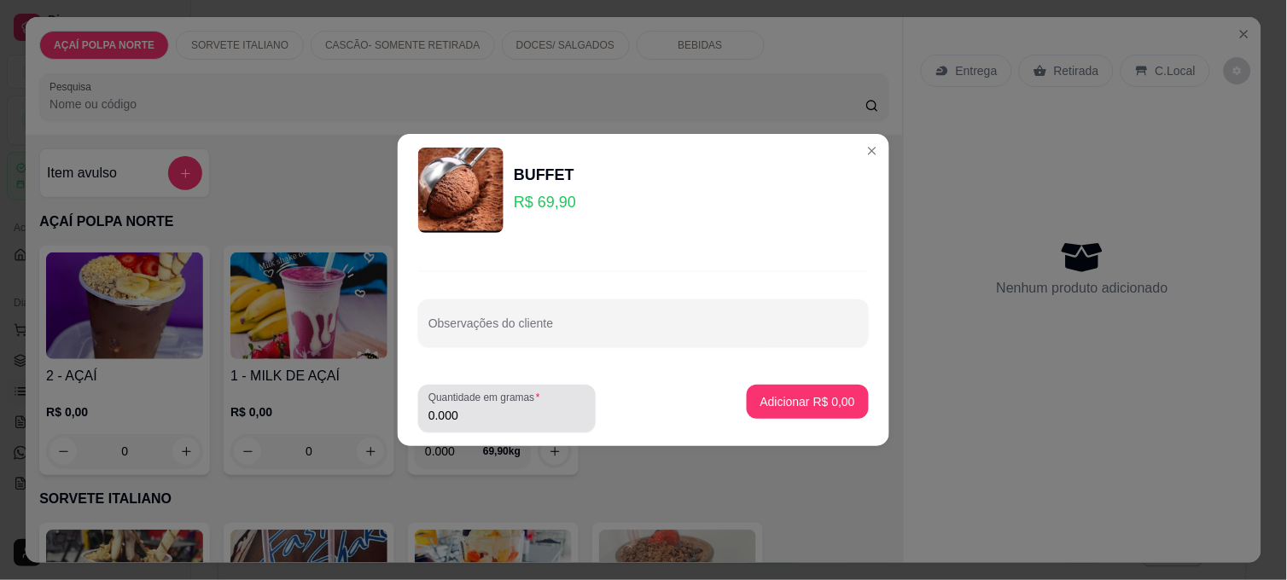
click at [498, 415] on input "0.000" at bounding box center [506, 415] width 157 height 17
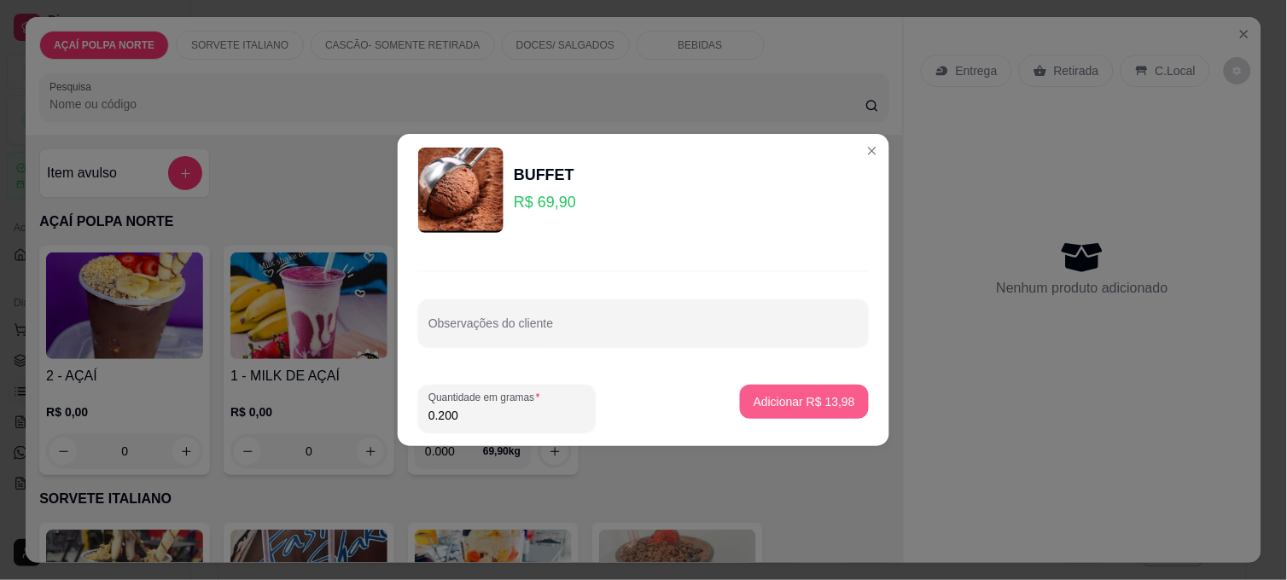
type input "0.200"
click at [813, 408] on p "Adicionar R$ 13,98" at bounding box center [804, 401] width 102 height 17
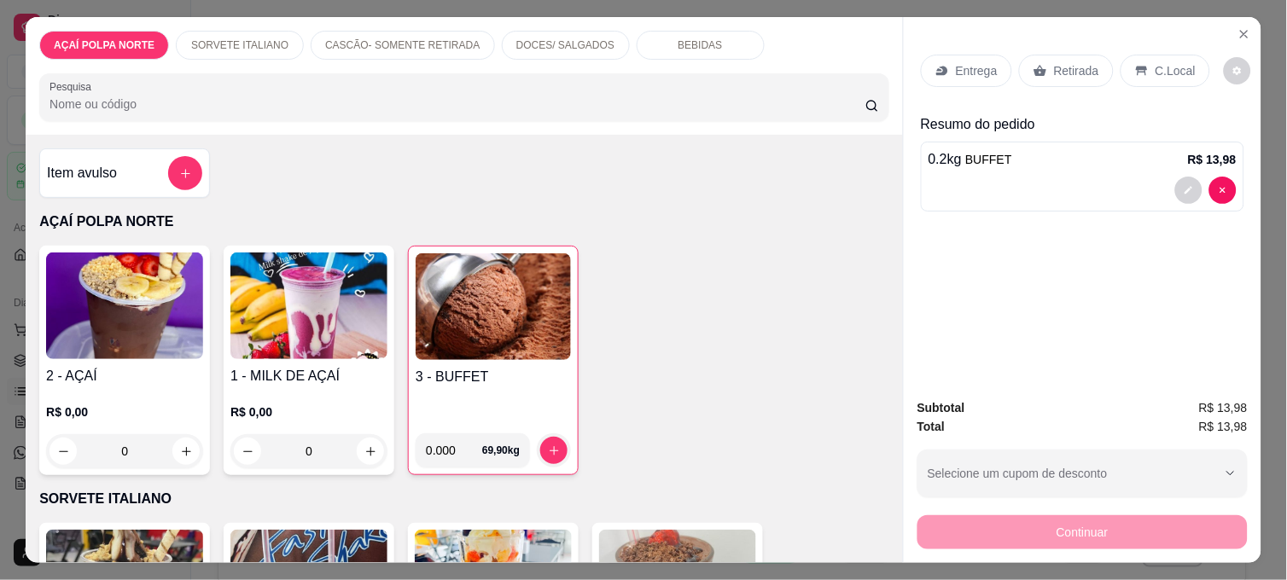
click at [495, 352] on img at bounding box center [493, 306] width 155 height 107
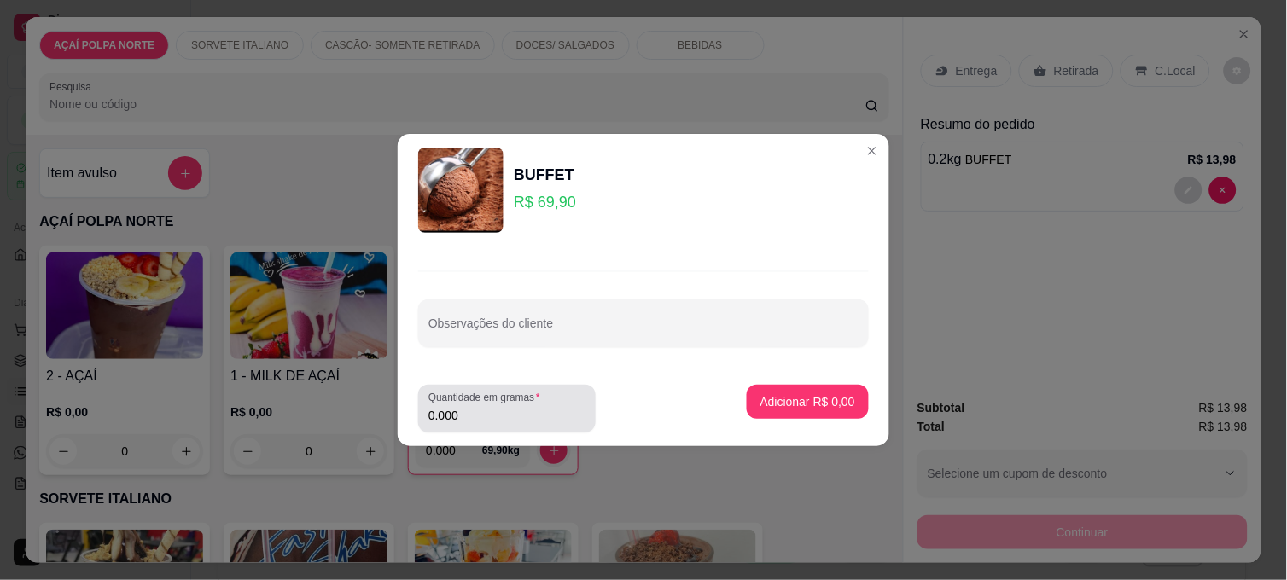
click at [478, 424] on div "0.000" at bounding box center [506, 409] width 157 height 34
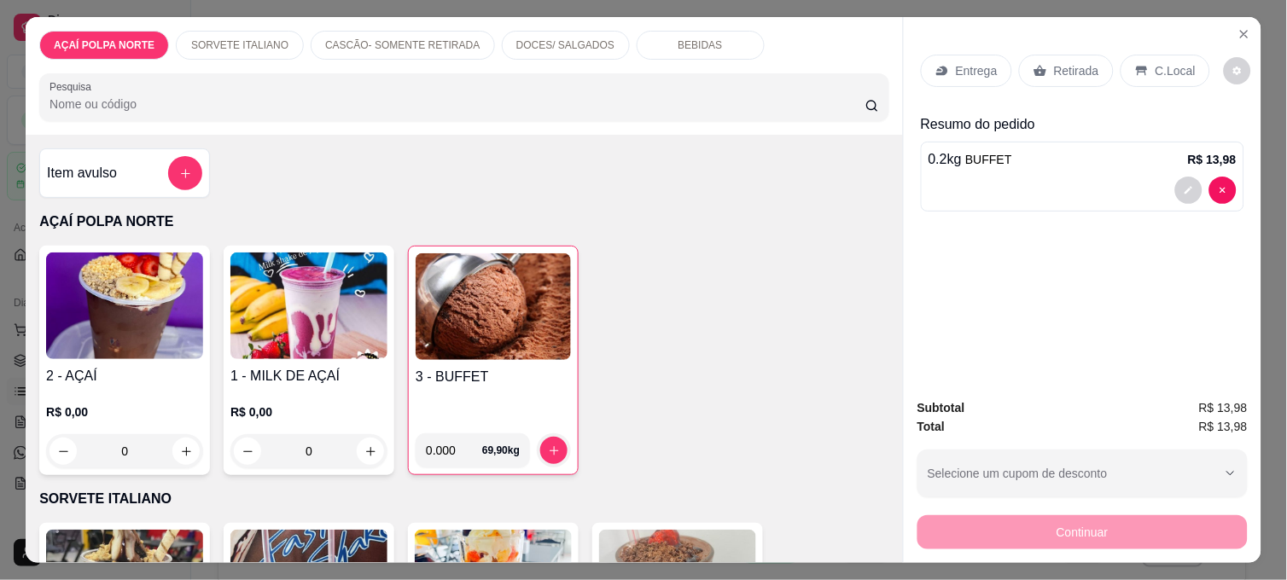
click at [1138, 65] on icon at bounding box center [1142, 71] width 14 height 14
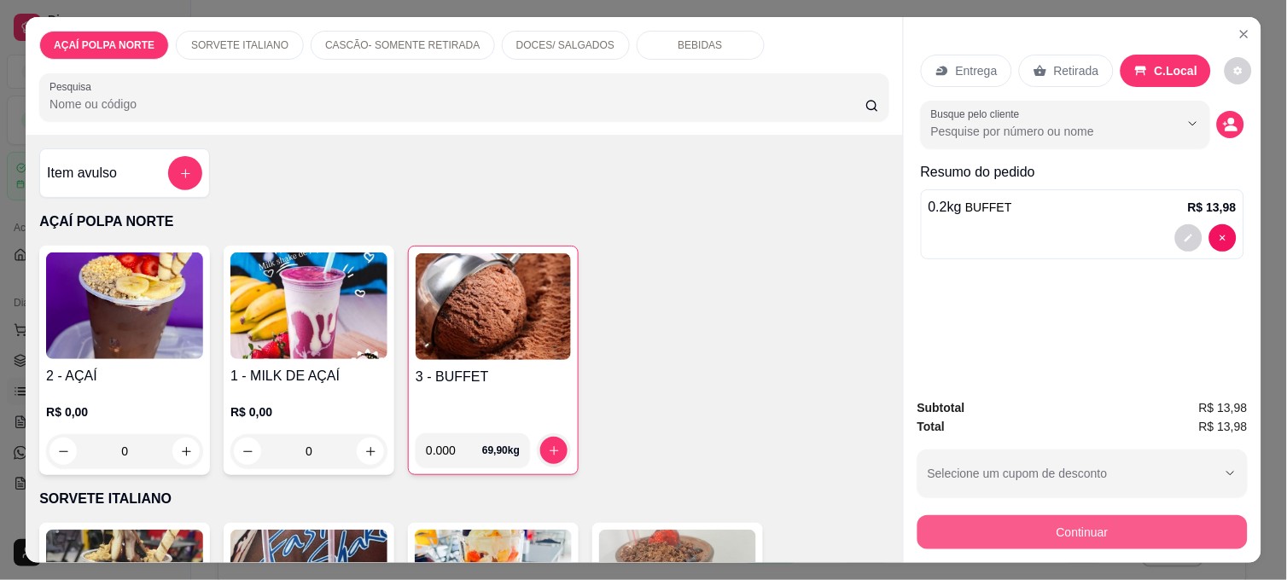
click at [1103, 526] on button "Continuar" at bounding box center [1082, 532] width 330 height 34
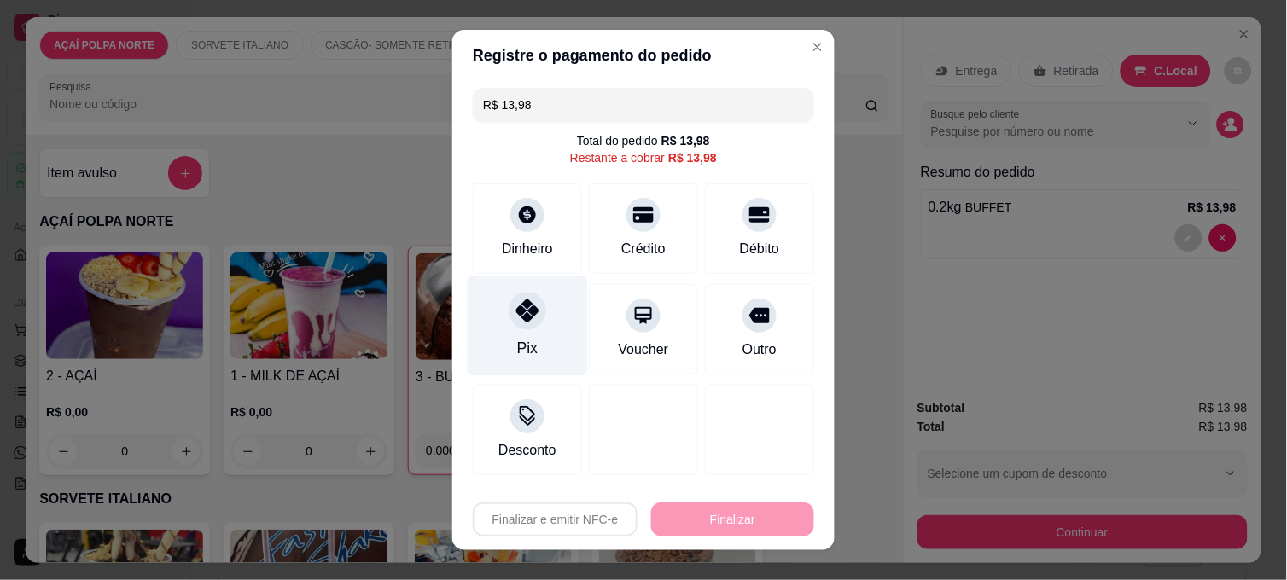
drag, startPoint x: 548, startPoint y: 323, endPoint x: 553, endPoint y: 354, distance: 32.0
click at [548, 325] on div "Pix" at bounding box center [528, 326] width 120 height 100
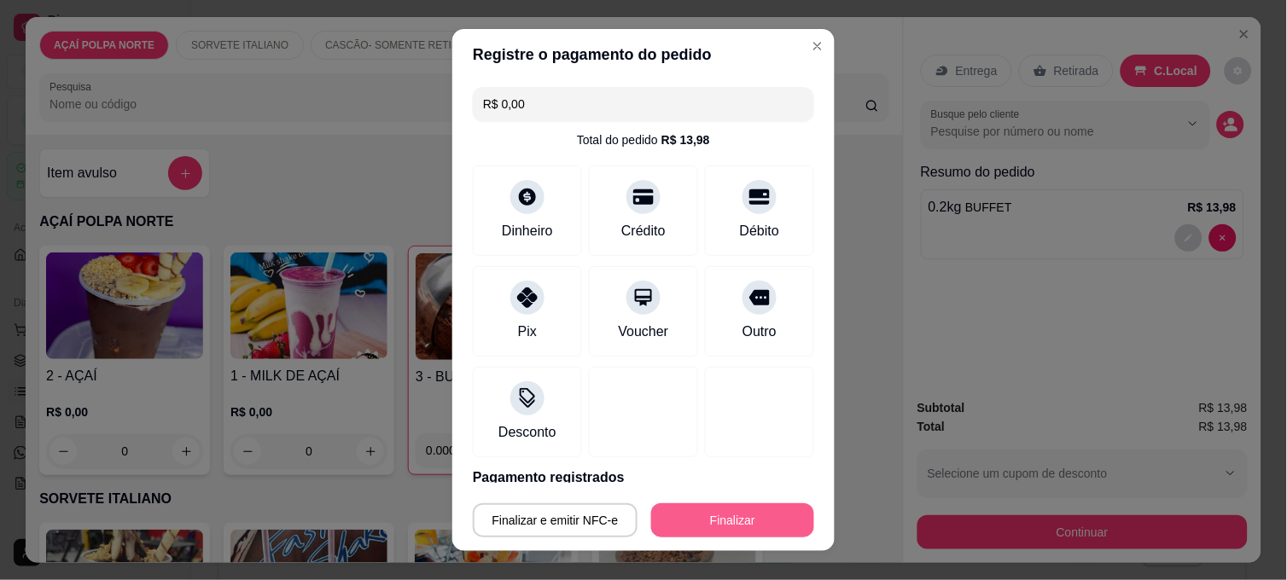
click at [698, 515] on button "Finalizar" at bounding box center [732, 520] width 163 height 34
type input "-R$ 13,98"
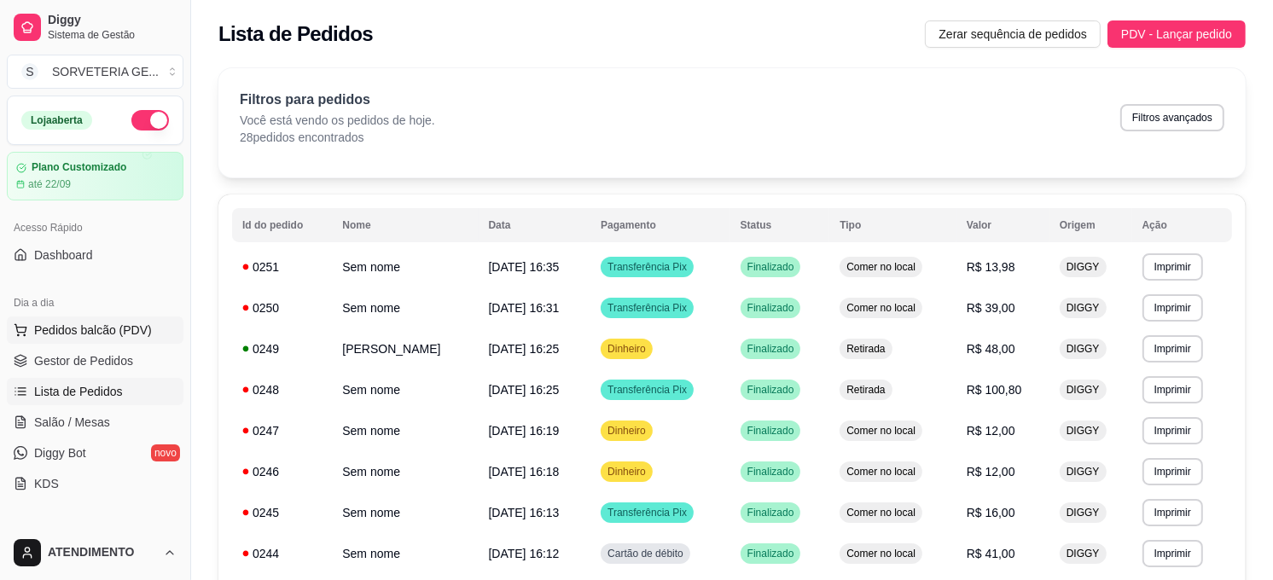
click at [97, 334] on span "Pedidos balcão (PDV)" at bounding box center [93, 330] width 118 height 17
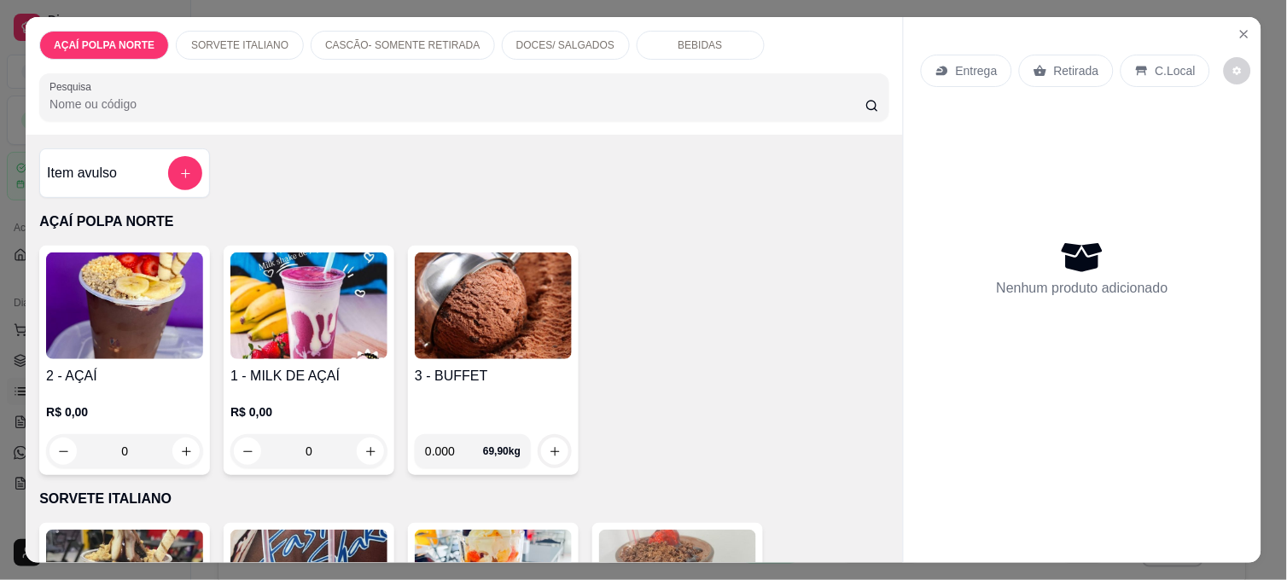
click at [462, 317] on img at bounding box center [493, 306] width 157 height 107
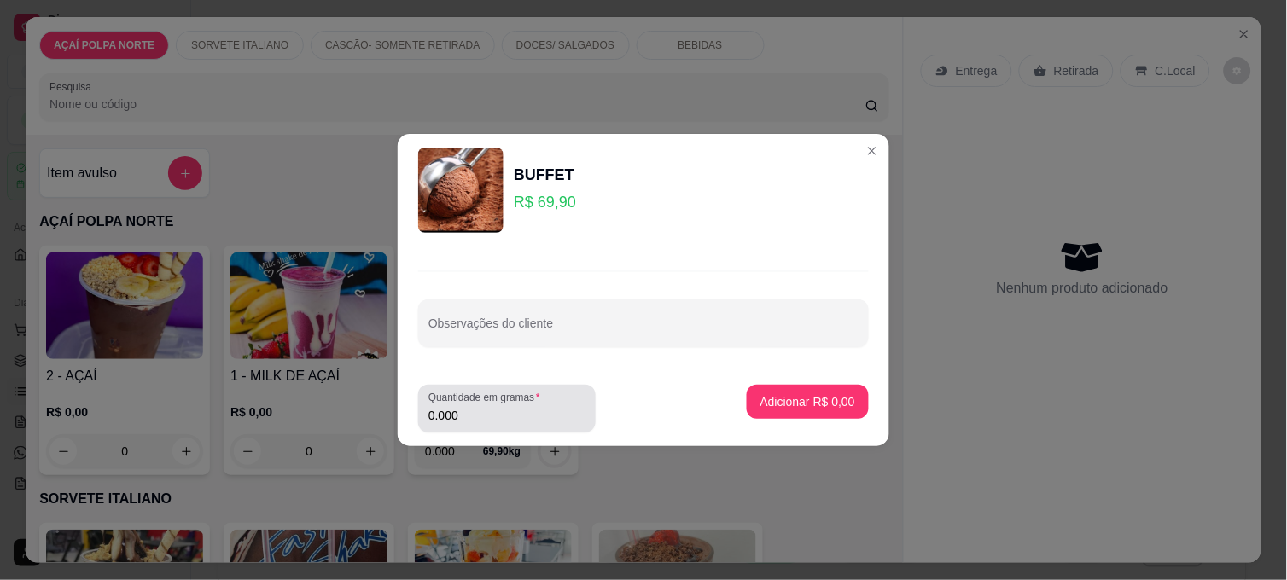
click at [497, 413] on input "0.000" at bounding box center [506, 415] width 157 height 17
type input "0.110"
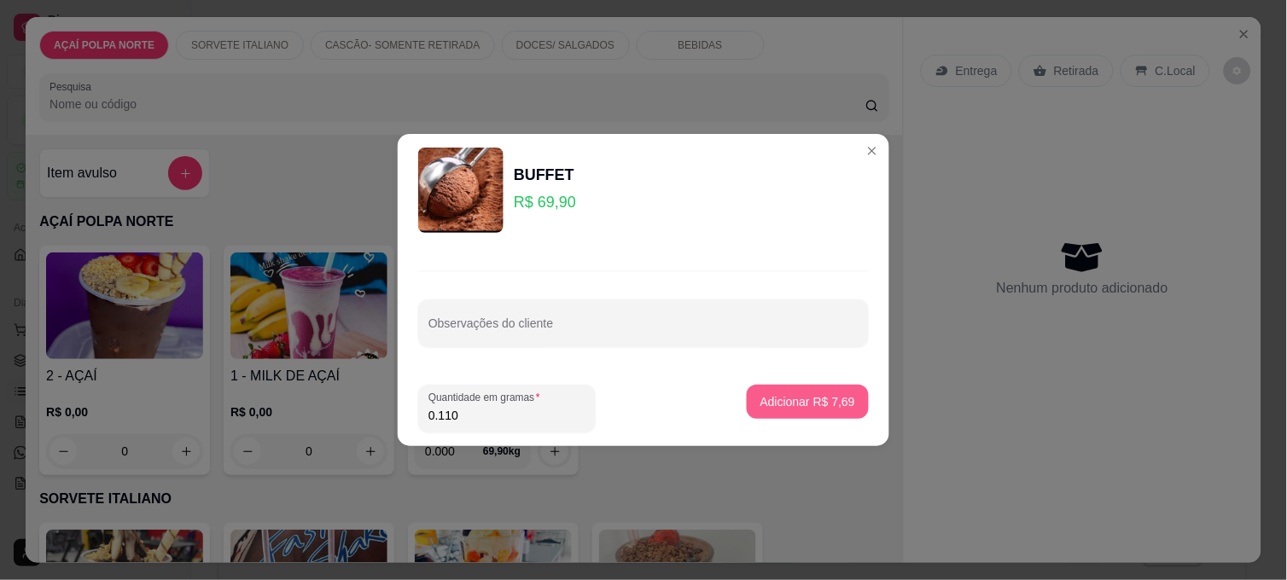
click at [787, 401] on p "Adicionar R$ 7,69" at bounding box center [807, 401] width 95 height 17
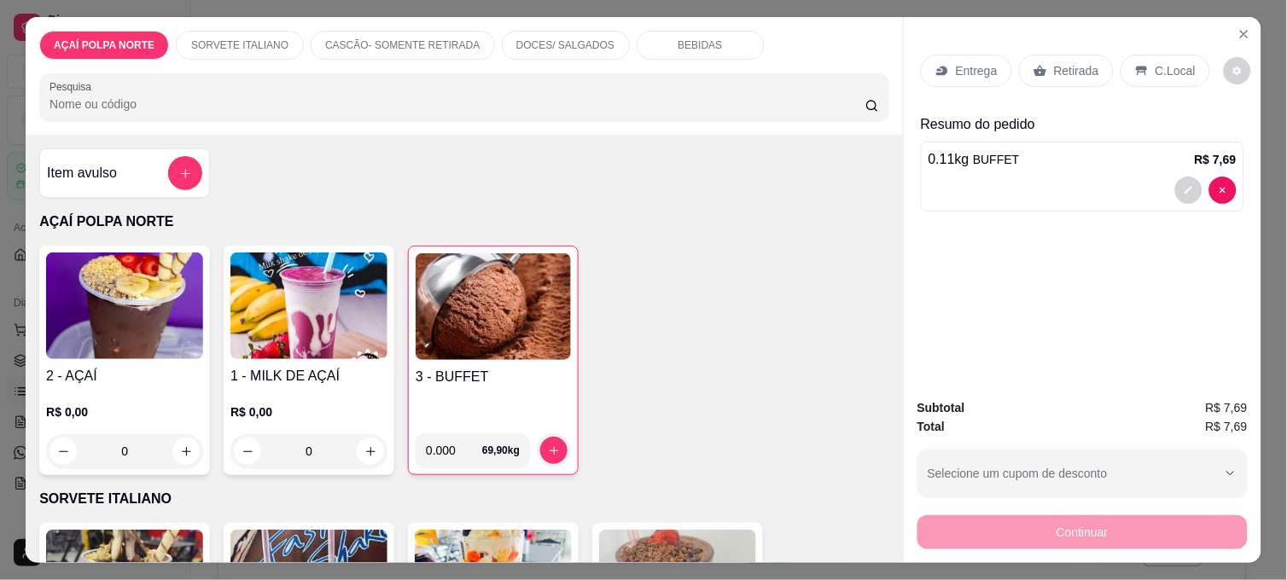
drag, startPoint x: 1174, startPoint y: 56, endPoint x: 1157, endPoint y: 67, distance: 19.9
click at [1163, 73] on div "C.Local" at bounding box center [1165, 71] width 90 height 32
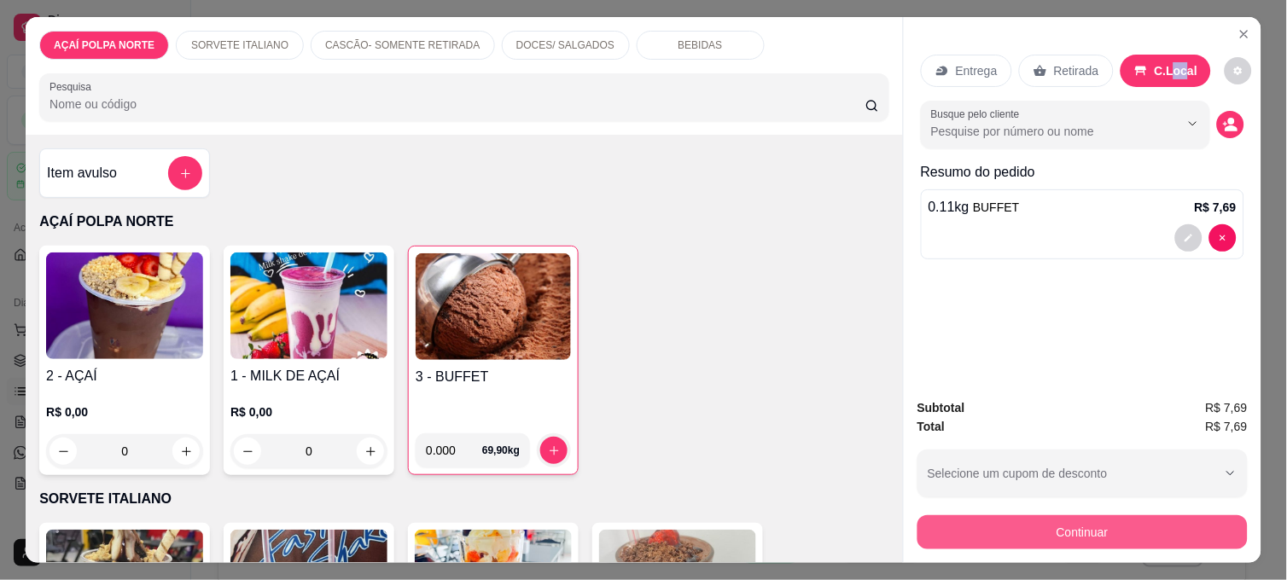
click at [1163, 520] on button "Continuar" at bounding box center [1082, 532] width 330 height 34
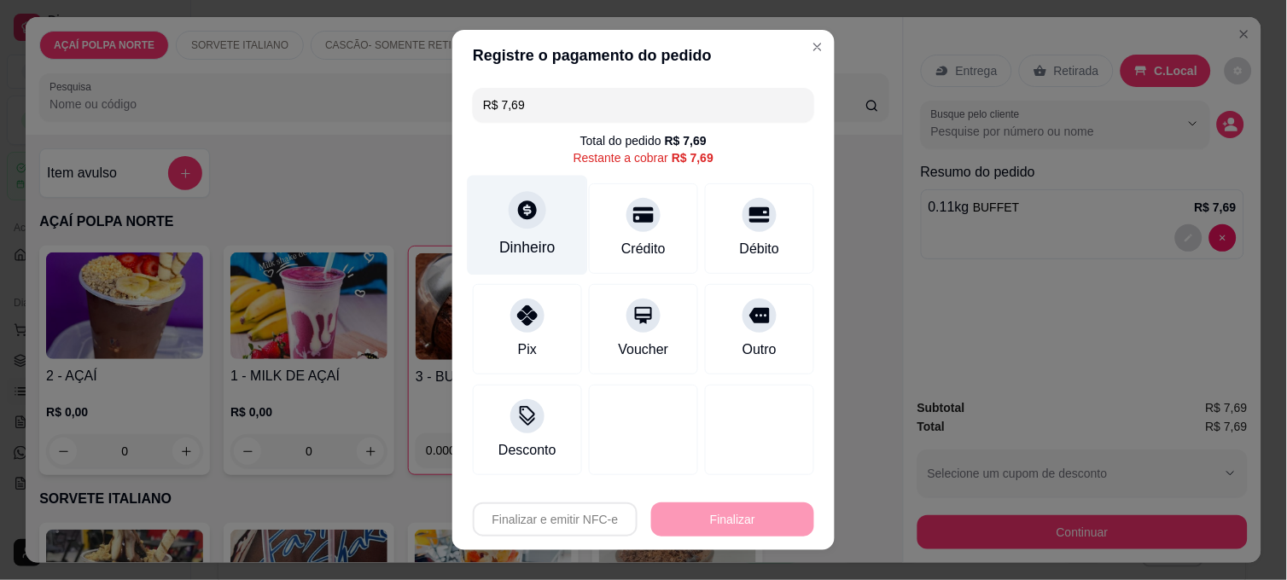
click at [541, 201] on div "Dinheiro" at bounding box center [528, 226] width 120 height 100
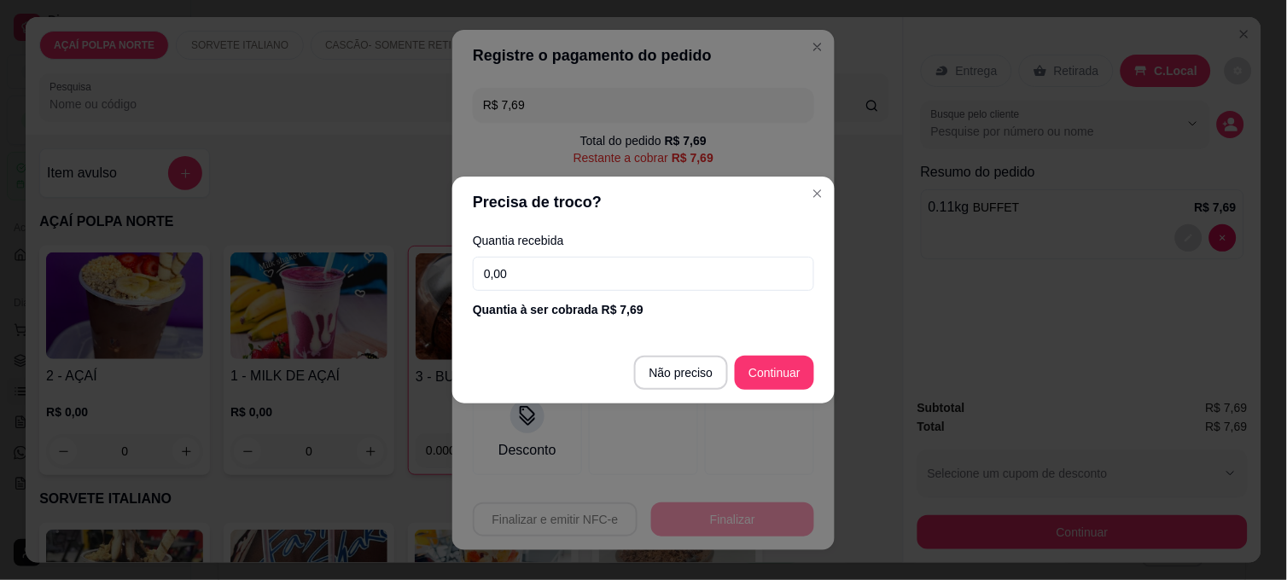
click at [548, 268] on input "0,00" at bounding box center [643, 274] width 341 height 34
type input "20,00"
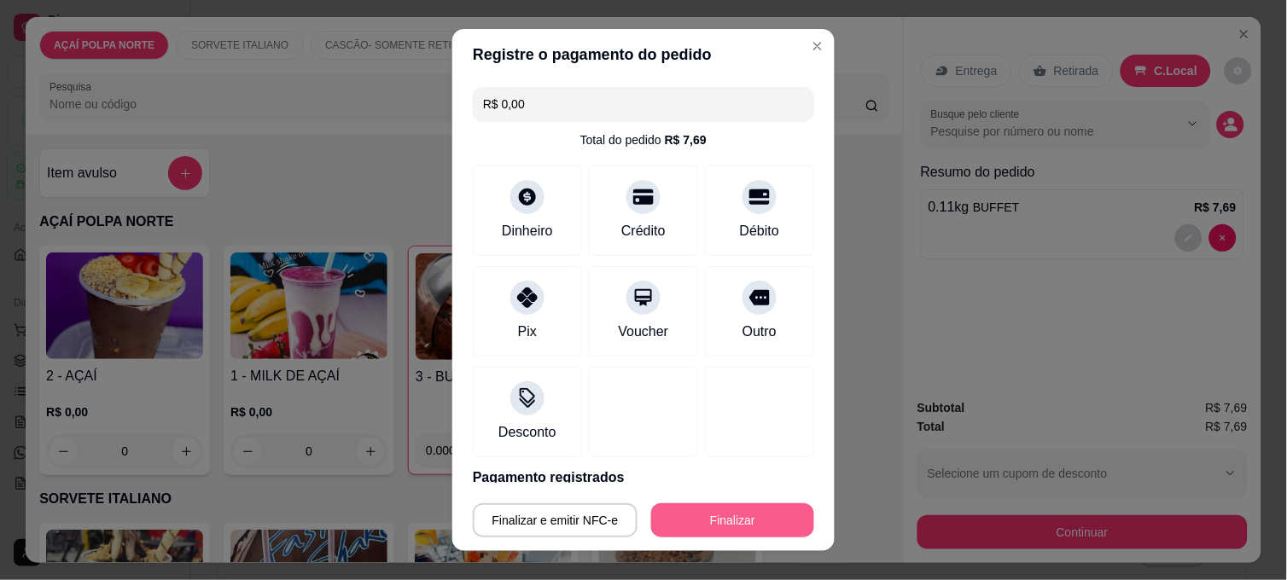
click at [768, 523] on button "Finalizar" at bounding box center [732, 520] width 163 height 34
type input "-R$ 7,69"
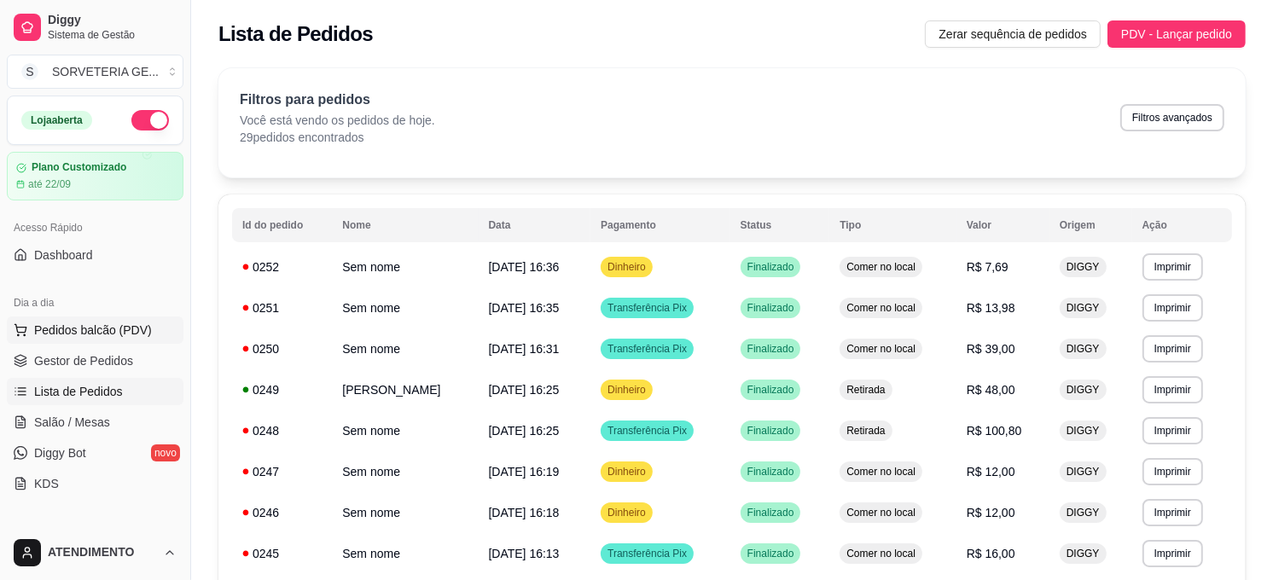
click at [114, 339] on button "Pedidos balcão (PDV)" at bounding box center [95, 330] width 177 height 27
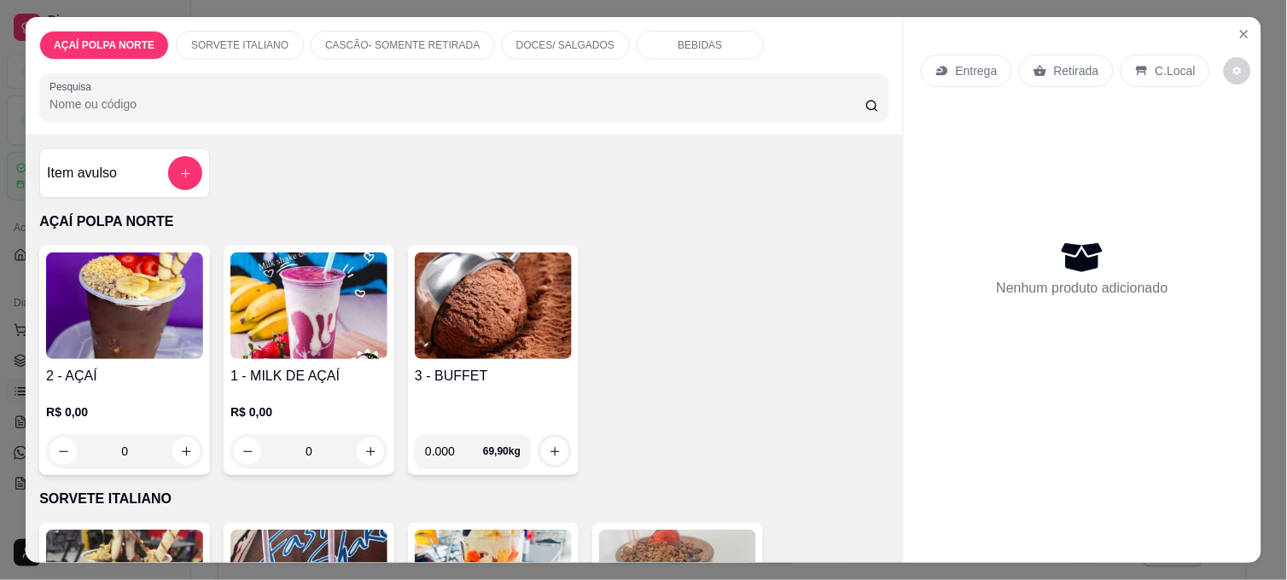
click at [143, 339] on img at bounding box center [124, 306] width 157 height 107
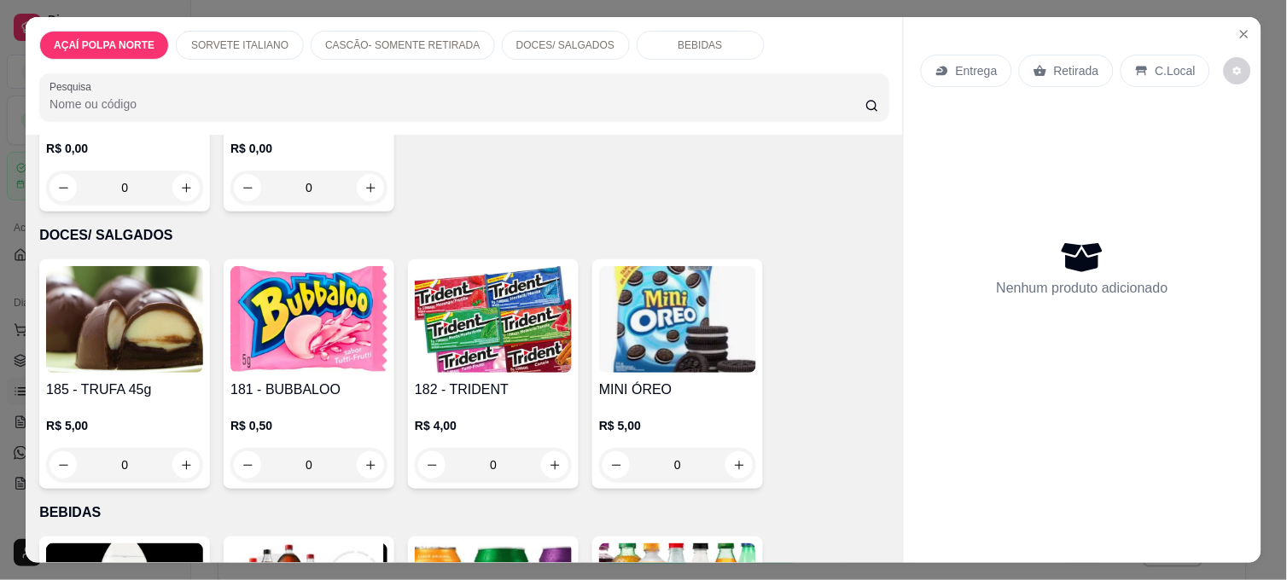
scroll to position [948, 0]
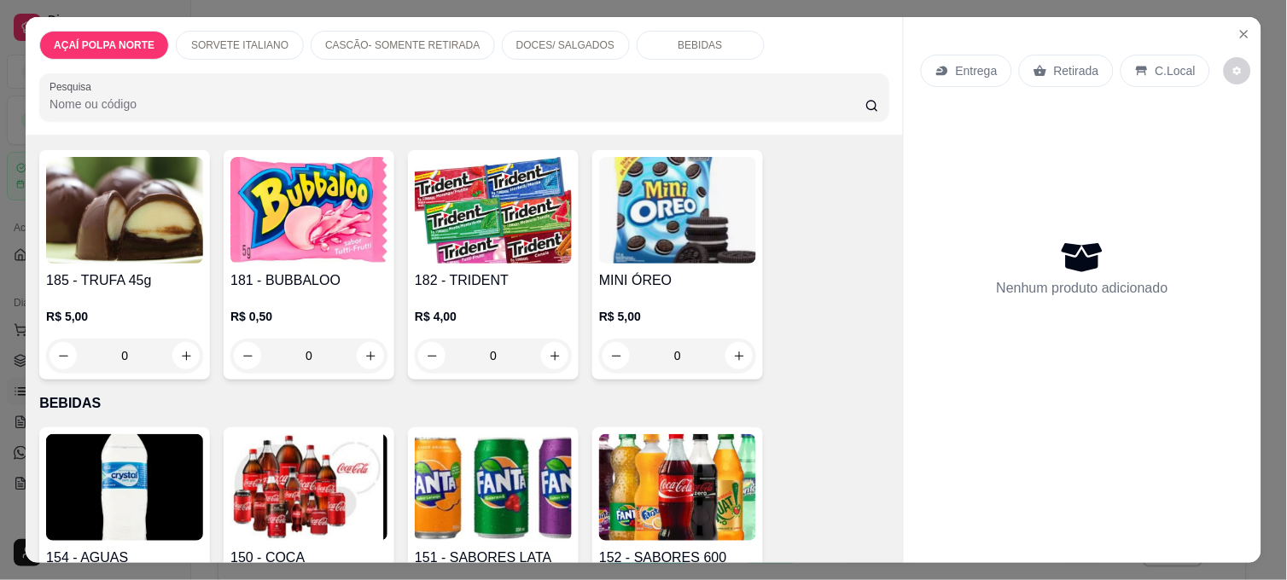
click at [147, 490] on img at bounding box center [124, 487] width 157 height 107
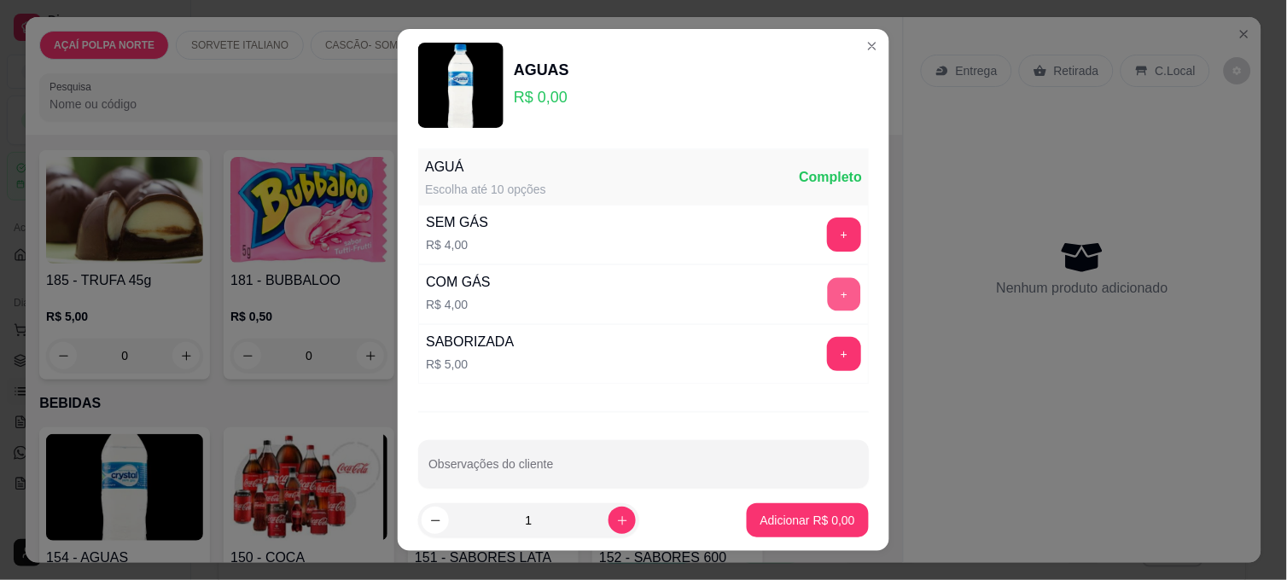
click at [828, 291] on button "+" at bounding box center [844, 294] width 33 height 33
click at [782, 540] on footer "1 Adicionar R$ 4,00" at bounding box center [643, 520] width 491 height 61
click at [782, 518] on p "Adicionar R$ 4,00" at bounding box center [807, 520] width 95 height 17
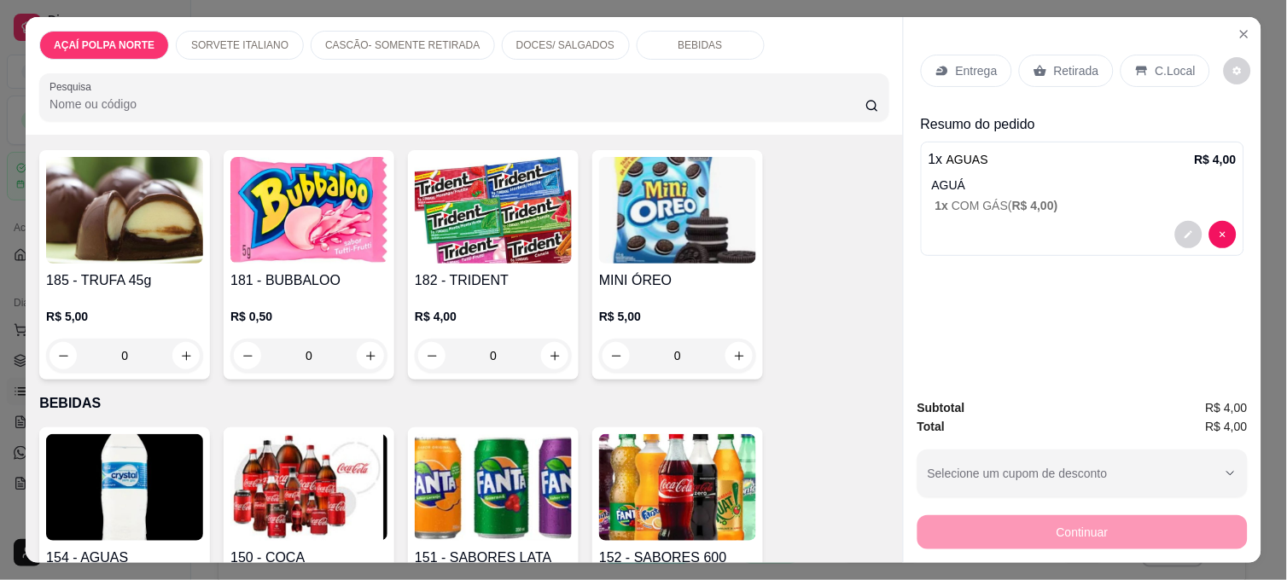
click at [1019, 63] on div "Retirada" at bounding box center [1066, 71] width 95 height 32
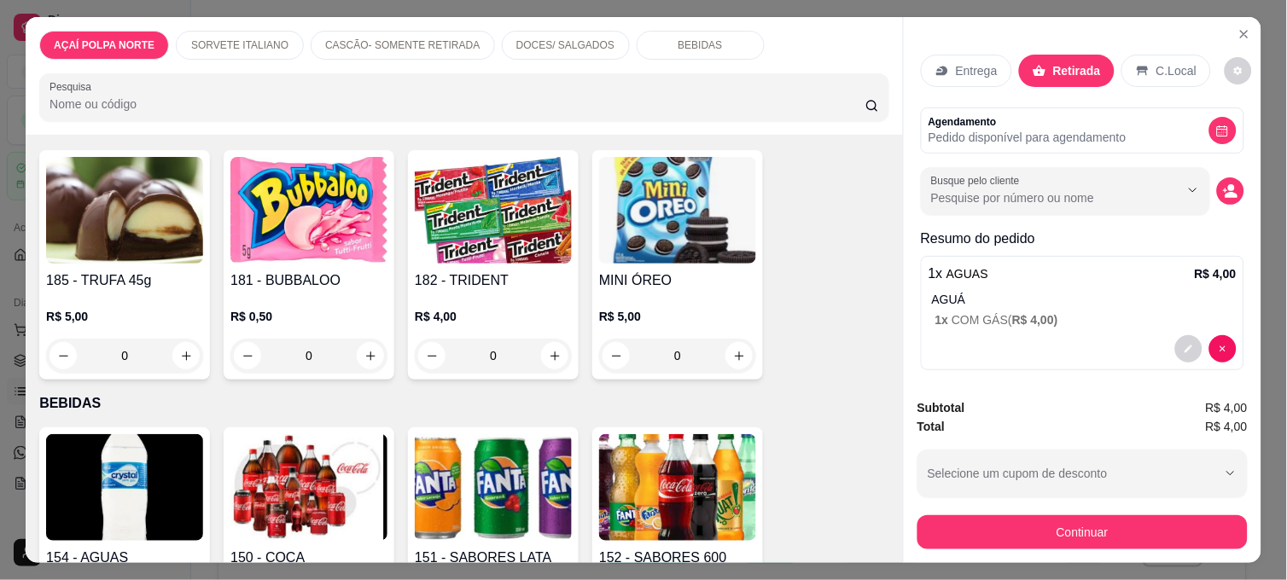
click at [1092, 536] on button "Continuar" at bounding box center [1082, 532] width 330 height 34
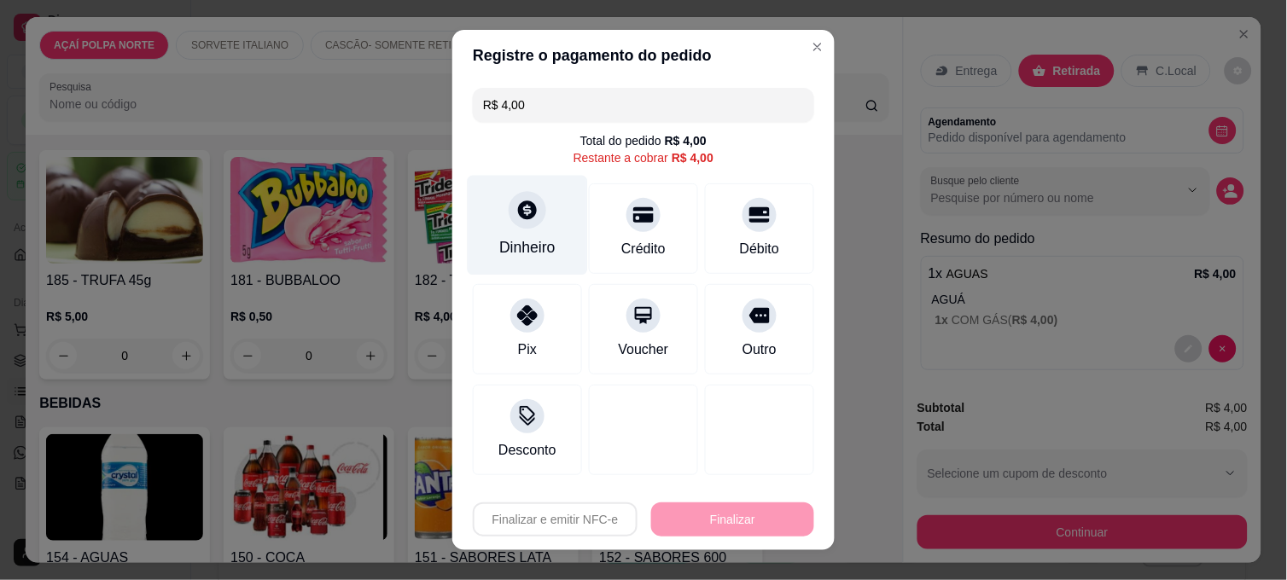
click at [521, 224] on div at bounding box center [528, 210] width 38 height 38
click at [541, 253] on div "Quantia recebida 0,00 Quantia à ser cobrada R$ 4,00" at bounding box center [643, 276] width 383 height 97
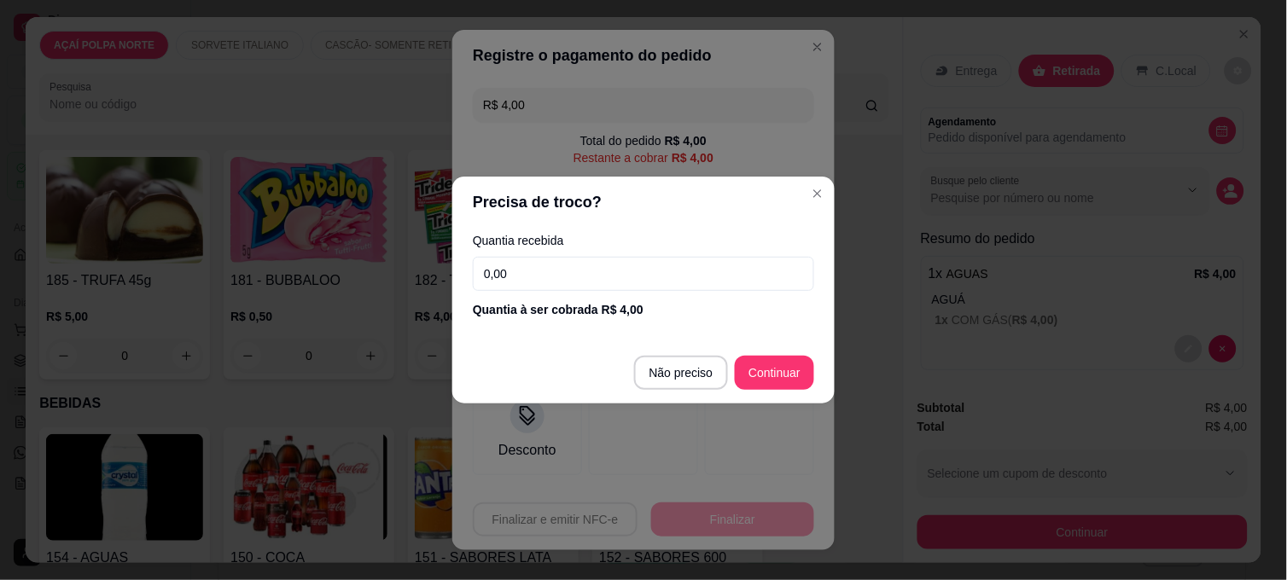
click at [543, 259] on input "0,00" at bounding box center [643, 274] width 341 height 34
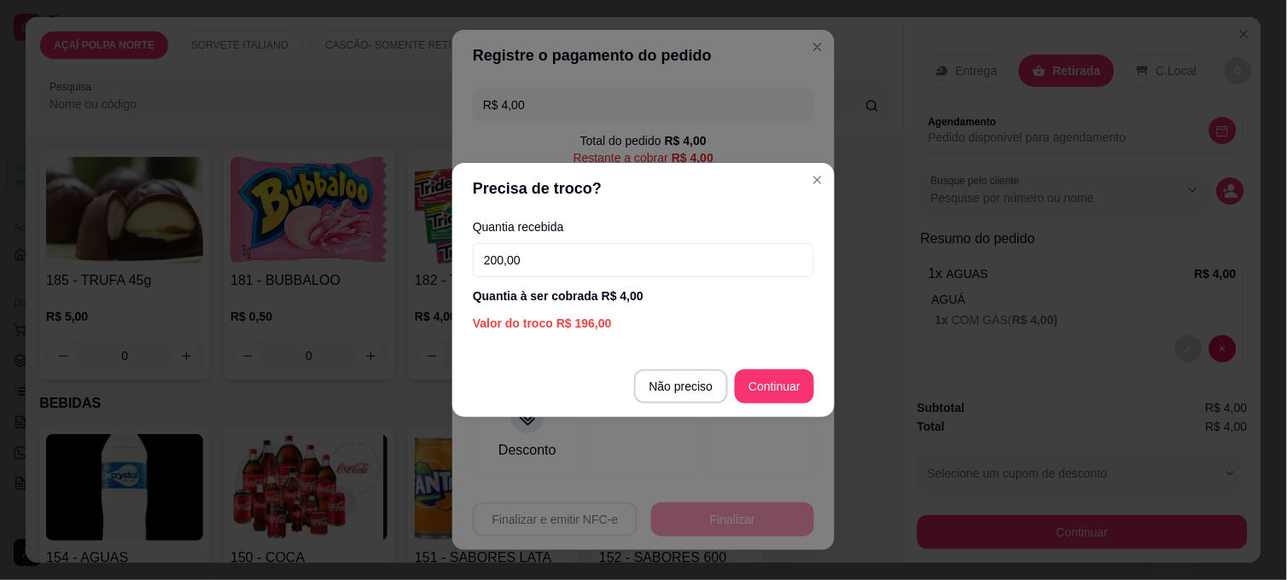
type input "20,00"
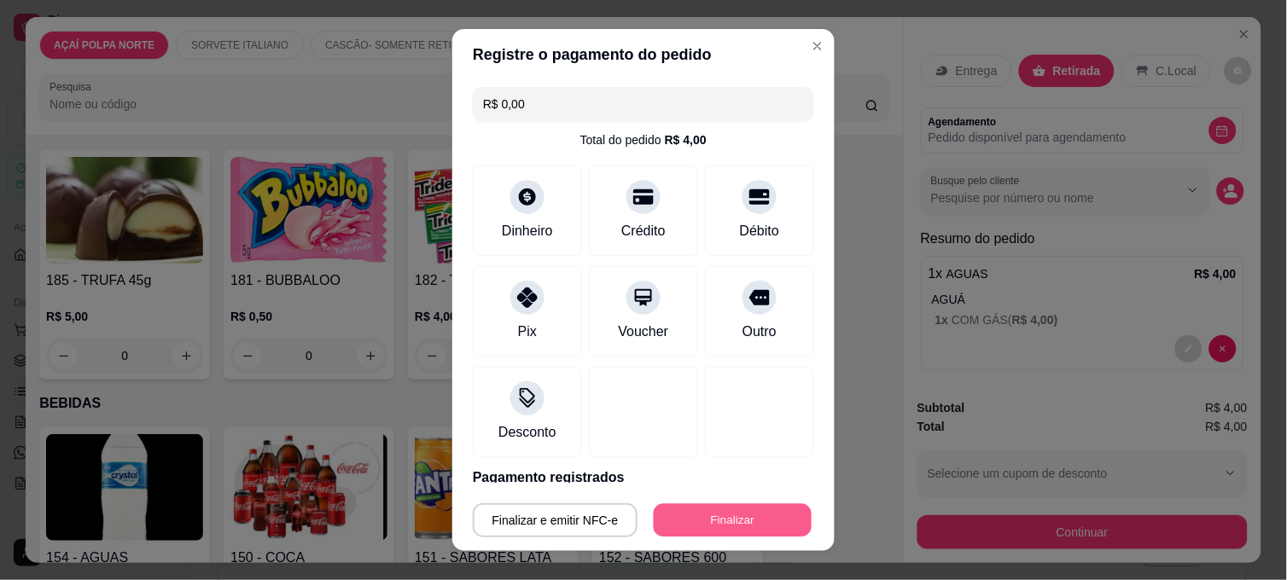
click at [756, 532] on button "Finalizar" at bounding box center [733, 520] width 158 height 33
type input "-R$ 4,00"
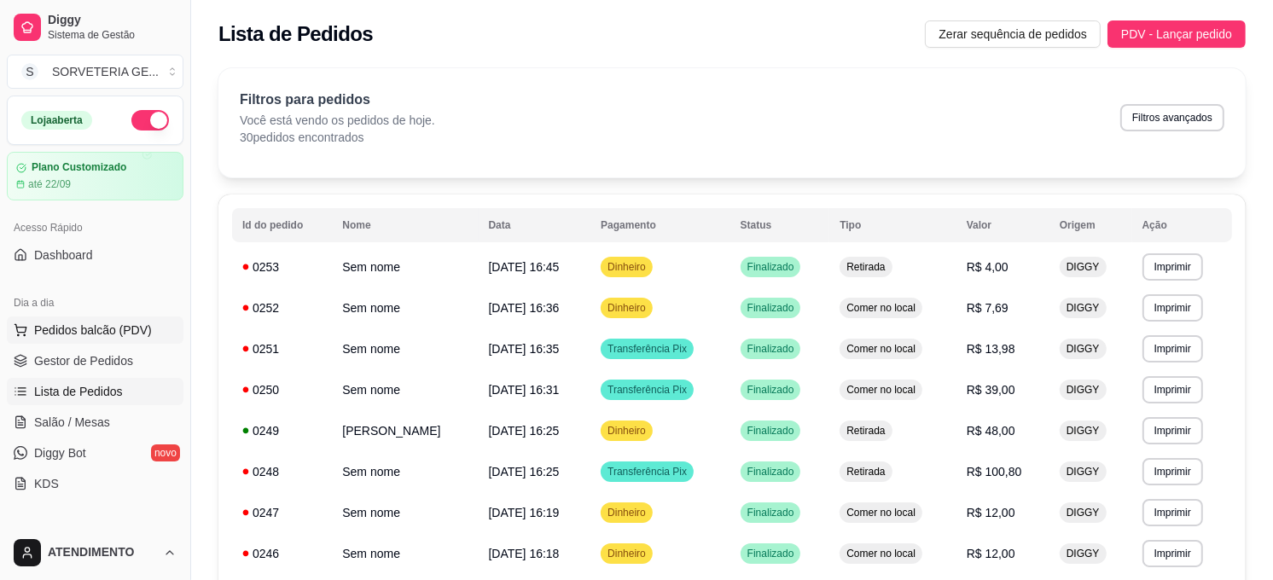
click at [116, 337] on span "Pedidos balcão (PDV)" at bounding box center [93, 330] width 118 height 17
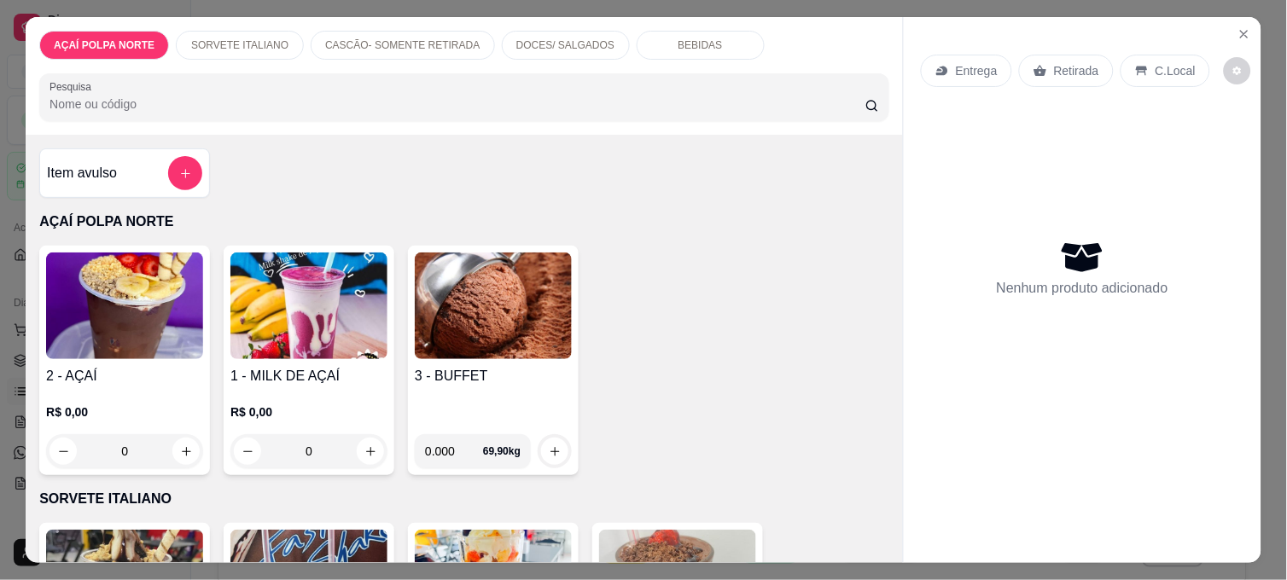
click at [439, 404] on div "3 - BUFFET" at bounding box center [493, 393] width 157 height 55
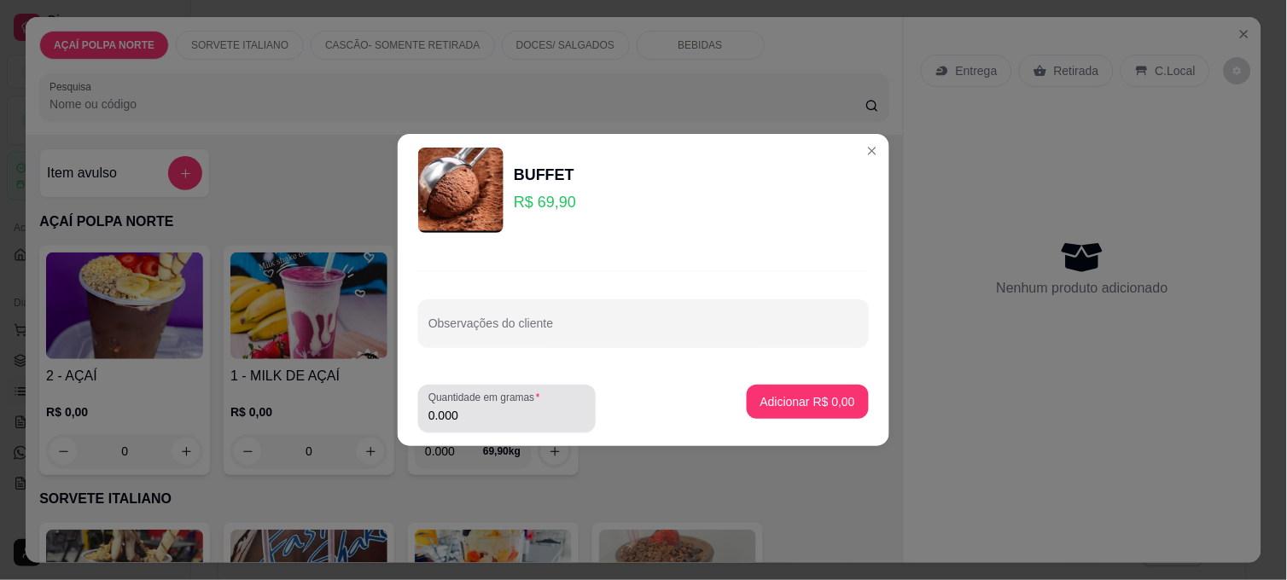
click at [446, 427] on div "Quantidade em gramas 0.000" at bounding box center [506, 409] width 177 height 48
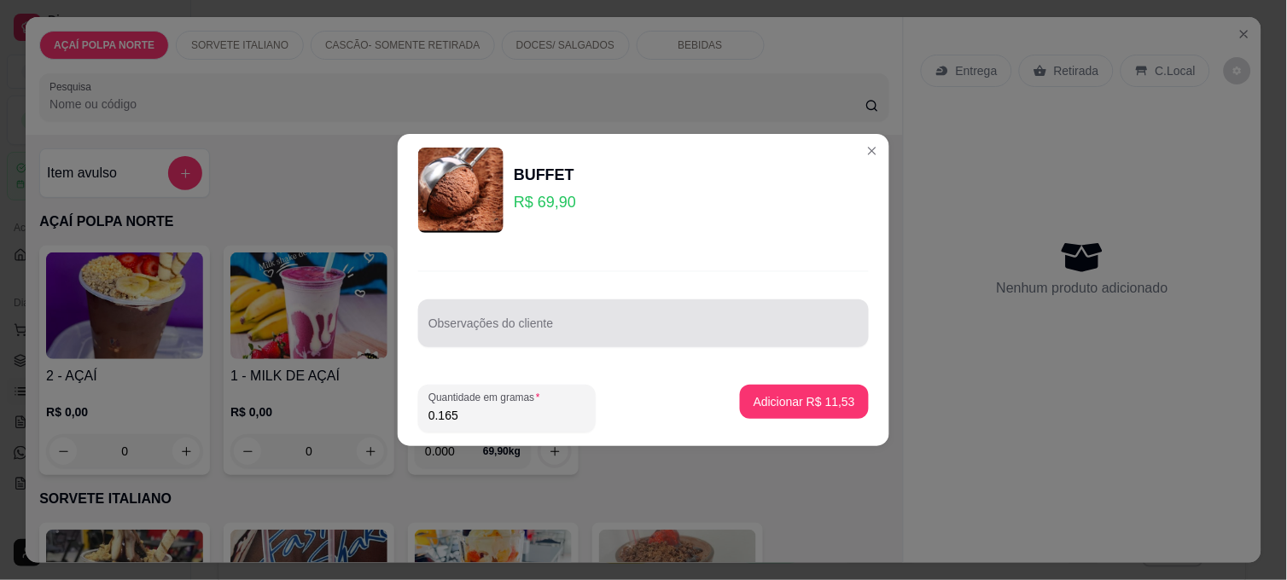
type input "0.165"
click at [581, 318] on div at bounding box center [643, 323] width 430 height 34
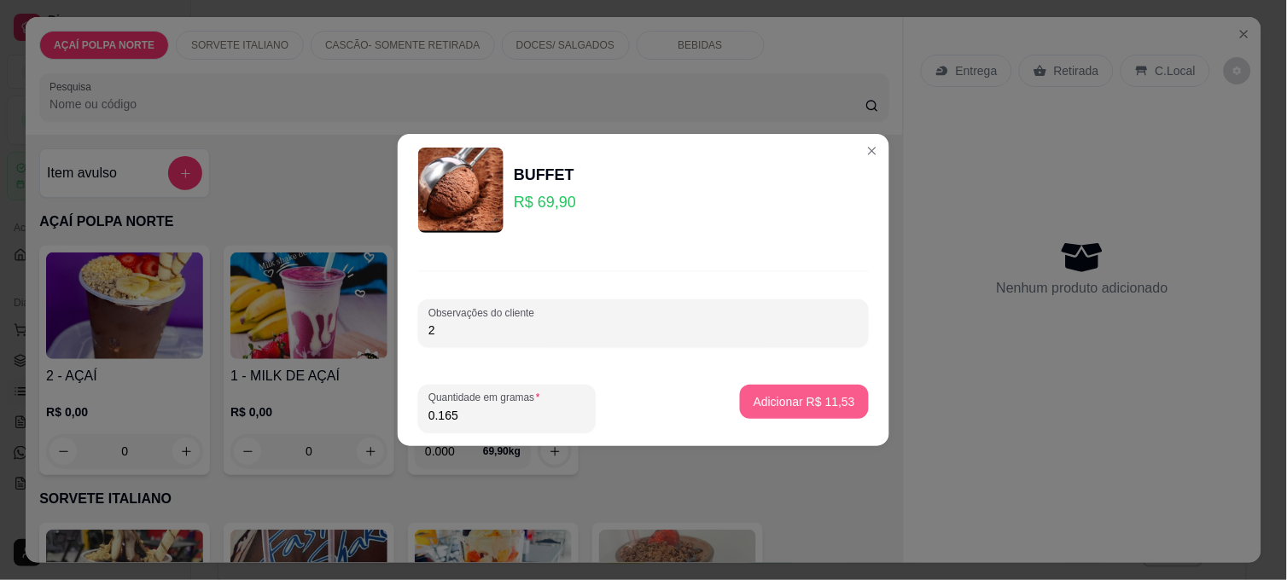
type input "2"
click at [753, 393] on p "Adicionar R$ 11,53" at bounding box center [804, 401] width 102 height 17
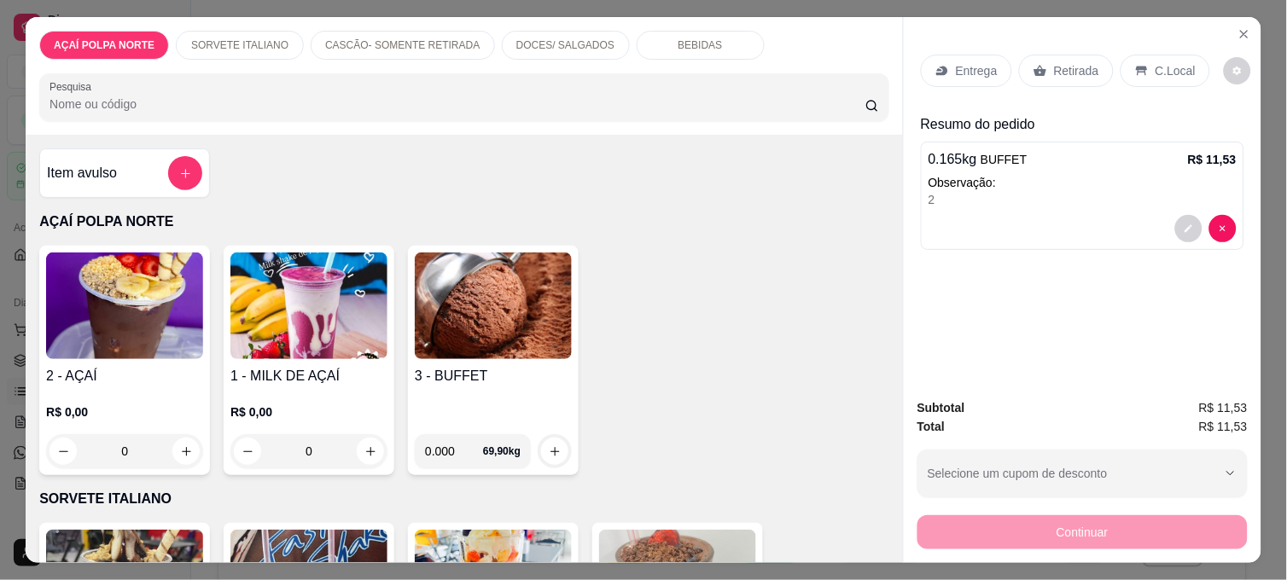
click at [427, 386] on div "3 - BUFFET" at bounding box center [493, 393] width 157 height 55
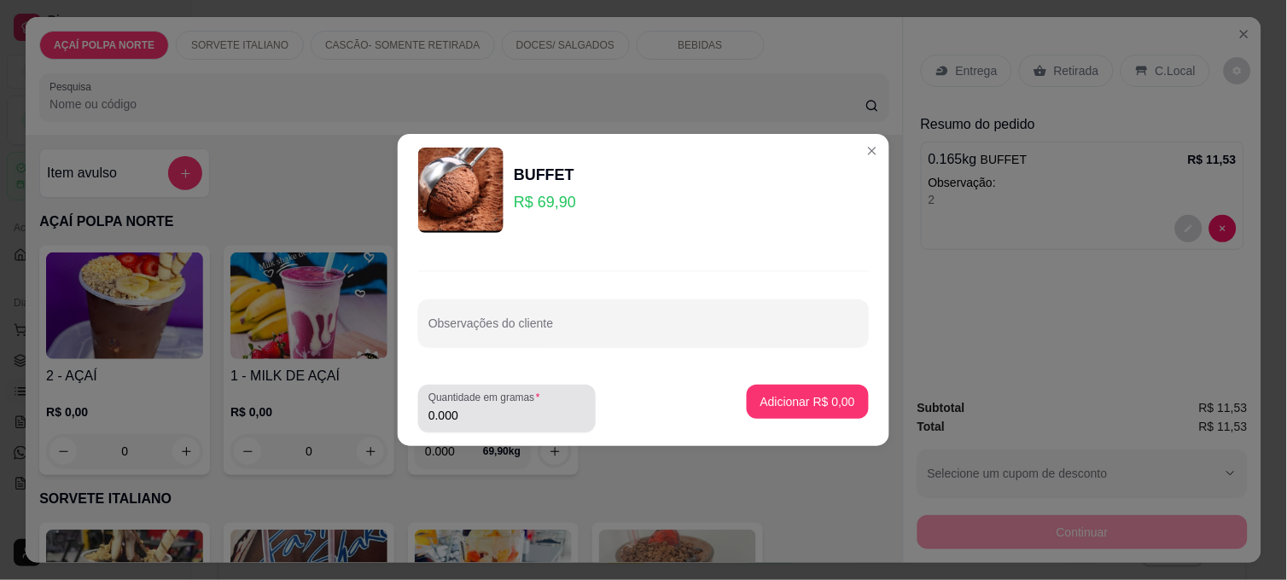
click at [448, 398] on label "Quantidade em gramas" at bounding box center [487, 398] width 118 height 15
click at [448, 407] on input "0.000" at bounding box center [506, 415] width 157 height 17
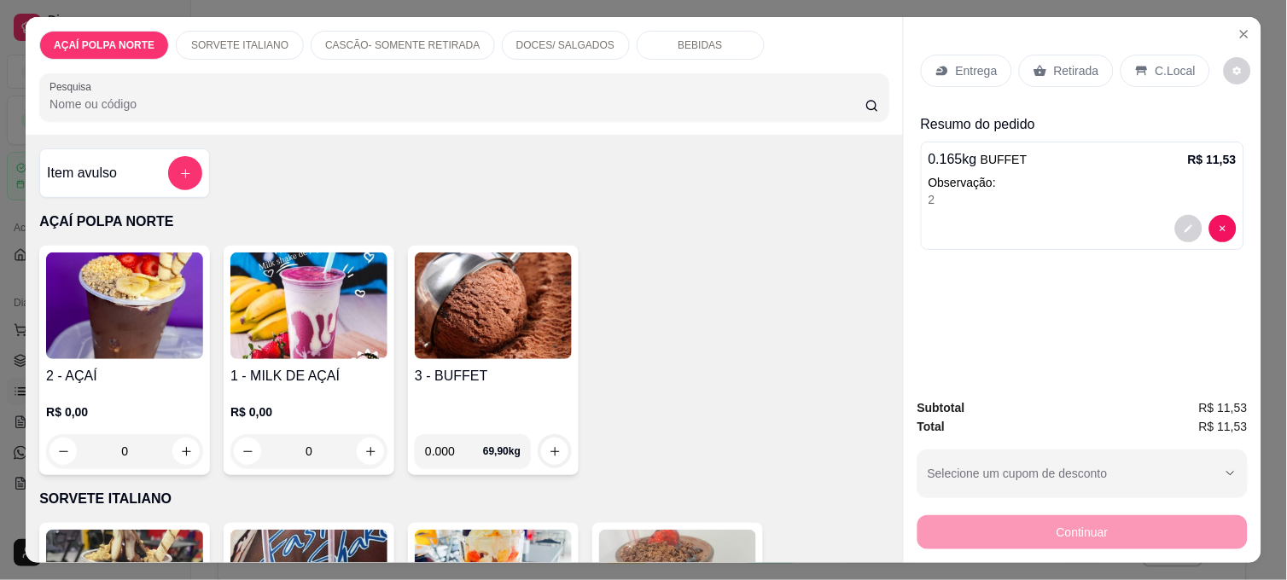
click at [450, 384] on div "3 - BUFFET" at bounding box center [493, 393] width 157 height 55
click at [492, 410] on input "0.000" at bounding box center [506, 415] width 157 height 17
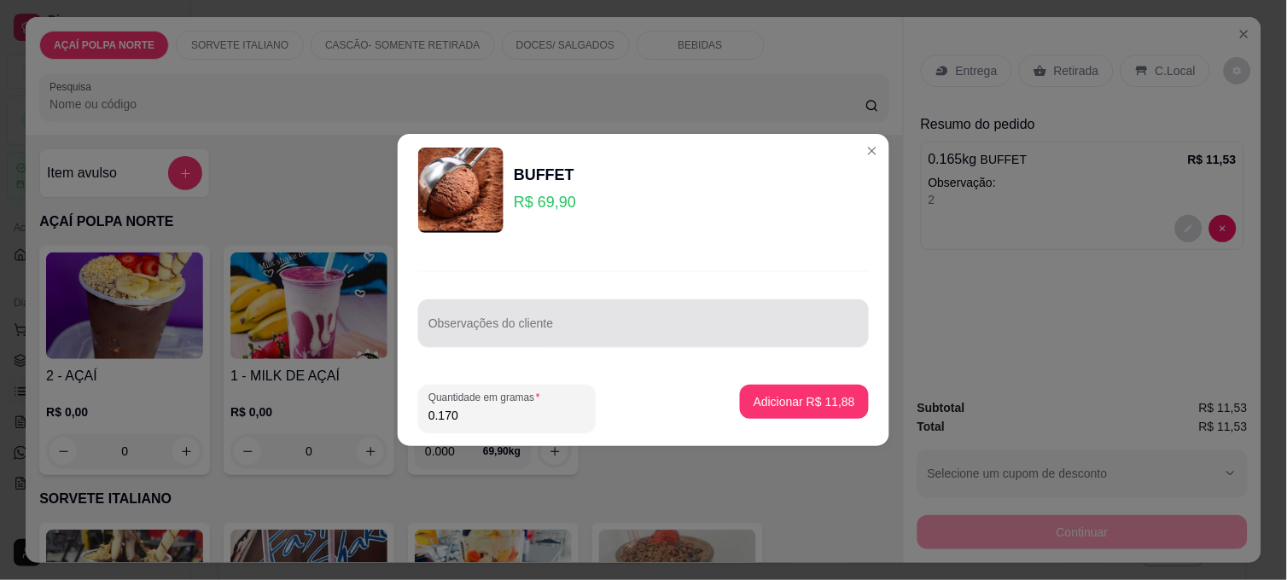
type input "0.170"
click at [568, 308] on div at bounding box center [643, 323] width 430 height 34
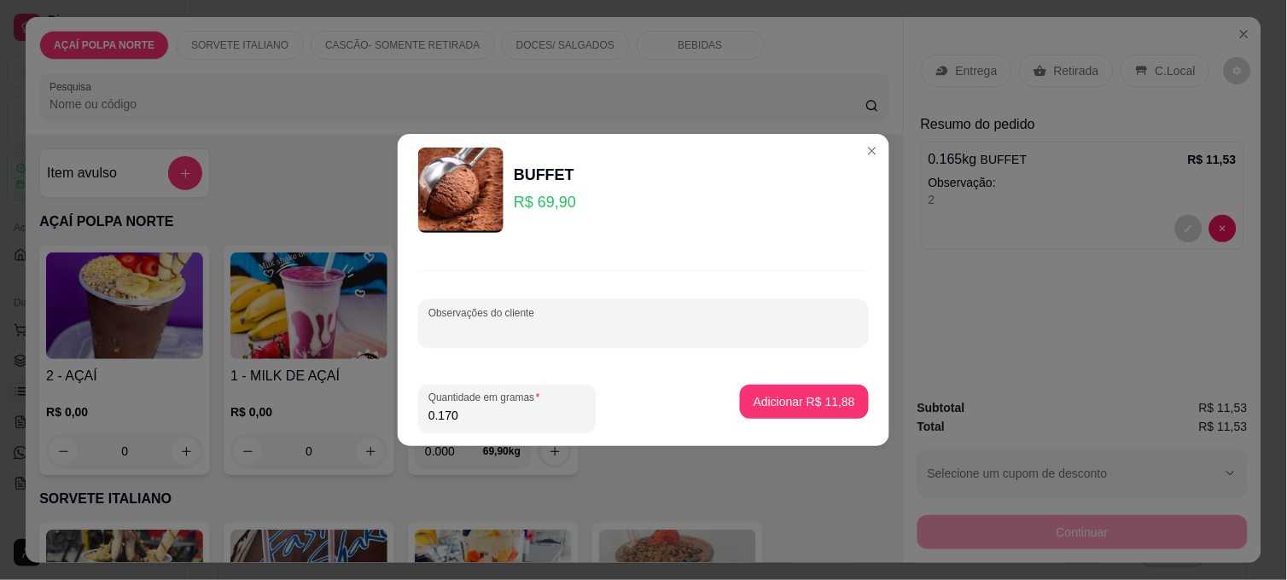
type input "3"
type input "1"
click at [778, 395] on p "Adicionar R$ 11,88" at bounding box center [804, 401] width 99 height 16
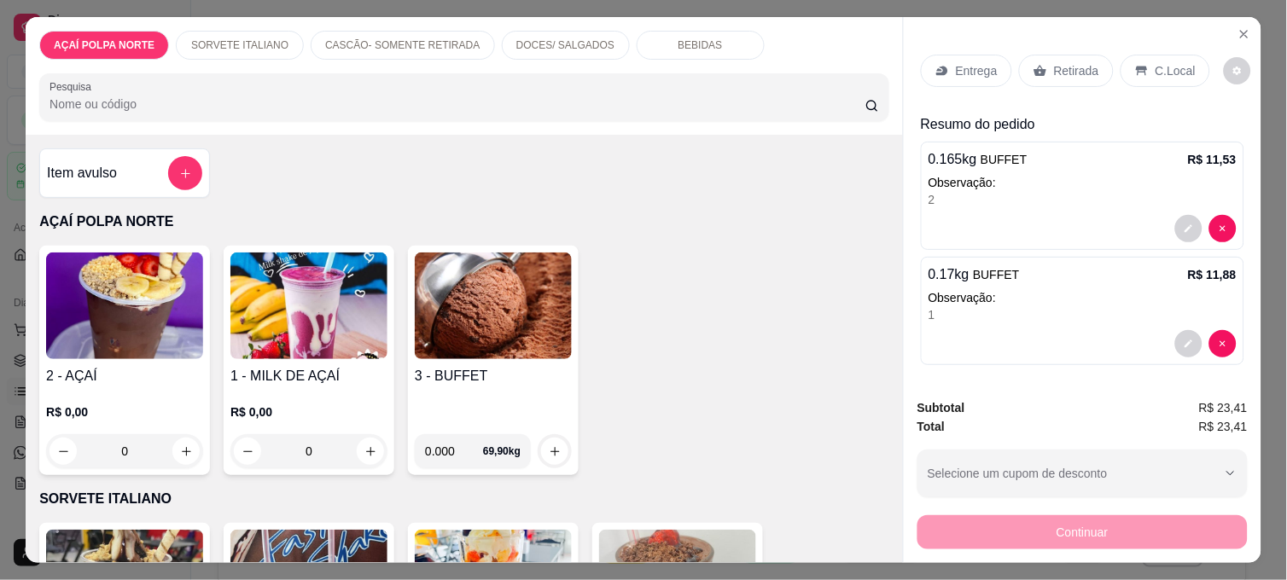
click at [1095, 68] on div "Retirada" at bounding box center [1066, 71] width 95 height 32
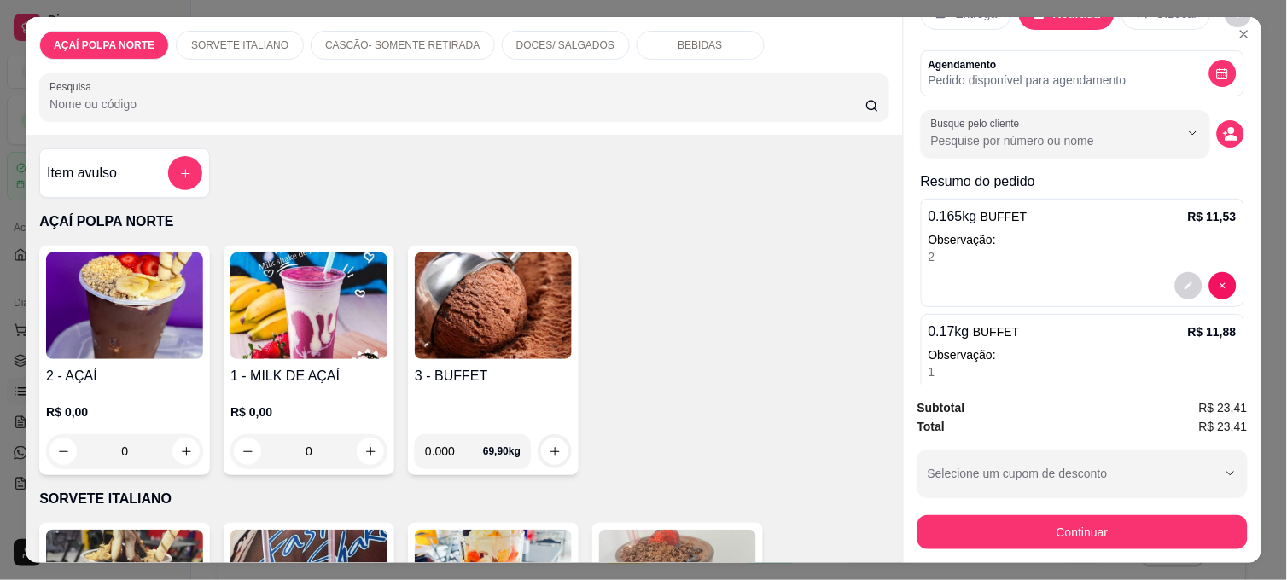
scroll to position [24, 0]
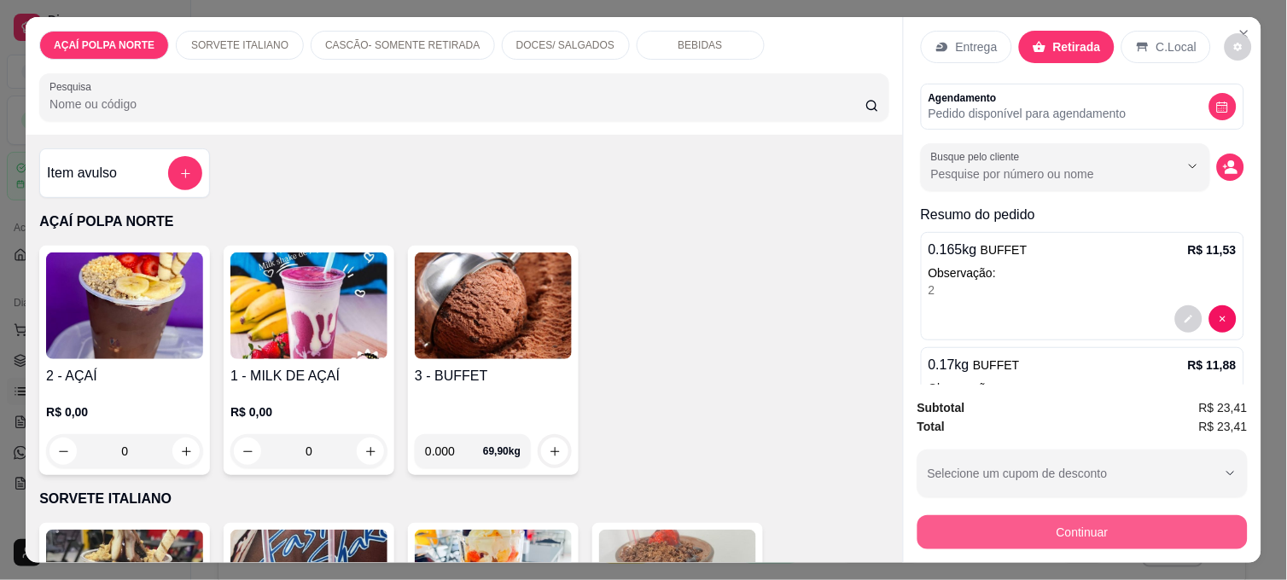
click at [1116, 522] on button "Continuar" at bounding box center [1082, 532] width 330 height 34
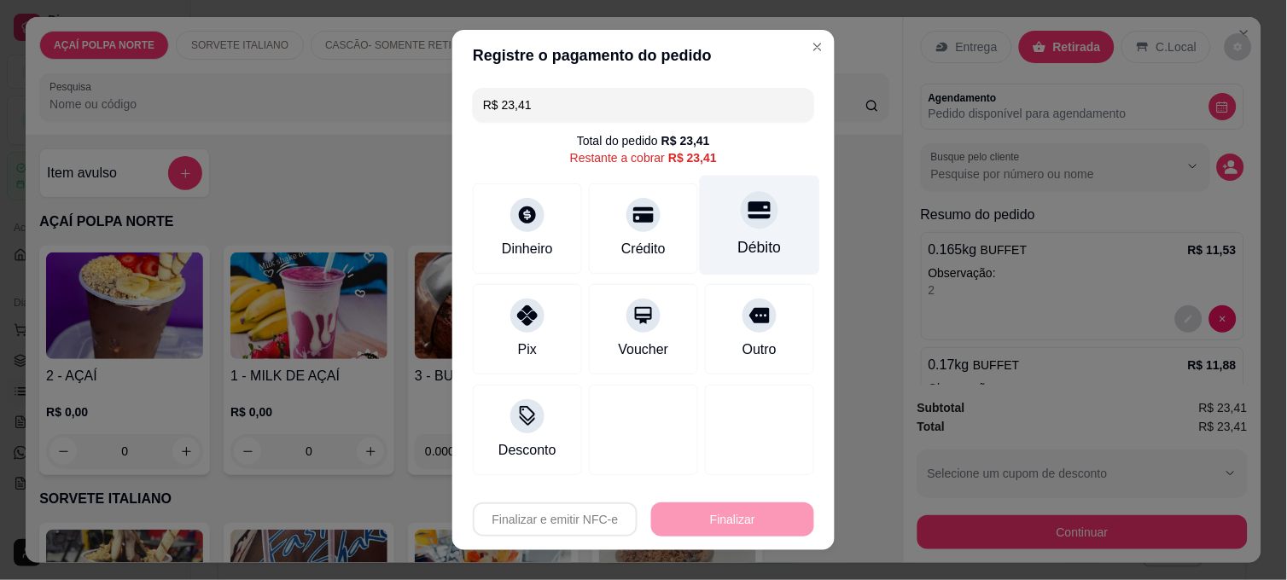
click at [738, 246] on div "Débito" at bounding box center [760, 247] width 44 height 22
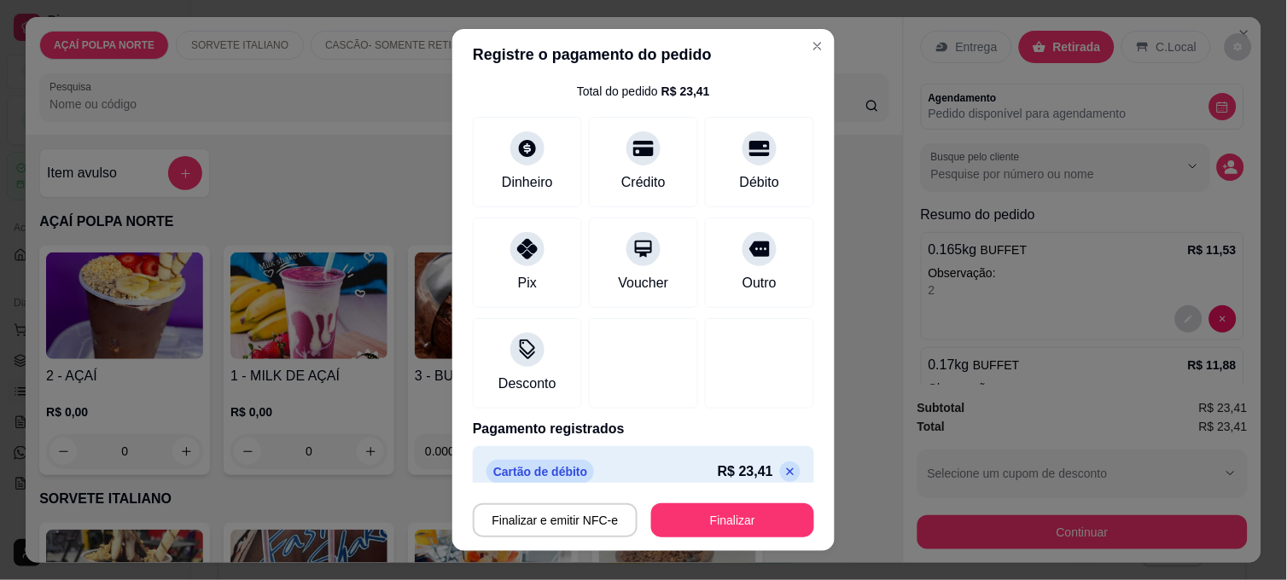
scroll to position [70, 0]
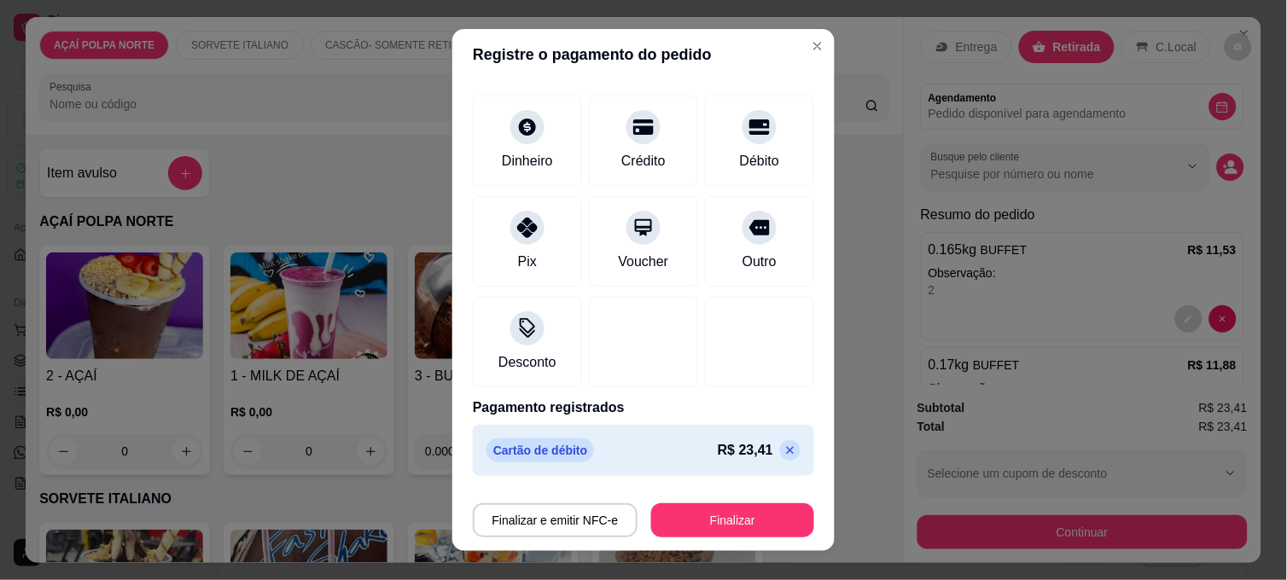
click at [780, 450] on p at bounding box center [790, 450] width 20 height 20
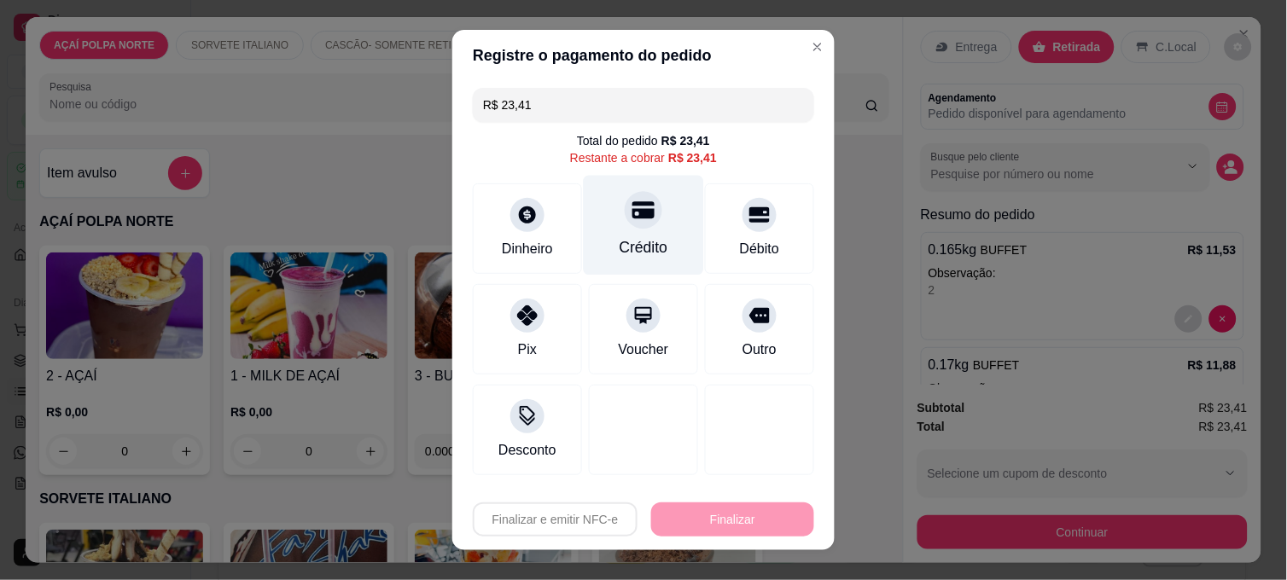
click at [638, 236] on div "Crédito" at bounding box center [643, 247] width 49 height 22
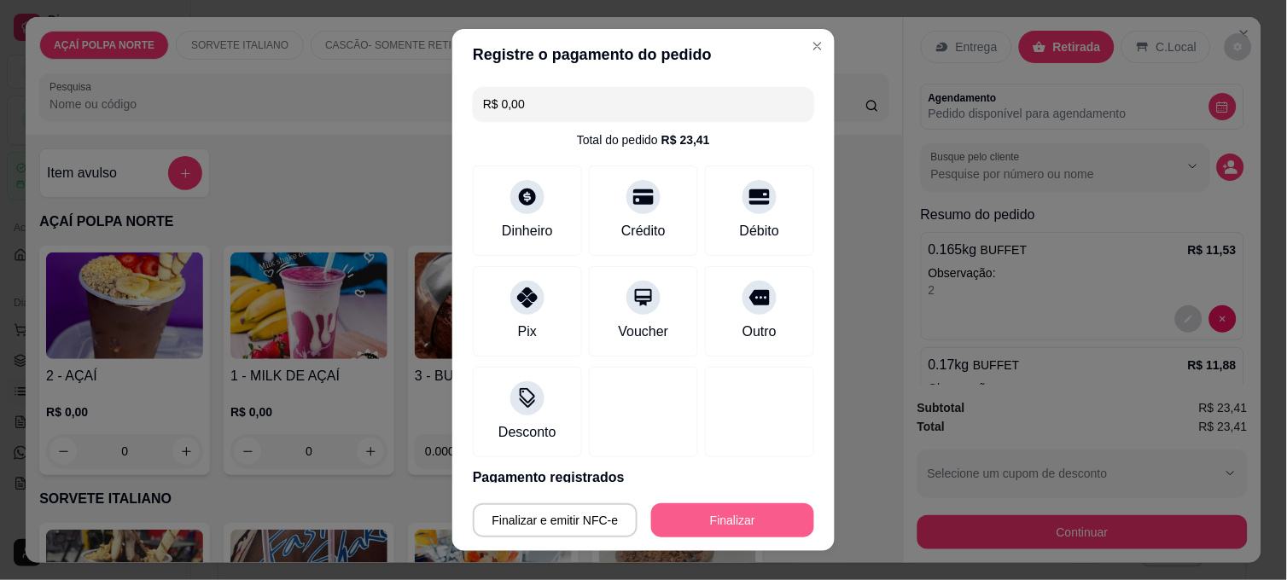
click at [718, 525] on button "Finalizar" at bounding box center [732, 520] width 163 height 34
type input "-R$ 23,41"
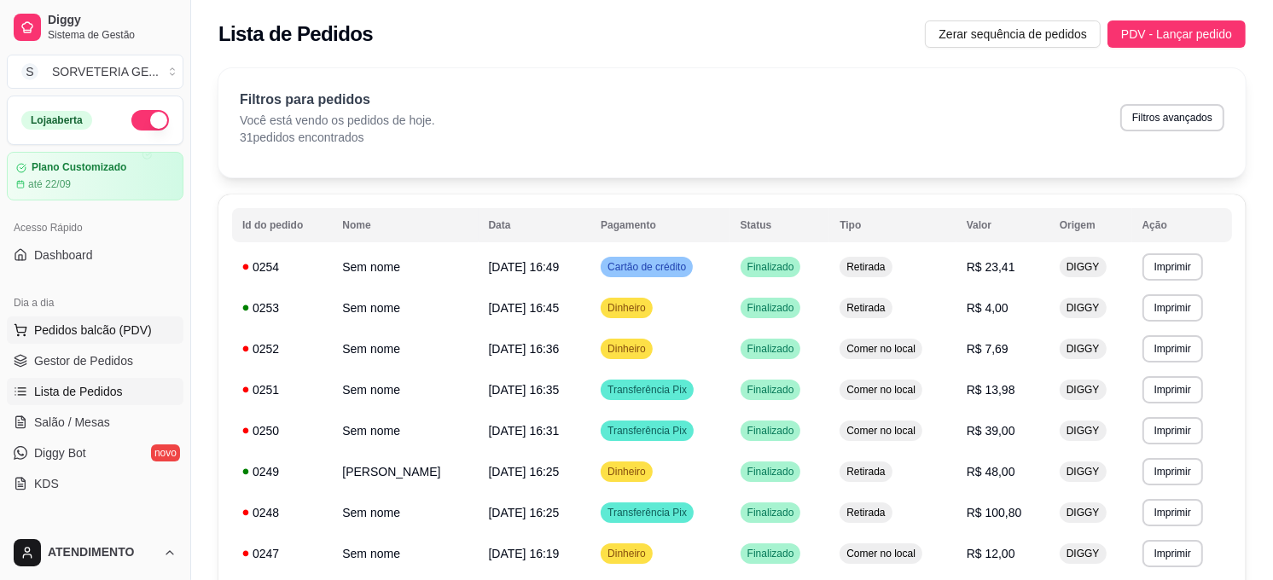
click at [129, 325] on span "Pedidos balcão (PDV)" at bounding box center [93, 330] width 118 height 17
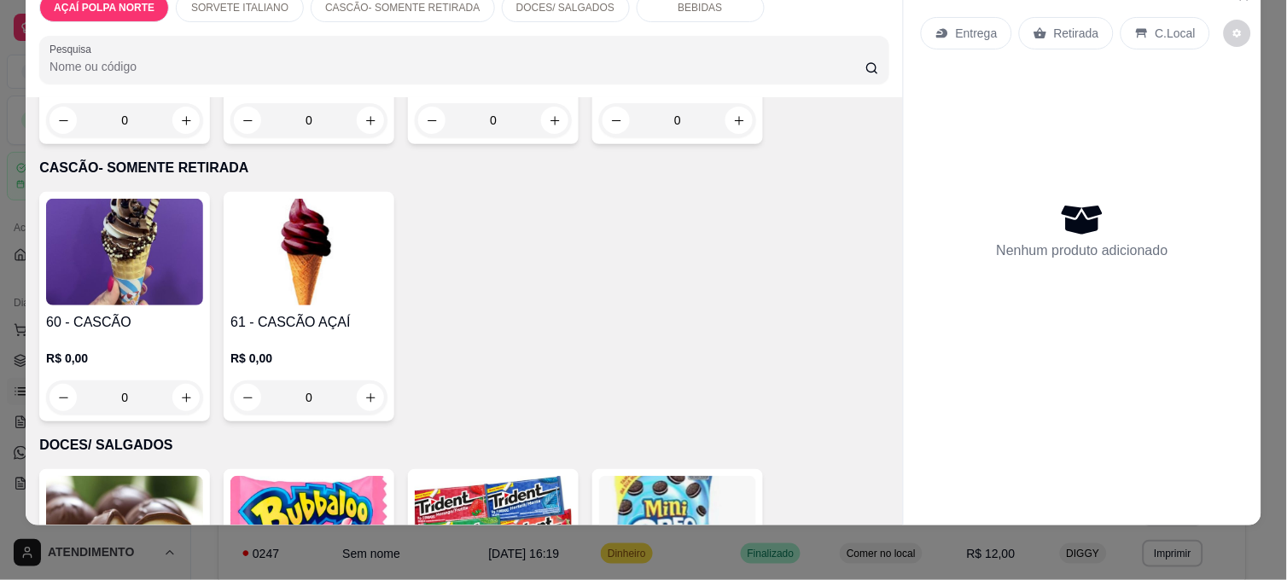
scroll to position [663, 0]
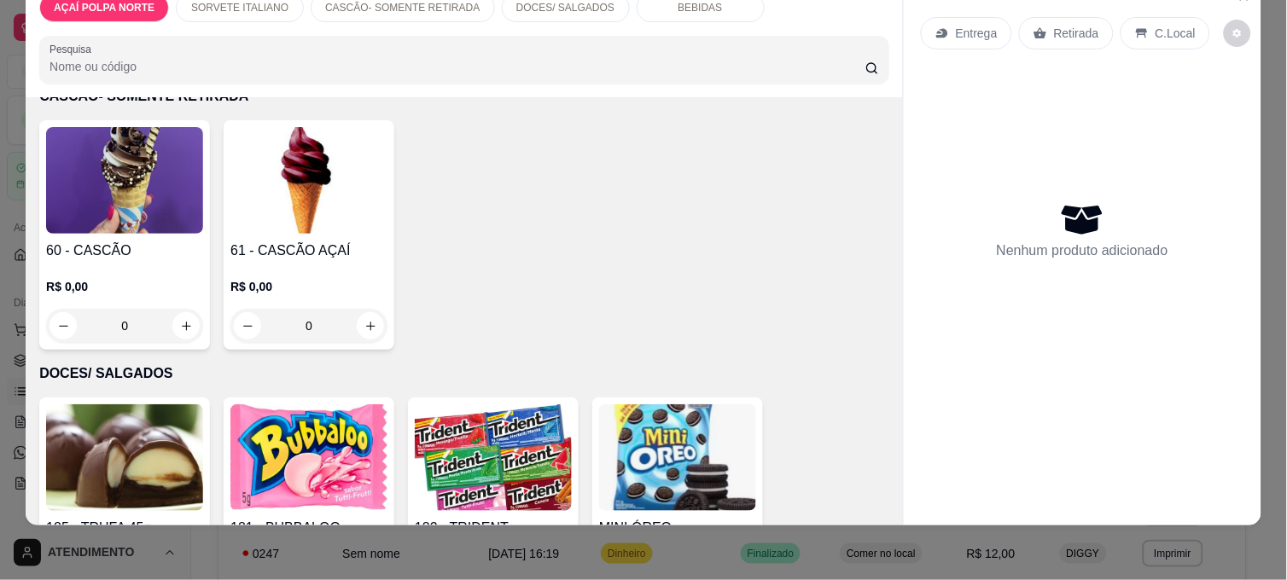
click at [177, 278] on p "R$ 0,00" at bounding box center [124, 286] width 157 height 17
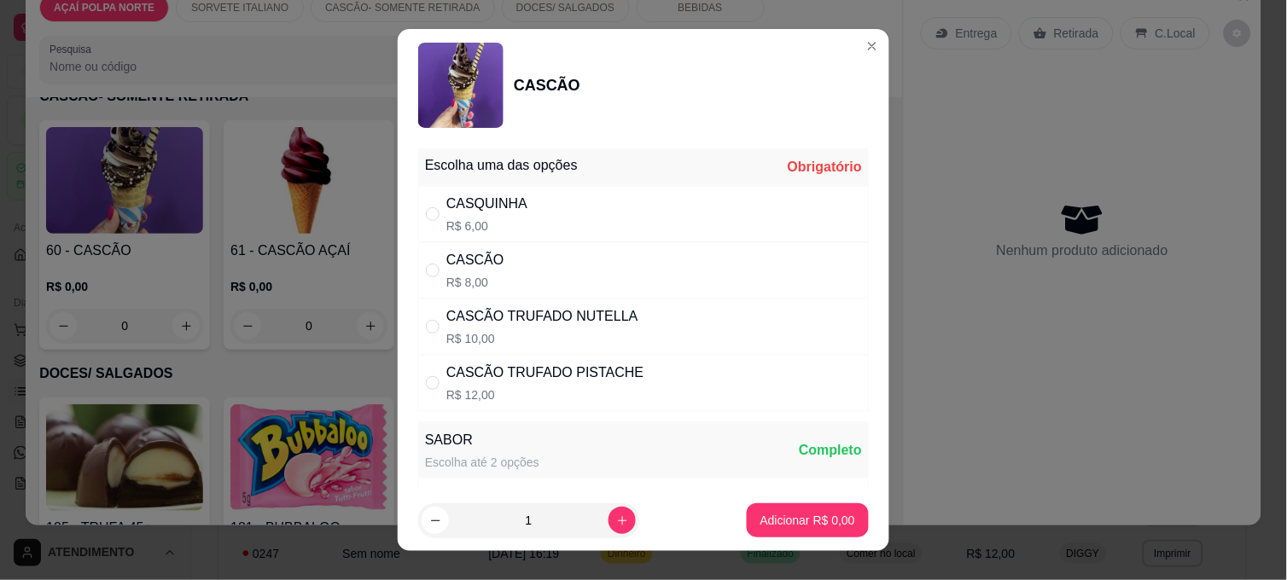
click at [542, 328] on div "CASCÃO TRUFADO NUTELLA R$ 10,00" at bounding box center [542, 326] width 192 height 41
radio input "true"
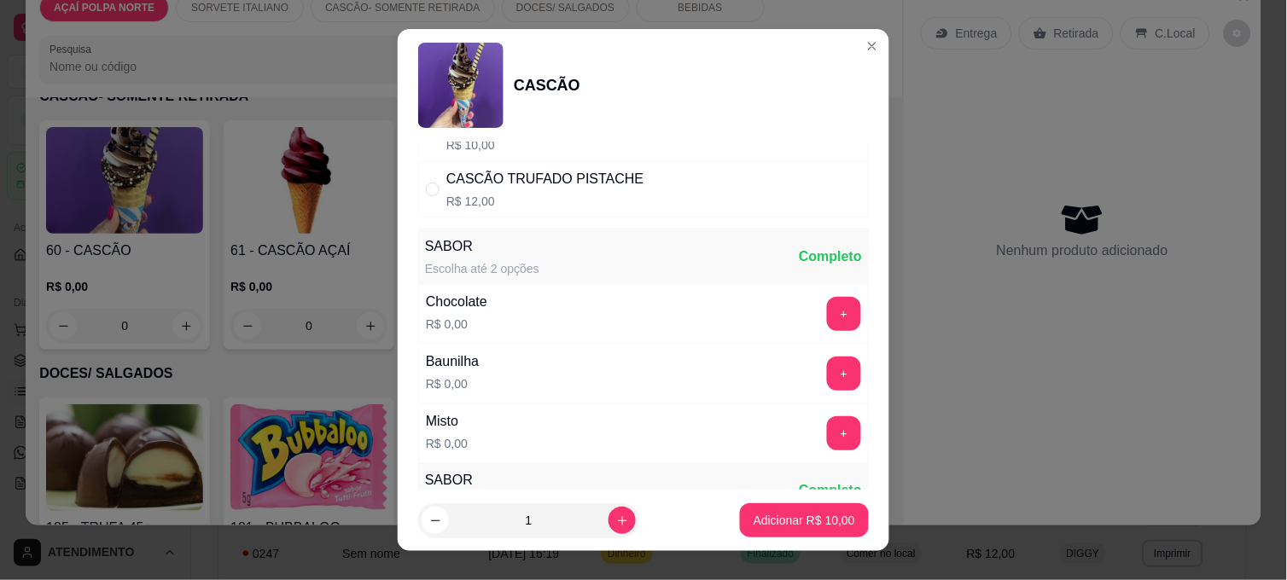
scroll to position [284, 0]
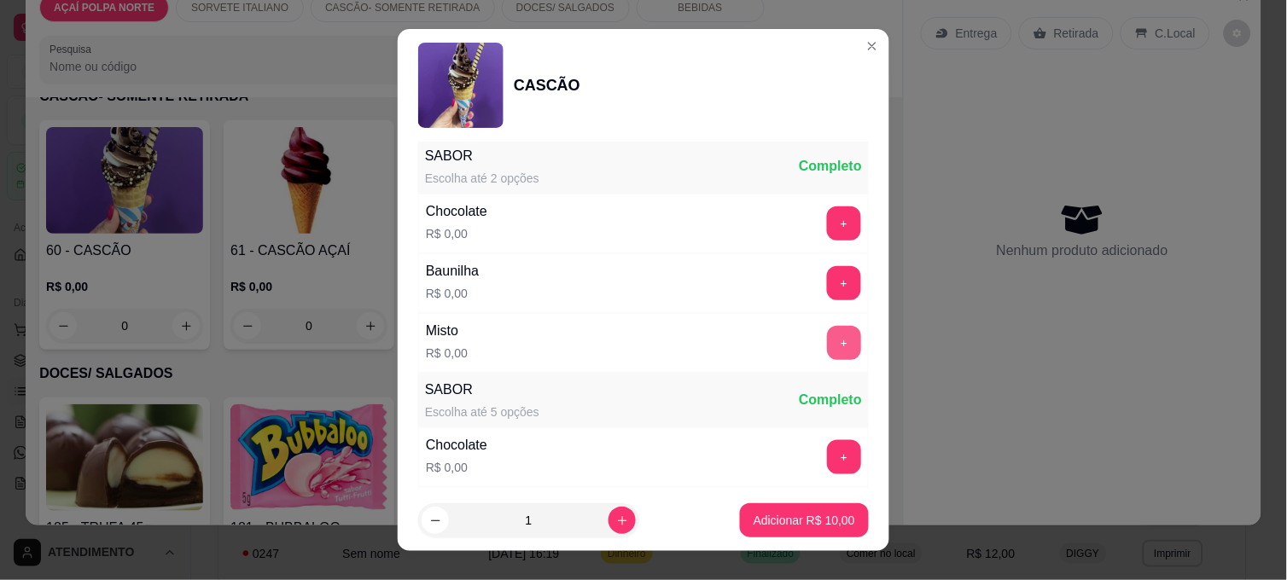
click at [827, 344] on button "+" at bounding box center [844, 343] width 34 height 34
click at [778, 515] on p "Adicionar R$ 10,00" at bounding box center [804, 520] width 102 height 17
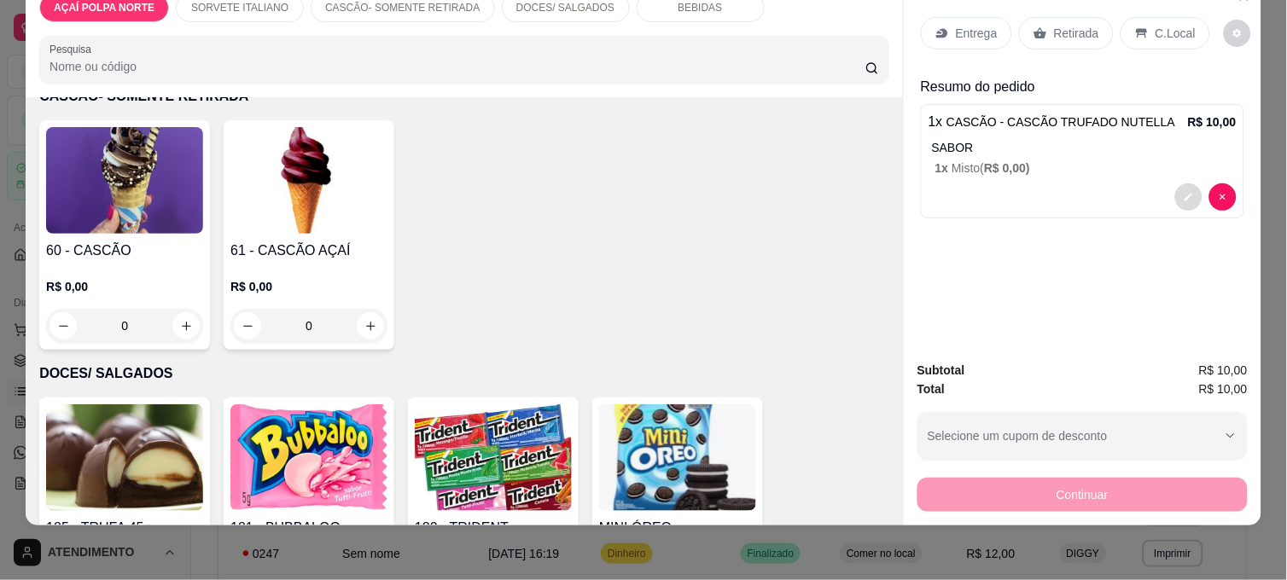
click at [1189, 189] on button "decrease-product-quantity" at bounding box center [1188, 196] width 27 height 27
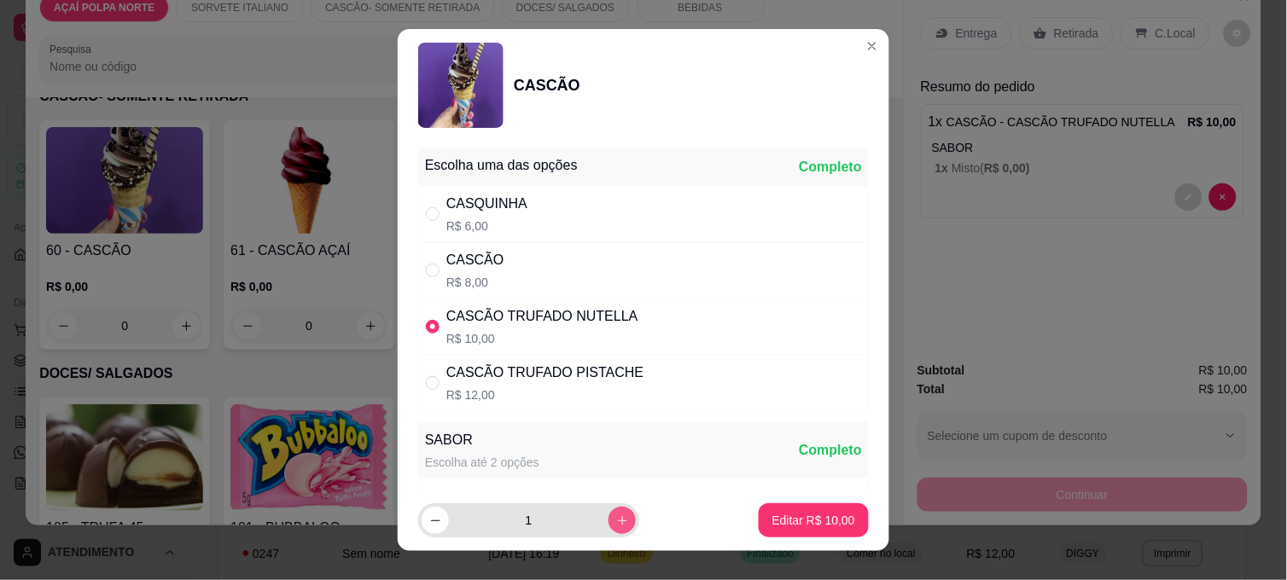
click at [613, 523] on button "increase-product-quantity" at bounding box center [621, 520] width 27 height 27
type input "2"
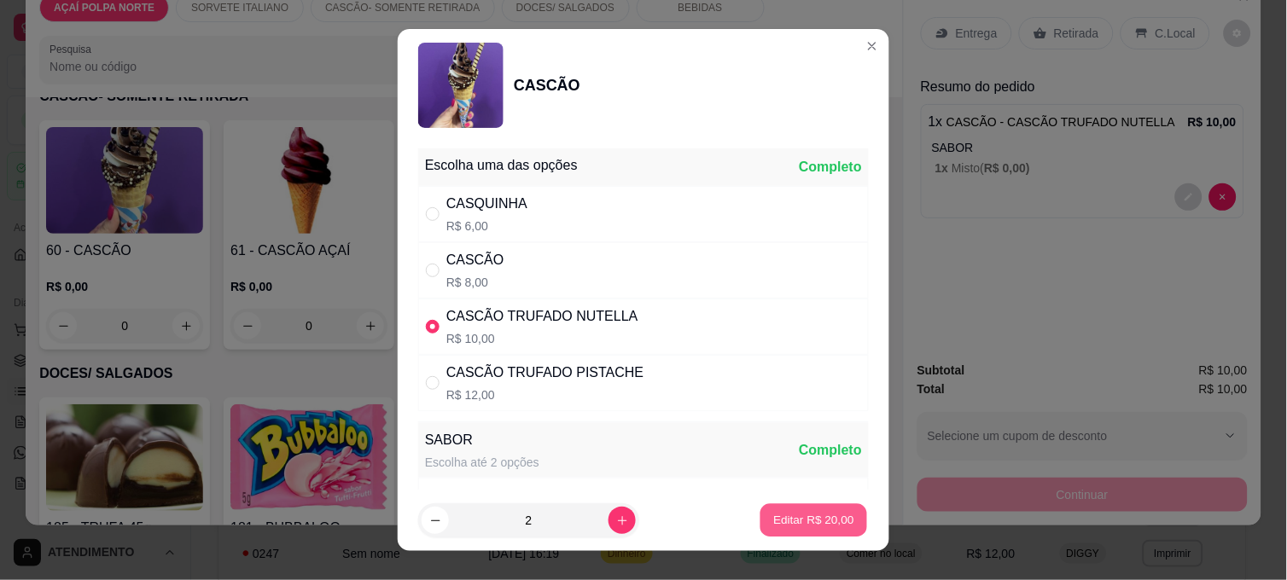
click at [782, 530] on button "Editar R$ 20,00" at bounding box center [813, 520] width 107 height 33
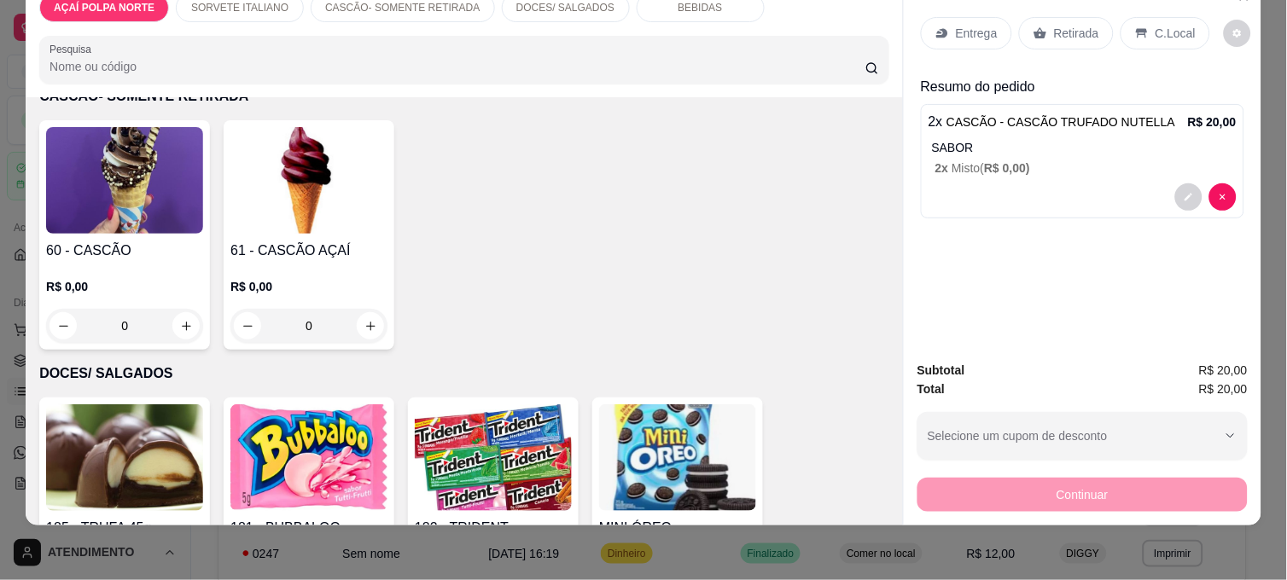
click at [1178, 25] on p "C.Local" at bounding box center [1175, 33] width 40 height 17
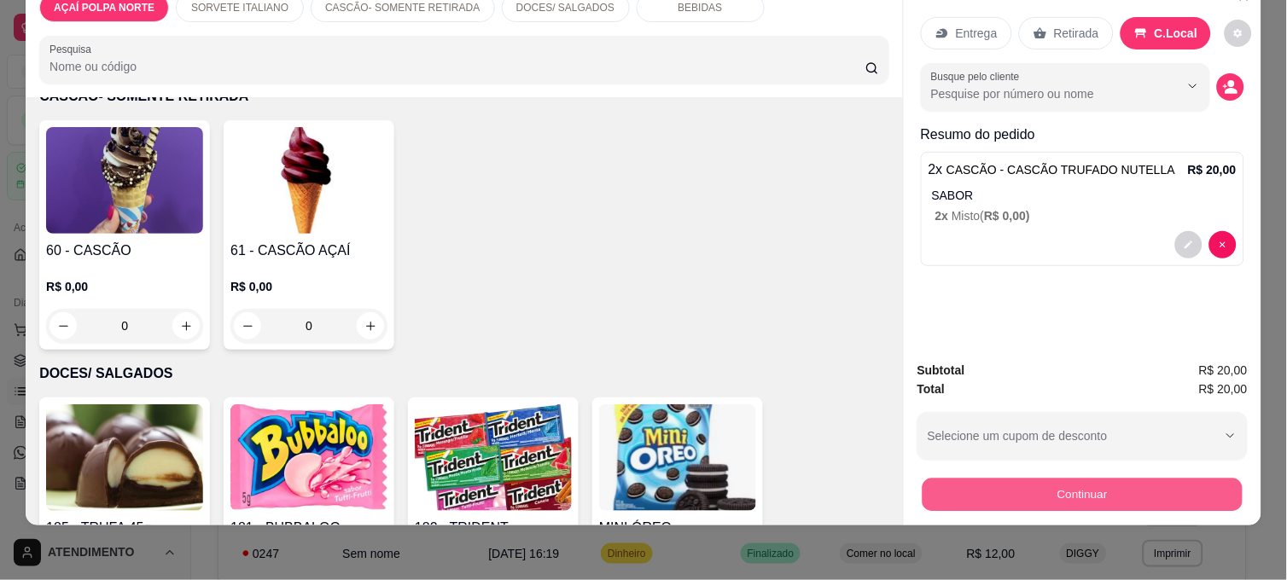
click at [1055, 490] on button "Continuar" at bounding box center [1082, 494] width 320 height 33
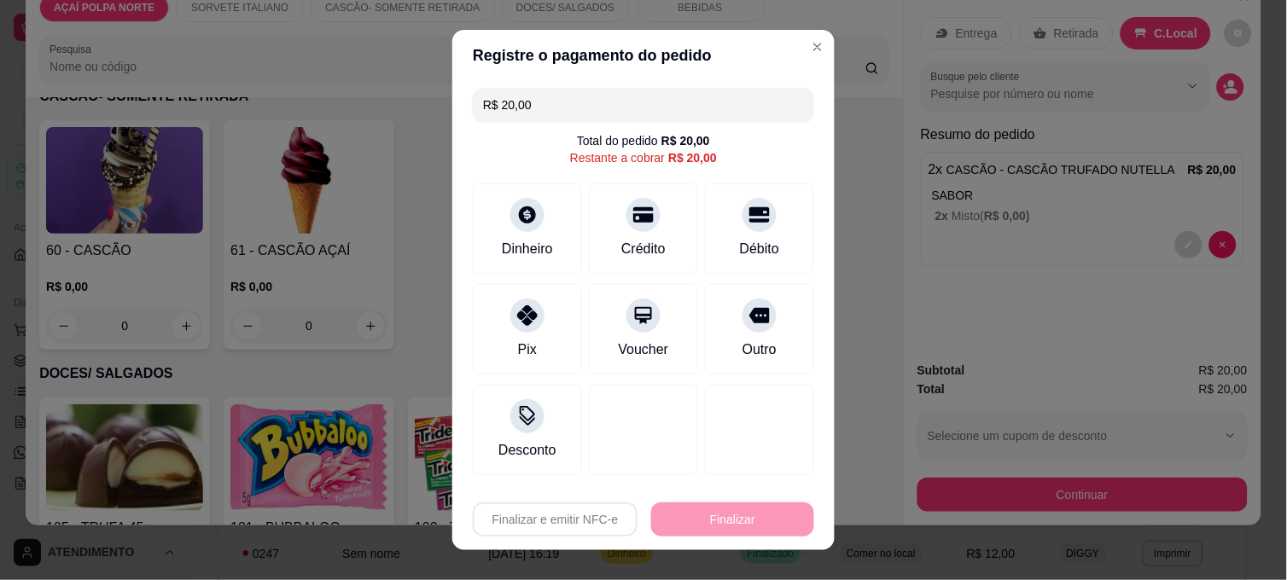
click at [570, 235] on div "Dinheiro Crédito Débito" at bounding box center [643, 228] width 341 height 90
click at [569, 235] on div "Dinheiro" at bounding box center [528, 226] width 120 height 100
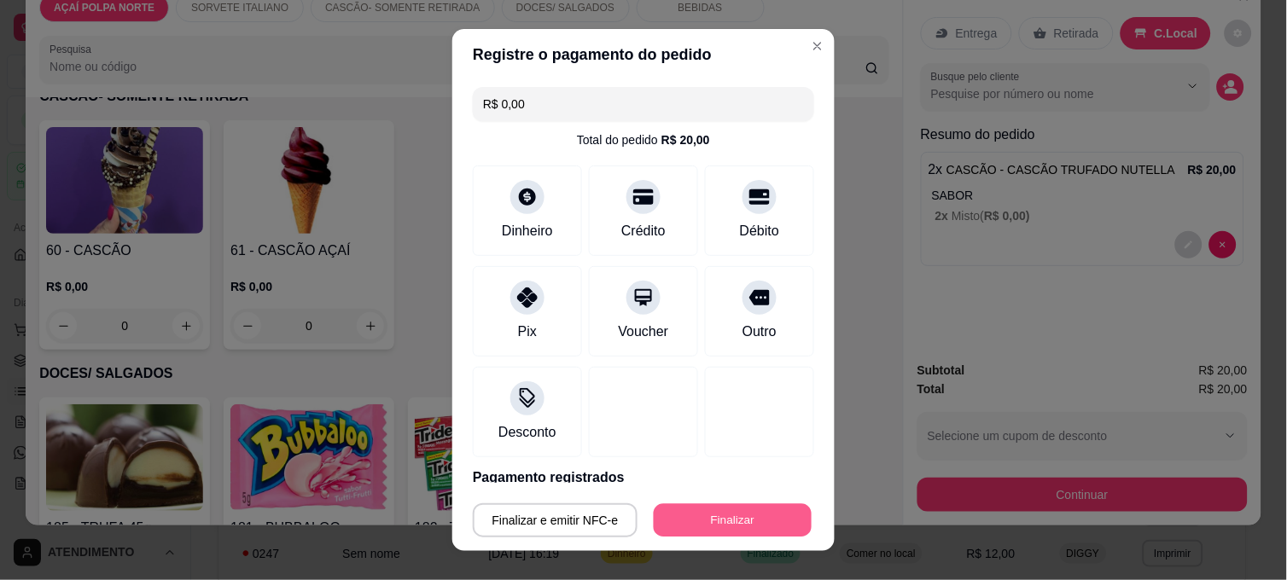
click at [713, 508] on button "Finalizar" at bounding box center [733, 520] width 158 height 33
type input "-R$ 20,00"
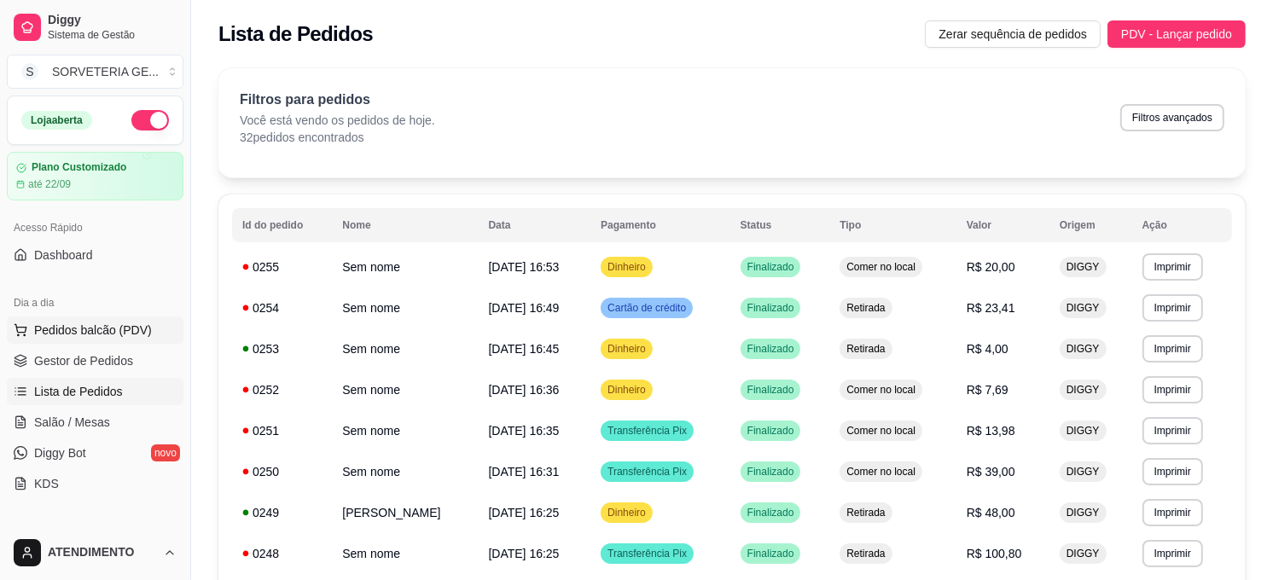
click at [132, 328] on span "Pedidos balcão (PDV)" at bounding box center [93, 330] width 118 height 17
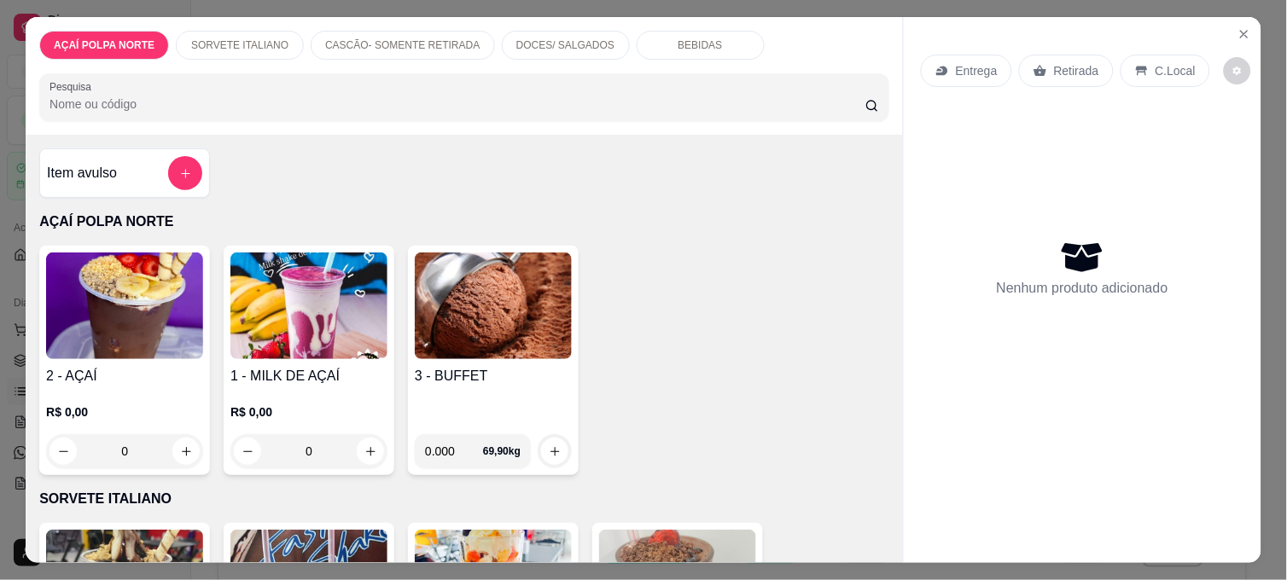
click at [154, 304] on img at bounding box center [124, 306] width 157 height 107
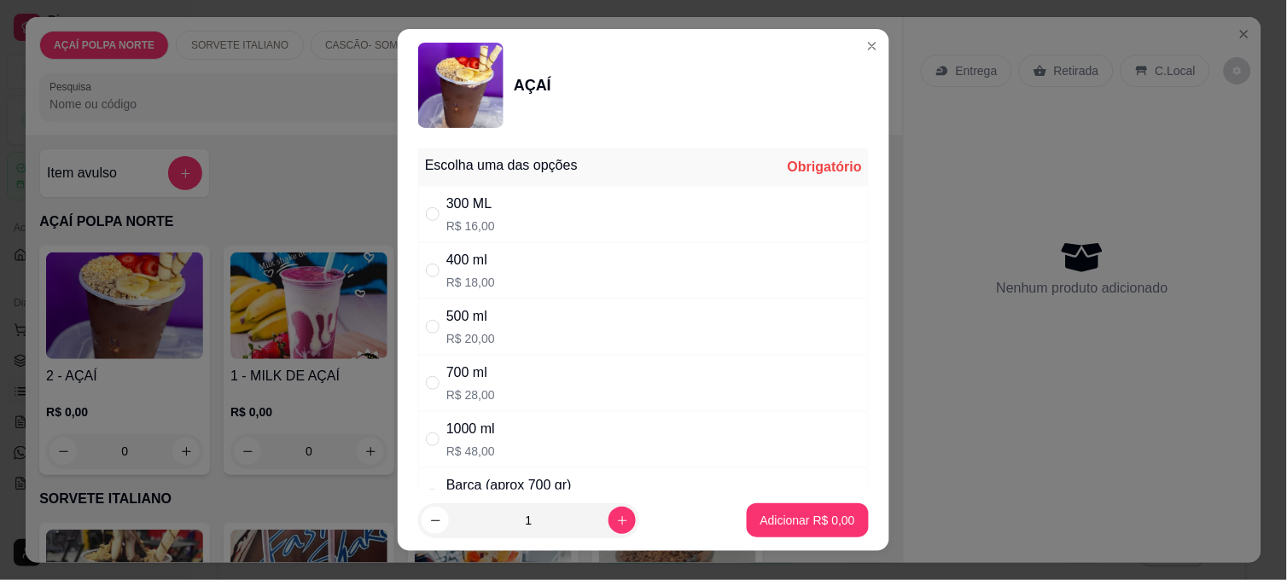
click at [472, 318] on div "500 ml" at bounding box center [470, 316] width 49 height 20
radio input "true"
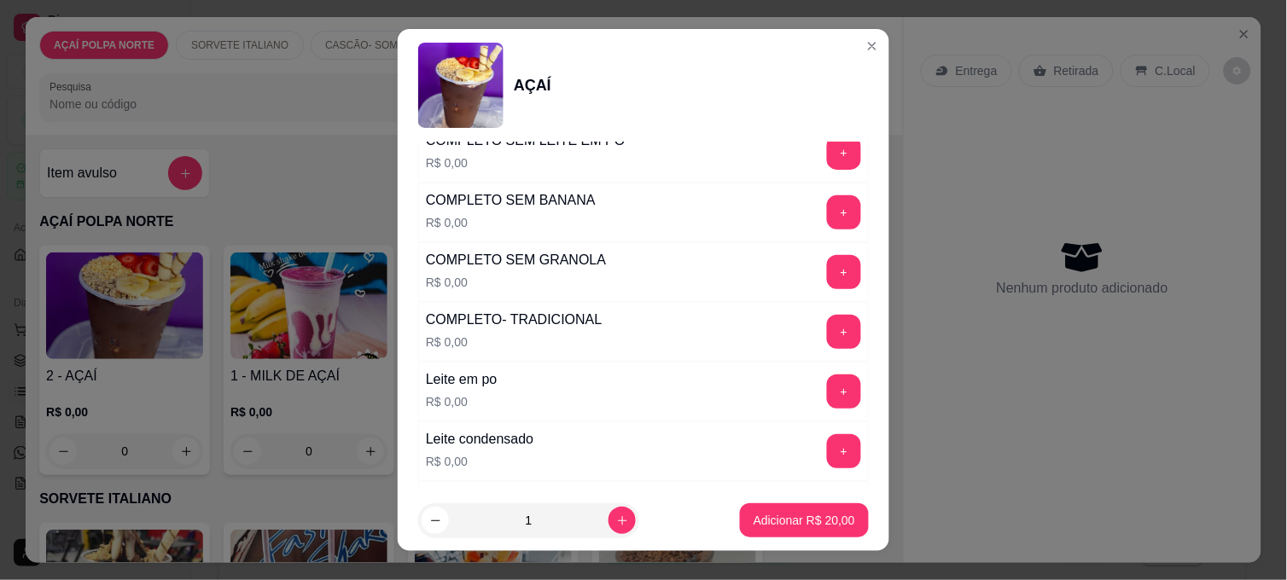
scroll to position [663, 0]
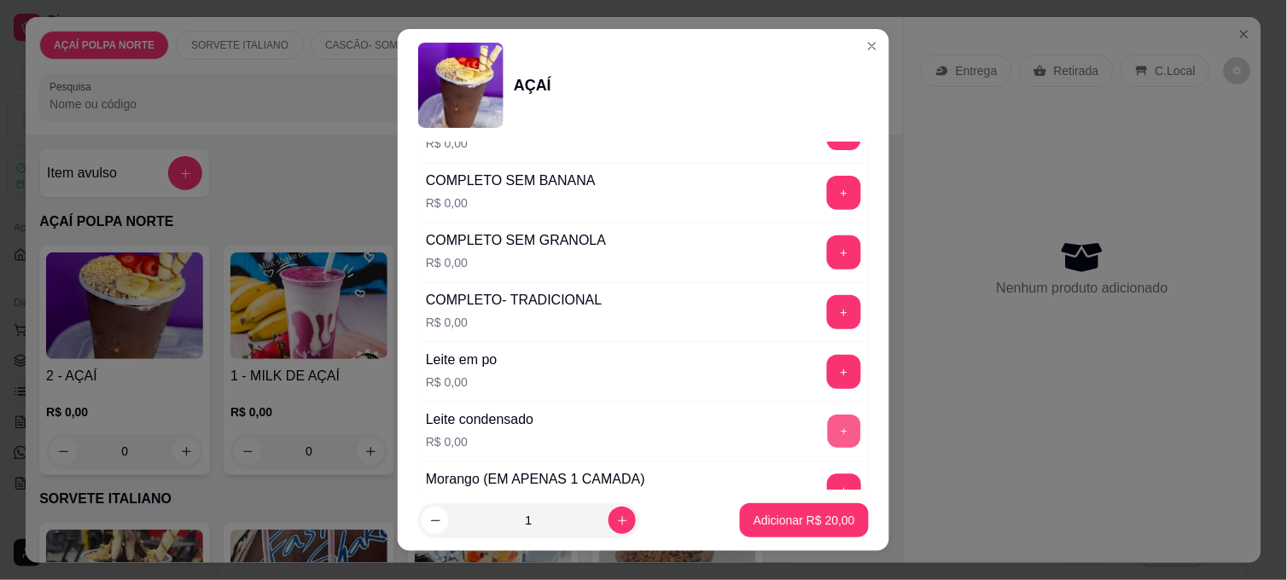
click at [828, 439] on button "+" at bounding box center [844, 432] width 33 height 33
click at [779, 526] on p "Adicionar R$ 20,00" at bounding box center [804, 520] width 102 height 17
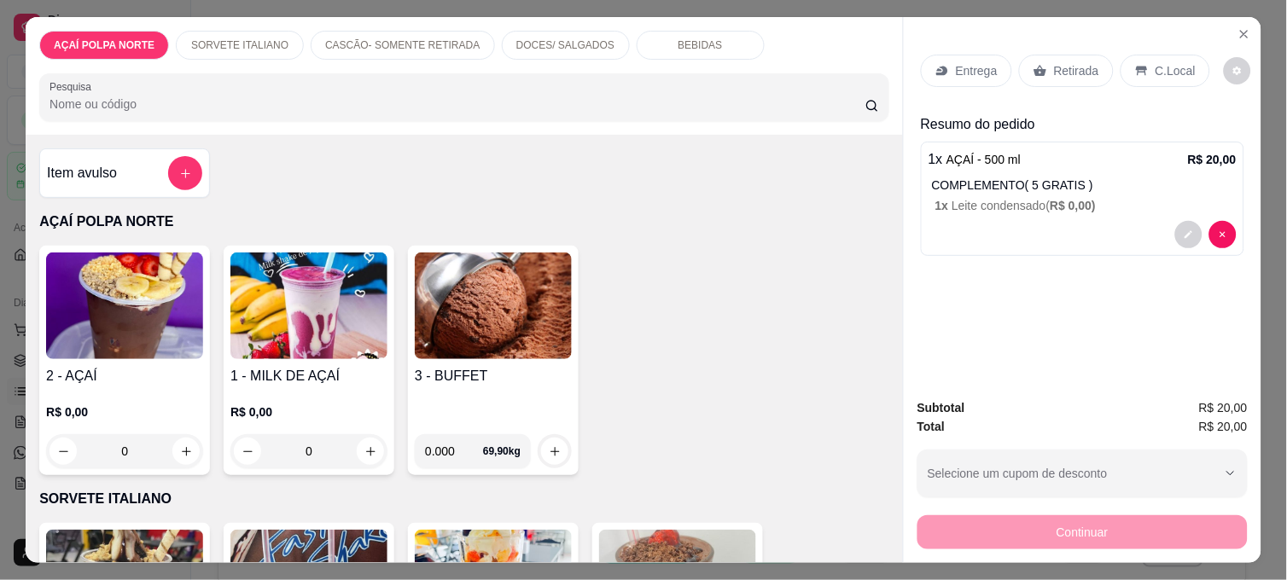
click at [1167, 64] on p "C.Local" at bounding box center [1175, 70] width 40 height 17
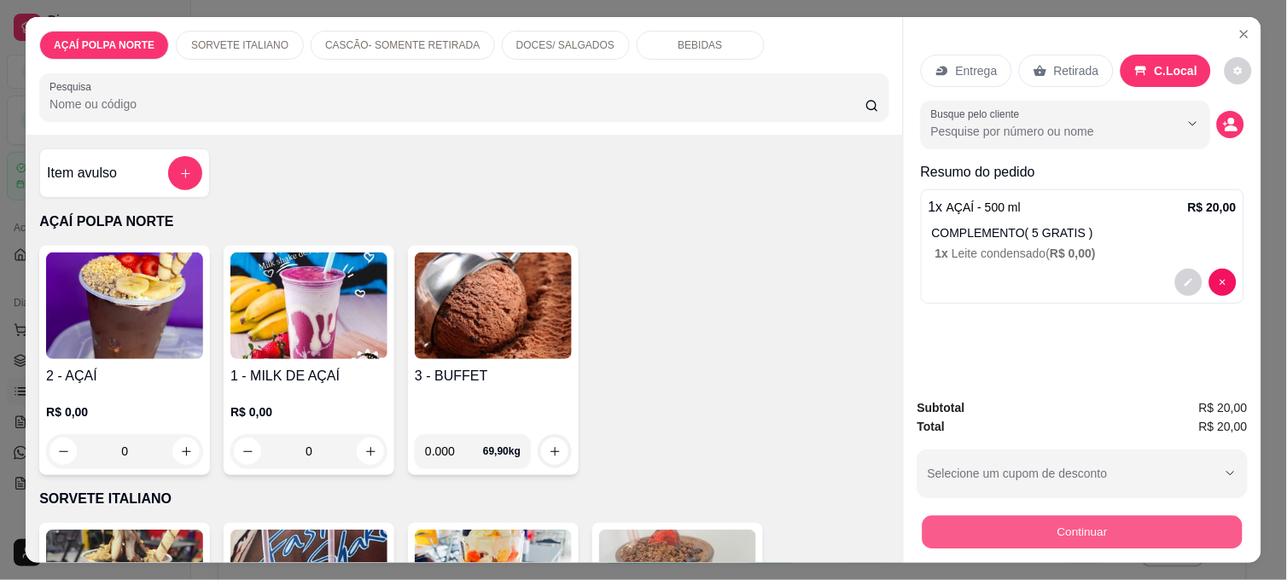
click at [1159, 515] on button "Continuar" at bounding box center [1082, 531] width 320 height 33
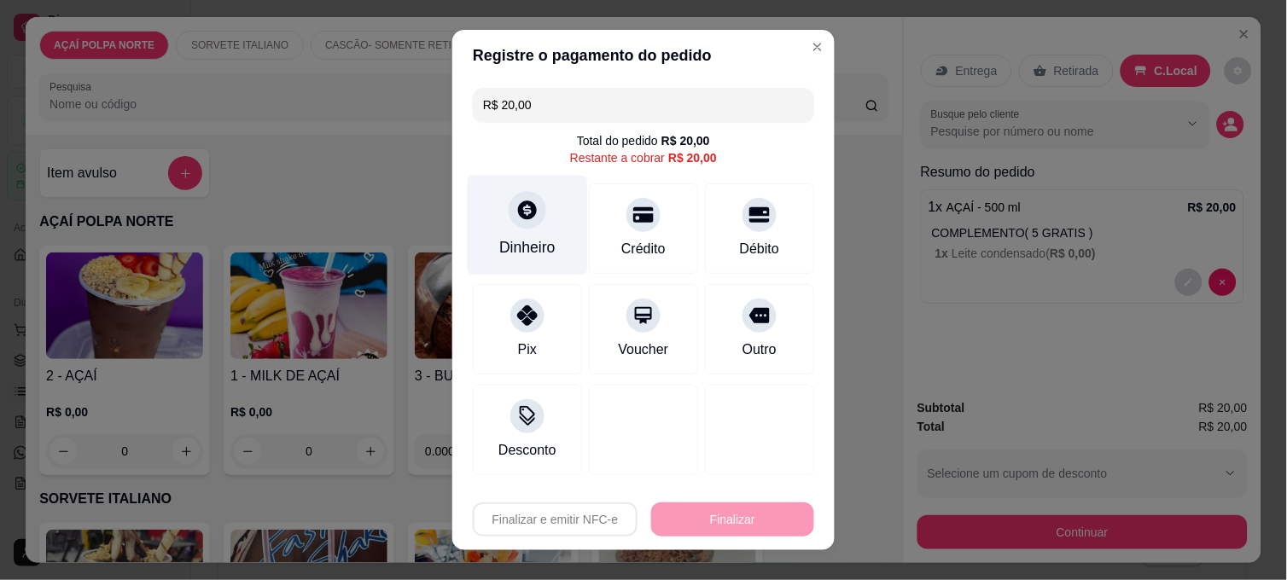
click at [485, 217] on div "Dinheiro" at bounding box center [528, 226] width 120 height 100
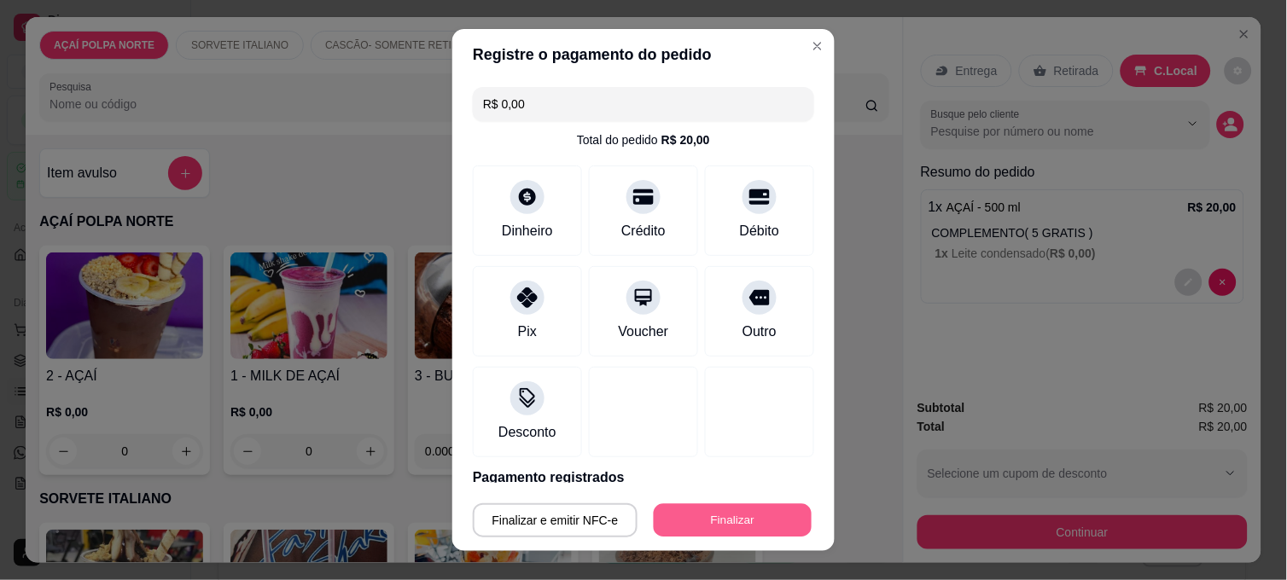
click at [755, 519] on button "Finalizar" at bounding box center [733, 520] width 158 height 33
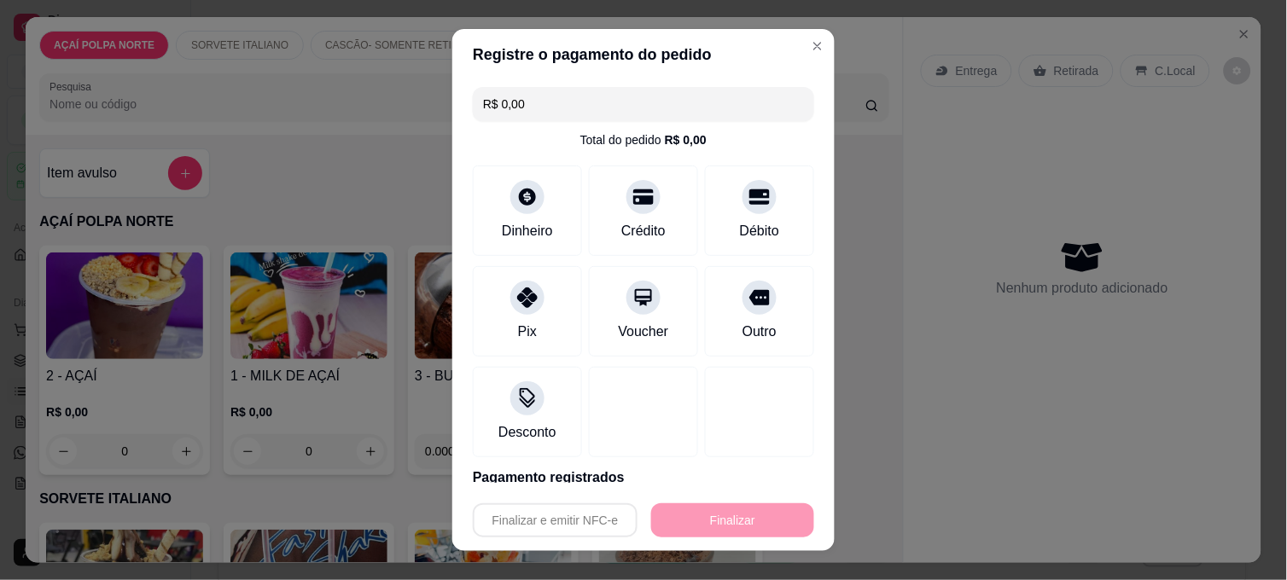
type input "-R$ 20,00"
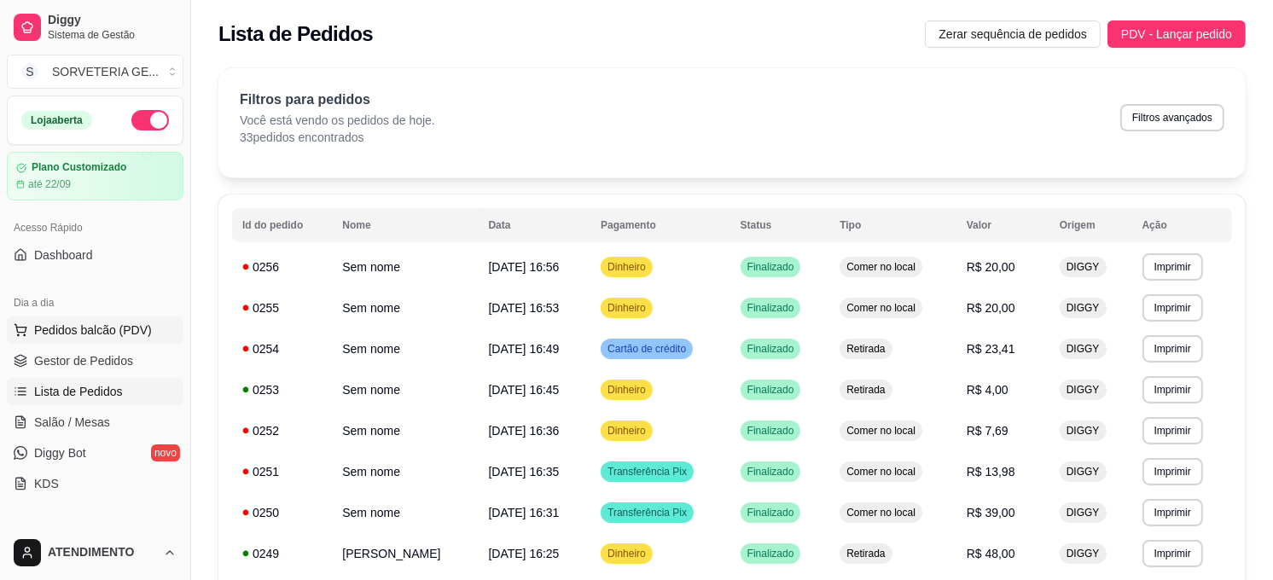
click at [94, 331] on span "Pedidos balcão (PDV)" at bounding box center [93, 330] width 118 height 17
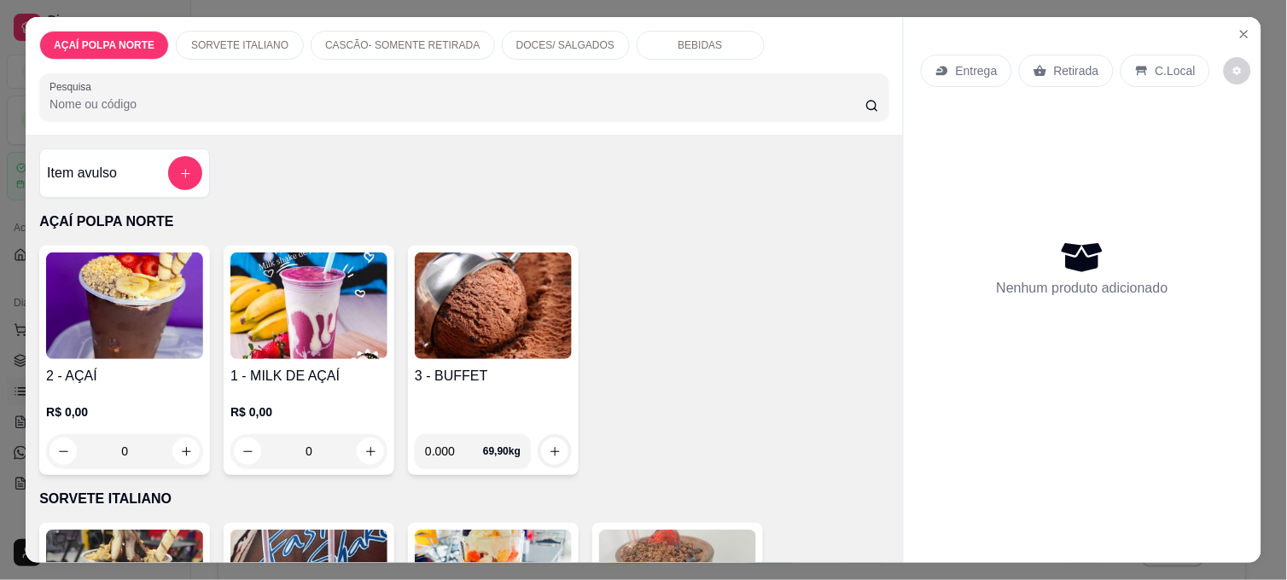
click at [160, 326] on img at bounding box center [124, 306] width 157 height 107
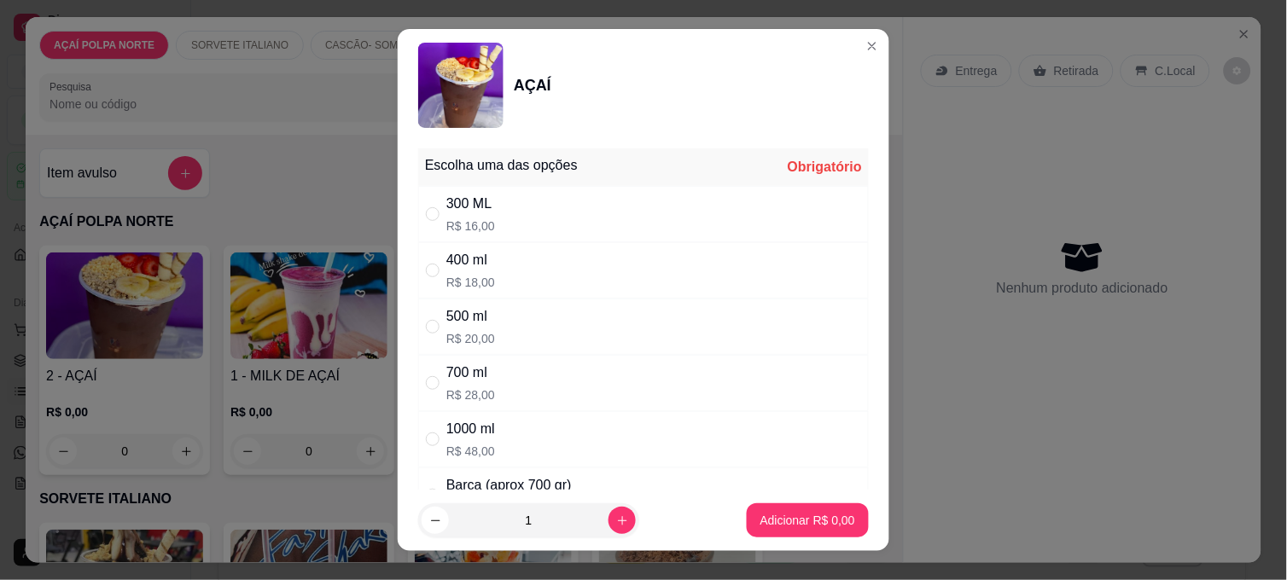
click at [548, 275] on div "400 ml R$ 18,00" at bounding box center [643, 270] width 450 height 56
radio input "true"
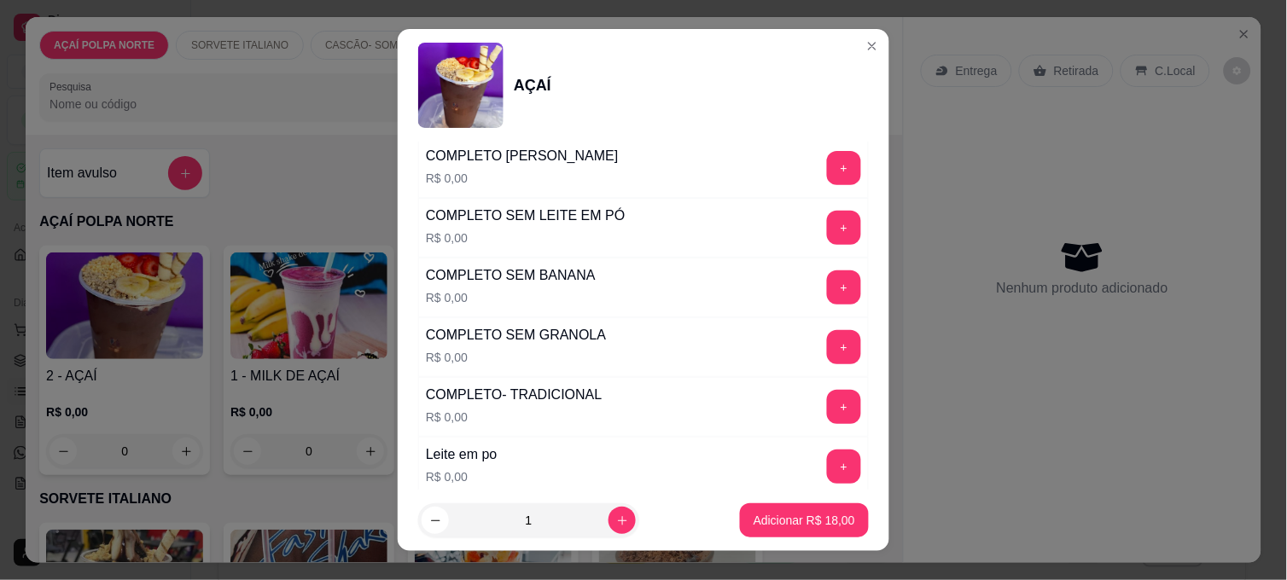
scroll to position [663, 0]
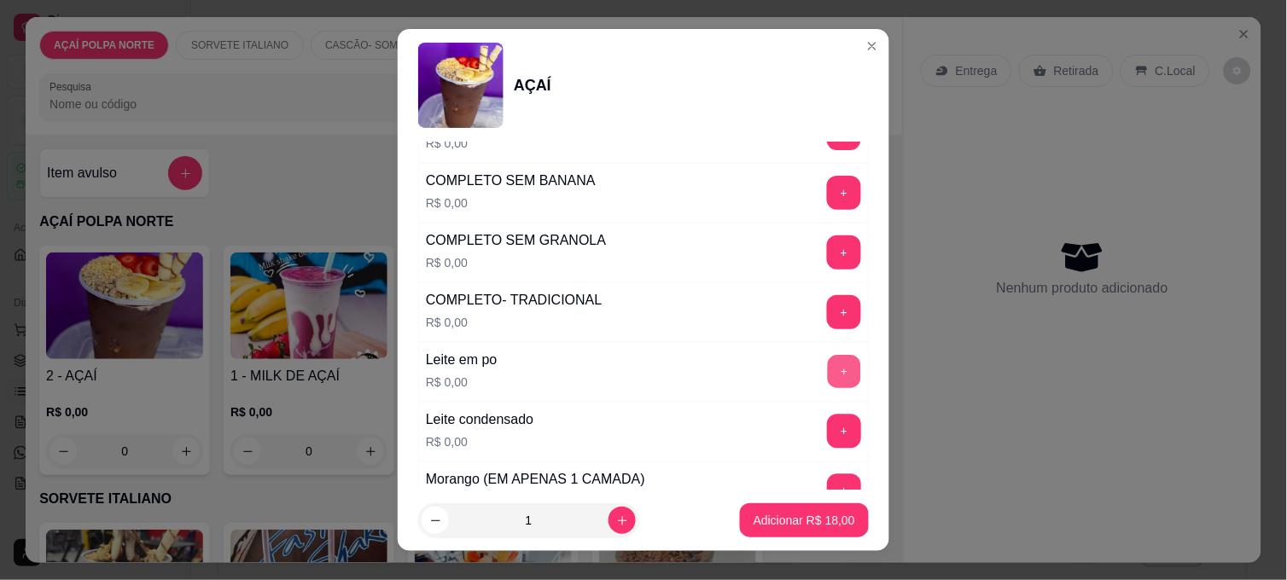
click at [828, 374] on button "+" at bounding box center [844, 372] width 33 height 33
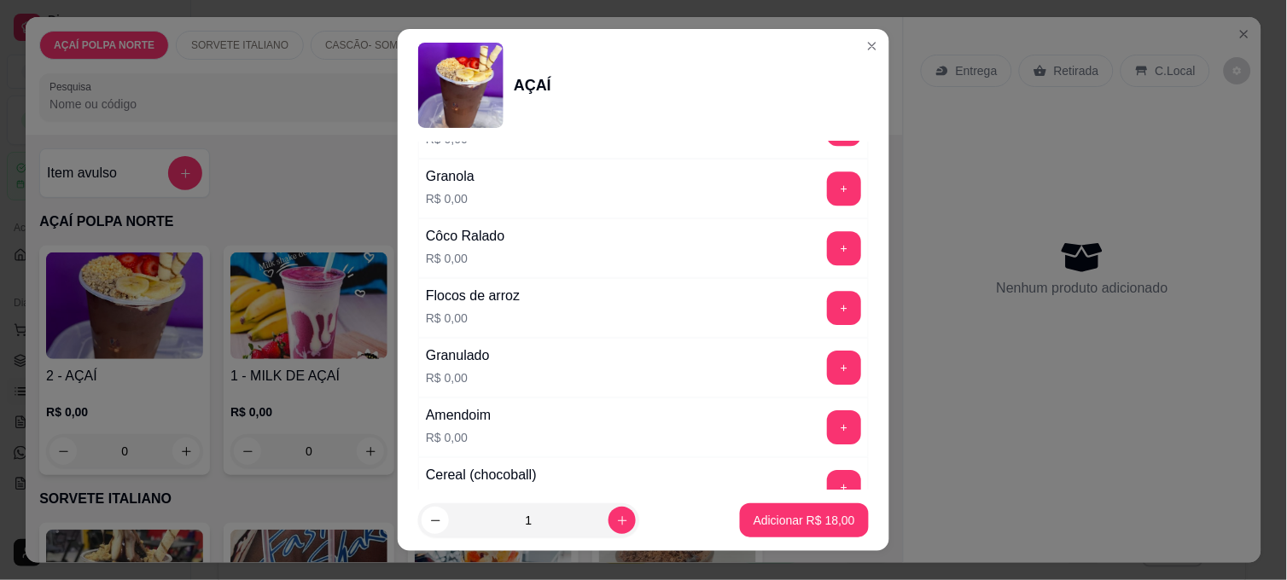
scroll to position [1043, 0]
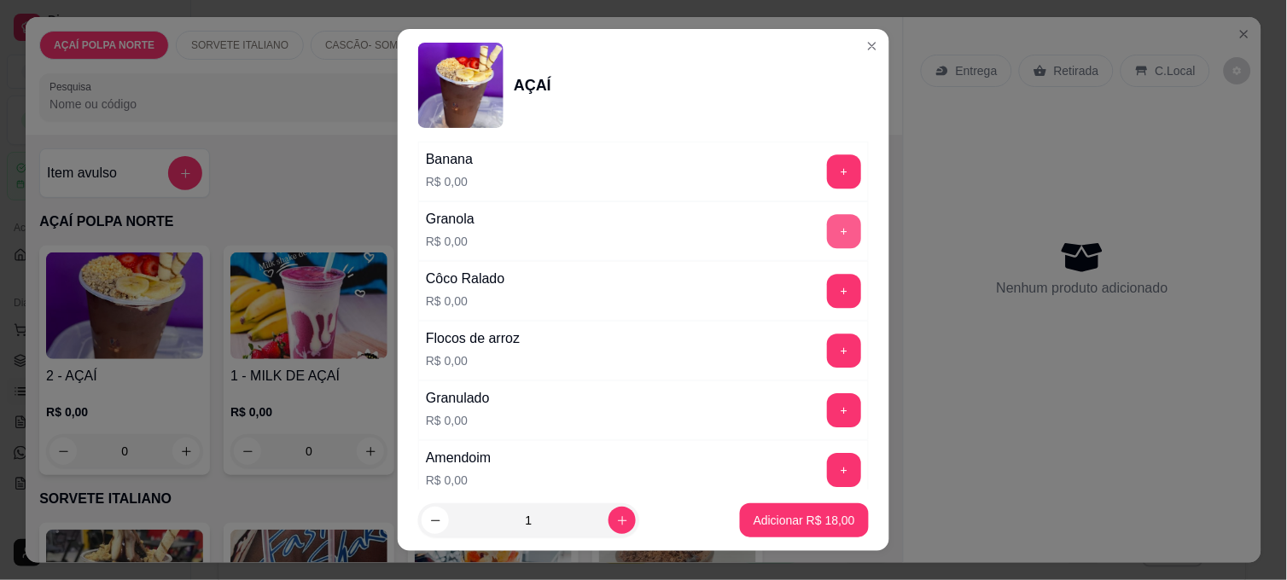
click at [827, 235] on button "+" at bounding box center [844, 231] width 34 height 34
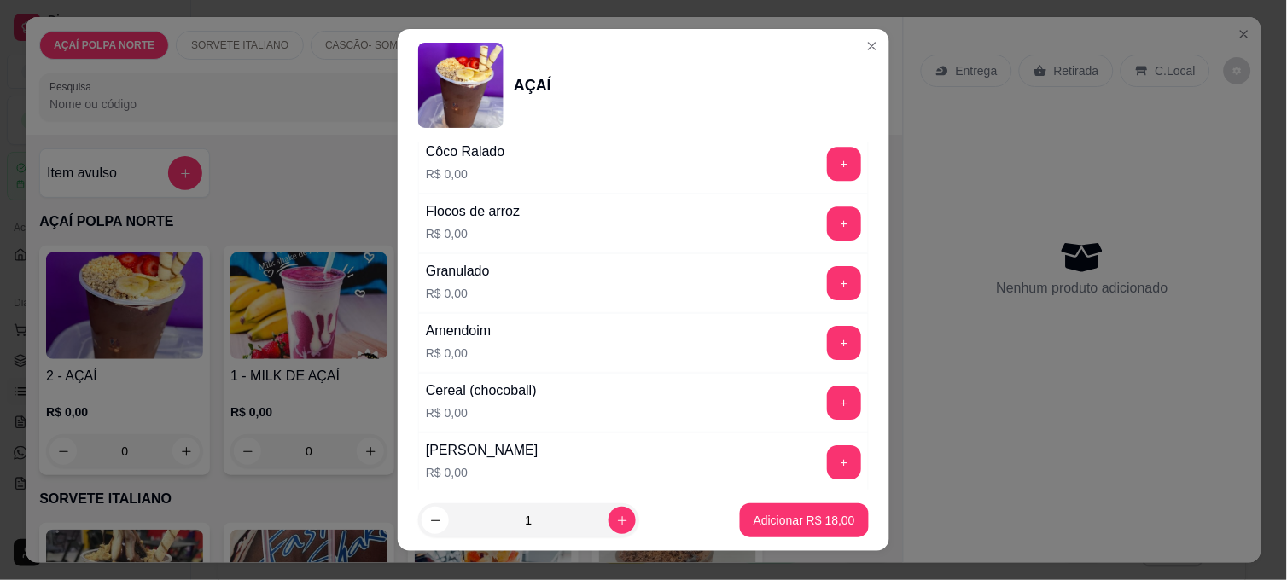
scroll to position [1137, 0]
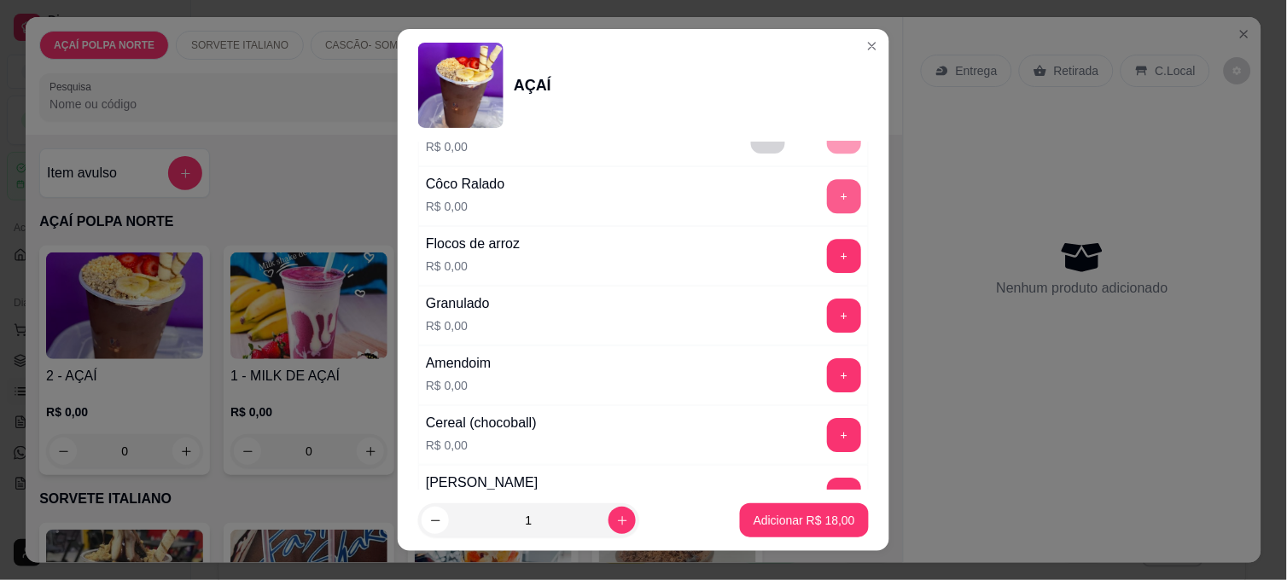
click at [827, 208] on button "+" at bounding box center [844, 196] width 34 height 34
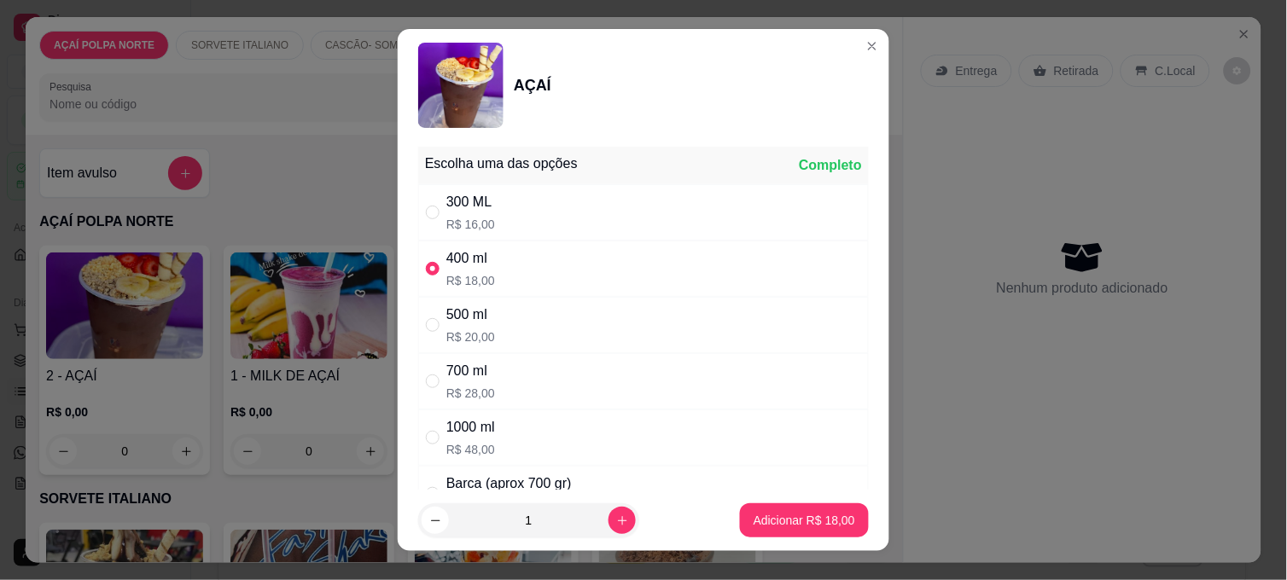
scroll to position [0, 0]
click at [768, 514] on p "Adicionar R$ 18,00" at bounding box center [804, 520] width 99 height 16
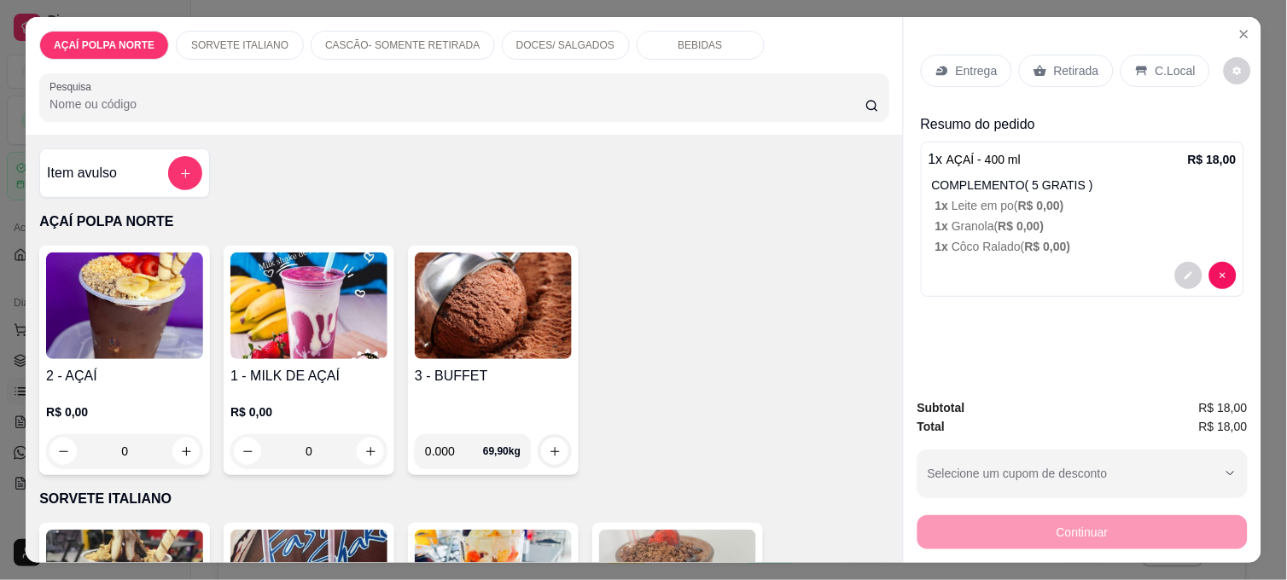
click at [1171, 64] on p "C.Local" at bounding box center [1175, 70] width 40 height 17
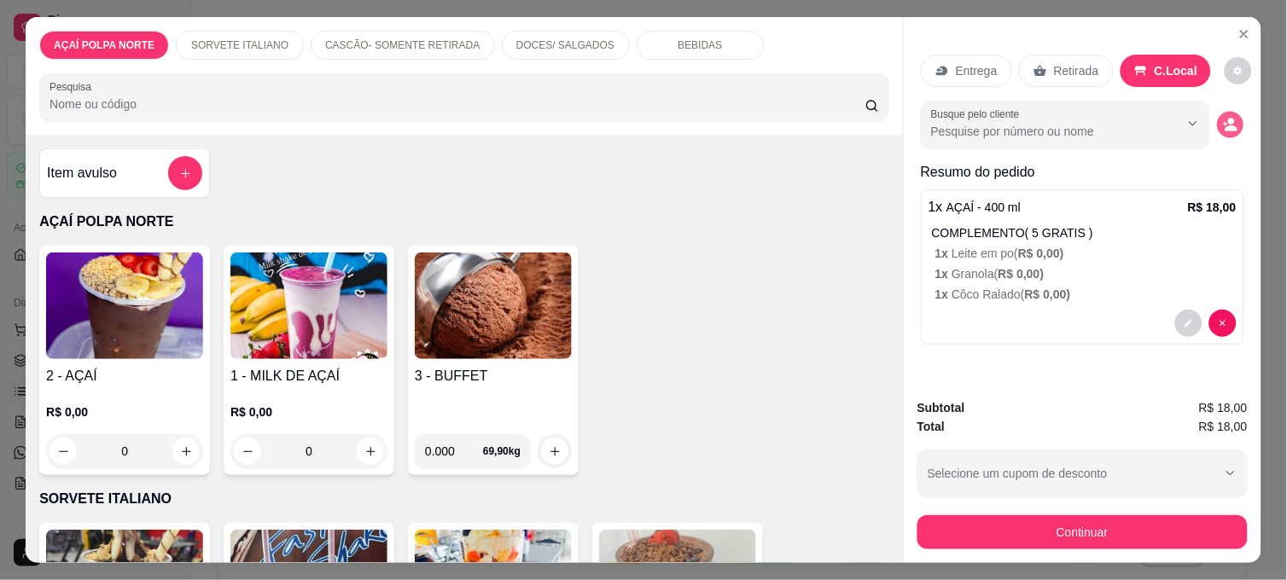
click at [1224, 125] on icon "decrease-product-quantity" at bounding box center [1230, 125] width 15 height 15
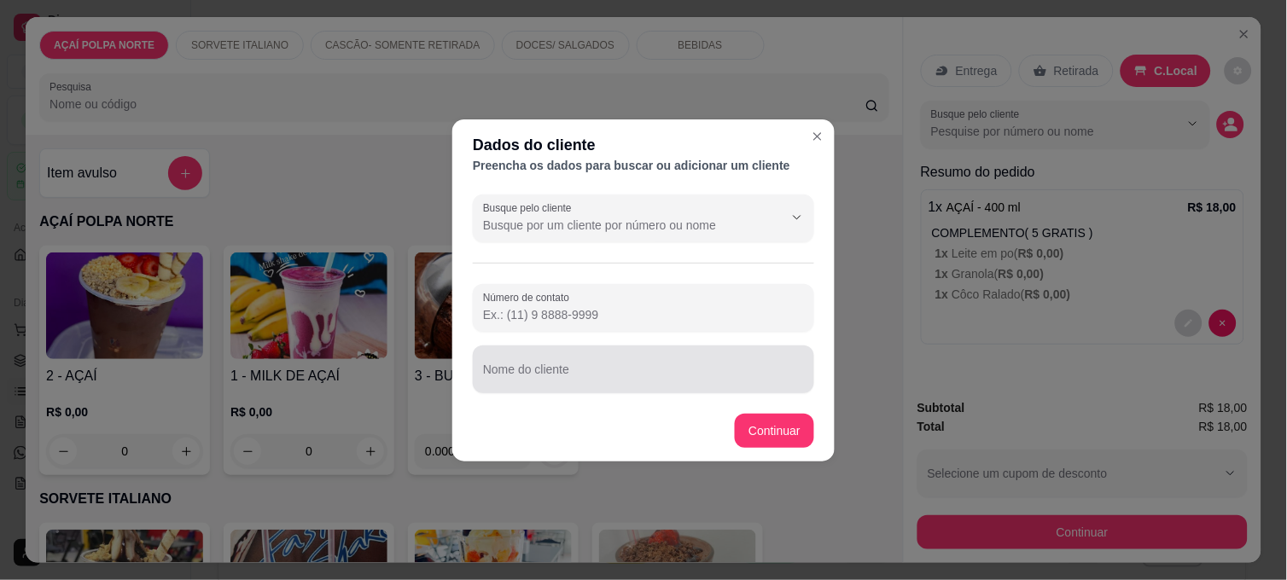
click at [539, 372] on input "Nome do cliente" at bounding box center [643, 376] width 321 height 17
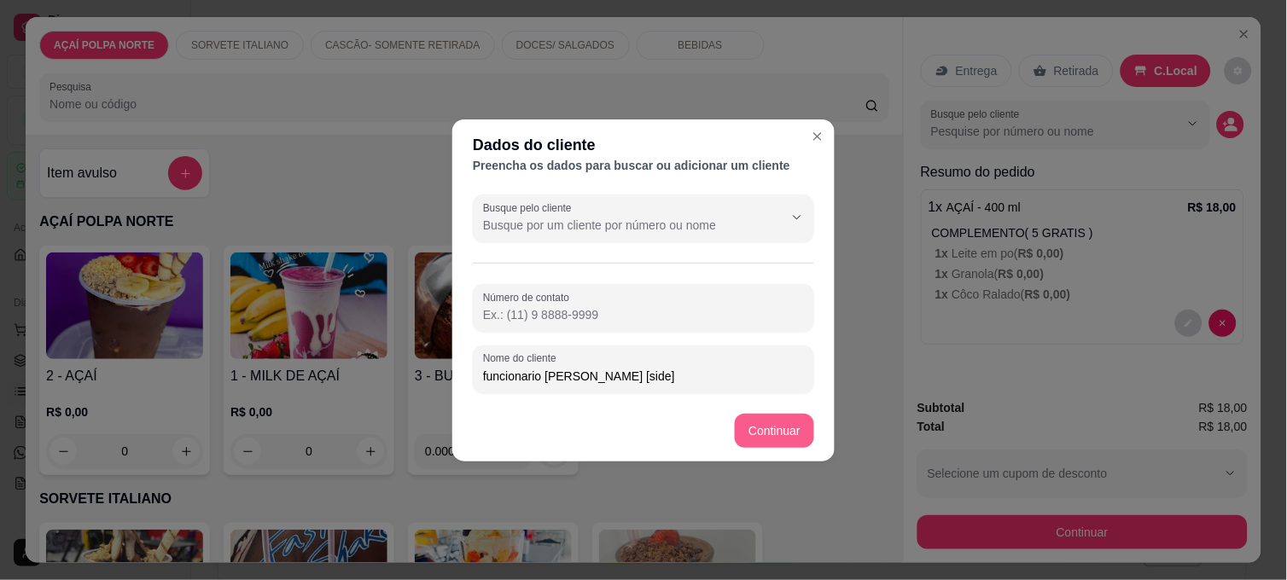
type input "funcionario [PERSON_NAME] [side]"
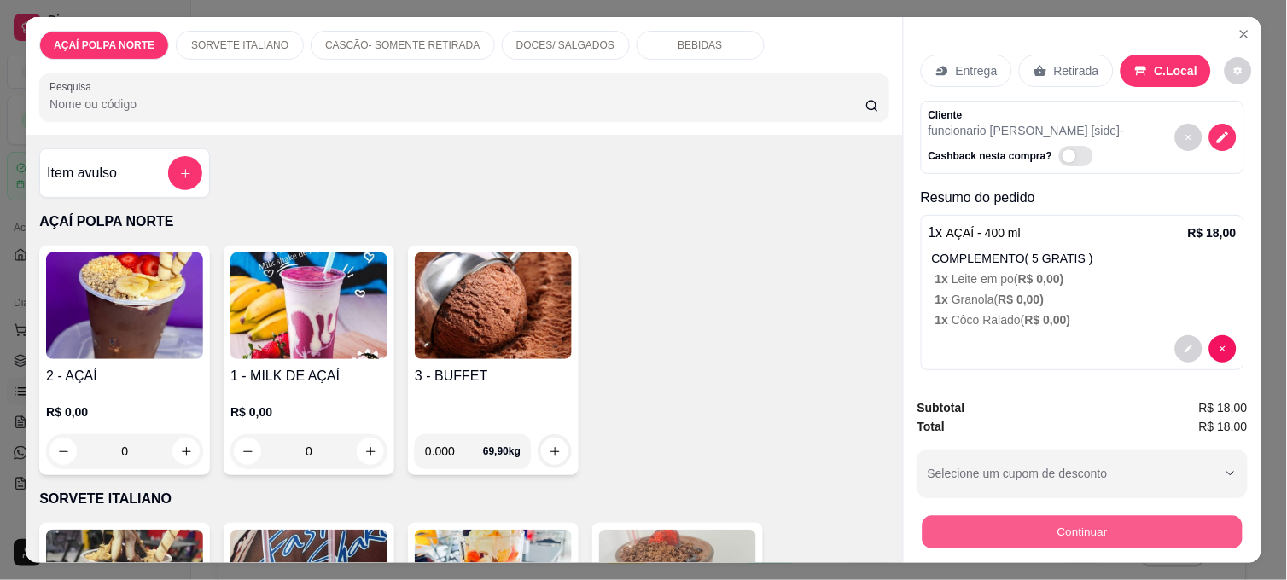
click at [1208, 529] on button "Continuar" at bounding box center [1082, 531] width 320 height 33
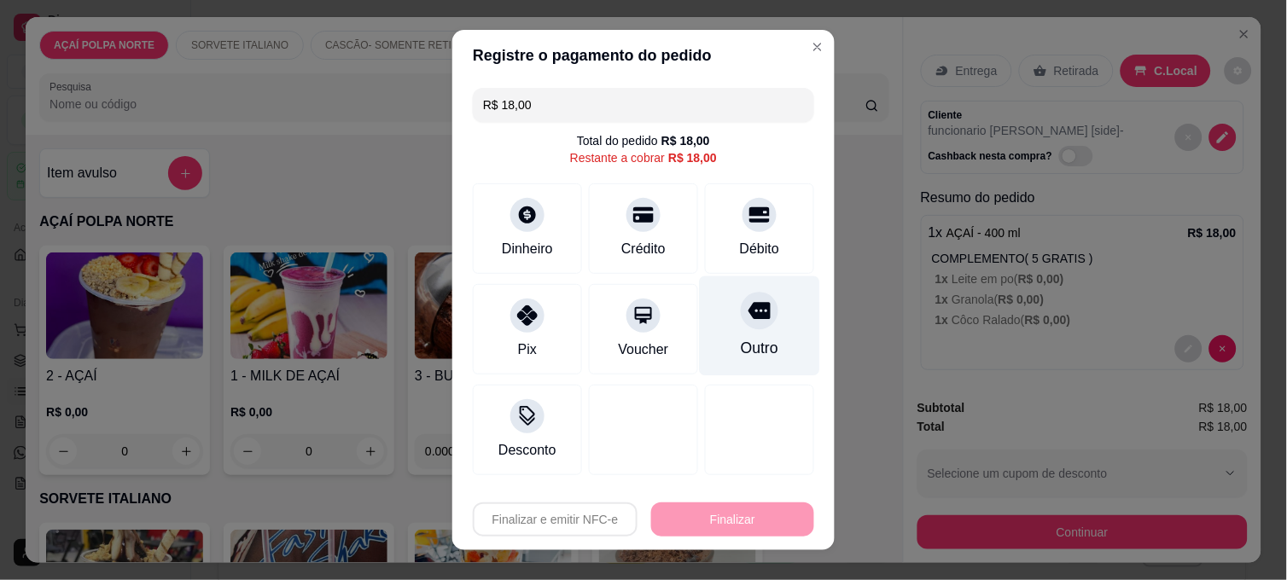
click at [700, 319] on div "Outro" at bounding box center [760, 326] width 120 height 100
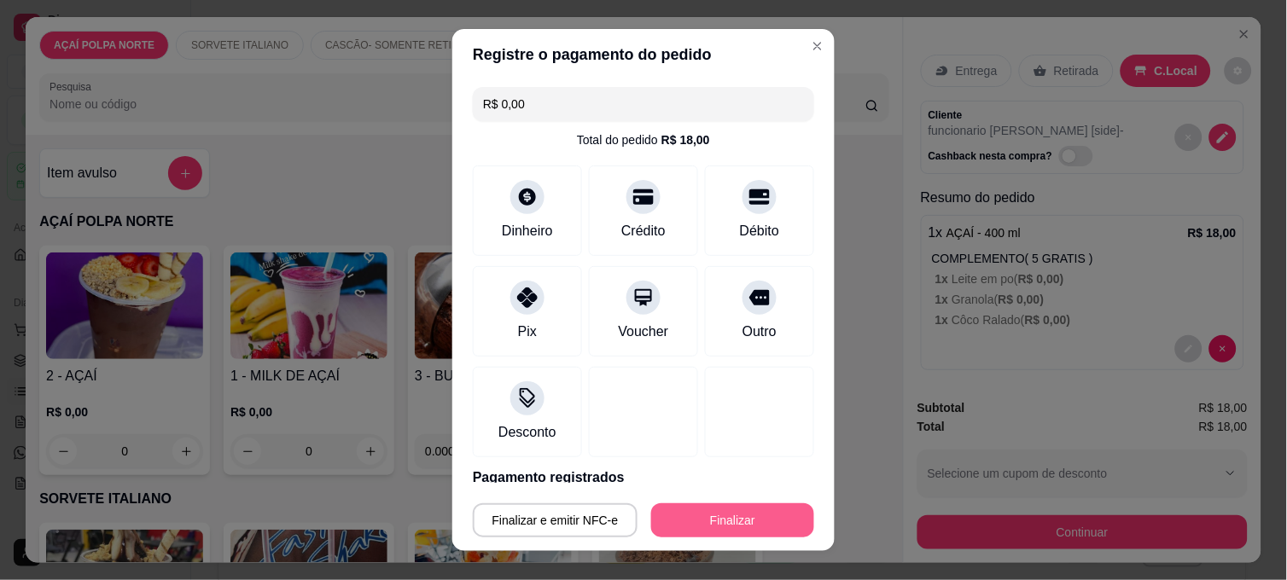
click at [756, 523] on button "Finalizar" at bounding box center [732, 520] width 163 height 34
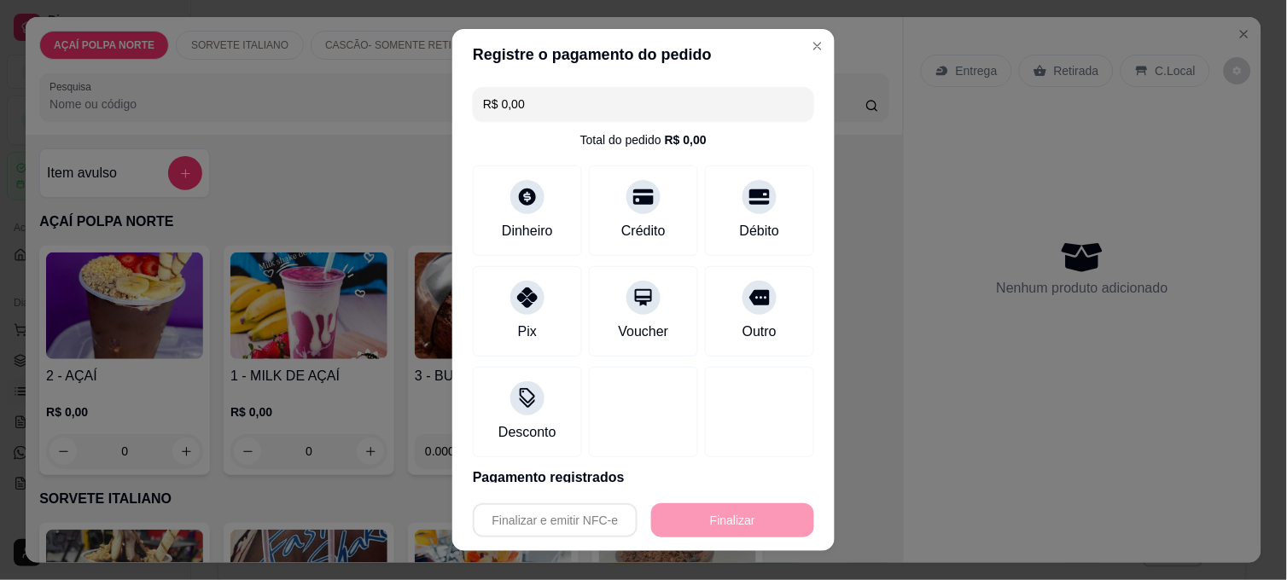
type input "-R$ 18,00"
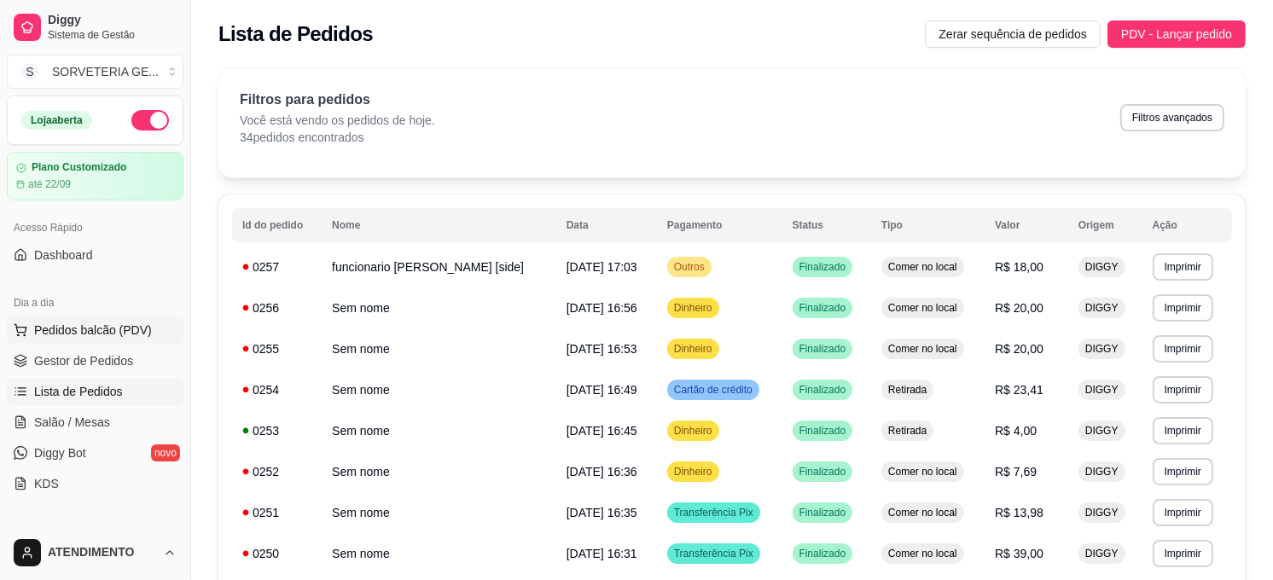
click at [91, 326] on span "Pedidos balcão (PDV)" at bounding box center [93, 330] width 118 height 17
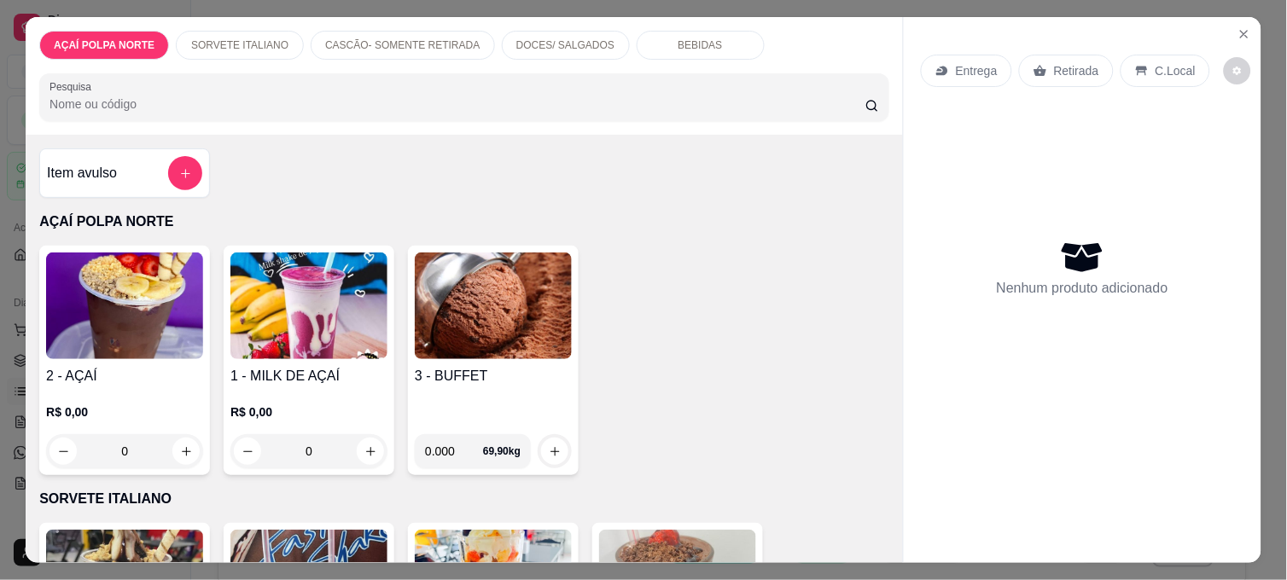
scroll to position [189, 0]
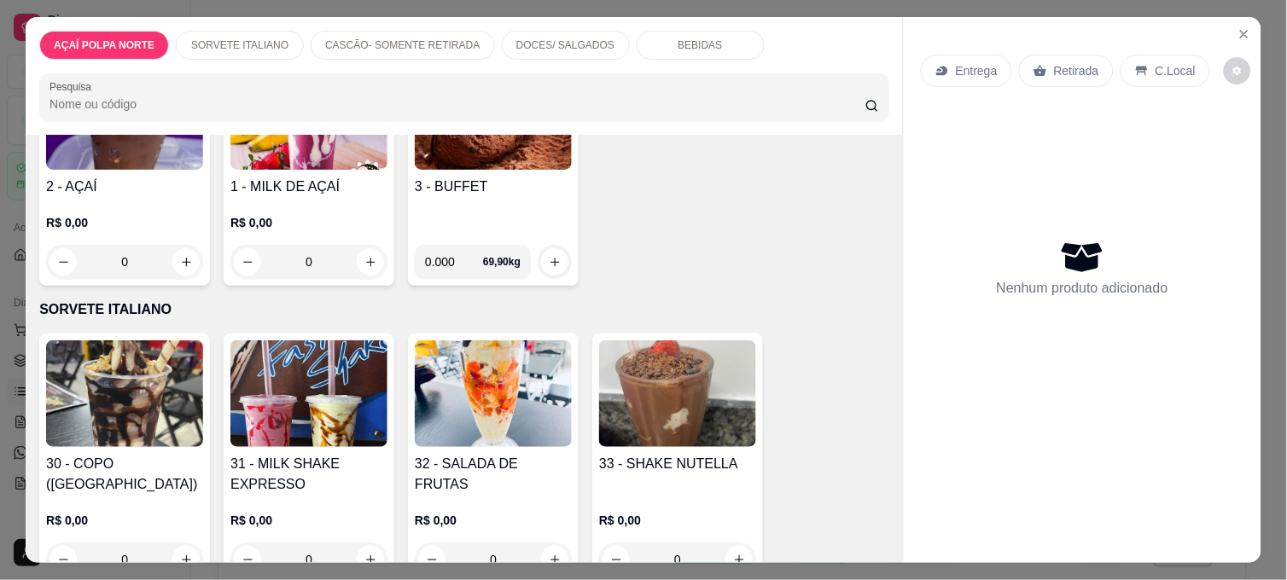
click at [344, 382] on img at bounding box center [308, 393] width 157 height 107
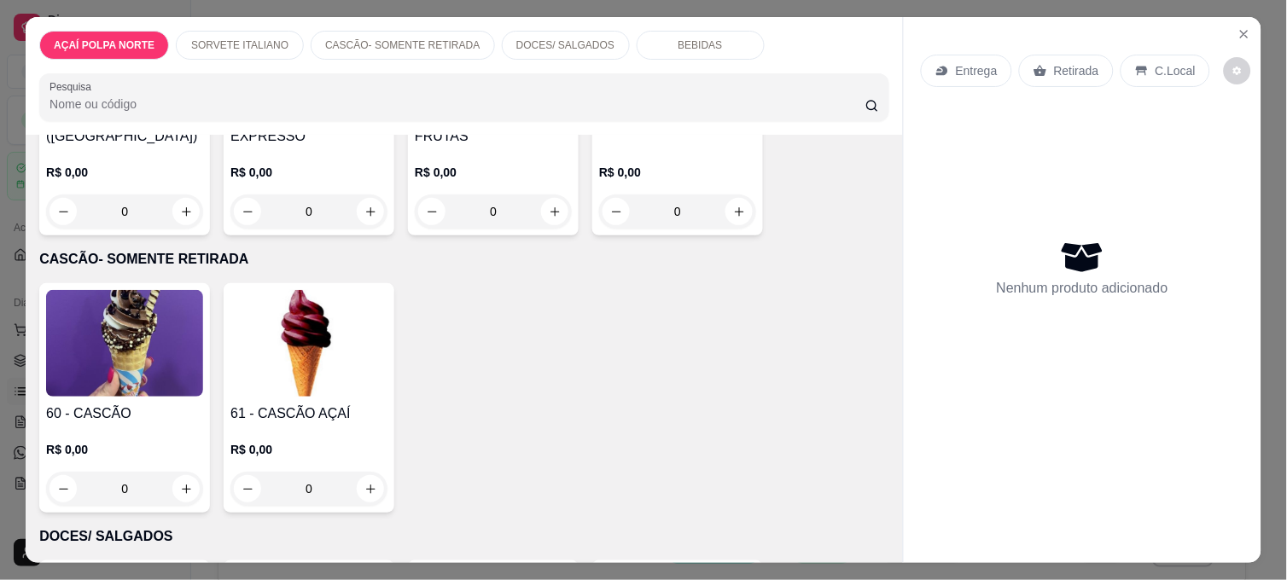
scroll to position [568, 0]
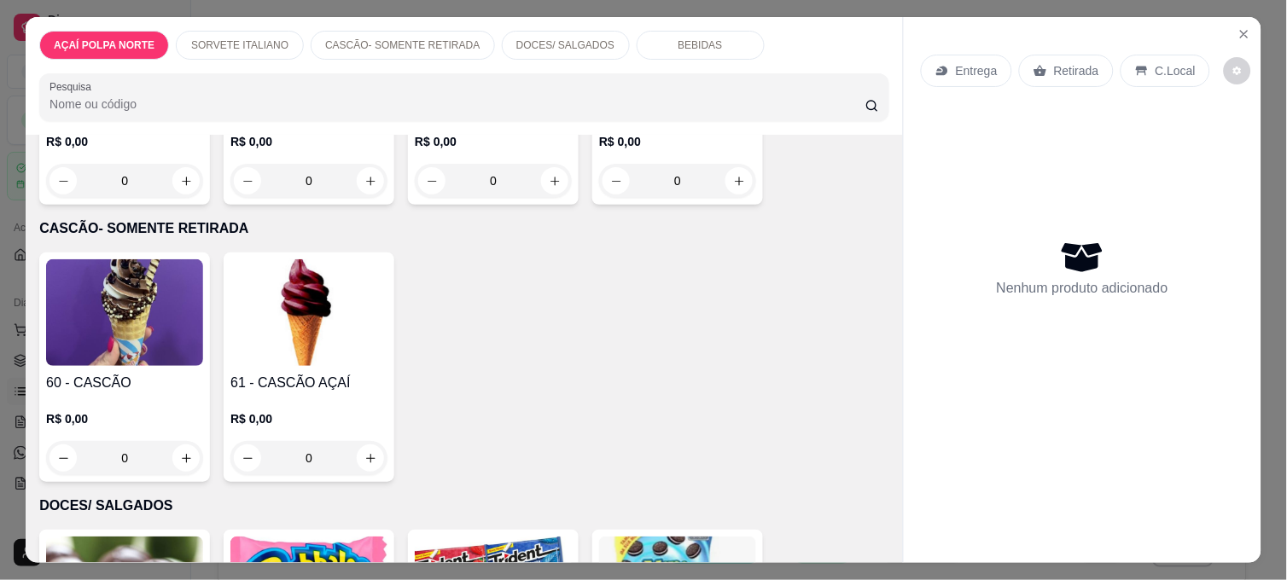
click at [133, 344] on img at bounding box center [124, 312] width 157 height 107
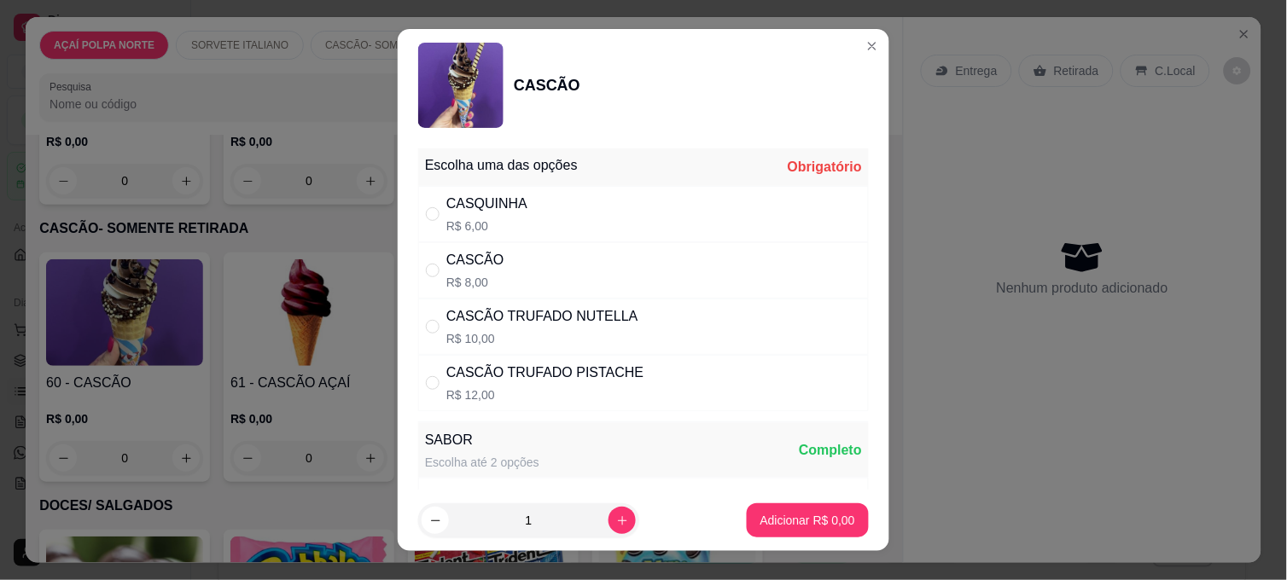
click at [604, 259] on div "CASCÃO R$ 8,00" at bounding box center [643, 270] width 450 height 56
radio input "true"
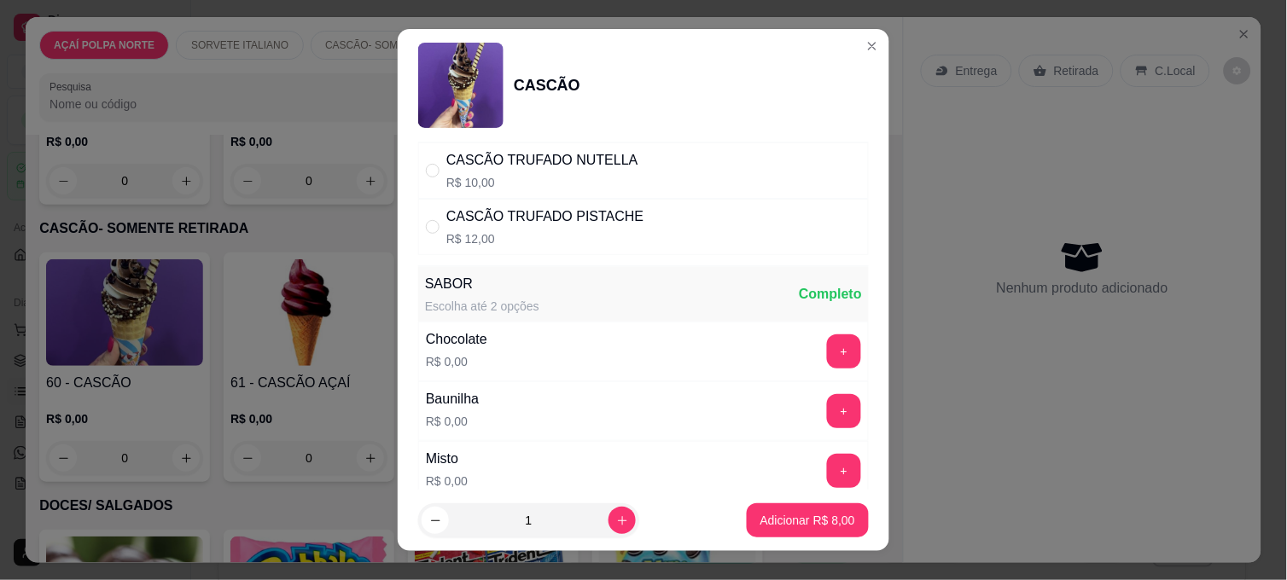
scroll to position [189, 0]
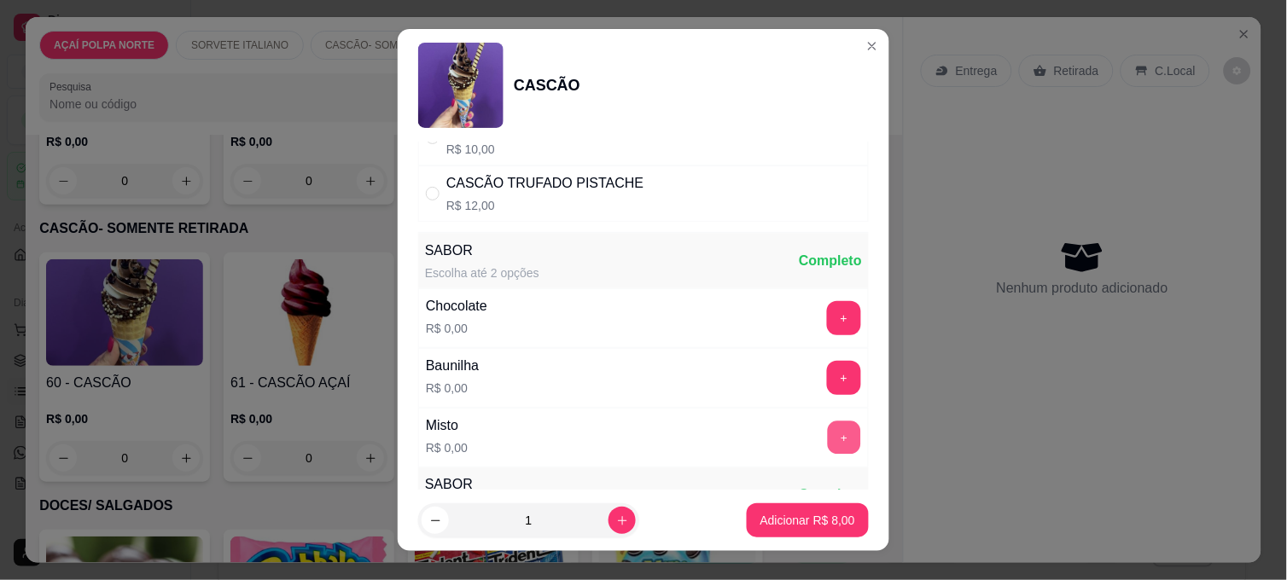
click at [828, 423] on button "+" at bounding box center [844, 437] width 33 height 33
click at [811, 515] on p "Adicionar R$ 8,00" at bounding box center [807, 520] width 92 height 16
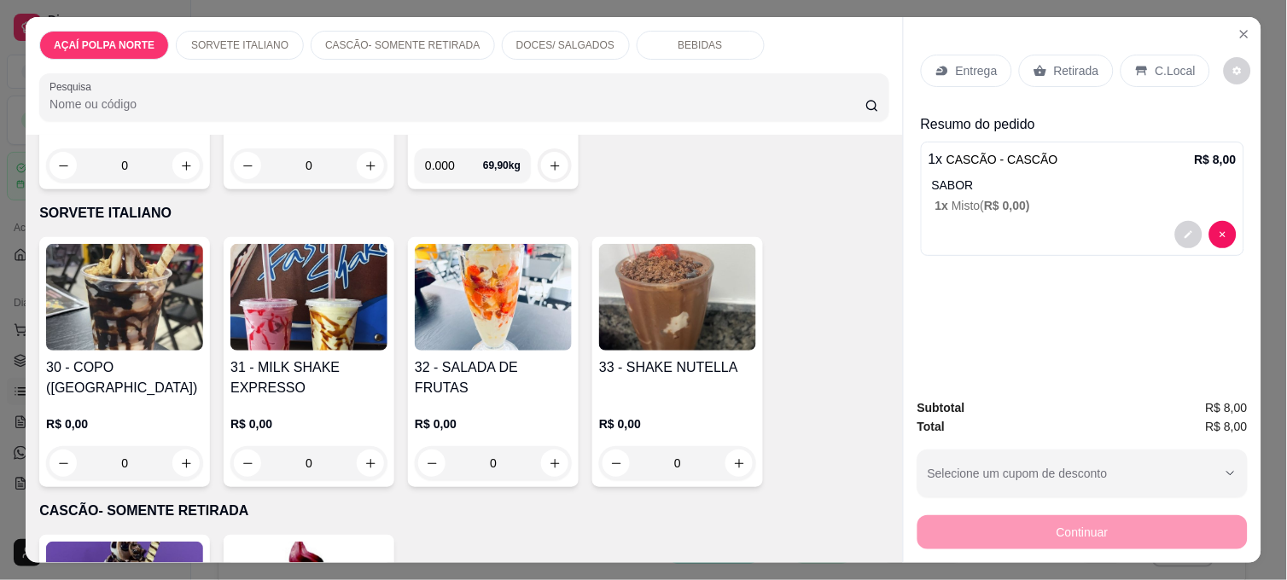
scroll to position [284, 0]
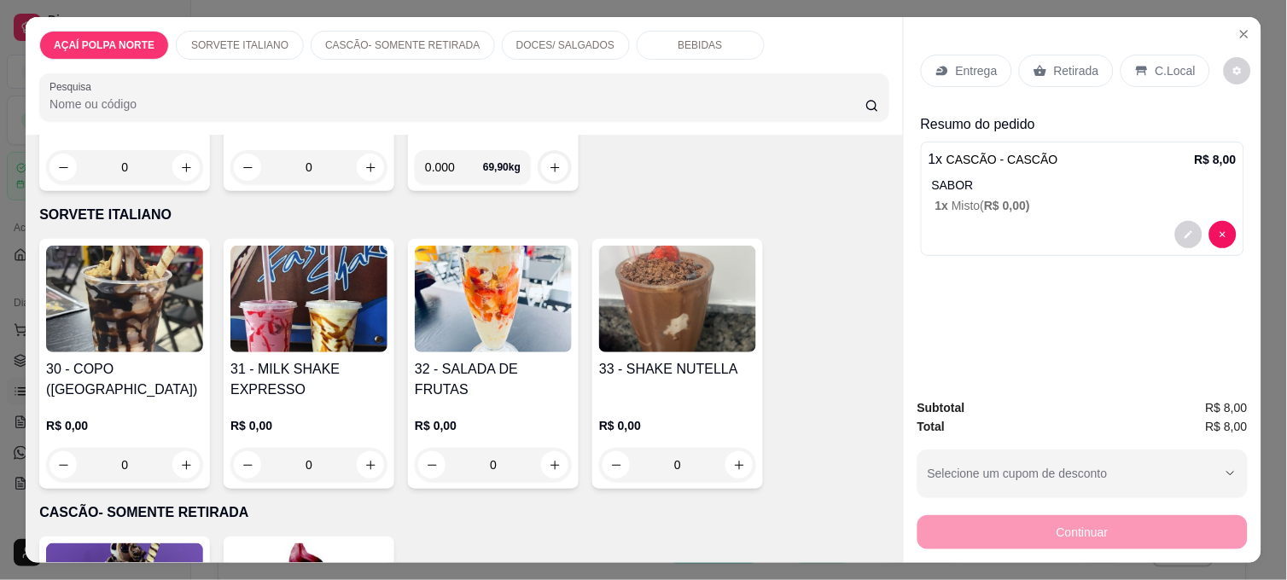
click at [328, 299] on img at bounding box center [308, 299] width 157 height 107
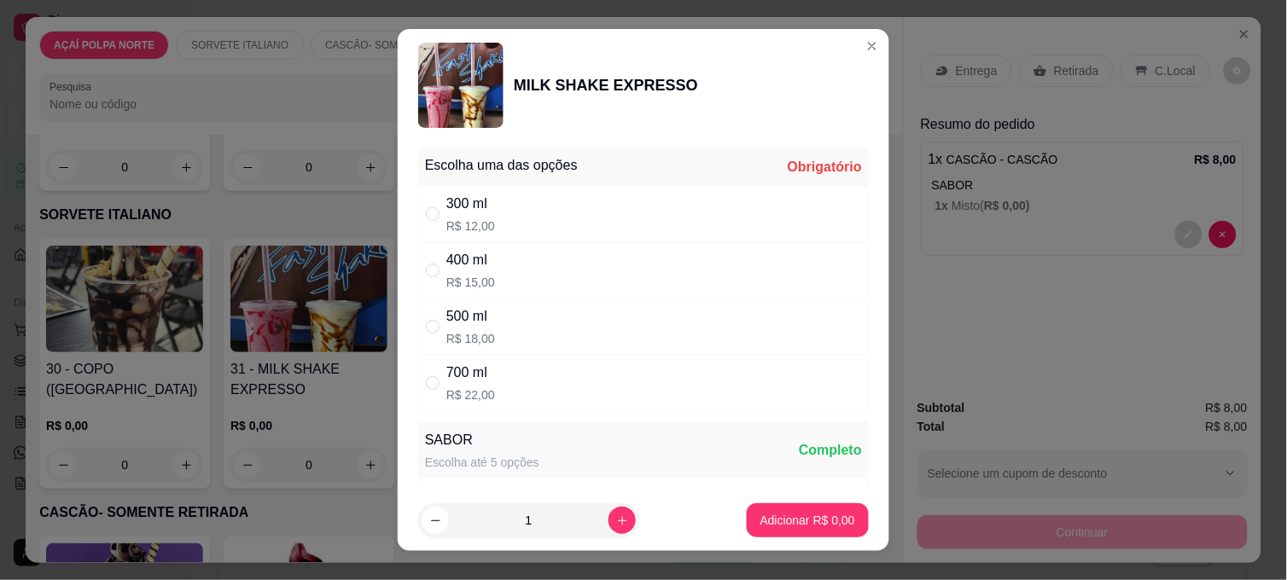
click at [525, 267] on div "400 ml R$ 15,00" at bounding box center [643, 270] width 450 height 56
radio input "true"
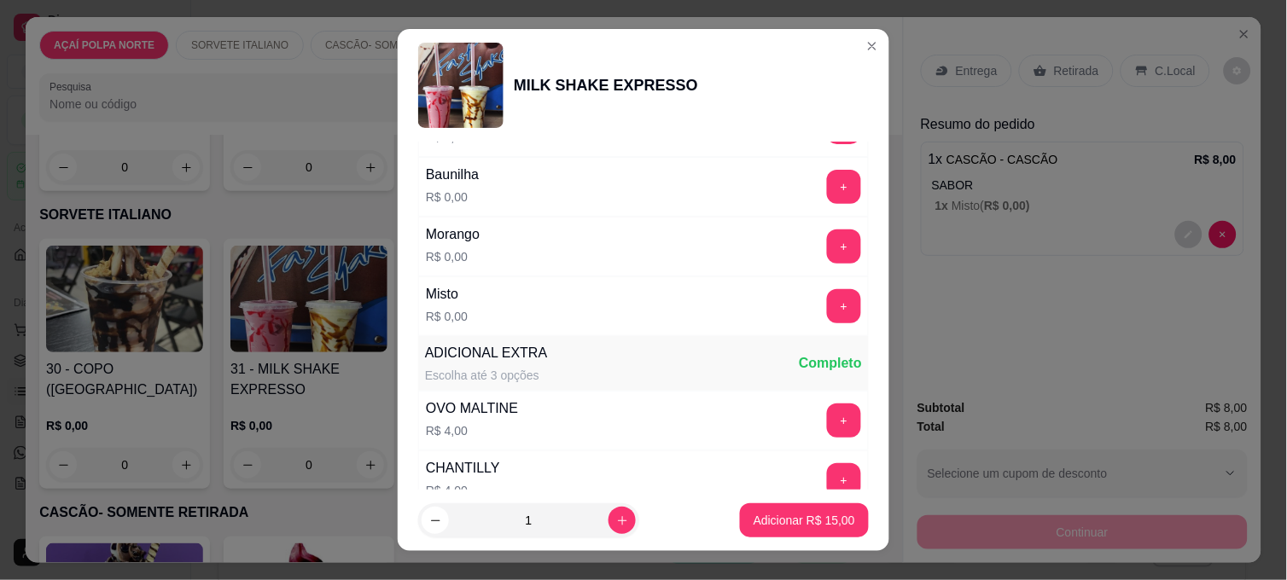
scroll to position [379, 0]
click at [827, 304] on button "+" at bounding box center [844, 308] width 34 height 34
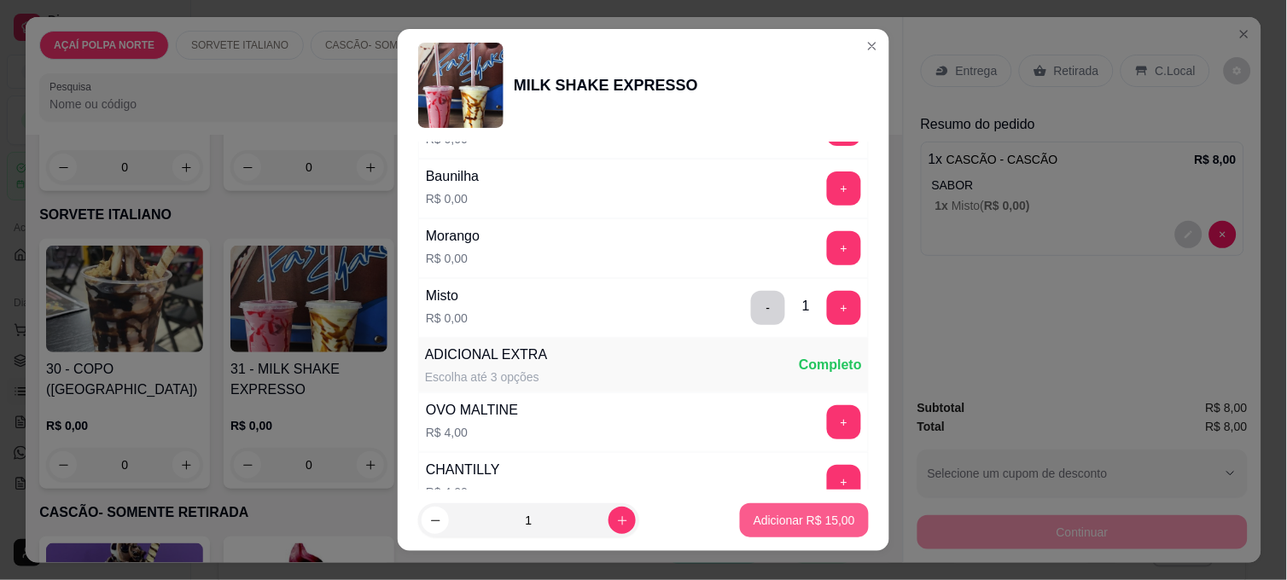
click at [773, 519] on p "Adicionar R$ 15,00" at bounding box center [804, 520] width 102 height 17
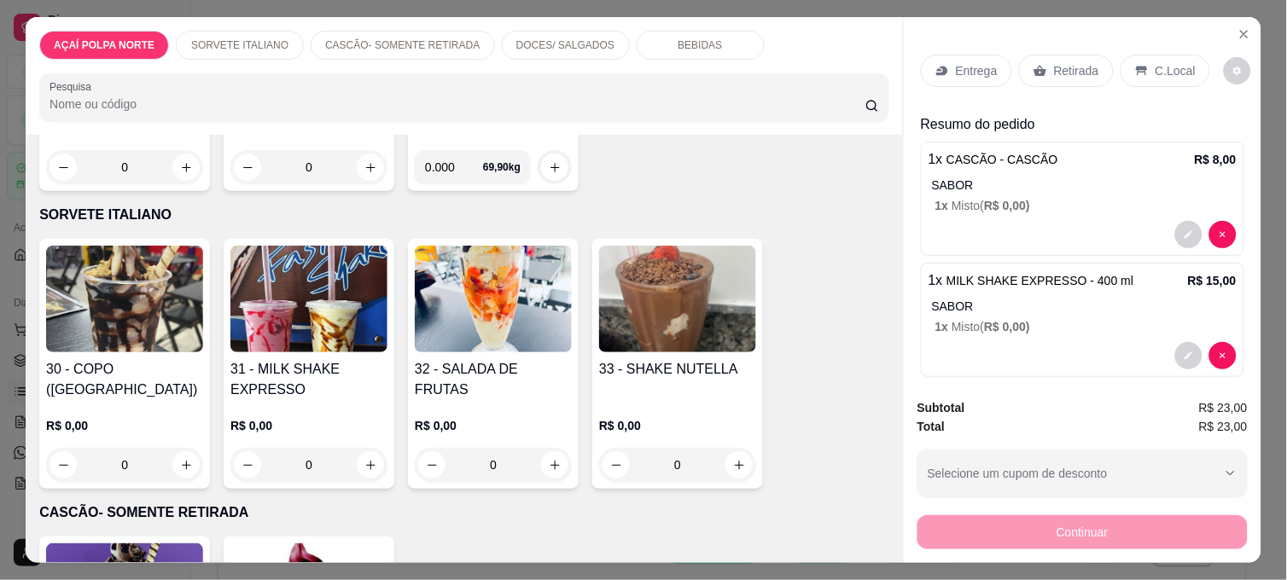
click at [1158, 62] on p "C.Local" at bounding box center [1175, 70] width 40 height 17
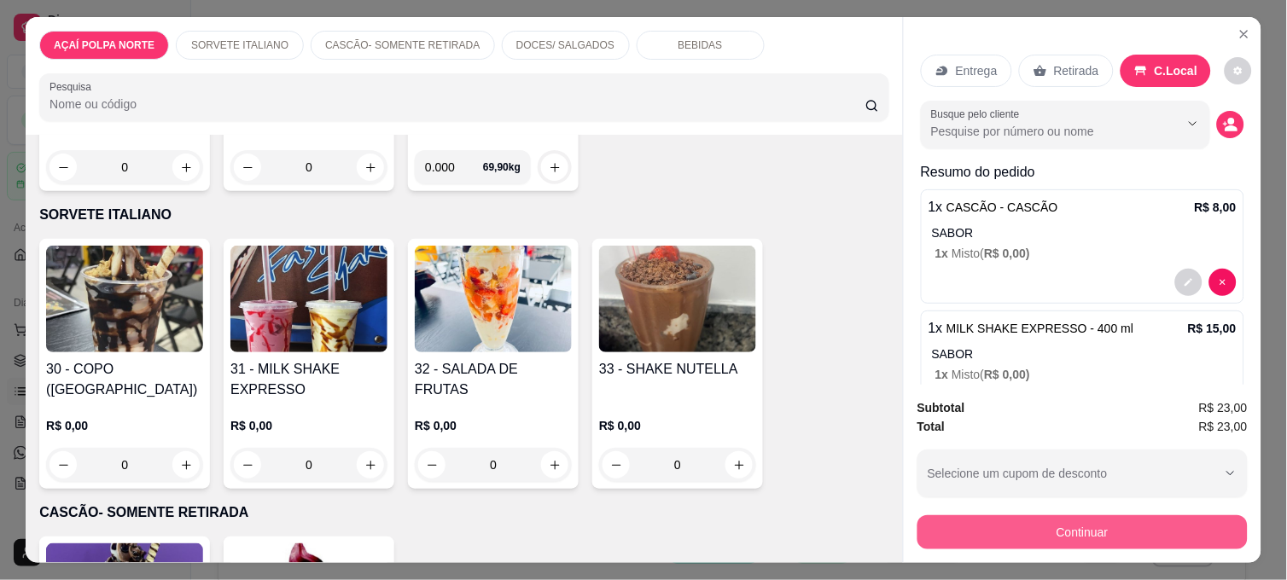
click at [1192, 515] on button "Continuar" at bounding box center [1082, 532] width 330 height 34
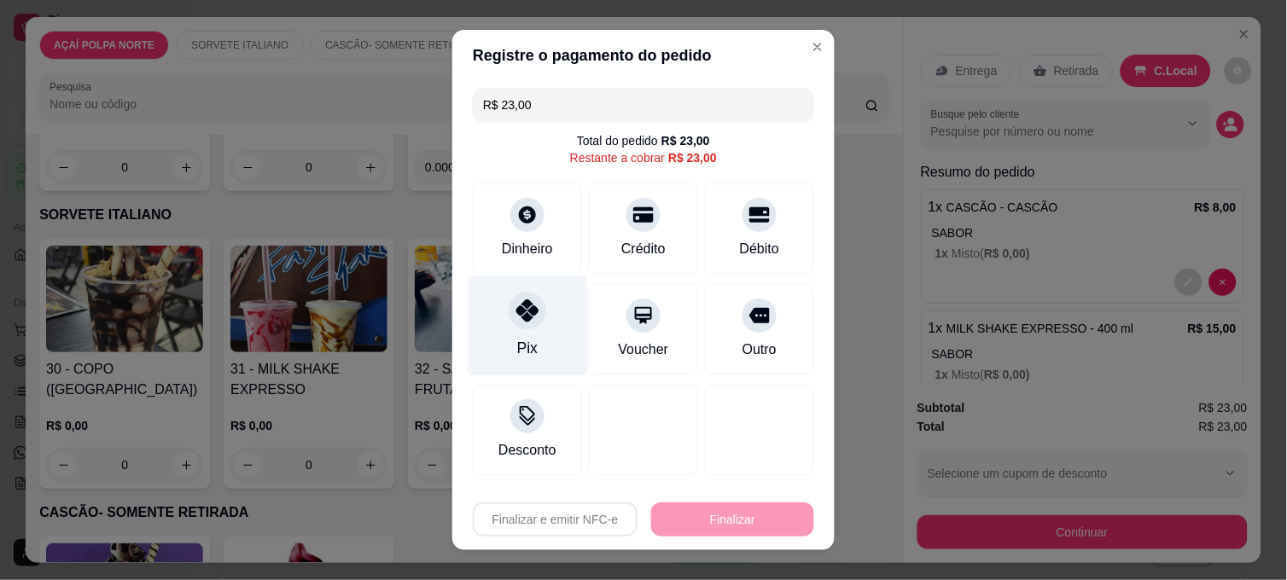
click at [516, 325] on div at bounding box center [528, 311] width 38 height 38
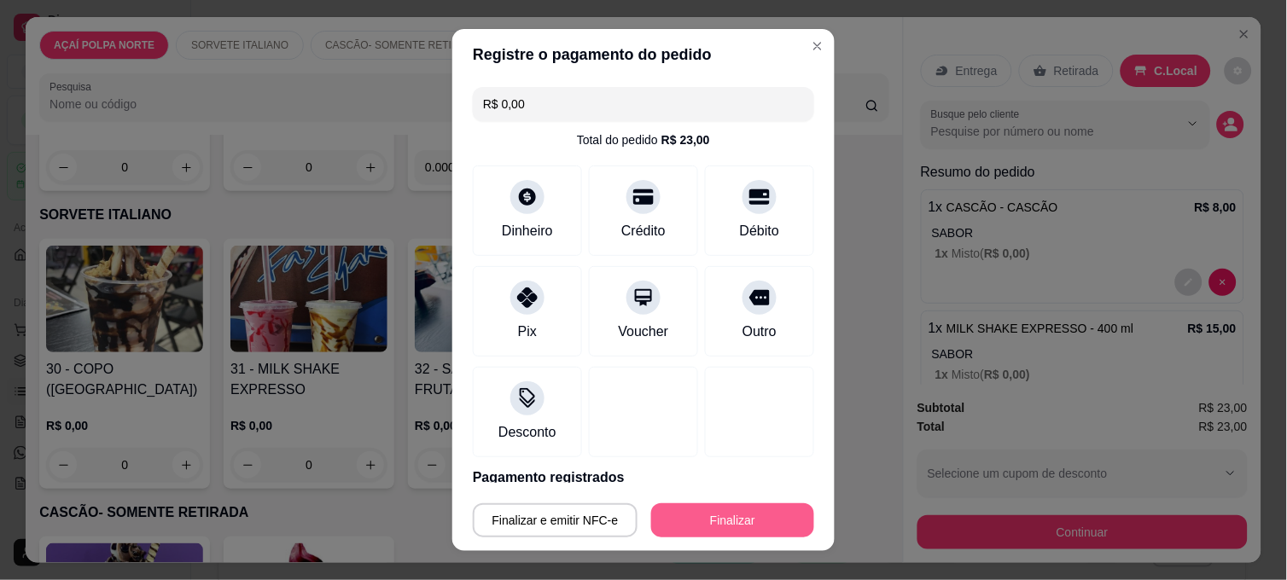
click at [759, 513] on button "Finalizar" at bounding box center [732, 520] width 163 height 34
type input "-R$ 23,00"
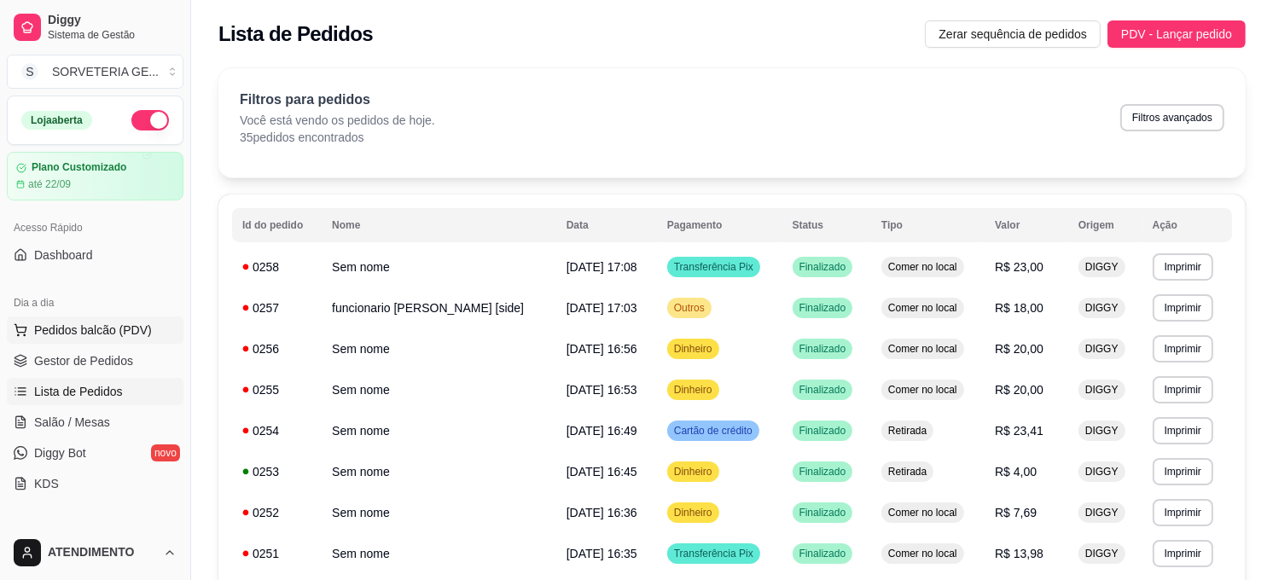
click at [108, 320] on button "Pedidos balcão (PDV)" at bounding box center [95, 330] width 177 height 27
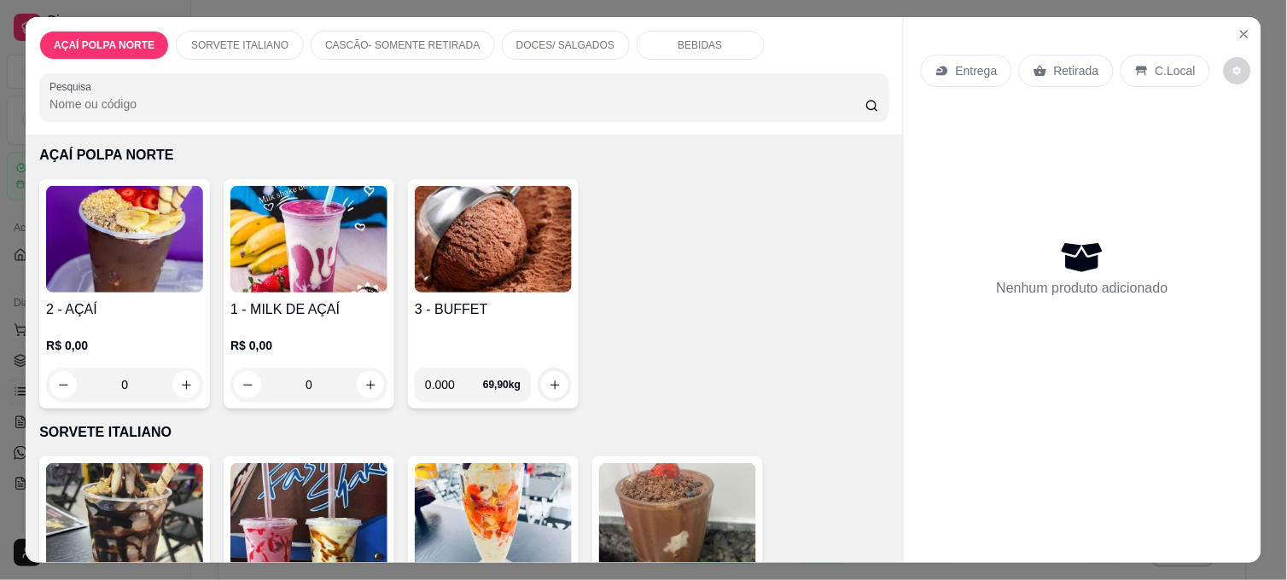
scroll to position [95, 0]
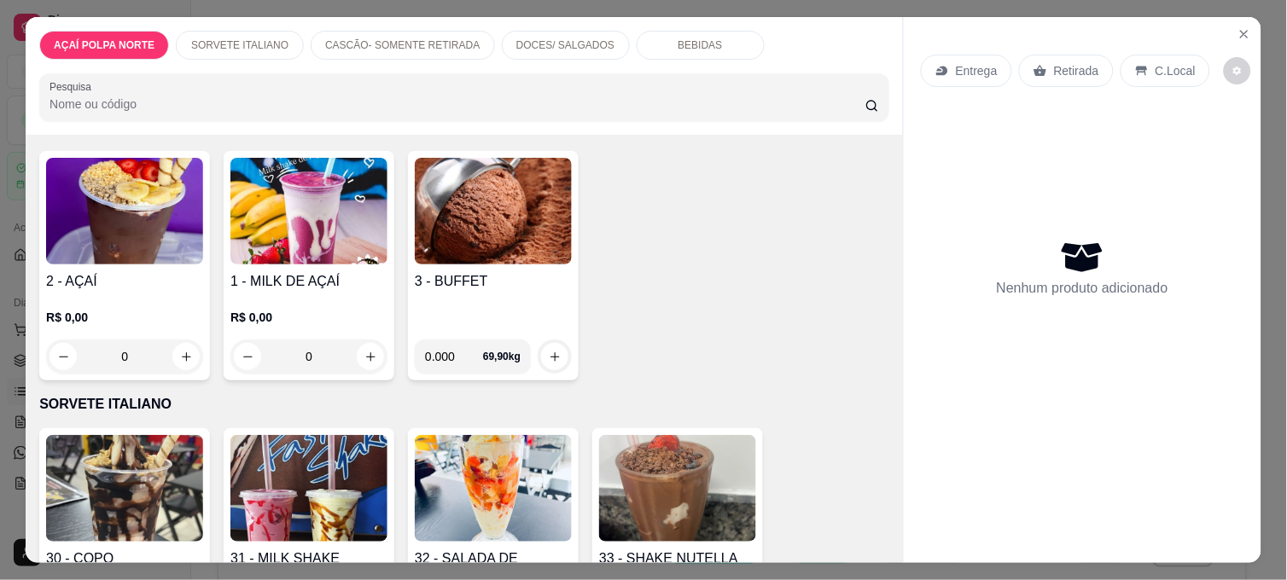
click at [333, 448] on img at bounding box center [308, 488] width 157 height 107
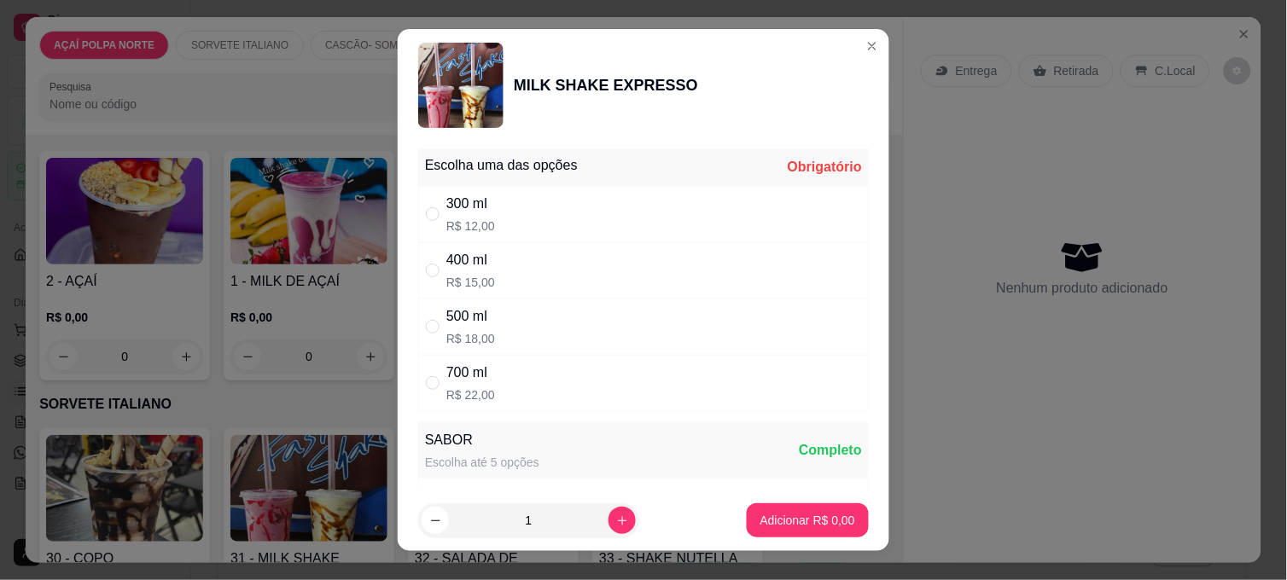
click at [465, 282] on p "R$ 15,00" at bounding box center [470, 282] width 49 height 17
radio input "true"
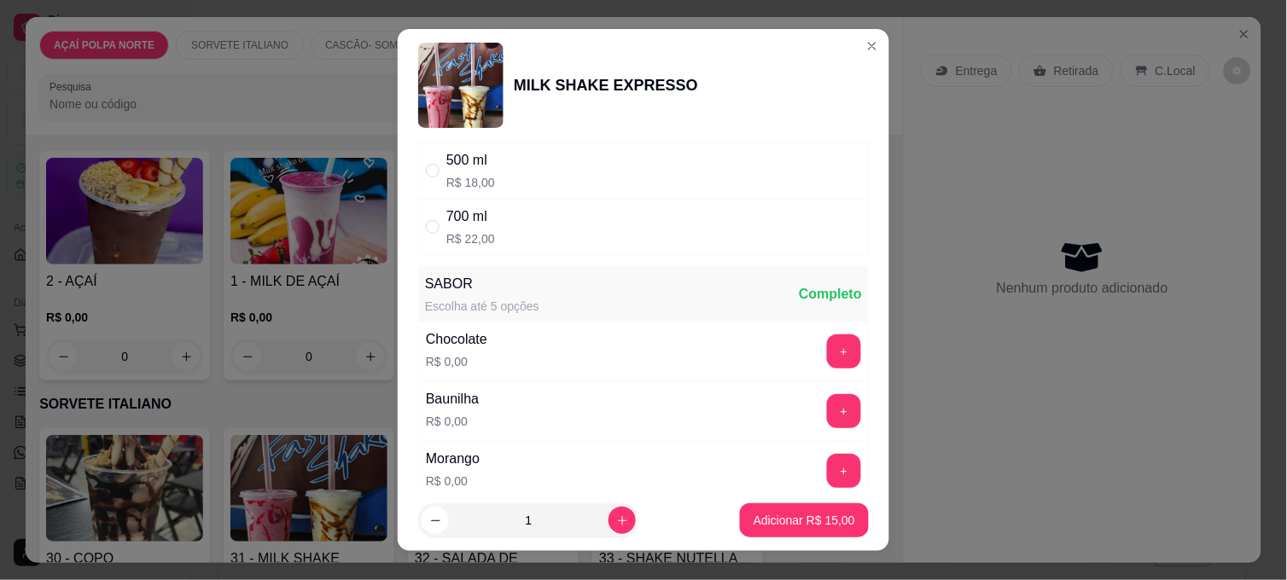
scroll to position [189, 0]
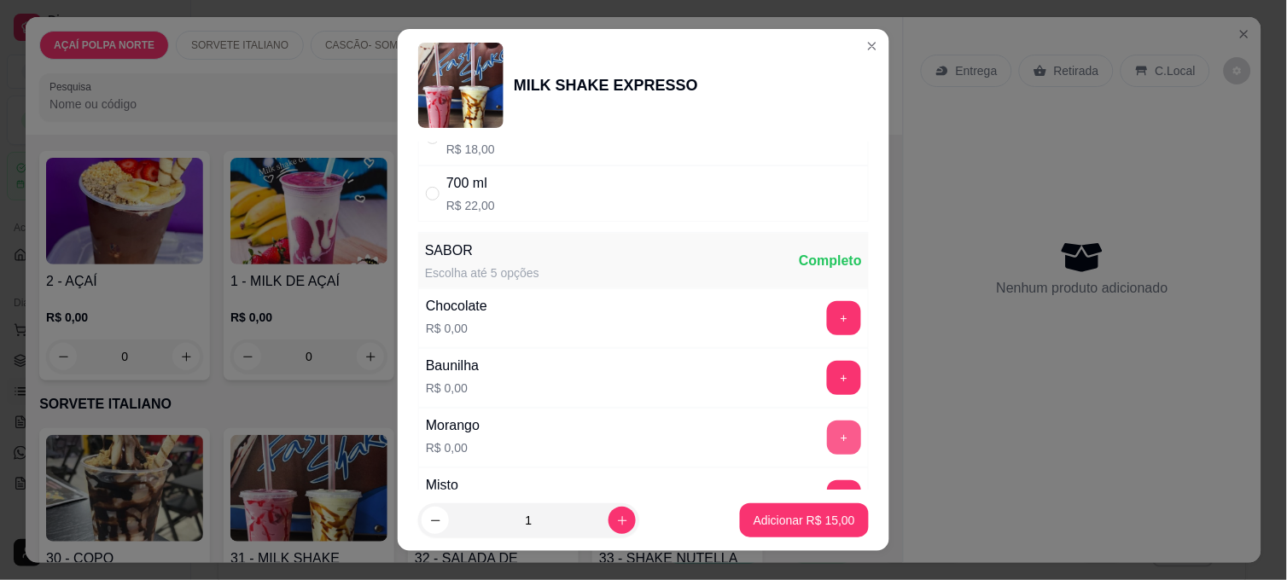
click at [827, 430] on button "+" at bounding box center [844, 438] width 34 height 34
click at [807, 514] on p "Adicionar R$ 15,00" at bounding box center [804, 520] width 102 height 17
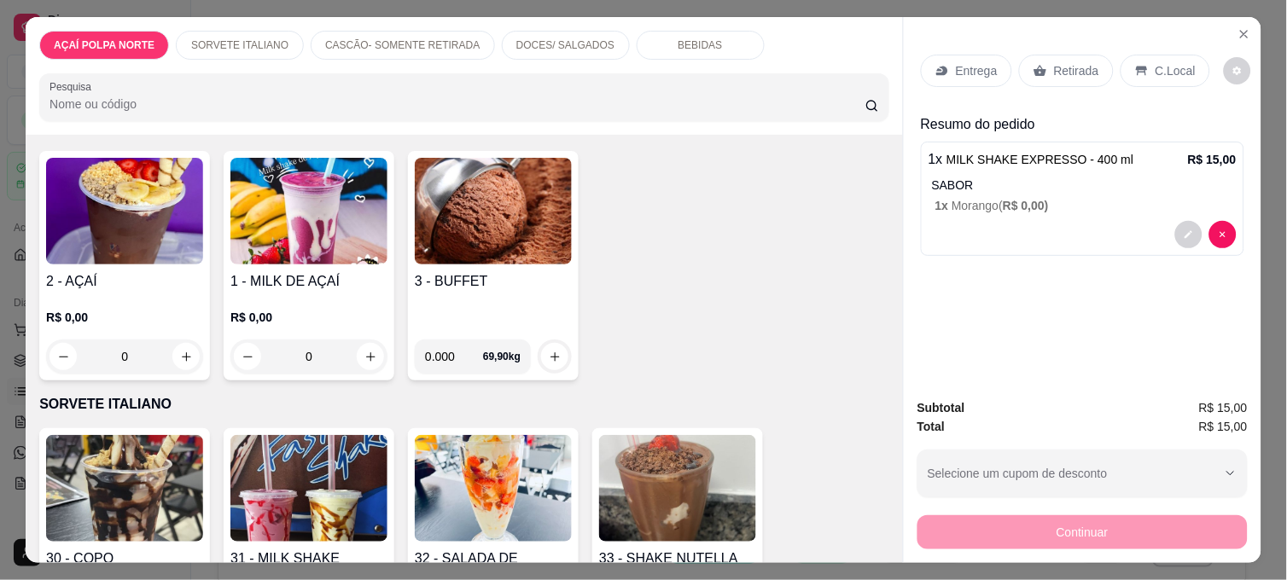
click at [1173, 66] on p "C.Local" at bounding box center [1175, 70] width 40 height 17
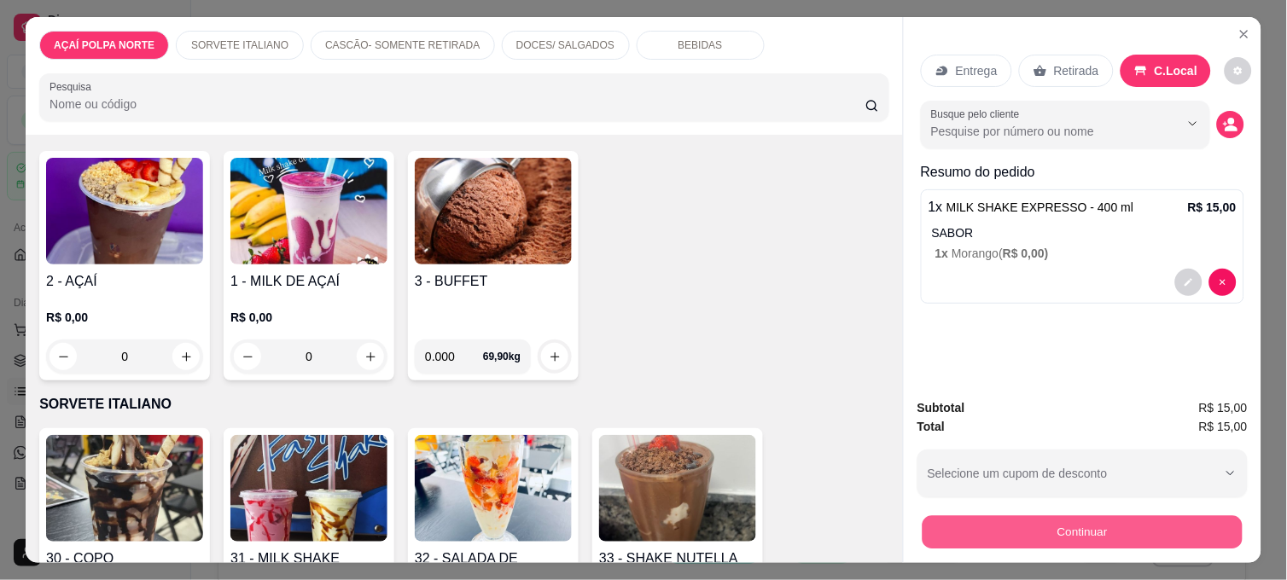
click at [1124, 520] on button "Continuar" at bounding box center [1082, 531] width 320 height 33
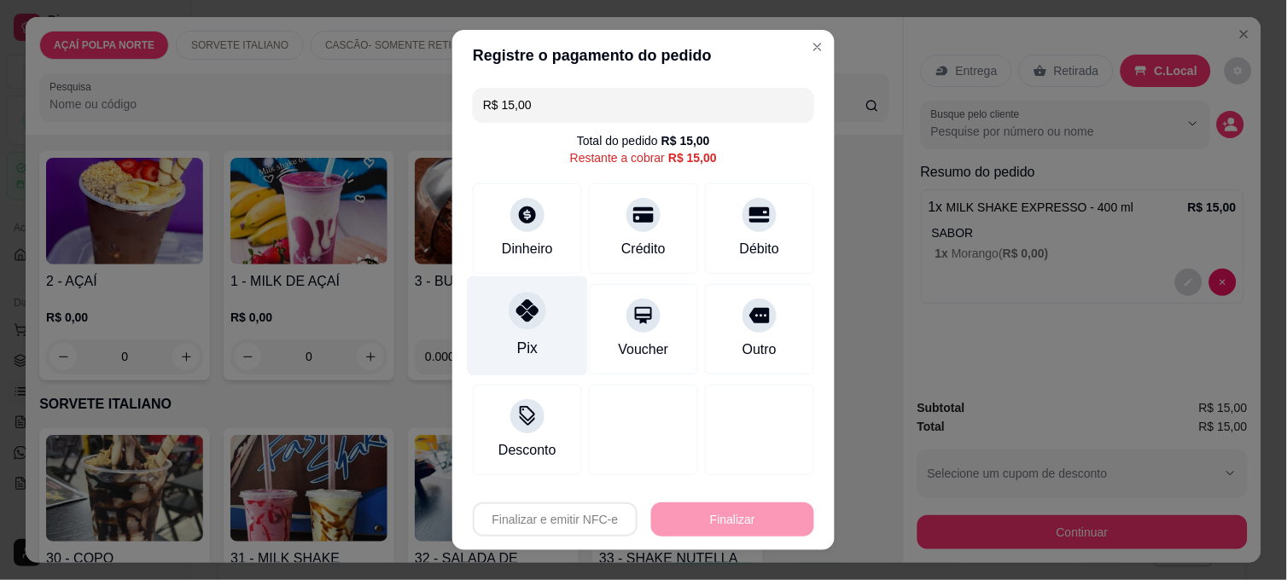
click at [517, 346] on div "Pix" at bounding box center [527, 348] width 20 height 22
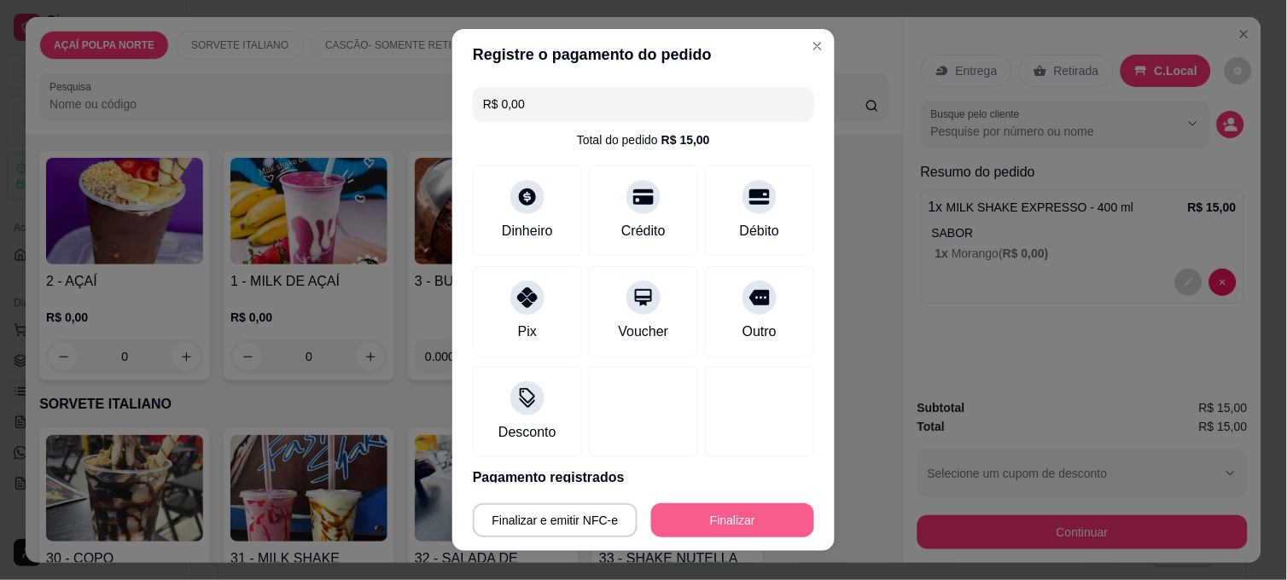
click at [681, 514] on button "Finalizar" at bounding box center [732, 520] width 163 height 34
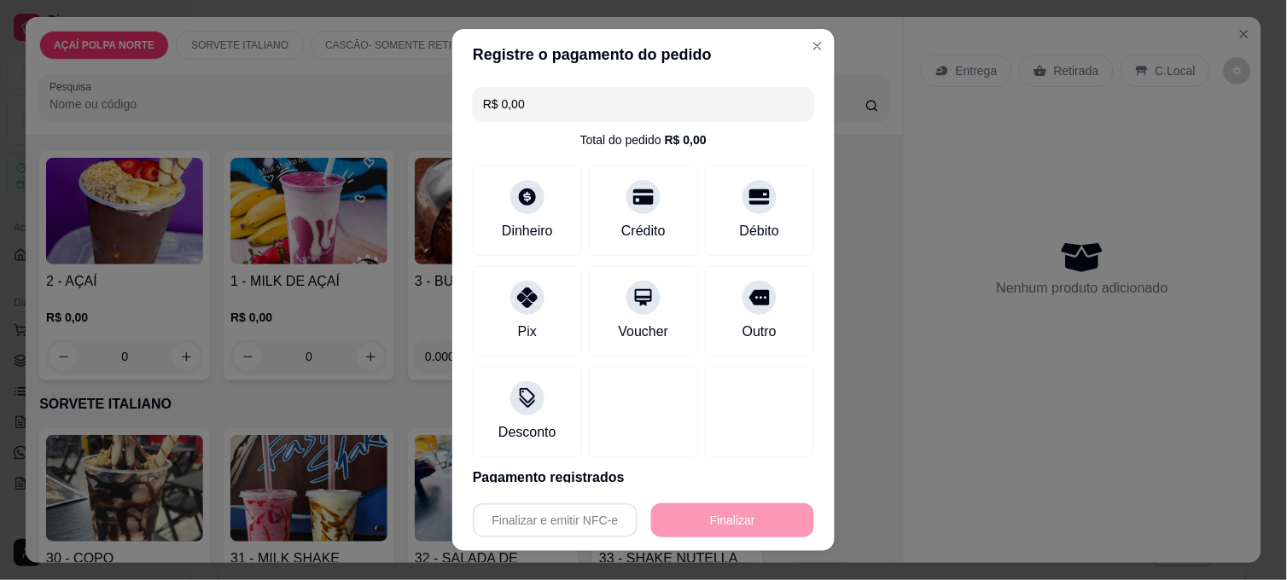
type input "-R$ 15,00"
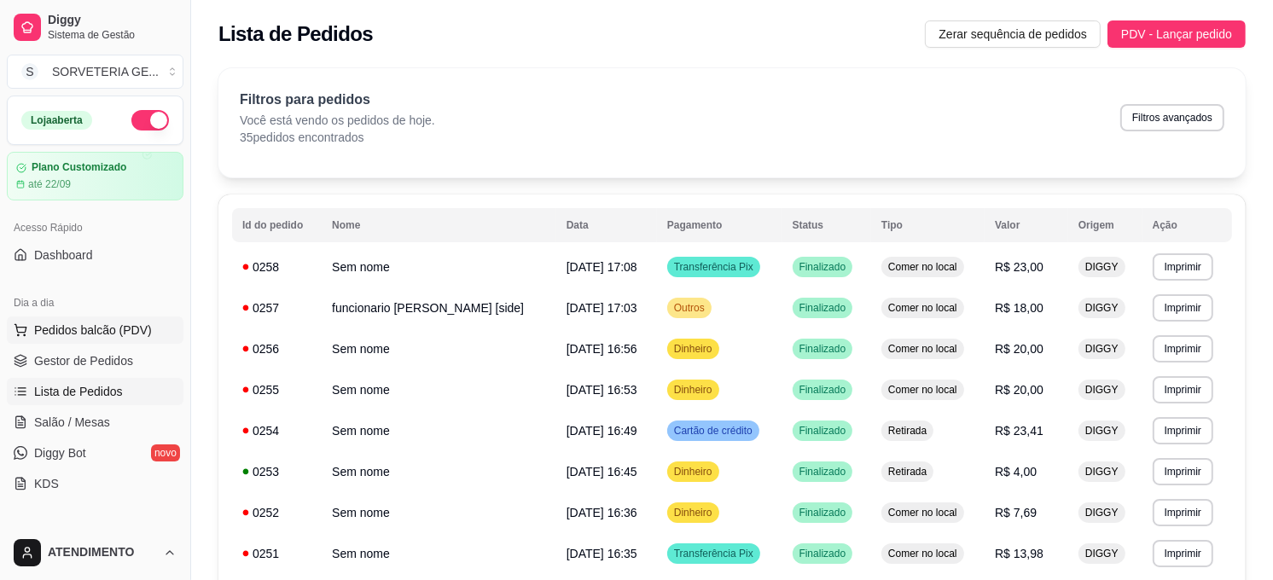
click at [131, 330] on span "Pedidos balcão (PDV)" at bounding box center [93, 330] width 118 height 17
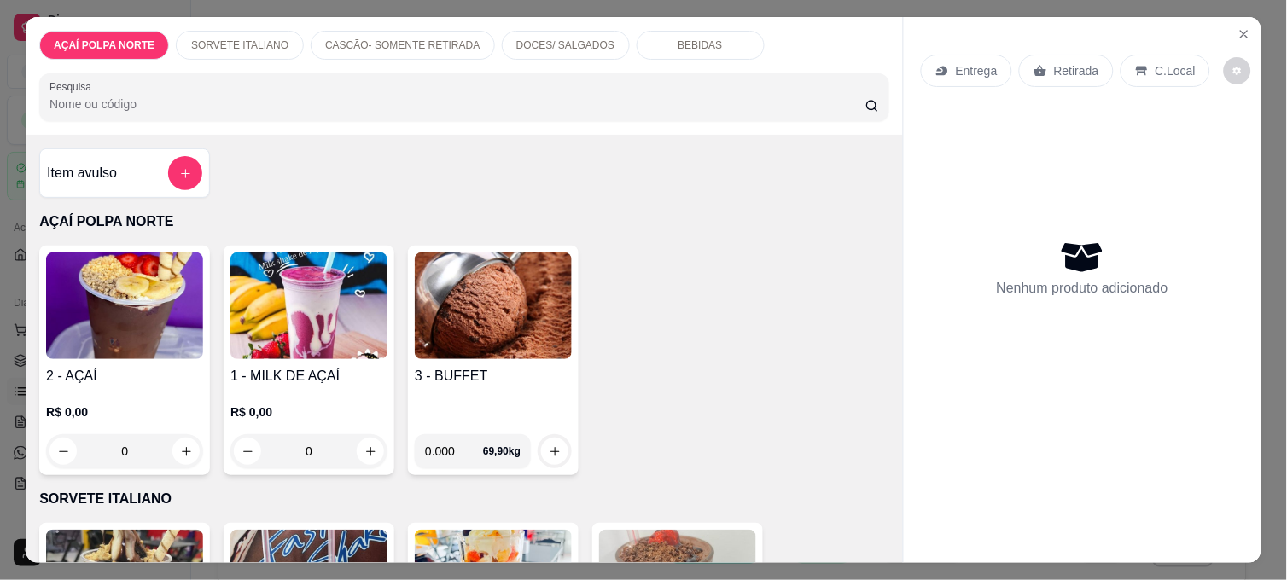
click at [501, 333] on img at bounding box center [493, 306] width 157 height 107
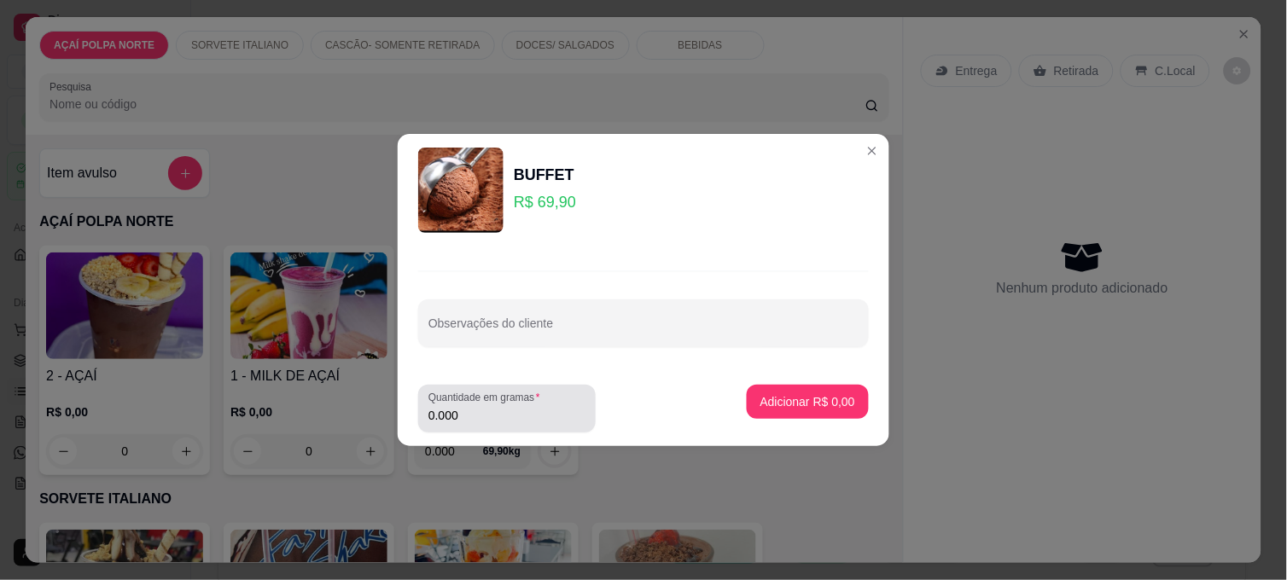
click at [496, 413] on input "0.000" at bounding box center [506, 415] width 157 height 17
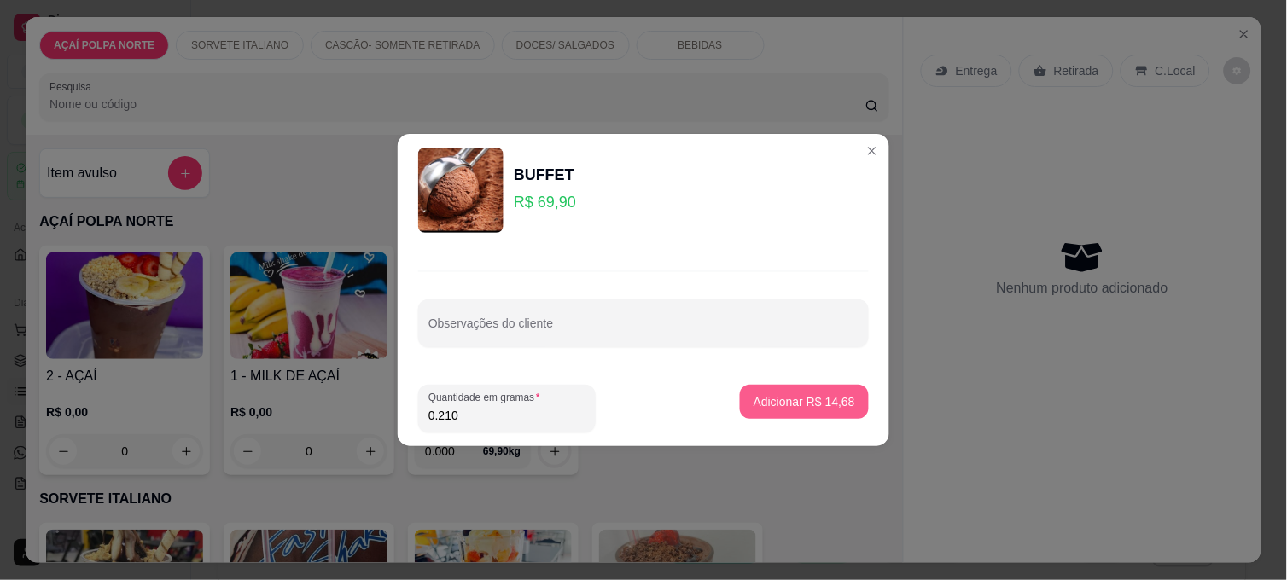
type input "0.210"
click at [766, 399] on p "Adicionar R$ 14,68" at bounding box center [804, 401] width 99 height 16
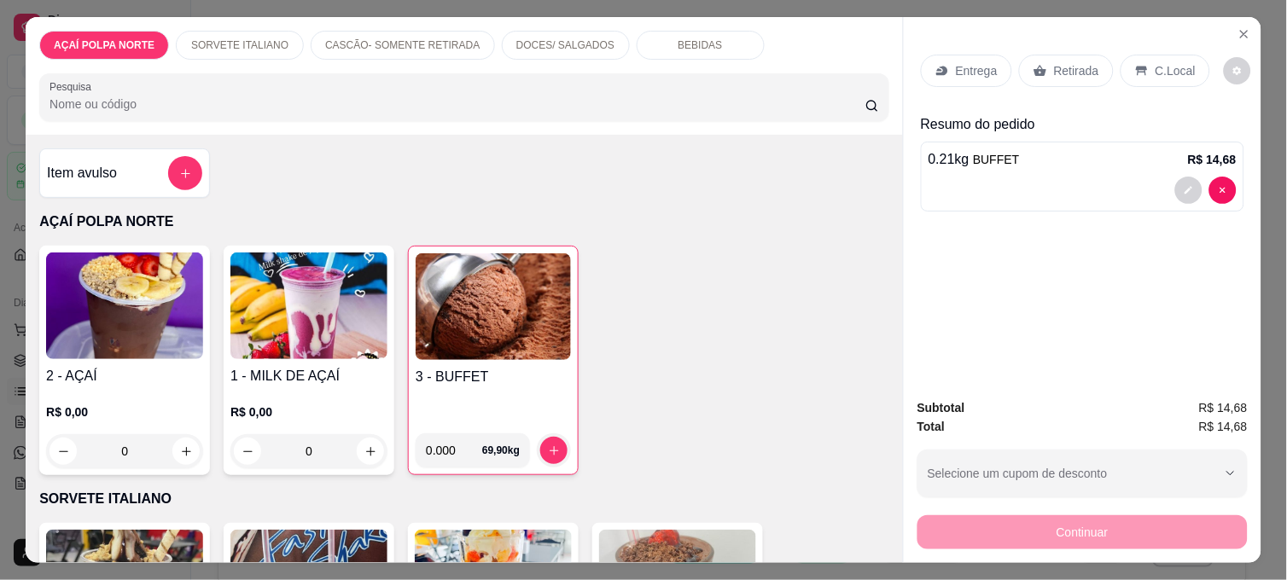
click at [488, 303] on img at bounding box center [493, 306] width 155 height 107
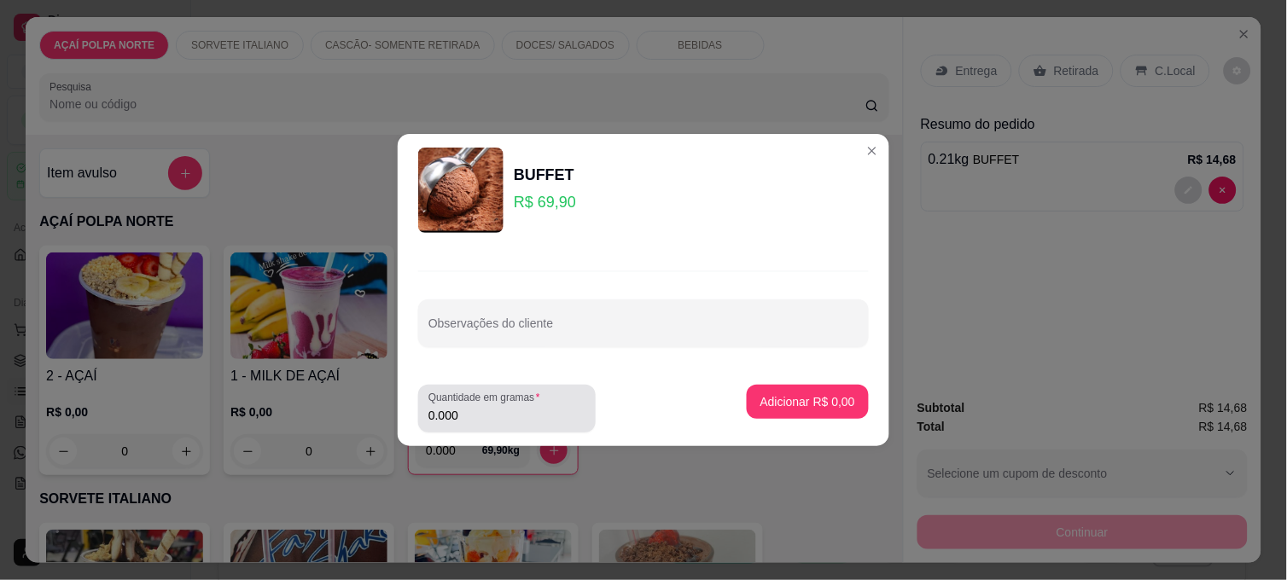
click at [514, 414] on input "0.000" at bounding box center [506, 415] width 157 height 17
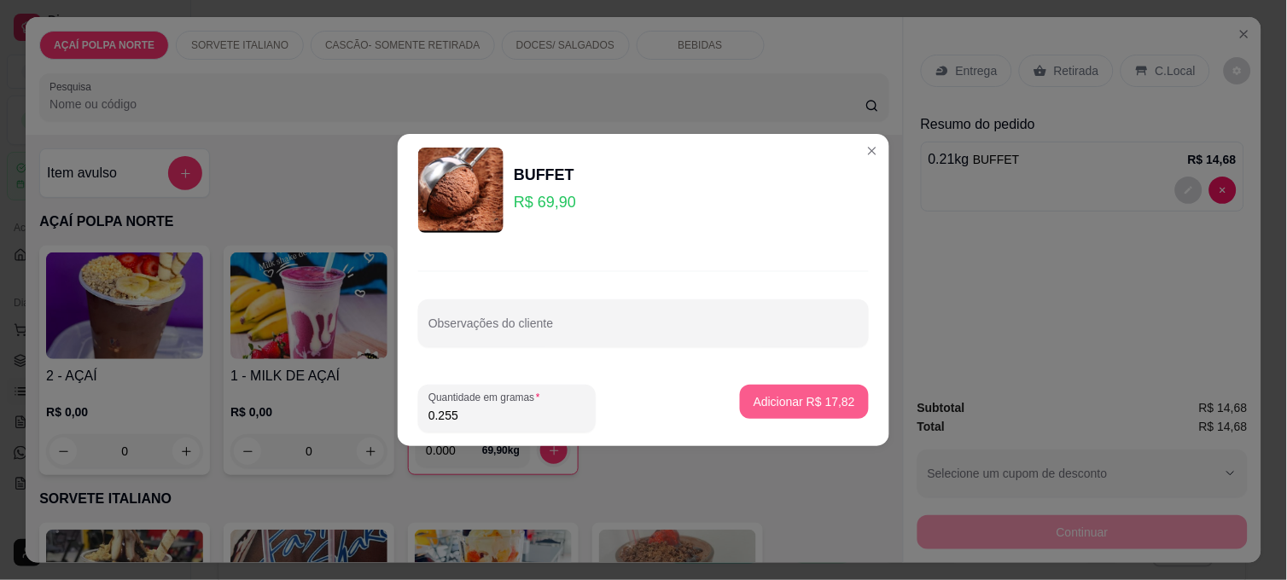
type input "0.255"
click at [758, 401] on p "Adicionar R$ 17,82" at bounding box center [804, 401] width 99 height 16
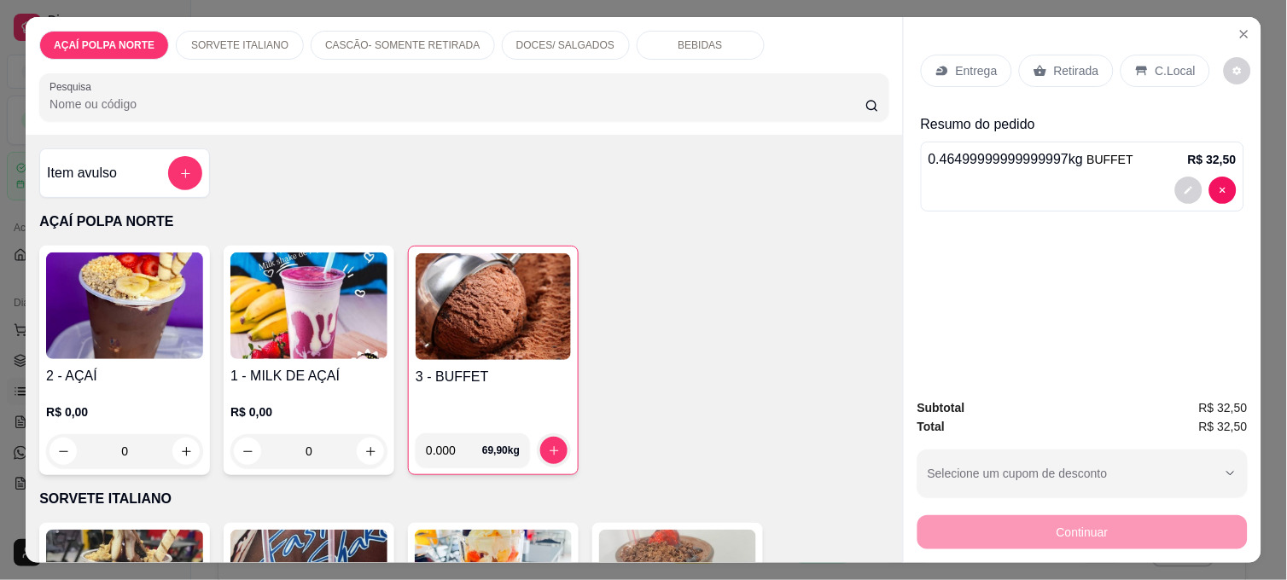
click at [1161, 62] on p "C.Local" at bounding box center [1175, 70] width 40 height 17
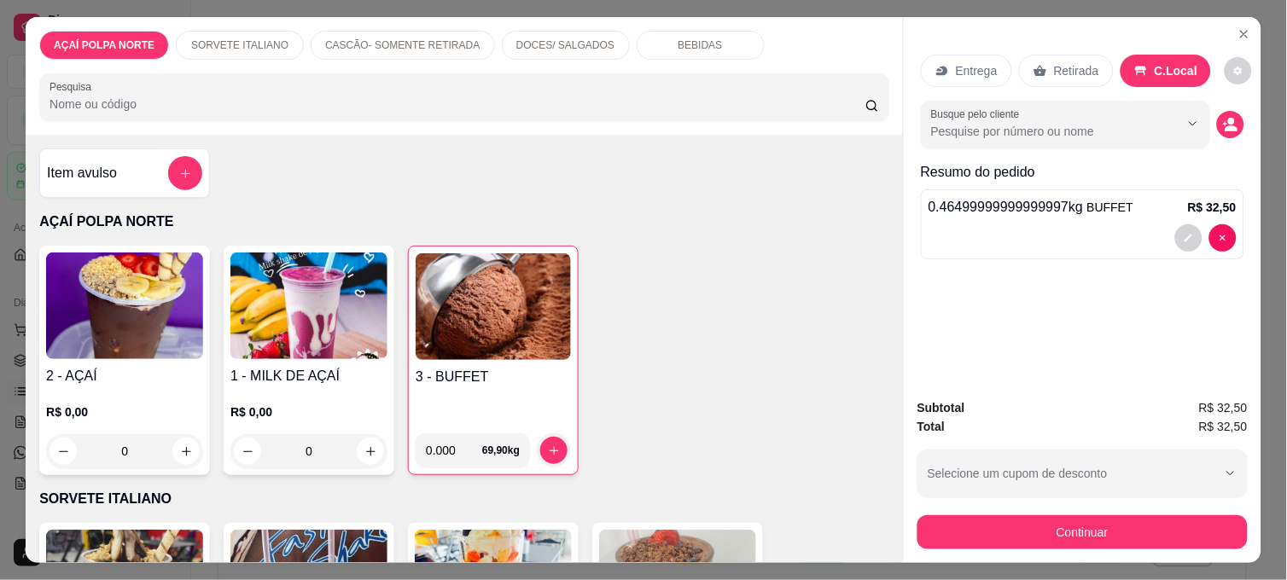
click at [1203, 511] on div "Continuar" at bounding box center [1082, 530] width 330 height 38
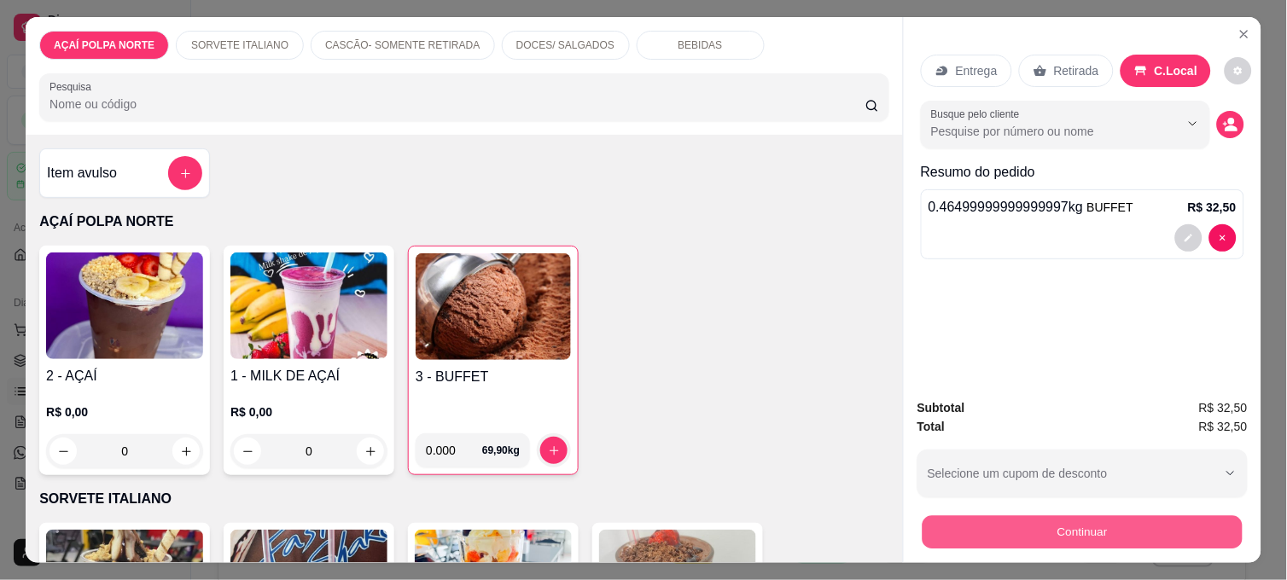
click at [1209, 523] on button "Continuar" at bounding box center [1082, 531] width 320 height 33
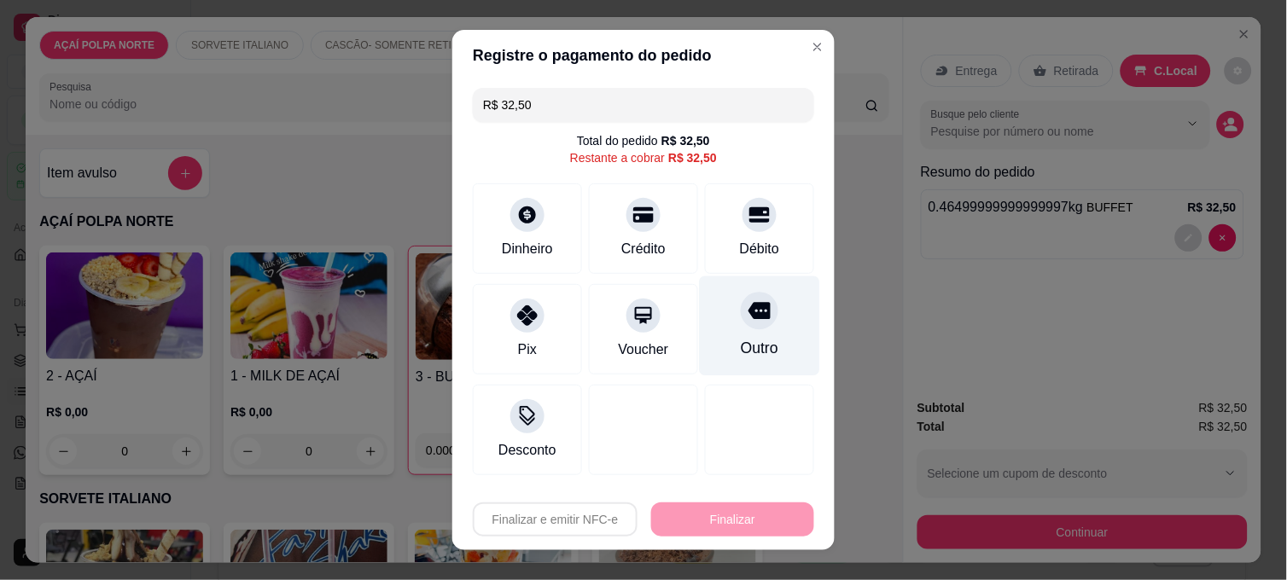
drag, startPoint x: 644, startPoint y: 224, endPoint x: 689, endPoint y: 279, distance: 70.4
click at [652, 229] on div "Crédito" at bounding box center [643, 228] width 109 height 90
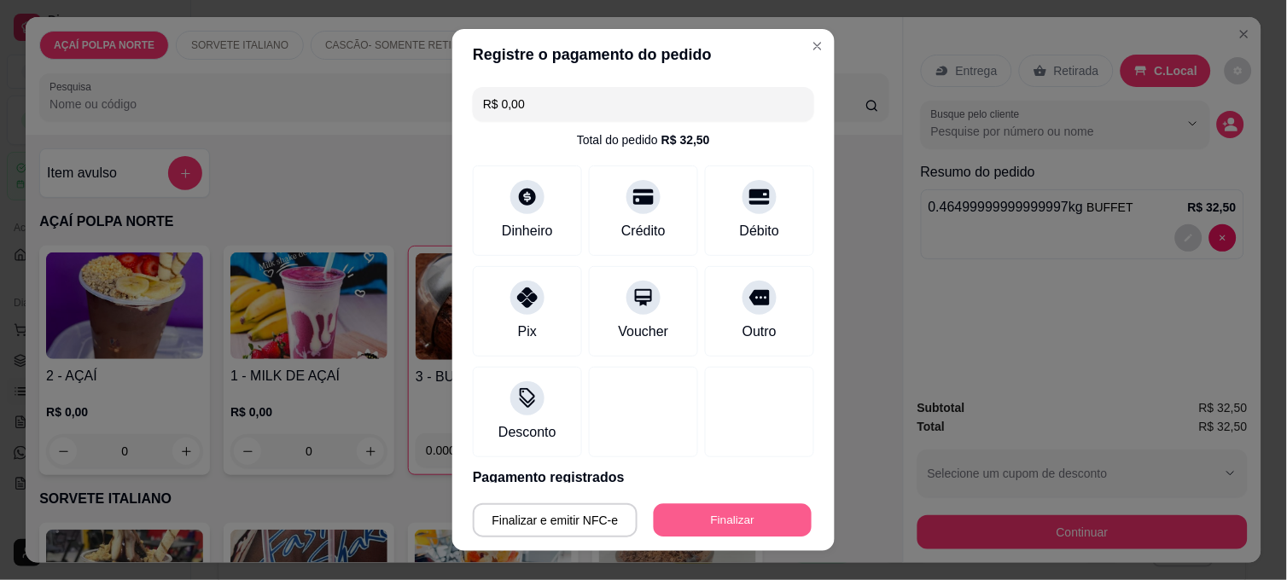
click at [761, 520] on button "Finalizar" at bounding box center [733, 520] width 158 height 33
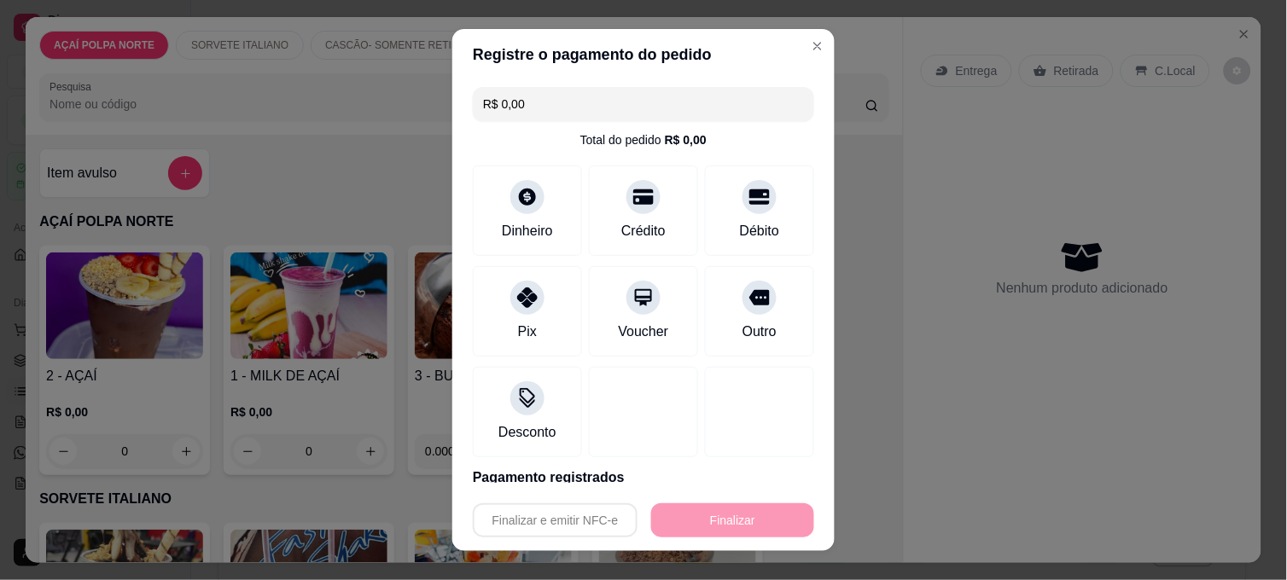
type input "-R$ 32,50"
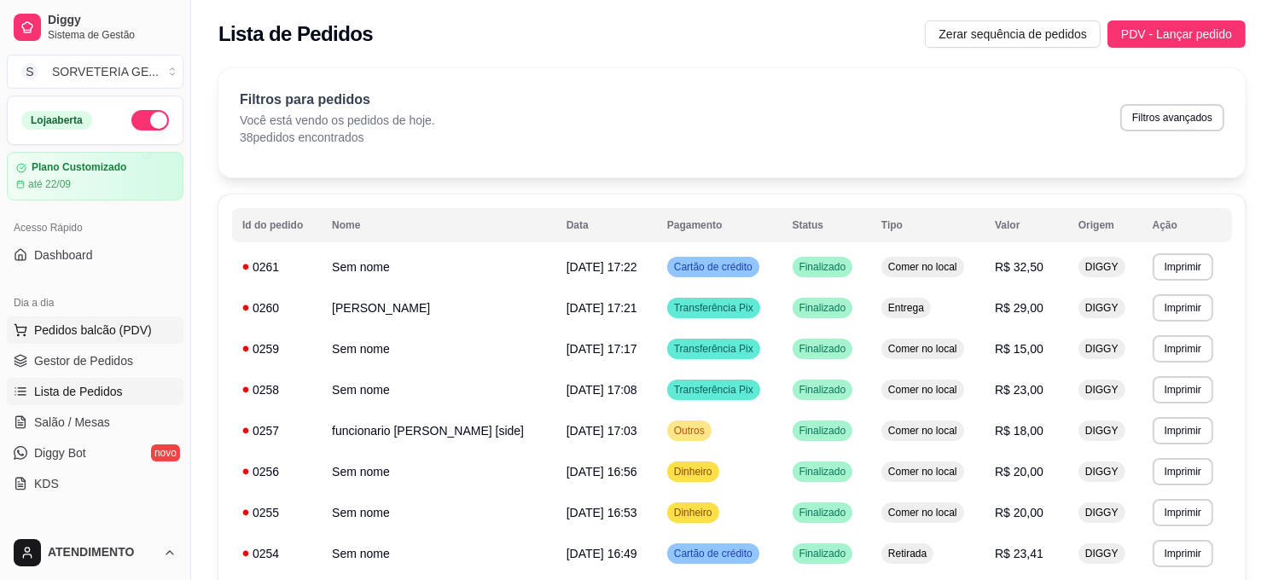
click at [108, 331] on span "Pedidos balcão (PDV)" at bounding box center [93, 330] width 118 height 17
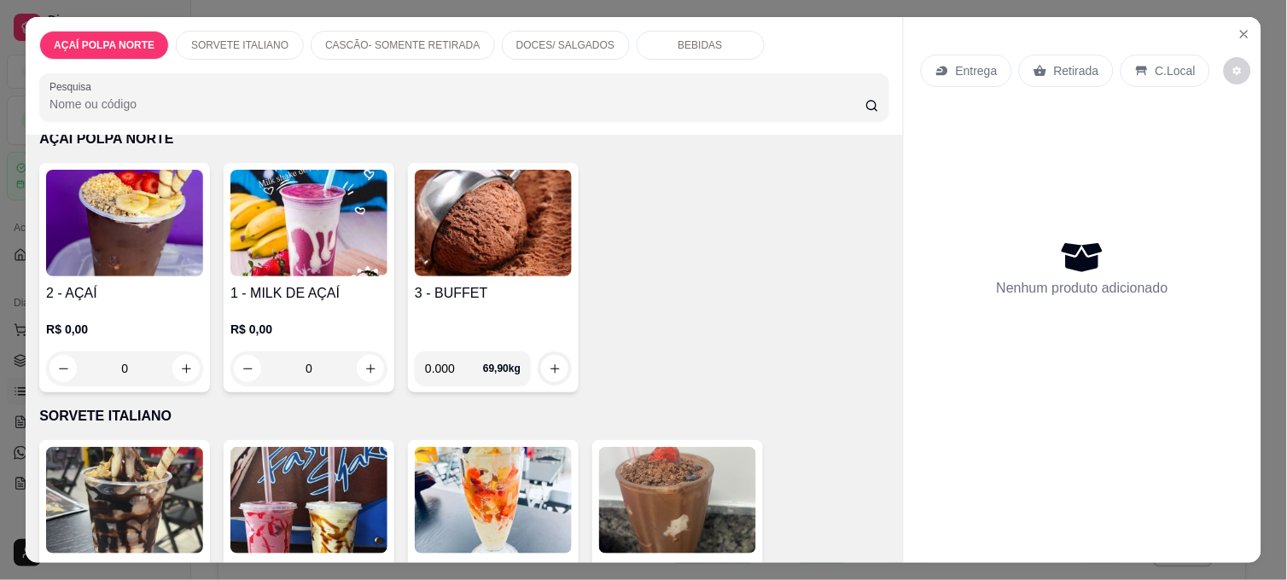
scroll to position [95, 0]
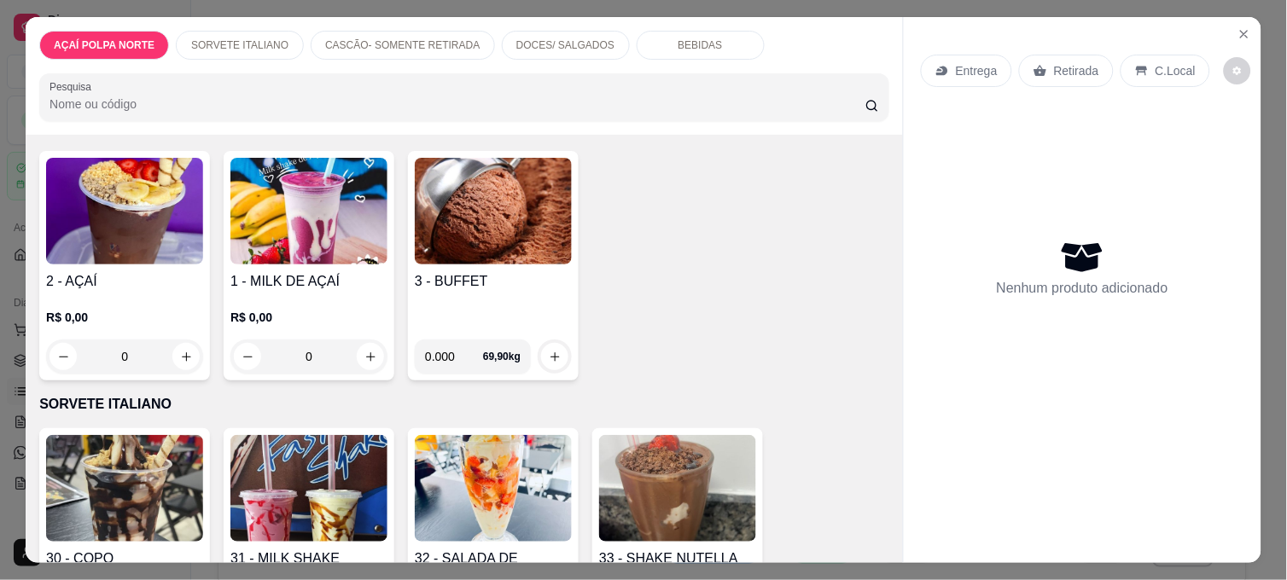
click at [108, 296] on div "R$ 0,00 0" at bounding box center [124, 333] width 157 height 82
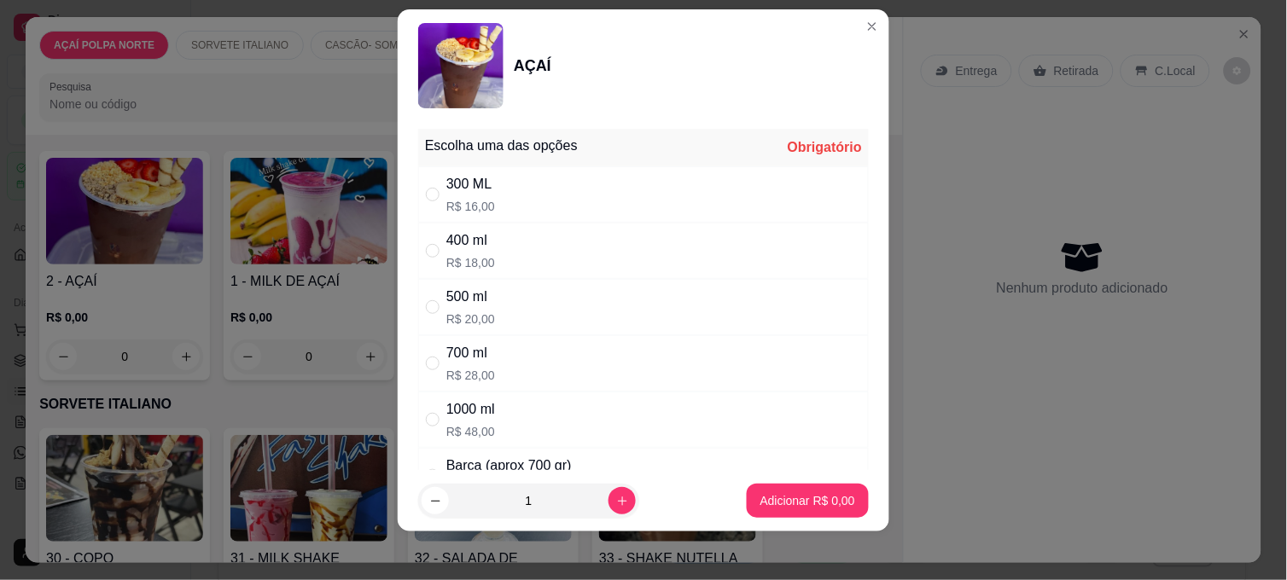
scroll to position [26, 0]
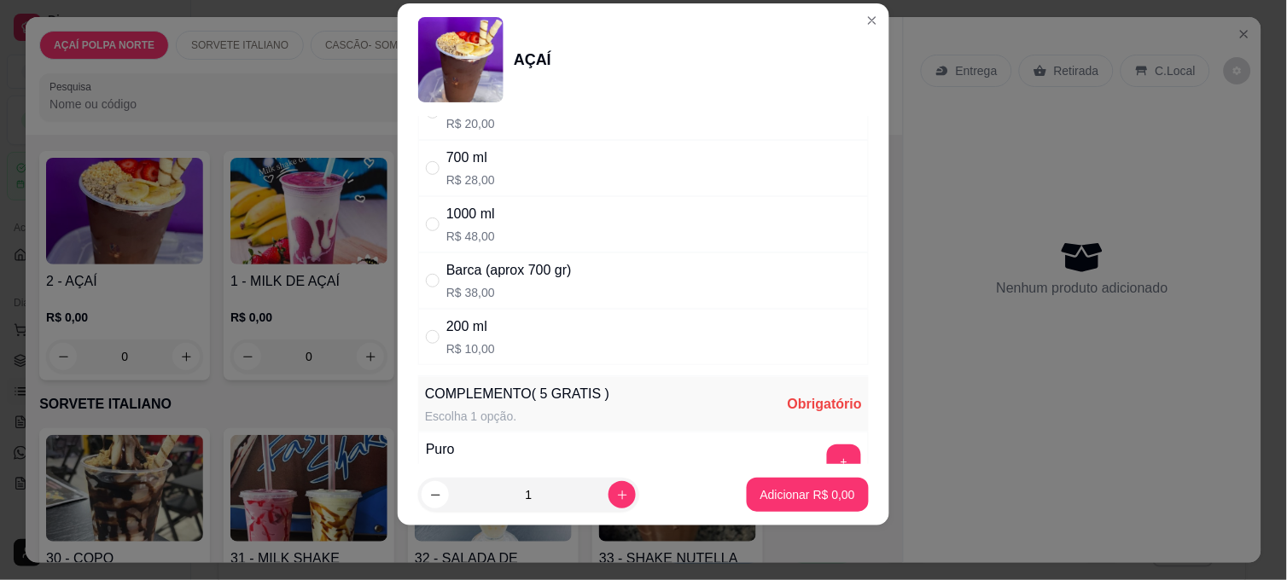
click at [581, 348] on div "200 ml R$ 10,00" at bounding box center [643, 337] width 450 height 56
radio input "true"
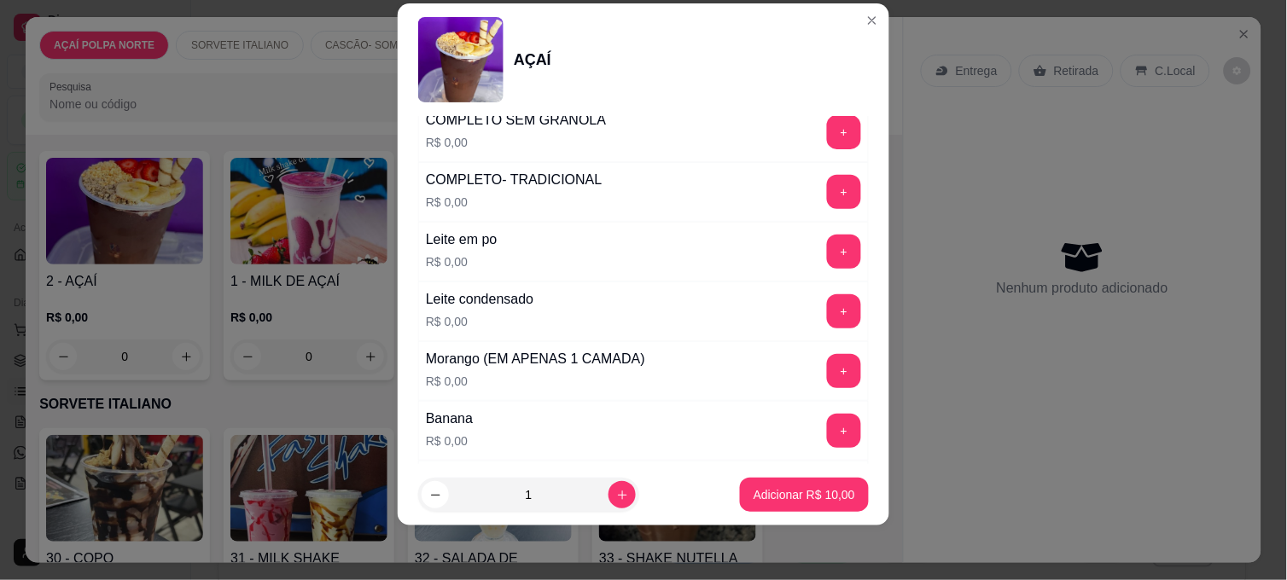
scroll to position [853, 0]
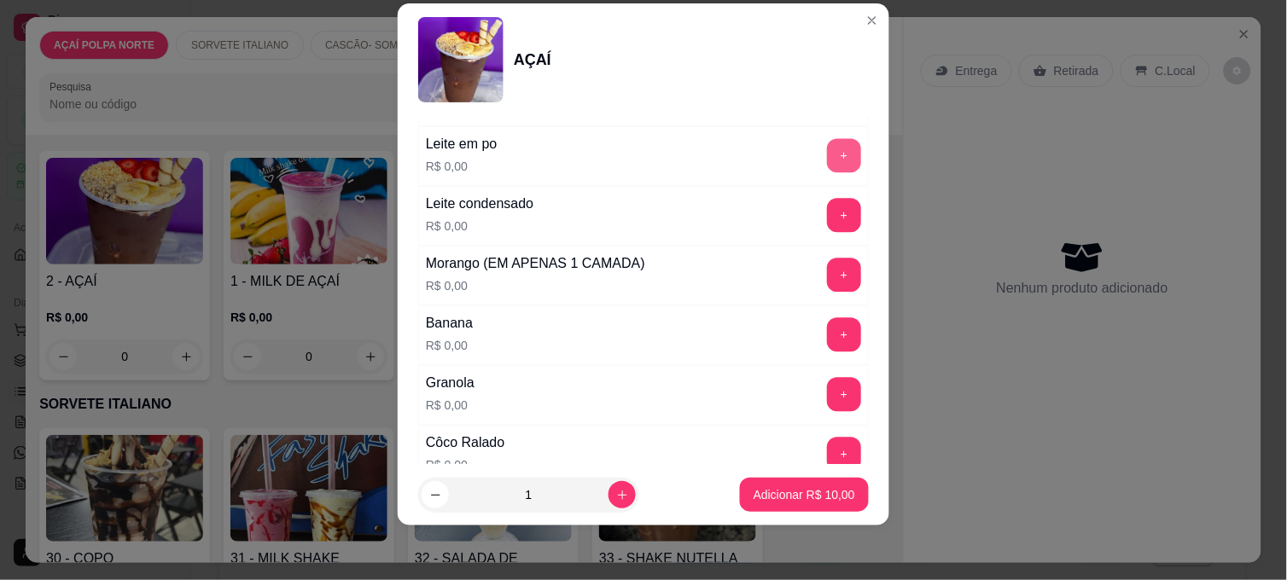
click at [827, 150] on button "+" at bounding box center [844, 156] width 34 height 34
click at [827, 331] on button "+" at bounding box center [844, 335] width 34 height 34
click at [827, 274] on button "+" at bounding box center [844, 276] width 34 height 34
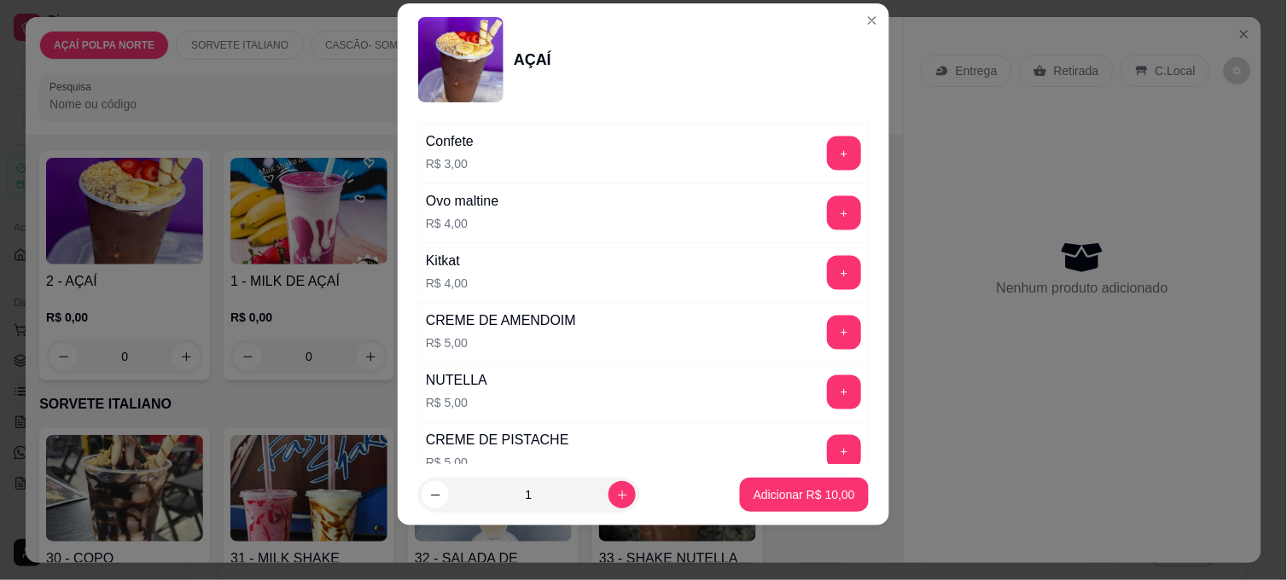
scroll to position [2202, 0]
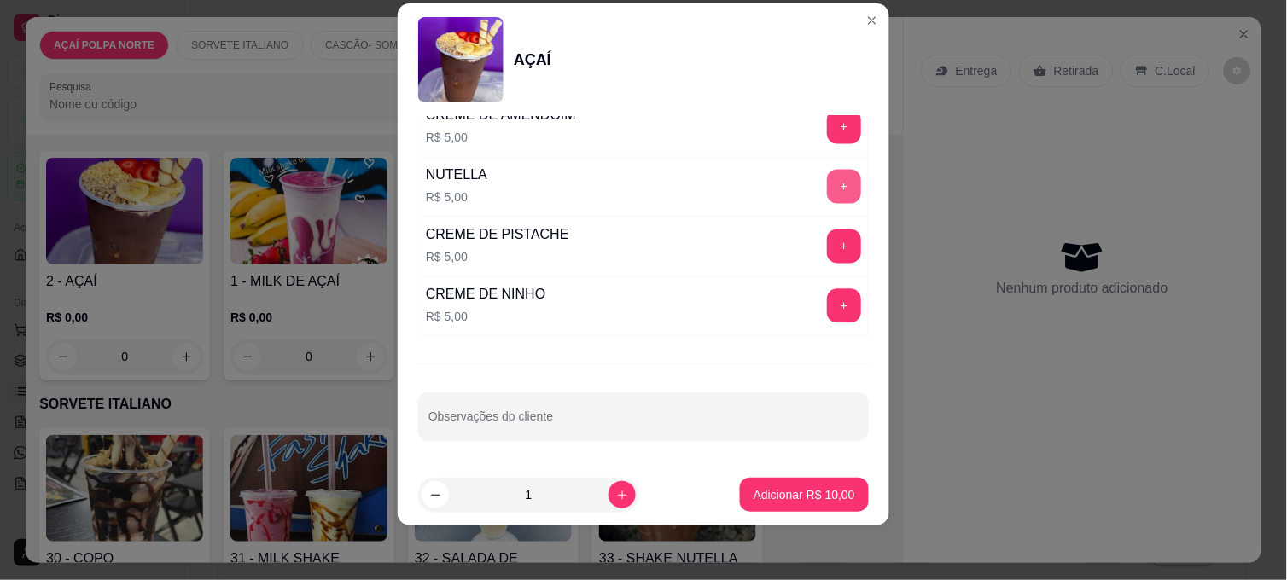
click at [827, 176] on button "+" at bounding box center [844, 187] width 34 height 34
click at [808, 491] on p "Adicionar R$ 15,00" at bounding box center [804, 494] width 102 height 17
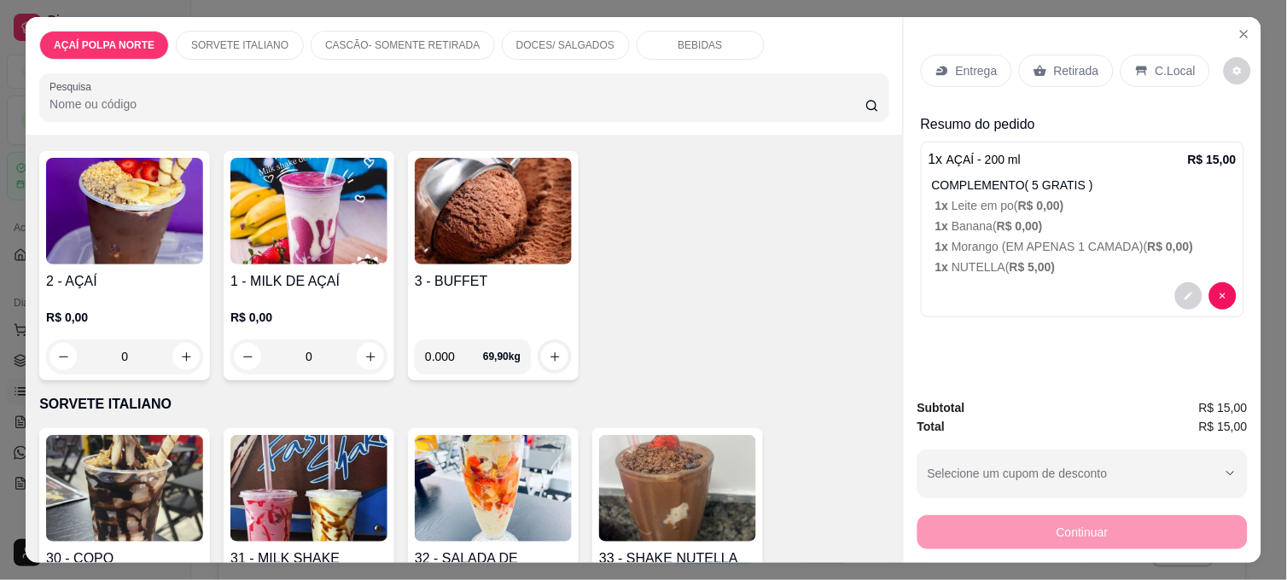
drag, startPoint x: 1158, startPoint y: 70, endPoint x: 1150, endPoint y: 91, distance: 22.7
click at [1156, 70] on p "C.Local" at bounding box center [1175, 70] width 40 height 17
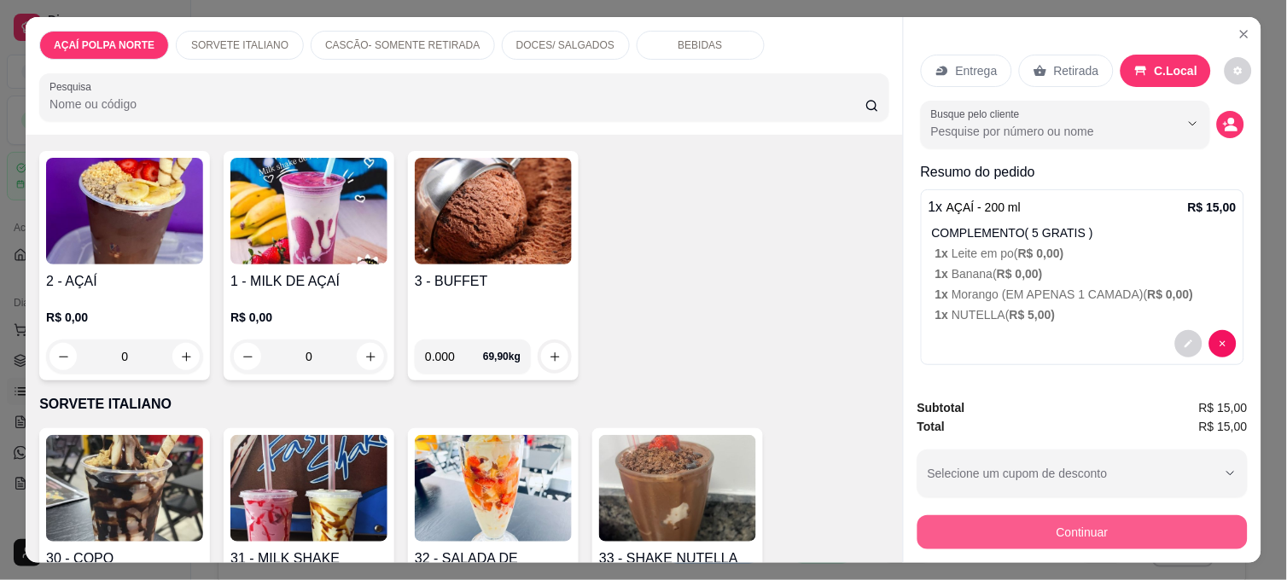
click at [1172, 527] on button "Continuar" at bounding box center [1082, 532] width 330 height 34
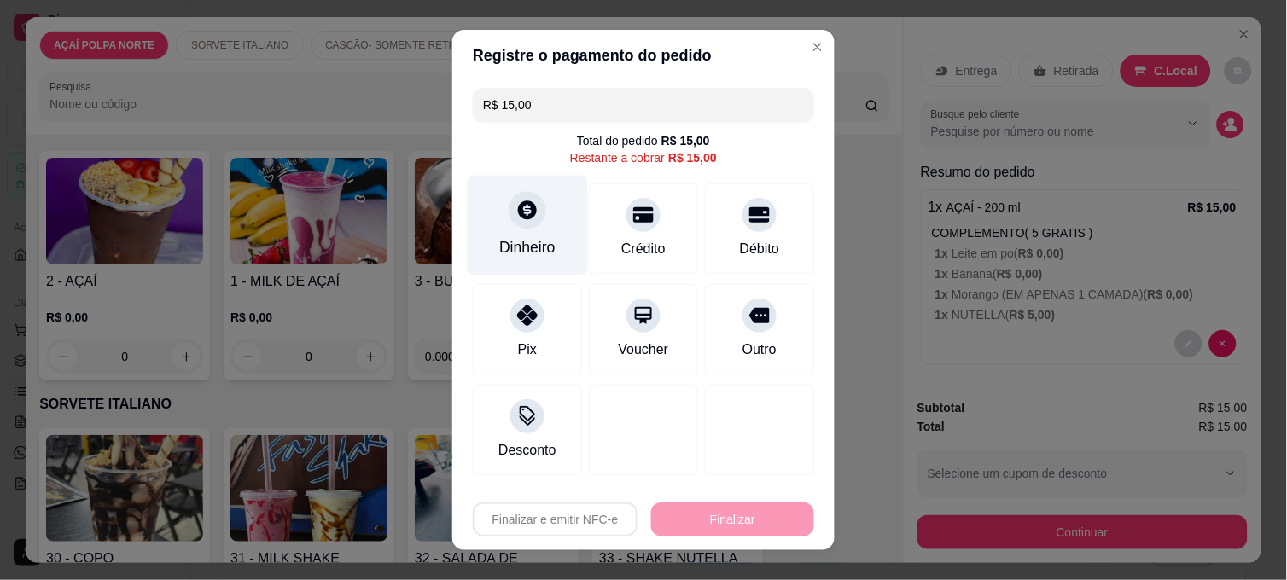
click at [519, 212] on icon at bounding box center [527, 210] width 22 height 22
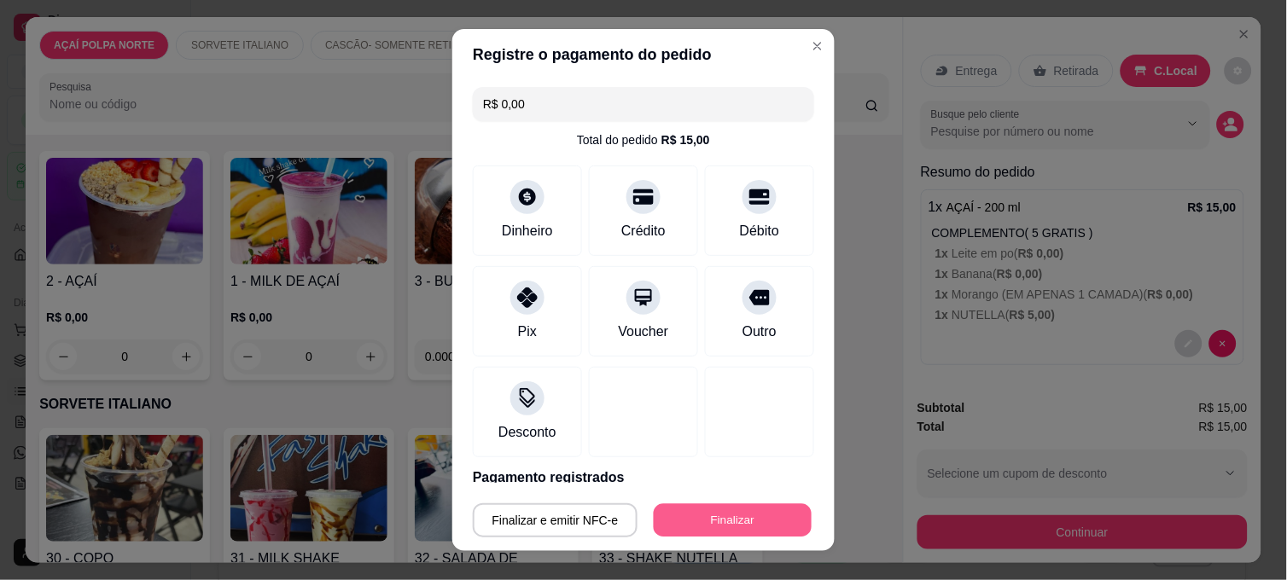
click at [768, 516] on button "Finalizar" at bounding box center [733, 520] width 158 height 33
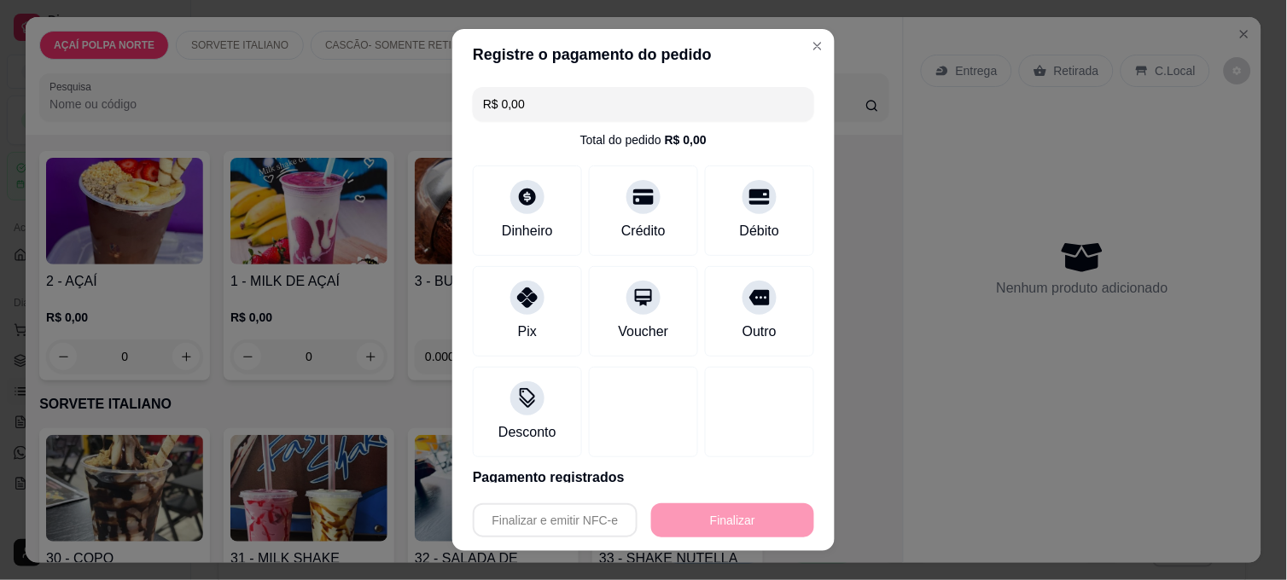
type input "-R$ 15,00"
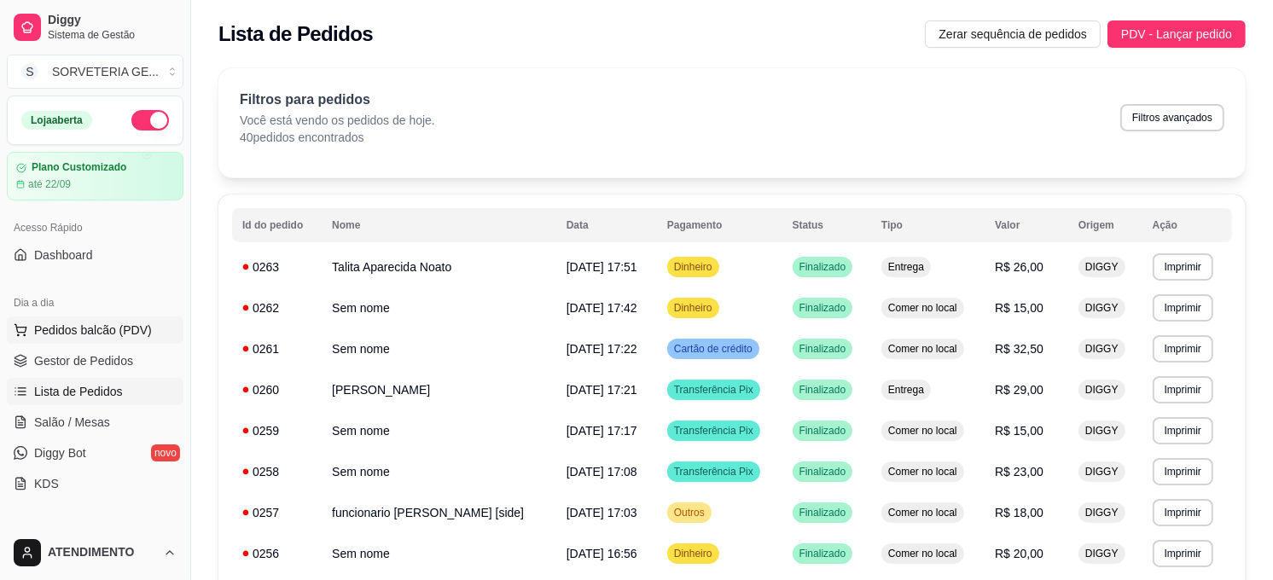
click at [108, 338] on span "Pedidos balcão (PDV)" at bounding box center [93, 330] width 118 height 17
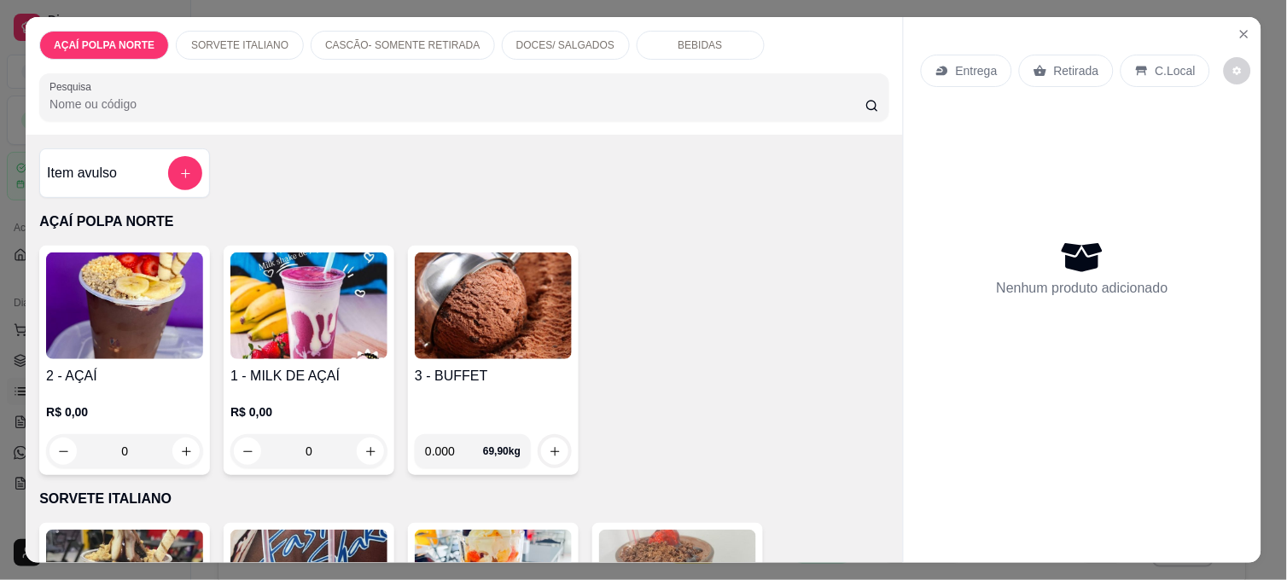
click at [167, 387] on div "R$ 0,00 0" at bounding box center [124, 428] width 157 height 82
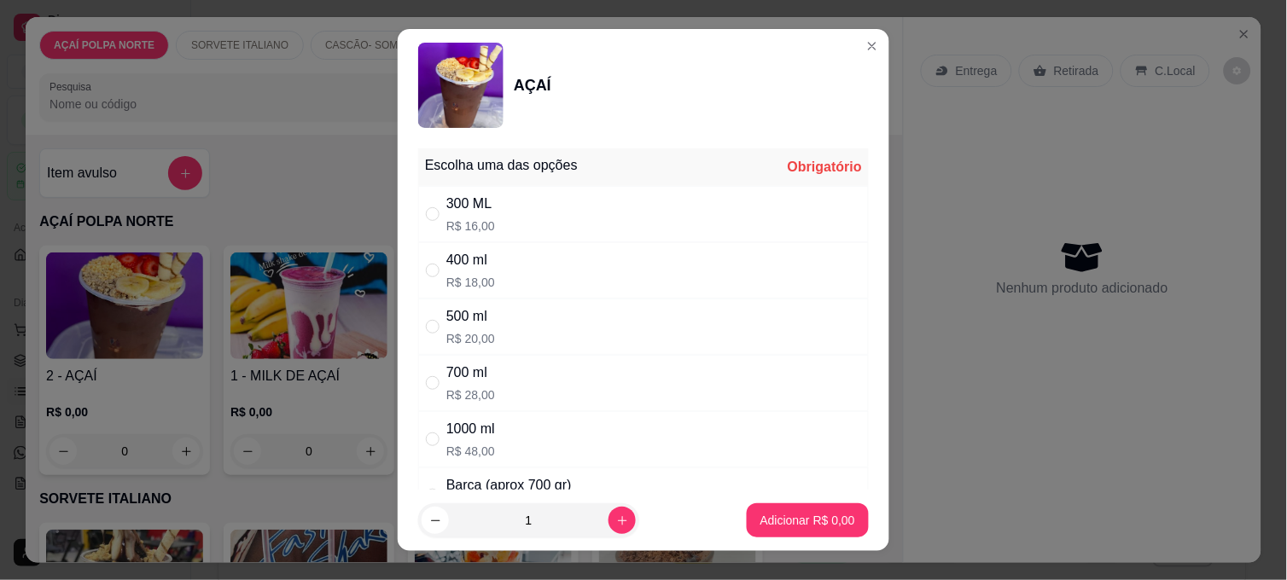
click at [518, 217] on div "300 ML R$ 16,00" at bounding box center [643, 214] width 450 height 56
radio input "true"
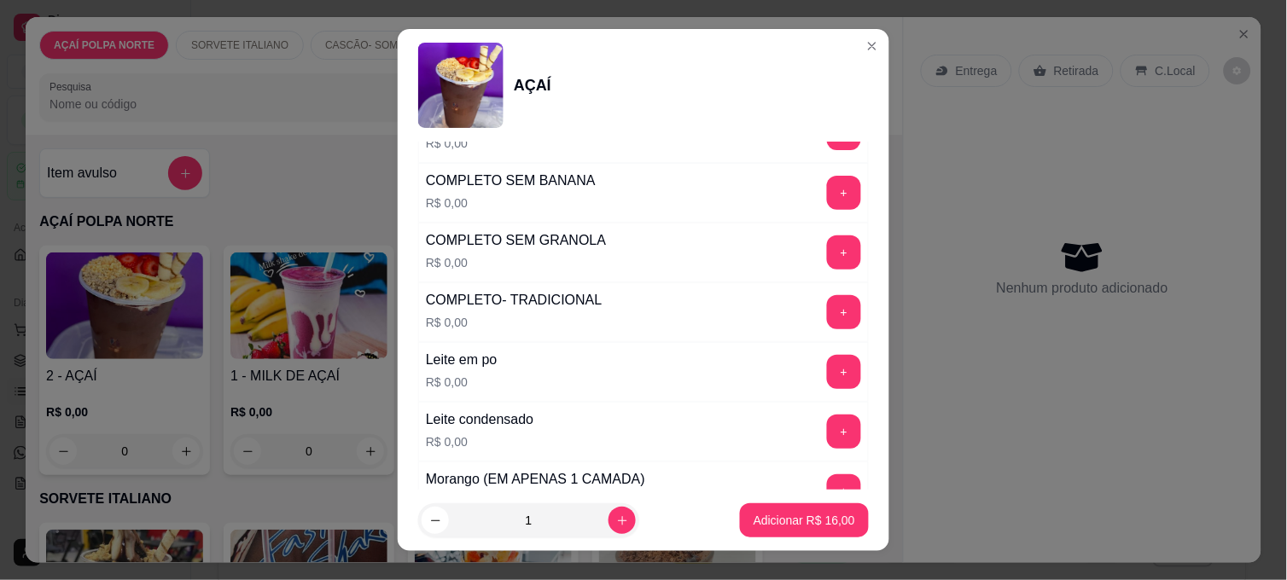
scroll to position [758, 0]
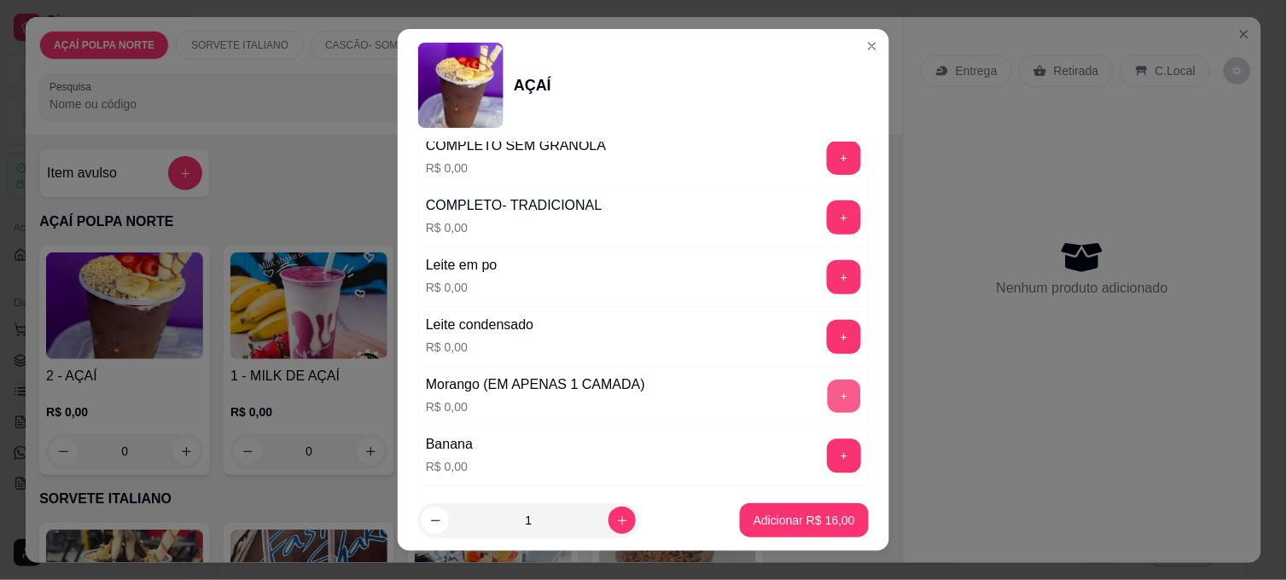
click at [828, 389] on button "+" at bounding box center [844, 397] width 33 height 33
click at [827, 285] on button "+" at bounding box center [844, 277] width 34 height 34
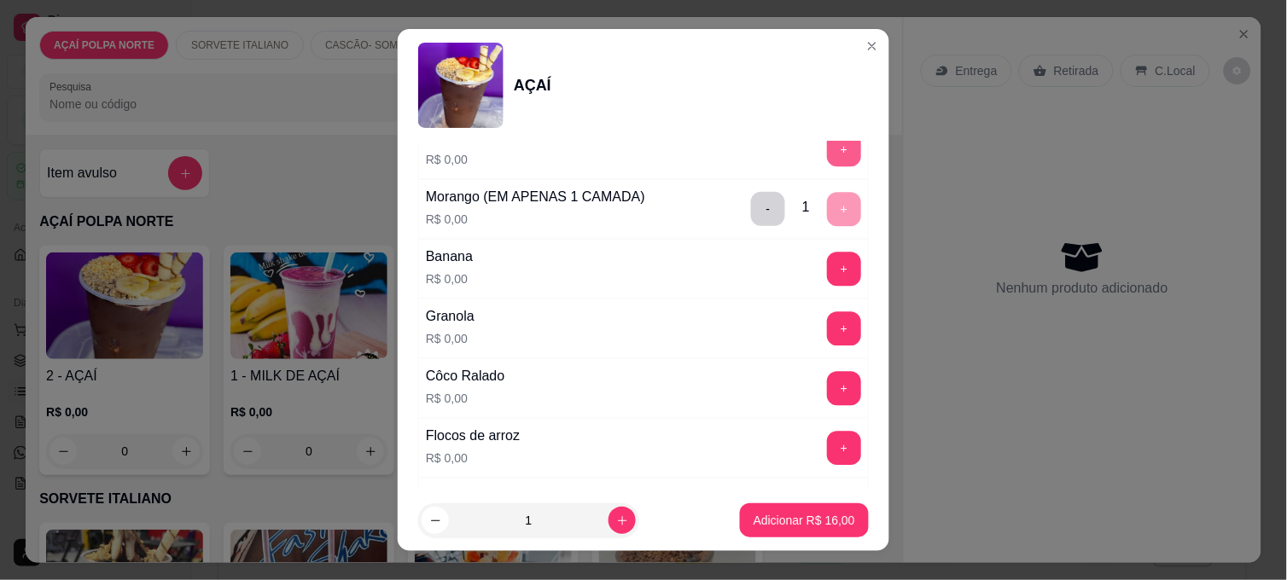
scroll to position [948, 0]
click at [827, 331] on button "+" at bounding box center [844, 326] width 34 height 34
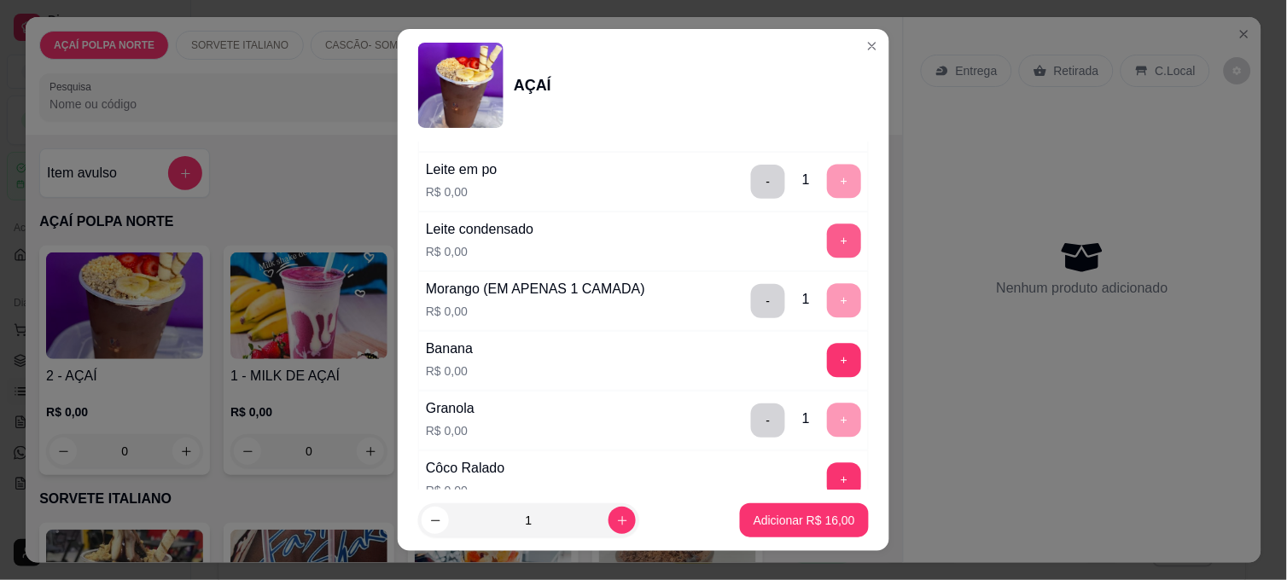
click at [827, 252] on button "+" at bounding box center [844, 241] width 34 height 34
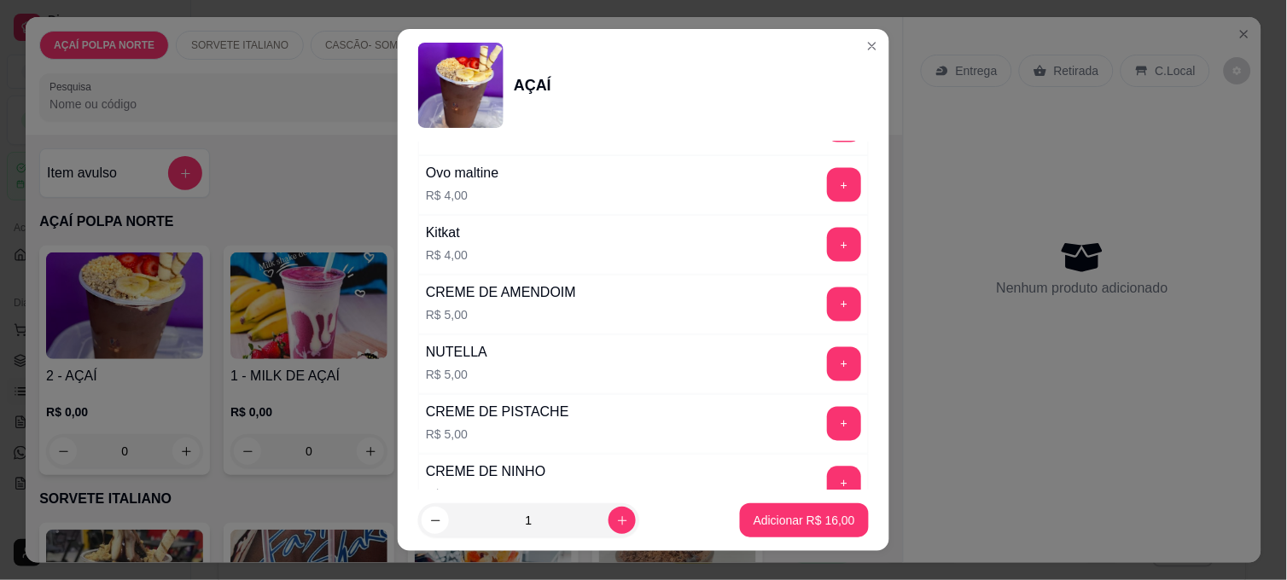
scroll to position [2085, 0]
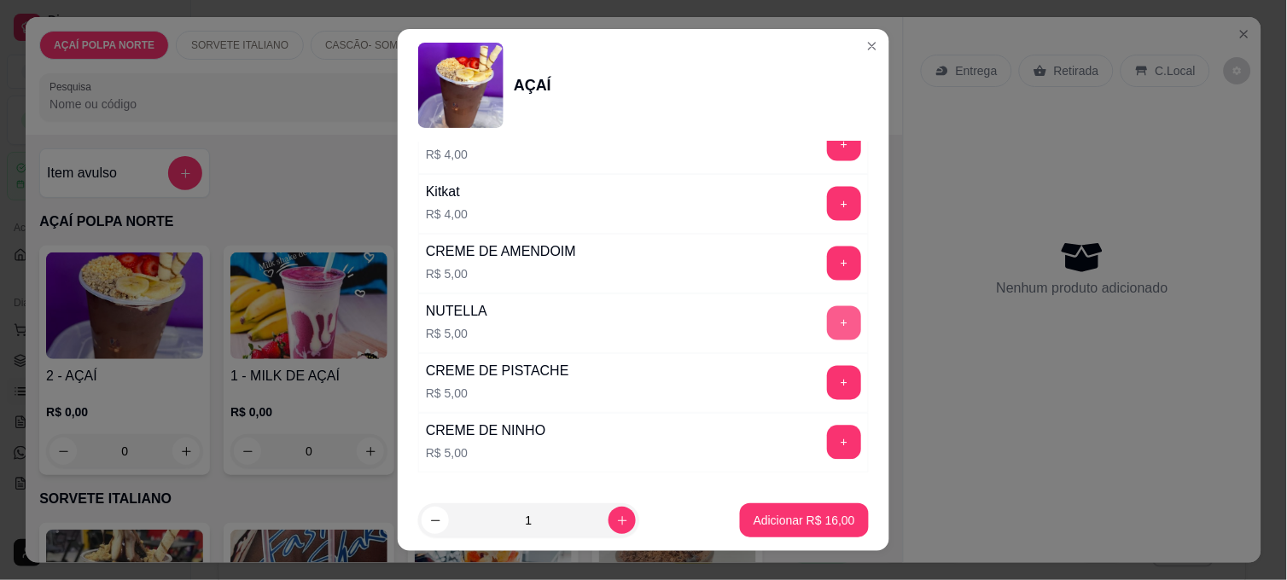
click at [827, 324] on button "+" at bounding box center [844, 323] width 34 height 34
click at [833, 507] on button "Adicionar R$ 21,00" at bounding box center [804, 520] width 129 height 34
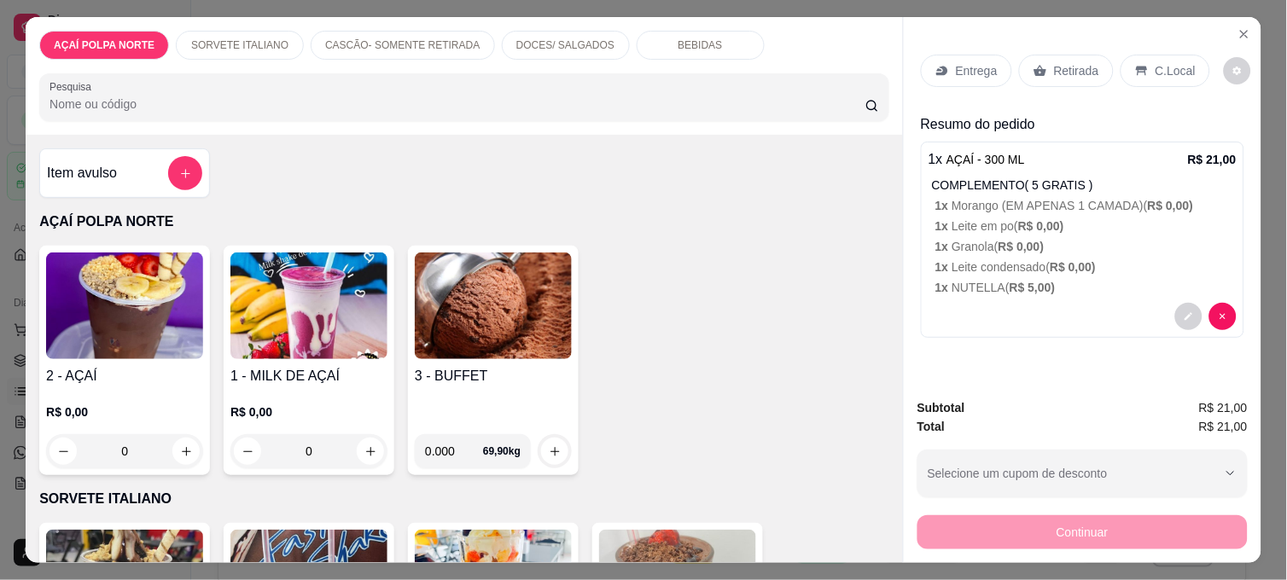
click at [165, 366] on h4 "2 - AÇAÍ" at bounding box center [124, 376] width 157 height 20
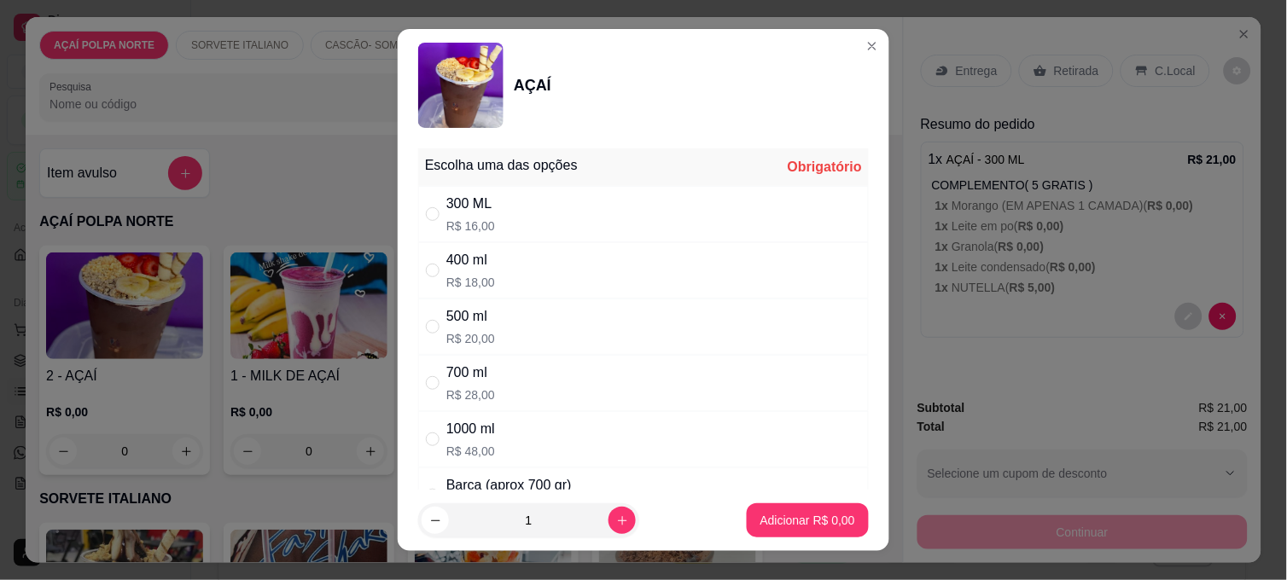
click at [495, 277] on div "400 ml R$ 18,00" at bounding box center [643, 270] width 450 height 56
radio input "true"
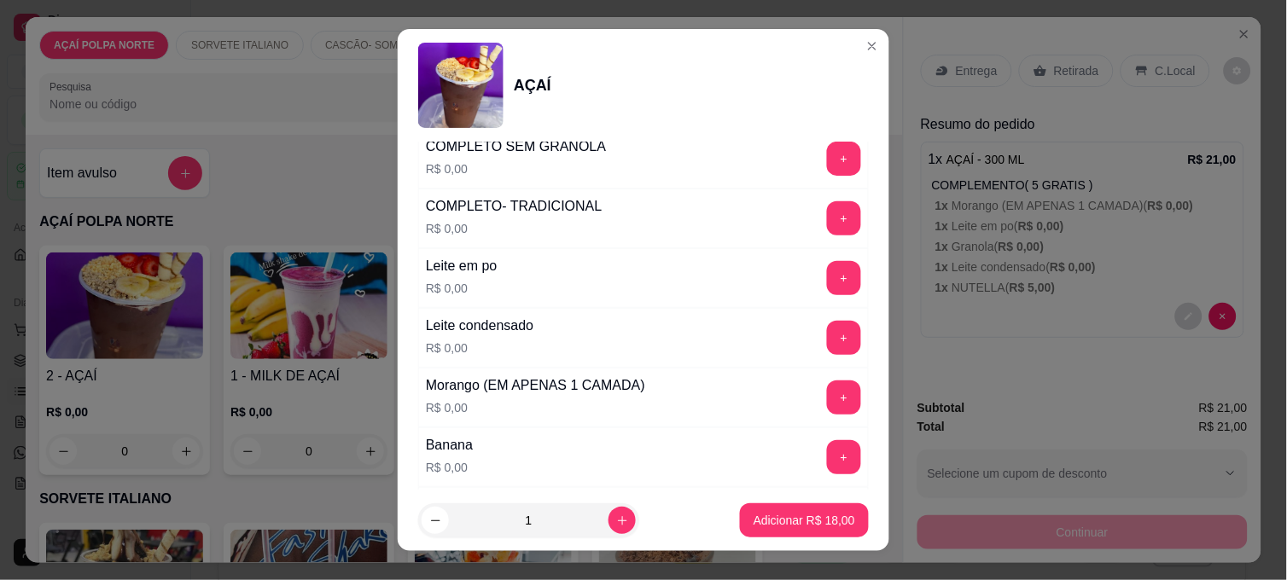
scroll to position [758, 0]
click at [828, 287] on button "+" at bounding box center [844, 277] width 33 height 33
click at [827, 330] on button "+" at bounding box center [844, 337] width 34 height 34
click at [827, 392] on button "+" at bounding box center [844, 397] width 34 height 34
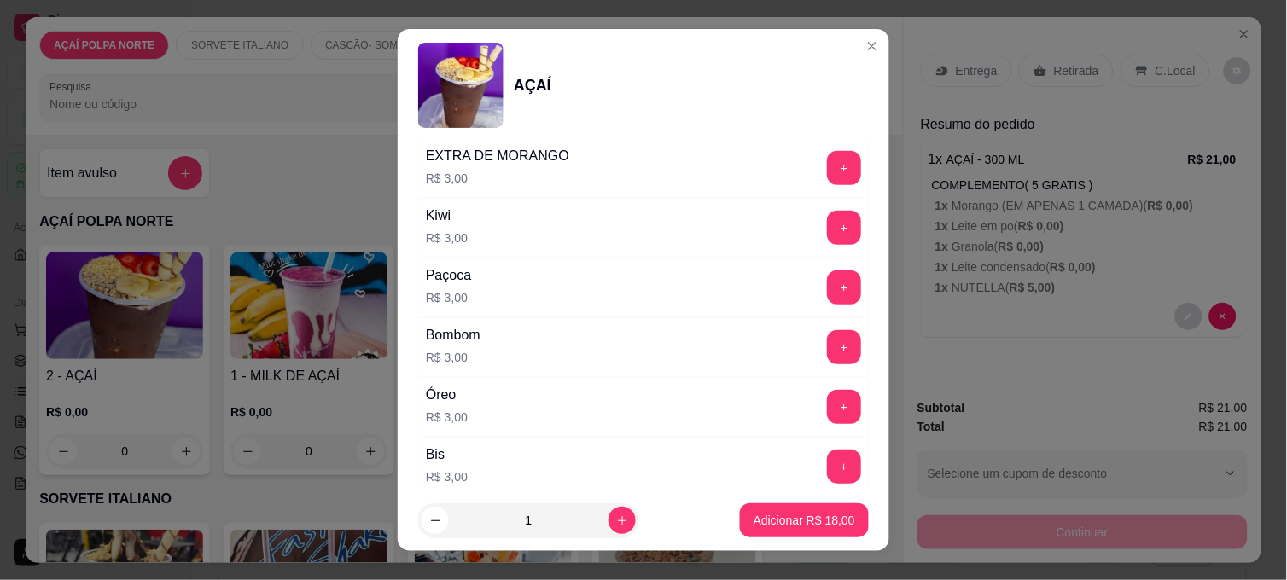
scroll to position [1611, 0]
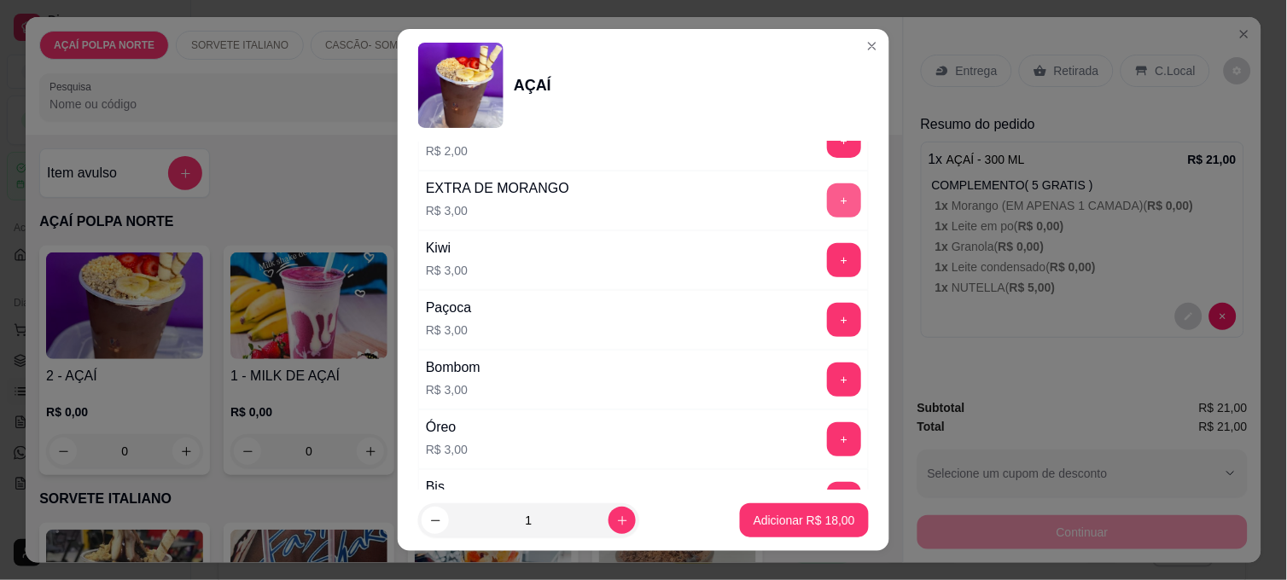
click at [827, 203] on button "+" at bounding box center [844, 200] width 34 height 34
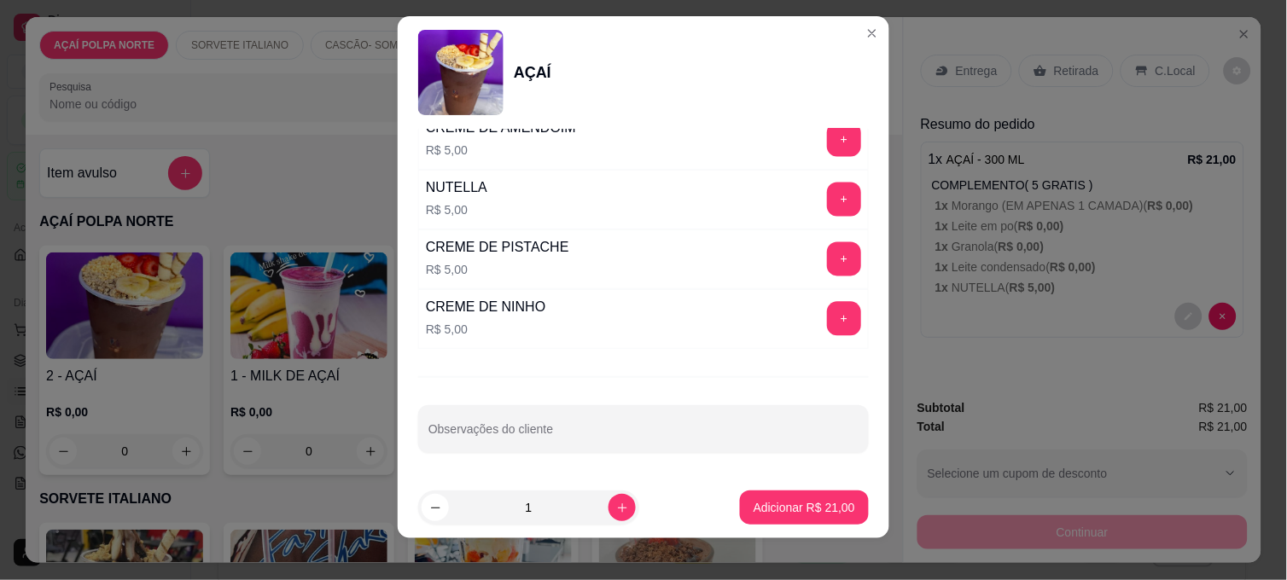
scroll to position [26, 0]
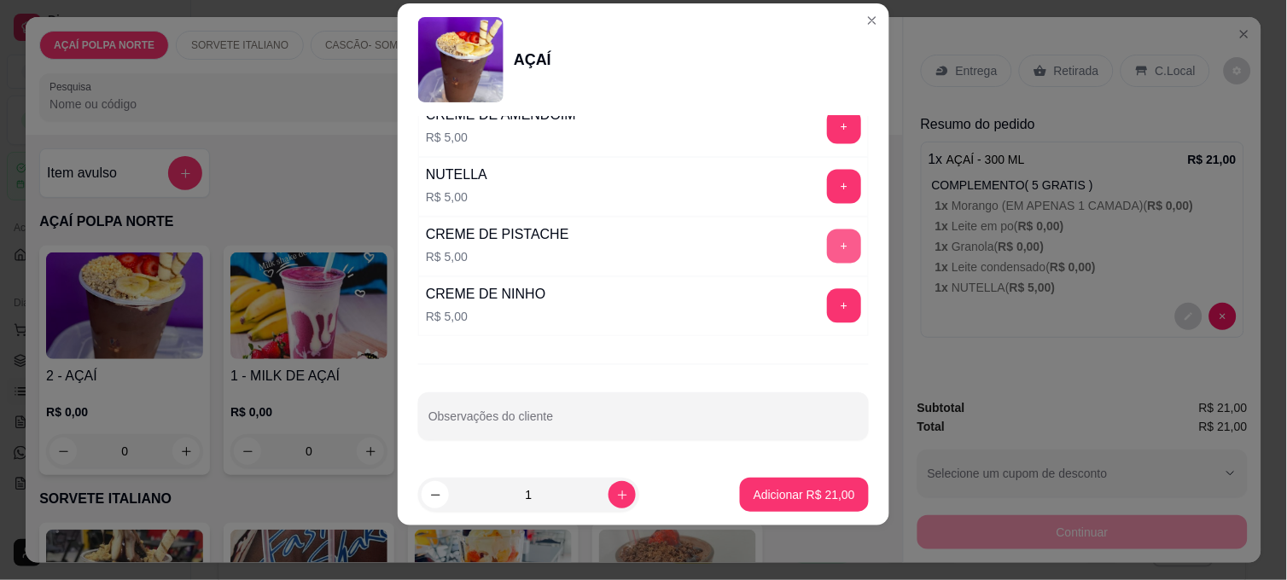
click at [827, 243] on button "+" at bounding box center [844, 247] width 34 height 34
click at [827, 196] on button "+" at bounding box center [844, 187] width 34 height 34
click at [817, 493] on p "Adicionar R$ 31,00" at bounding box center [804, 494] width 99 height 16
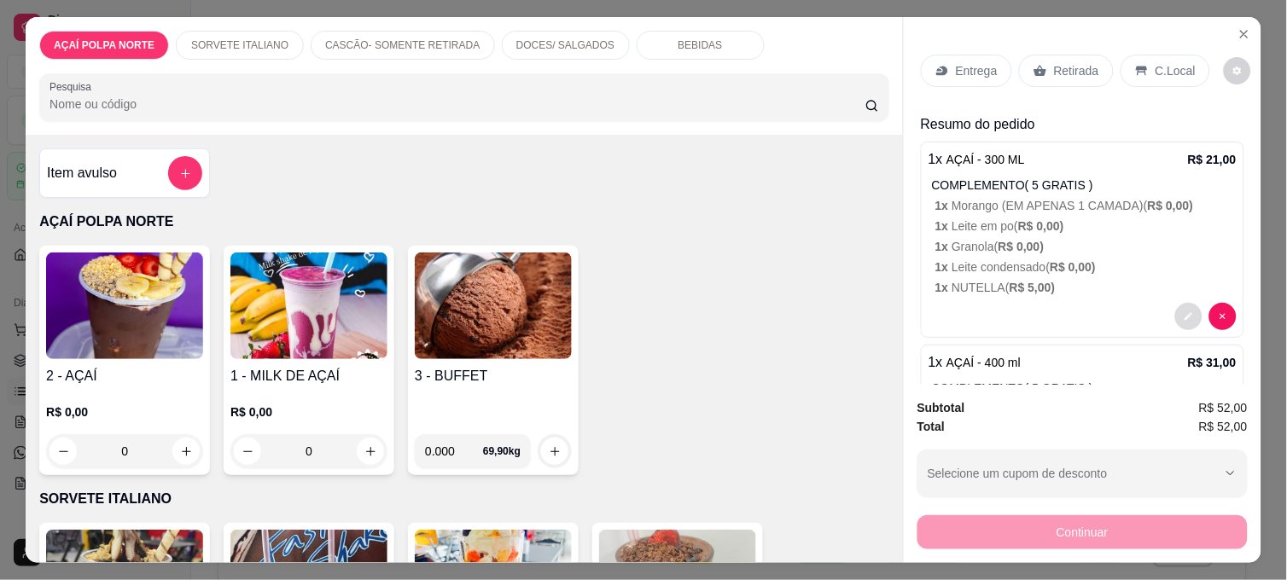
click at [1183, 311] on icon "decrease-product-quantity" at bounding box center [1188, 316] width 10 height 10
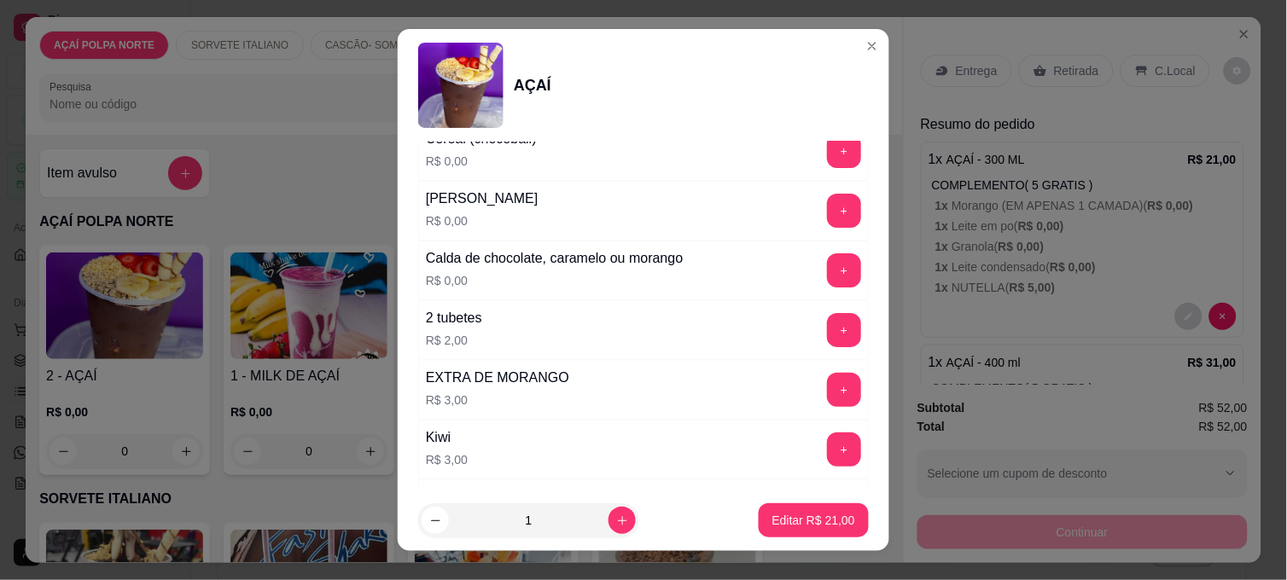
scroll to position [1516, 0]
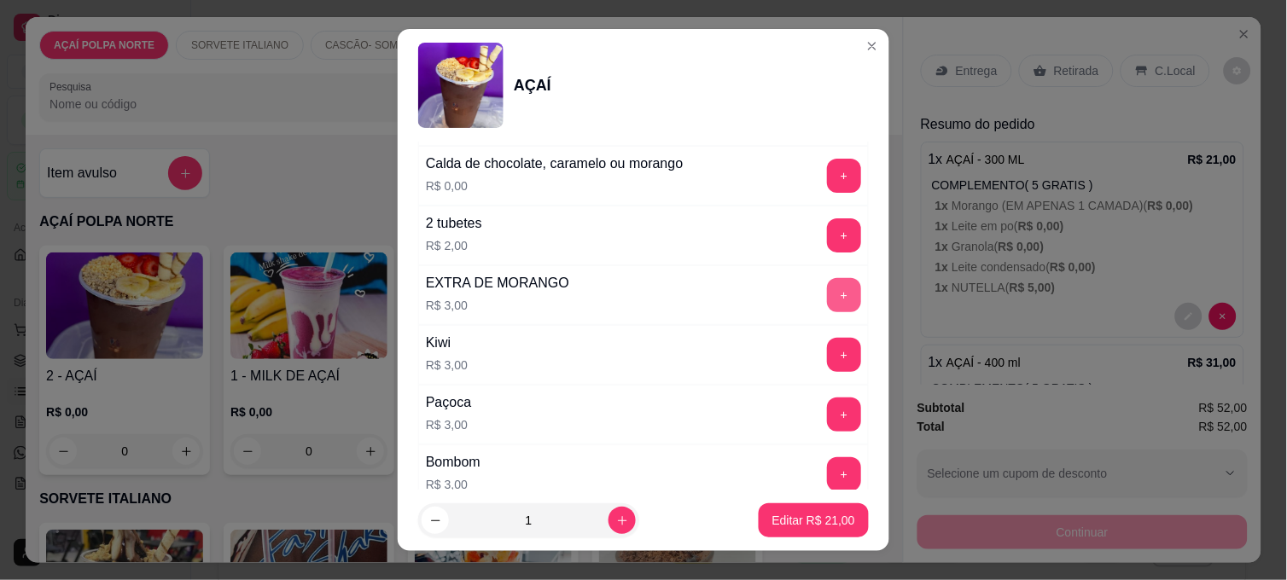
click at [827, 300] on button "+" at bounding box center [844, 295] width 34 height 34
click at [821, 509] on button "Editar R$ 24,00" at bounding box center [814, 520] width 110 height 34
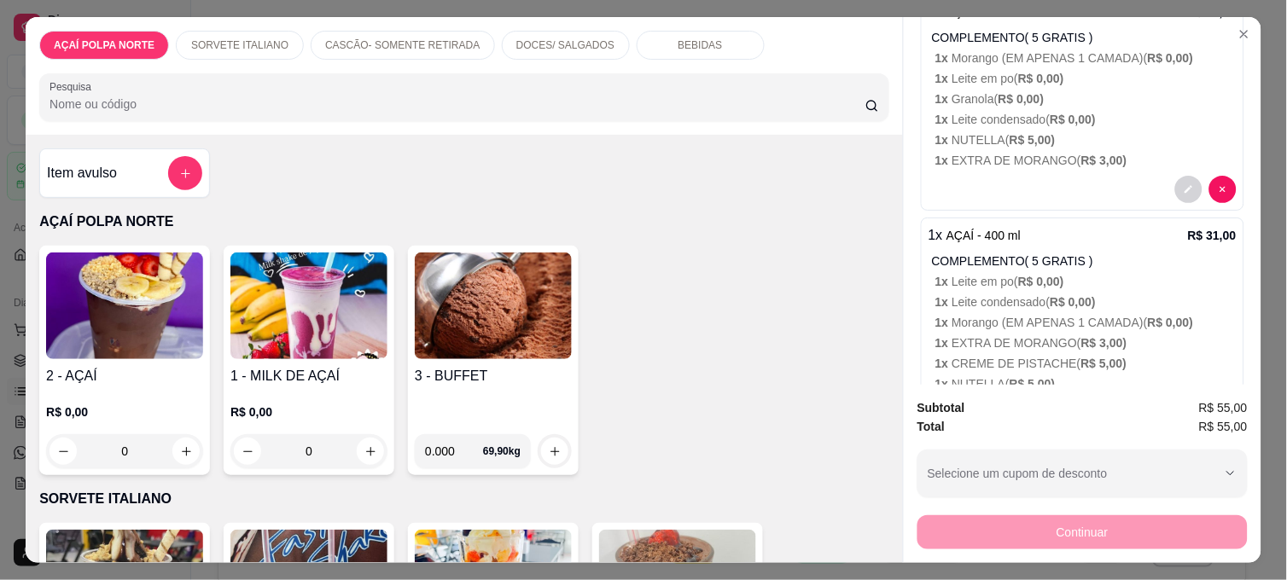
scroll to position [0, 0]
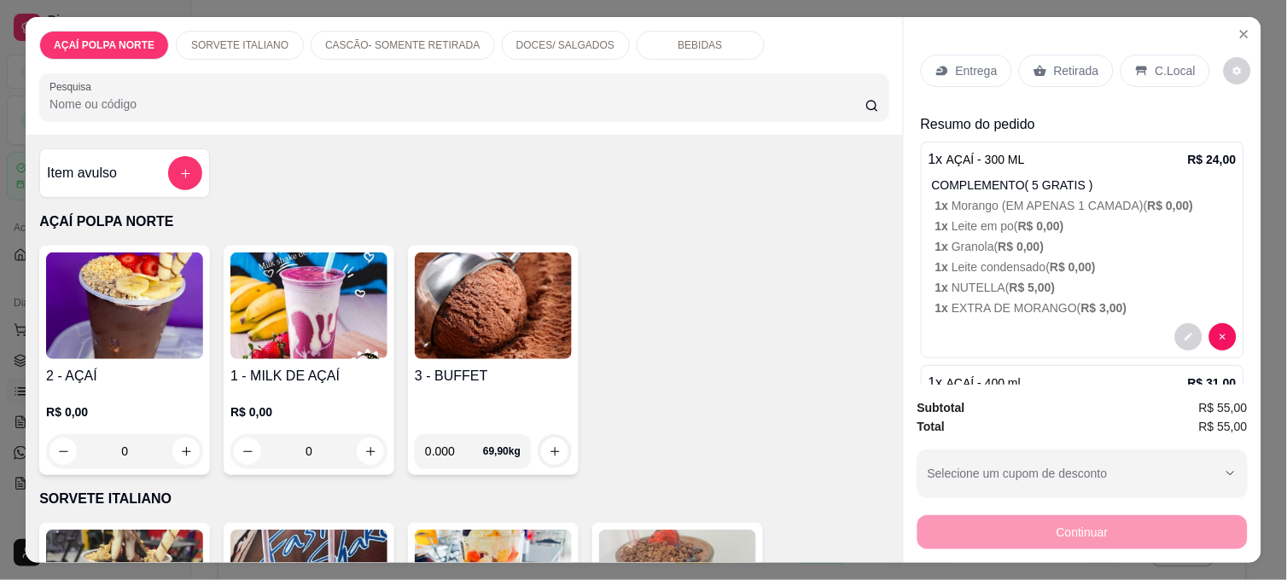
click at [1165, 55] on div "C.Local" at bounding box center [1165, 71] width 90 height 32
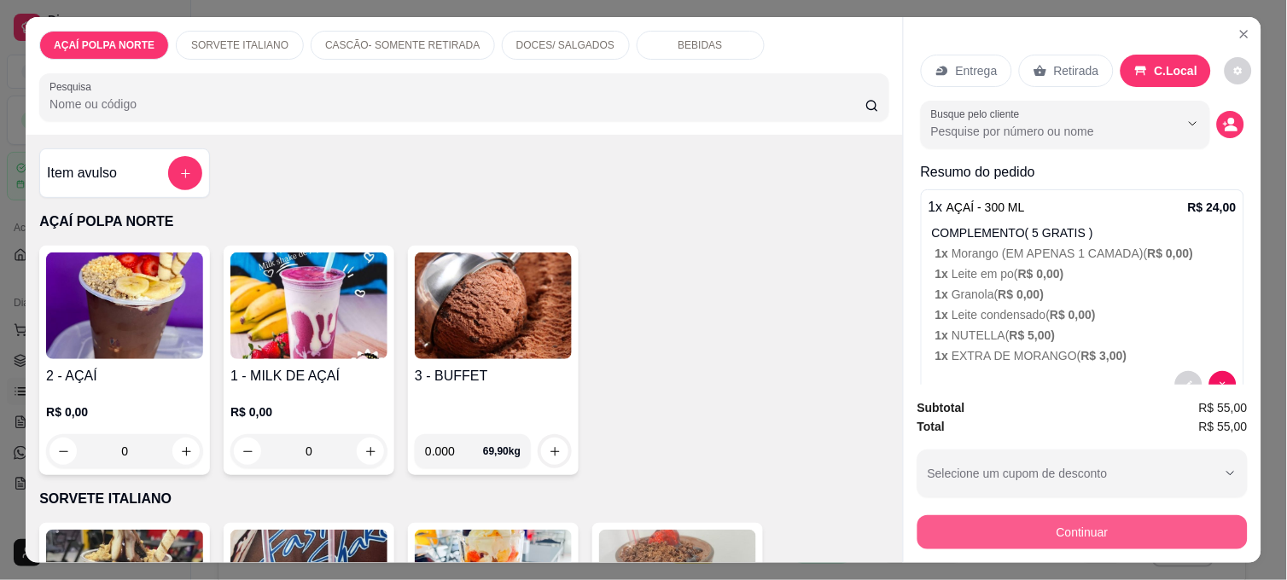
click at [1101, 533] on button "Continuar" at bounding box center [1082, 532] width 330 height 34
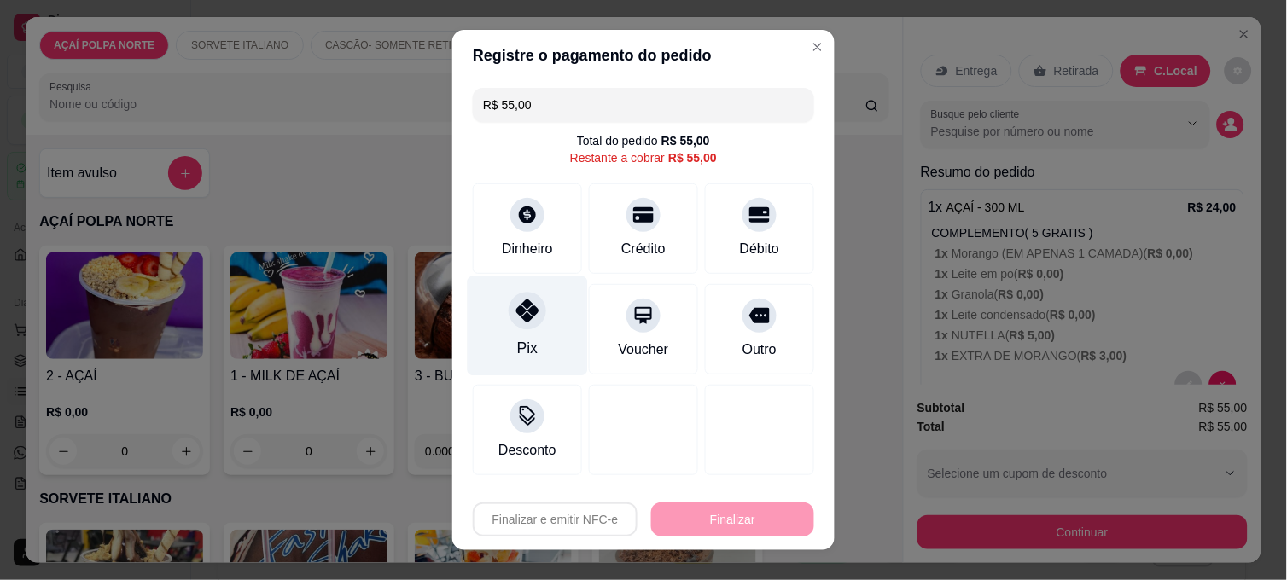
click at [542, 316] on div "Pix" at bounding box center [528, 326] width 120 height 100
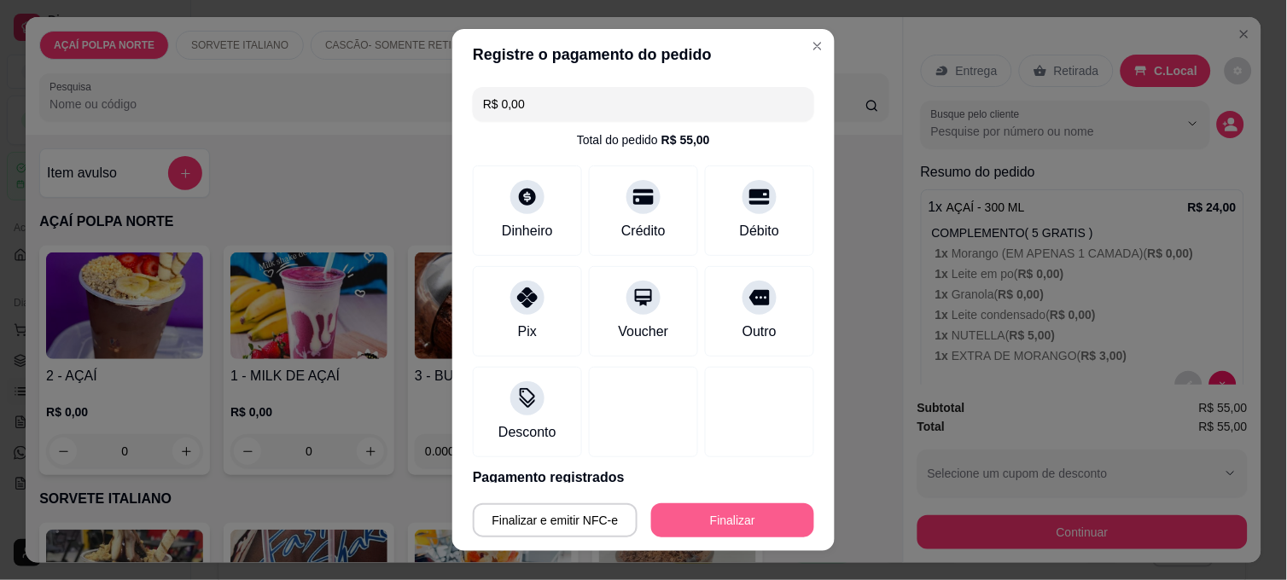
click at [719, 516] on button "Finalizar" at bounding box center [732, 520] width 163 height 34
type input "-R$ 55,00"
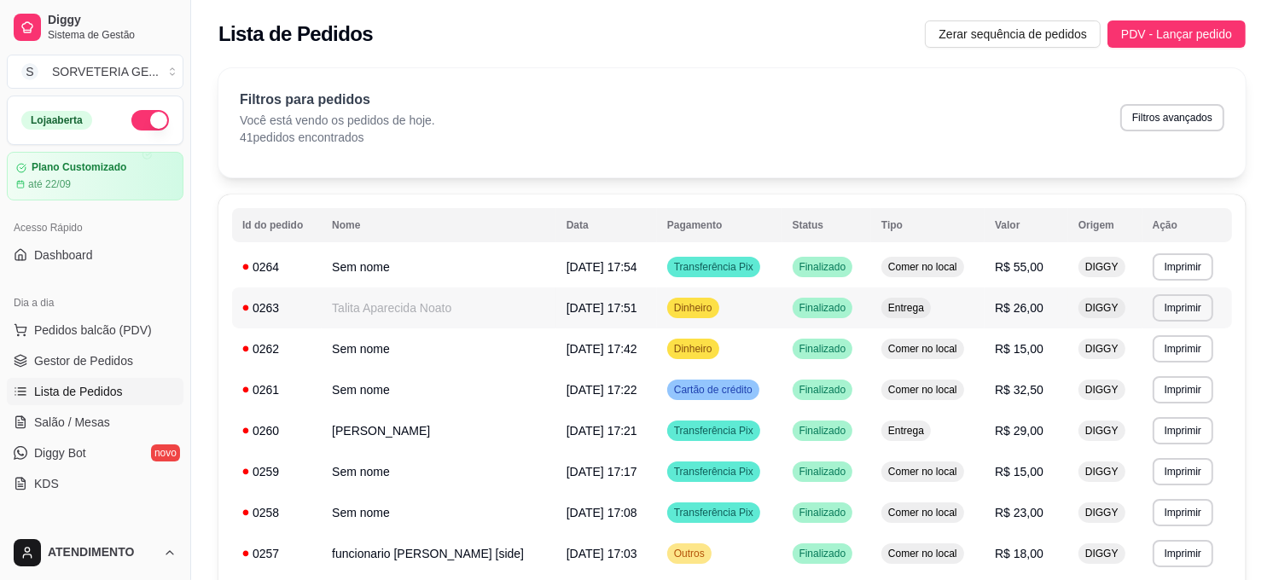
click at [782, 293] on td "Finalizado" at bounding box center [826, 308] width 89 height 41
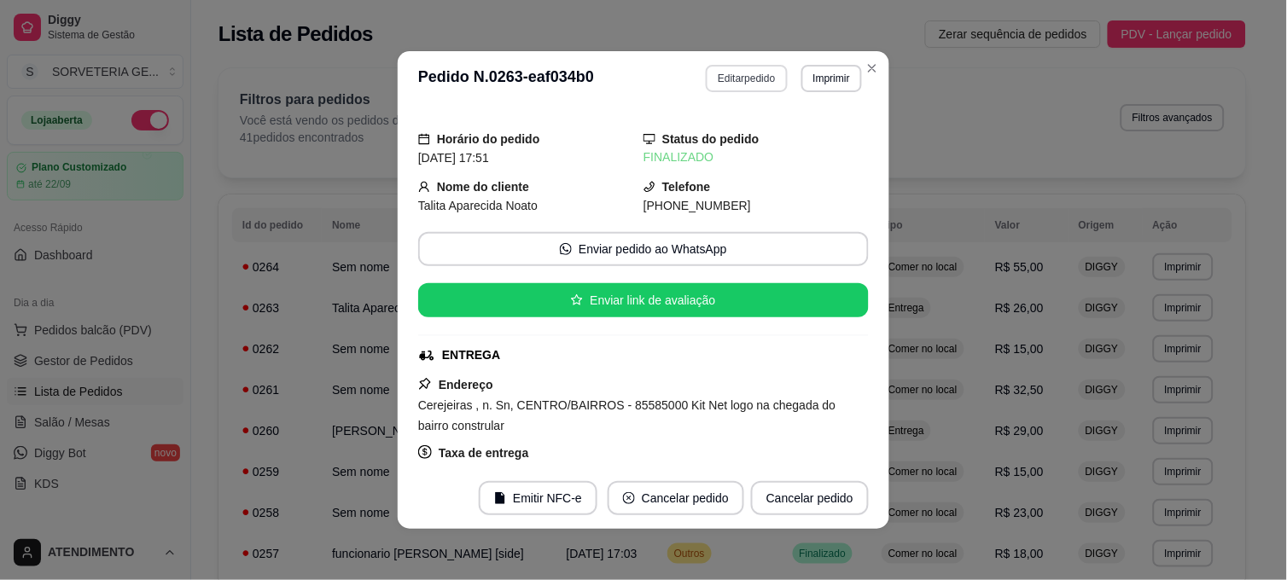
click at [731, 84] on button "Editar pedido" at bounding box center [746, 78] width 81 height 27
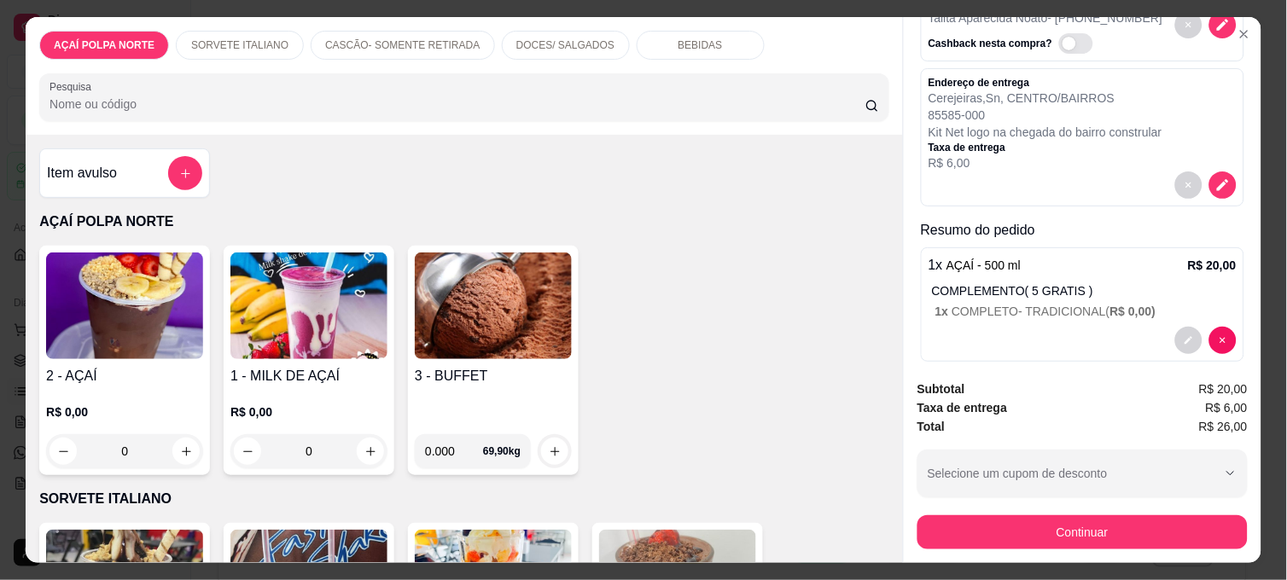
scroll to position [200, 0]
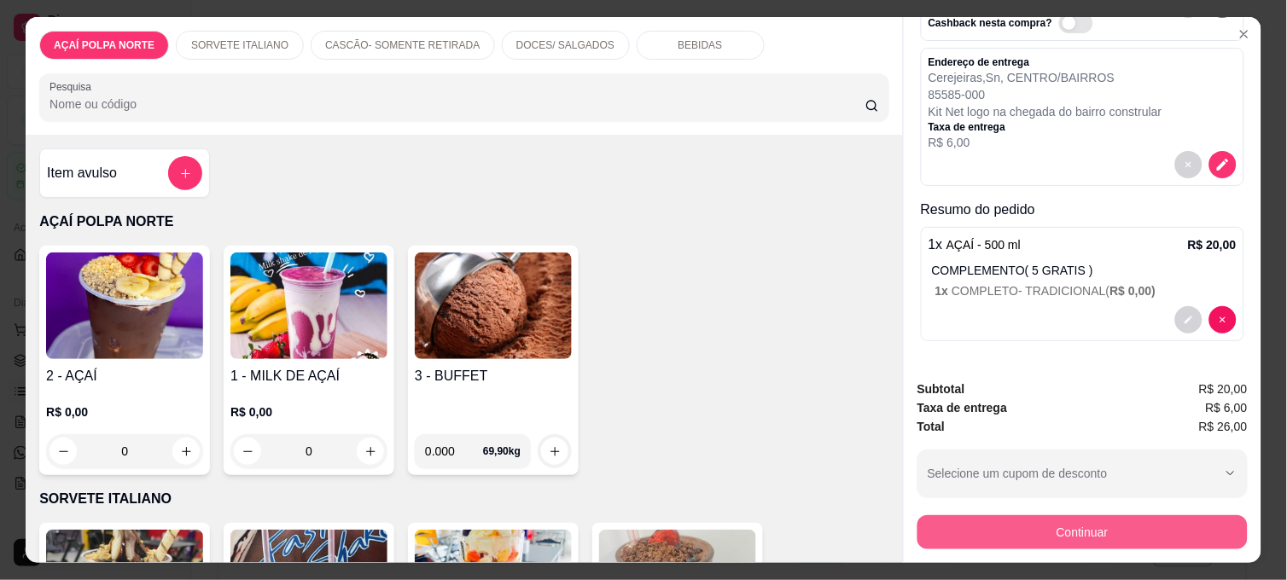
click at [1001, 529] on button "Continuar" at bounding box center [1082, 532] width 330 height 34
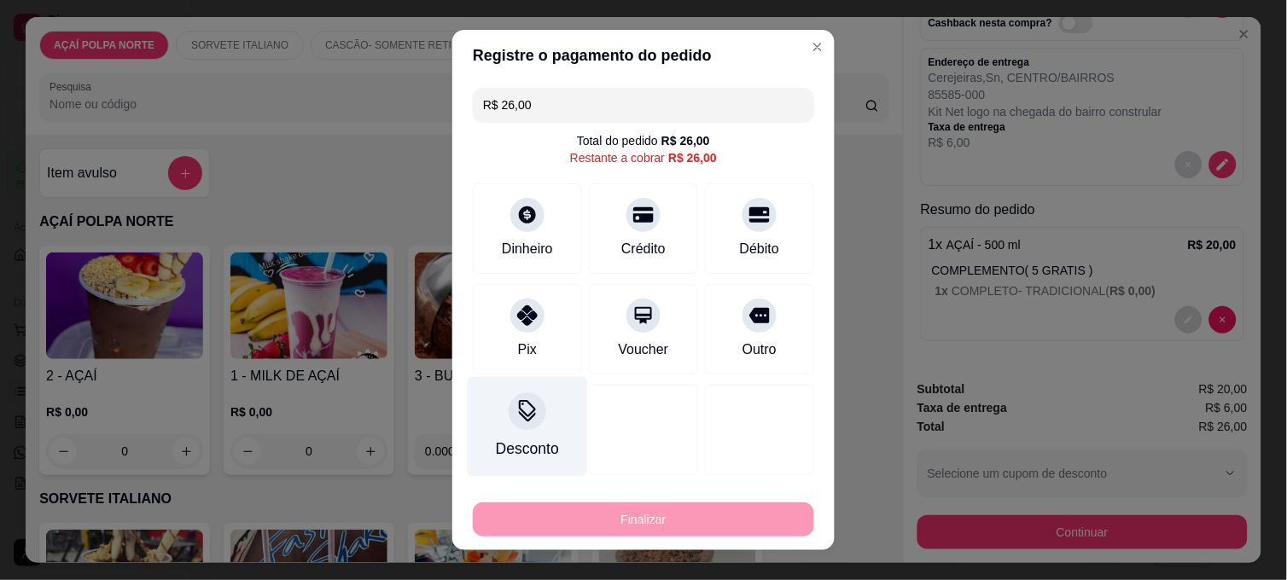
click at [535, 435] on div "Desconto" at bounding box center [528, 427] width 120 height 100
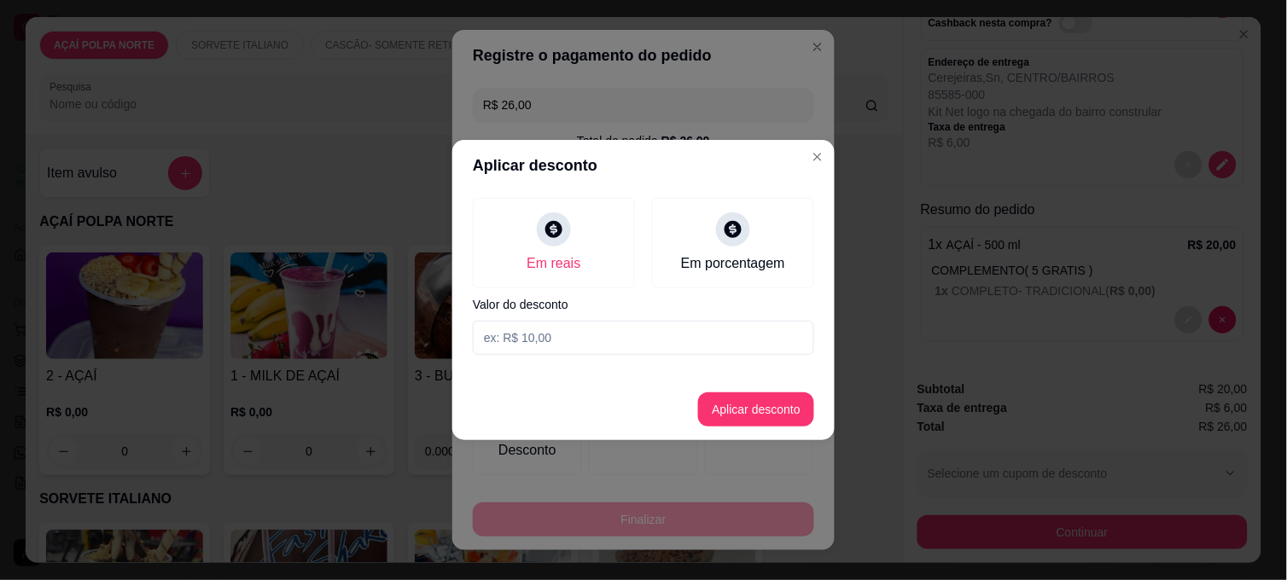
click at [573, 338] on input at bounding box center [643, 338] width 341 height 34
type input "4,00"
click at [768, 405] on button "Aplicar desconto" at bounding box center [756, 409] width 116 height 34
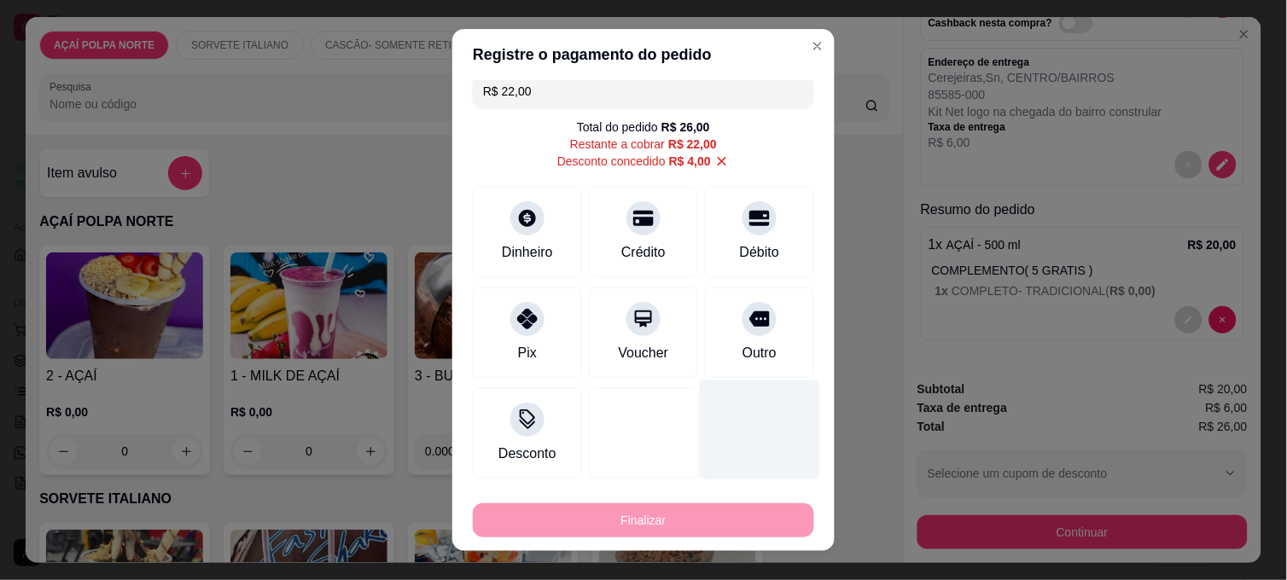
scroll to position [15, 0]
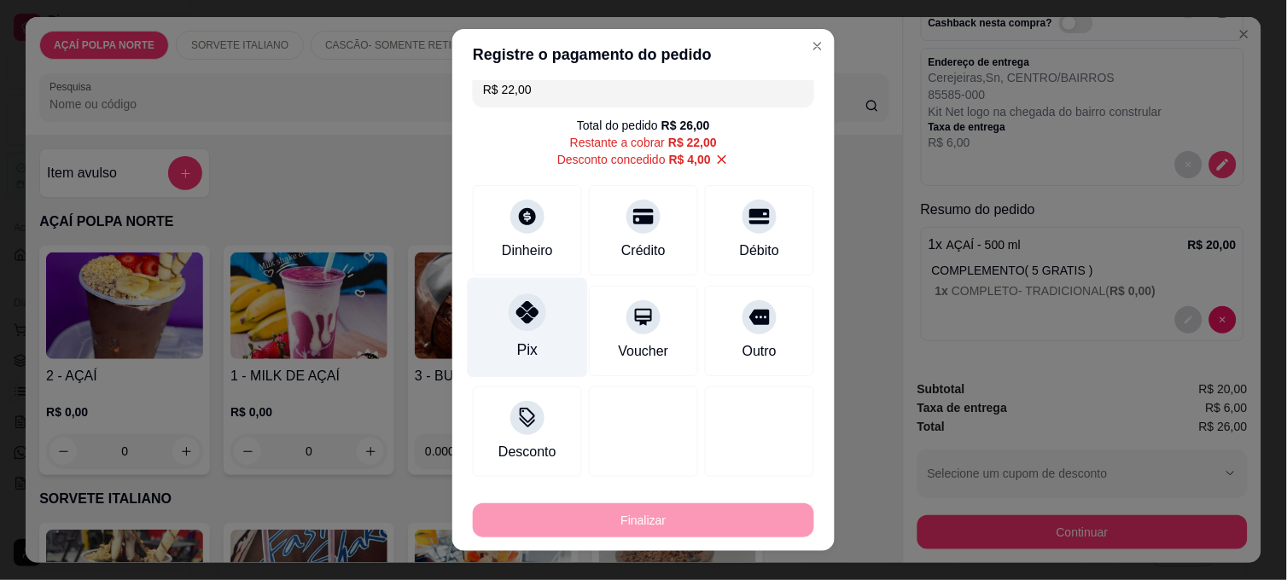
click at [534, 352] on div "Pix" at bounding box center [528, 328] width 120 height 100
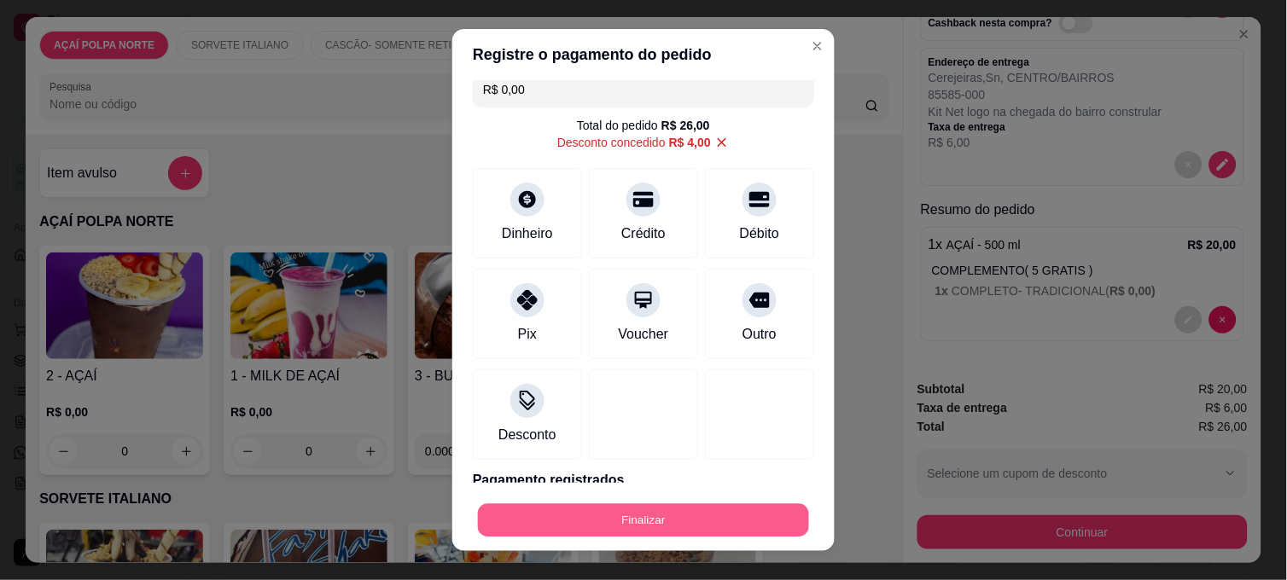
click at [613, 519] on button "Finalizar" at bounding box center [643, 520] width 331 height 33
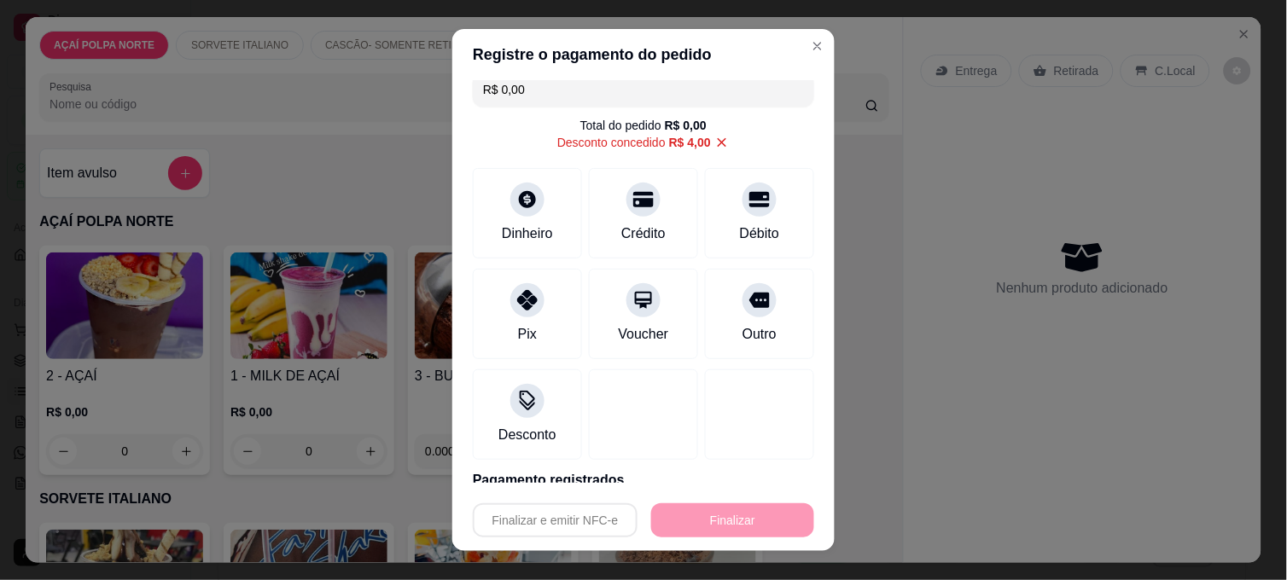
type input "-R$ 26,00"
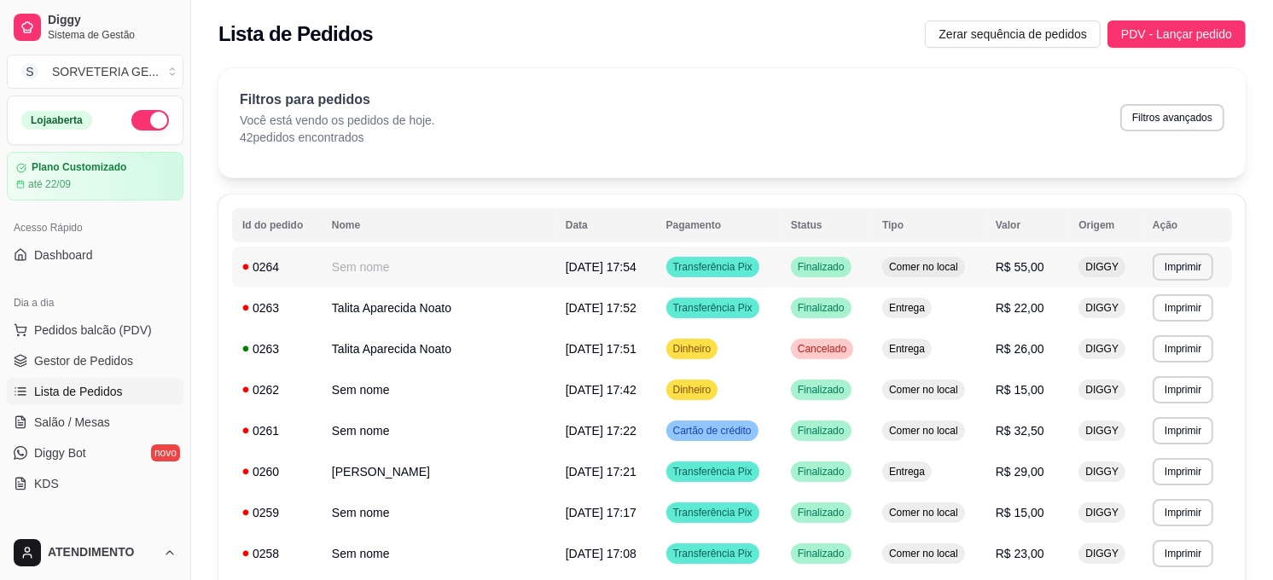
click at [441, 271] on td "Sem nome" at bounding box center [439, 267] width 234 height 41
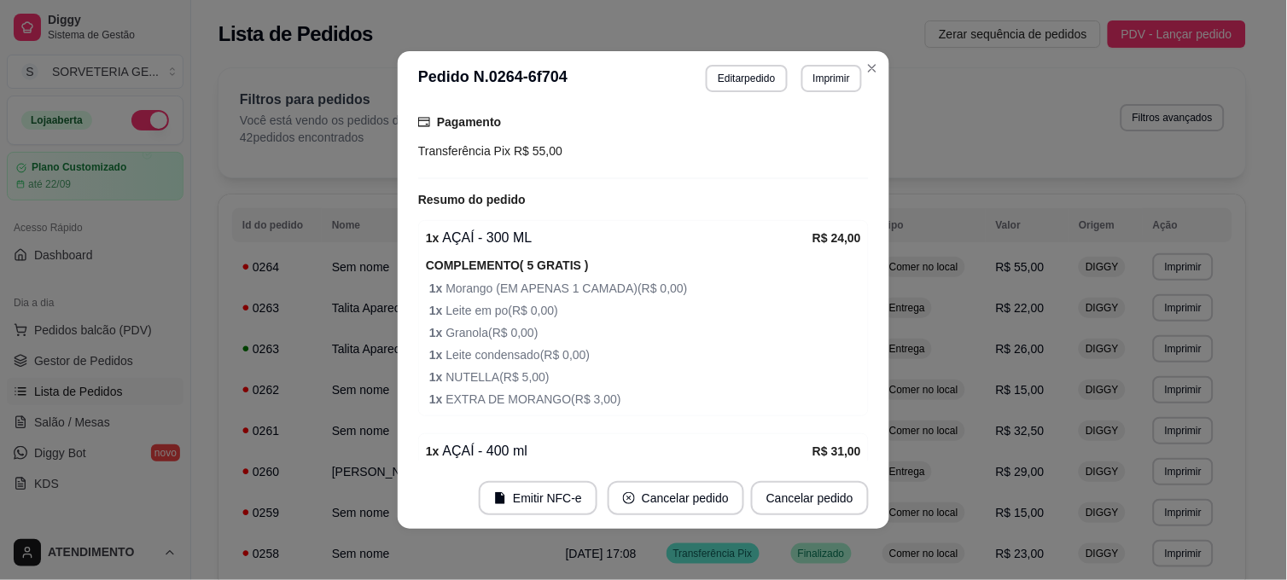
scroll to position [189, 0]
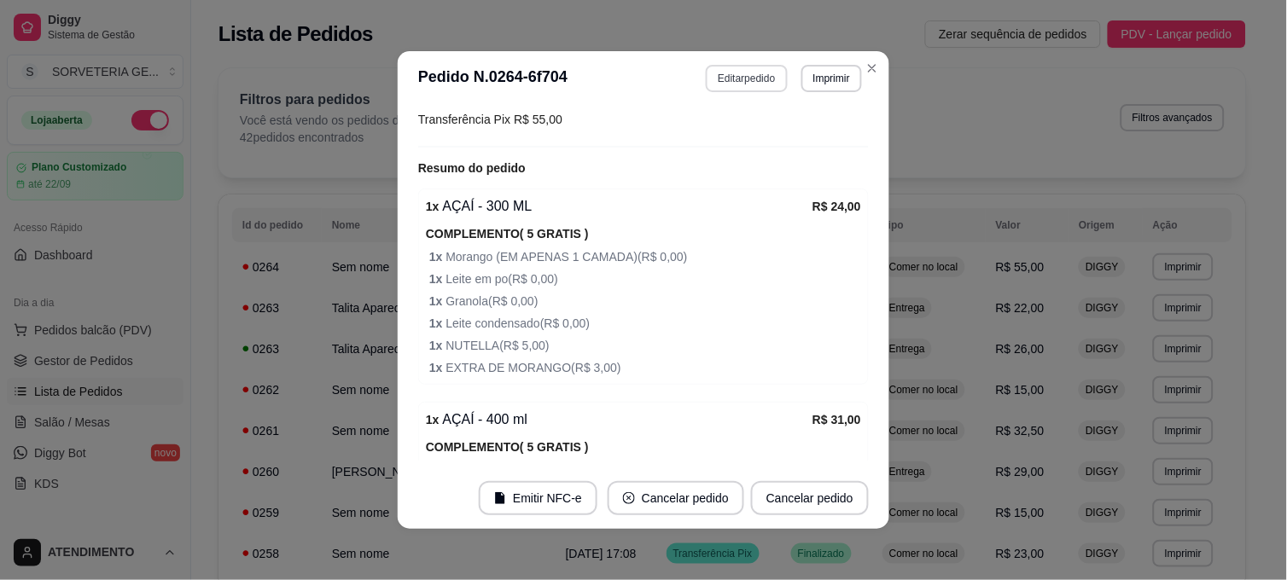
click at [718, 70] on button "Editar pedido" at bounding box center [746, 78] width 81 height 27
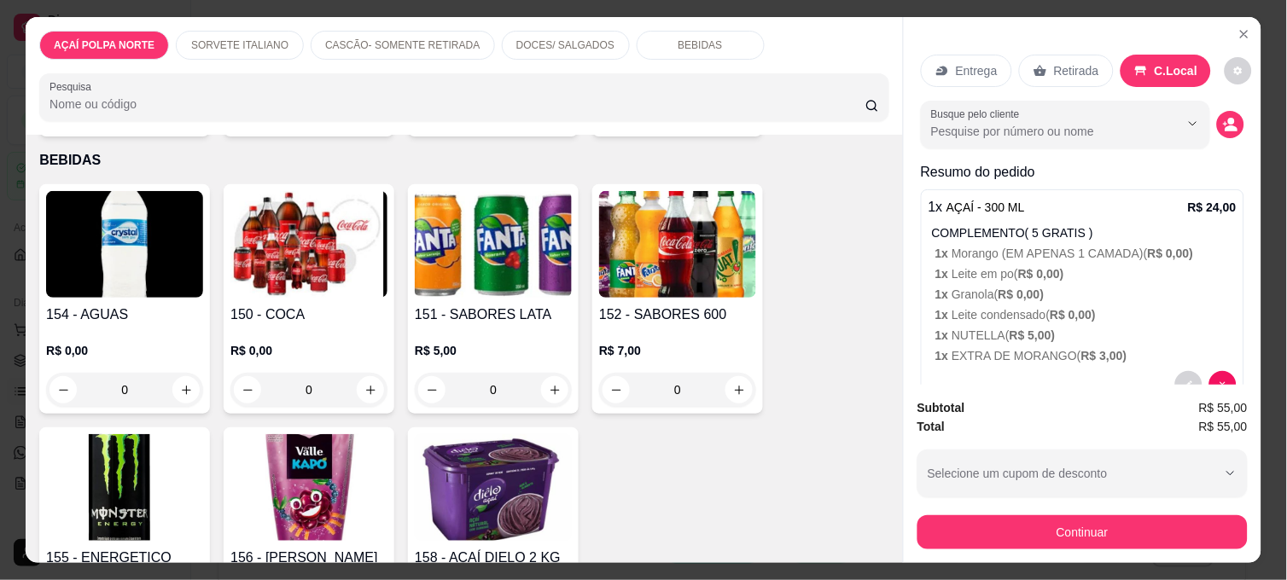
scroll to position [1299, 0]
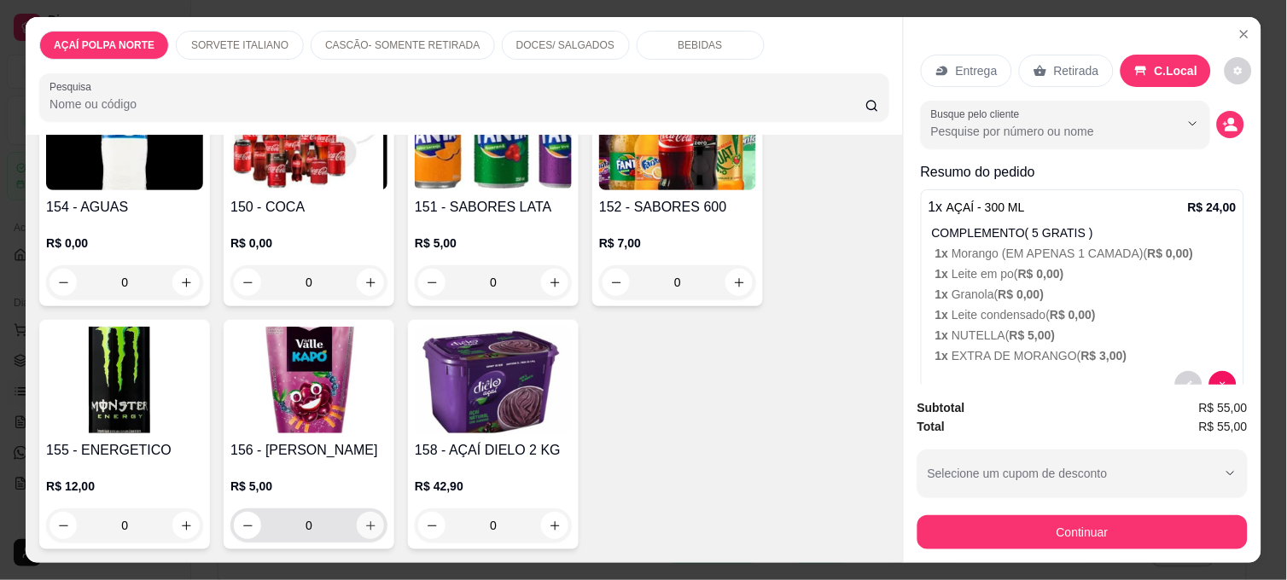
click at [368, 512] on button "increase-product-quantity" at bounding box center [370, 525] width 27 height 27
type input "1"
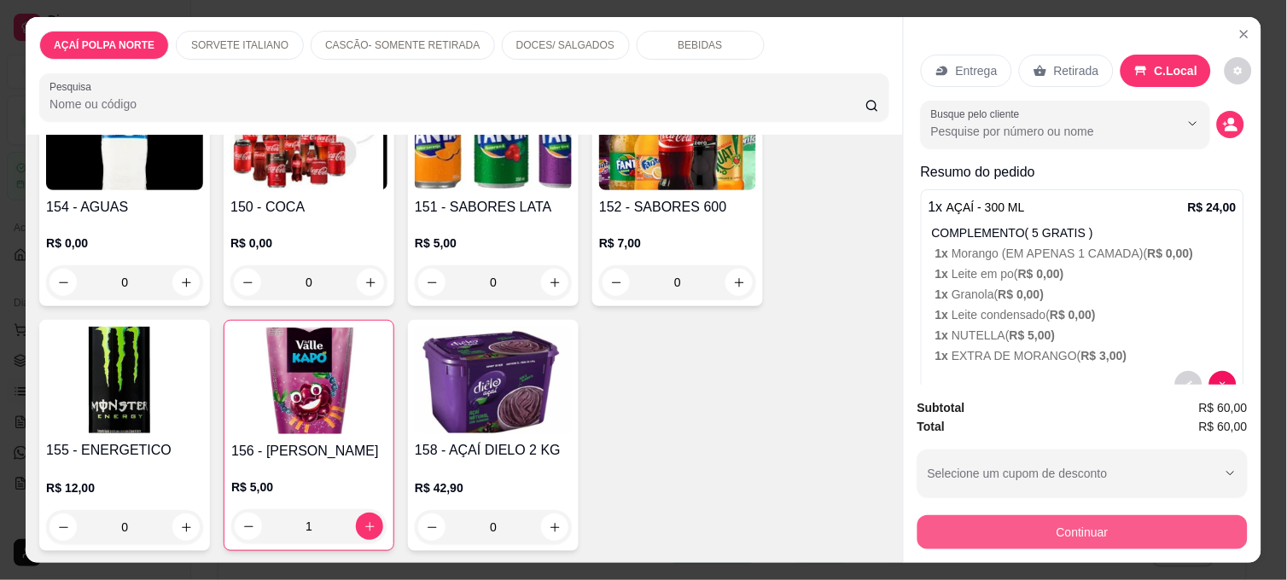
click at [1020, 515] on button "Continuar" at bounding box center [1082, 532] width 330 height 34
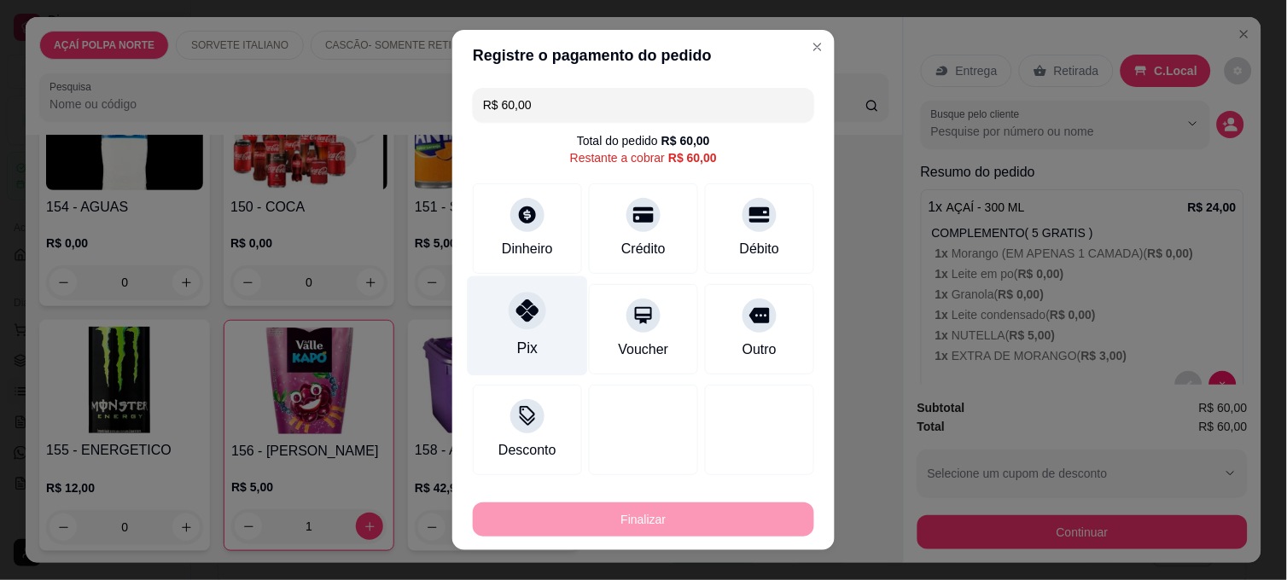
click at [491, 307] on div "Pix" at bounding box center [528, 326] width 120 height 100
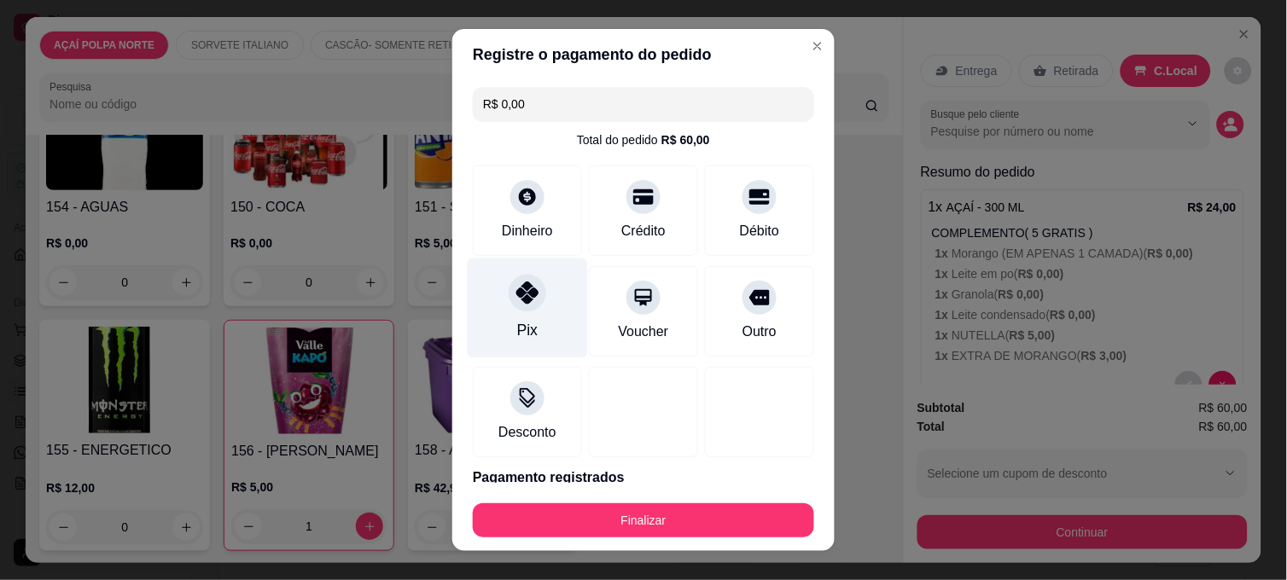
type input "R$ 0,00"
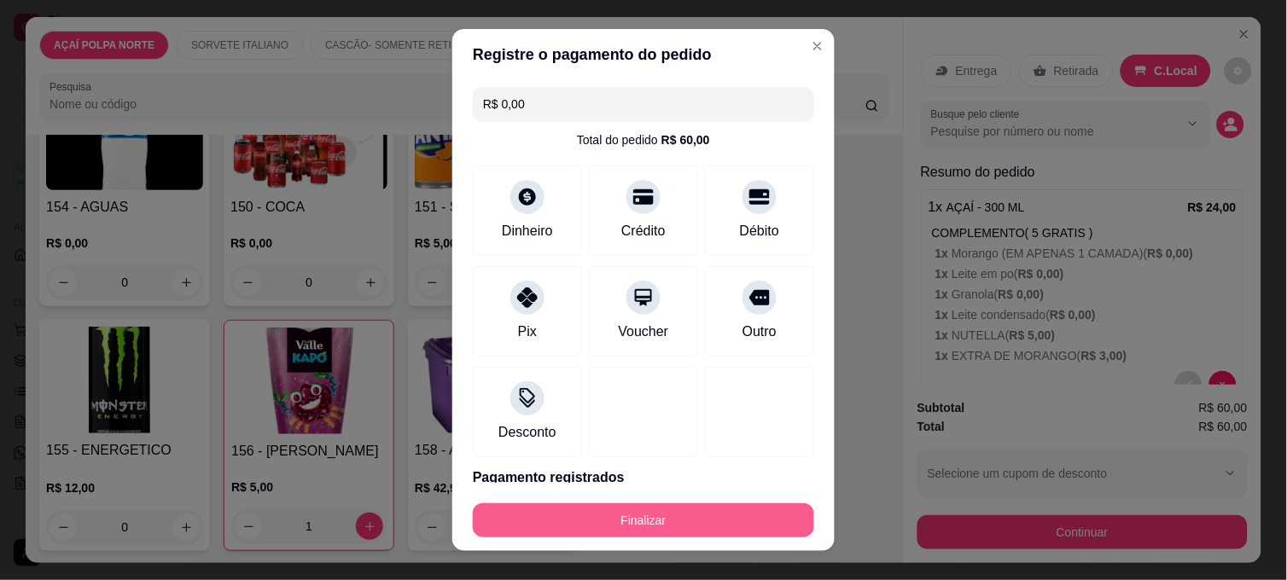
click at [709, 523] on button "Finalizar" at bounding box center [643, 520] width 341 height 34
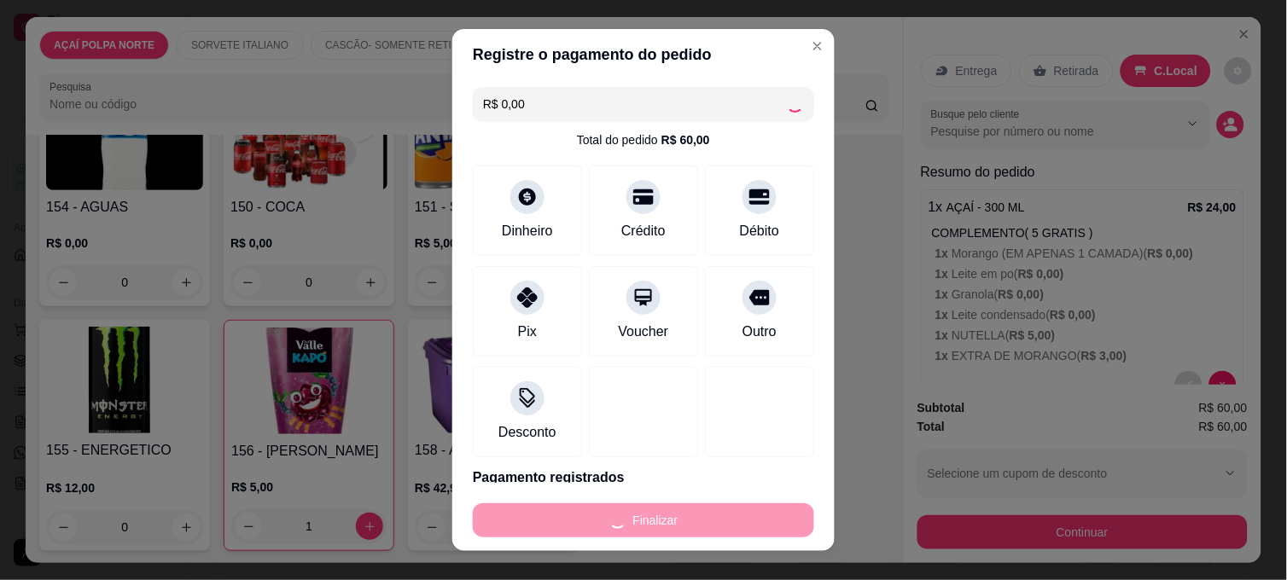
type input "0"
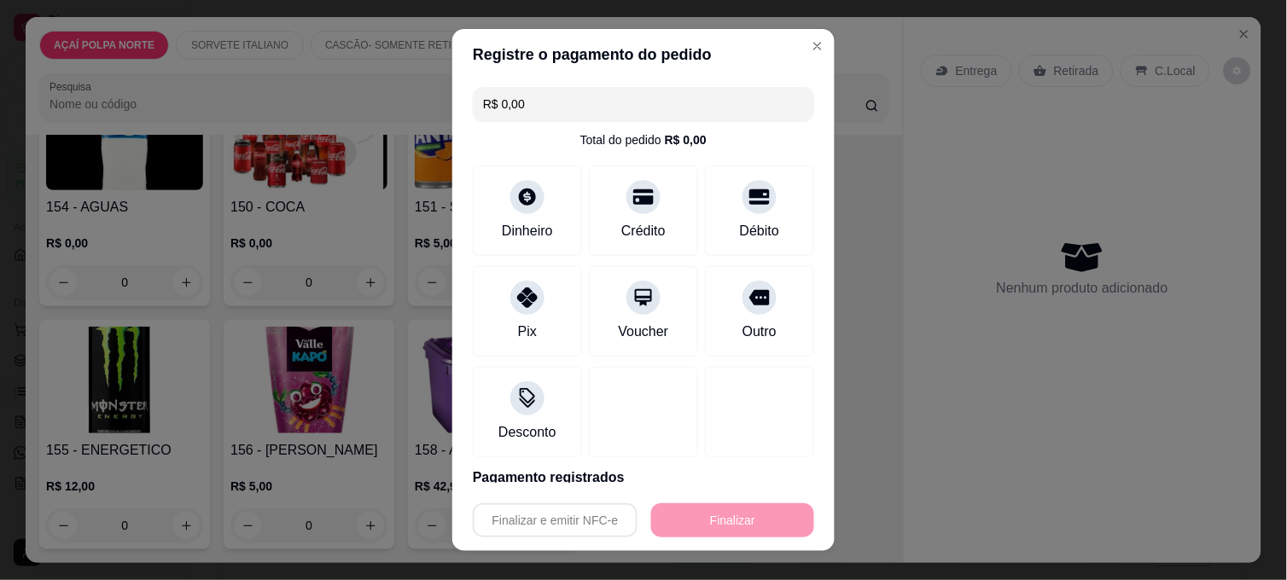
type input "-R$ 60,00"
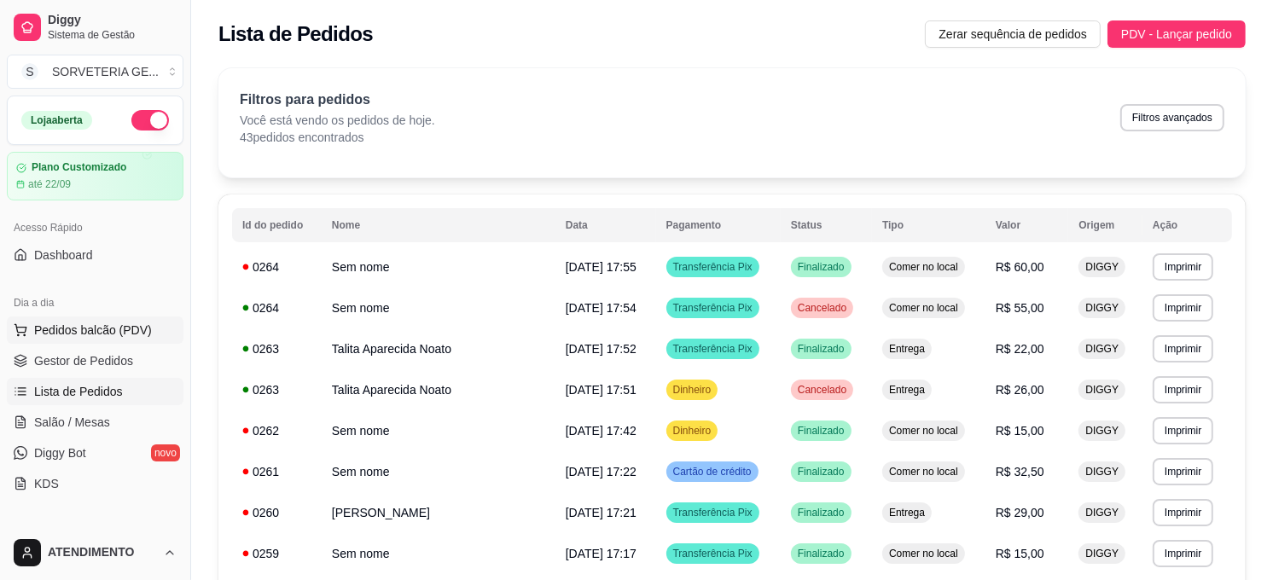
click at [113, 343] on button "Pedidos balcão (PDV)" at bounding box center [95, 330] width 177 height 27
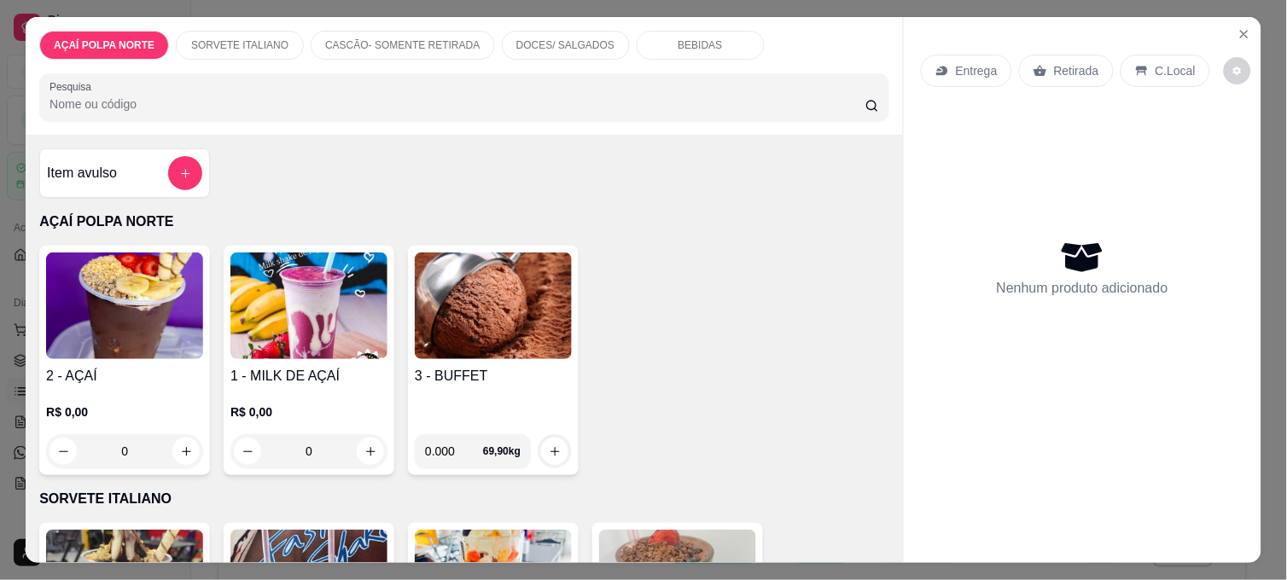
click at [185, 183] on div "Item avulso" at bounding box center [124, 172] width 171 height 49
click at [482, 366] on h4 "3 - BUFFET" at bounding box center [493, 376] width 157 height 20
click at [505, 418] on input "0.000" at bounding box center [506, 415] width 157 height 17
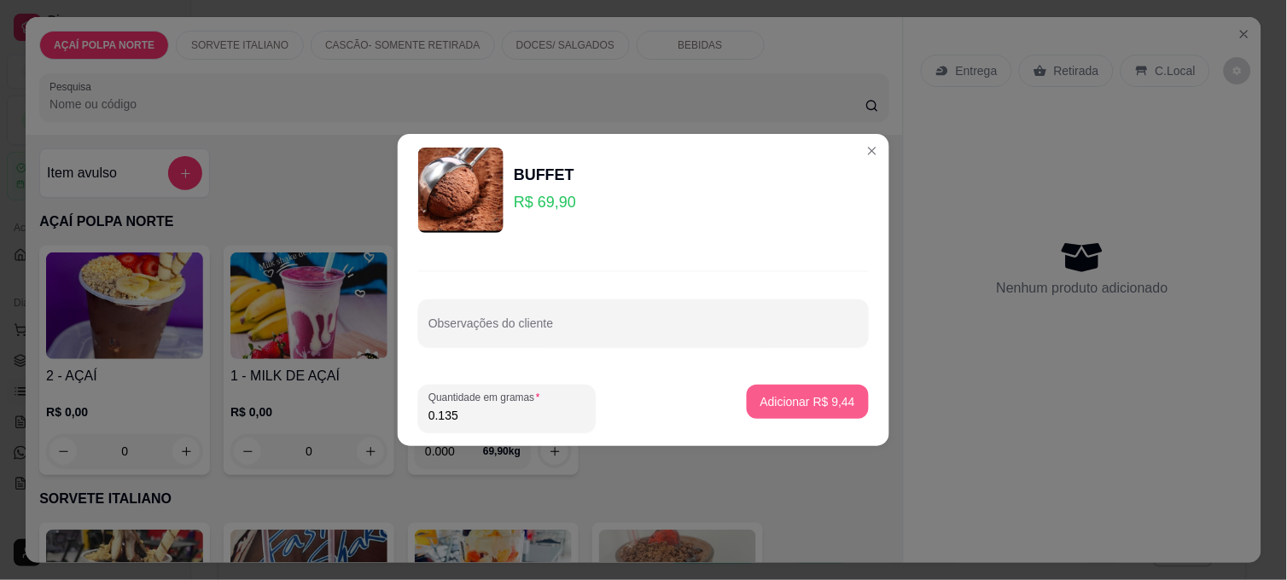
type input "0.135"
click at [776, 391] on button "Adicionar R$ 9,44" at bounding box center [808, 402] width 122 height 34
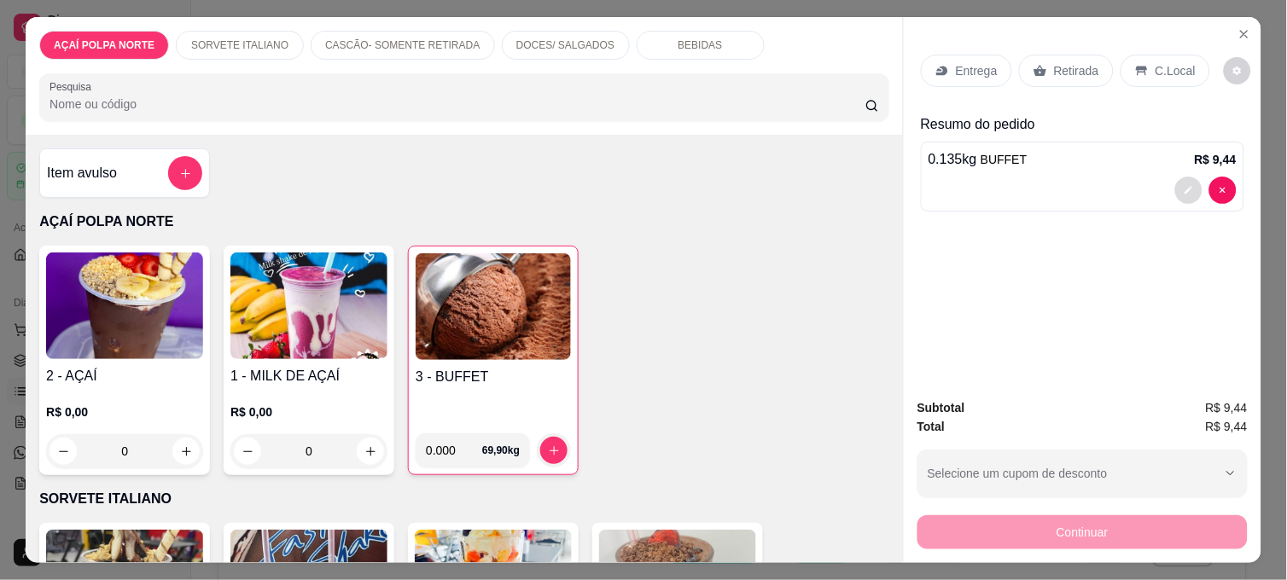
click at [1190, 182] on button "decrease-product-quantity" at bounding box center [1188, 190] width 27 height 27
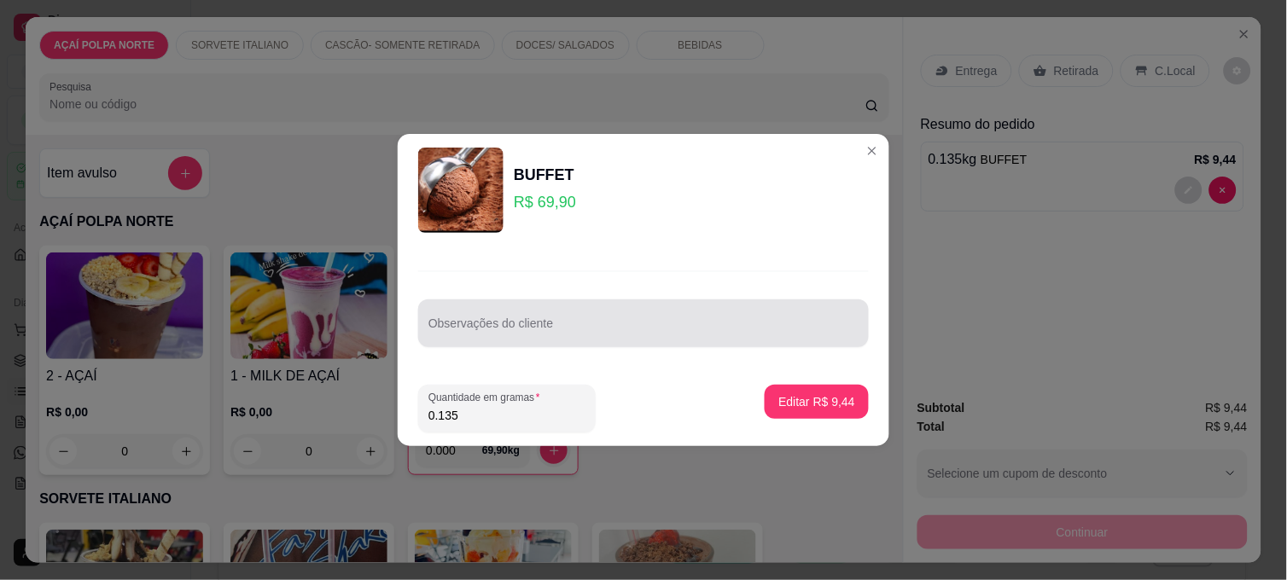
click at [708, 309] on div at bounding box center [643, 323] width 430 height 34
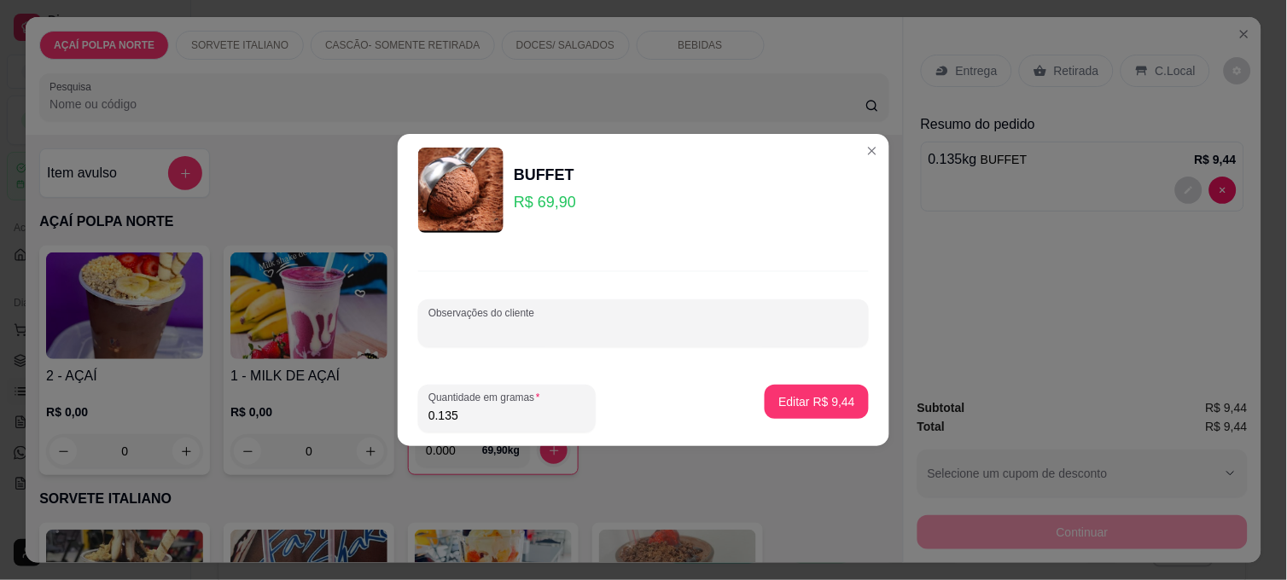
type input "1"
click at [807, 399] on p "Editar R$ 9,44" at bounding box center [816, 401] width 77 height 17
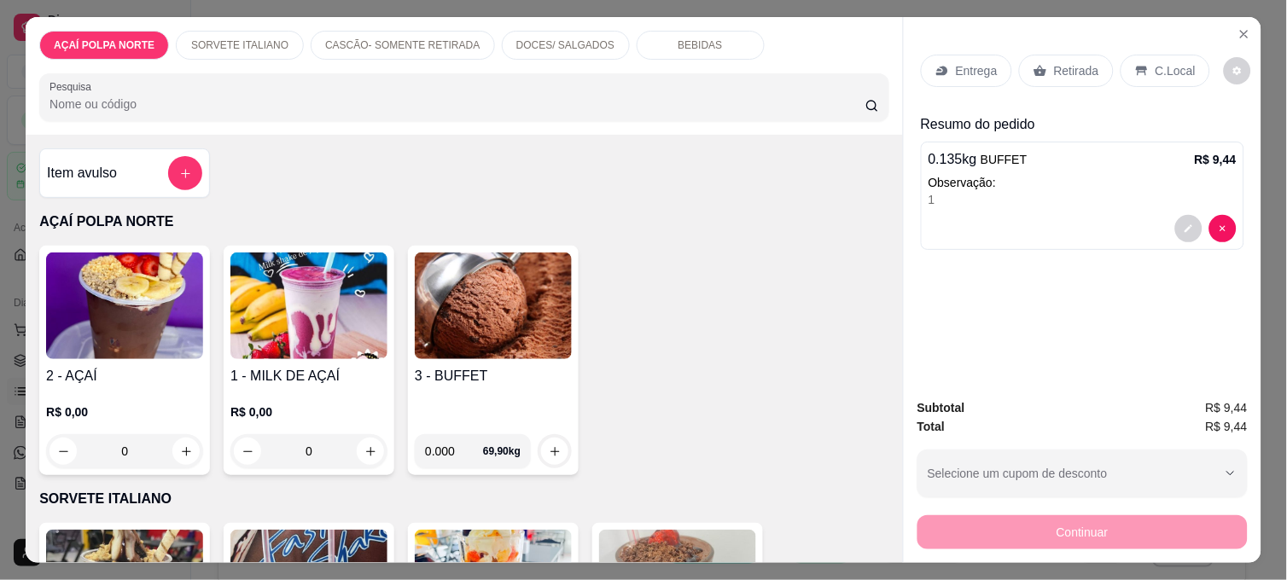
click at [124, 316] on img at bounding box center [124, 306] width 157 height 107
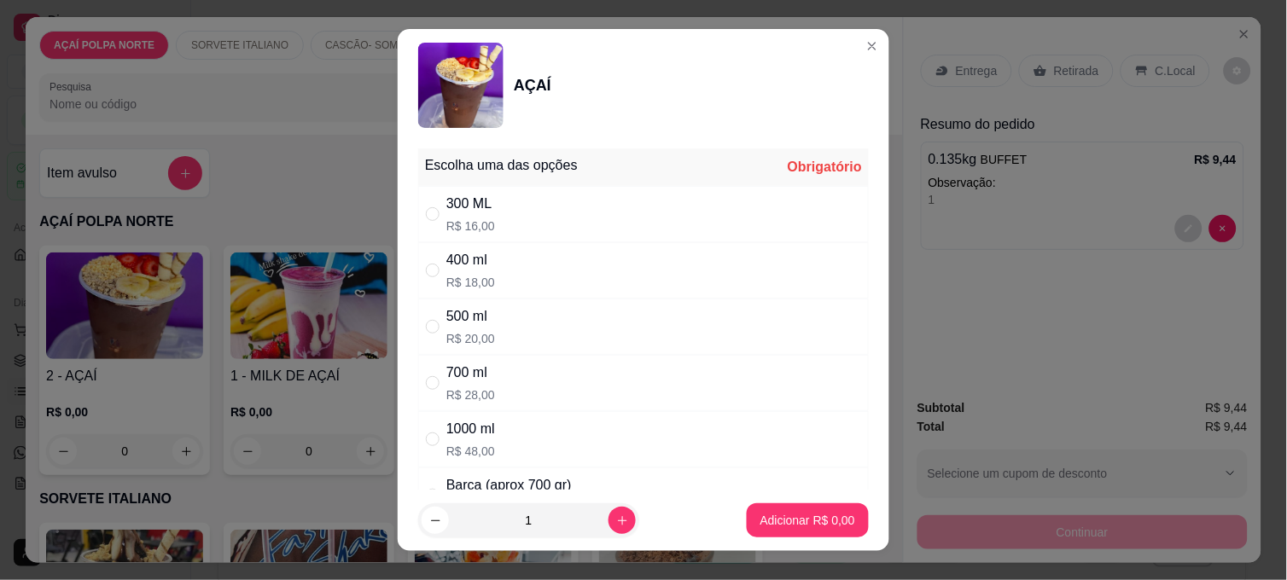
click at [547, 218] on div "300 ML R$ 16,00" at bounding box center [643, 214] width 450 height 56
radio input "true"
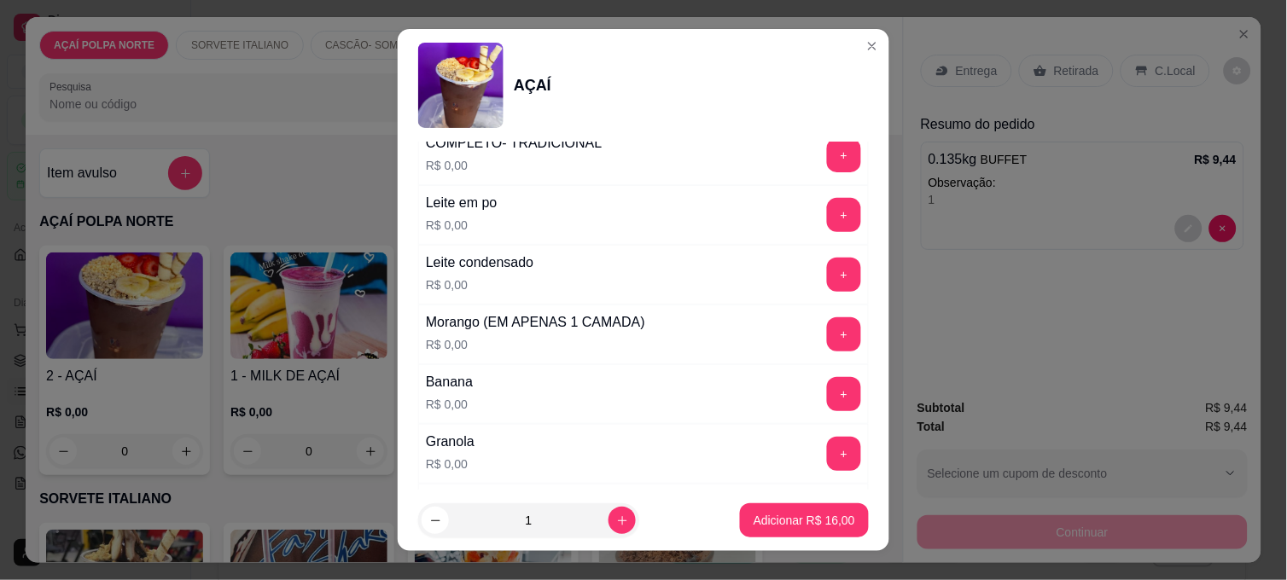
scroll to position [853, 0]
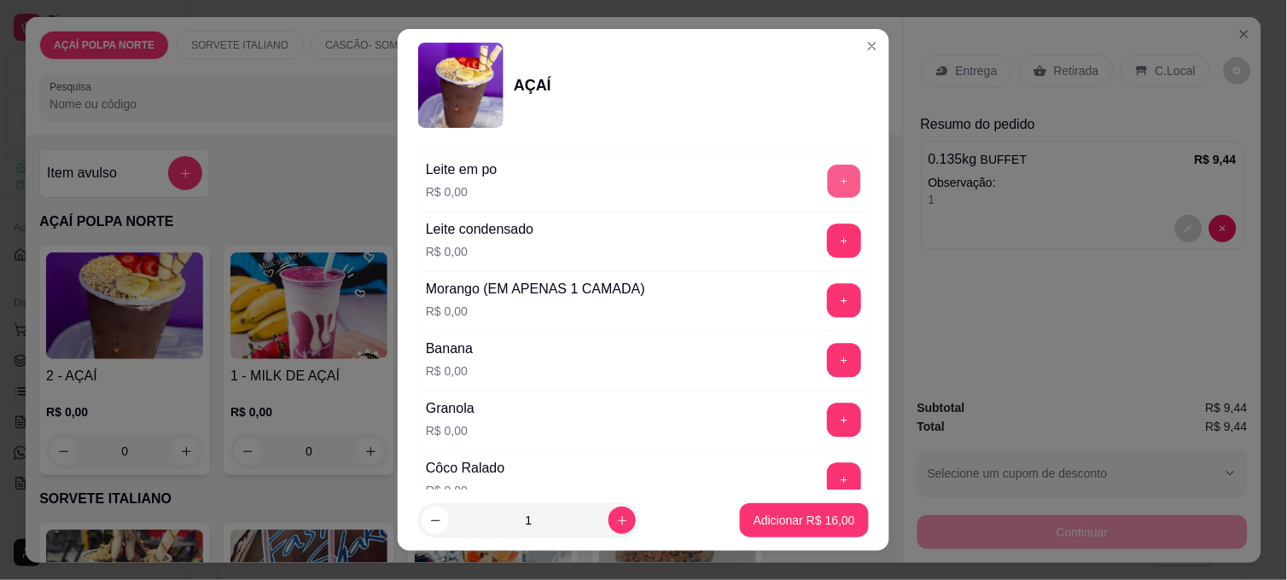
click at [828, 189] on button "+" at bounding box center [844, 182] width 33 height 33
click at [828, 295] on button "+" at bounding box center [844, 301] width 33 height 33
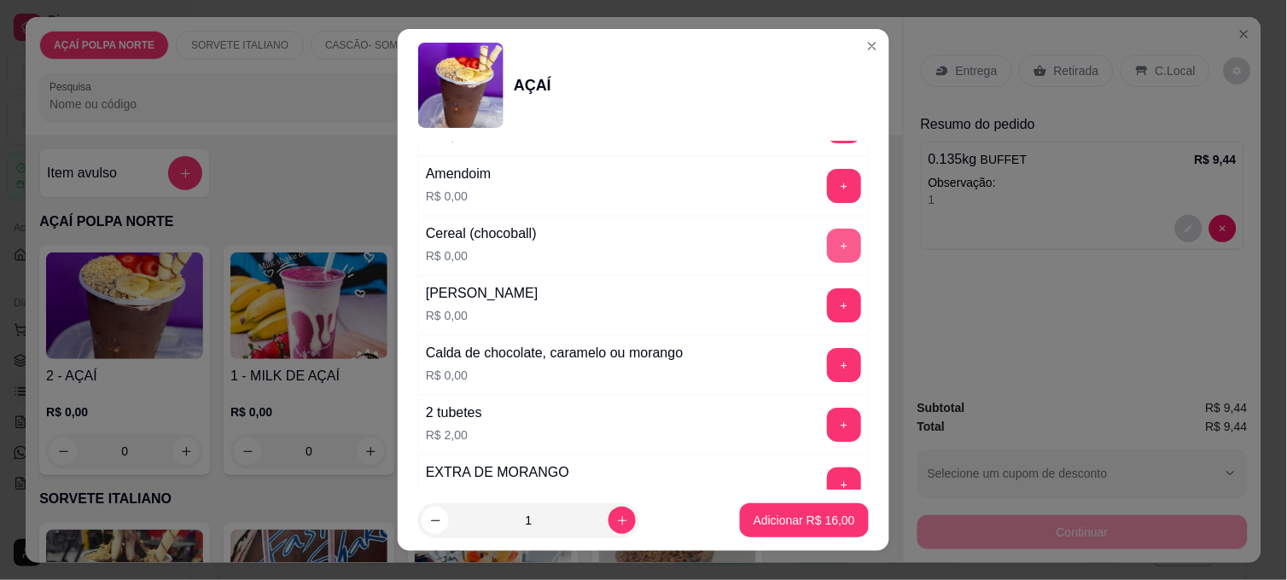
scroll to position [1421, 0]
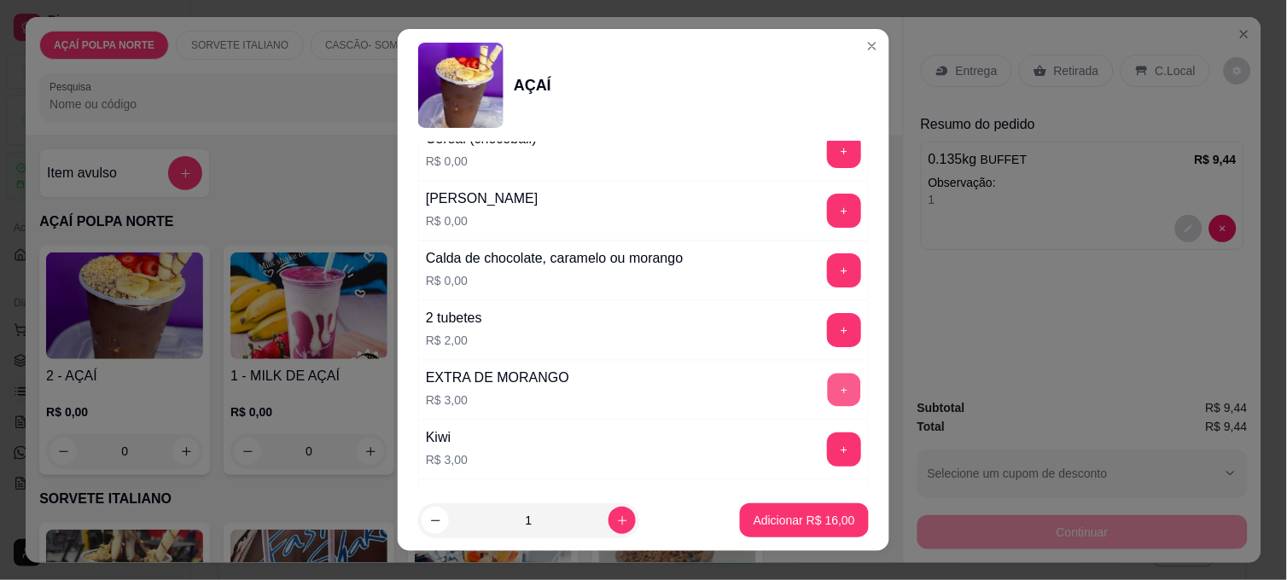
click at [828, 388] on button "+" at bounding box center [844, 390] width 33 height 33
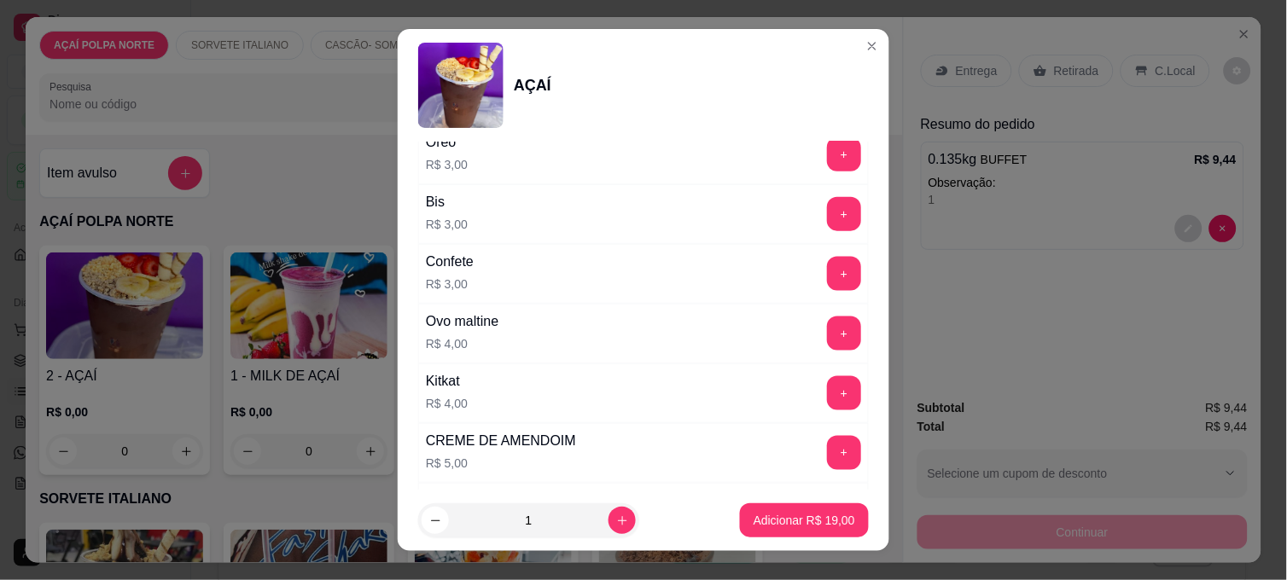
scroll to position [1991, 0]
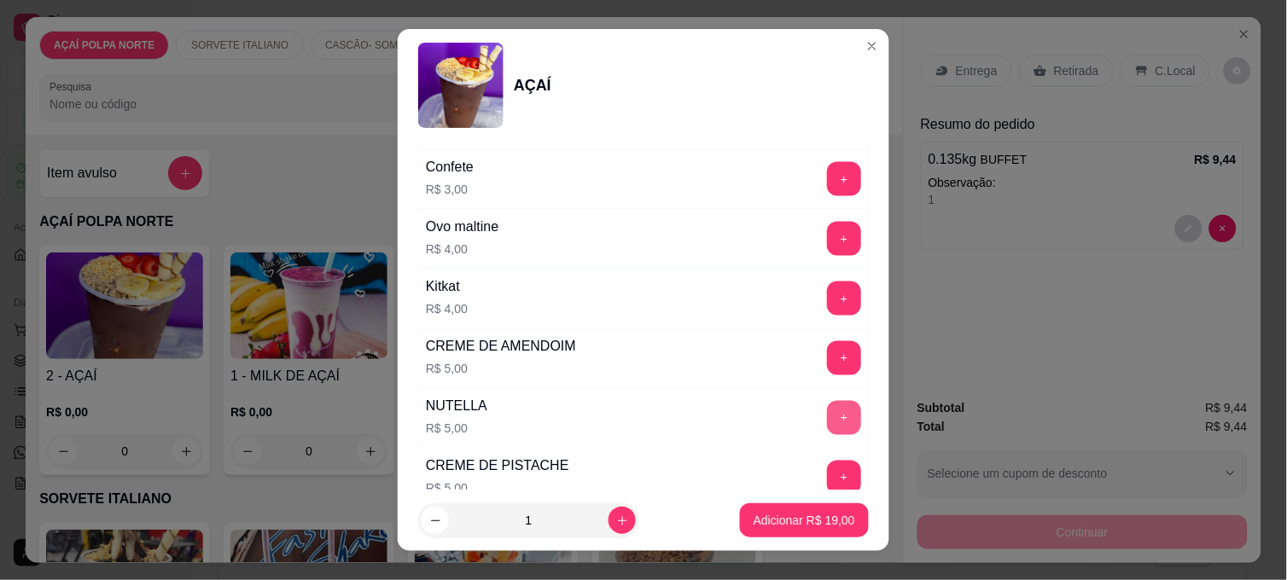
click at [827, 430] on button "+" at bounding box center [844, 418] width 34 height 34
click at [833, 535] on button "Adicionar R$ 24,00" at bounding box center [804, 520] width 129 height 34
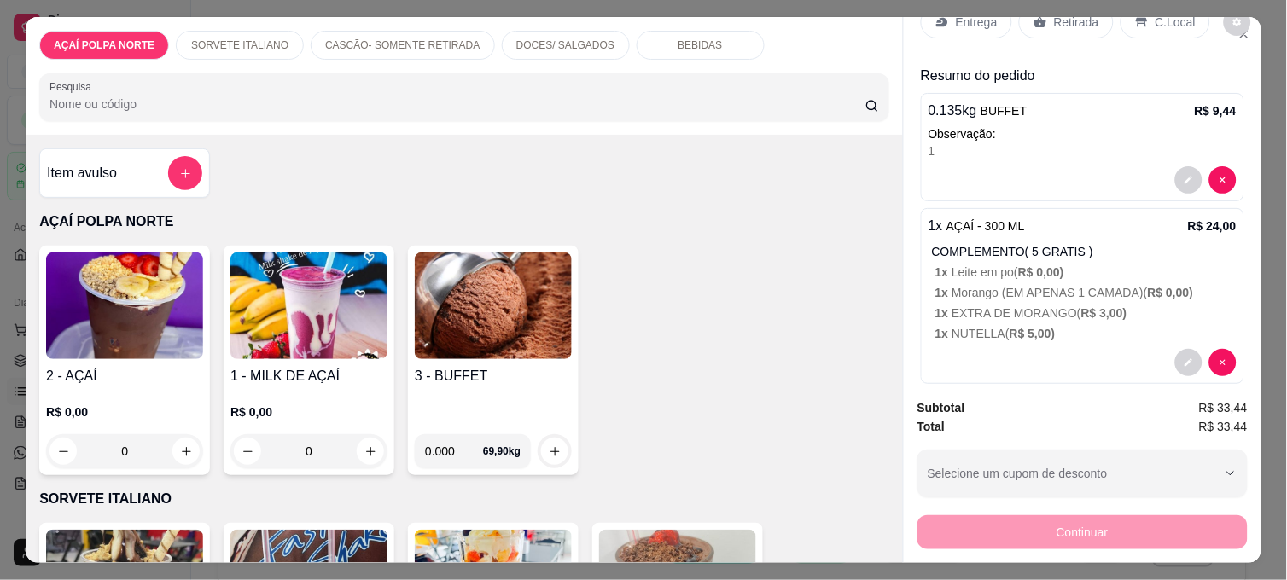
scroll to position [73, 0]
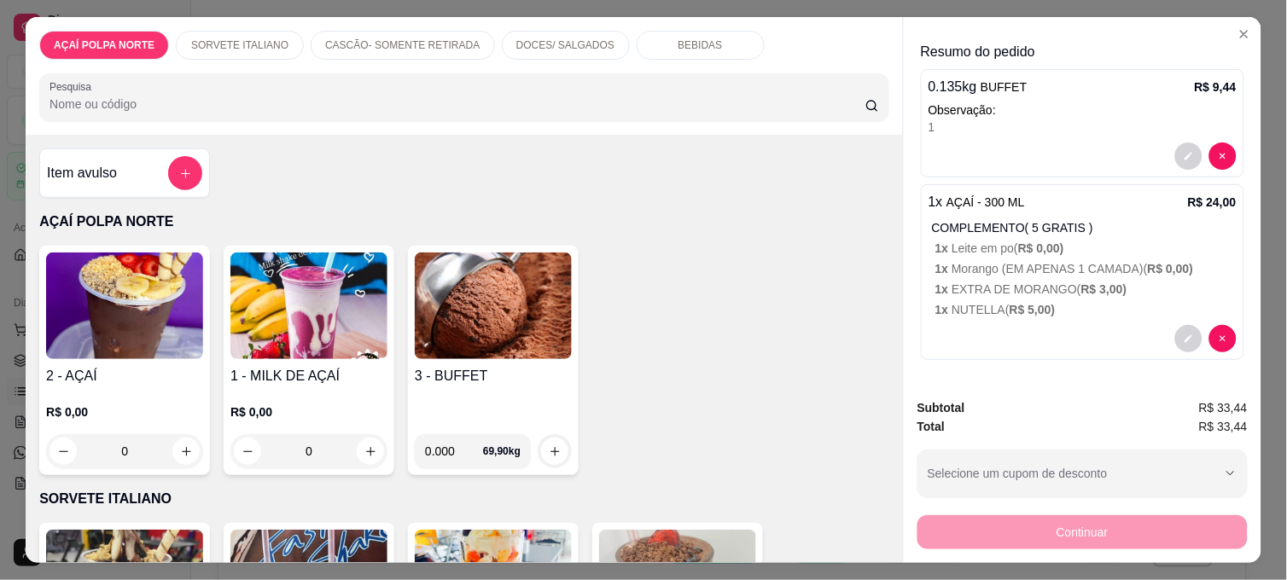
click at [503, 366] on h4 "3 - BUFFET" at bounding box center [493, 376] width 157 height 20
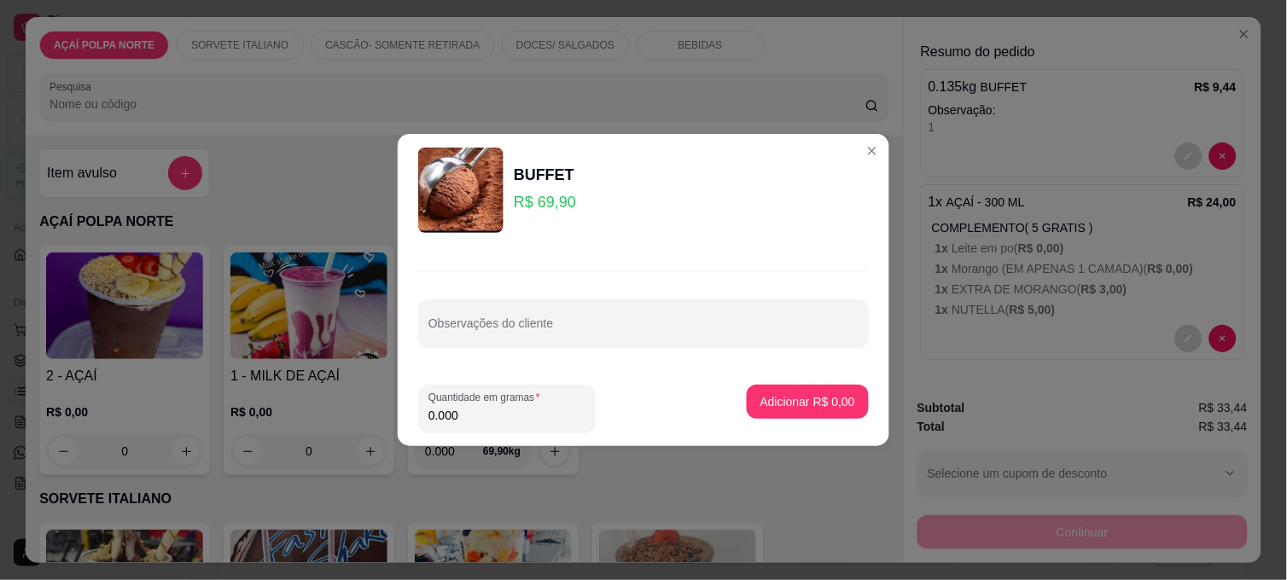
click at [479, 416] on input "0.000" at bounding box center [506, 415] width 157 height 17
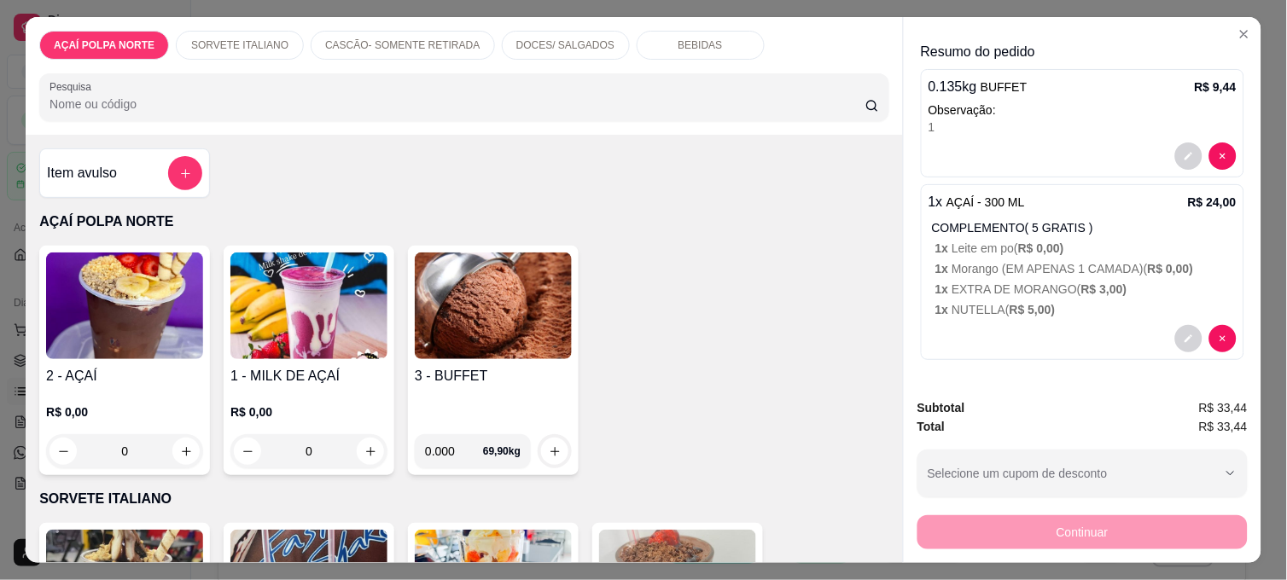
click at [122, 387] on div "R$ 0,00 0" at bounding box center [124, 428] width 157 height 82
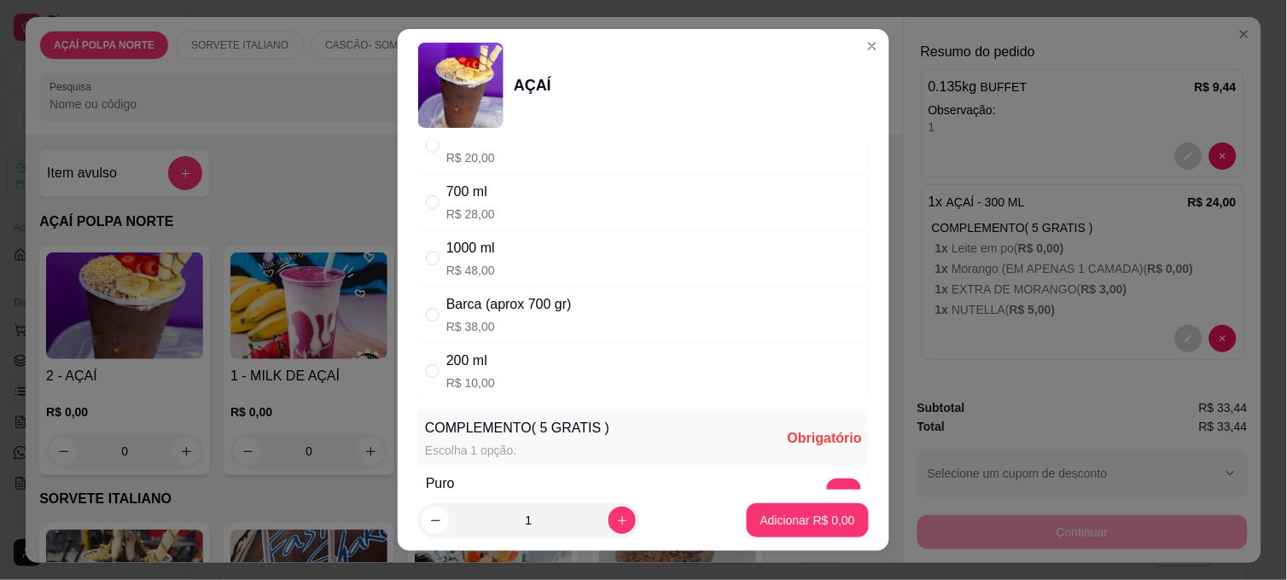
scroll to position [189, 0]
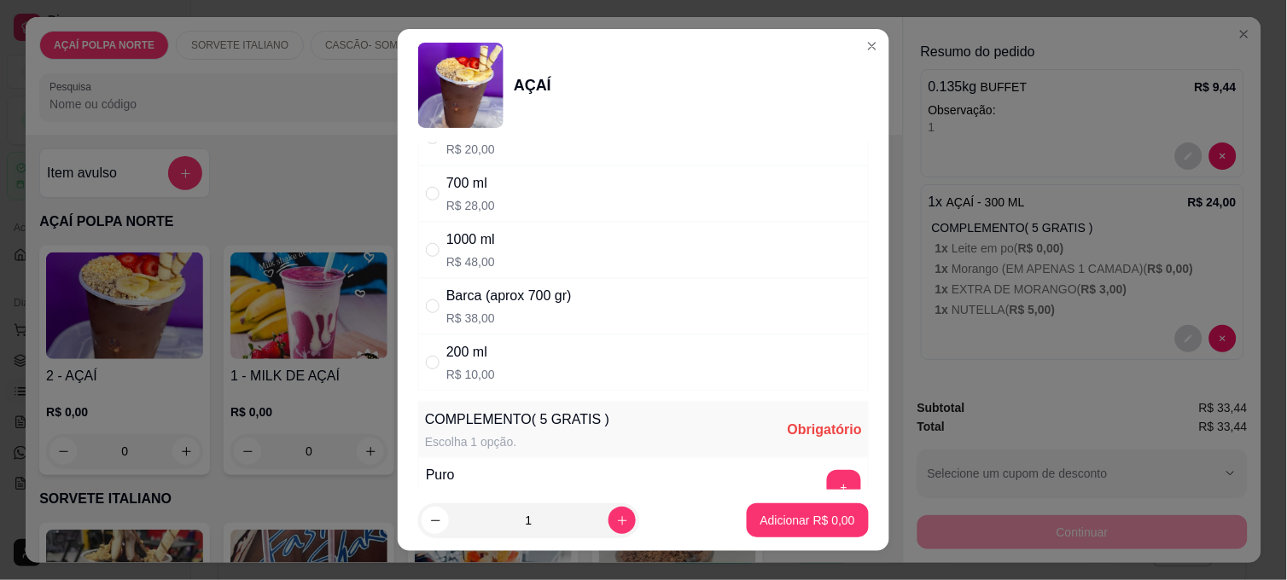
click at [482, 359] on div "200 ml" at bounding box center [470, 352] width 49 height 20
radio input "true"
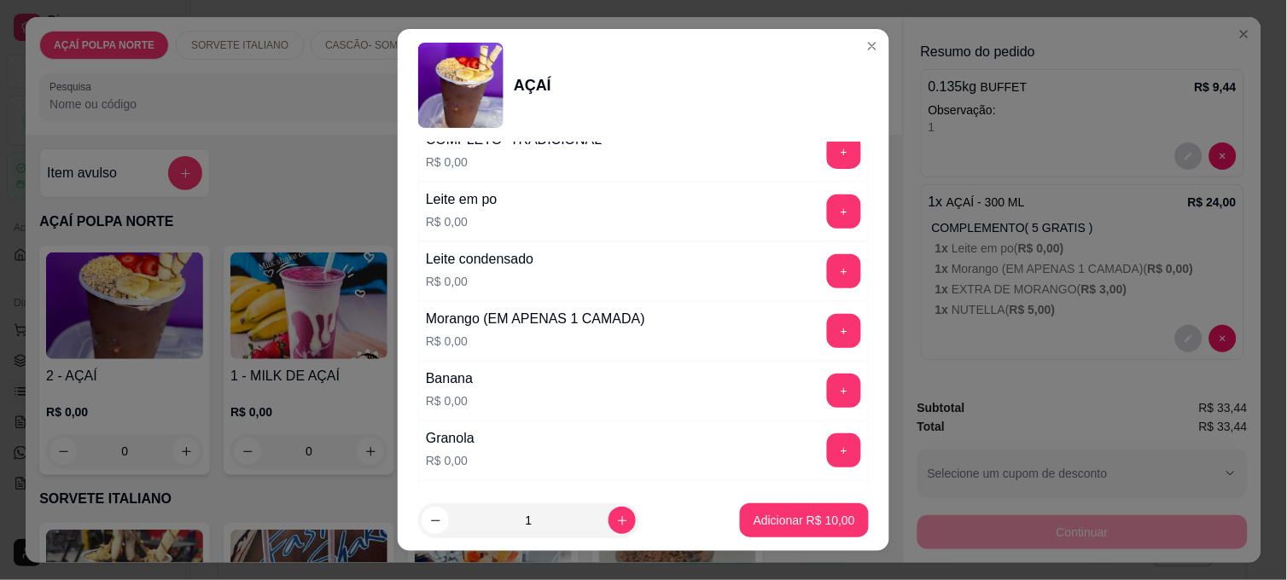
scroll to position [853, 0]
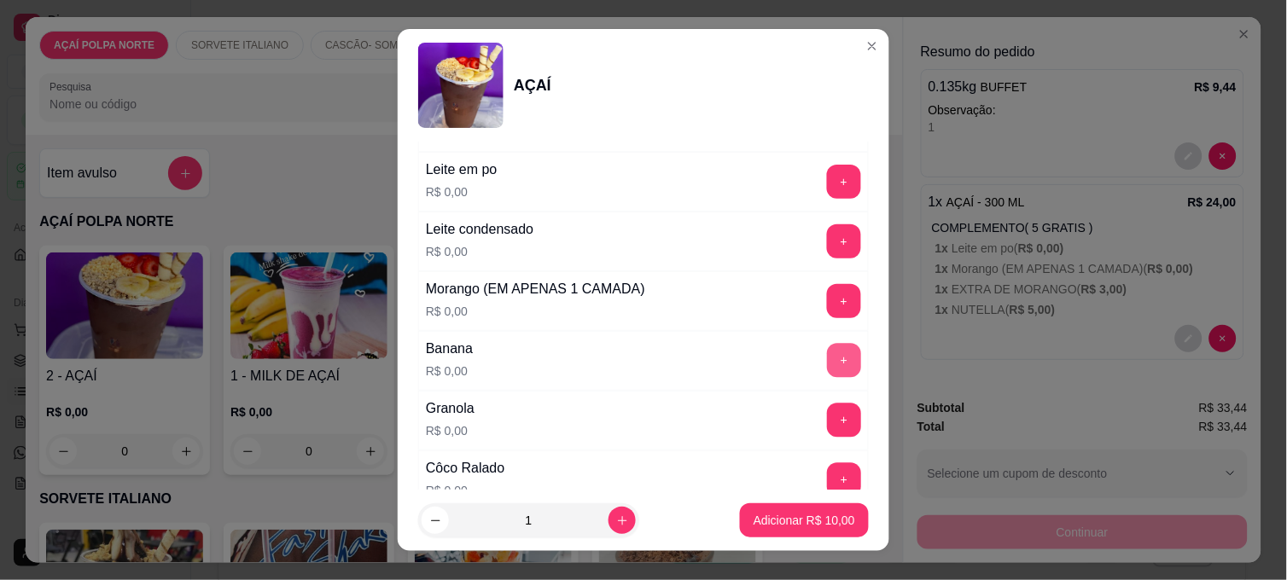
click at [827, 359] on button "+" at bounding box center [844, 361] width 34 height 34
click at [828, 310] on button "+" at bounding box center [844, 301] width 33 height 33
click at [828, 189] on button "+" at bounding box center [844, 182] width 33 height 33
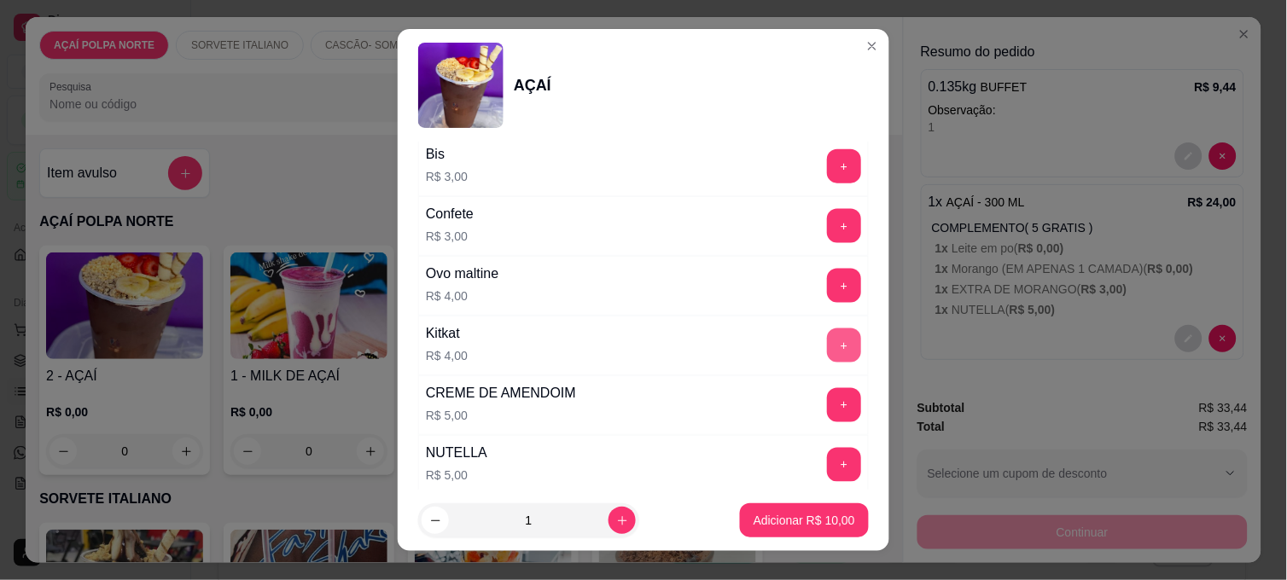
scroll to position [1991, 0]
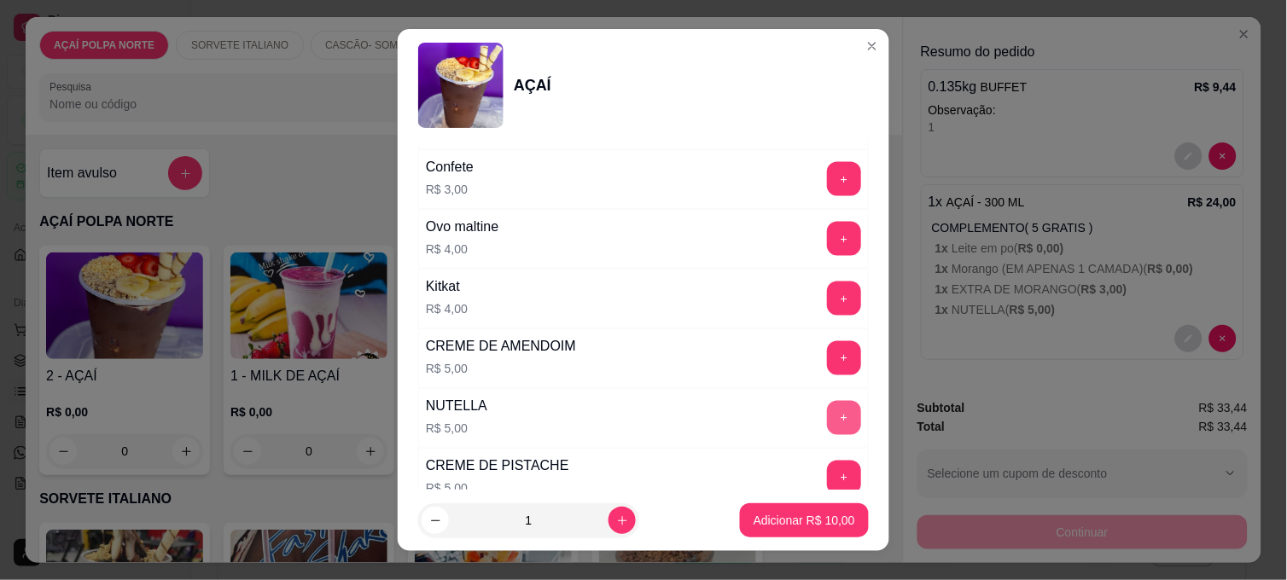
click at [827, 418] on button "+" at bounding box center [844, 418] width 34 height 34
click at [828, 521] on p "Adicionar R$ 15,00" at bounding box center [804, 520] width 102 height 17
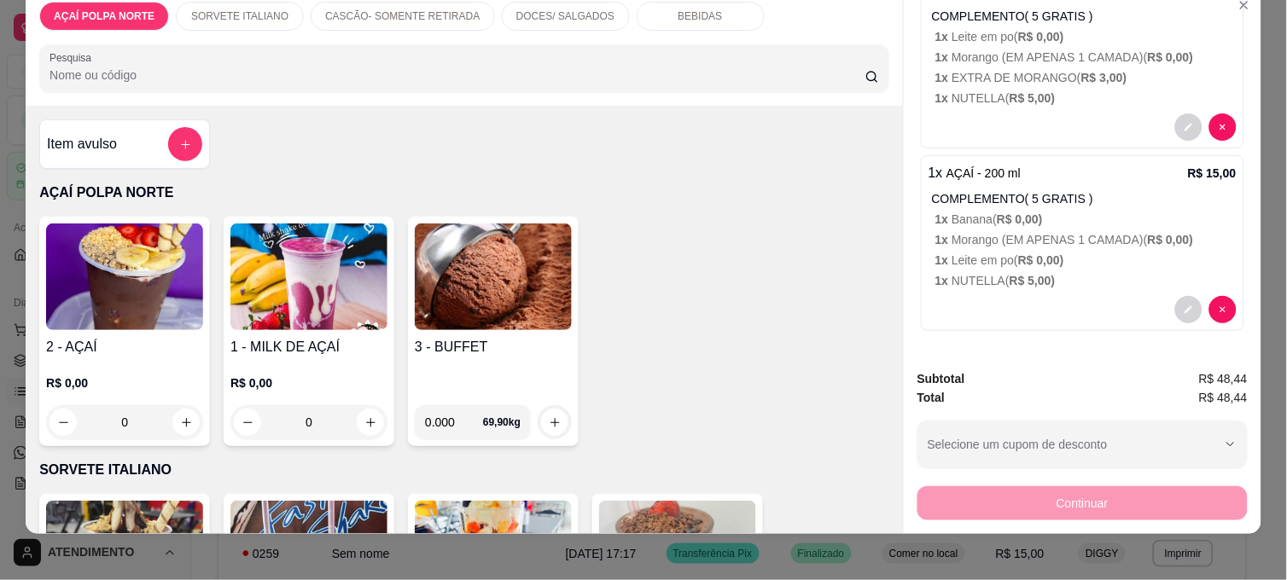
scroll to position [44, 0]
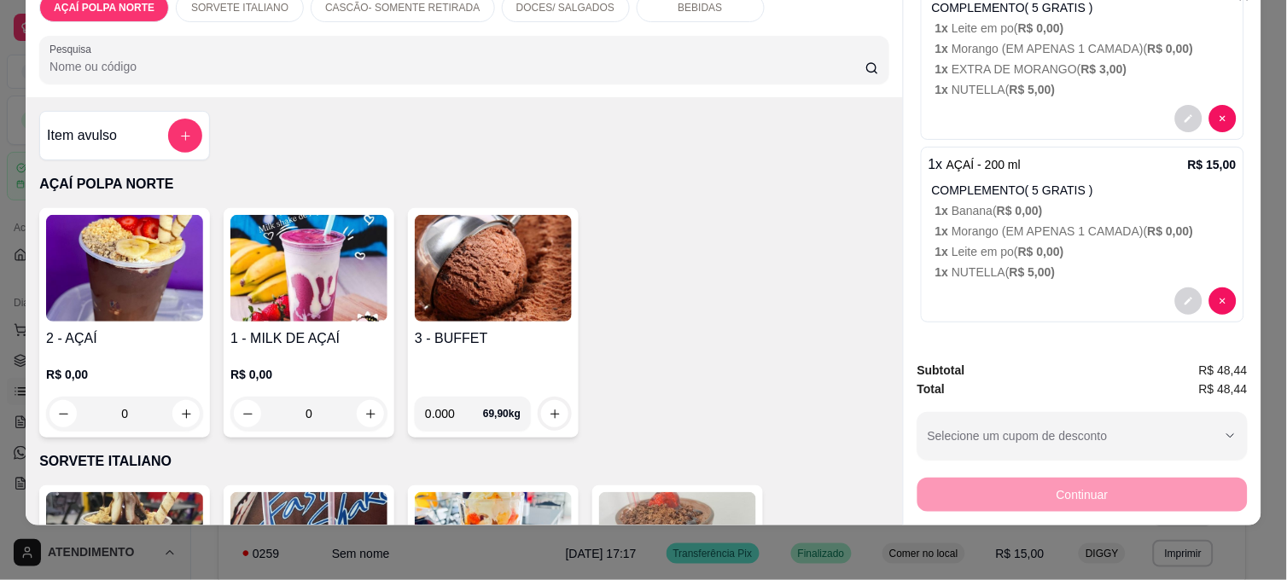
click at [442, 331] on h4 "3 - BUFFET" at bounding box center [493, 338] width 157 height 20
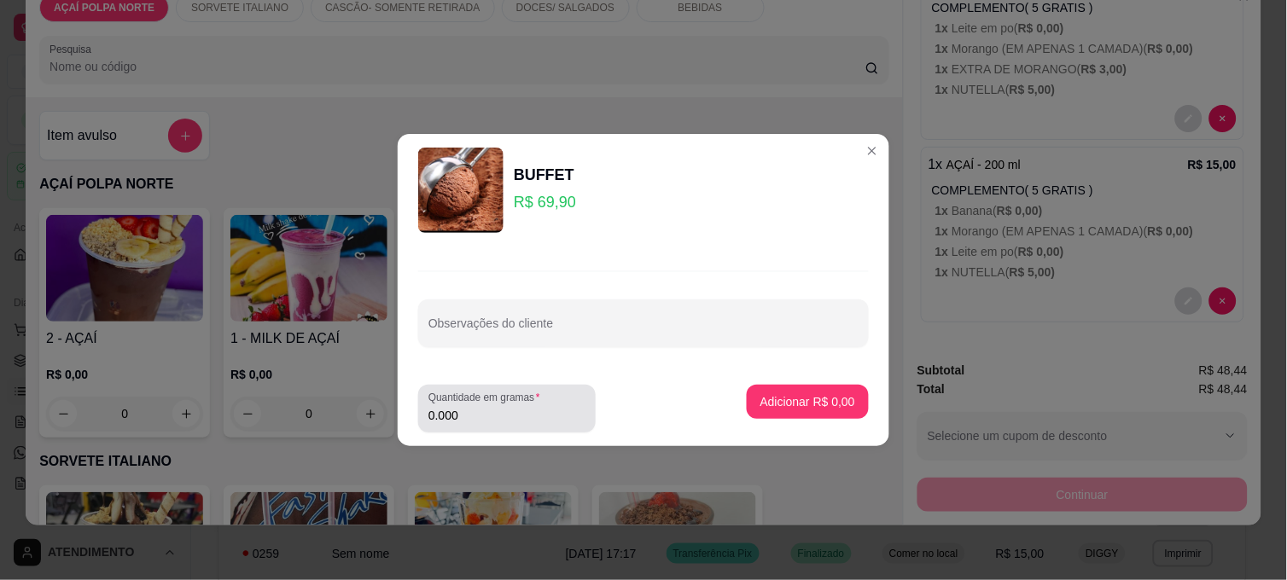
click at [472, 404] on label "Quantidade em gramas" at bounding box center [487, 398] width 118 height 15
click at [472, 407] on input "0.000" at bounding box center [506, 415] width 157 height 17
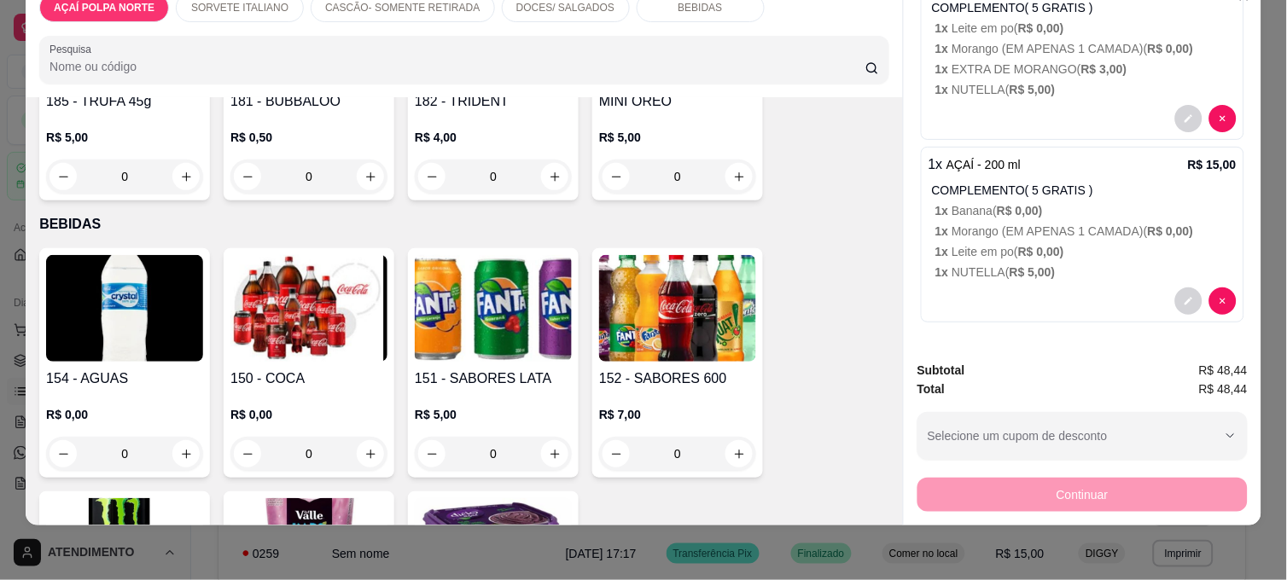
scroll to position [1137, 0]
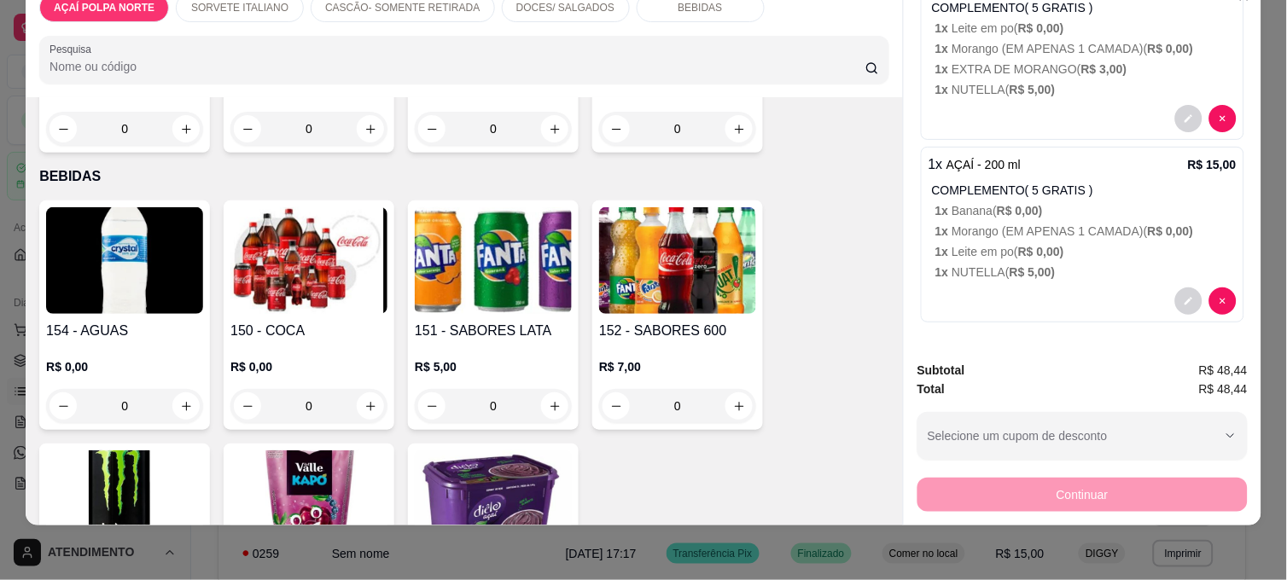
click at [172, 341] on div "R$ 0,00 0" at bounding box center [124, 382] width 157 height 82
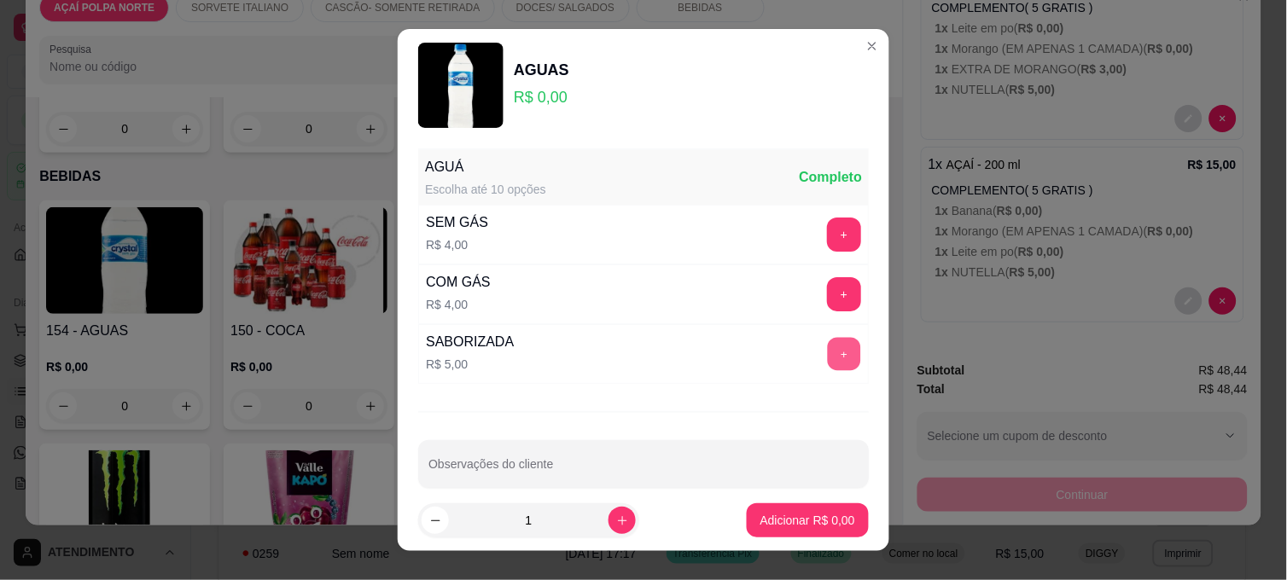
click at [828, 355] on button "+" at bounding box center [844, 354] width 33 height 33
click at [806, 526] on p "Adicionar R$ 5,00" at bounding box center [807, 520] width 92 height 16
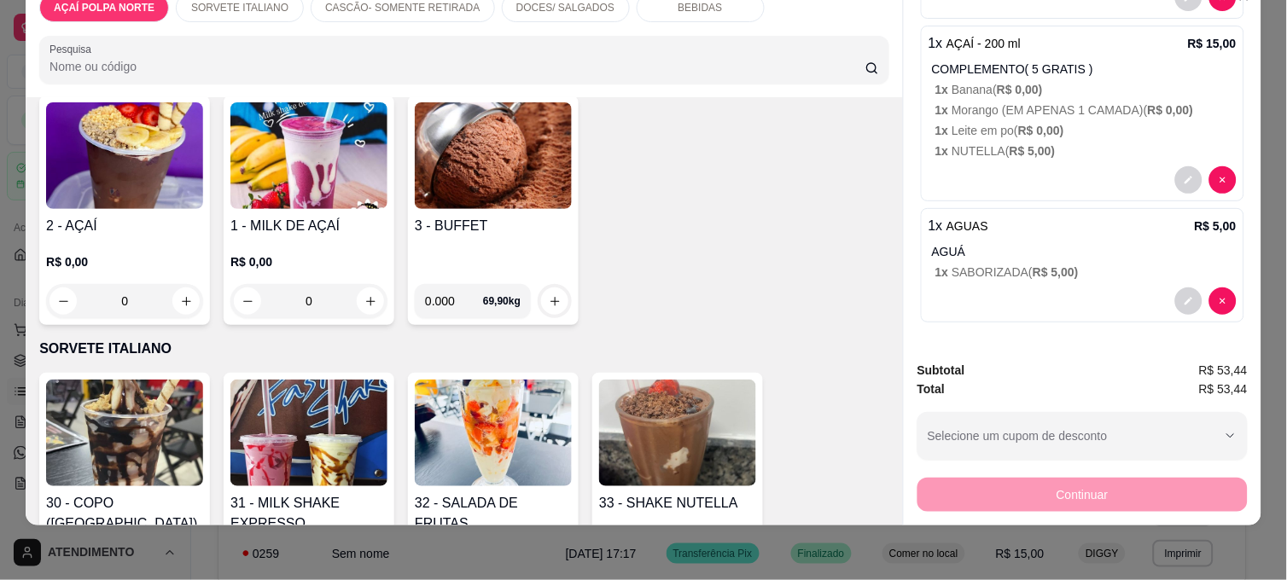
scroll to position [0, 0]
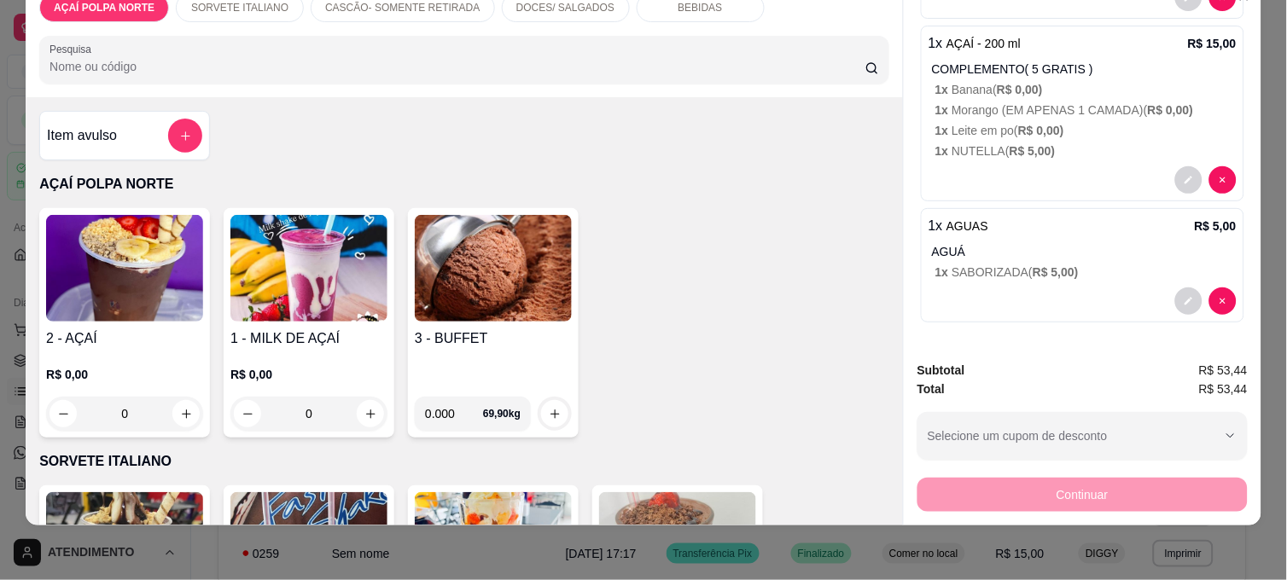
click at [493, 352] on div "3 - BUFFET" at bounding box center [493, 355] width 157 height 55
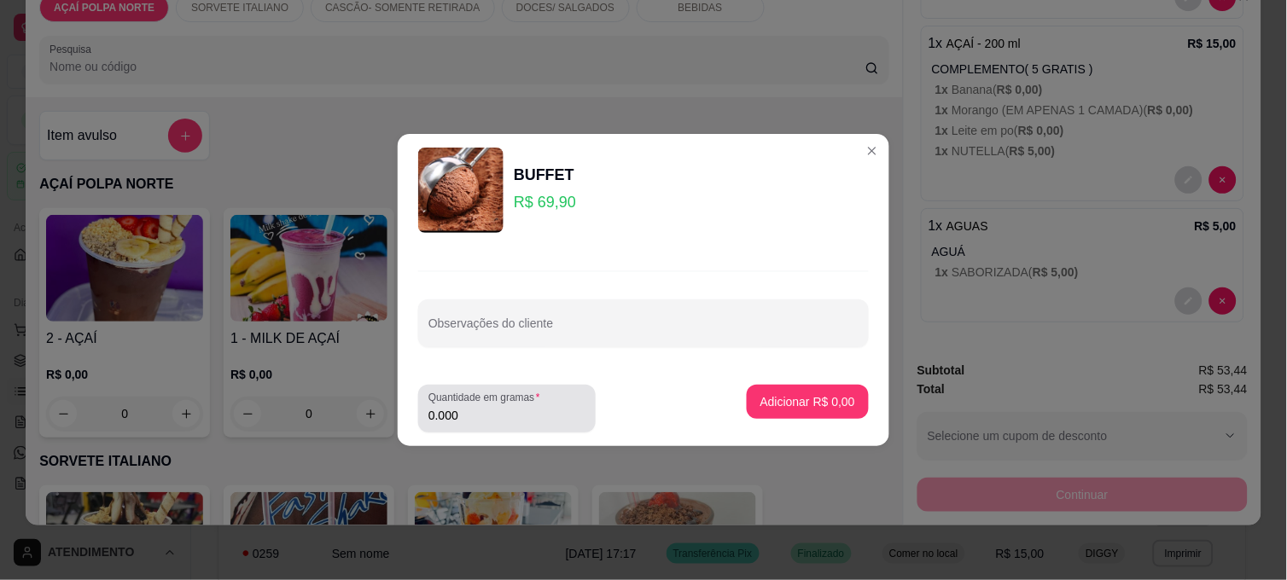
click at [526, 413] on input "0.000" at bounding box center [506, 415] width 157 height 17
type input "0.130"
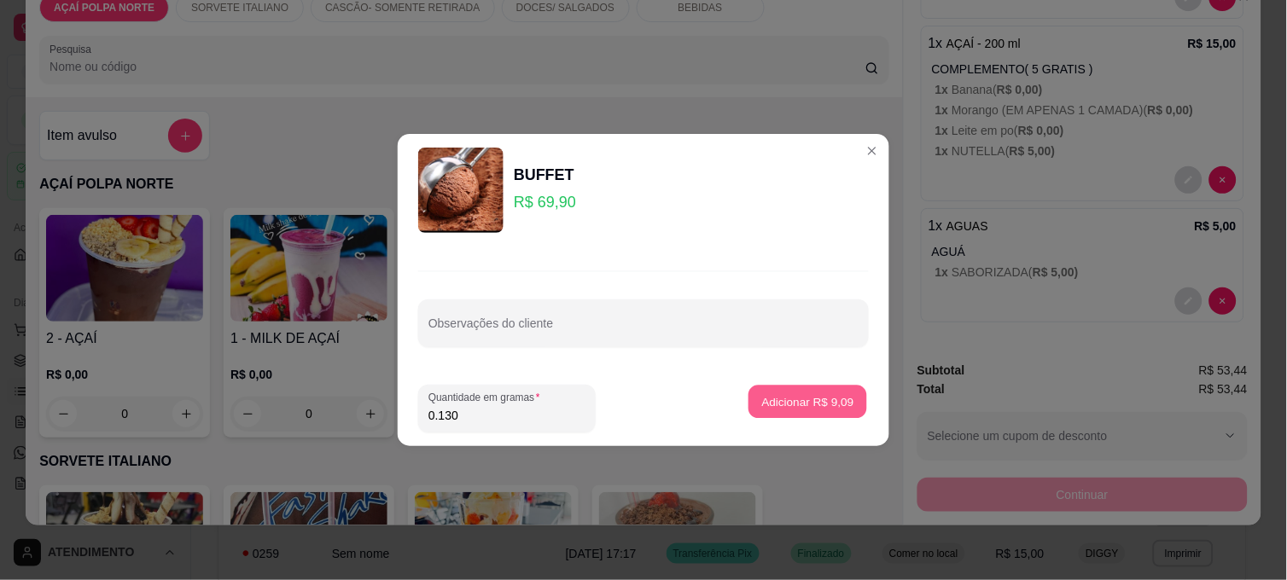
click at [791, 404] on p "Adicionar R$ 9,09" at bounding box center [807, 401] width 92 height 16
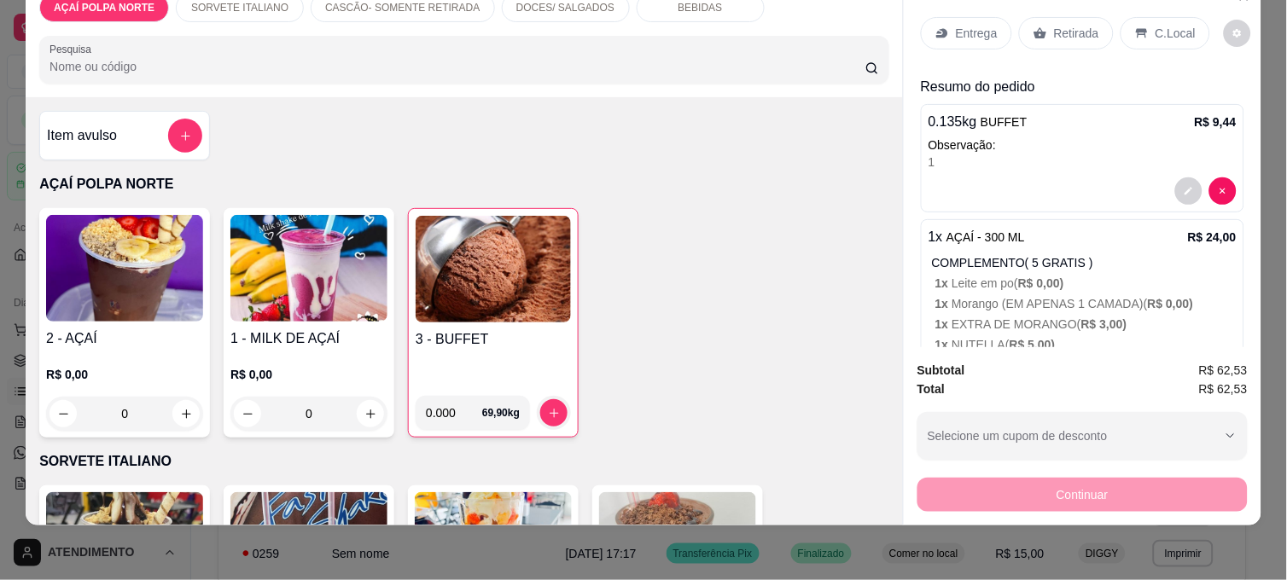
click at [1145, 31] on div "C.Local" at bounding box center [1165, 33] width 90 height 32
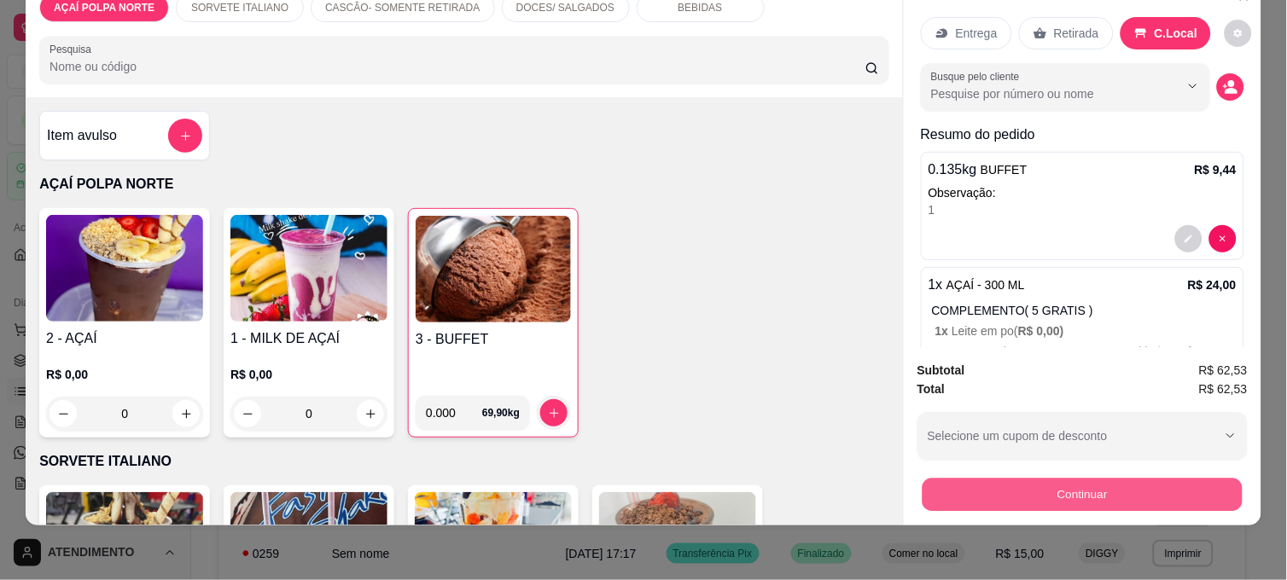
click at [1133, 478] on button "Continuar" at bounding box center [1082, 494] width 320 height 33
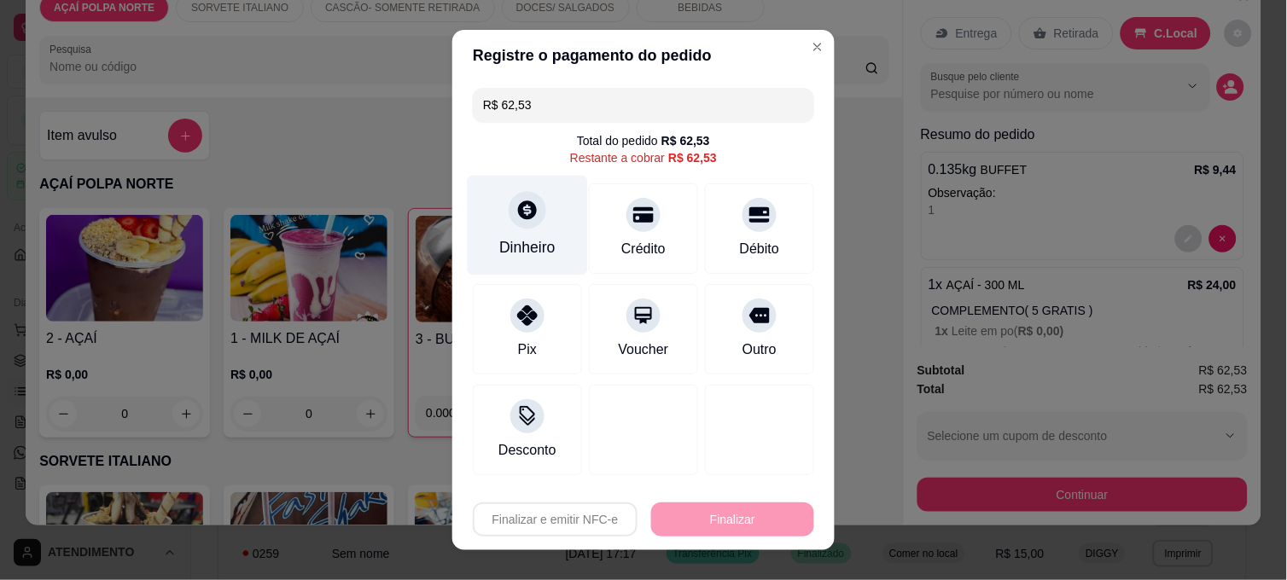
click at [542, 233] on div "Dinheiro" at bounding box center [528, 226] width 120 height 100
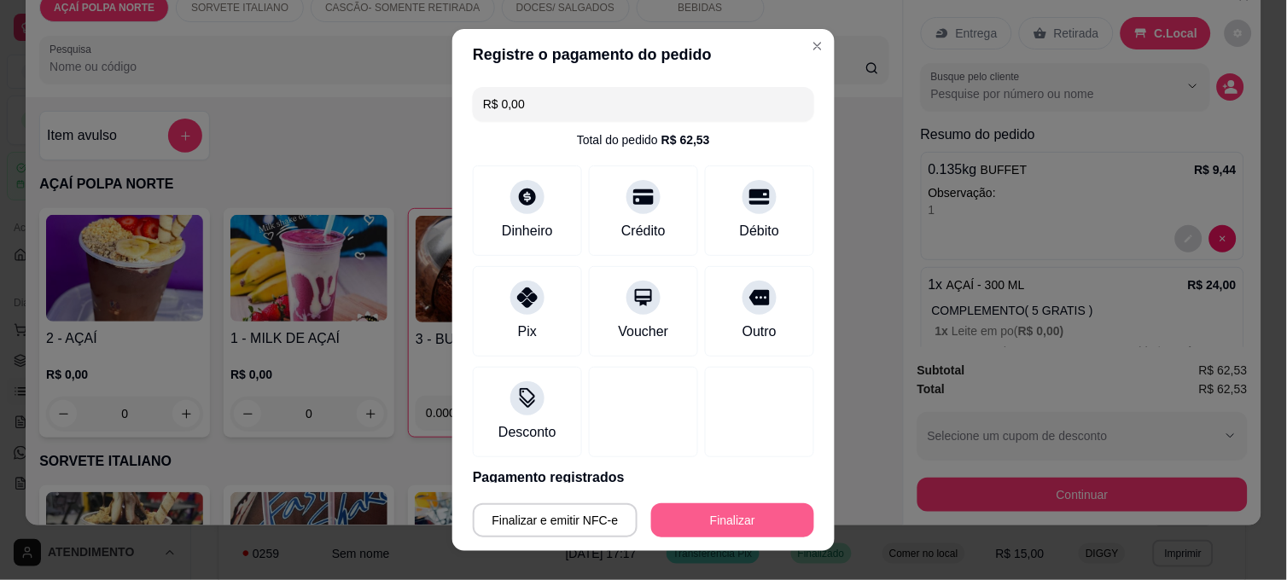
click at [735, 529] on button "Finalizar" at bounding box center [732, 520] width 163 height 34
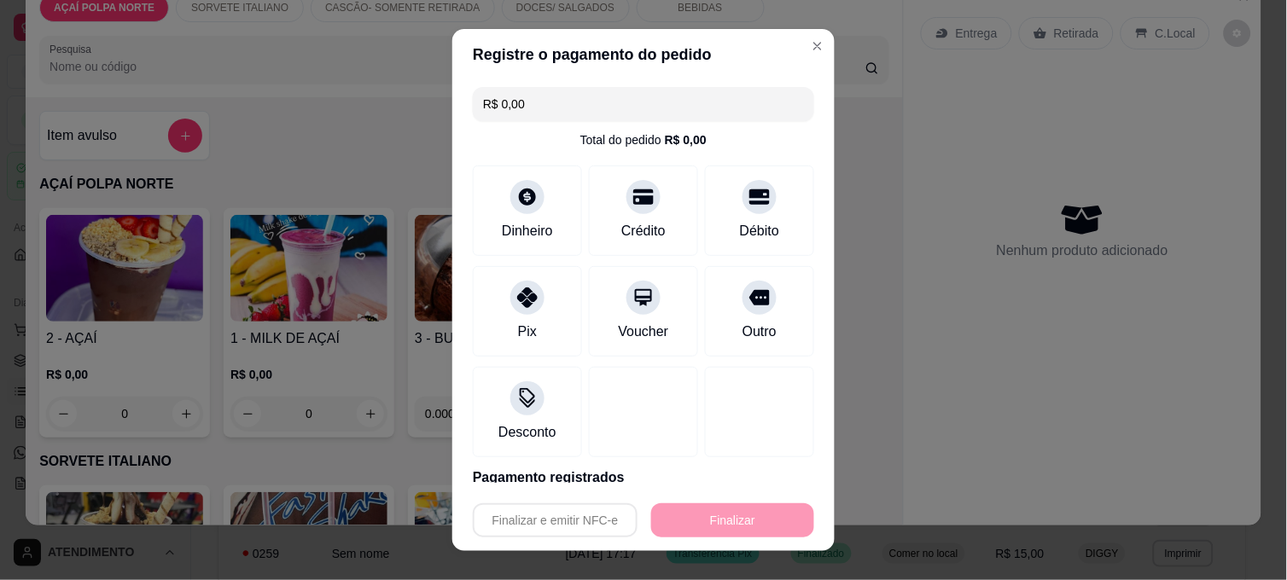
type input "-R$ 62,53"
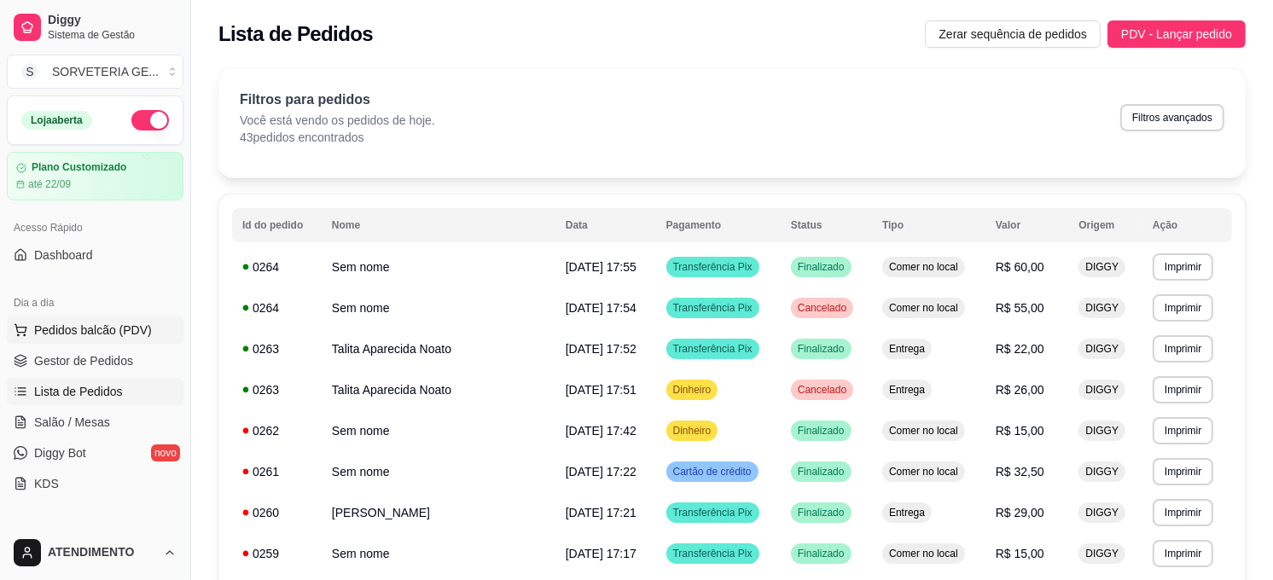
click at [129, 328] on span "Pedidos balcão (PDV)" at bounding box center [93, 330] width 118 height 17
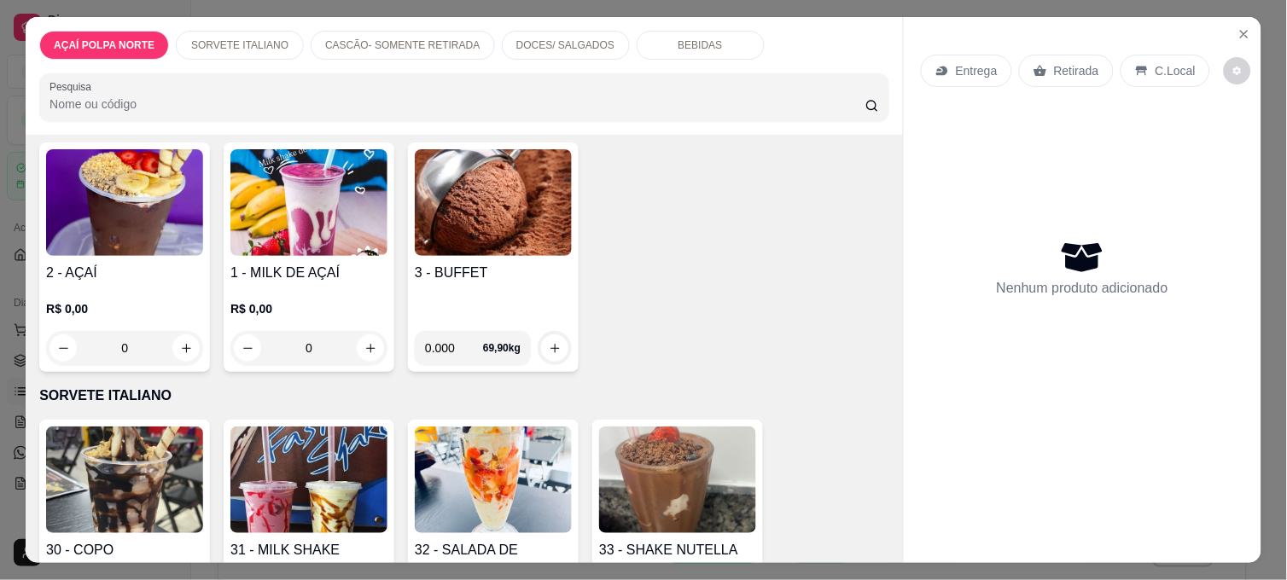
scroll to position [95, 0]
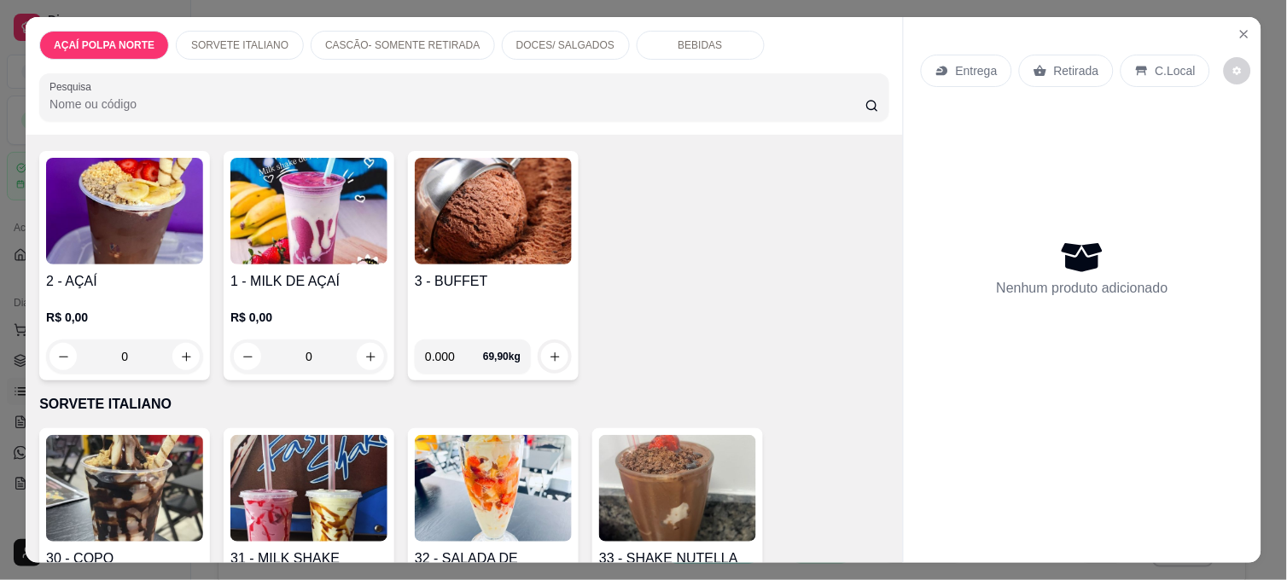
click at [1252, 23] on div "Entrega Retirada C.Local Nenhum produto adicionado" at bounding box center [1082, 276] width 357 height 518
click at [1246, 26] on button "Close" at bounding box center [1243, 33] width 27 height 27
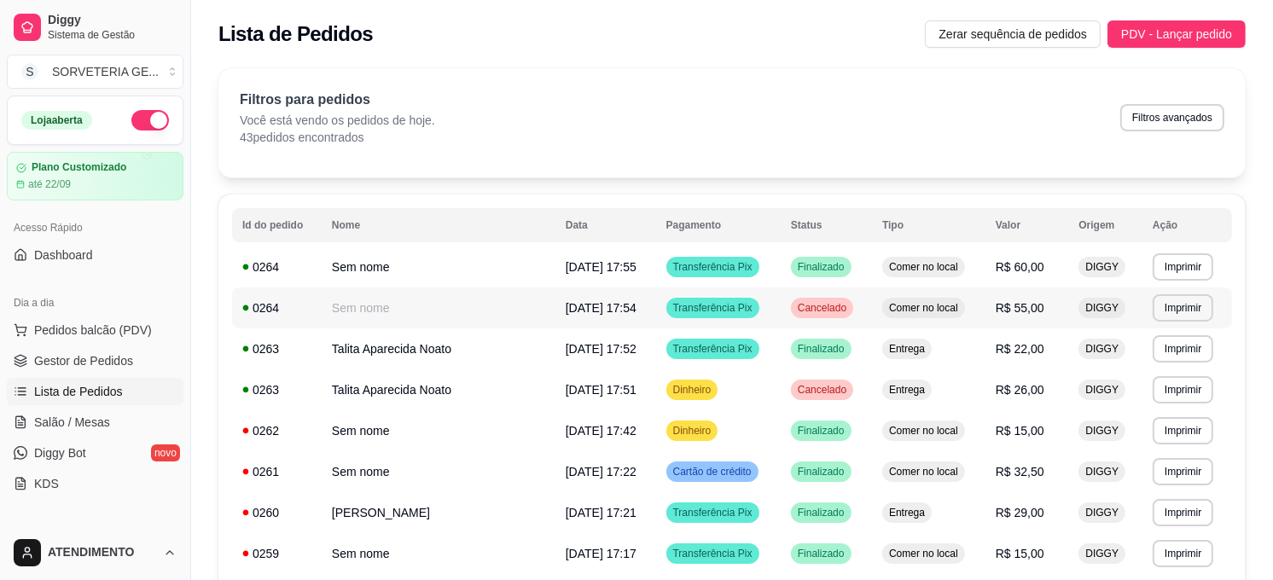
click at [566, 301] on span "[DATE] 17:54" at bounding box center [601, 308] width 71 height 14
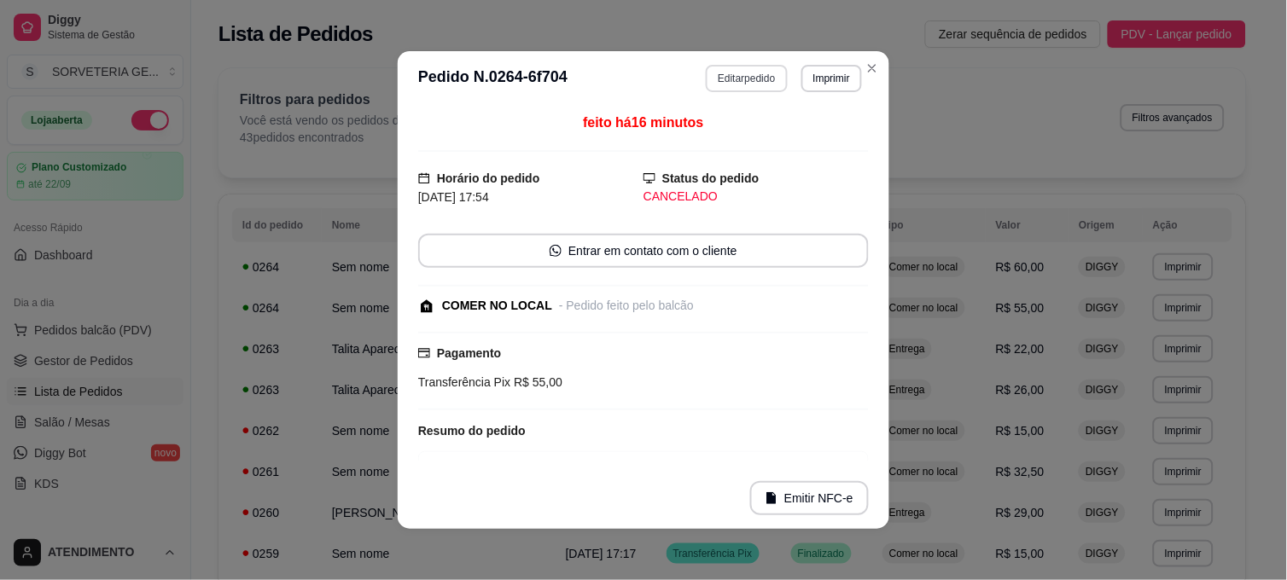
click at [754, 84] on button "Editar pedido" at bounding box center [746, 78] width 81 height 27
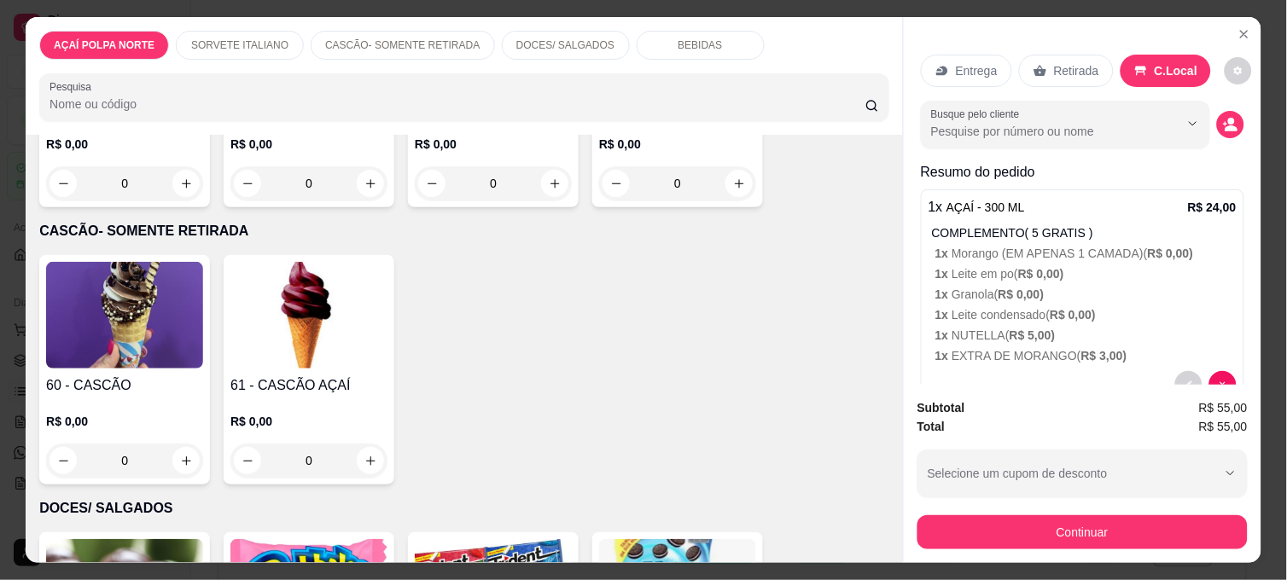
scroll to position [568, 0]
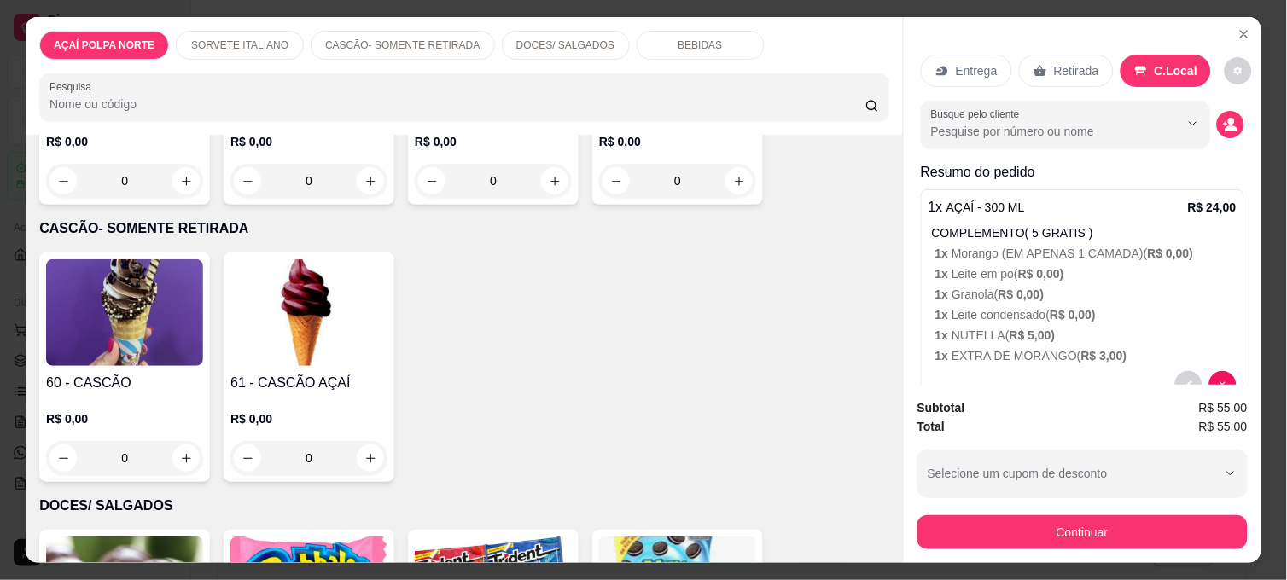
click at [145, 360] on div "60 - CASCÃO R$ 0,00 0" at bounding box center [124, 368] width 171 height 230
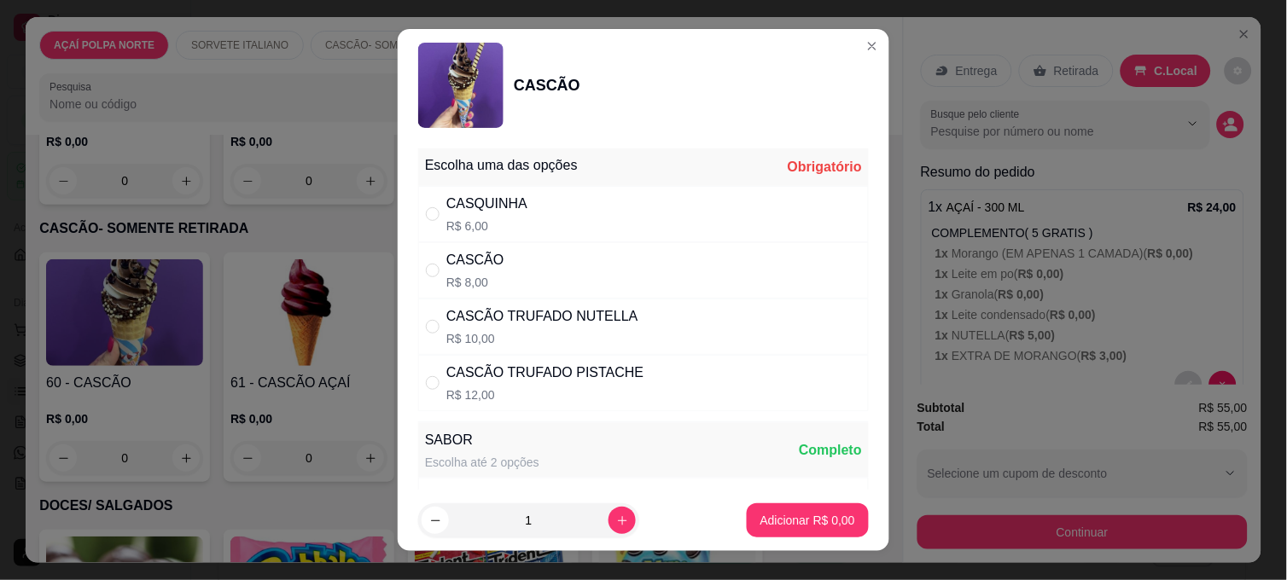
click at [655, 259] on div "CASCÃO R$ 8,00" at bounding box center [643, 270] width 450 height 56
radio input "true"
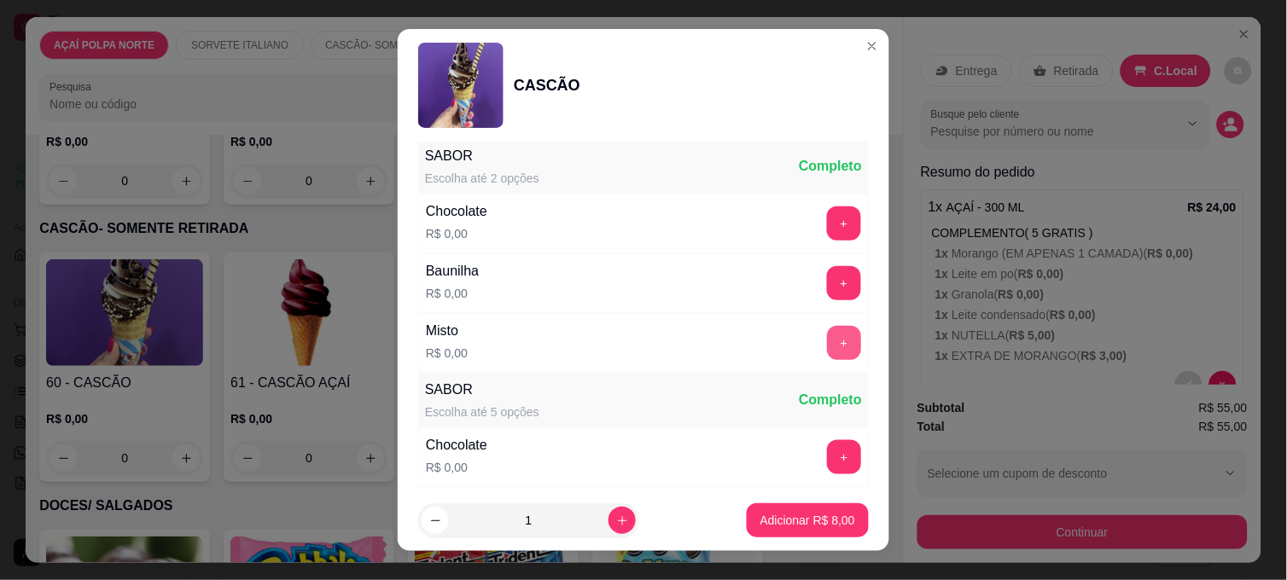
click at [827, 337] on button "+" at bounding box center [844, 343] width 34 height 34
click at [809, 522] on p "Adicionar R$ 8,00" at bounding box center [807, 520] width 95 height 17
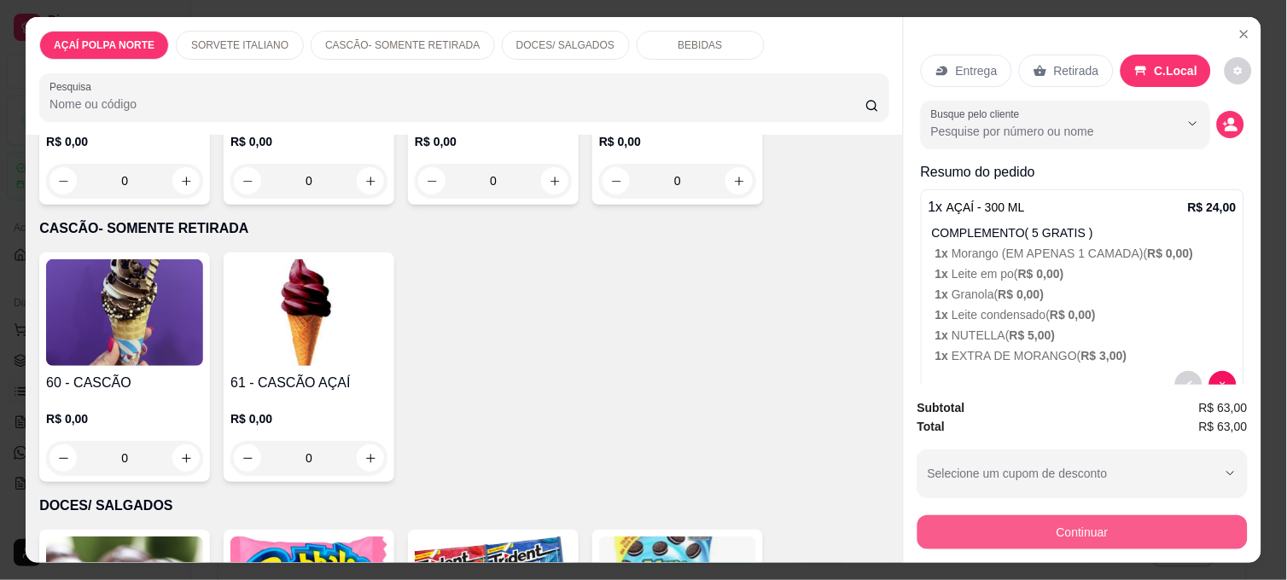
click at [979, 516] on button "Continuar" at bounding box center [1082, 532] width 330 height 34
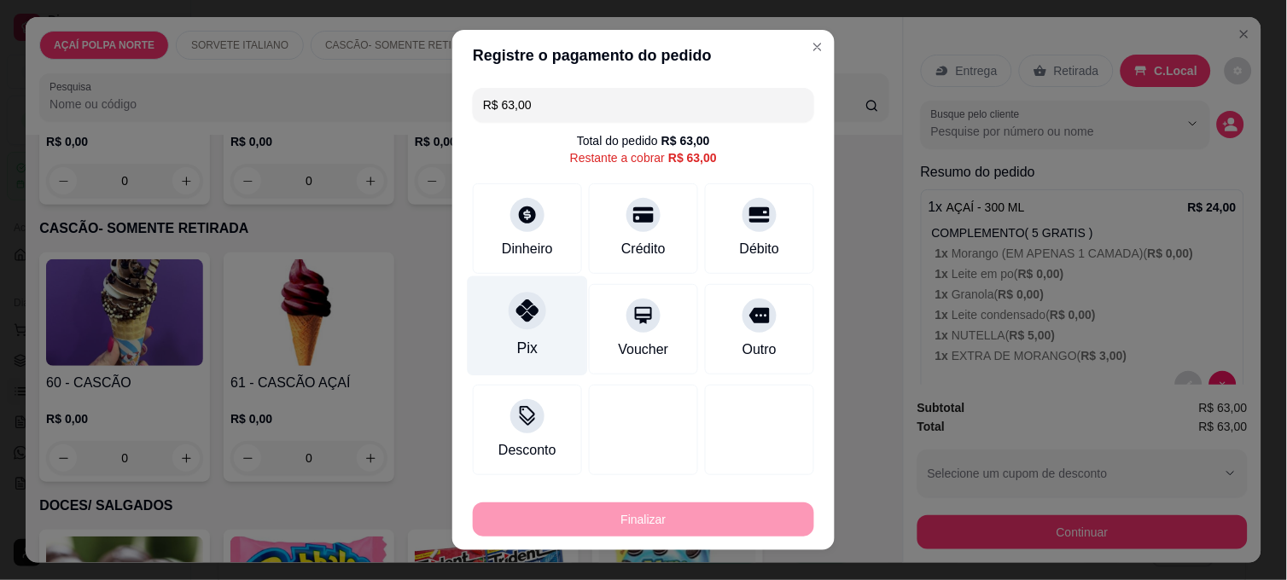
click at [542, 354] on div "Pix" at bounding box center [528, 326] width 120 height 100
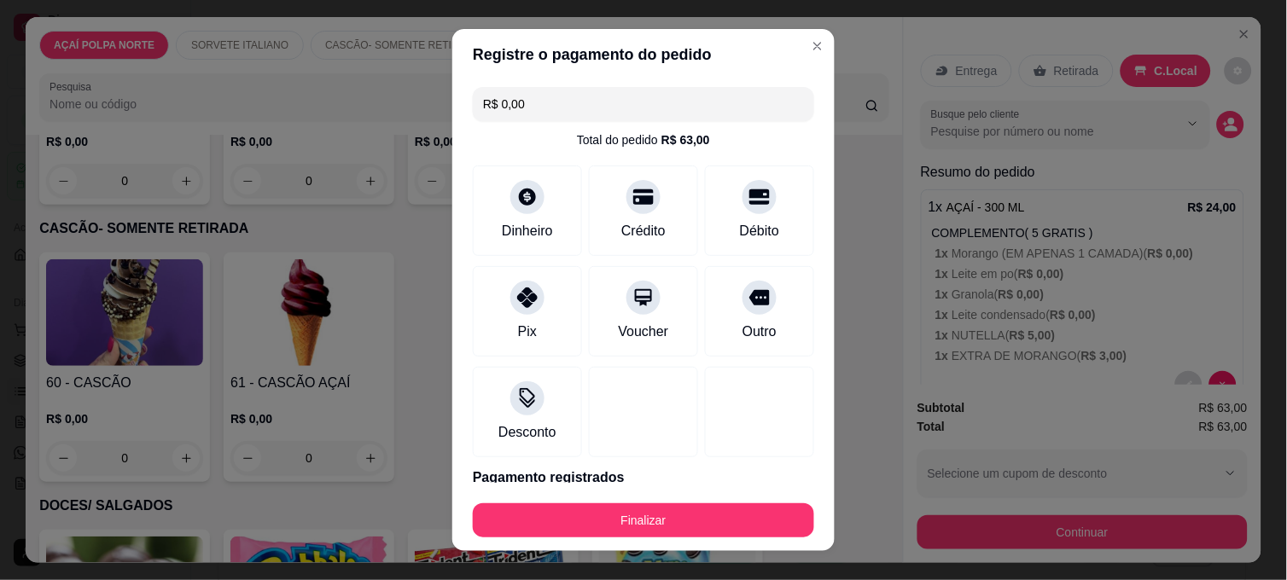
click at [659, 497] on div "Finalizar" at bounding box center [643, 517] width 341 height 41
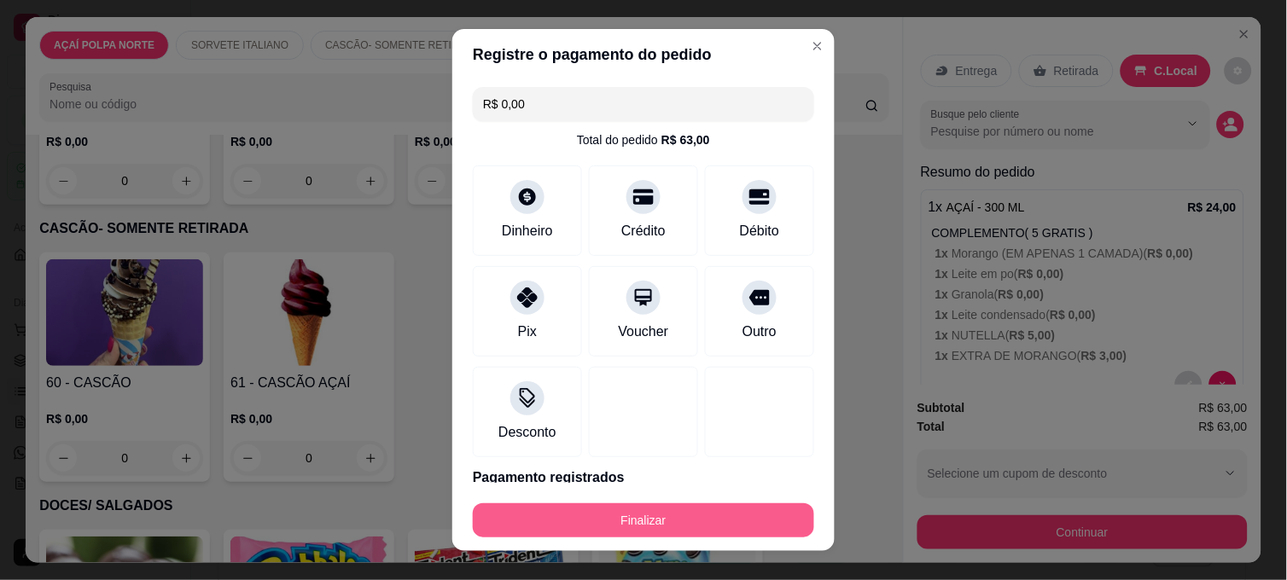
click at [659, 506] on button "Finalizar" at bounding box center [643, 520] width 341 height 34
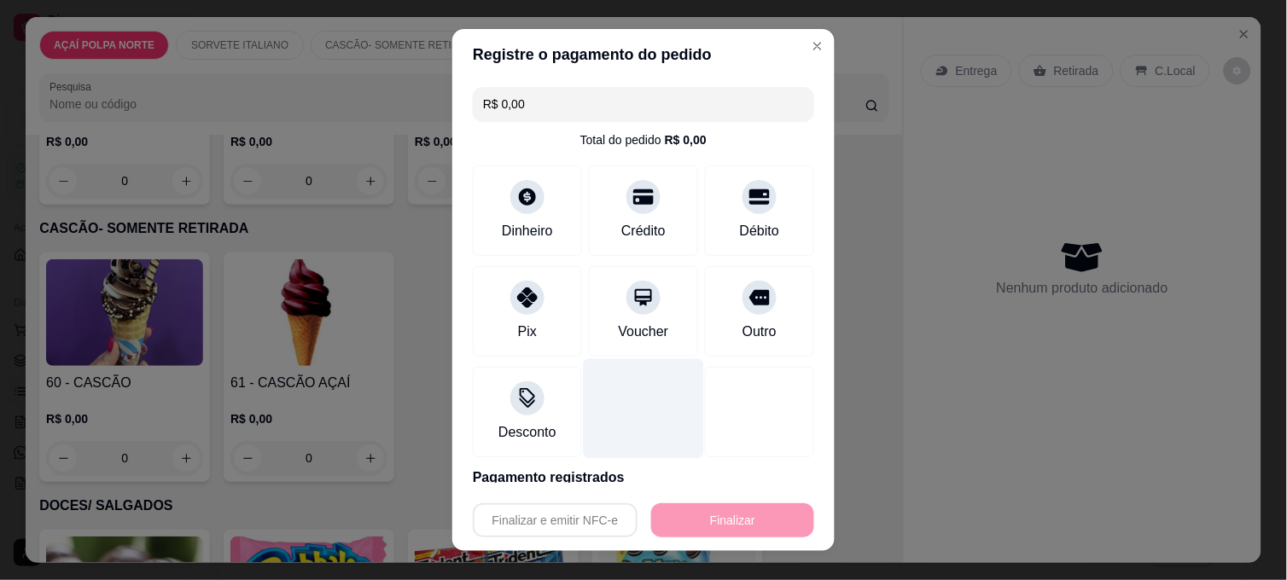
type input "-R$ 63,00"
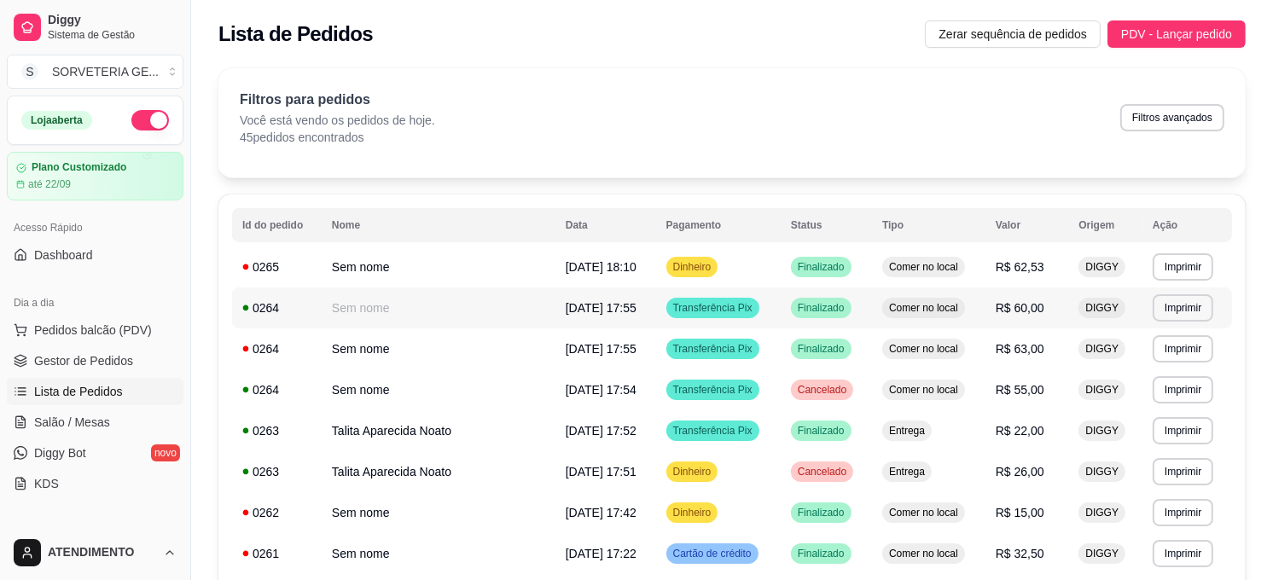
click at [452, 305] on td "Sem nome" at bounding box center [439, 308] width 234 height 41
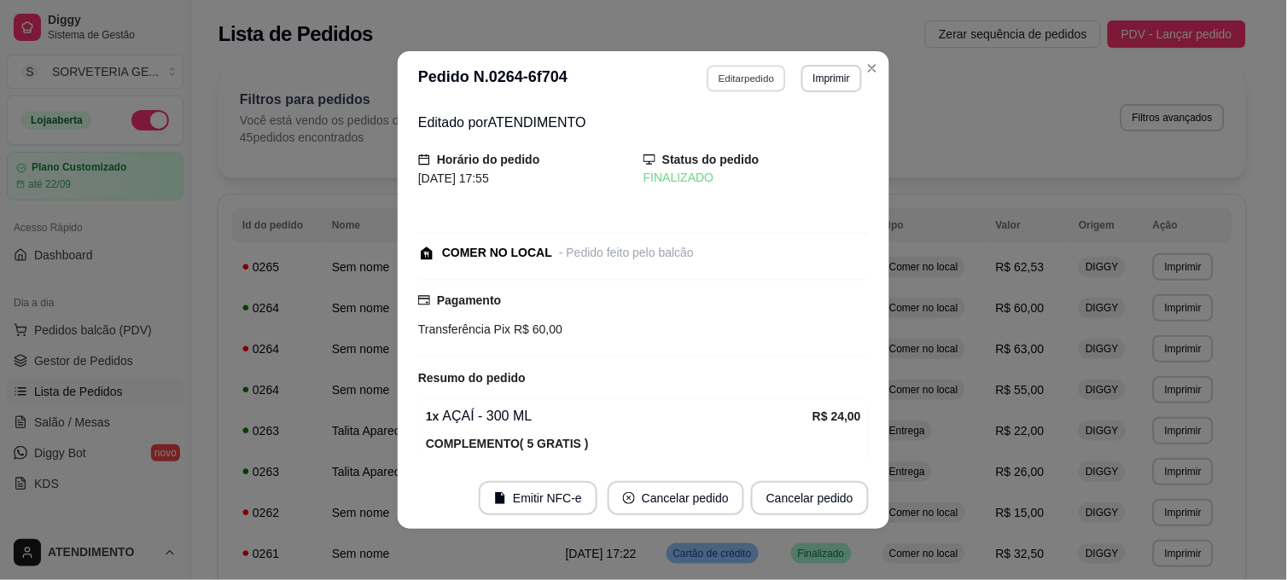
click at [757, 82] on button "Editar pedido" at bounding box center [746, 78] width 79 height 26
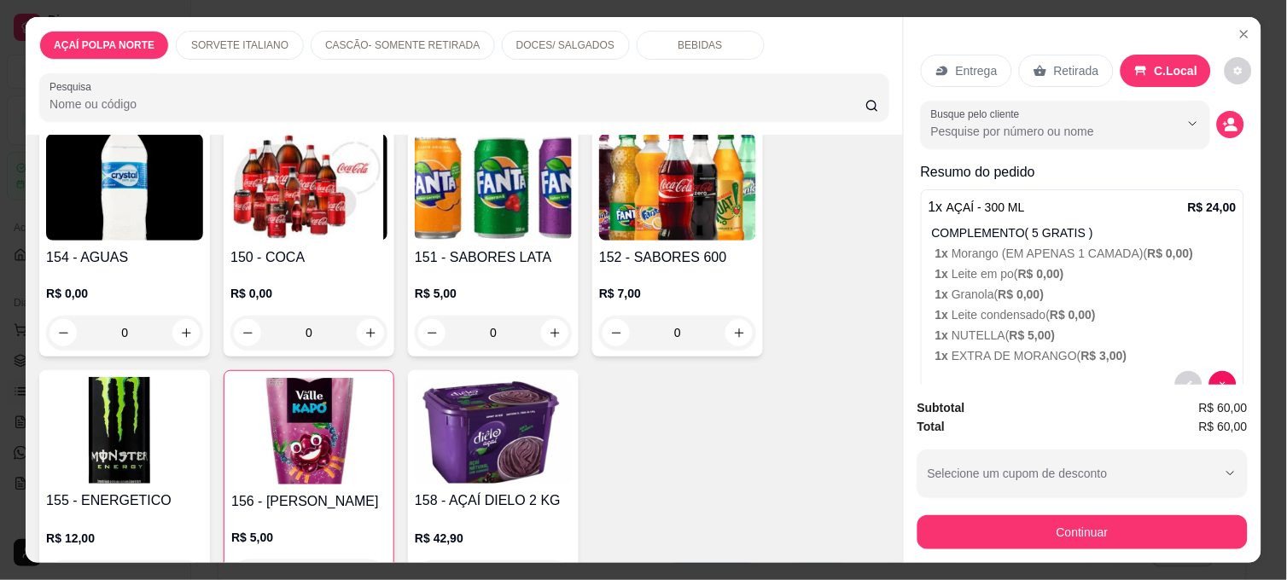
scroll to position [1300, 0]
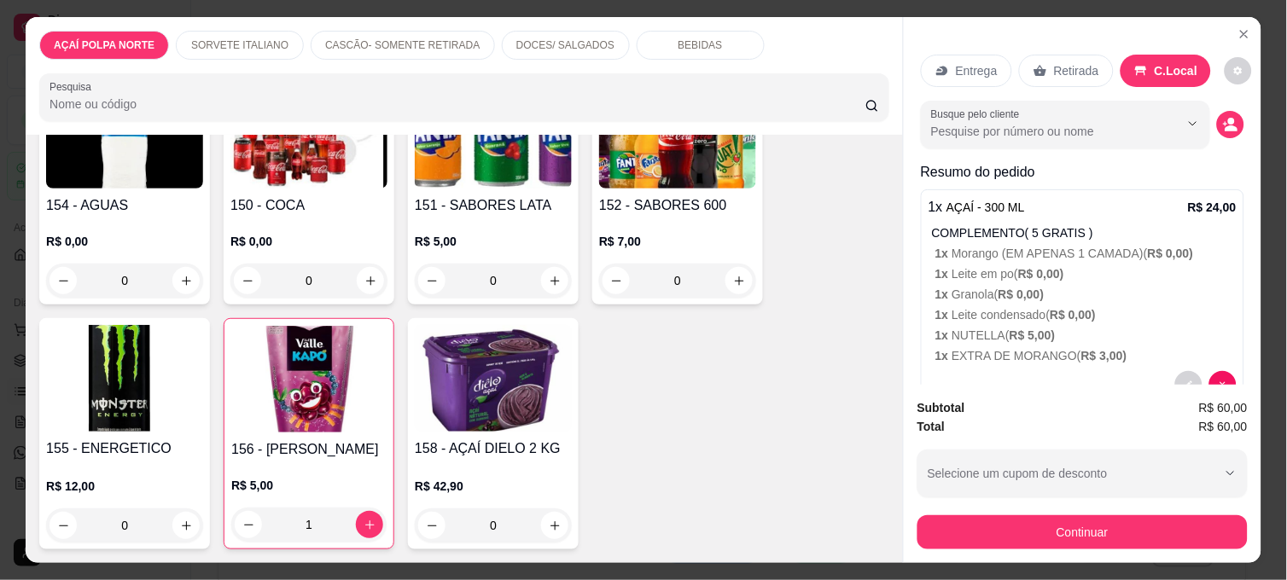
click at [341, 447] on h4 "156 - [PERSON_NAME]" at bounding box center [308, 449] width 155 height 20
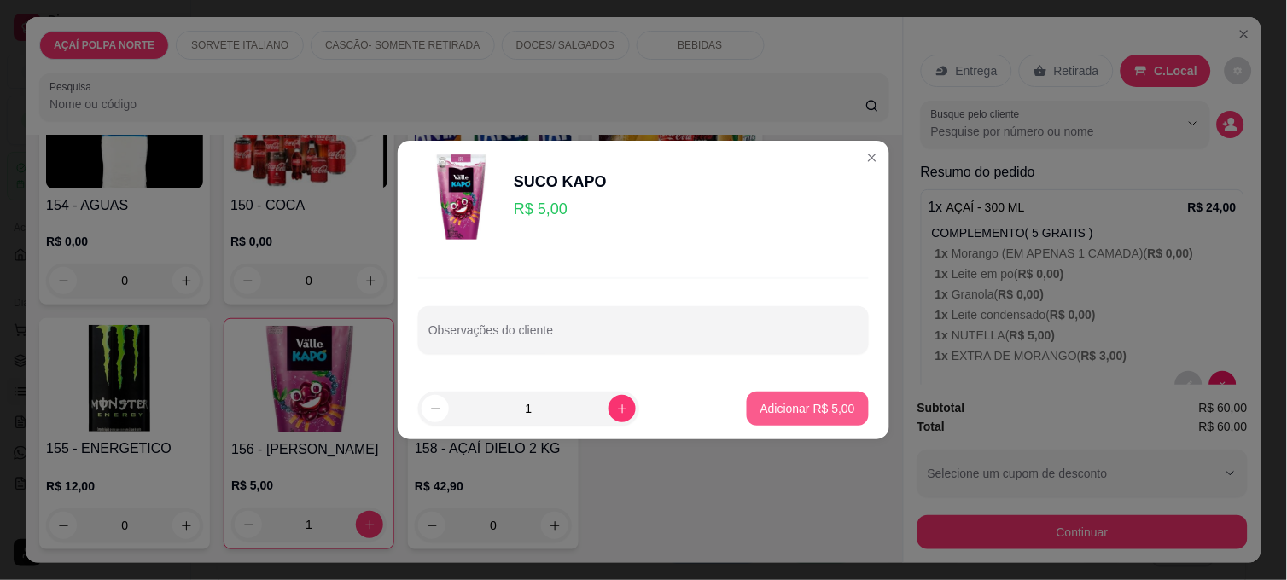
click at [819, 408] on p "Adicionar R$ 5,00" at bounding box center [807, 408] width 95 height 17
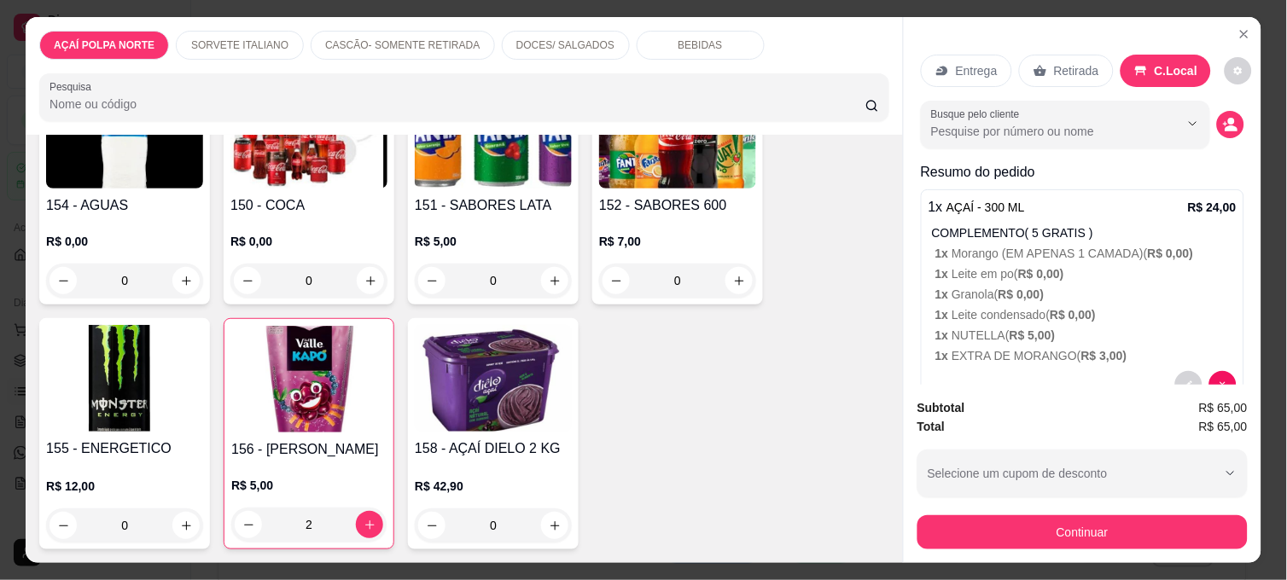
type input "2"
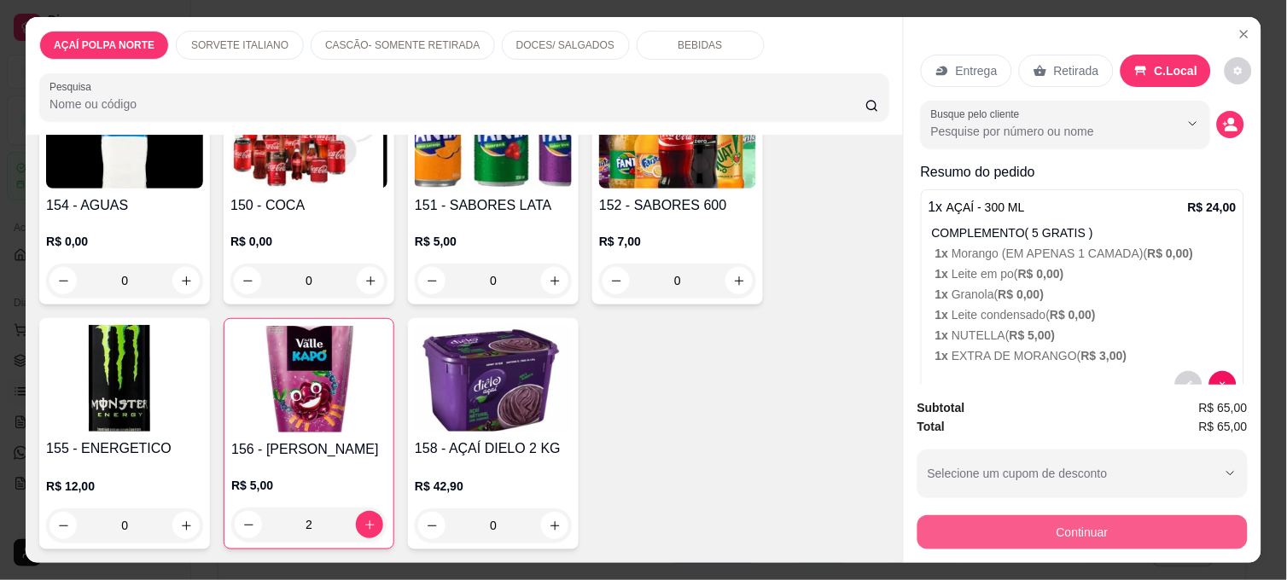
click at [1146, 524] on button "Continuar" at bounding box center [1082, 532] width 330 height 34
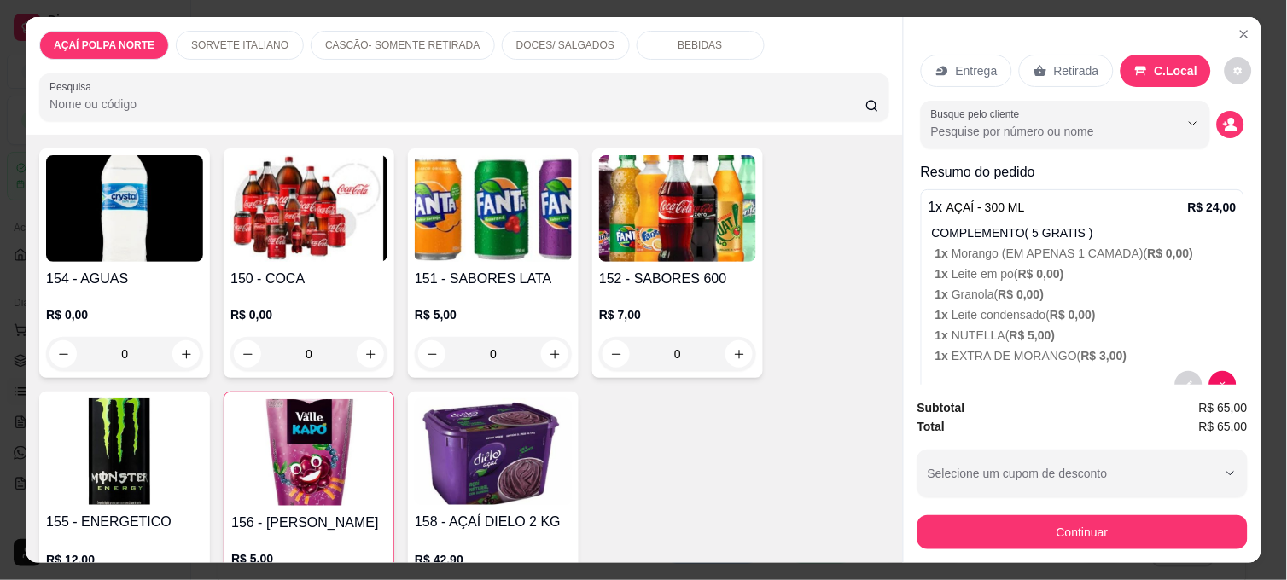
scroll to position [1206, 0]
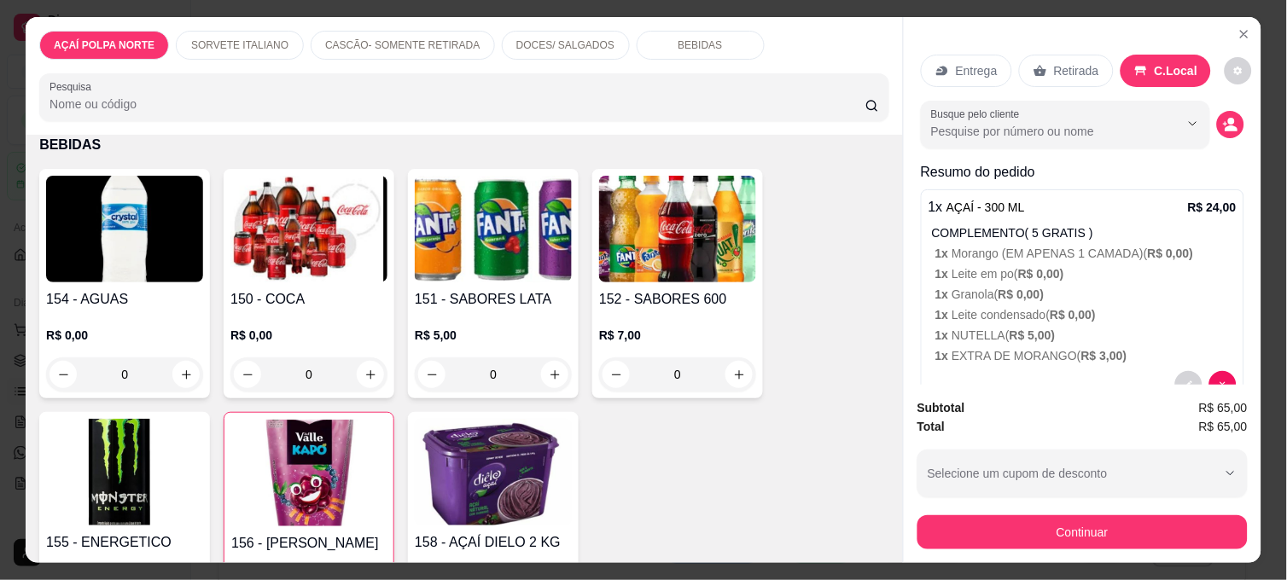
click at [54, 279] on div "154 - AGUAS R$ 0,00 0" at bounding box center [124, 284] width 171 height 230
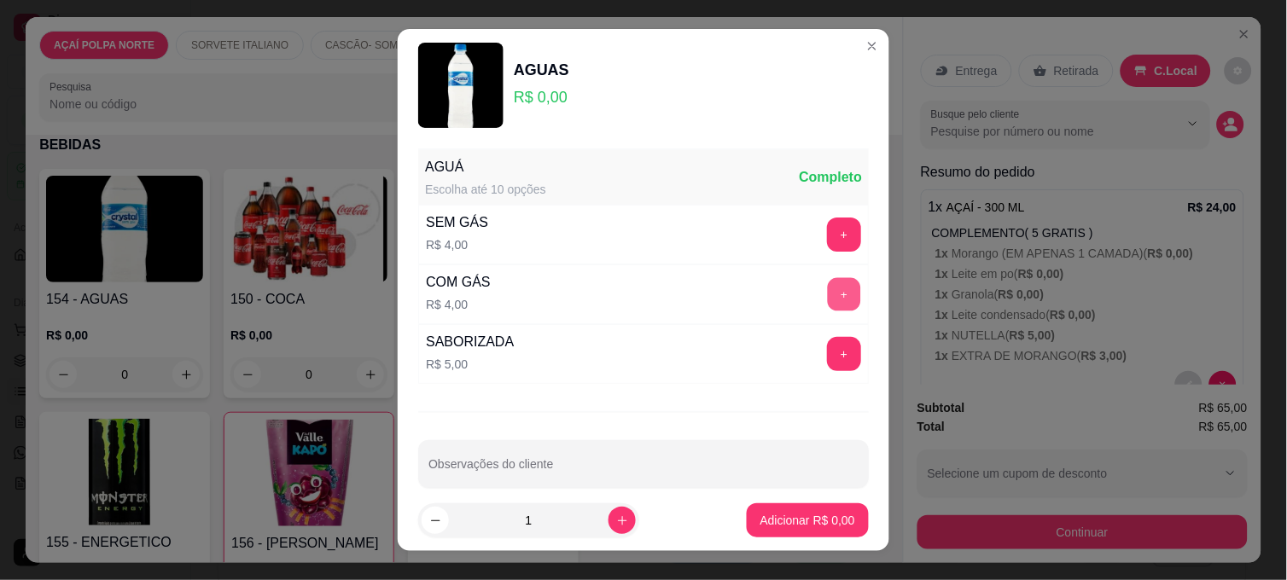
click at [828, 291] on button "+" at bounding box center [844, 294] width 33 height 33
click at [808, 516] on p "Adicionar R$ 4,00" at bounding box center [807, 520] width 95 height 17
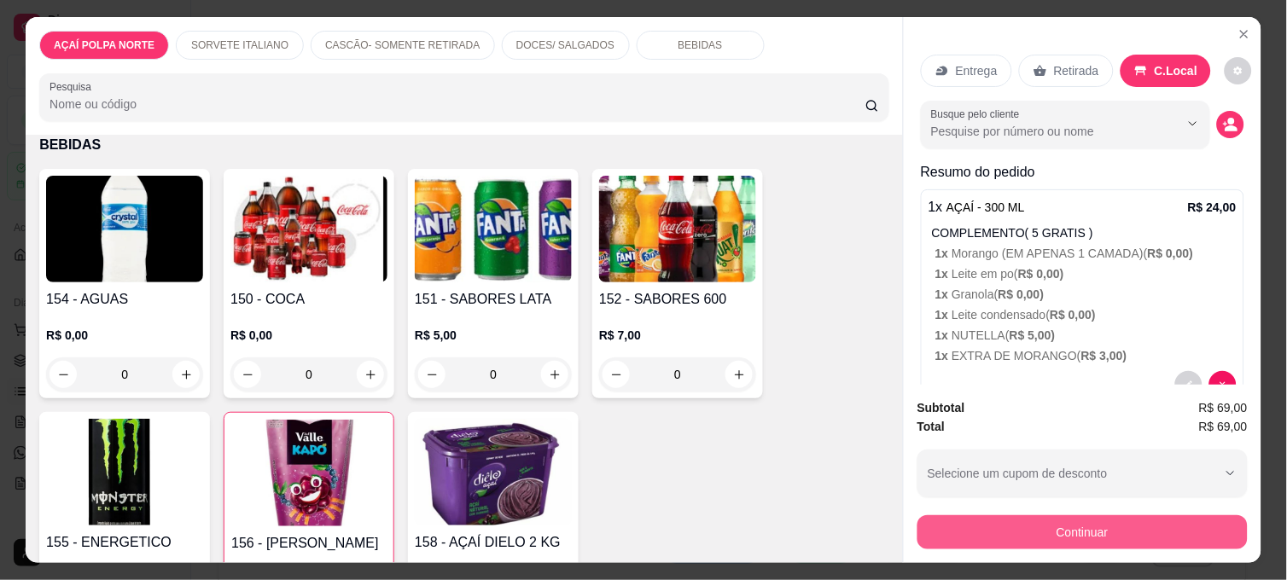
click at [1082, 531] on button "Continuar" at bounding box center [1082, 532] width 330 height 34
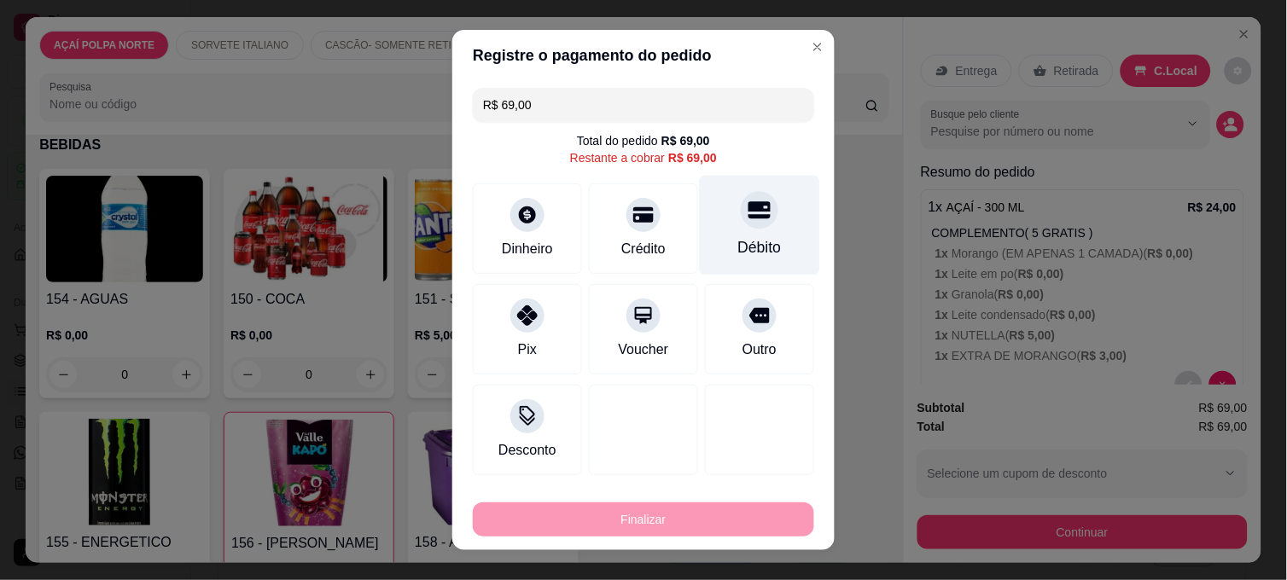
click at [738, 244] on div "Débito" at bounding box center [760, 247] width 44 height 22
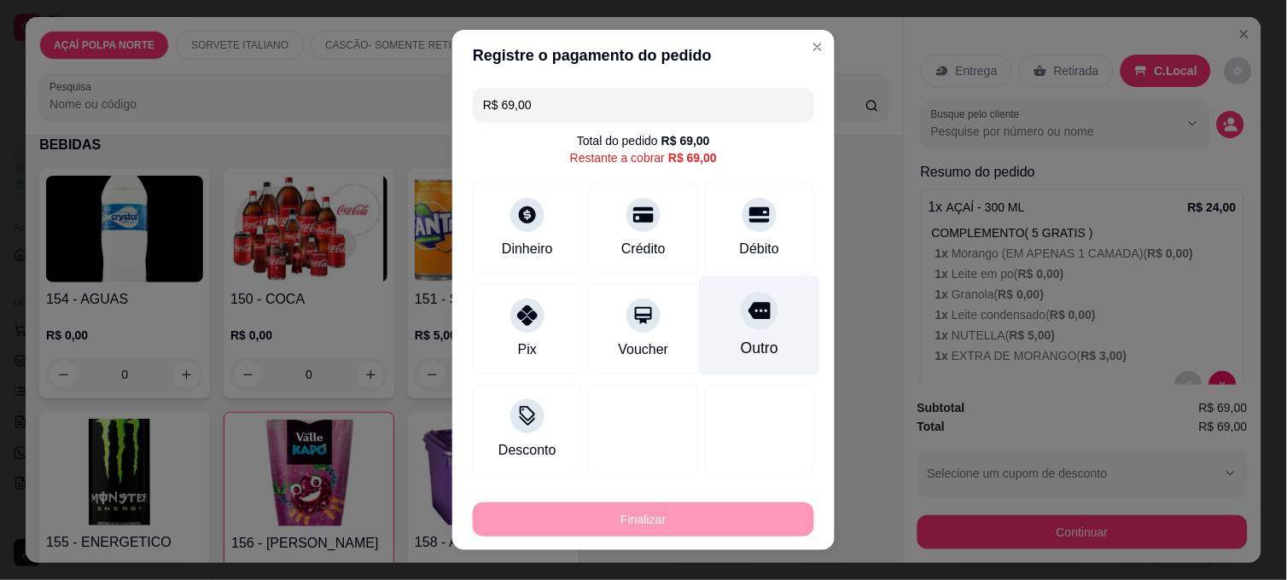
type input "R$ 0,00"
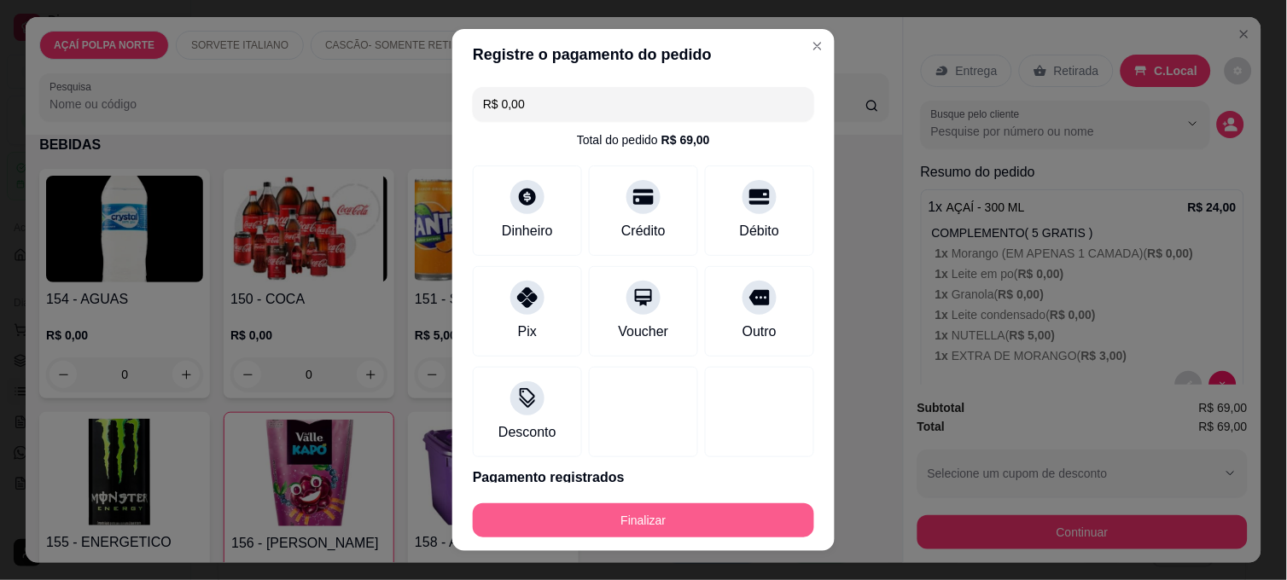
click at [771, 521] on button "Finalizar" at bounding box center [643, 520] width 341 height 34
click at [704, 520] on button "Finalizar" at bounding box center [643, 520] width 341 height 34
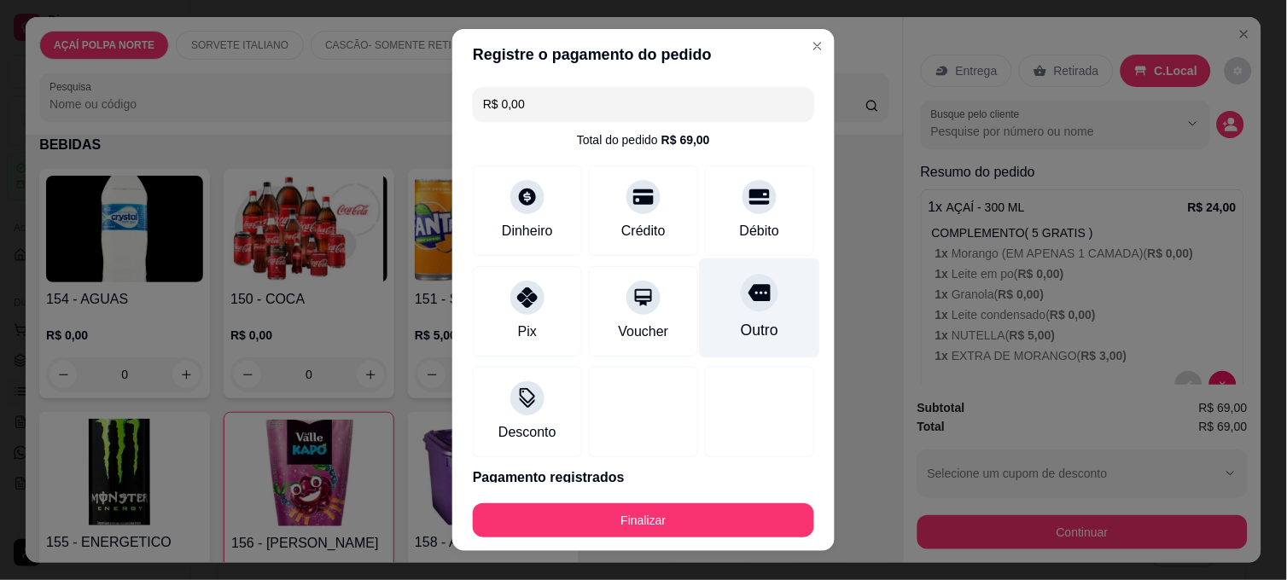
scroll to position [70, 0]
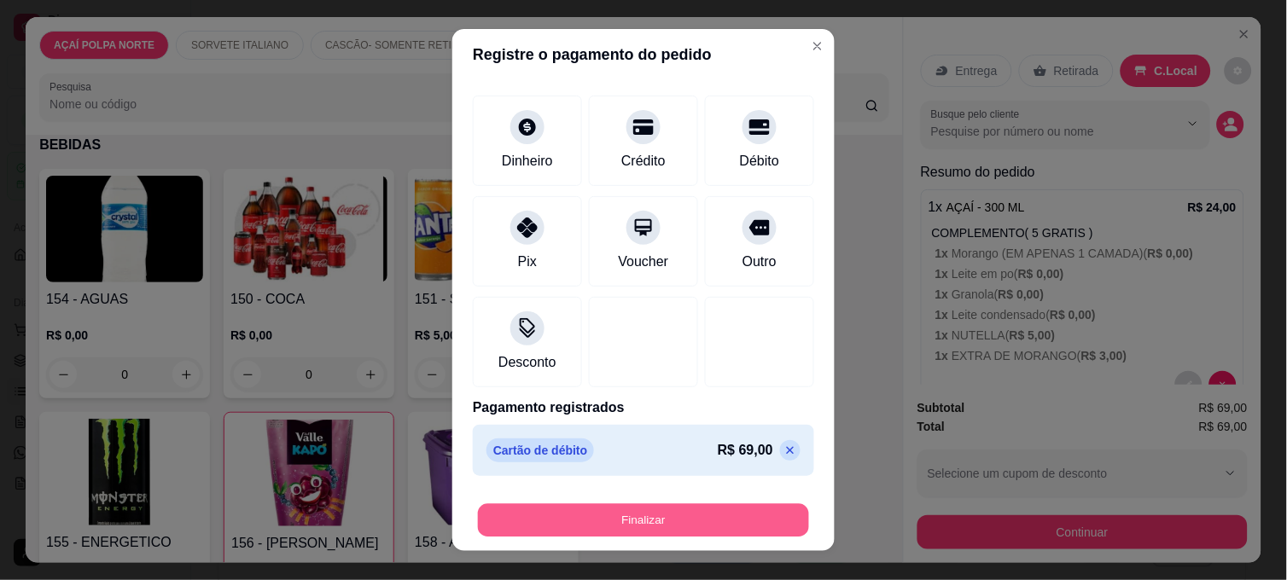
click at [643, 513] on button "Finalizar" at bounding box center [643, 520] width 331 height 33
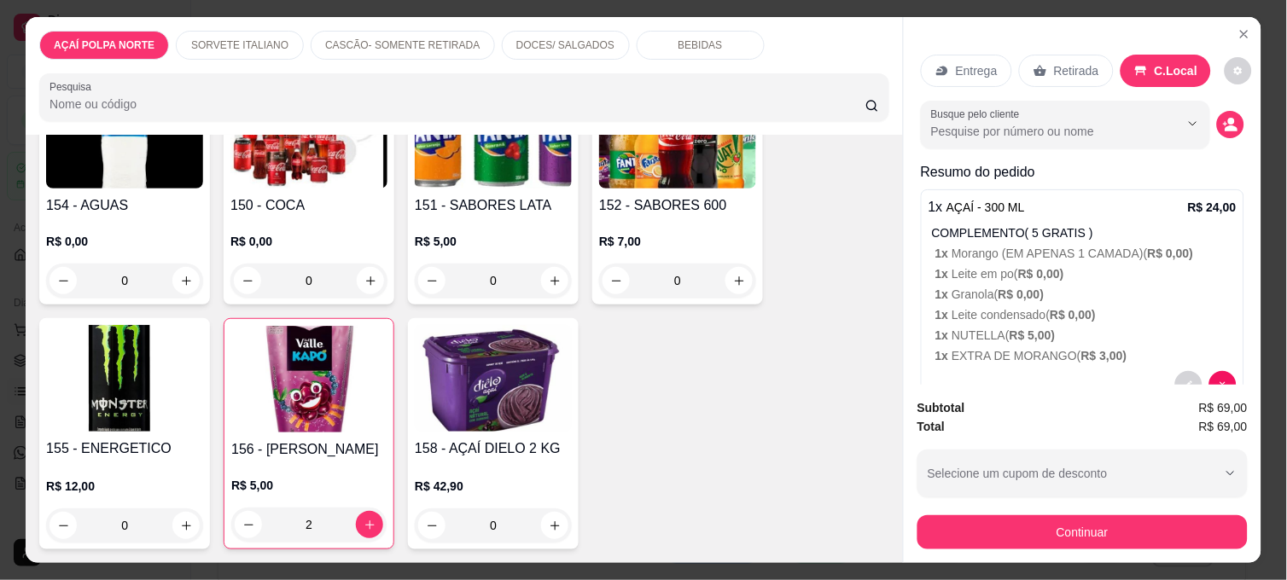
scroll to position [44, 0]
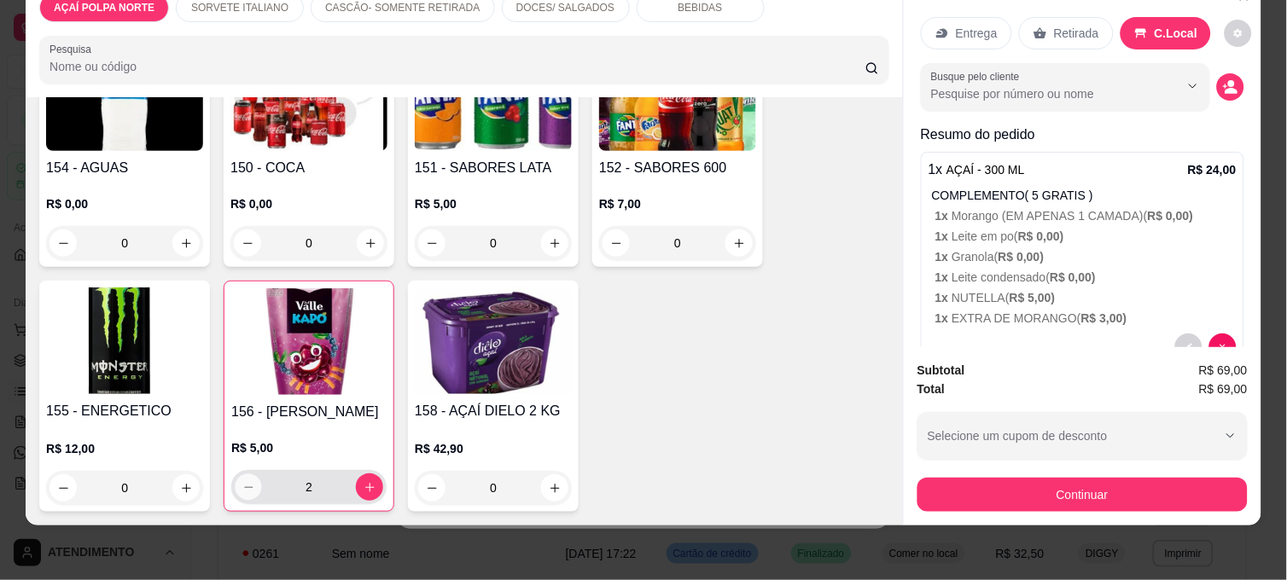
click at [242, 481] on icon "decrease-product-quantity" at bounding box center [248, 487] width 13 height 13
type input "1"
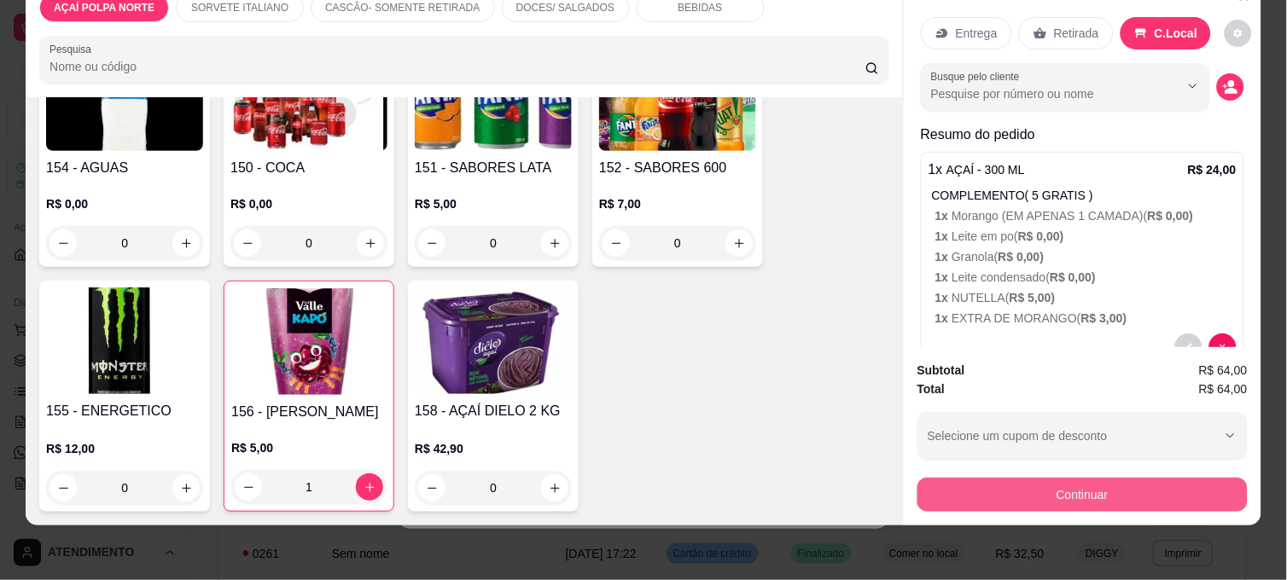
click at [975, 478] on button "Continuar" at bounding box center [1082, 495] width 330 height 34
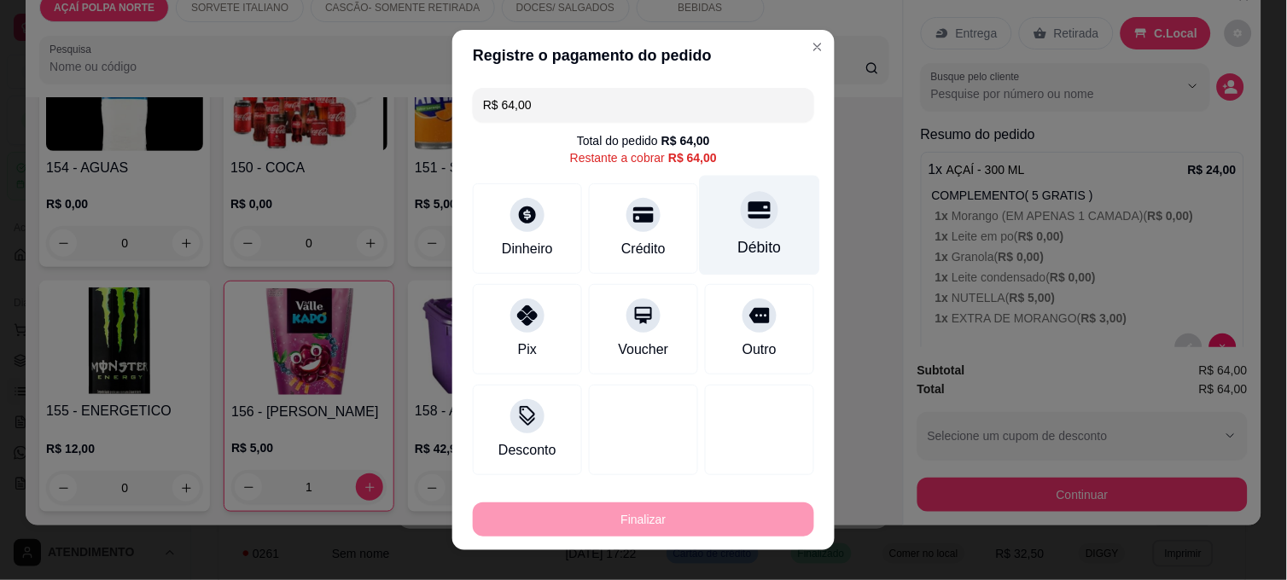
click at [762, 230] on div "Débito" at bounding box center [760, 226] width 120 height 100
type input "R$ 0,00"
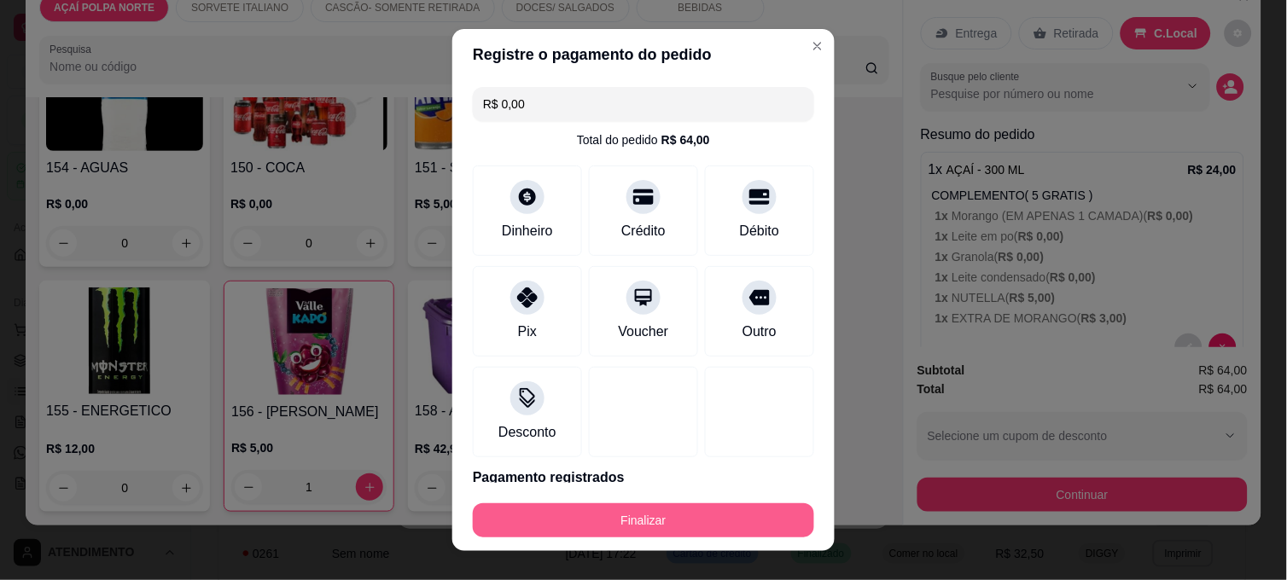
click at [764, 526] on button "Finalizar" at bounding box center [643, 520] width 341 height 34
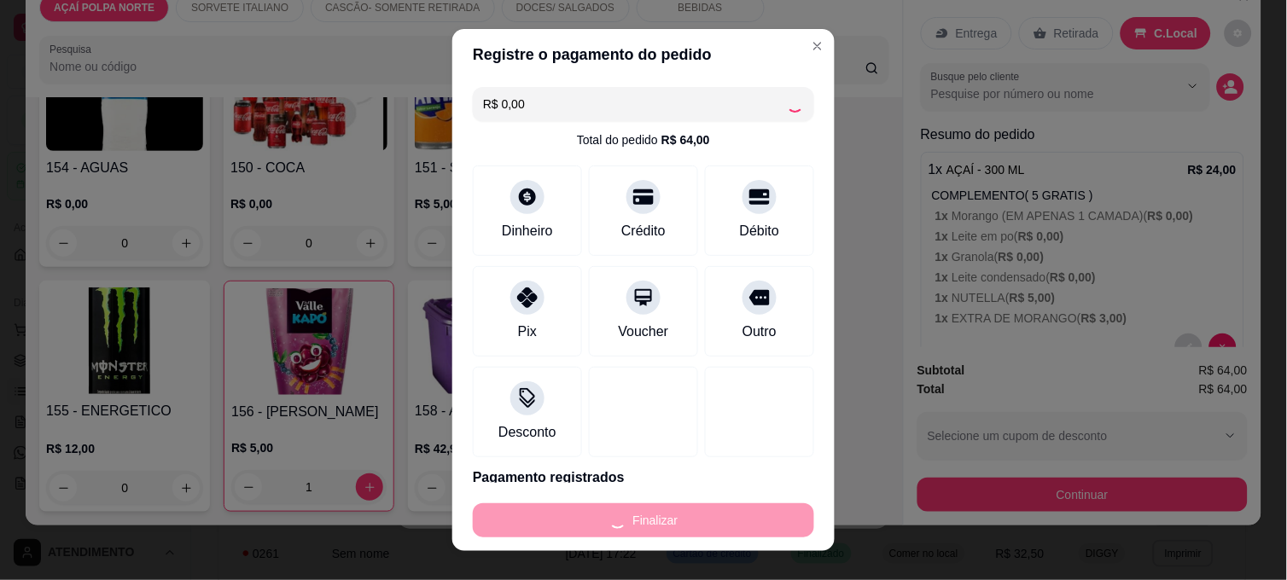
type input "0"
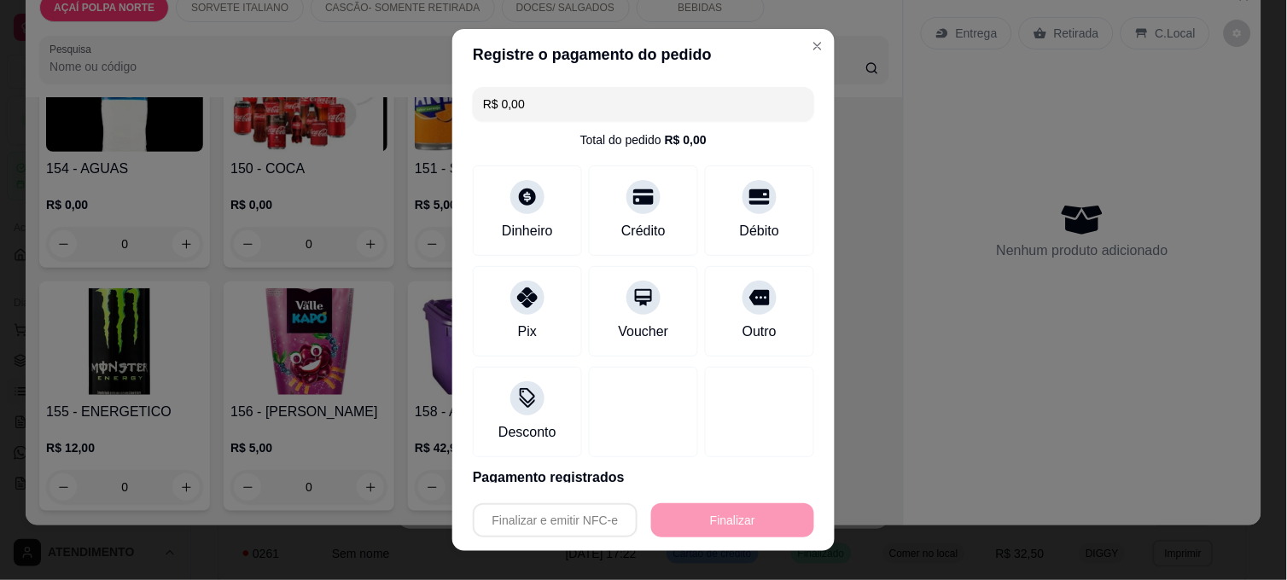
type input "-R$ 64,00"
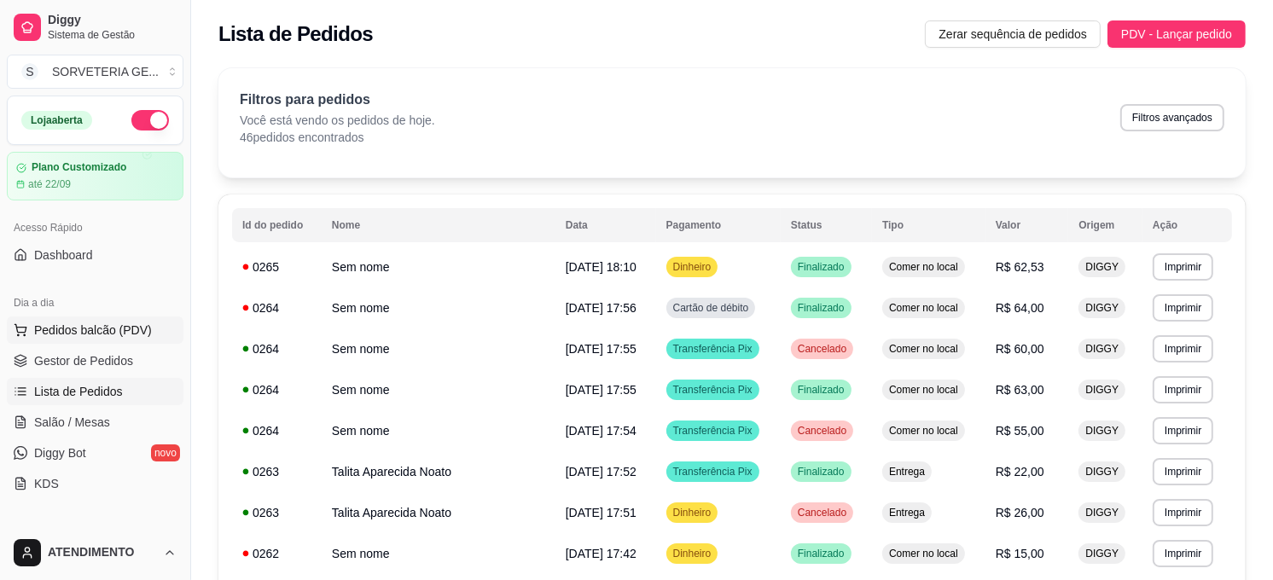
click at [104, 323] on span "Pedidos balcão (PDV)" at bounding box center [93, 330] width 118 height 17
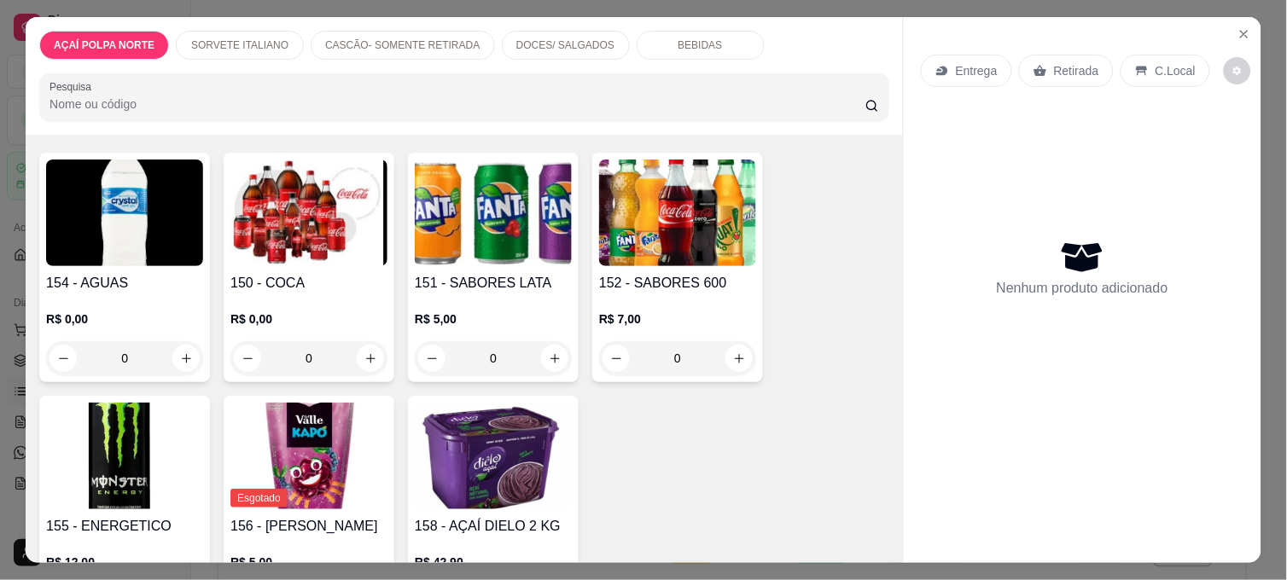
scroll to position [1232, 0]
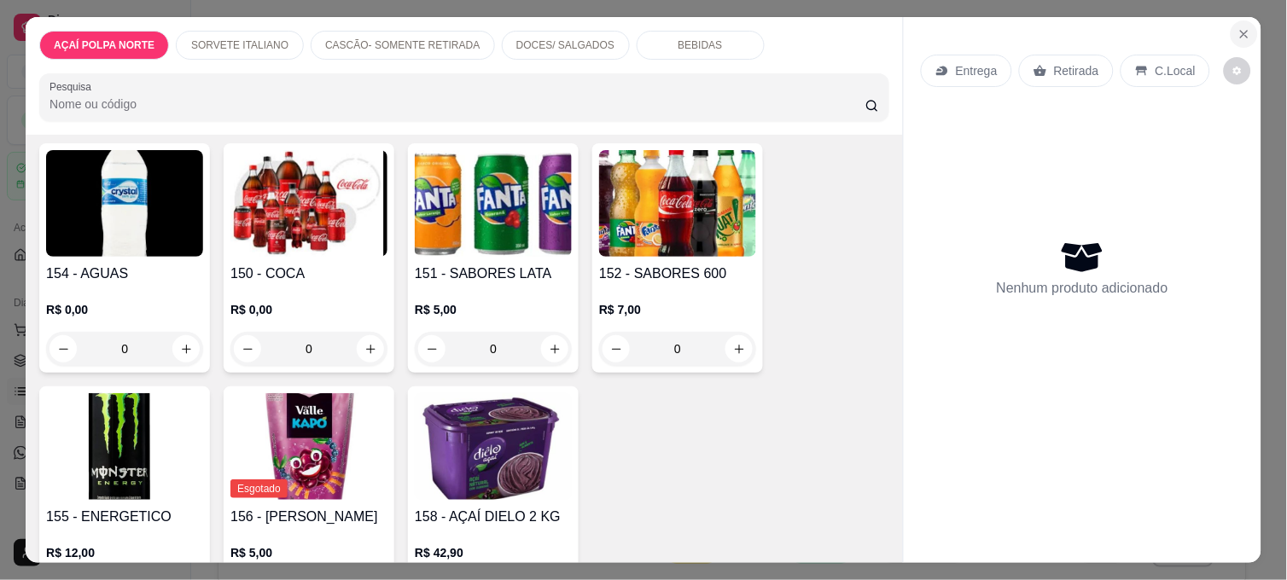
click at [1230, 20] on button "Close" at bounding box center [1243, 33] width 27 height 27
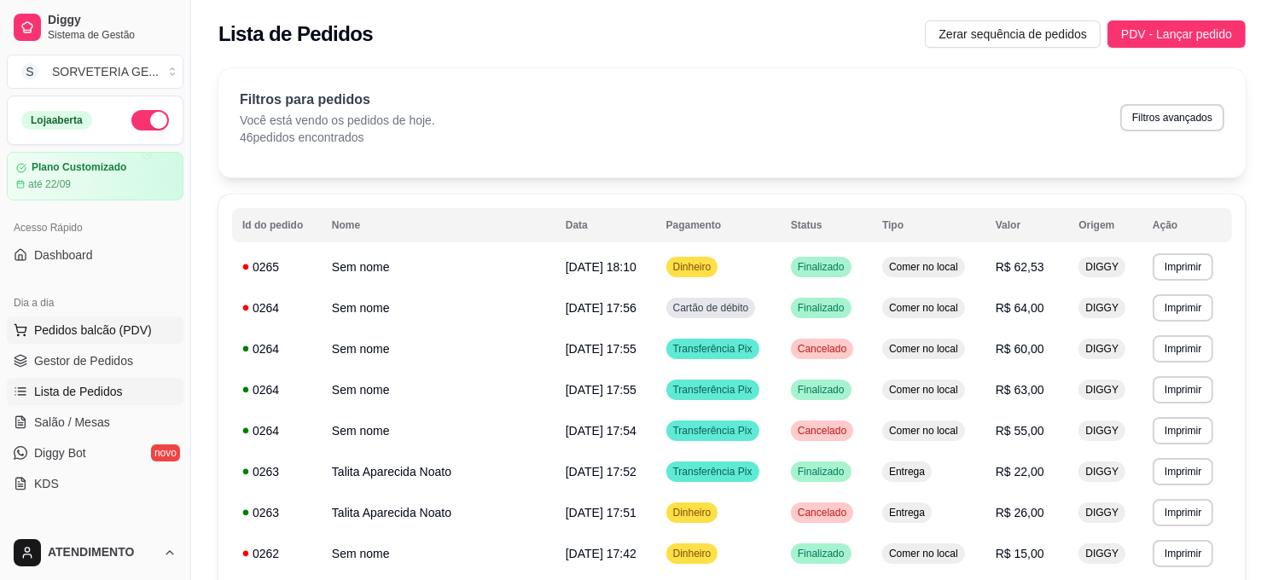
click at [114, 322] on span "Pedidos balcão (PDV)" at bounding box center [93, 330] width 118 height 17
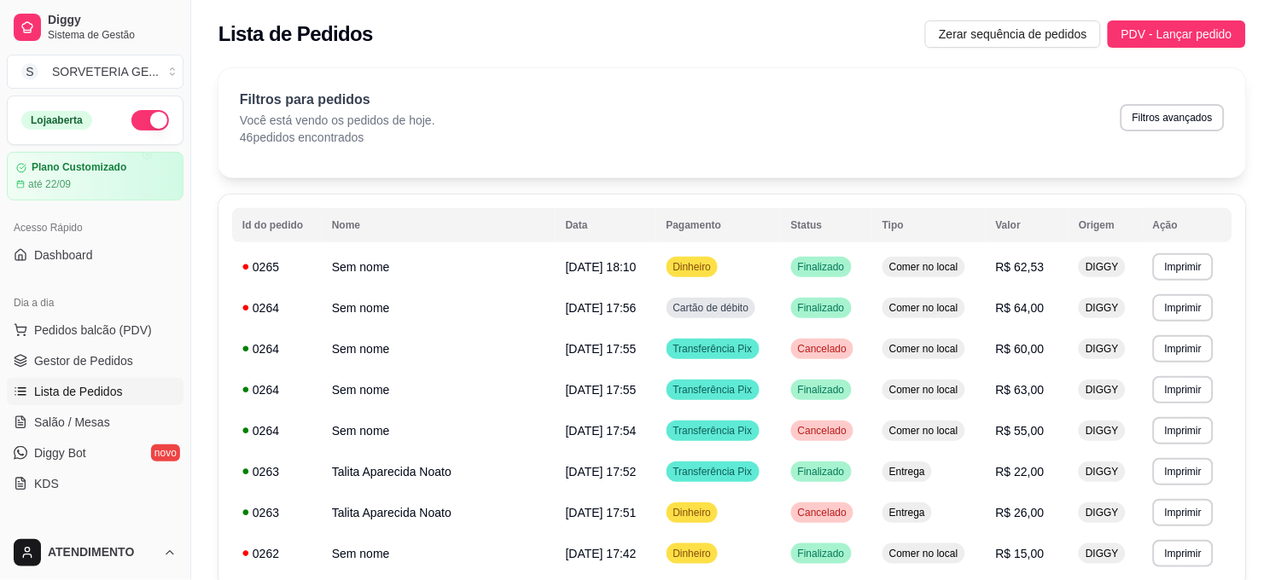
click at [126, 322] on img at bounding box center [124, 306] width 157 height 107
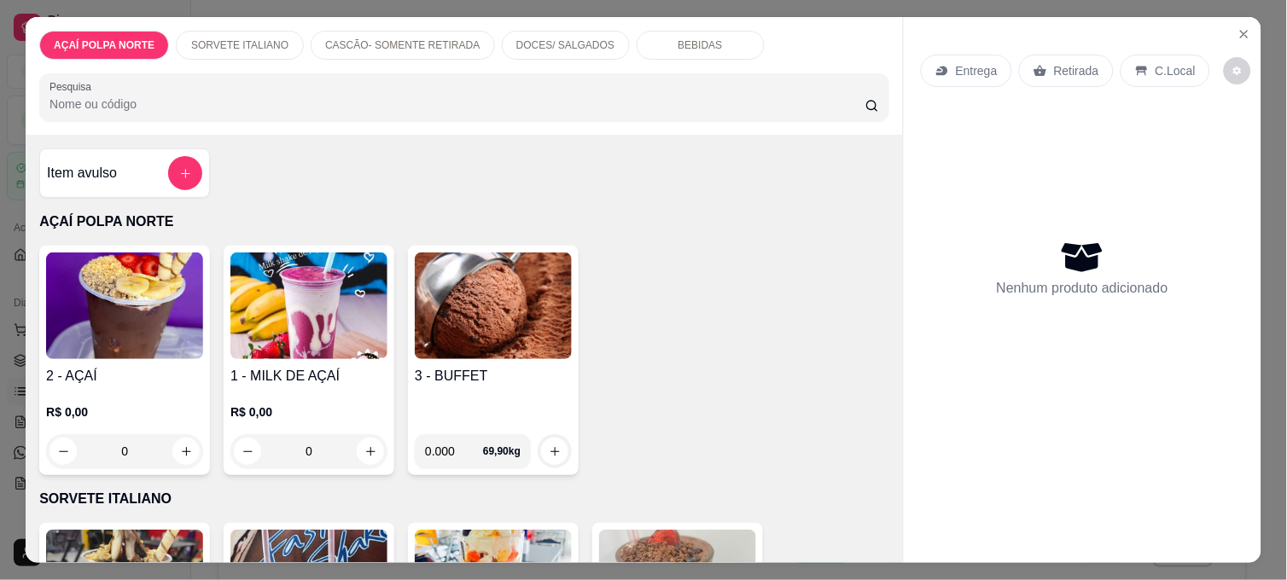
click at [513, 337] on div "500 ml R$ 20,00" at bounding box center [643, 327] width 450 height 56
radio input "true"
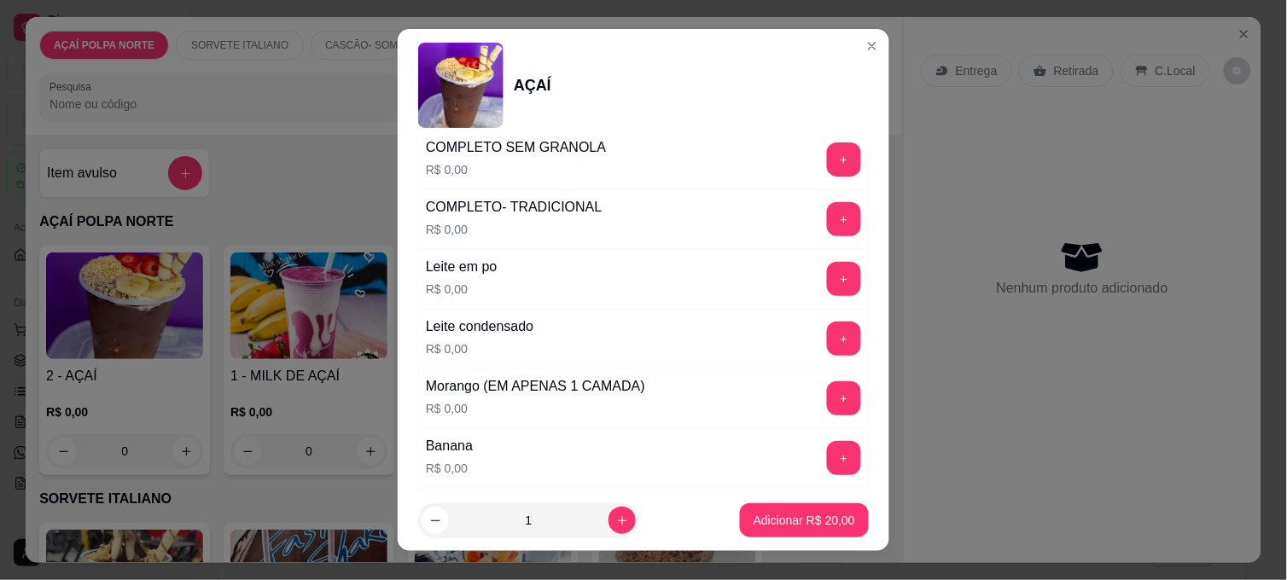
scroll to position [758, 0]
click at [827, 276] on button "+" at bounding box center [844, 277] width 34 height 34
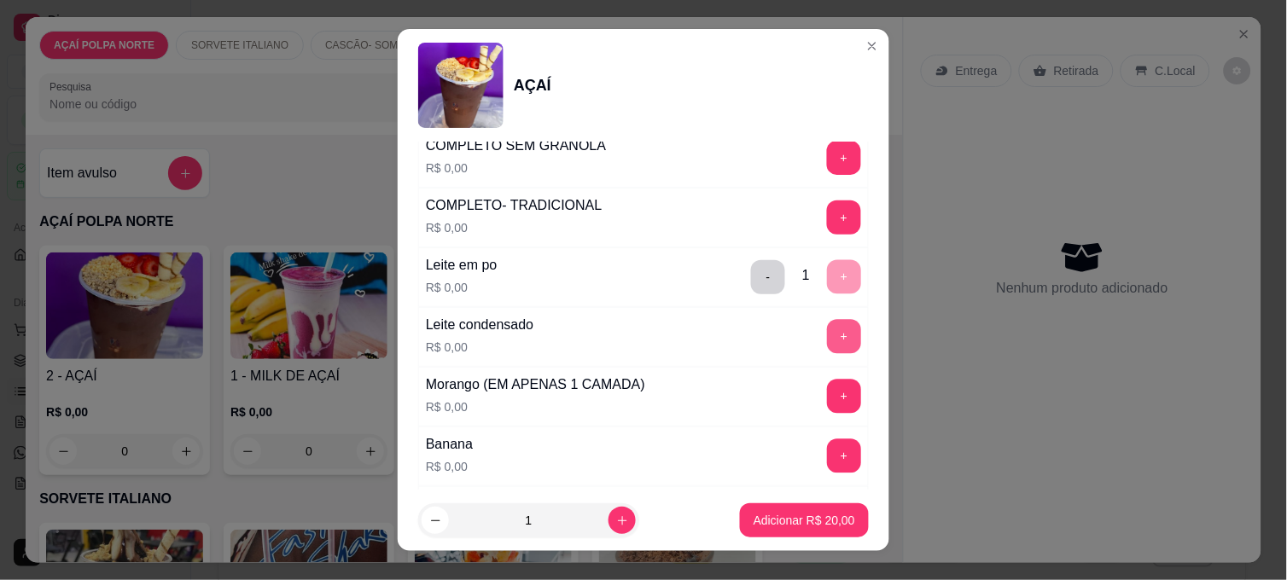
click at [827, 337] on button "+" at bounding box center [844, 337] width 34 height 34
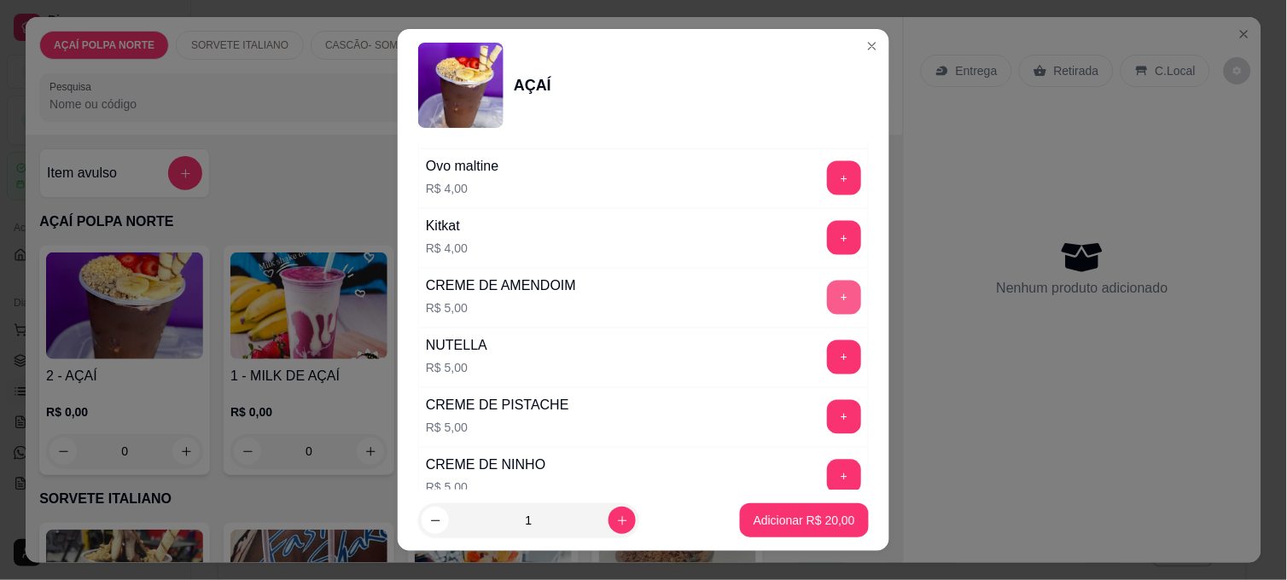
scroll to position [2085, 0]
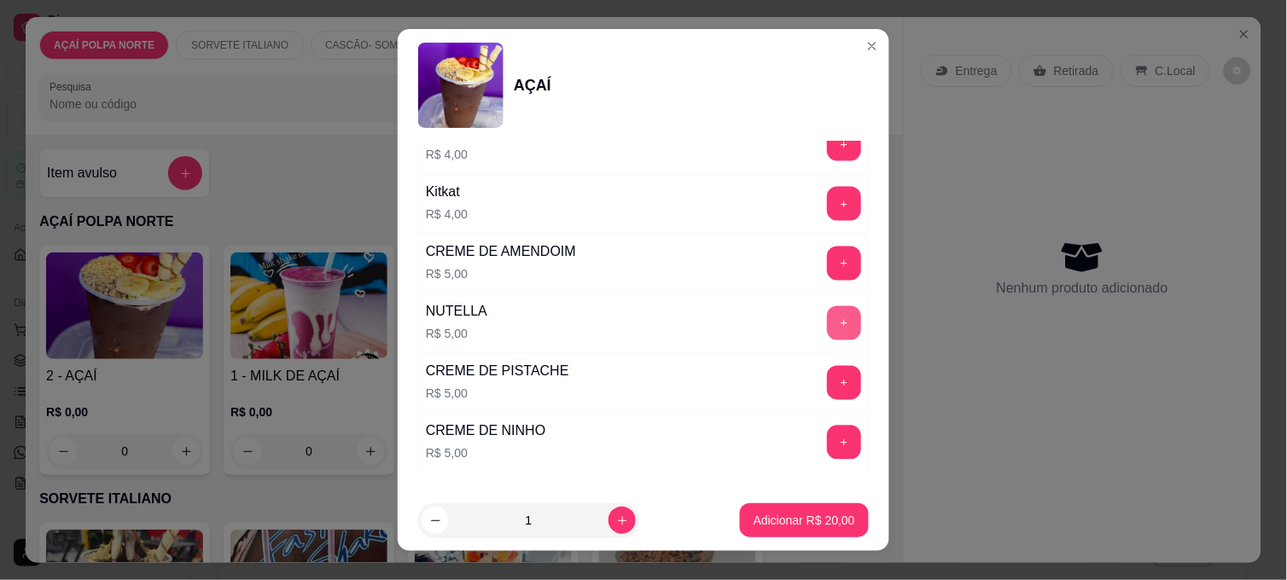
click at [827, 326] on button "+" at bounding box center [844, 323] width 34 height 34
click at [828, 440] on button "+" at bounding box center [844, 443] width 33 height 33
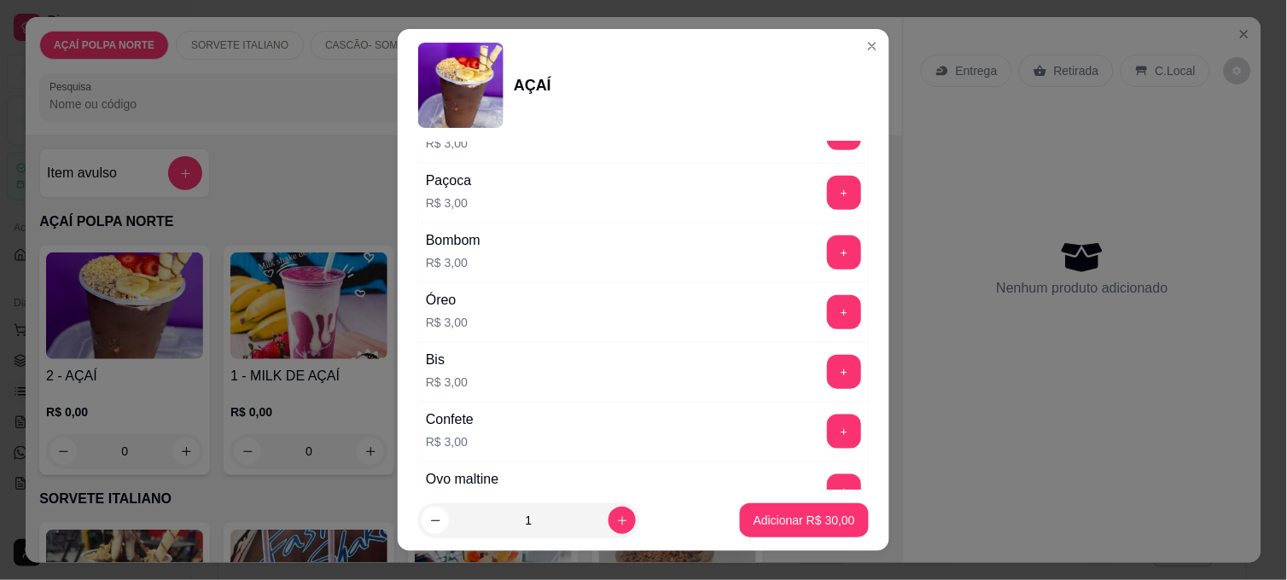
scroll to position [1706, 0]
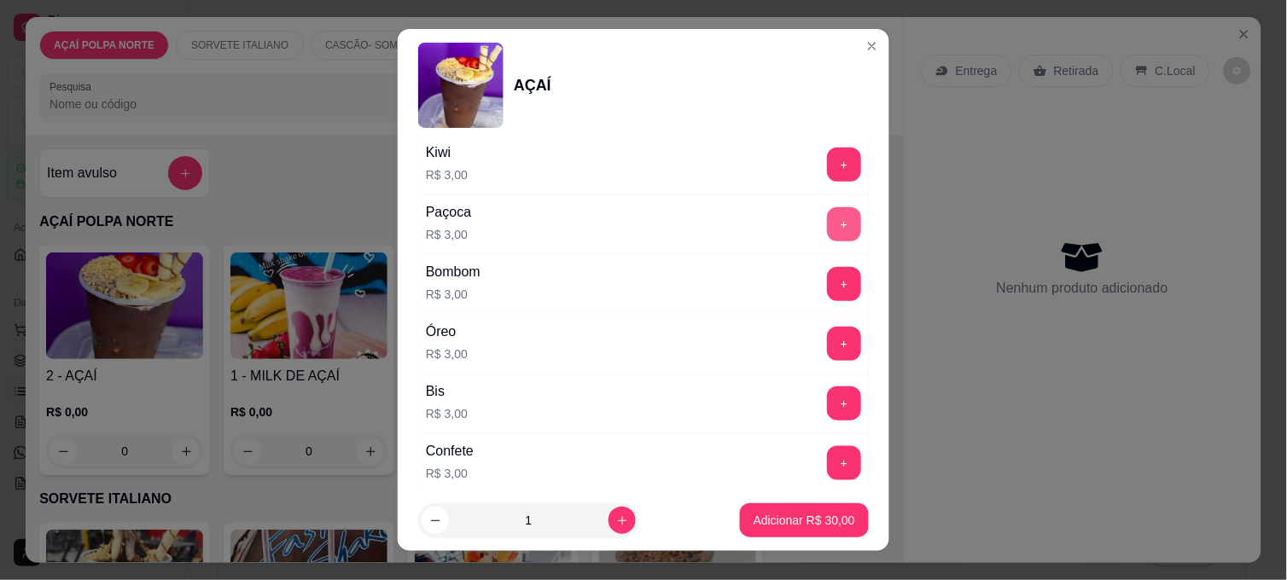
click at [827, 224] on button "+" at bounding box center [844, 224] width 34 height 34
click at [789, 518] on p "Adicionar R$ 33,00" at bounding box center [804, 520] width 102 height 17
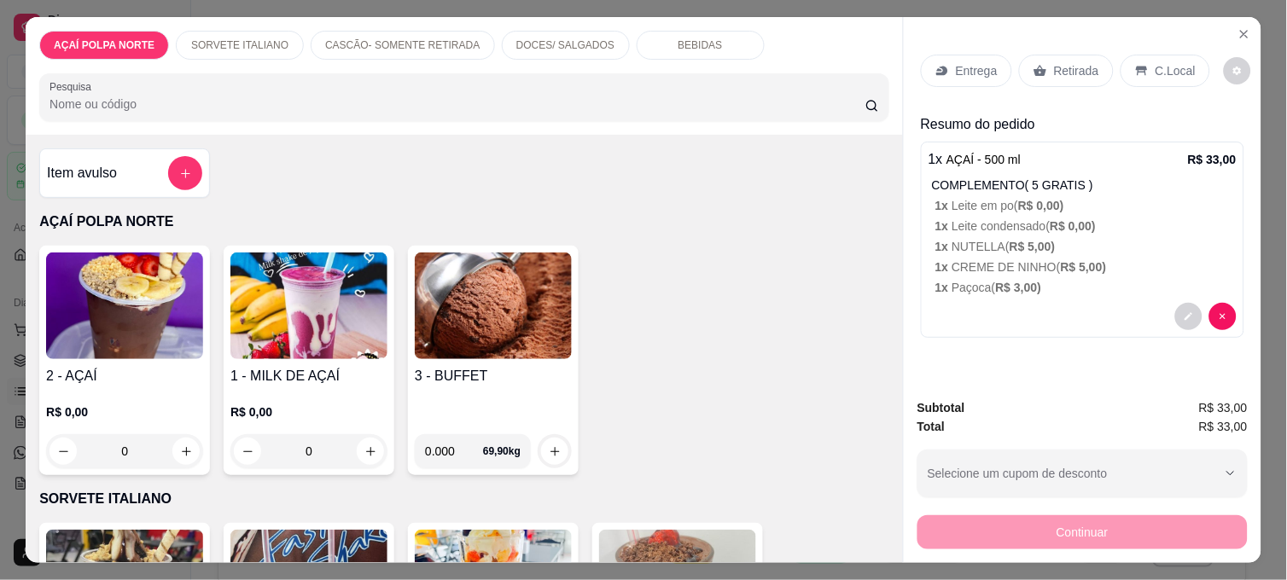
click at [1065, 73] on div "Retirada" at bounding box center [1066, 71] width 95 height 32
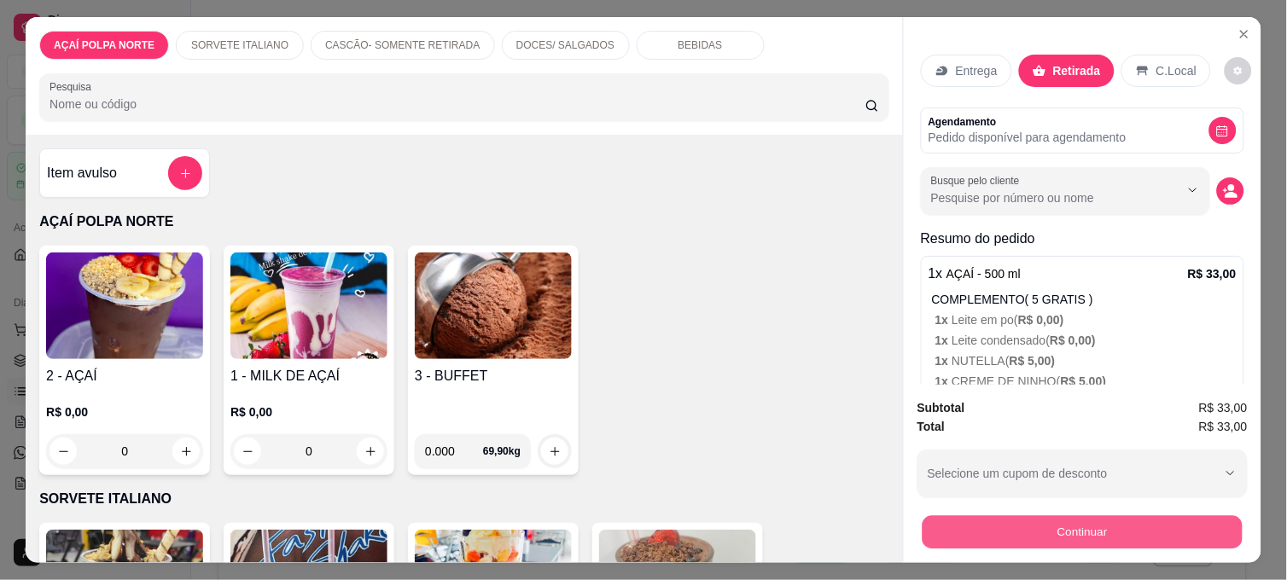
click at [1097, 515] on button "Continuar" at bounding box center [1082, 531] width 320 height 33
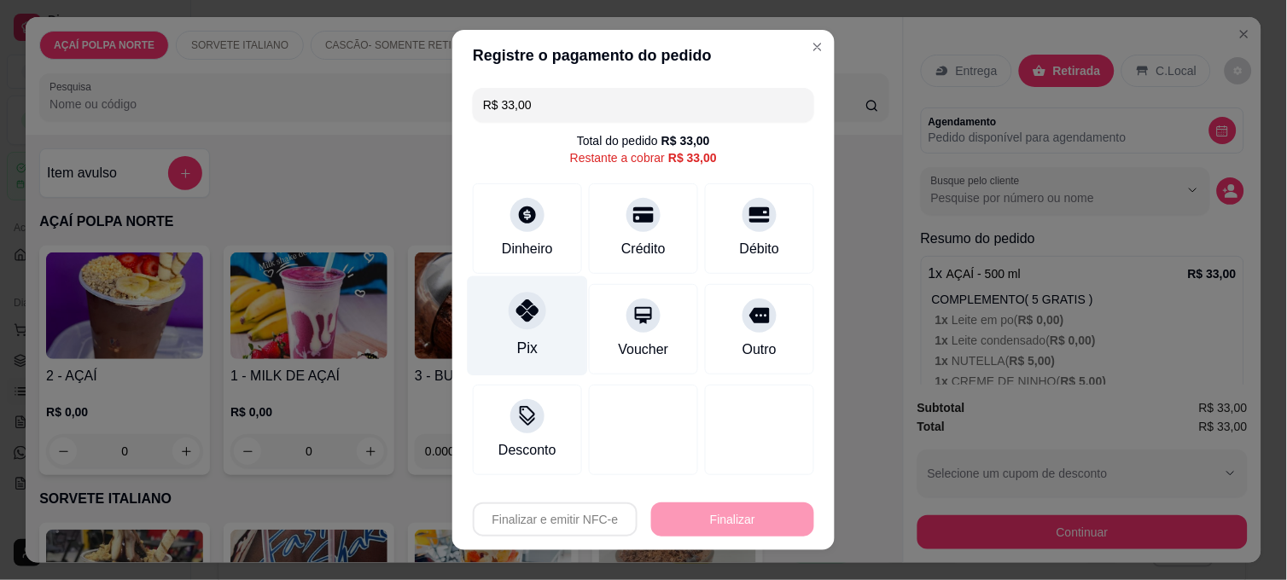
click at [542, 335] on div "Pix" at bounding box center [528, 326] width 120 height 100
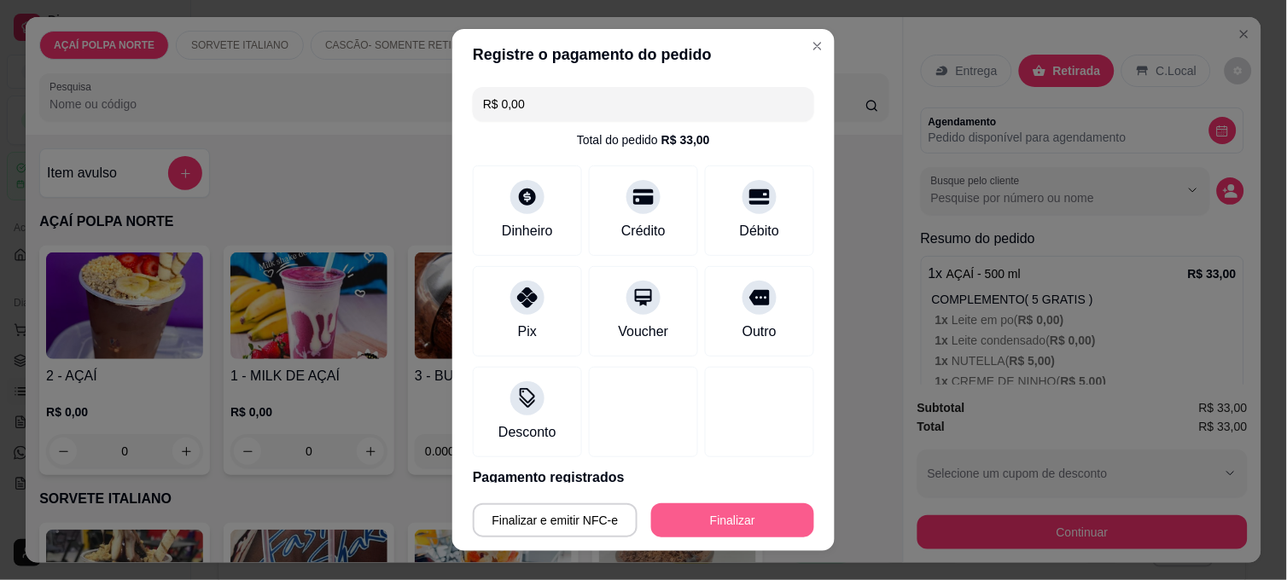
click at [760, 510] on button "Finalizar" at bounding box center [732, 520] width 163 height 34
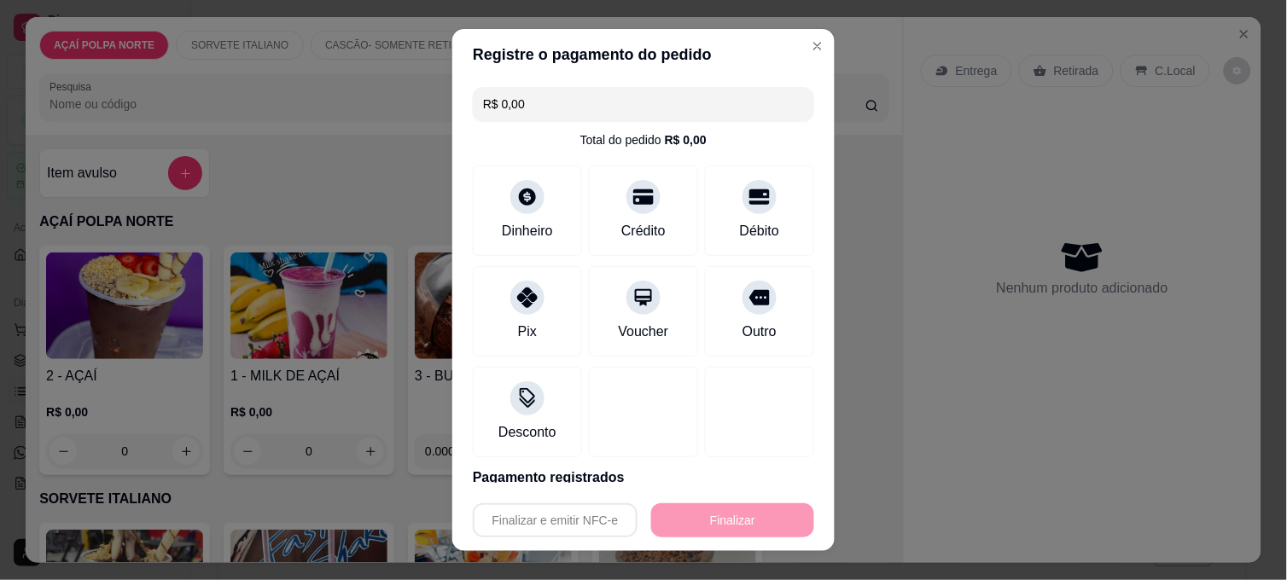
type input "-R$ 33,00"
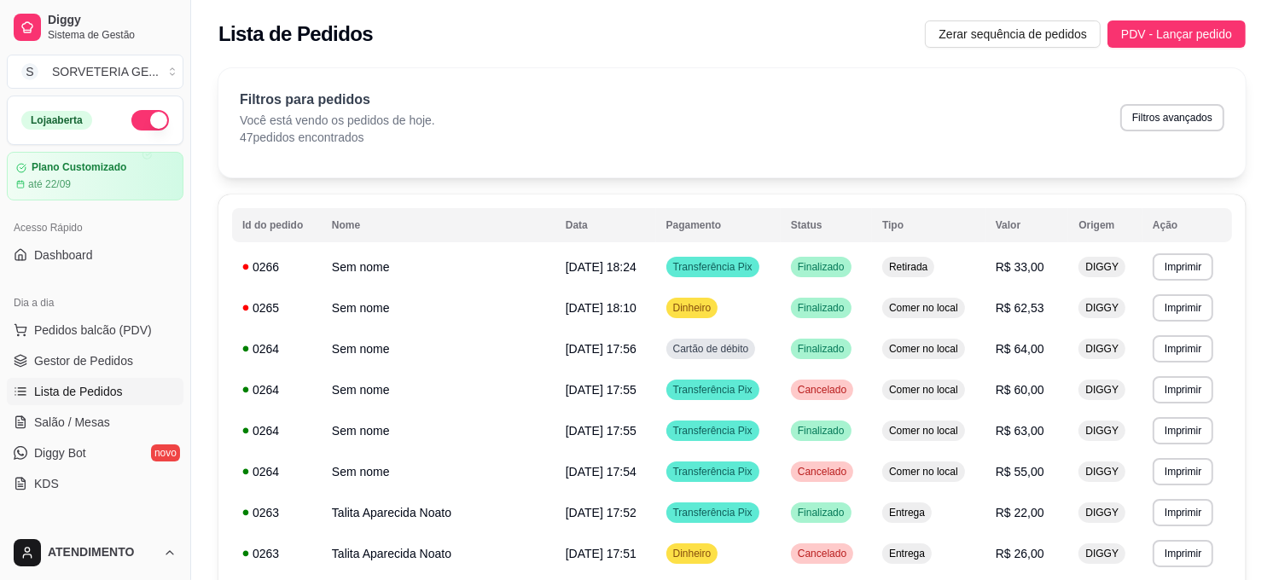
click at [98, 312] on div "Dia a dia" at bounding box center [95, 302] width 177 height 27
click at [109, 319] on button "Pedidos balcão (PDV)" at bounding box center [95, 330] width 177 height 27
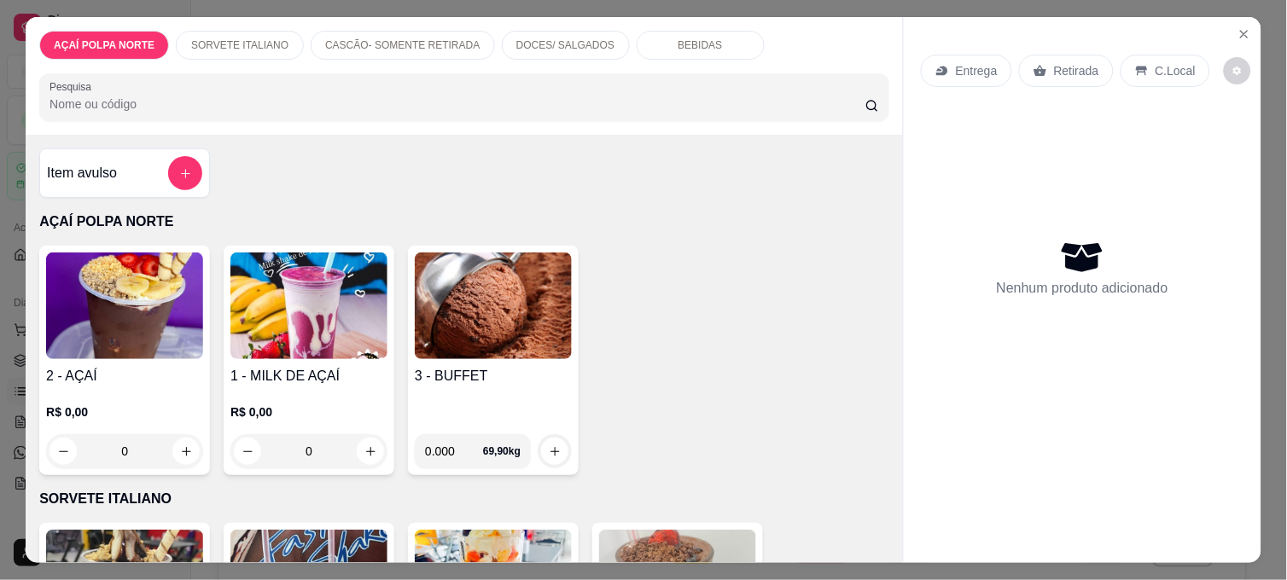
click at [171, 304] on img at bounding box center [124, 306] width 157 height 107
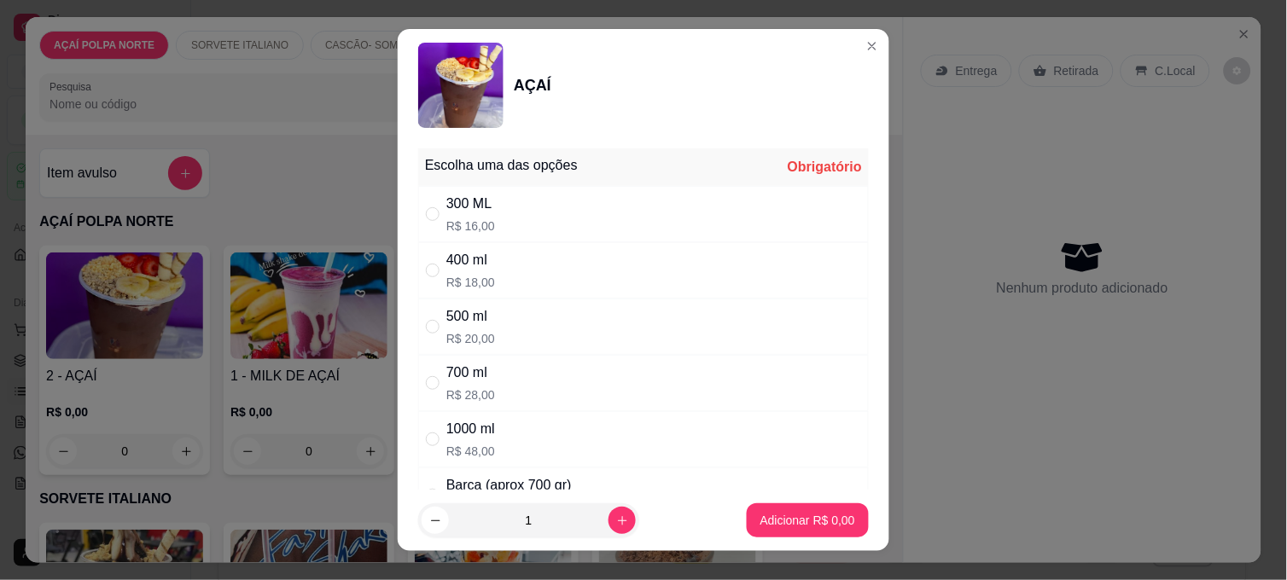
click at [450, 224] on p "R$ 16,00" at bounding box center [470, 226] width 49 height 17
radio input "true"
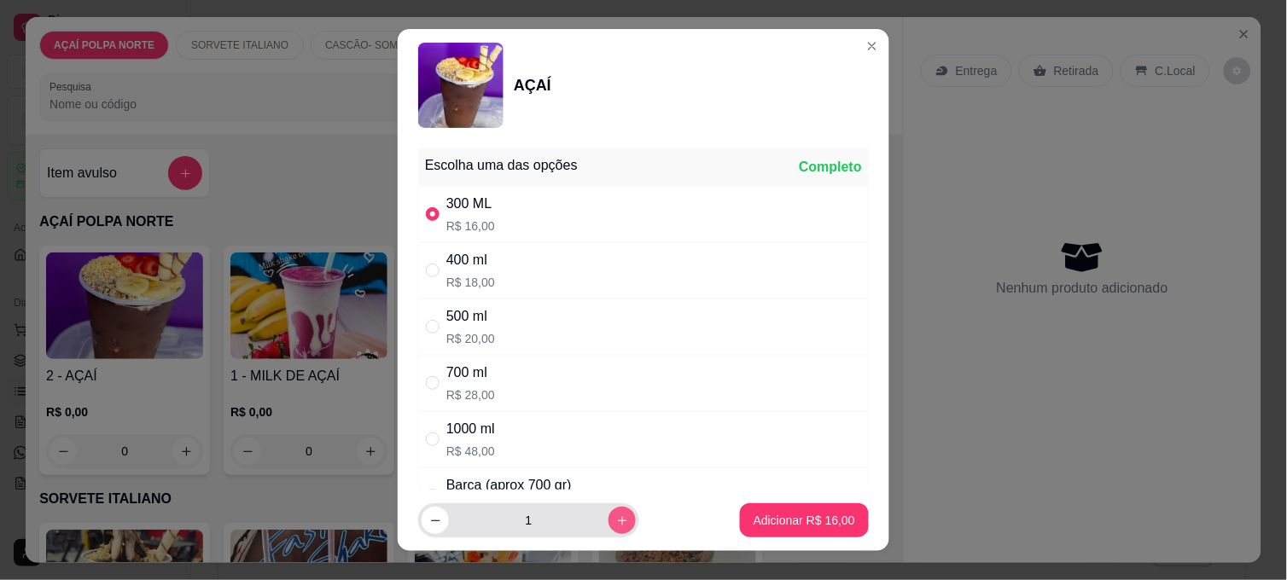
click at [612, 512] on button "increase-product-quantity" at bounding box center [621, 520] width 27 height 27
click at [612, 513] on button "increase-product-quantity" at bounding box center [621, 520] width 26 height 26
click at [612, 513] on button "increase-product-quantity" at bounding box center [621, 520] width 27 height 27
type input "5"
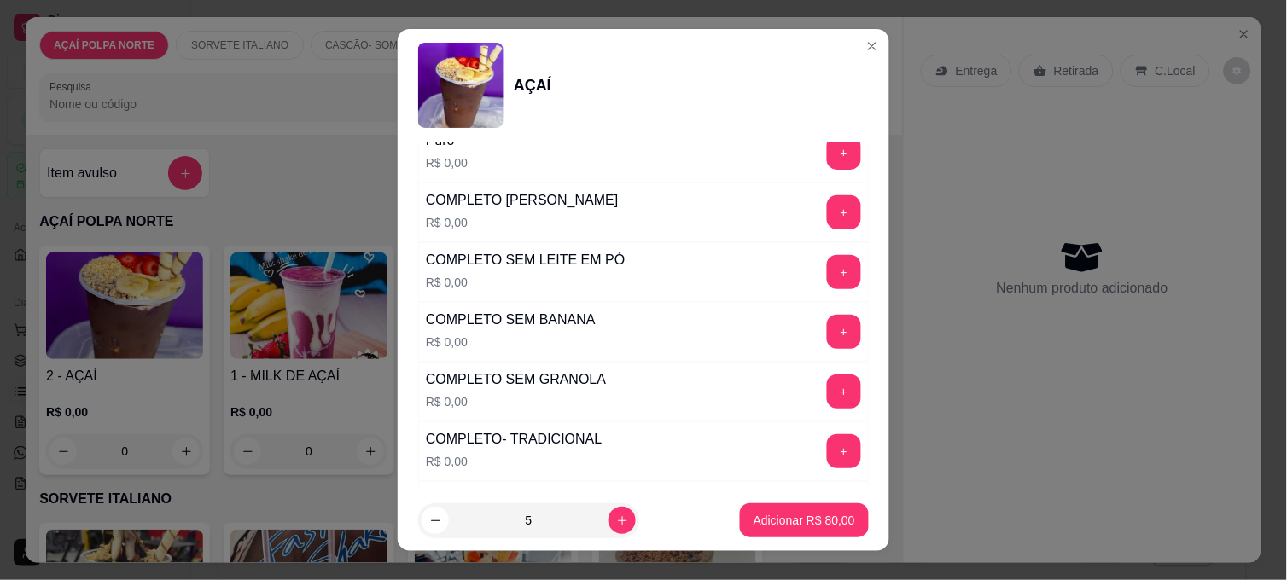
scroll to position [568, 0]
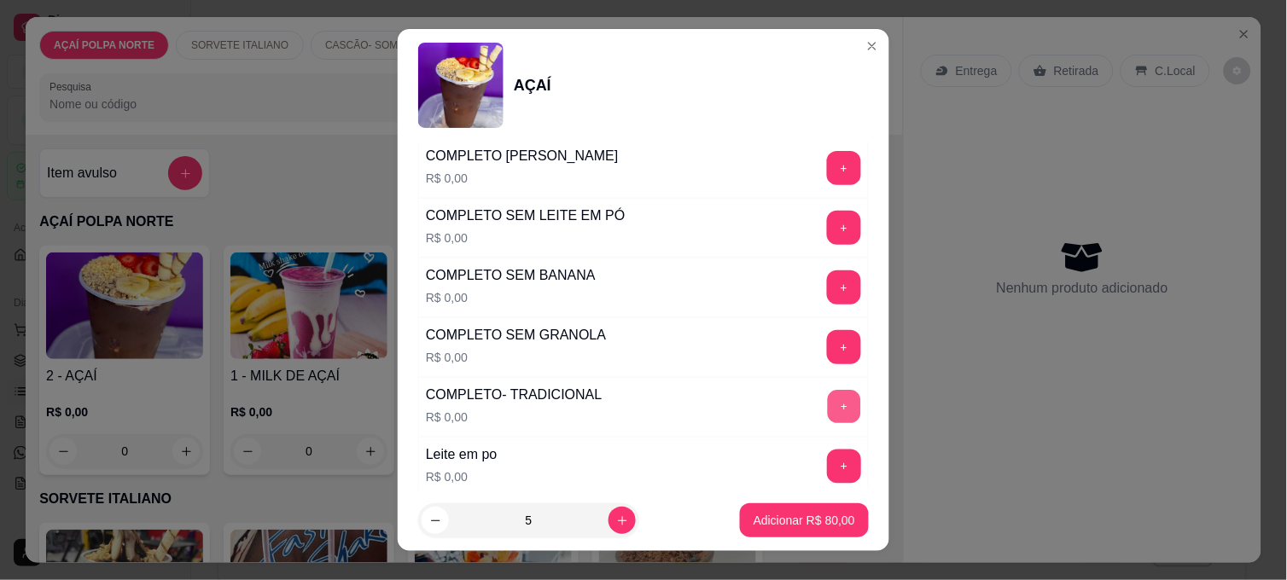
click at [828, 404] on button "+" at bounding box center [844, 407] width 33 height 33
click at [808, 522] on p "Adicionar R$ 80,00" at bounding box center [804, 520] width 99 height 16
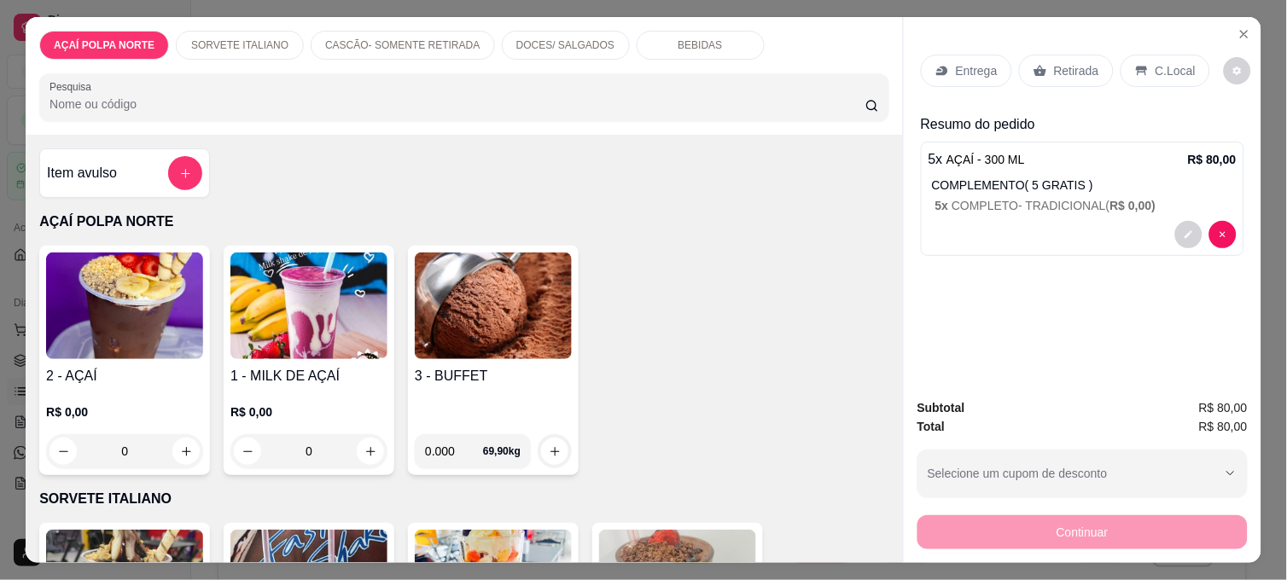
click at [1154, 78] on div "C.Local" at bounding box center [1165, 71] width 90 height 32
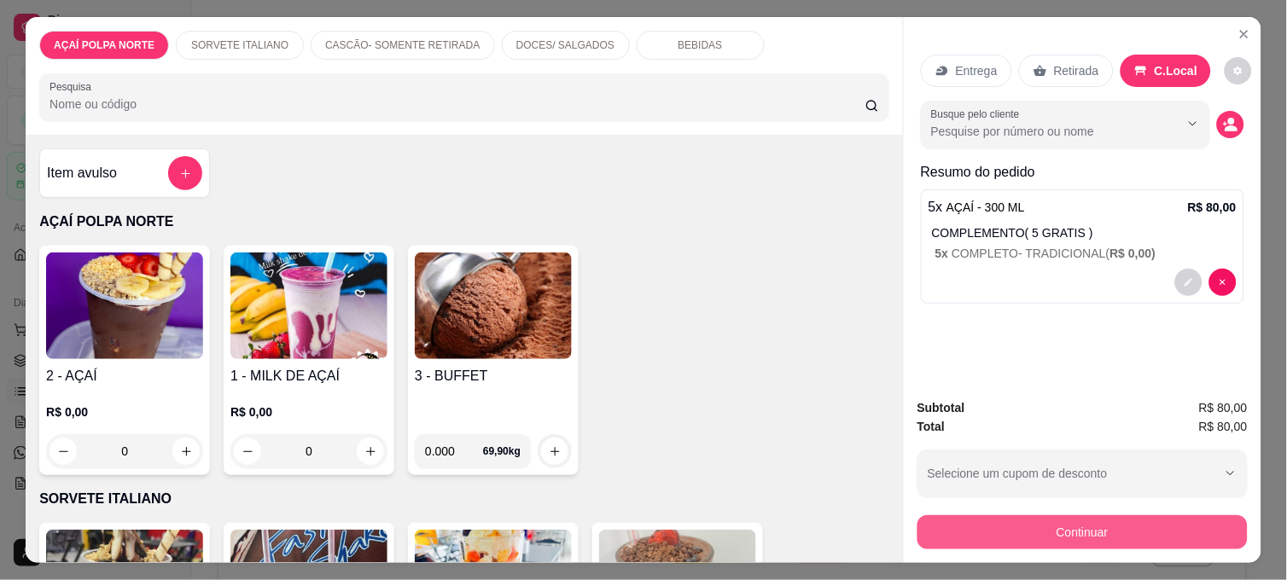
click at [1061, 519] on button "Continuar" at bounding box center [1082, 532] width 330 height 34
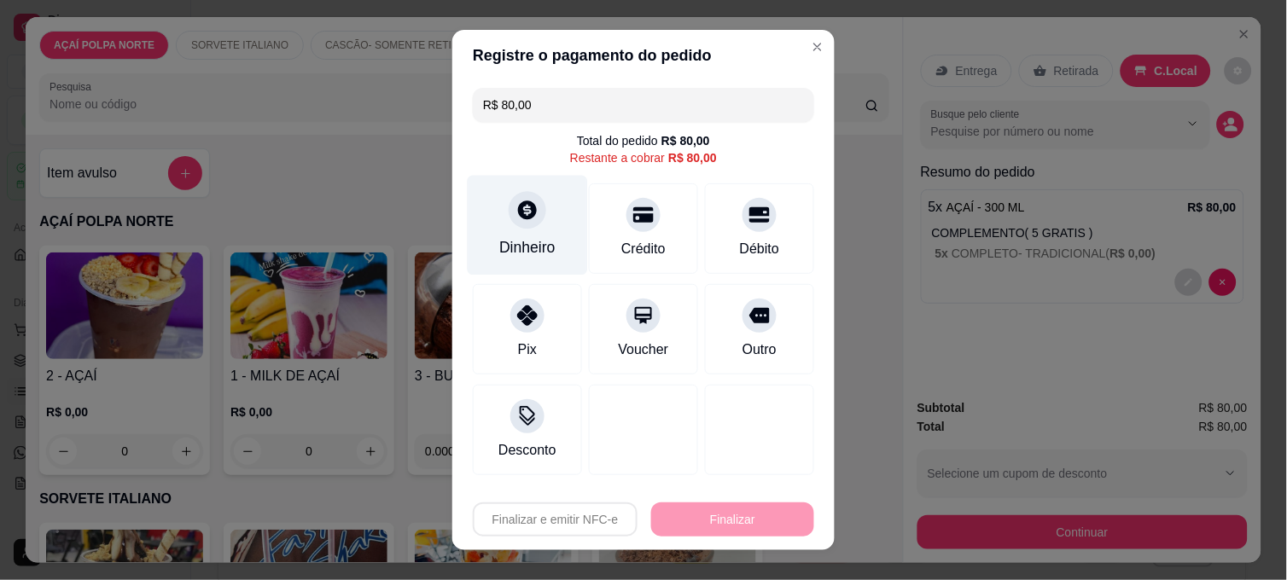
click at [536, 217] on div "Dinheiro" at bounding box center [528, 226] width 120 height 100
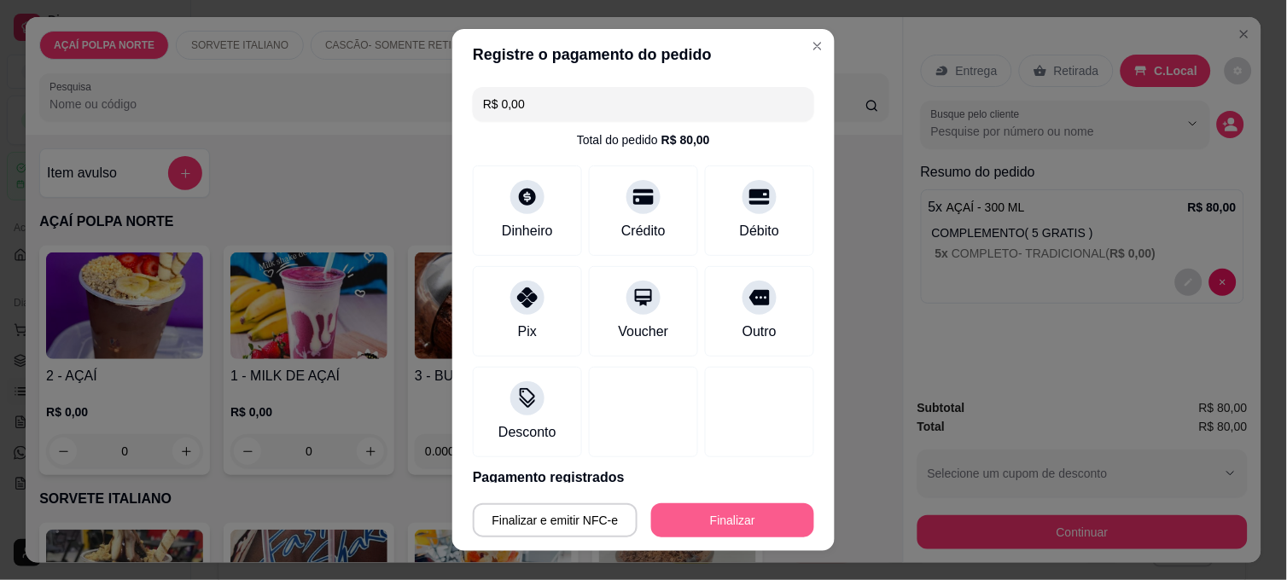
click at [708, 526] on button "Finalizar" at bounding box center [732, 520] width 163 height 34
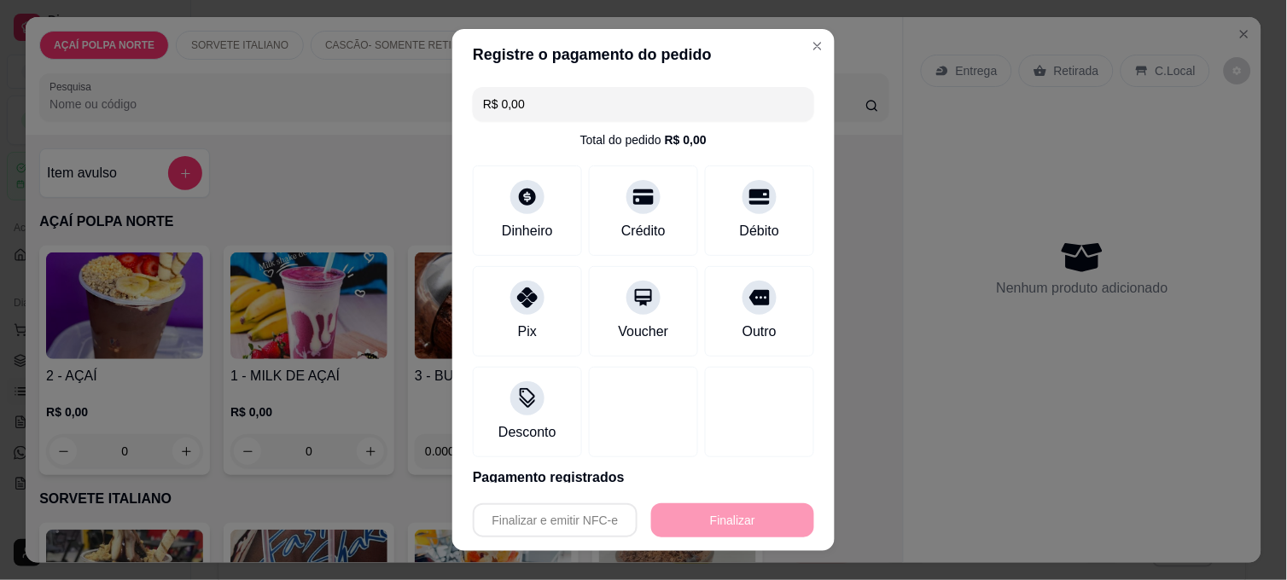
type input "-R$ 80,00"
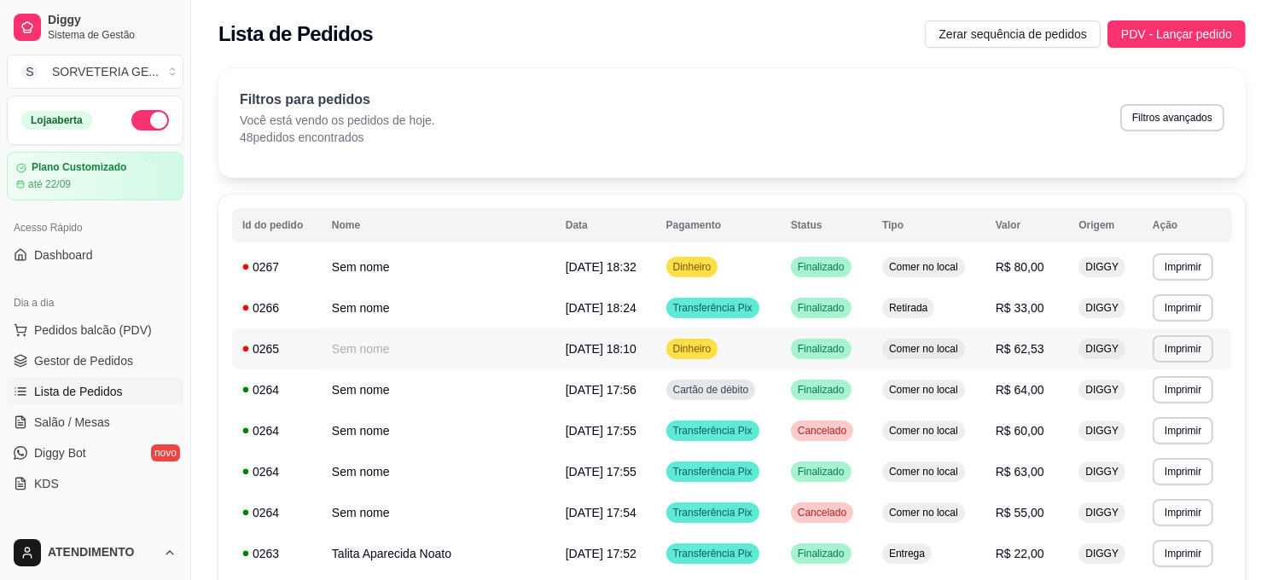
click at [267, 360] on td "0265" at bounding box center [277, 348] width 90 height 41
click at [370, 352] on td "Sem nome" at bounding box center [439, 348] width 234 height 41
click at [263, 343] on div "0265" at bounding box center [276, 348] width 69 height 17
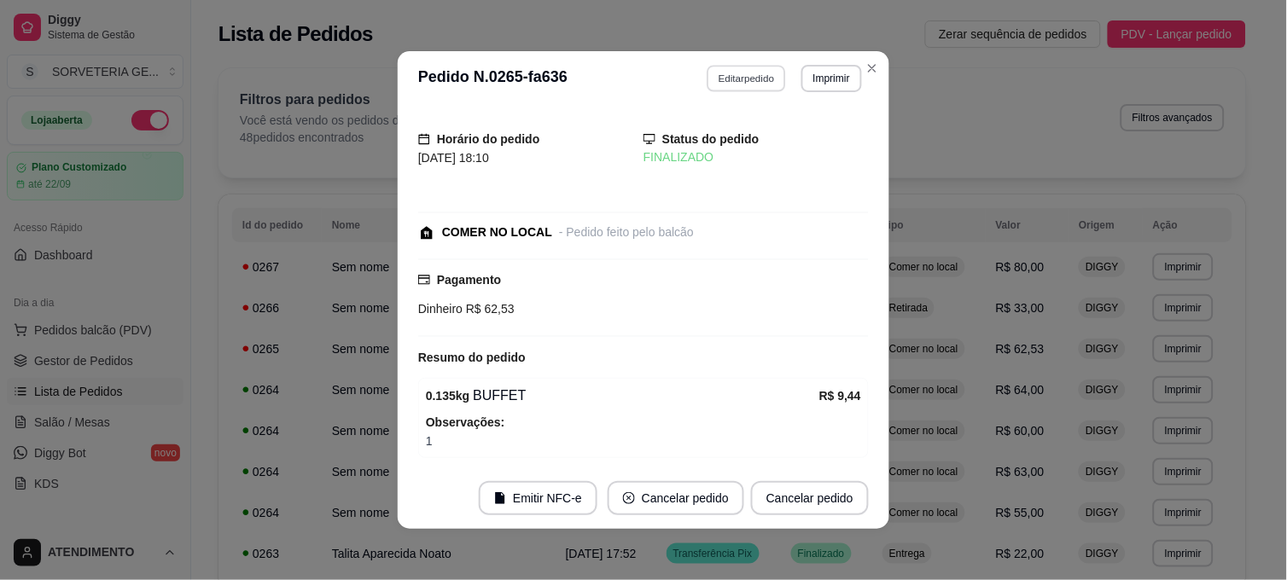
click at [758, 81] on button "Editar pedido" at bounding box center [746, 78] width 79 height 26
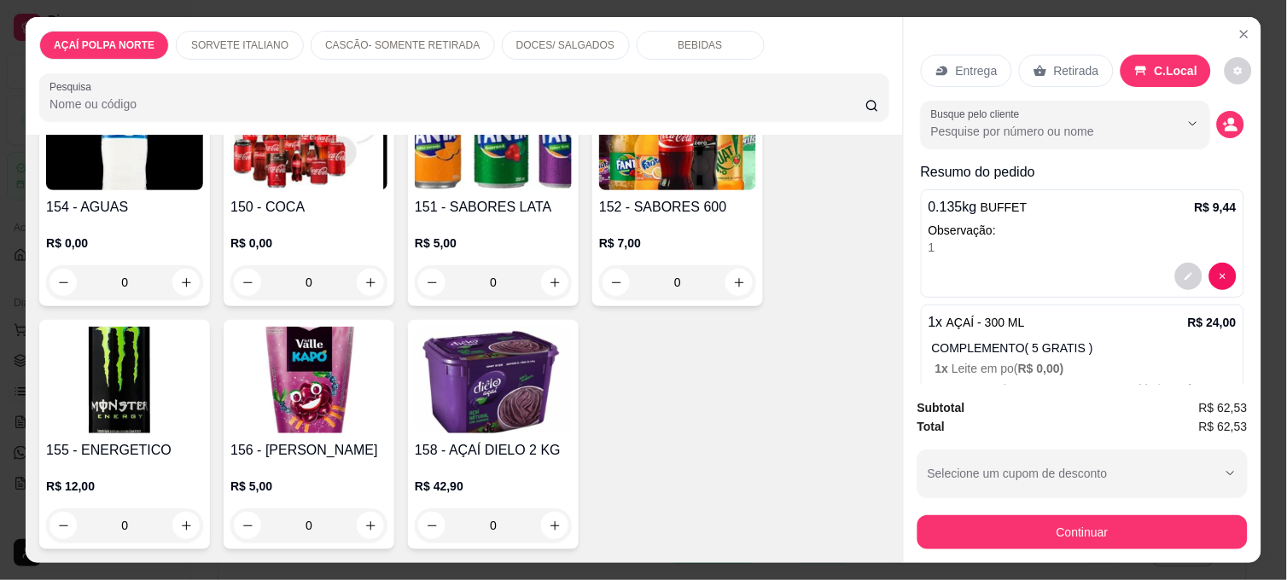
click at [183, 271] on div "0" at bounding box center [124, 282] width 157 height 34
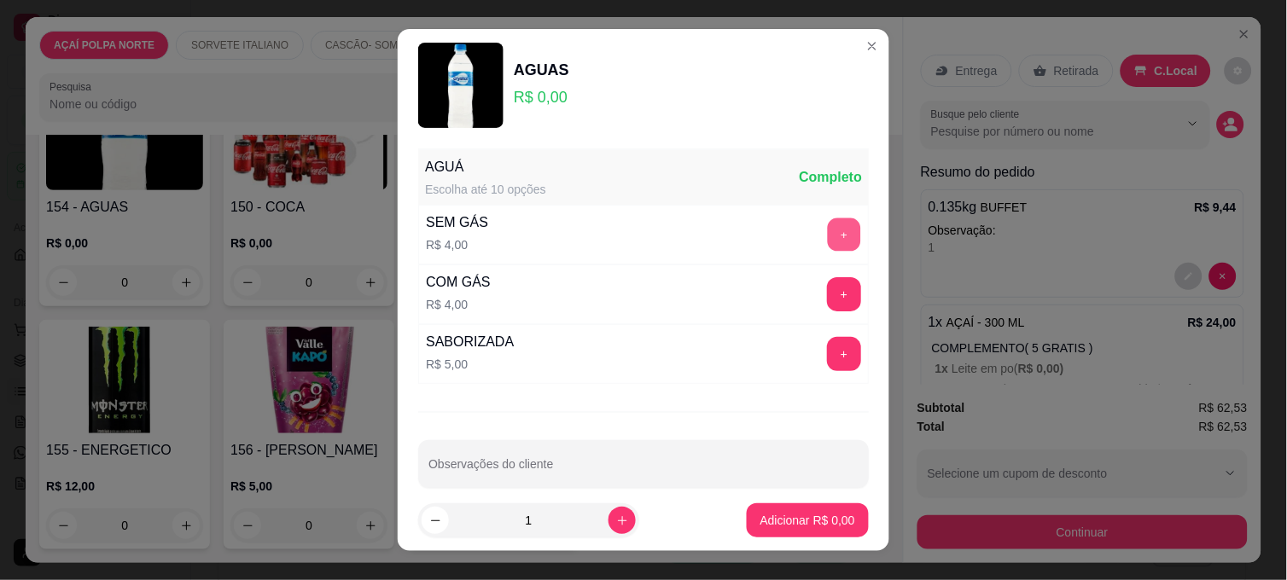
click at [828, 241] on button "+" at bounding box center [844, 234] width 33 height 33
click at [805, 526] on p "Adicionar R$ 4,00" at bounding box center [807, 520] width 95 height 17
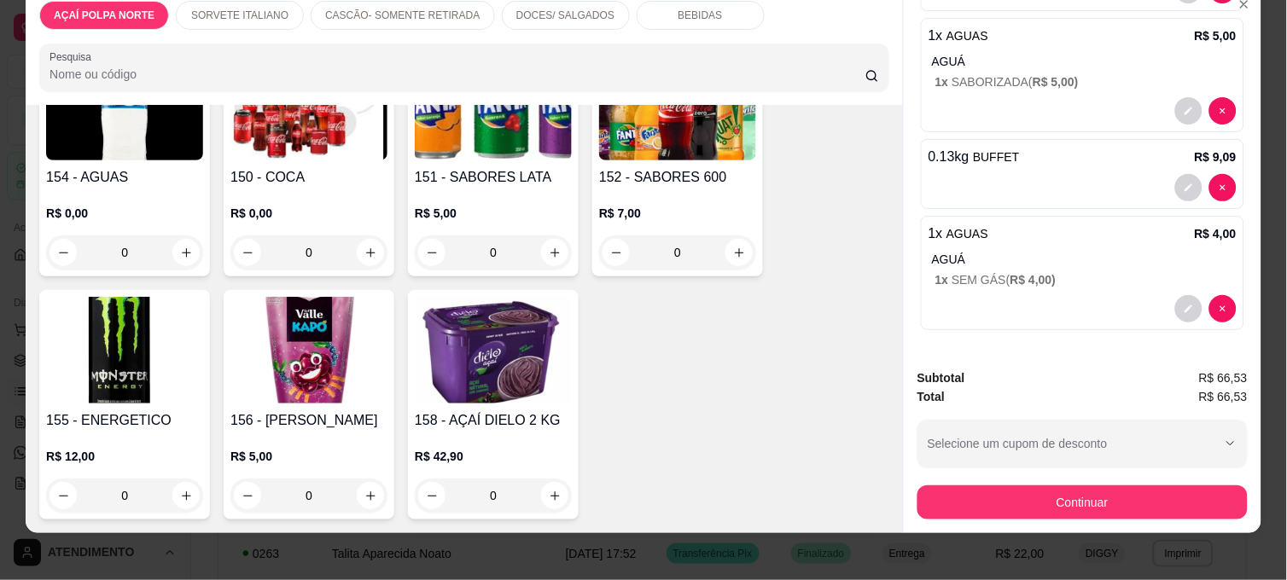
scroll to position [44, 0]
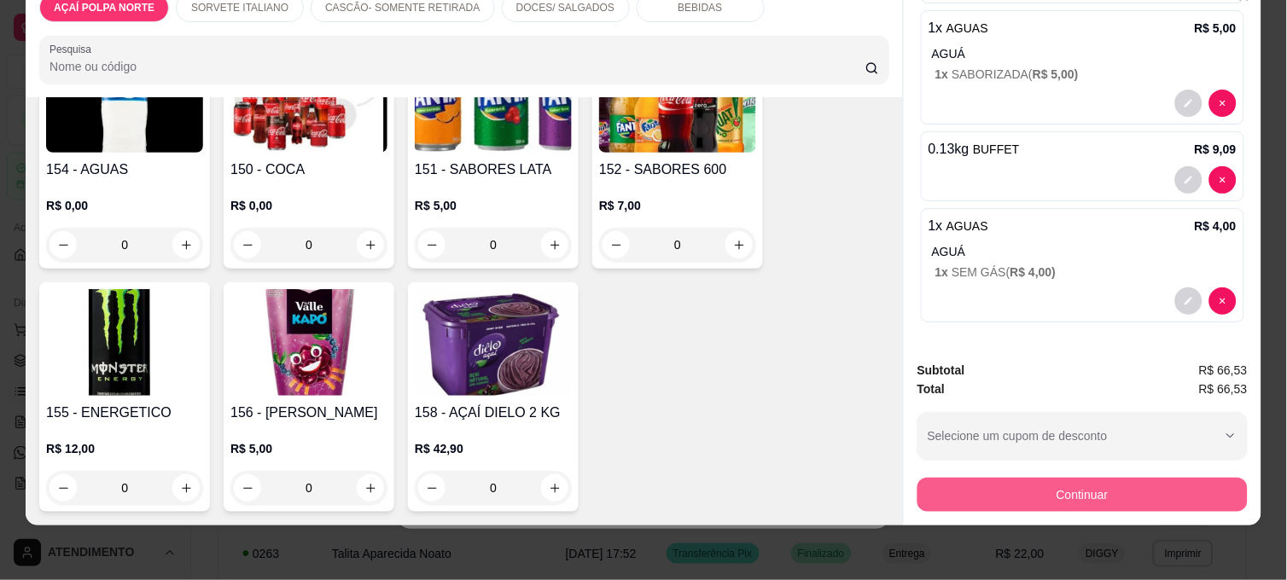
click at [1080, 485] on button "Continuar" at bounding box center [1082, 495] width 330 height 34
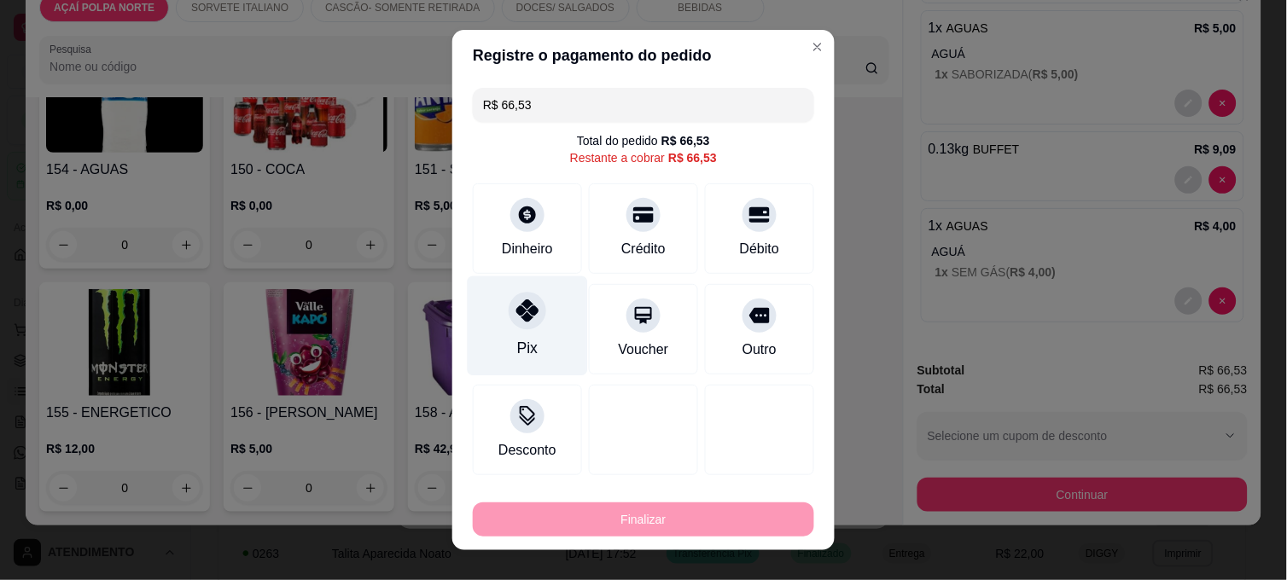
click at [532, 324] on div "Pix" at bounding box center [528, 326] width 120 height 100
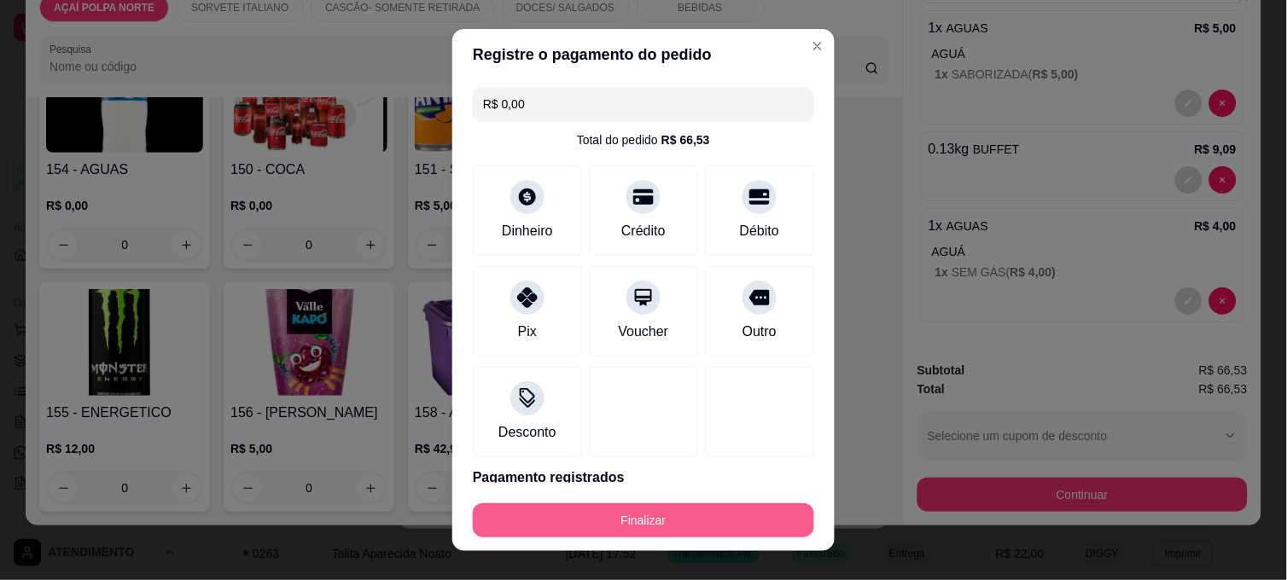
click at [712, 518] on button "Finalizar" at bounding box center [643, 520] width 341 height 34
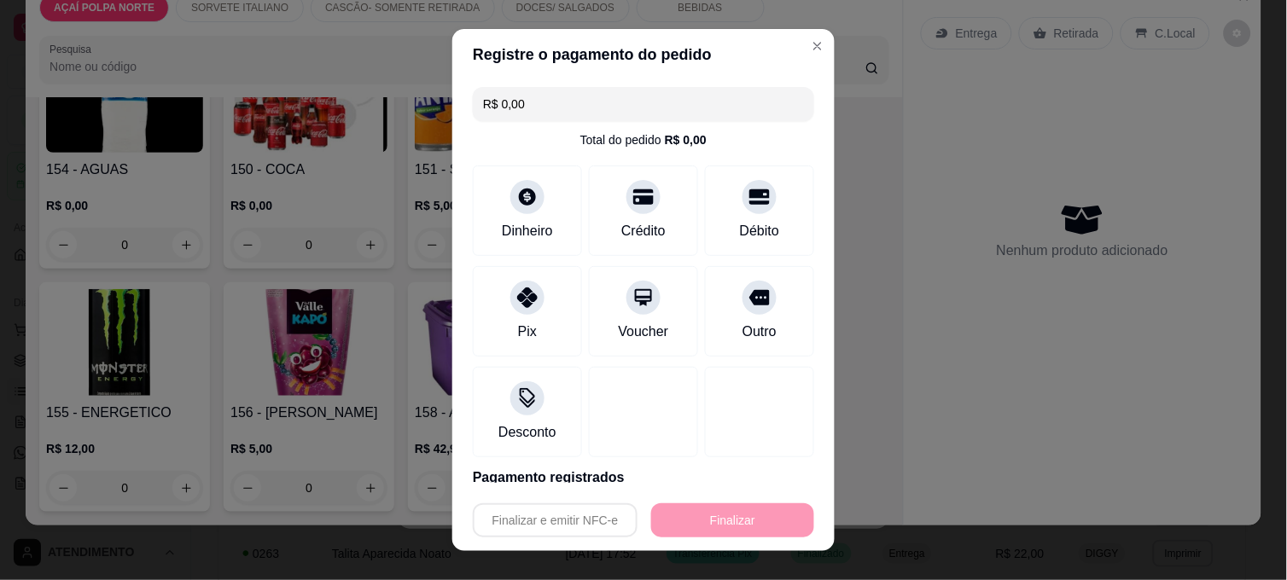
type input "-R$ 66,53"
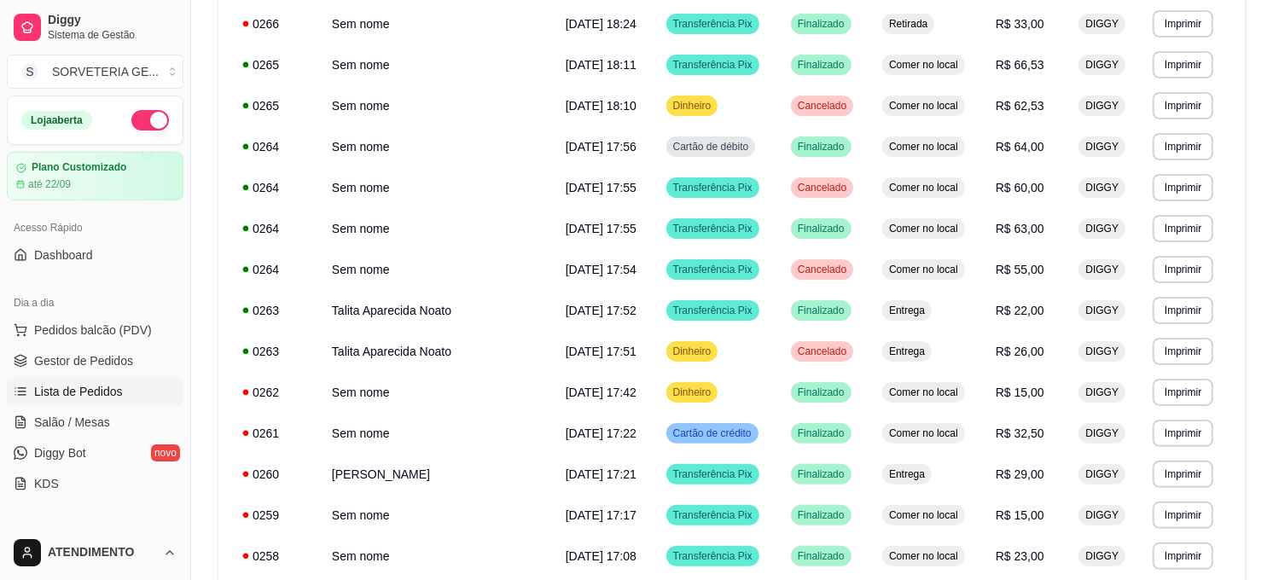
scroll to position [0, 0]
